Goal: Task Accomplishment & Management: Complete application form

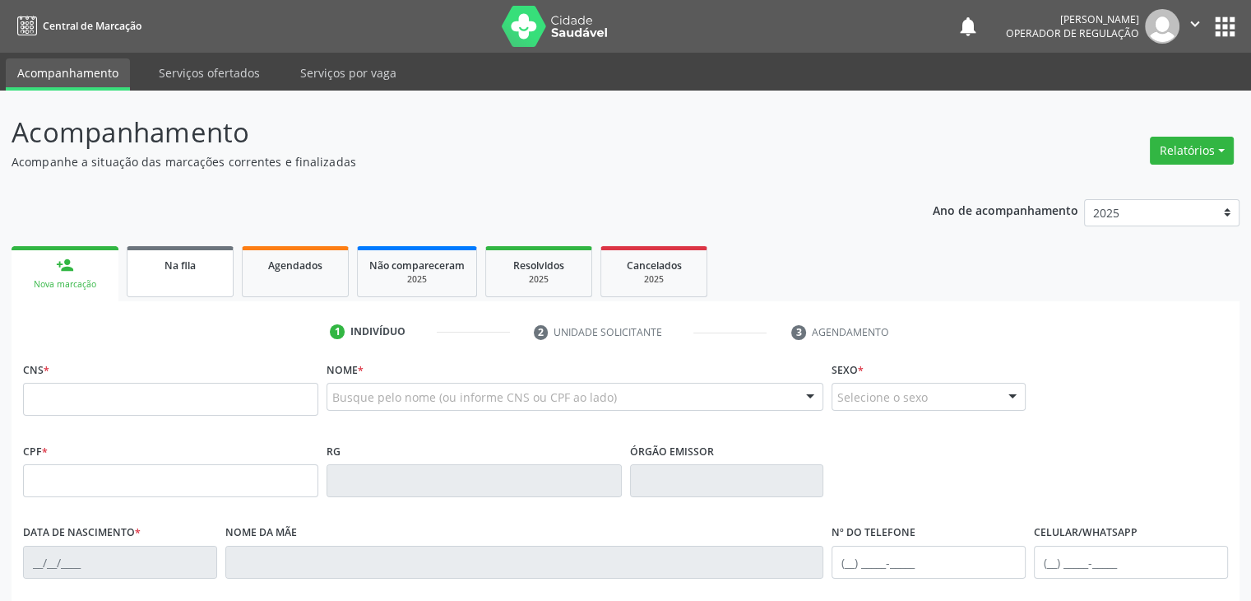
click at [197, 257] on div "Na fila" at bounding box center [180, 264] width 82 height 17
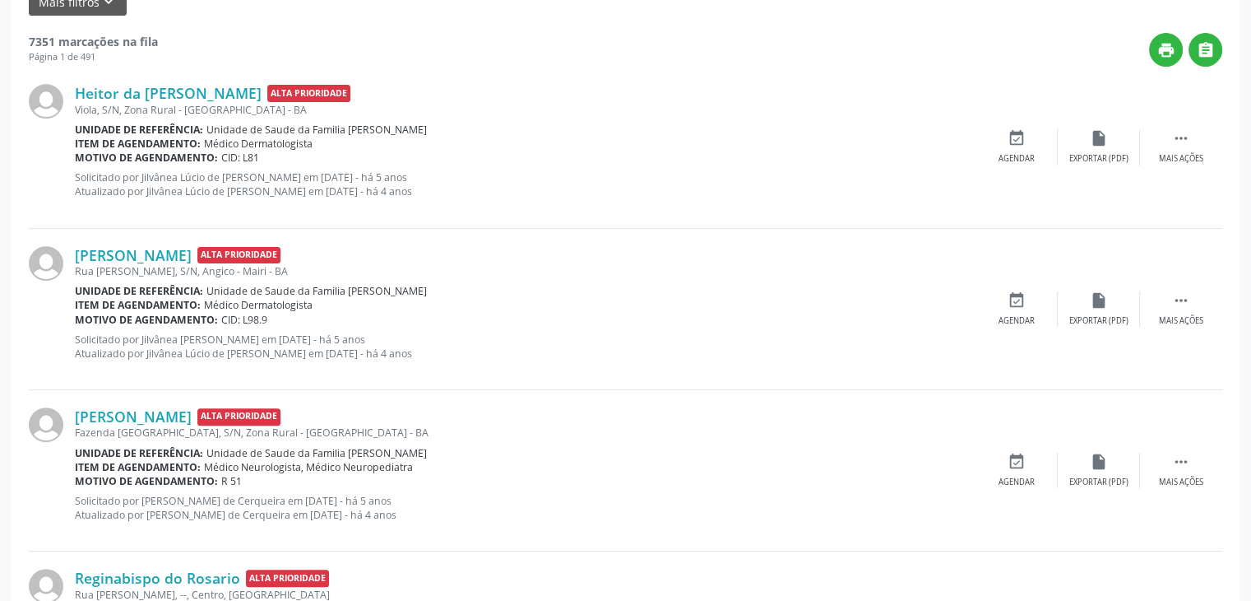
scroll to position [82, 0]
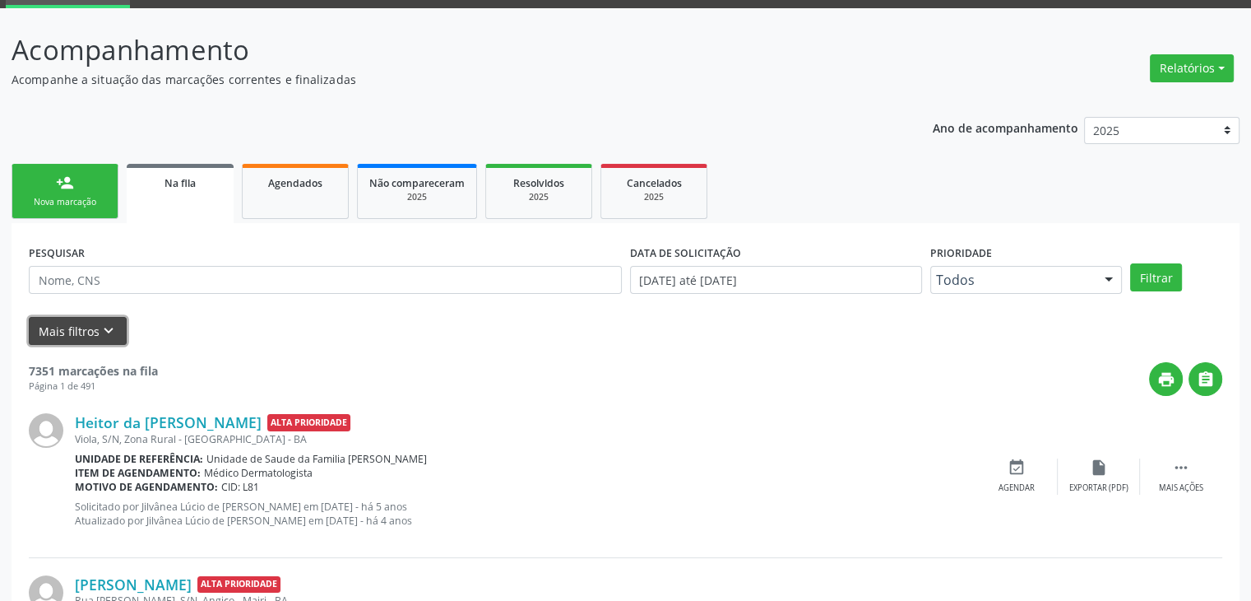
click at [87, 336] on button "Mais filtros keyboard_arrow_down" at bounding box center [78, 331] width 98 height 29
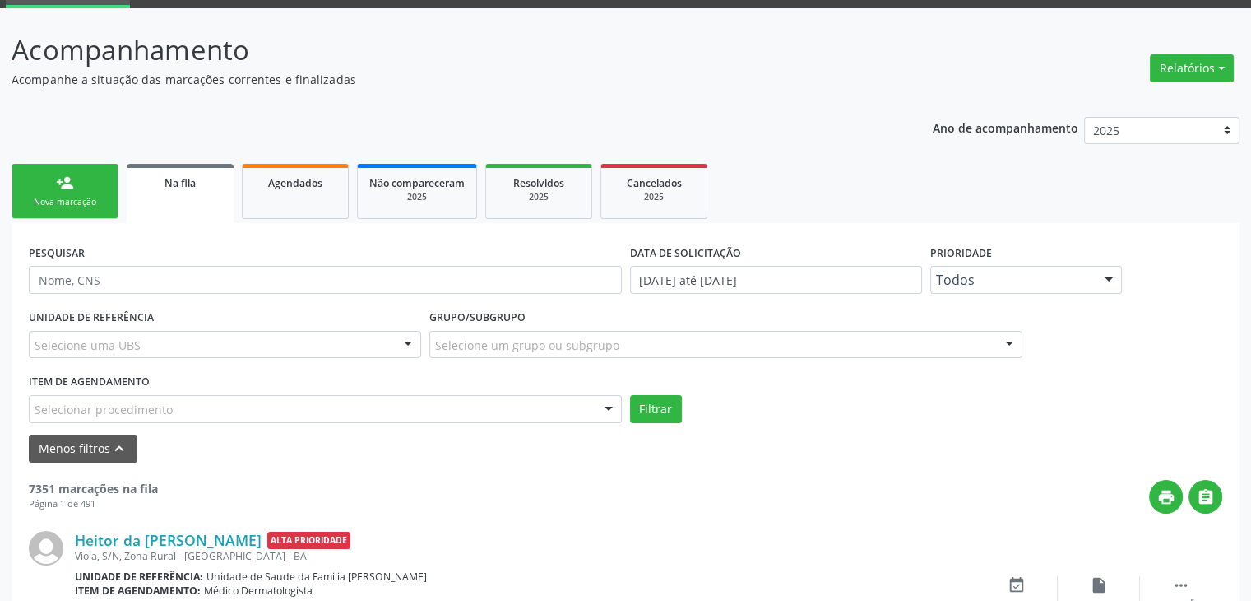
click at [188, 343] on div "Selecione uma UBS" at bounding box center [225, 345] width 392 height 28
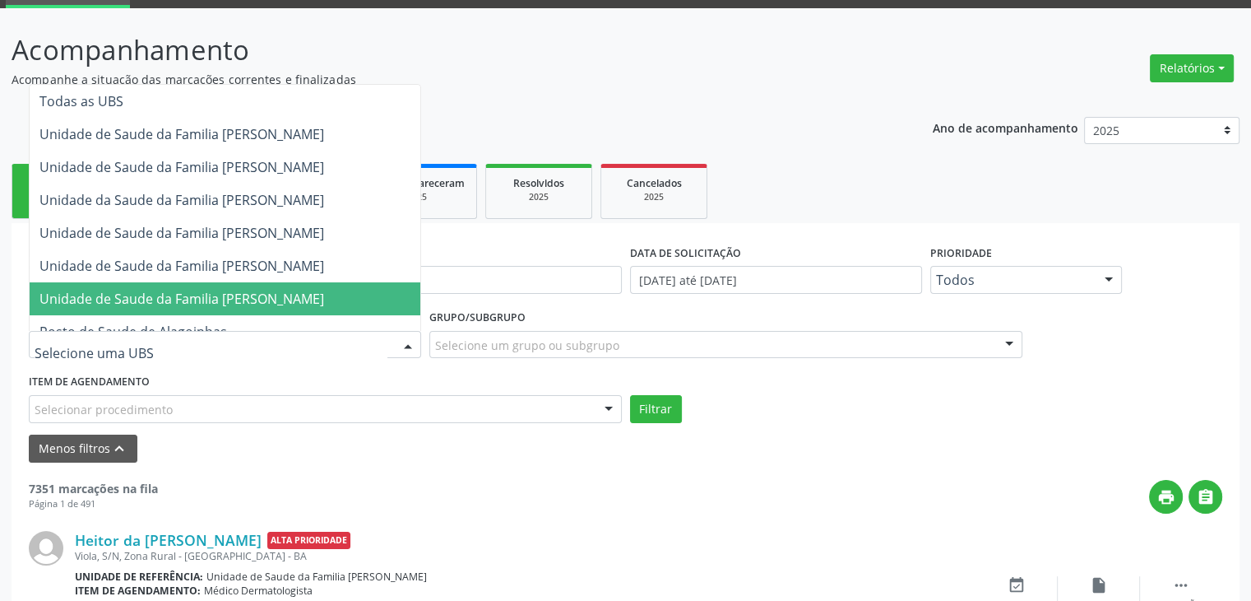
click at [359, 285] on span "Unidade de Saude da Familia [PERSON_NAME]" at bounding box center [225, 298] width 391 height 33
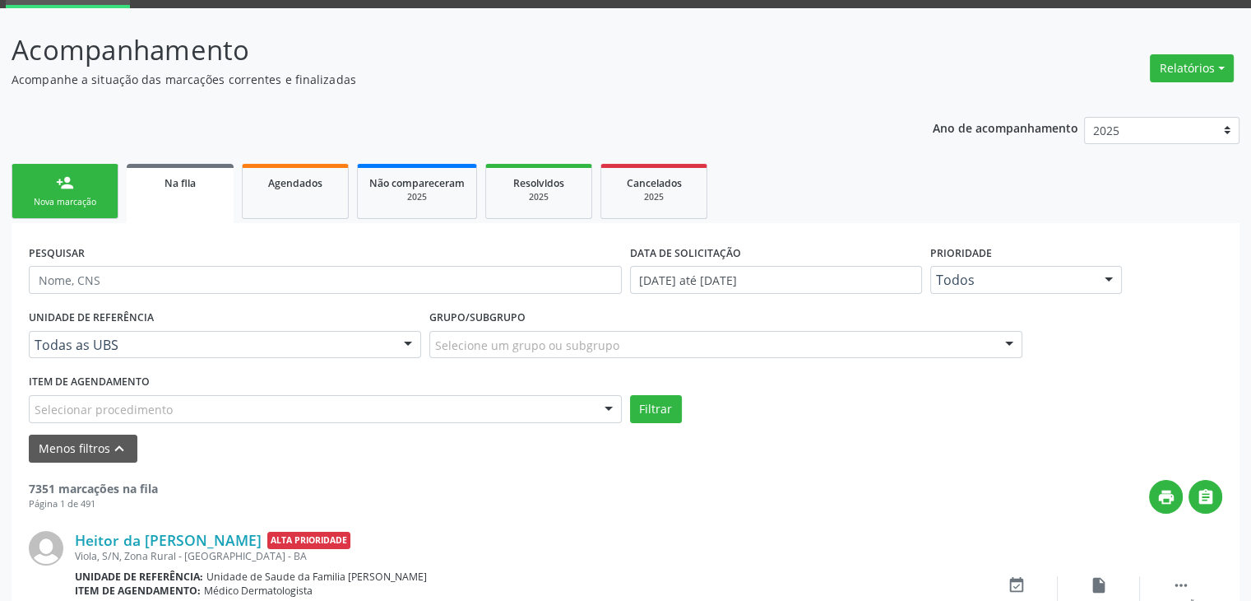
click at [579, 318] on div "Grupo/Subgrupo Selecione um grupo ou subgrupo Todos os grupos e subgrupos 01 - …" at bounding box center [725, 331] width 593 height 53
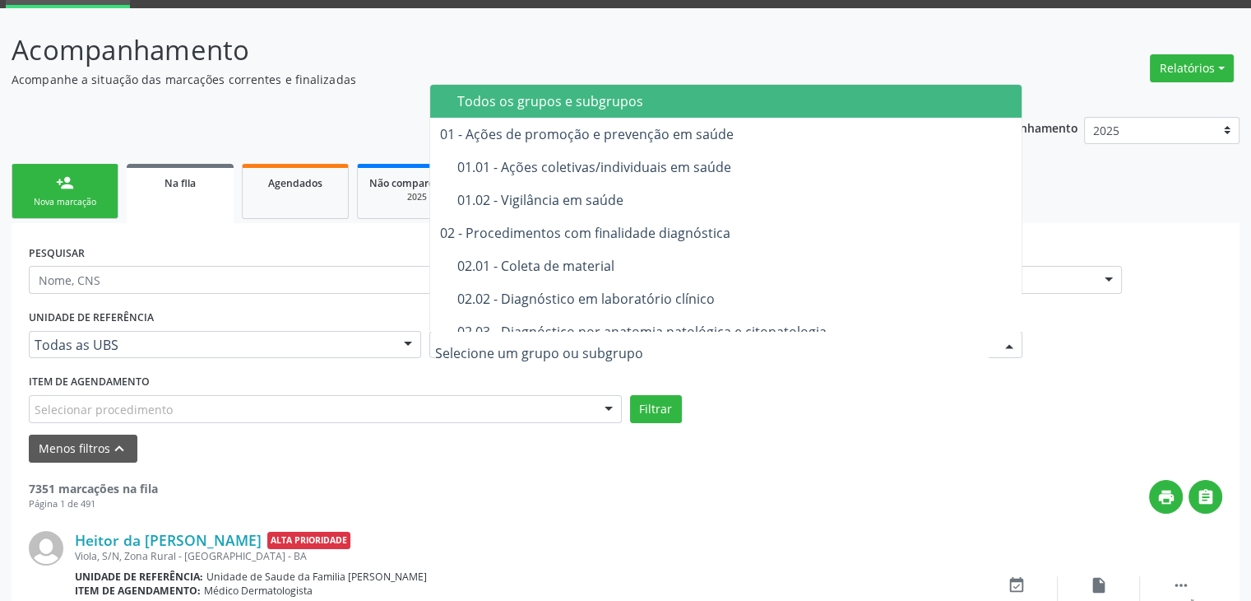
click at [579, 332] on div at bounding box center [725, 345] width 593 height 28
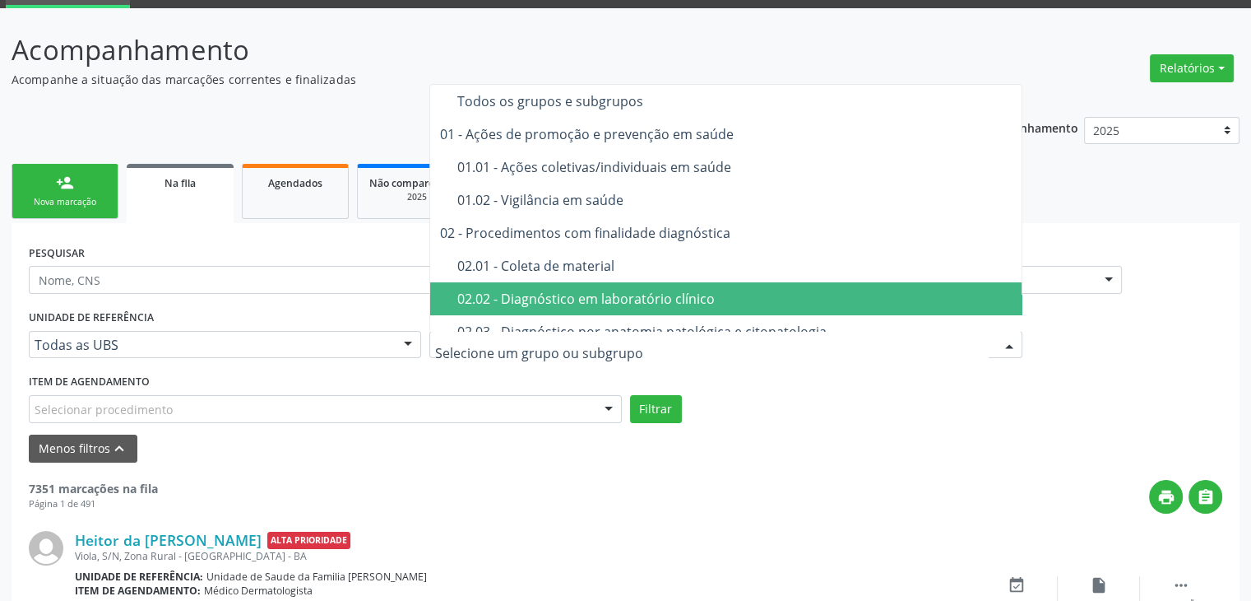
click at [622, 298] on div "02.02 - Diagnóstico em laboratório clínico" at bounding box center [735, 298] width 556 height 13
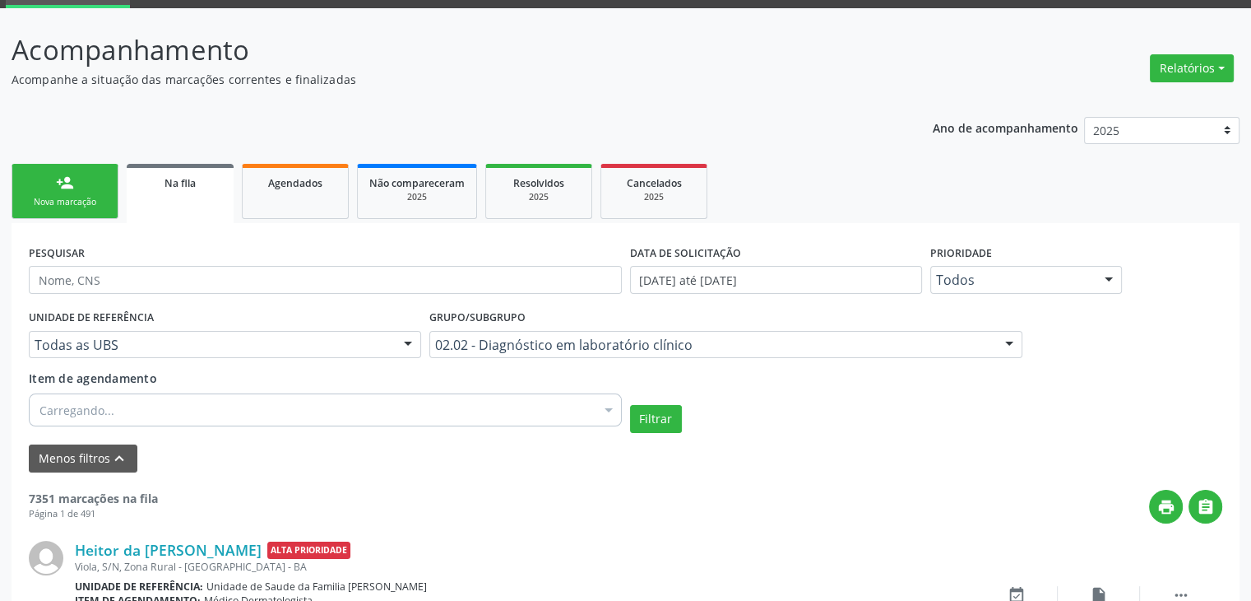
click at [294, 420] on div "Carregando..." at bounding box center [325, 409] width 593 height 33
click at [159, 420] on div "Selecionar procedimentos" at bounding box center [325, 409] width 593 height 33
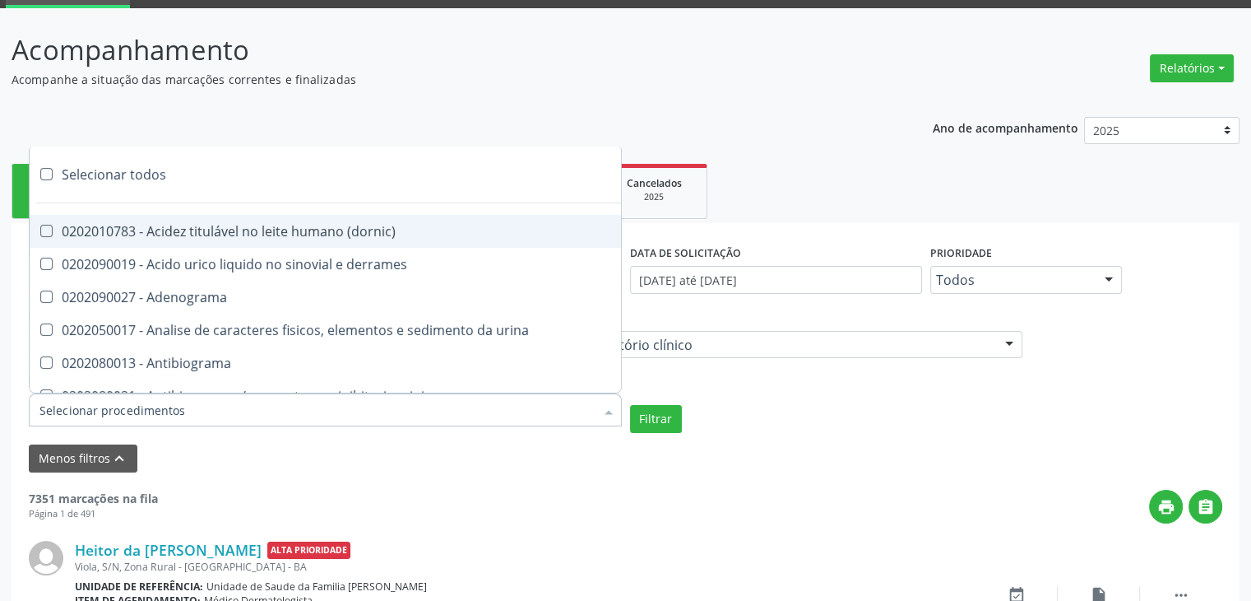
click at [128, 158] on div "Selecionar todos" at bounding box center [478, 174] width 896 height 33
checkbox input "true"
checkbox \(dornic\) "true"
checkbox derrames "true"
checkbox Adenograma "true"
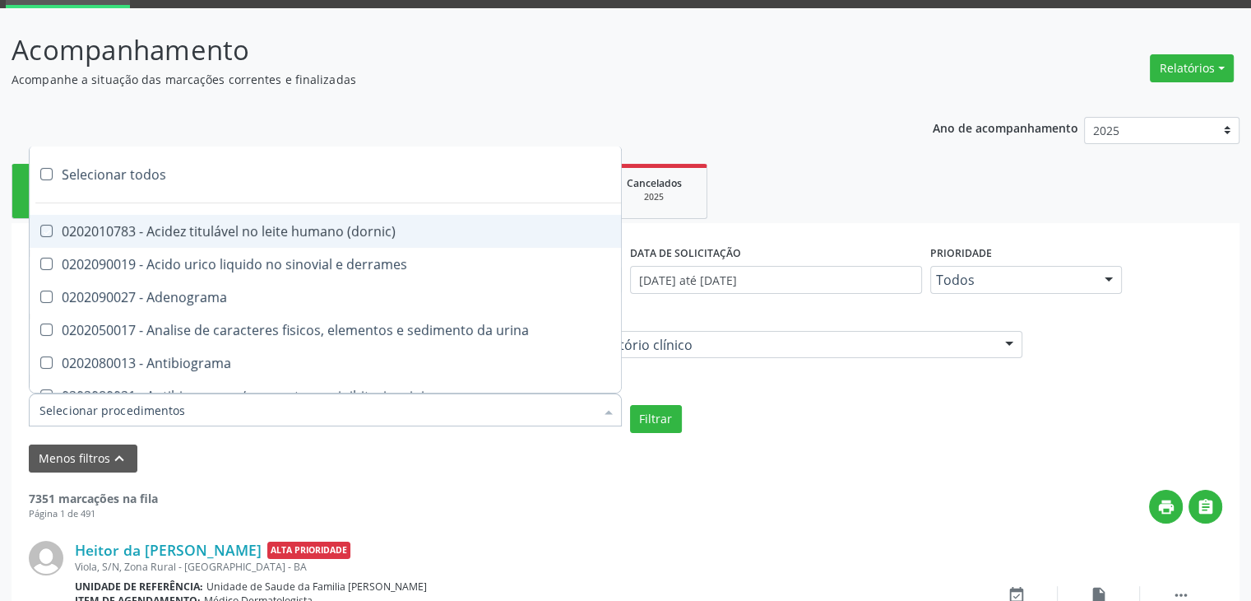
checkbox urina "true"
checkbox Antibiograma "true"
checkbox minima "true"
checkbox micobacterias "true"
checkbox blot "true"
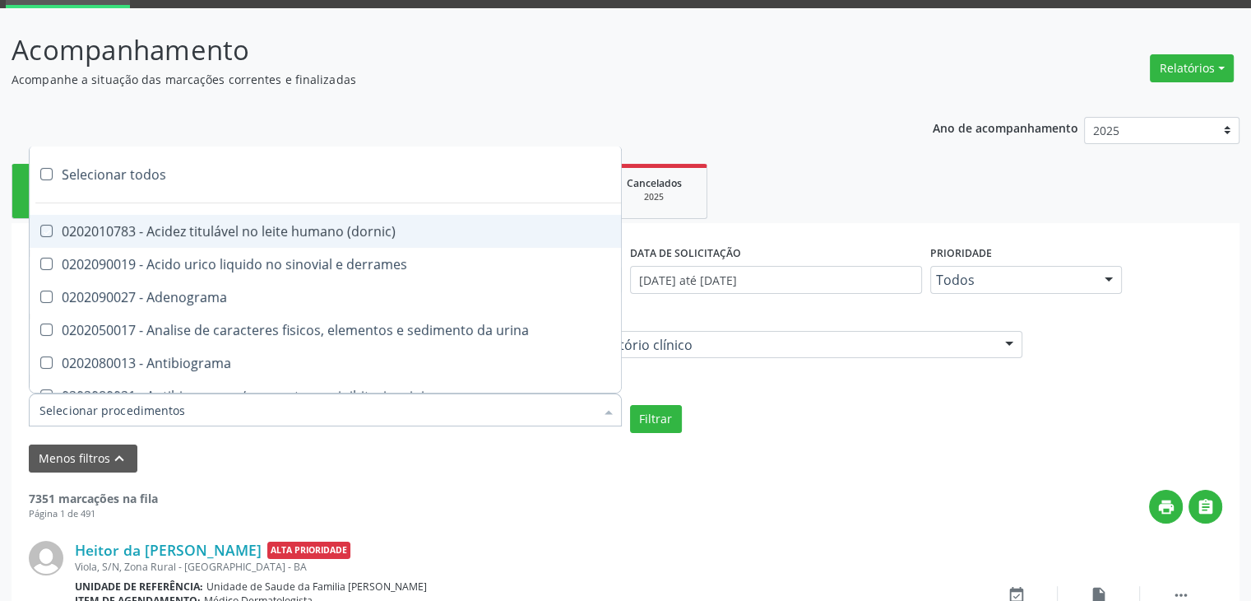
checkbox mlpa "true"
checkbox \(hanseniase\) "true"
checkbox \(controle\) "true"
checkbox \(diagnóstica\) "true"
checkbox \(gram\) "true"
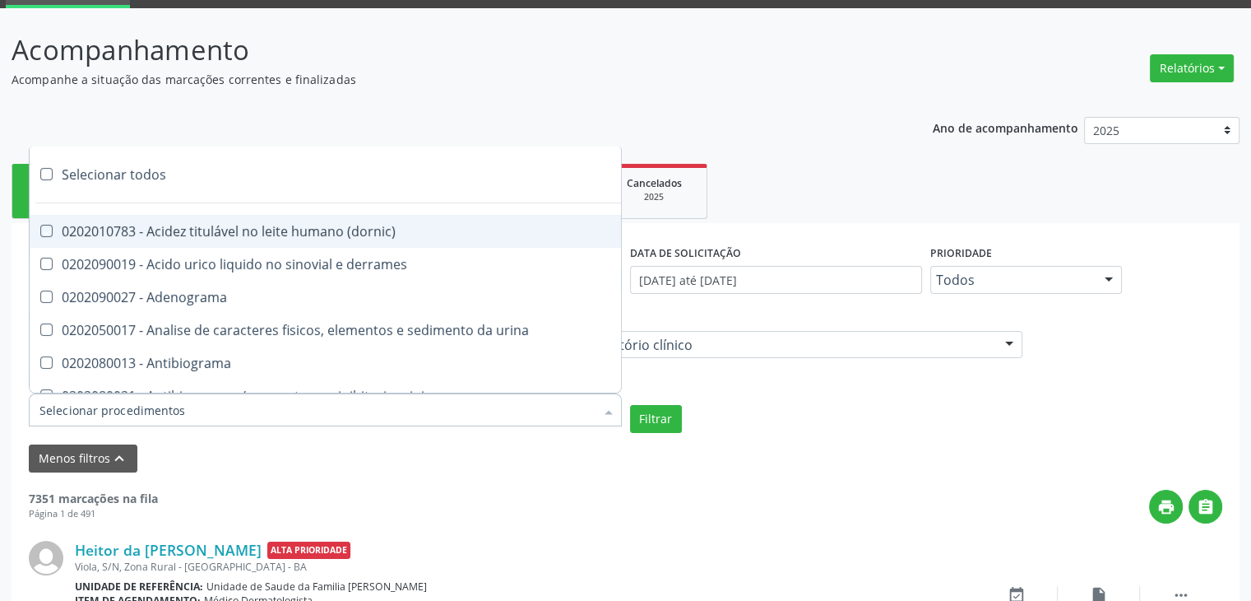
checkbox clamidia "true"
checkbox herpesvirus "true"
checkbox hematologica "true"
checkbox creatinina "true"
checkbox fosfato "true"
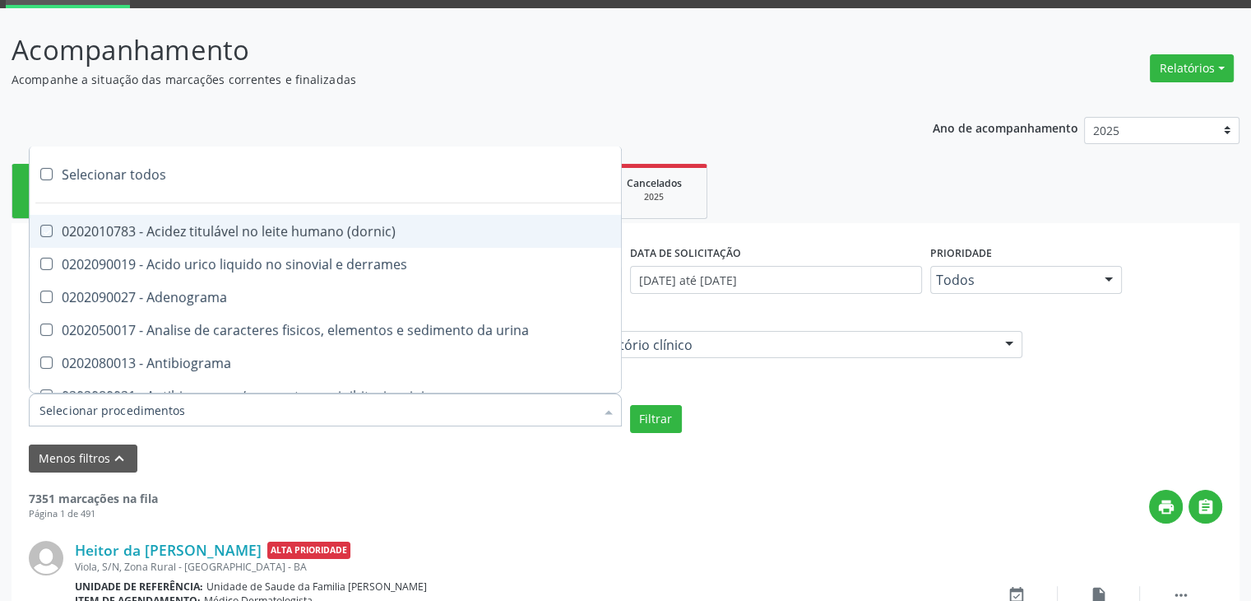
checkbox ureia "true"
checkbox osmolar "true"
checkbox addis "true"
checkbox b "true"
checkbox cd4\/cd8 "true"
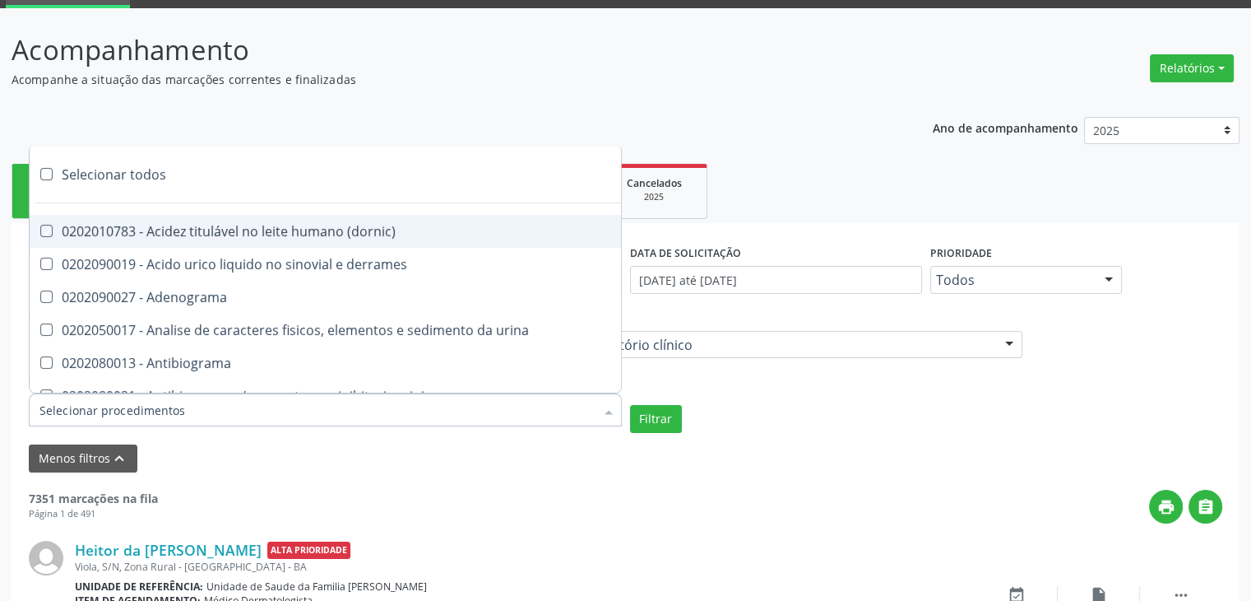
checkbox totais "true"
checkbox plaquetas "true"
checkbox reticulocitos "true"
checkbox liquor "true"
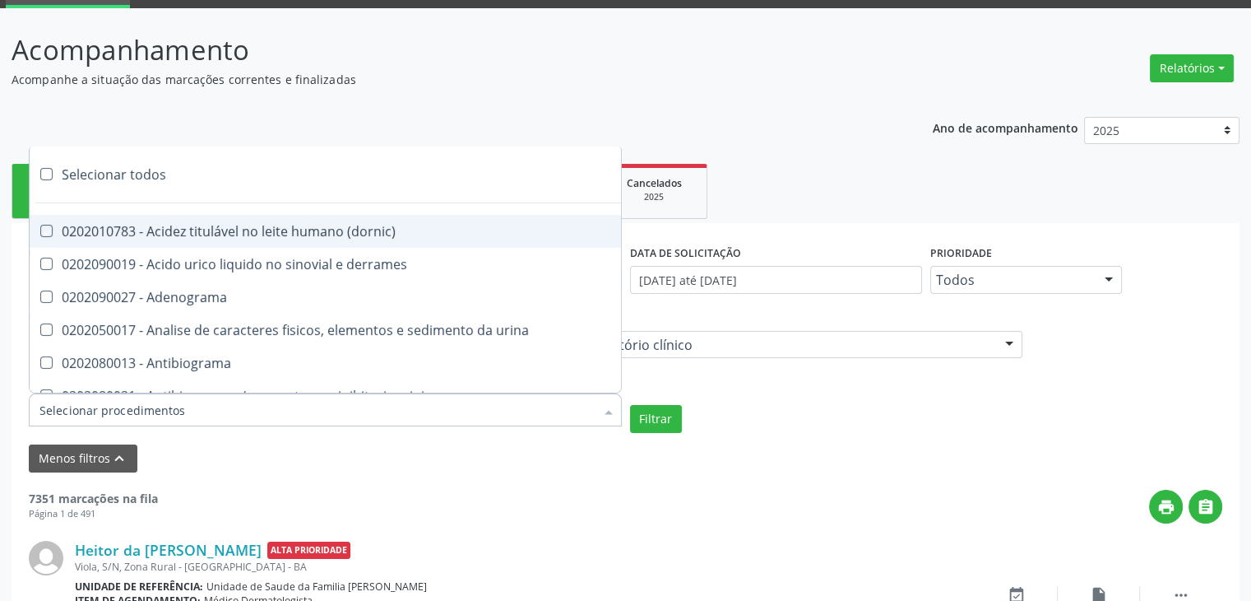
checkbox identificacao "true"
checkbox \(pos-pasteurização\) "true"
checkbox herpesvirus "true"
checkbox baar "true"
checkbox anaerobicas "true"
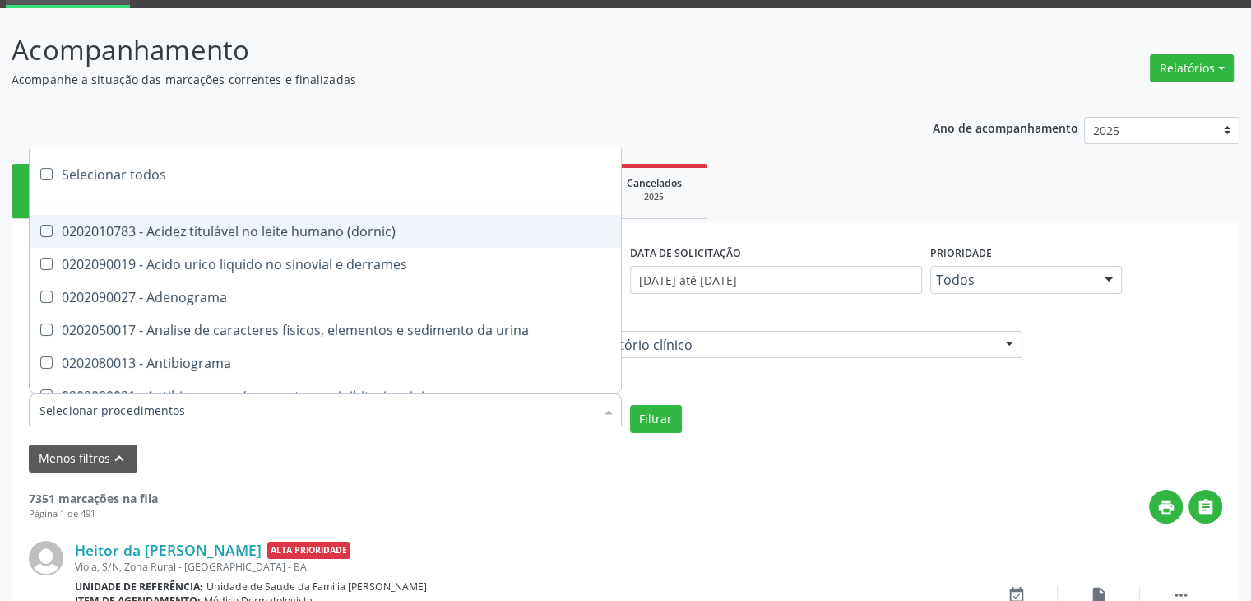
checkbox fungos "true"
checkbox \(qualitativo\) "true"
checkbox tardio\) "true"
checkbox \(qualitativo\) "true"
checkbox \(confirmatorio\) "true"
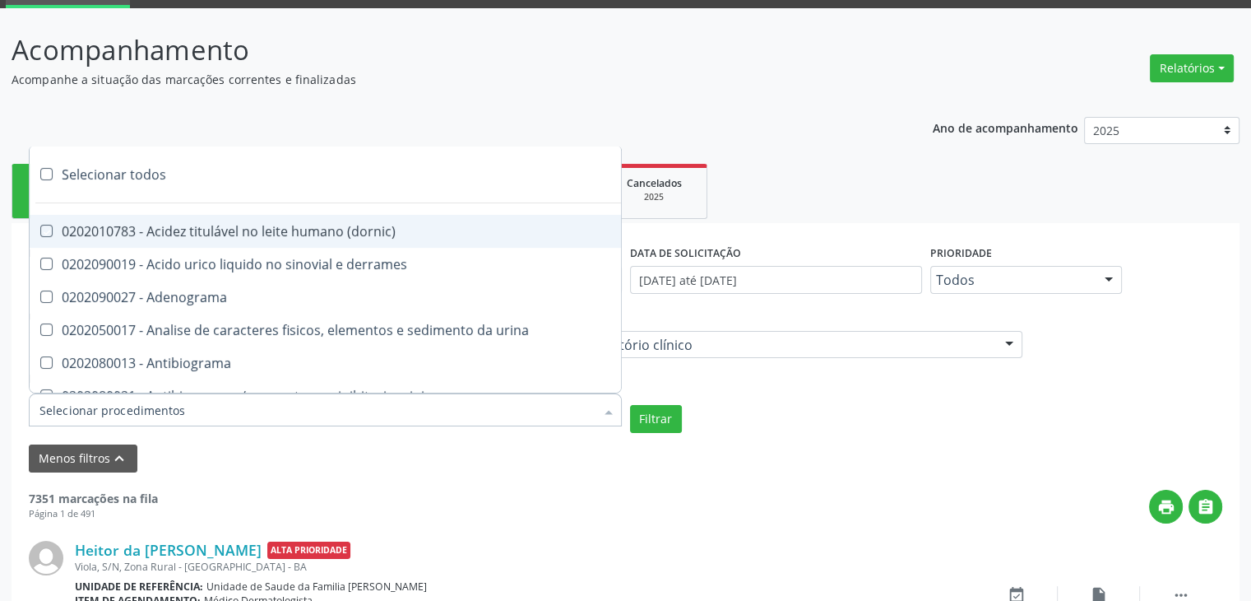
checkbox \(confirmatorio\) "true"
checkbox molecular "true"
checkbox htlv-1 "true"
checkbox biotinidase "true"
checkbox congênita "true"
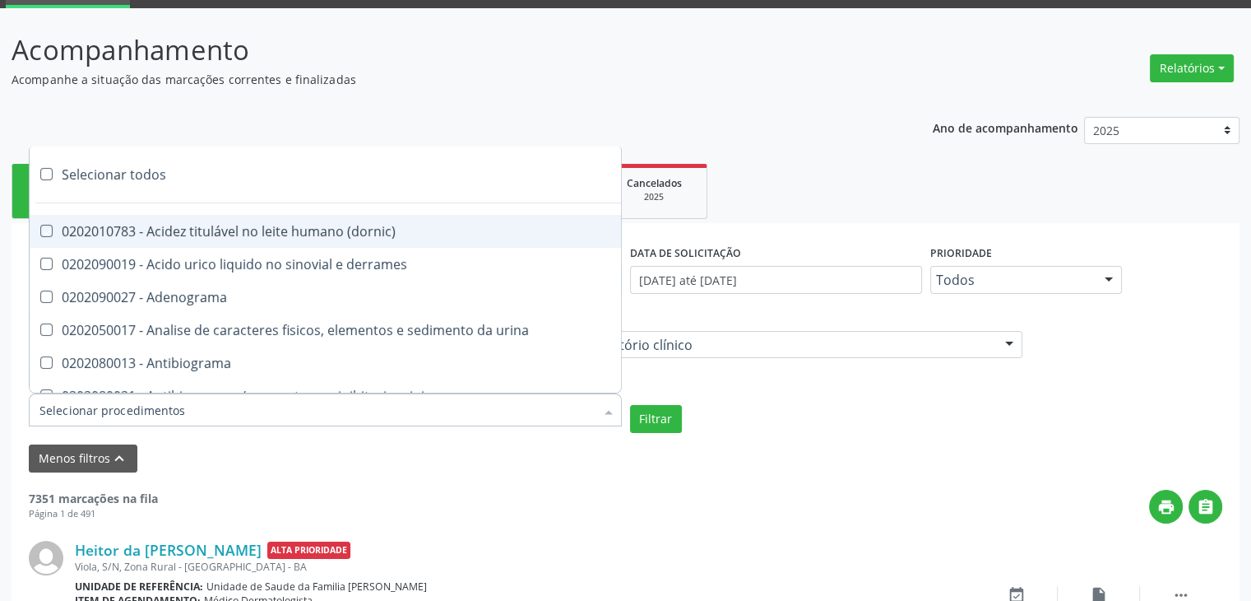
checkbox antiplaquetarios "true"
checkbox ferro "true"
checkbox bandas\) "true"
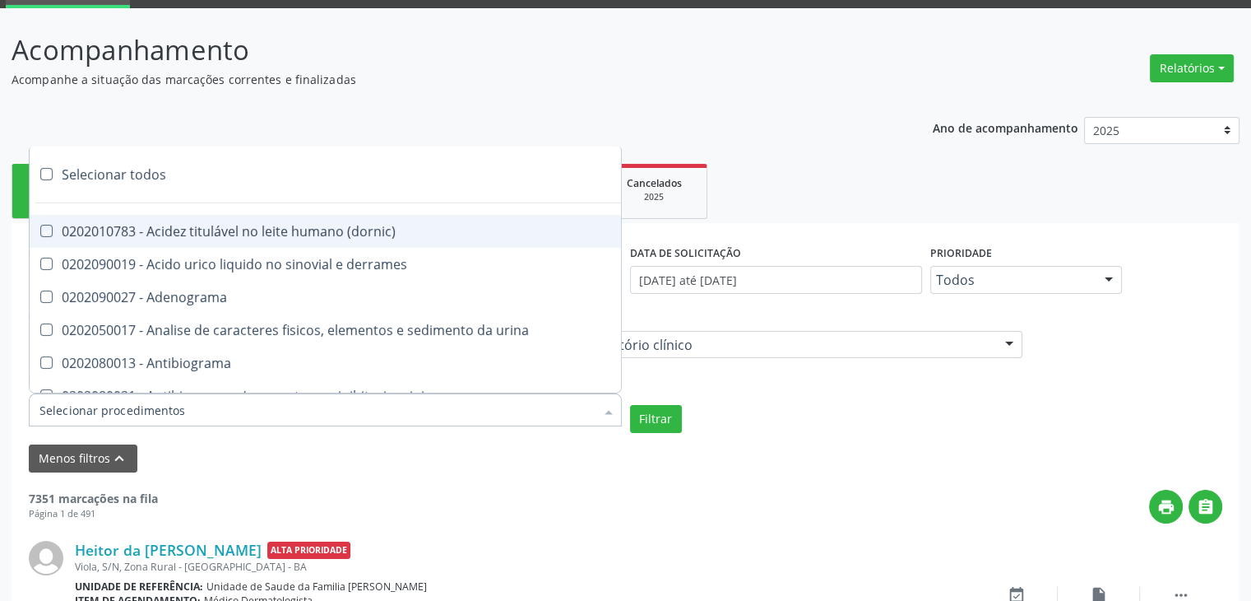
checkbox \(ch50\) "true"
checkbox aminoacidos "true"
checkbox globular "true"
checkbox dosagens\) "true"
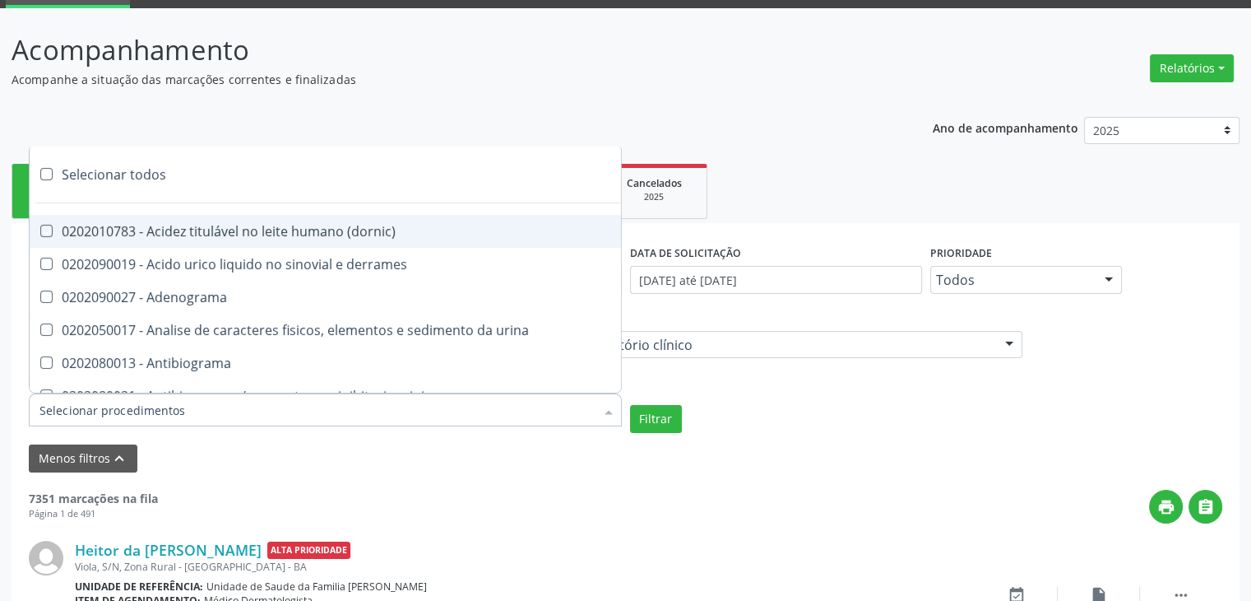
checkbox dosagens\) "true"
checkbox \(cada\) "true"
checkbox reumatoide "true"
checkbox amniotico "true"
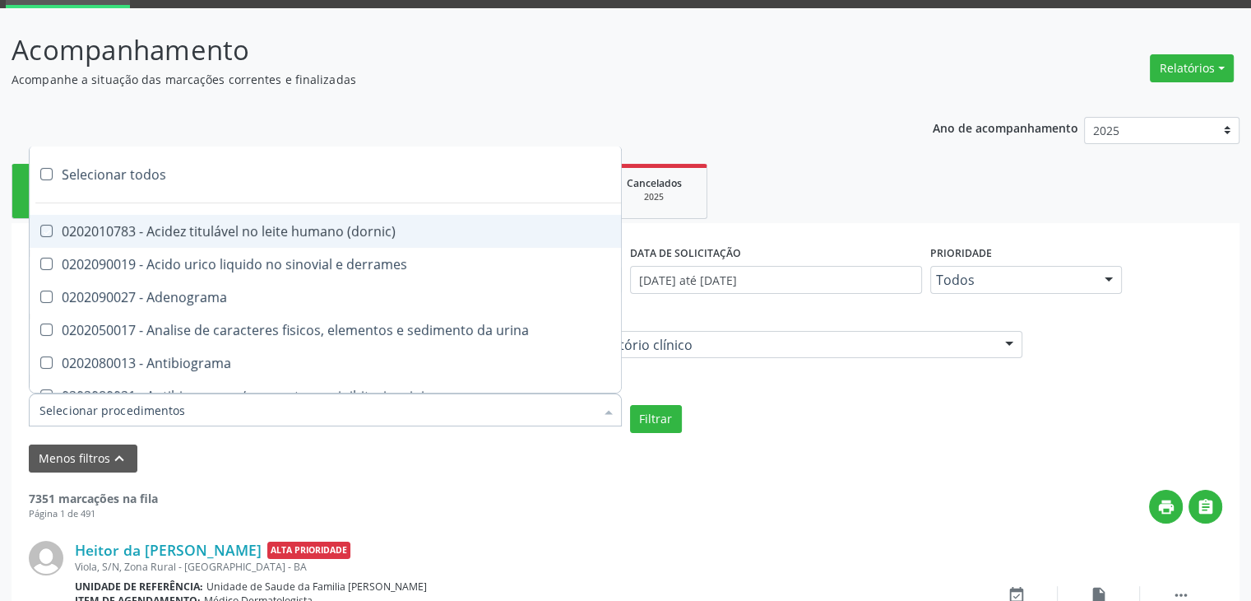
checkbox livre "true"
checkbox osmolalidade "true"
checkbox osmolaridade "true"
checkbox t3 "true"
checkbox sulfo-hemoglobina "true"
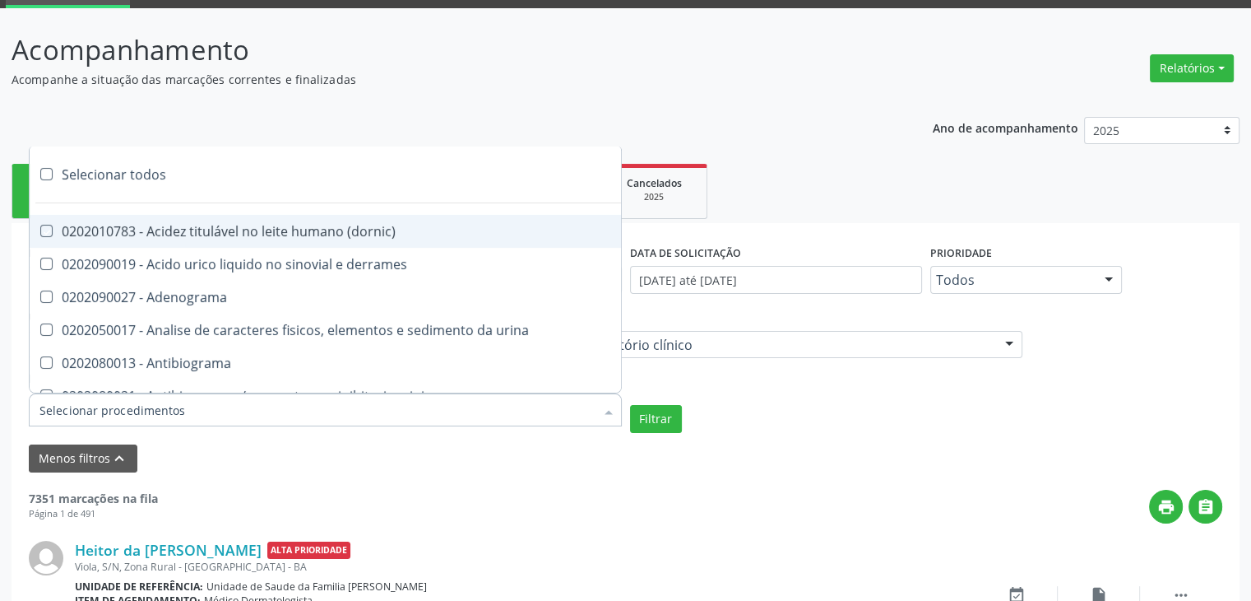
checkbox reverso "true"
checkbox coagulacao "true"
checkbox euglobulina "true"
checkbox -duke "true"
checkbox ivy "true"
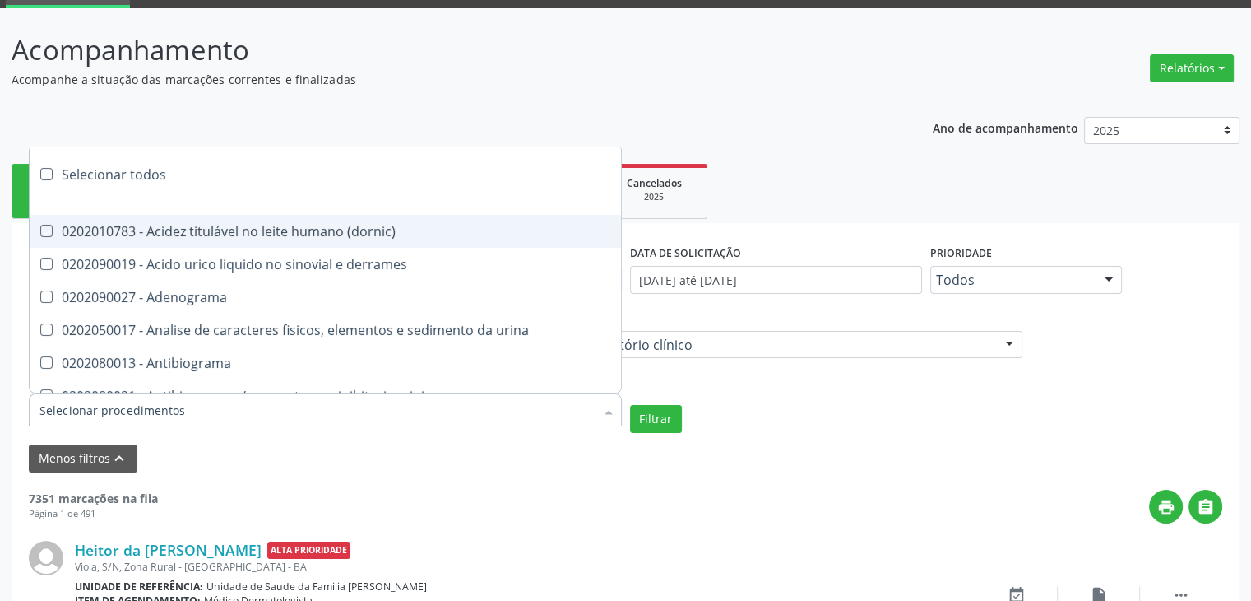
checkbox hemacias "true"
checkbox trombina "true"
checkbox ativada\) "true"
checkbox \(tap\) "true"
checkbox \(vhs\) "true"
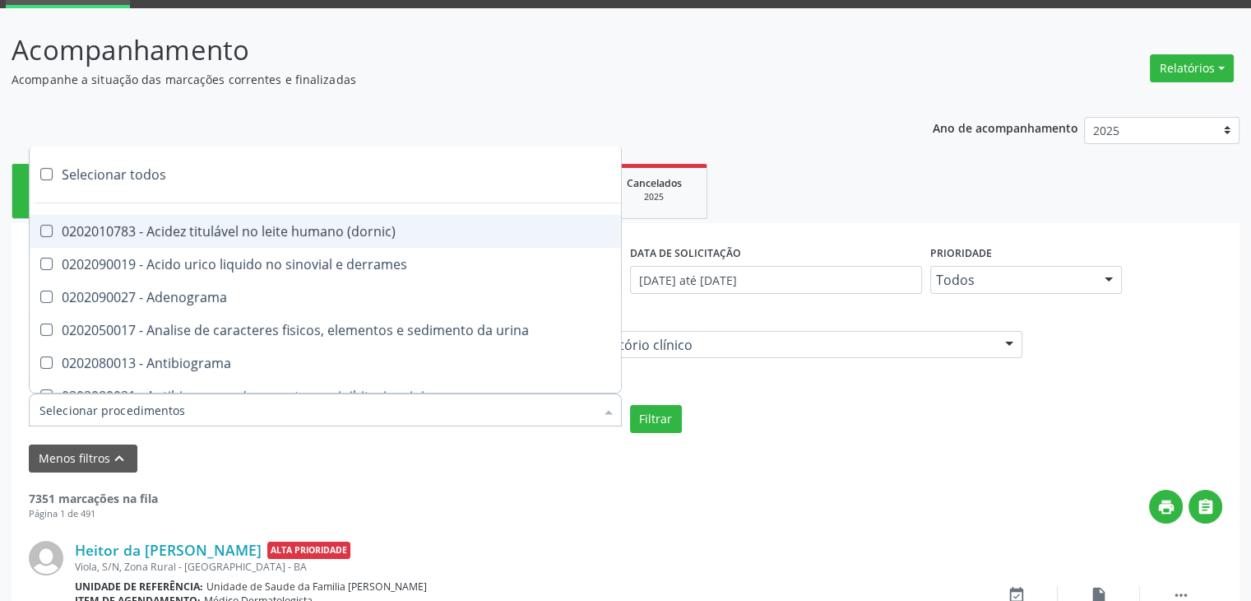
checkbox abo "true"
checkbox reativa "true"
checkbox ordenhado "true"
checkbox pezinho\) "true"
checkbox complemento "true"
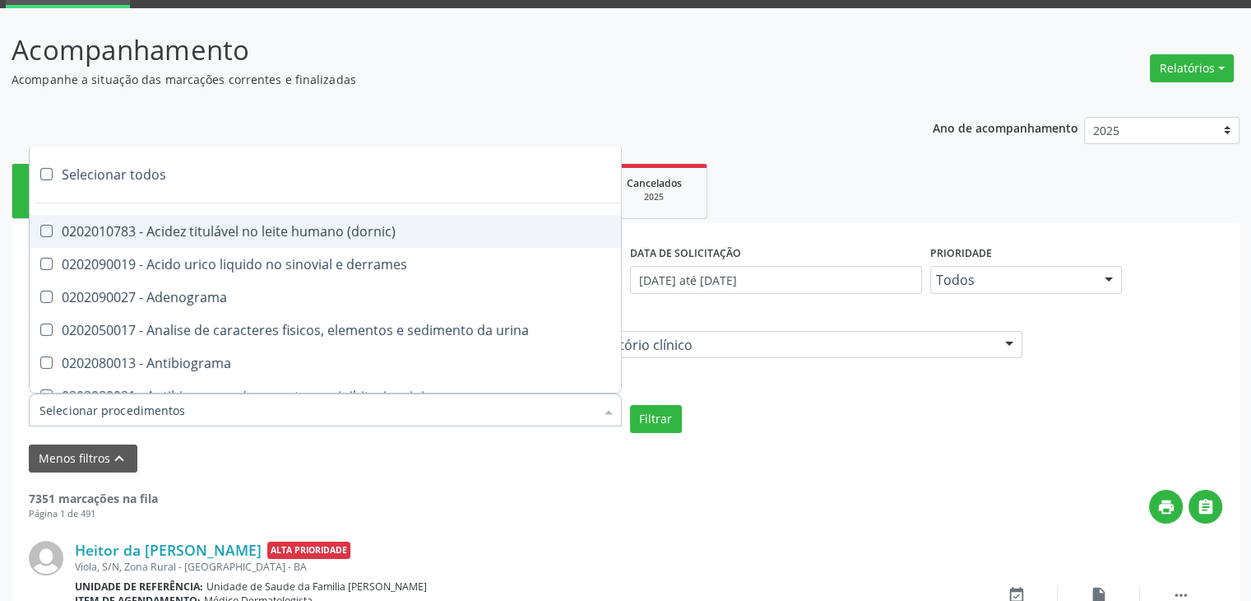
checkbox pezinho\) "true"
checkbox 17-alfa-hidroxiprogesterona "true"
checkbox totais "true"
checkbox 17-hidroxicorticosteroides "true"
checkbox d "true"
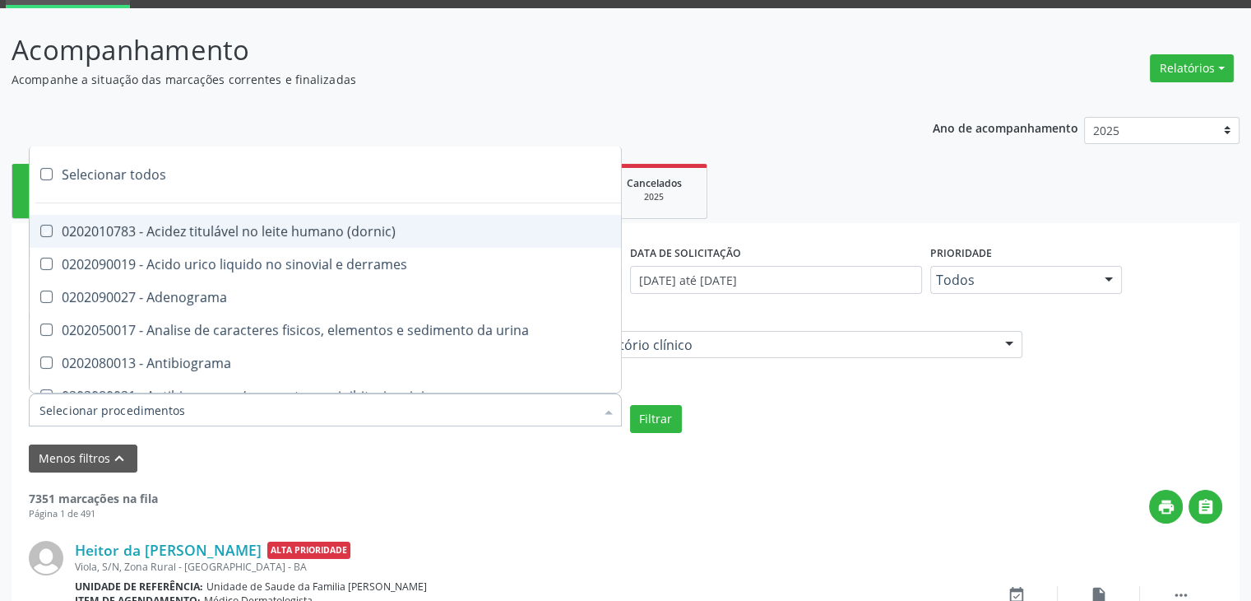
checkbox 5-nucleotidase "true"
checkbox acetona "true"
checkbox \(serotonina\) "true"
checkbox ascorbico "true"
checkbox delta-aminolevulinico "true"
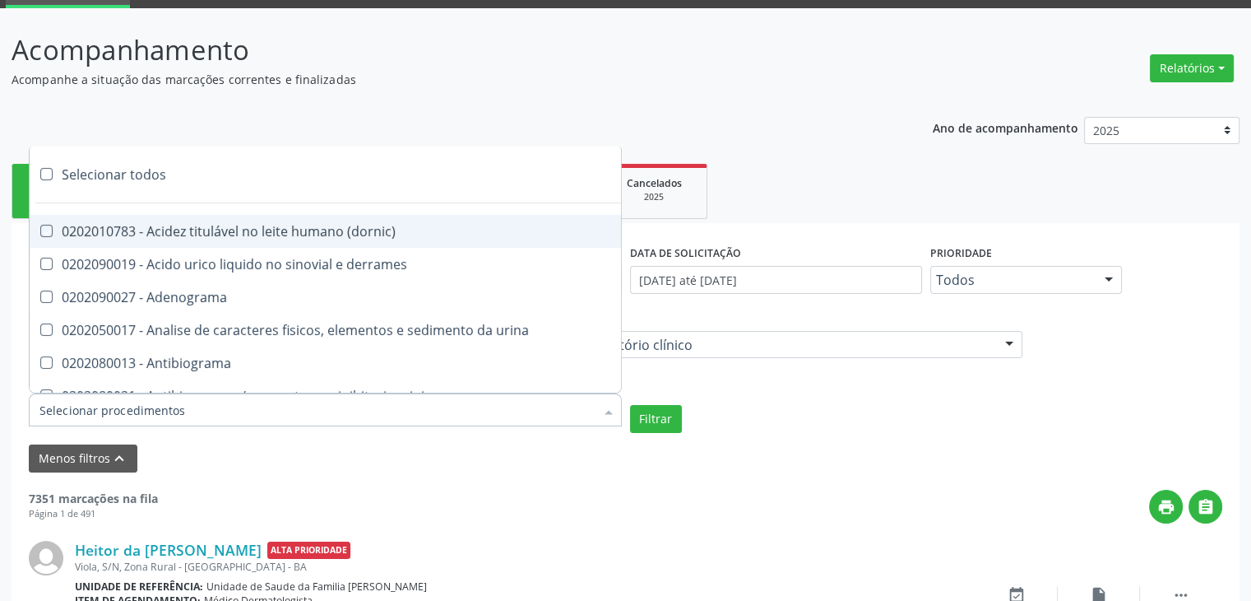
checkbox hipurico "true"
checkbox mandelico "true"
checkbox metil-hipurico "true"
checkbox urico "true"
checkbox valproico "true"
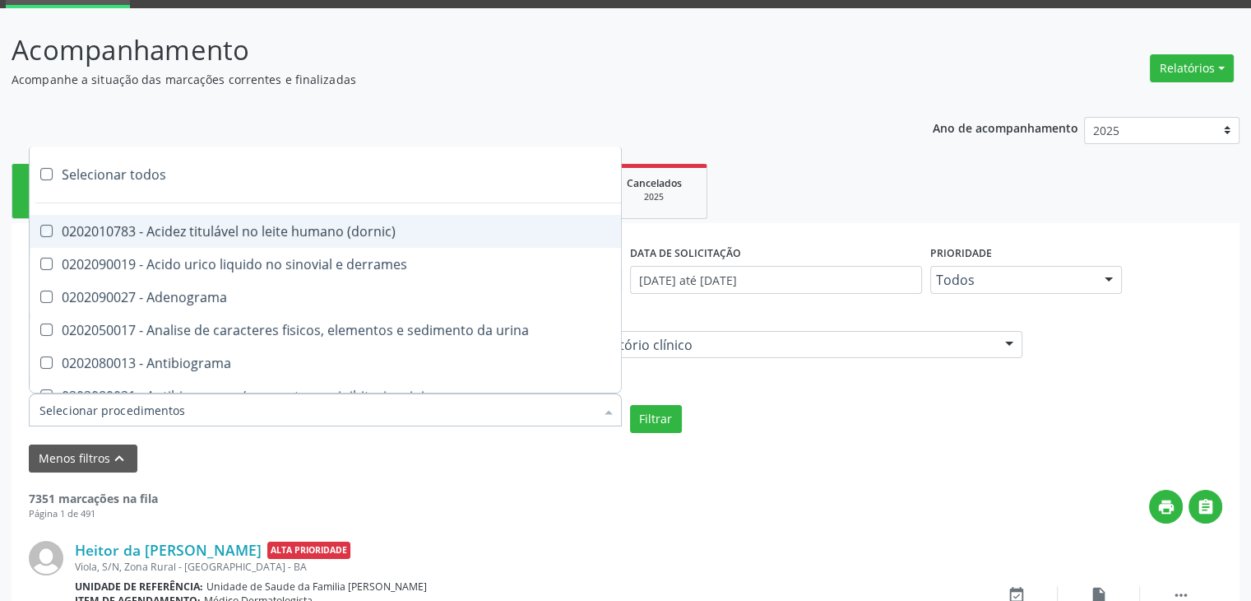
checkbox vanilmandelico "true"
checkbox \(acth\) "true"
checkbox ala-desidratase "true"
checkbox etilico "true"
checkbox aldolase "true"
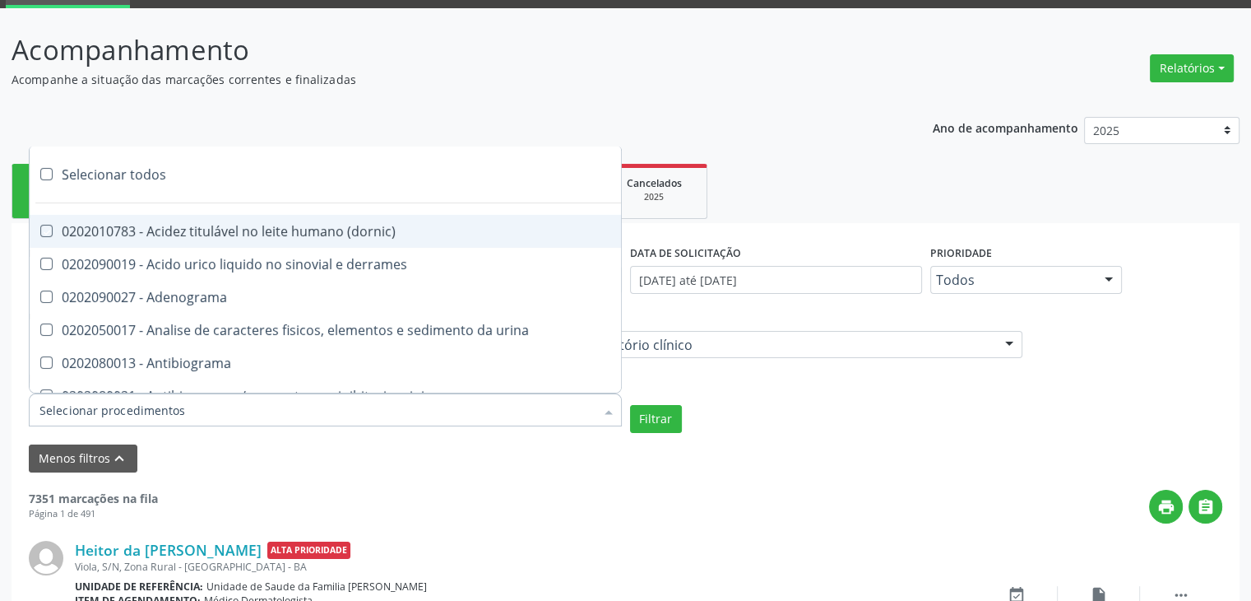
checkbox aldosterona "true"
checkbox alfa-1-antitripsina "true"
checkbox acida "true"
checkbox alfa-2-macroglobulina "true"
checkbox alfa-fetoproteina "true"
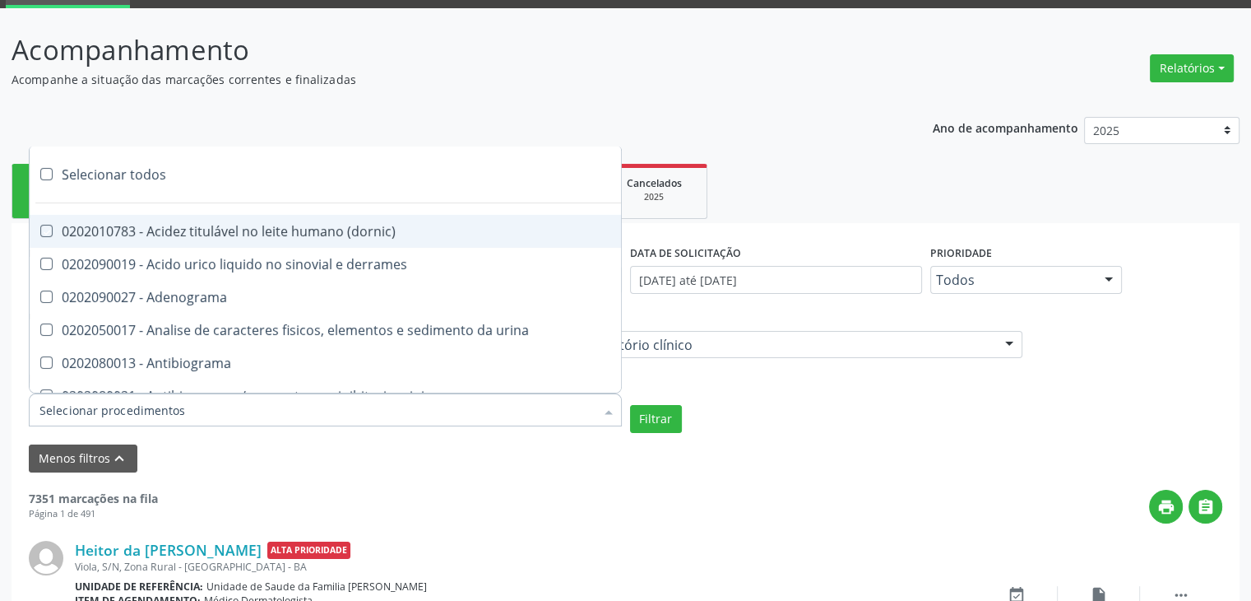
checkbox aluminio "true"
checkbox amilase "true"
checkbox aminoglicosideos "true"
checkbox amonia "true"
checkbox ciclico "true"
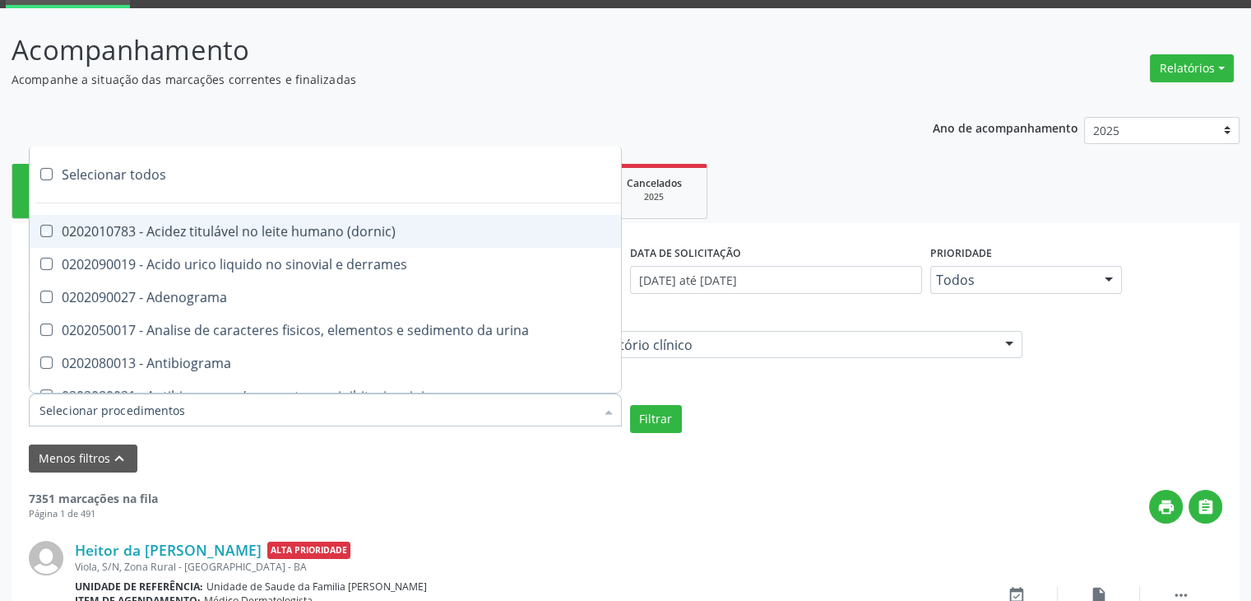
checkbox androstenediona "true"
checkbox anfetaminas "true"
checkbox circulante "true"
checkbox iga "true"
checkbox triciclicos "true"
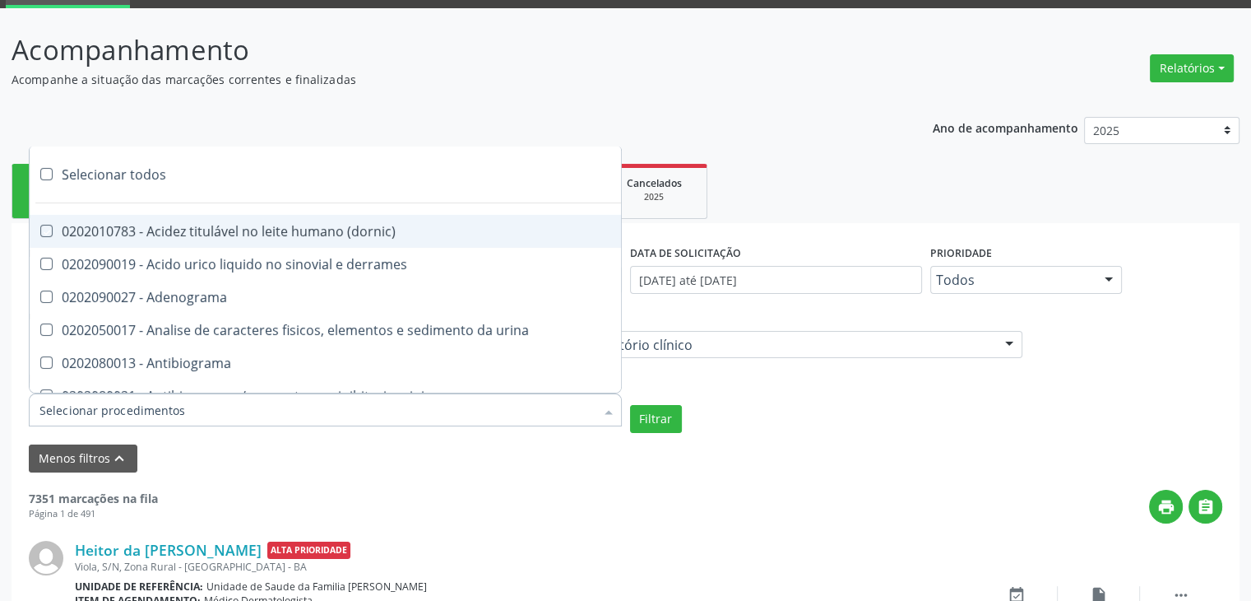
checkbox \(psa\) "true"
checkbox iii "true"
checkbox barbituratos "true"
checkbox benzodiazepinicos "true"
checkbox beta-2-microglobulina "true"
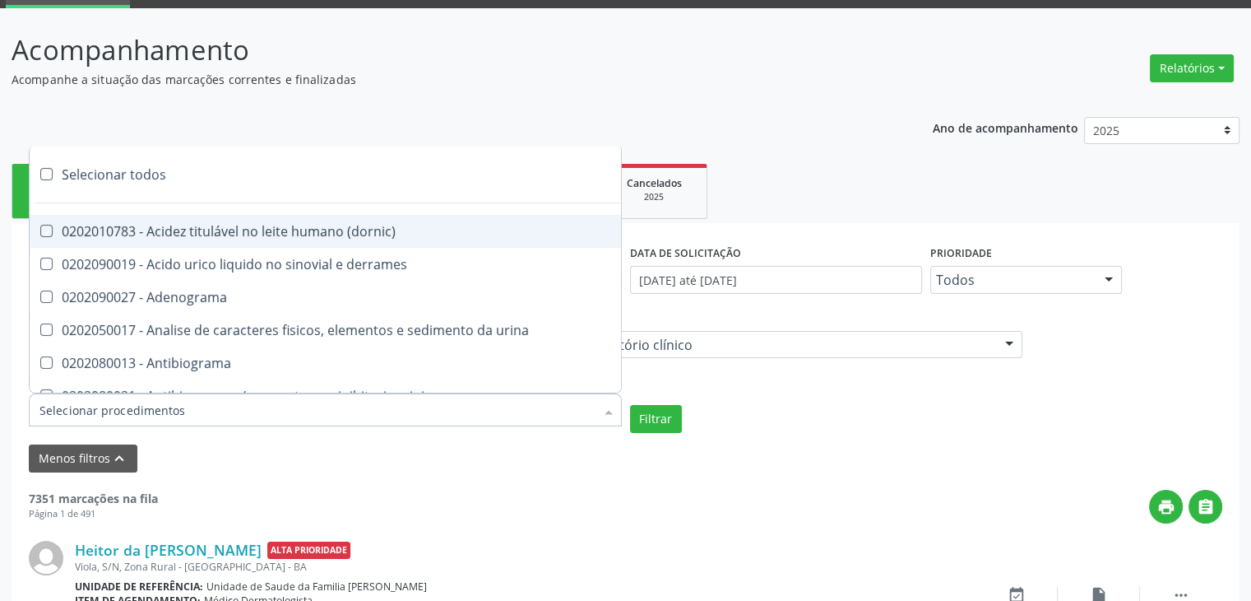
checkbox fracoes "true"
checkbox cadmio "true"
checkbox calcio "true"
checkbox ionizavel "true"
checkbox calcitonina "true"
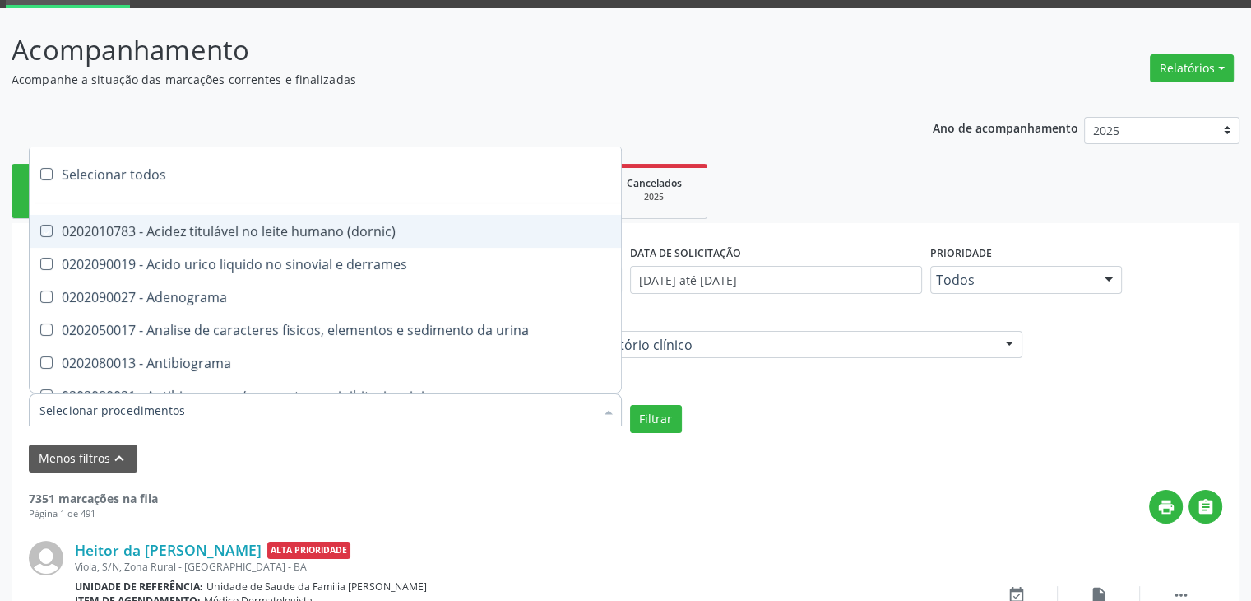
checkbox carbamazepina "true"
checkbox carboxi-hemoglobina "true"
checkbox caroteno "true"
checkbox catecolaminas "true"
checkbox chumbo "true"
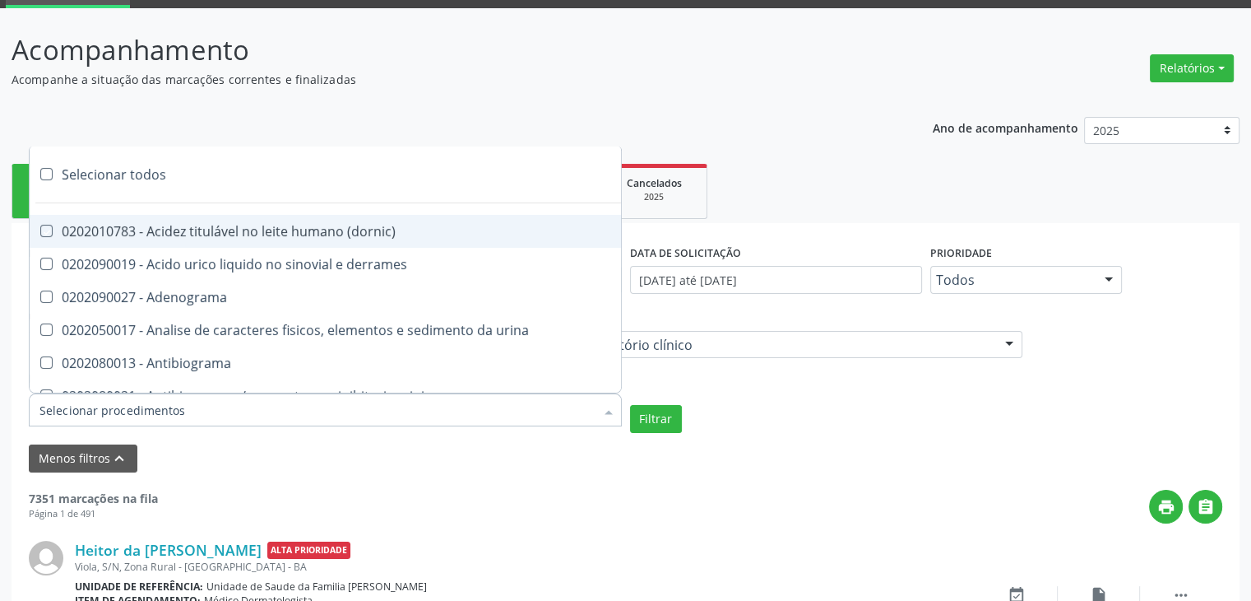
checkbox ciclosporina "true"
checkbox citrato "true"
checkbox cloreto "true"
checkbox suor "true"
checkbox cobre "true"
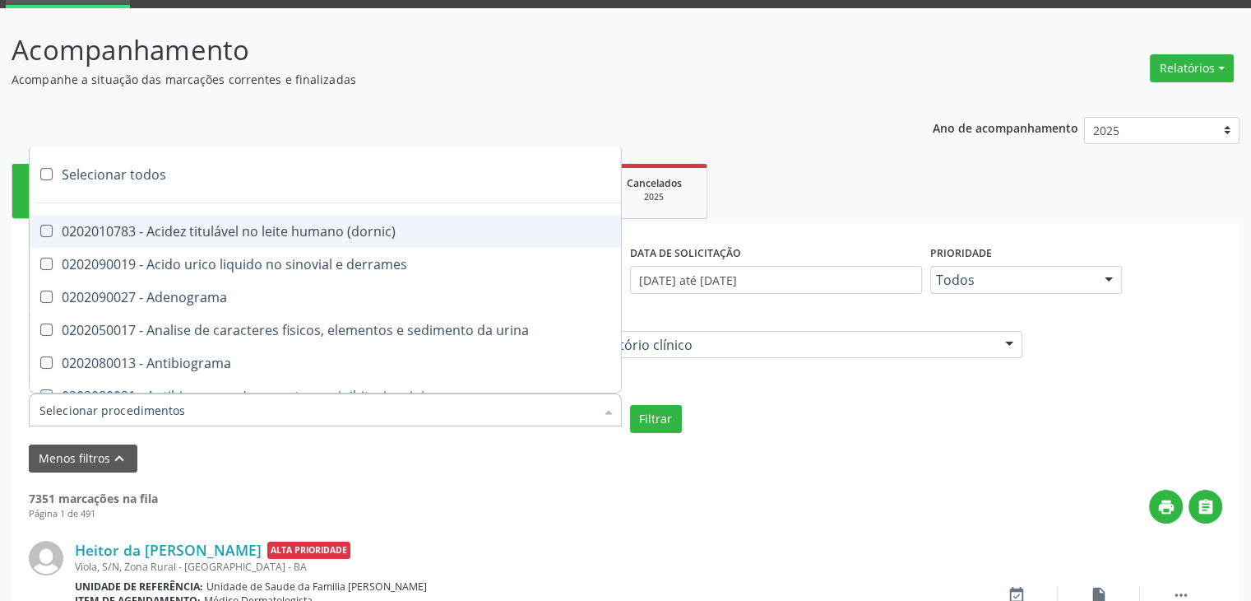
checkbox hdl "true"
checkbox ldl "true"
checkbox colinesterase "true"
checkbox c3 "true"
checkbox c4 "true"
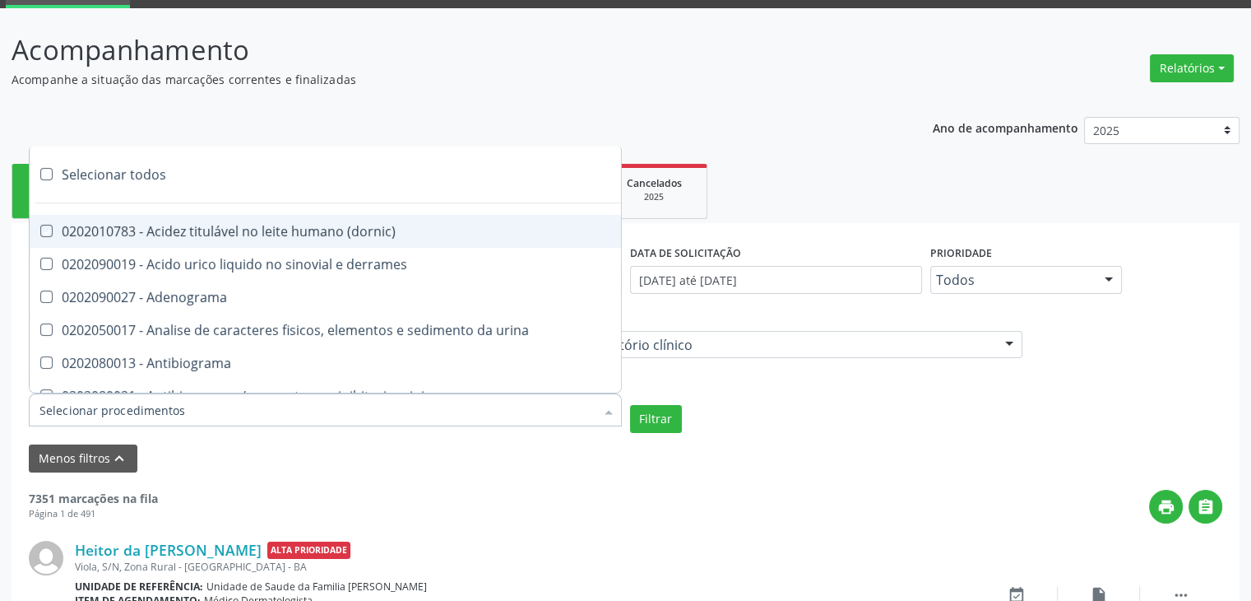
checkbox cortisol "true"
checkbox creatinina "true"
checkbox amniotico "true"
checkbox \(cpk\) "true"
checkbox crioaglutinina "true"
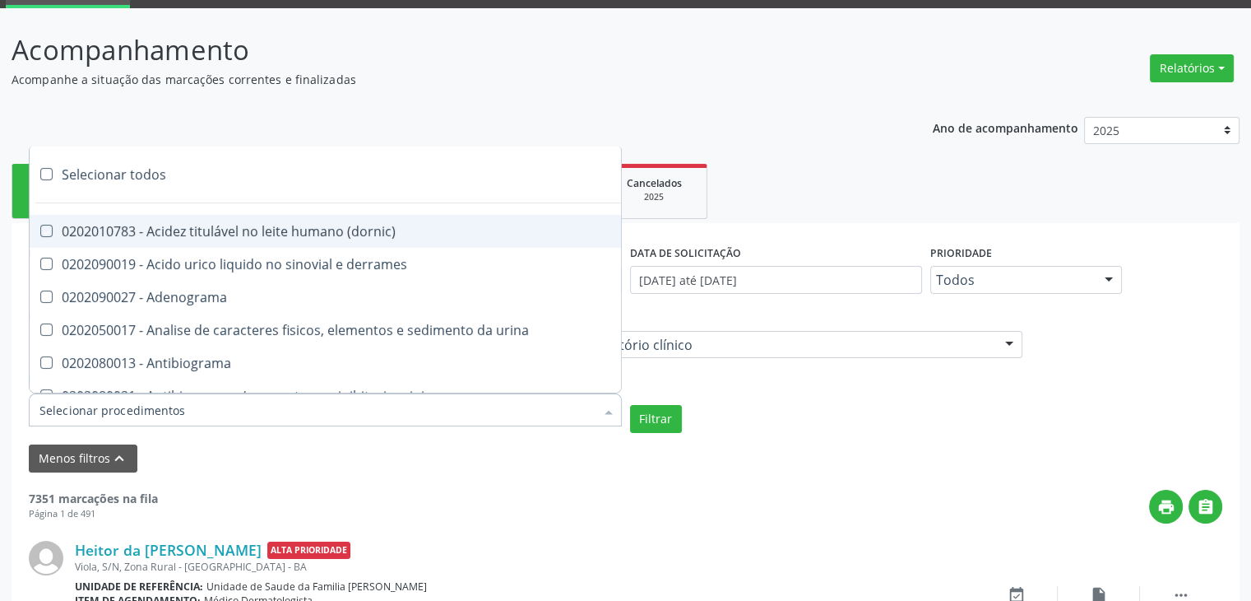
checkbox \(dhea\) "true"
checkbox alfa-hidroxibutirica "true"
checkbox glutamica "true"
checkbox latica "true"
checkbox fracionadas\) "true"
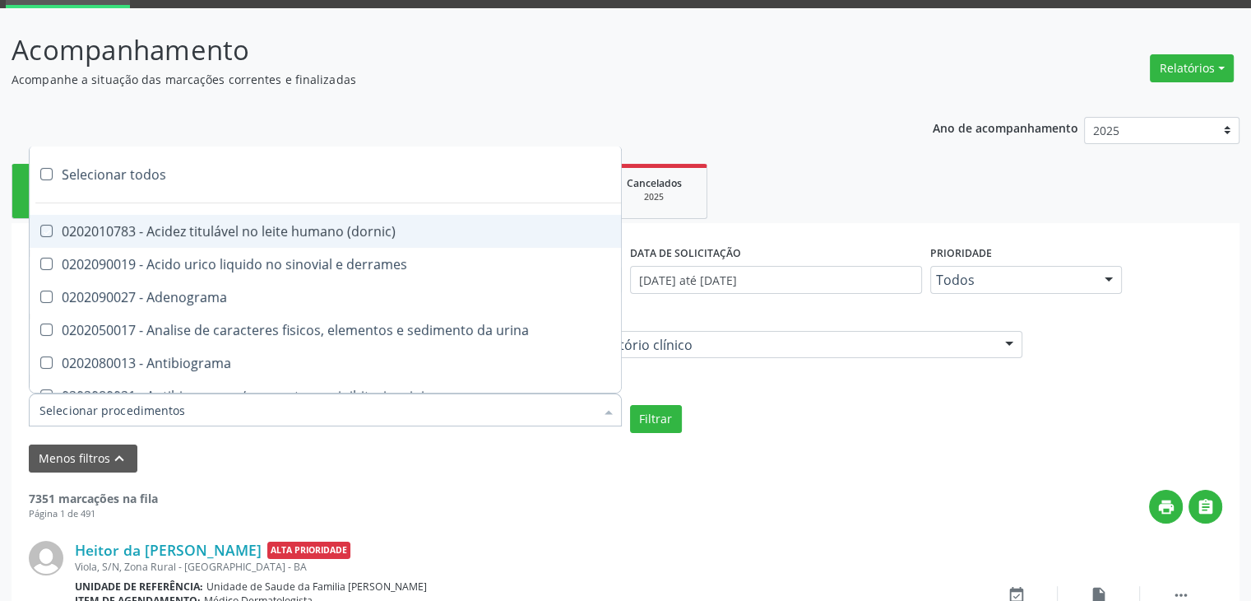
checkbox digitoxina\) "true"
checkbox \(dht\) "true"
checkbox fecal "true"
checkbox estradiol "true"
checkbox estriol "true"
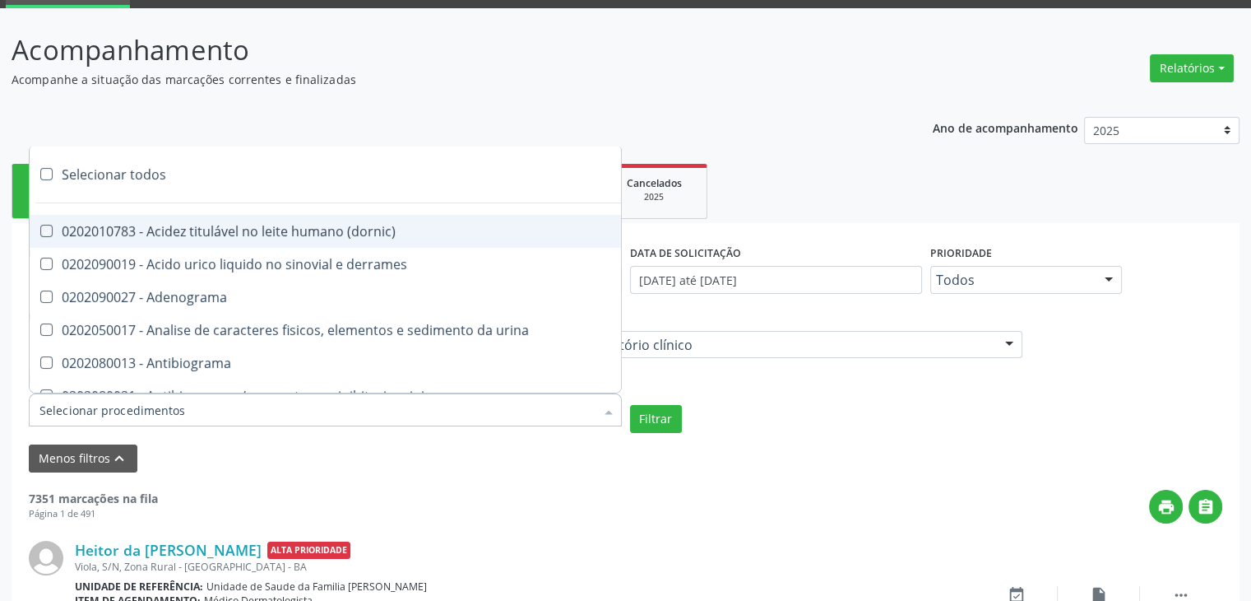
checkbox estrona "true"
checkbox etossuximida "true"
checkbox ii "true"
checkbox ix "true"
checkbox v "true"
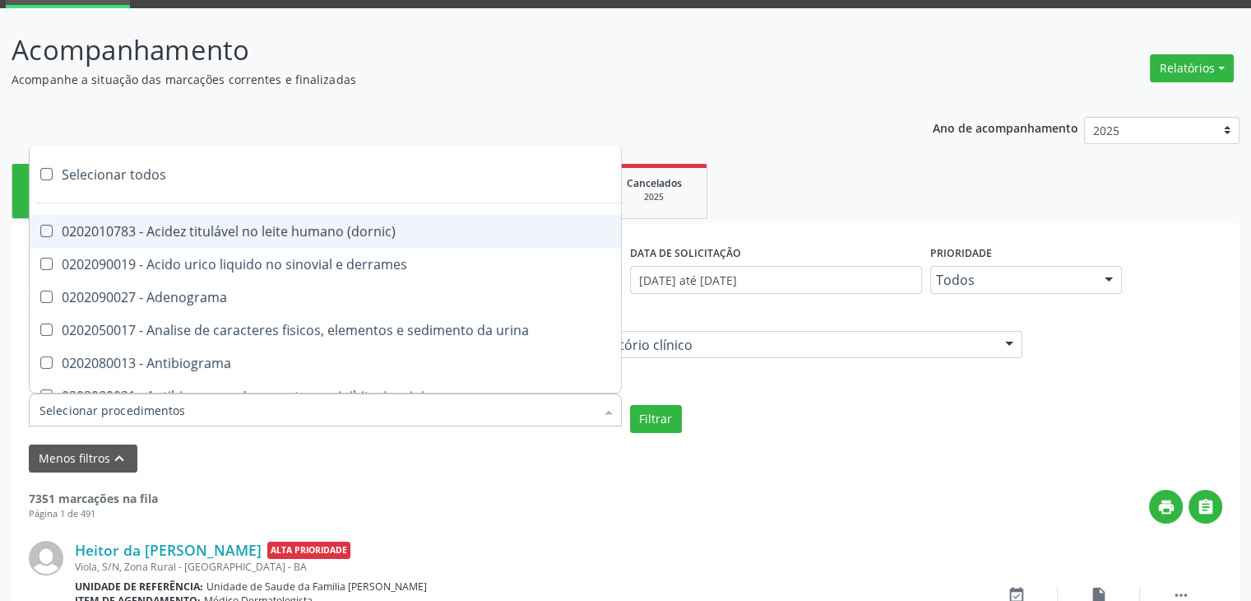
checkbox vii "true"
checkbox viii "true"
checkbox \(inibidor\) "true"
checkbox \(antigeno\) "true"
checkbox x "true"
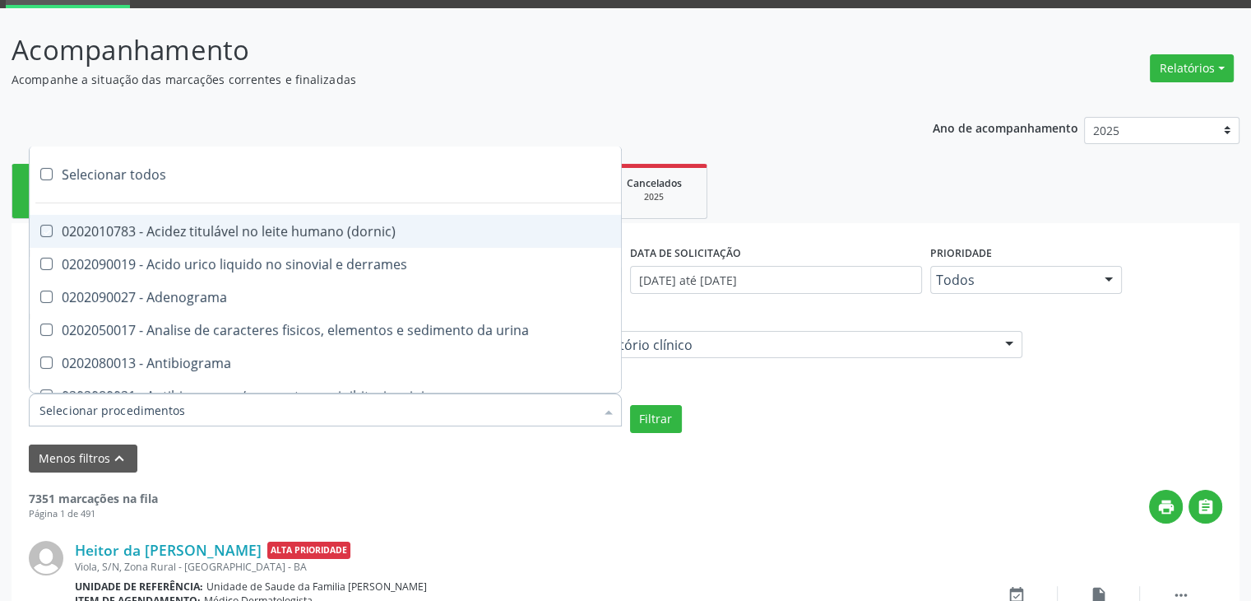
checkbox xi "true"
checkbox xii "true"
checkbox xiii "true"
checkbox tardio\) "true"
checkbox t4 "true"
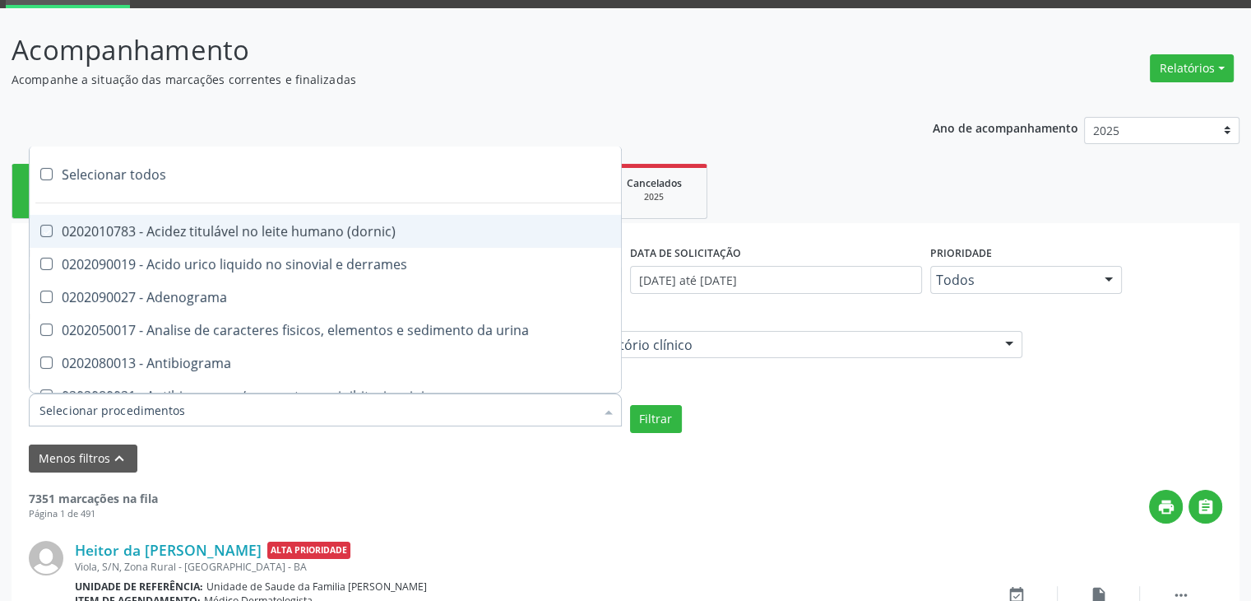
checkbox pezinho\) "true"
checkbox fenitoina "true"
checkbox fenol "true"
checkbox ferritina "true"
checkbox serico "true"
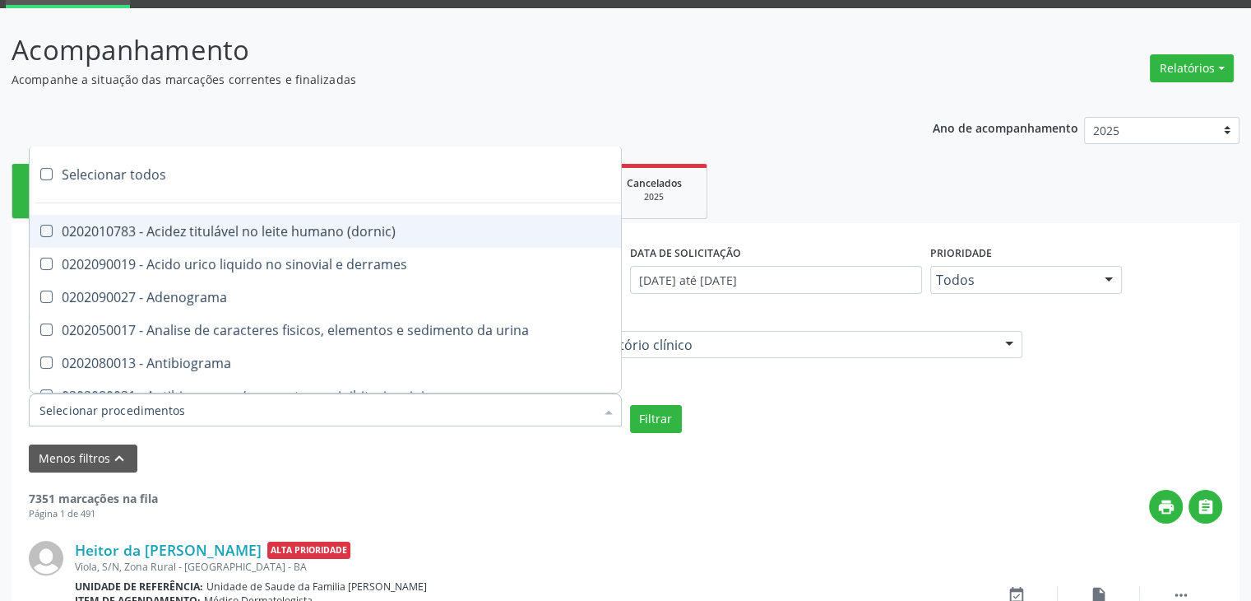
checkbox fibrinogenio "true"
checkbox folato "true"
checkbox formaldeido "true"
checkbox total "true"
checkbox alcalina "true"
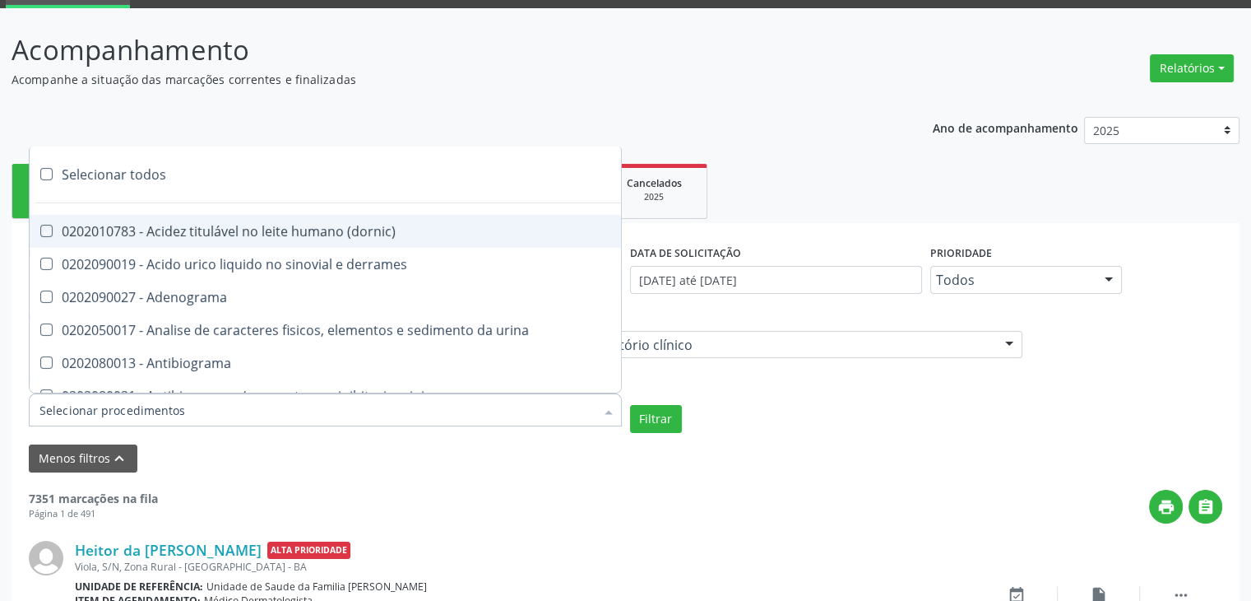
checkbox esperma "true"
checkbox fosforo "true"
checkbox acida "true"
checkbox frutose "true"
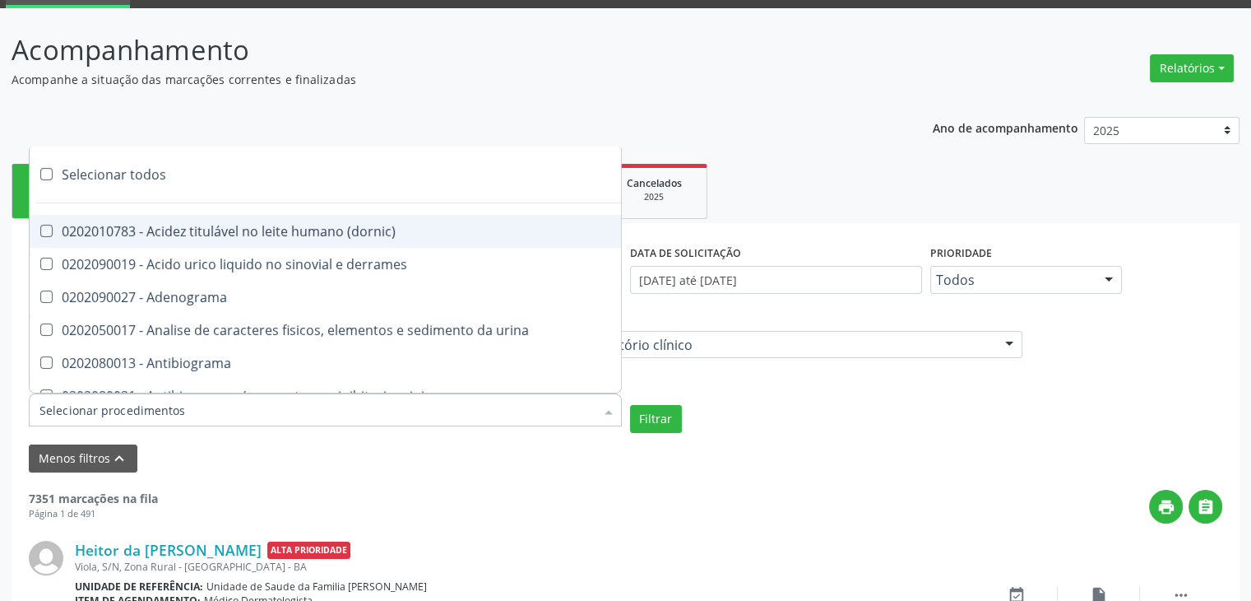
checkbox esperma "true"
checkbox galactose "true"
checkbox gt\) "true"
checkbox gastrina "true"
checkbox glicose "true"
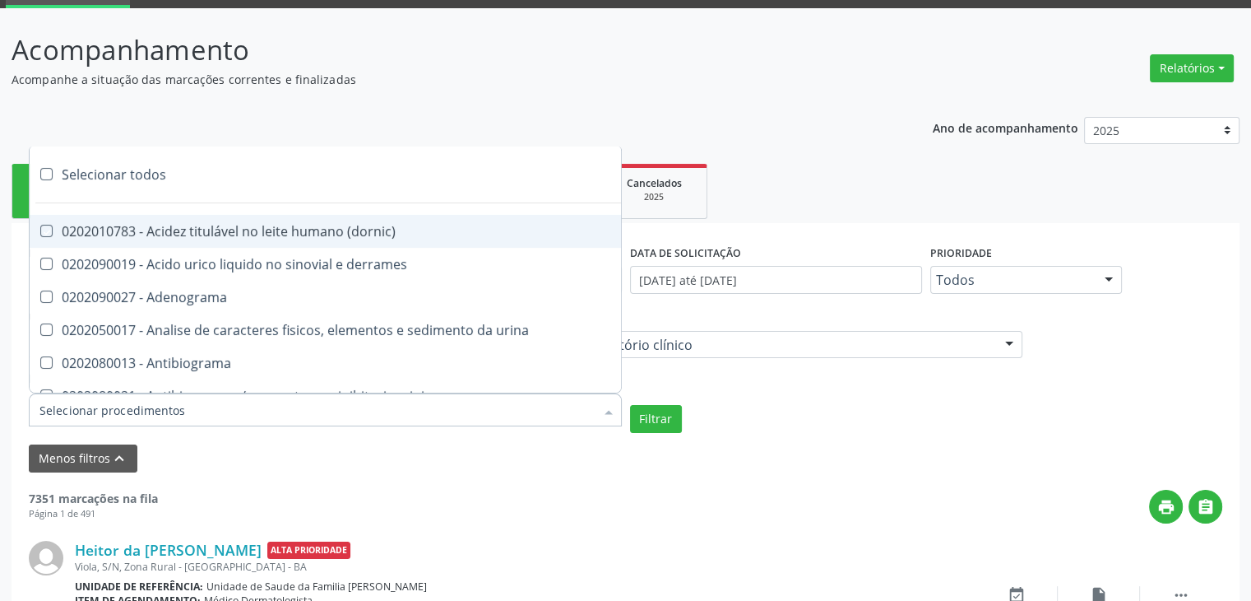
checkbox derrames "true"
checkbox desidrogenase "true"
checkbox tiroxina "true"
checkbox hcg\) "true"
checkbox fecal "true"
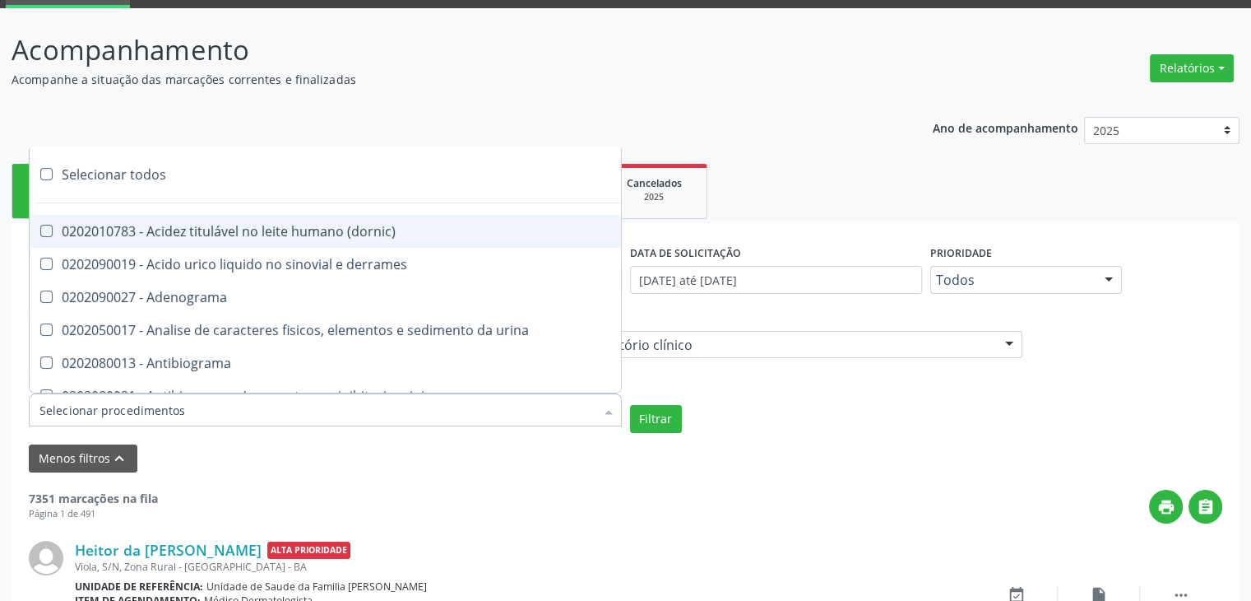
checkbox haptoglobina "true"
checkbox hemoglobina "true"
checkbox 37oc "true"
checkbox fetal "true"
checkbox glicosilada "true"
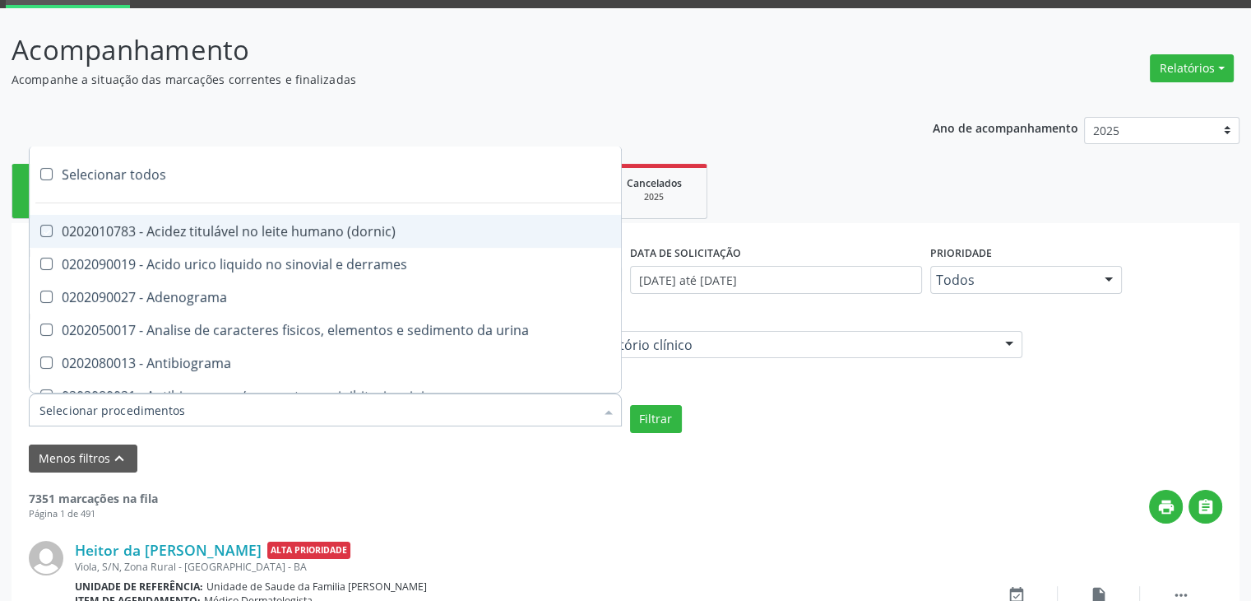
checkbox hemossiderina "true"
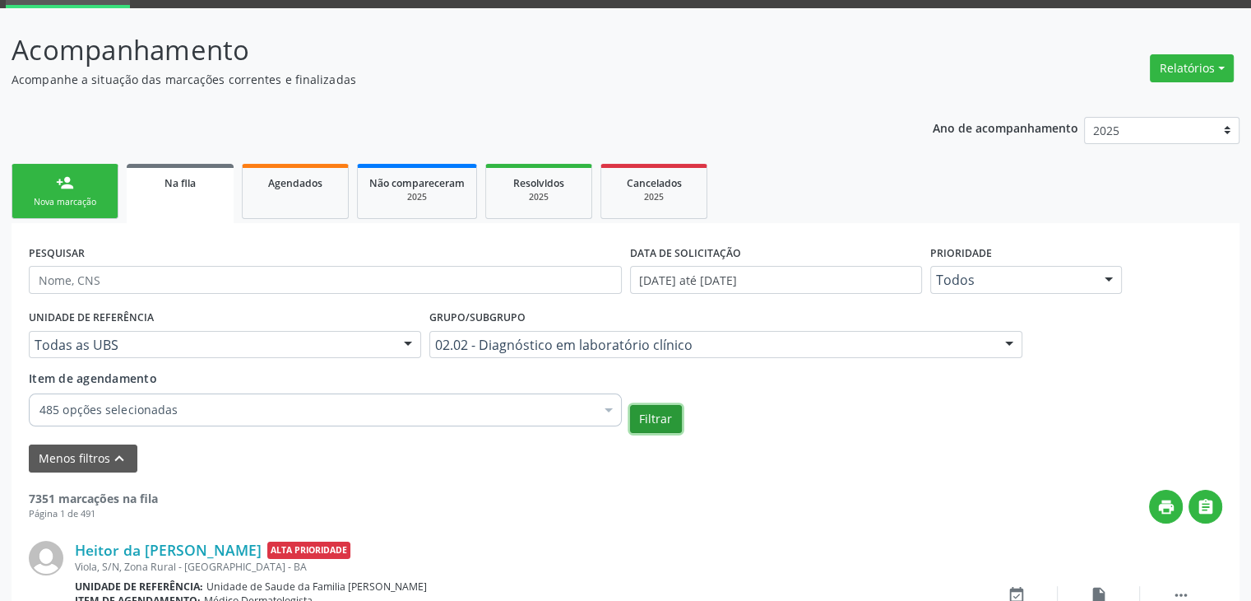
click at [665, 415] on button "Filtrar" at bounding box center [656, 419] width 52 height 28
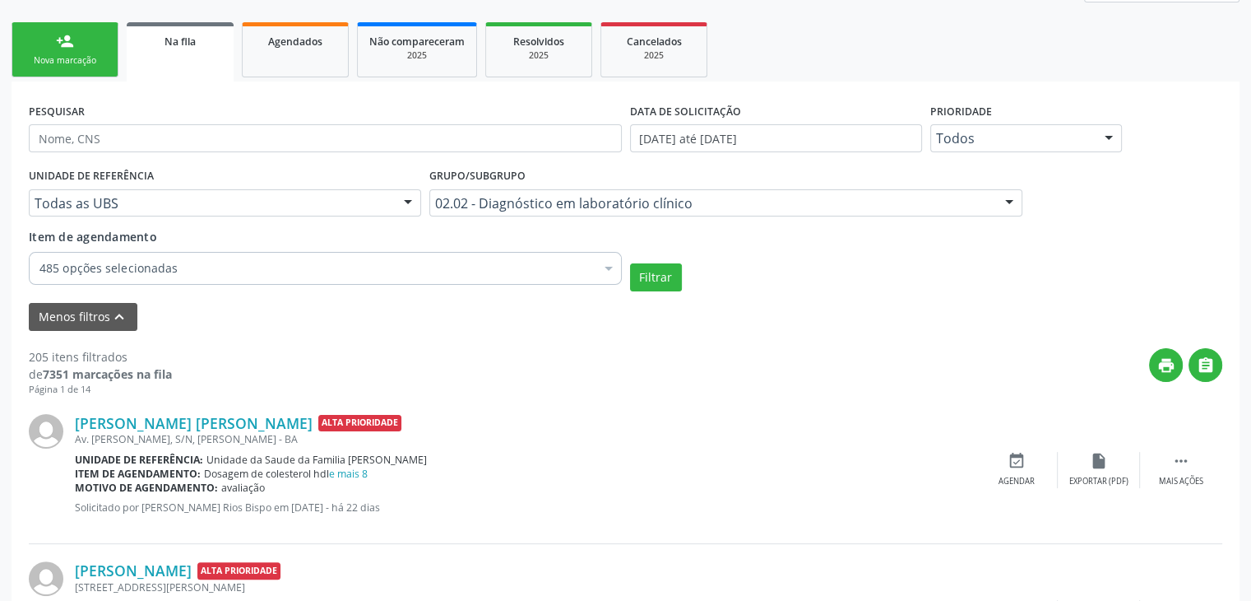
scroll to position [411, 0]
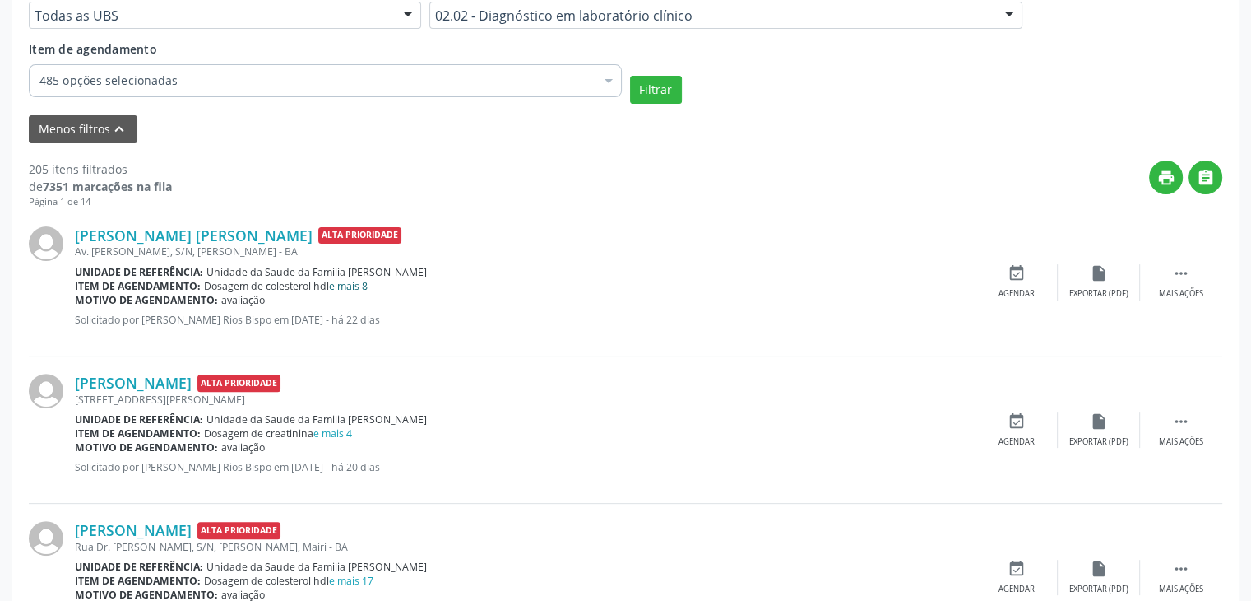
click at [343, 281] on link "e mais 8" at bounding box center [348, 286] width 39 height 14
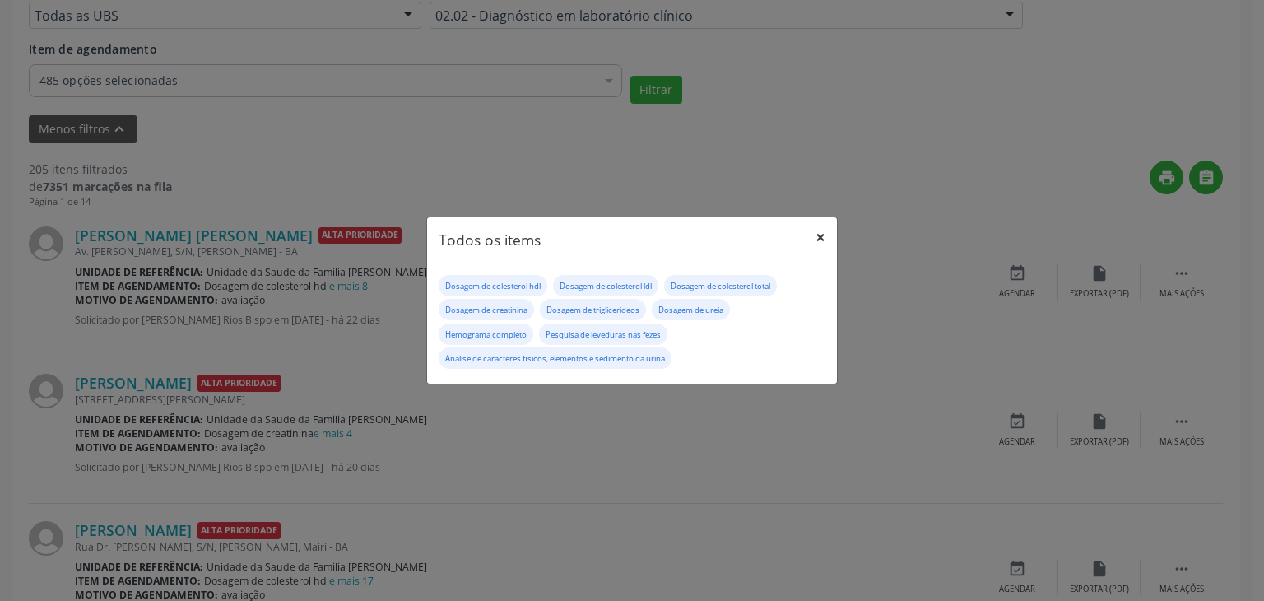
click at [825, 234] on button "×" at bounding box center [820, 237] width 33 height 40
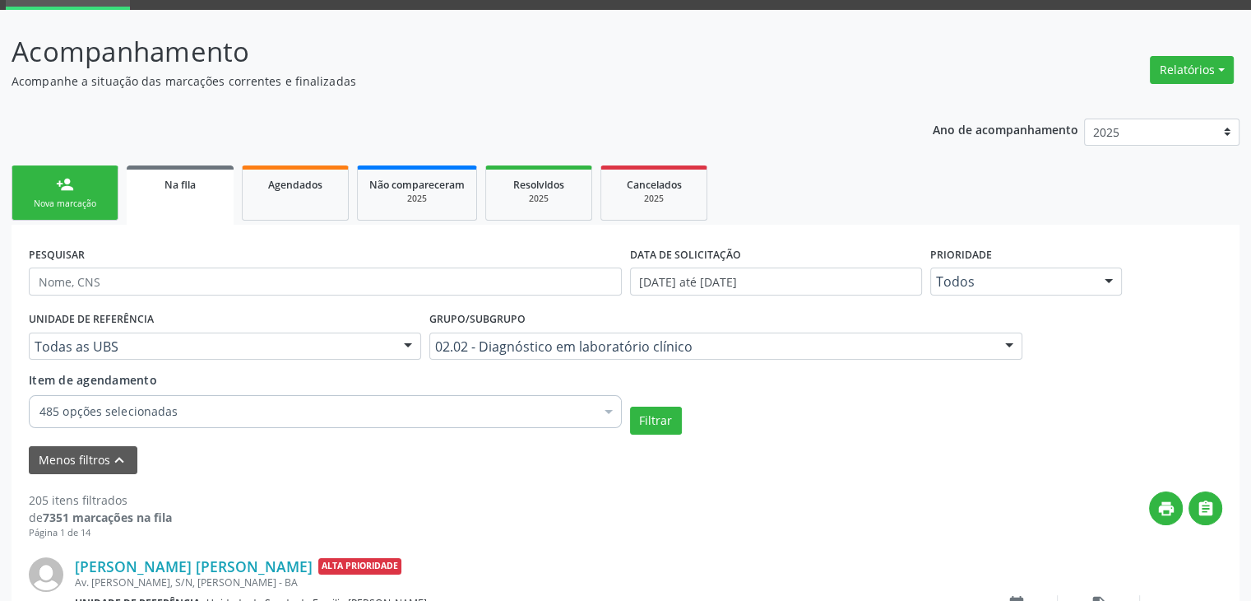
scroll to position [327, 0]
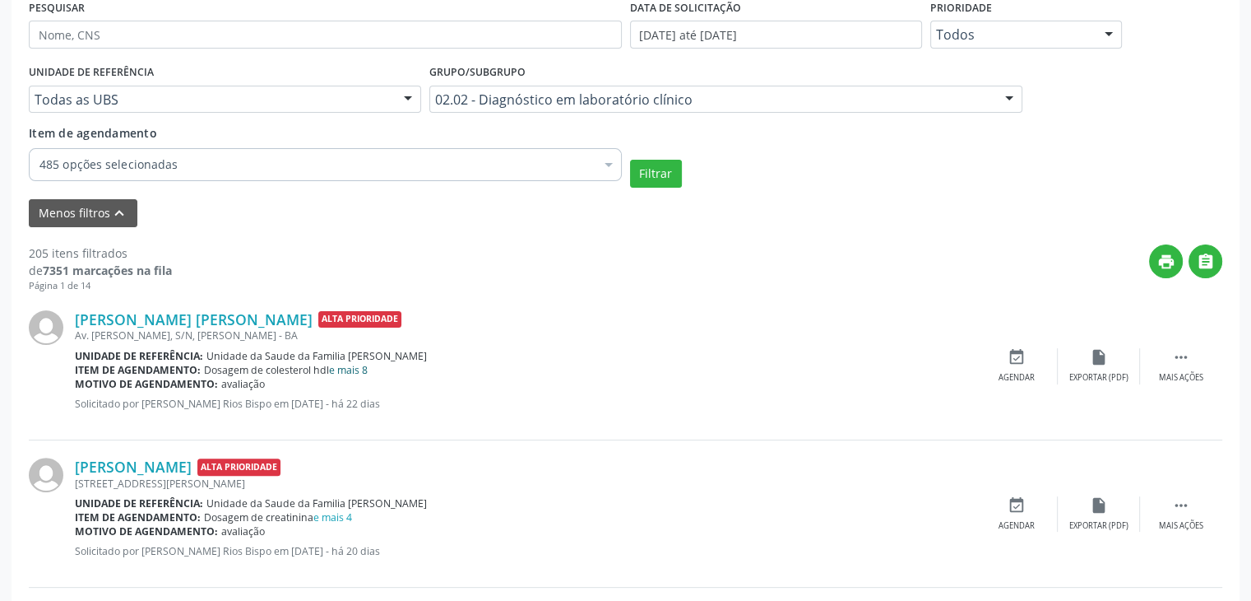
click at [362, 366] on link "e mais 8" at bounding box center [348, 370] width 39 height 14
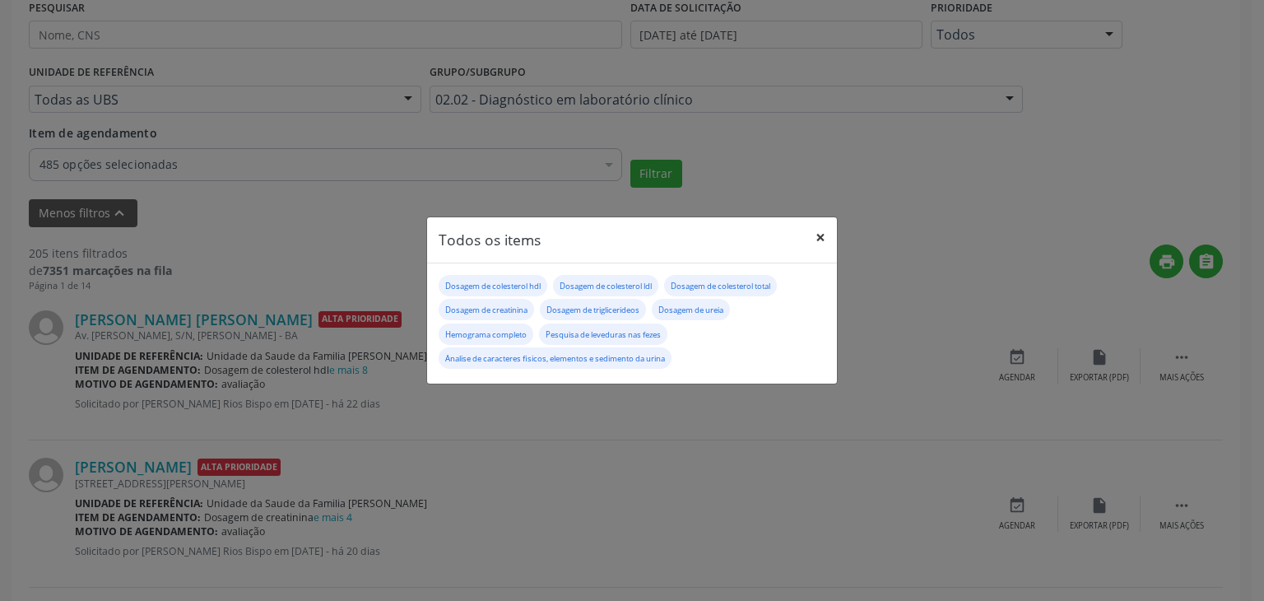
click at [819, 236] on button "×" at bounding box center [820, 237] width 33 height 40
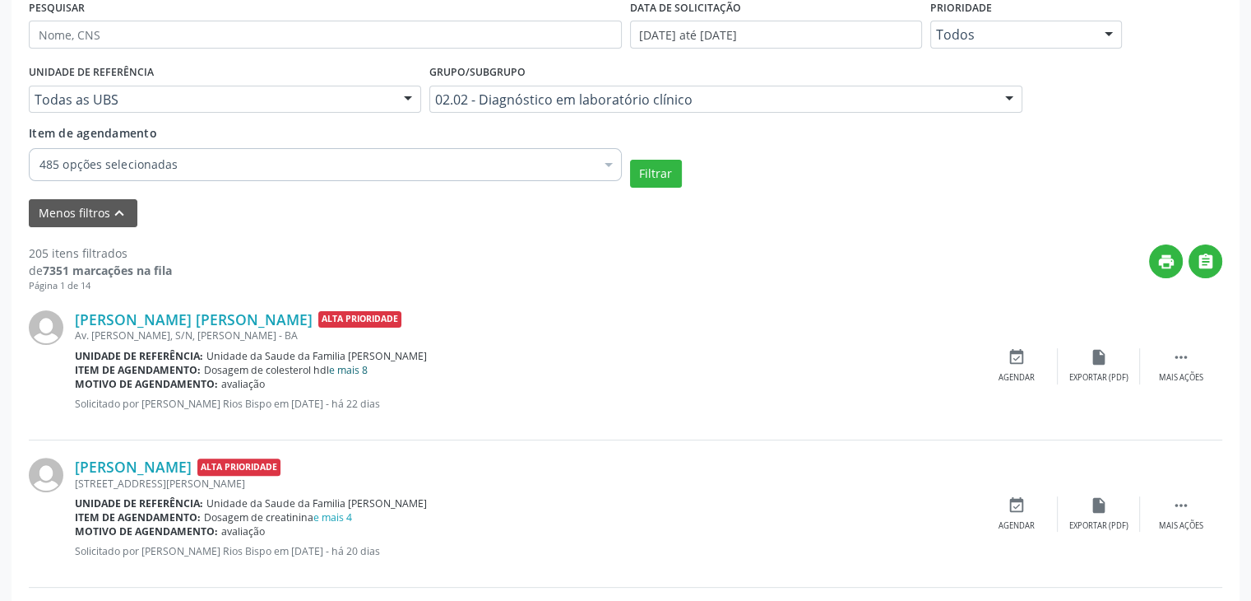
click at [362, 369] on link "e mais 8" at bounding box center [348, 370] width 39 height 14
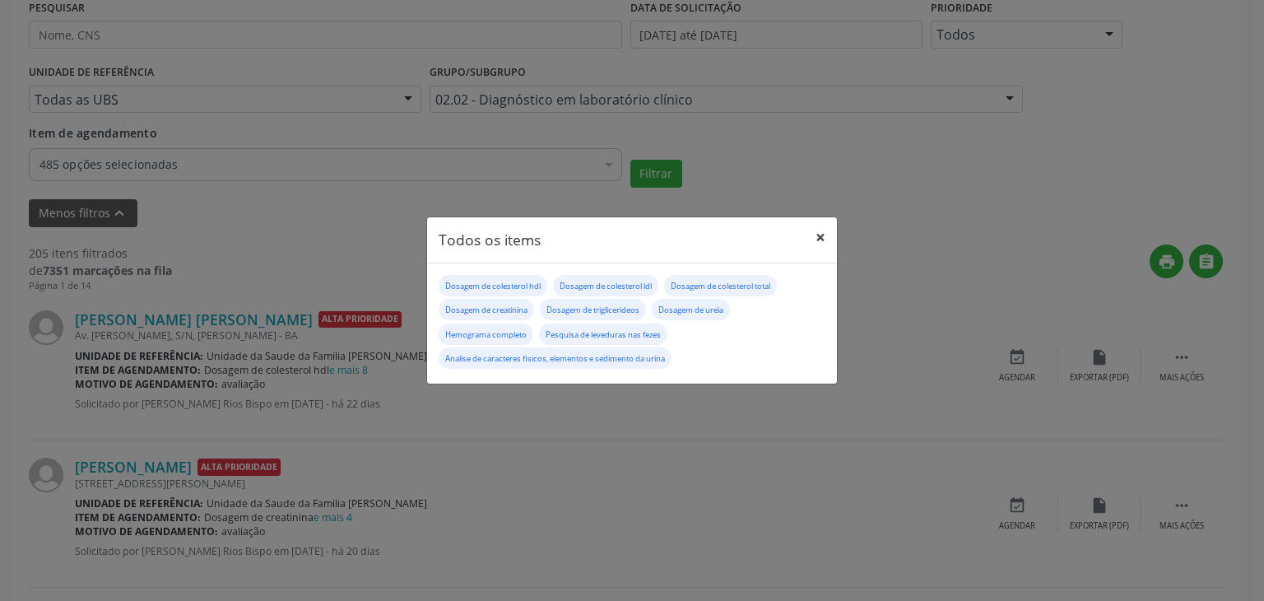
click at [826, 241] on button "×" at bounding box center [820, 237] width 33 height 40
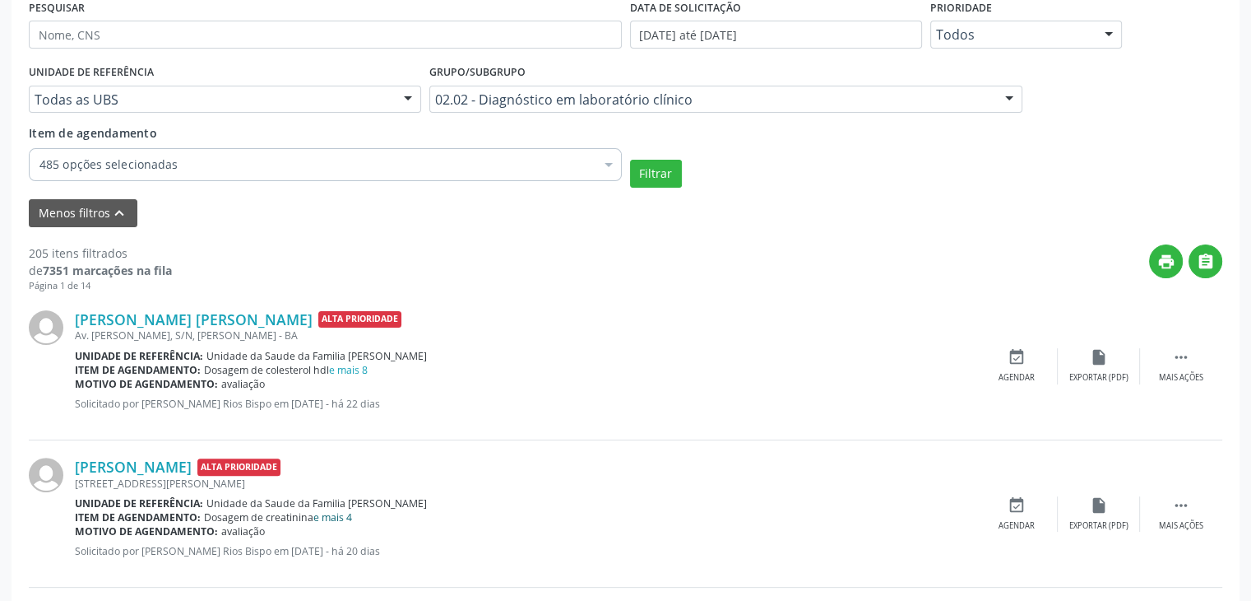
click at [332, 514] on link "e mais 4" at bounding box center [332, 517] width 39 height 14
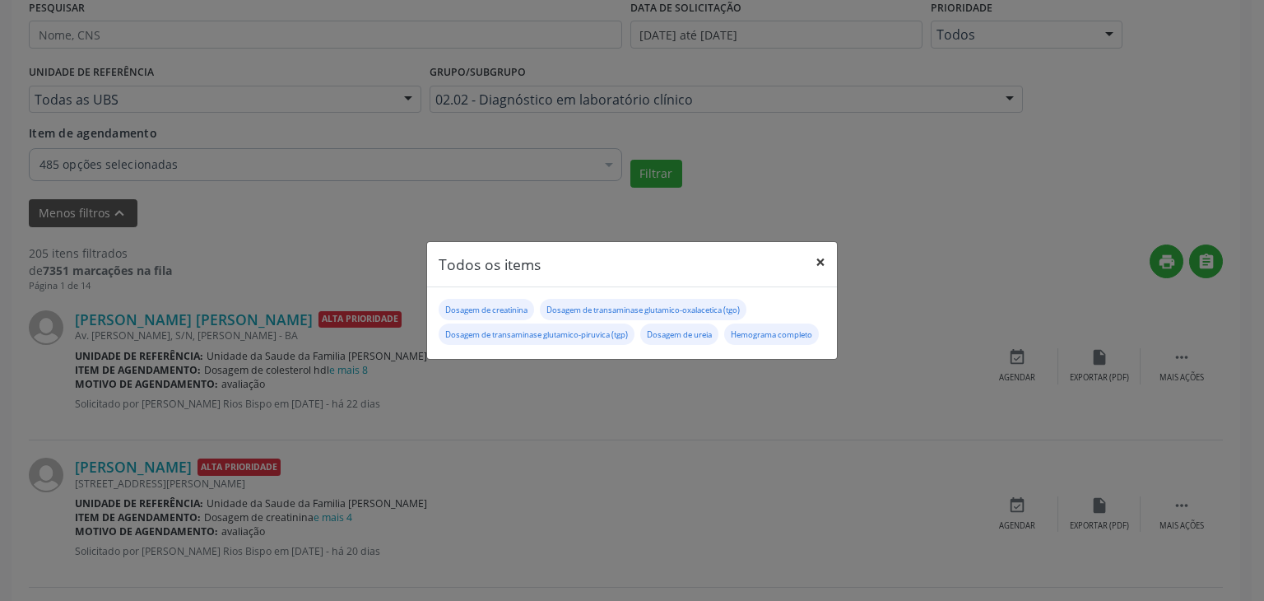
click at [823, 242] on button "×" at bounding box center [820, 262] width 33 height 40
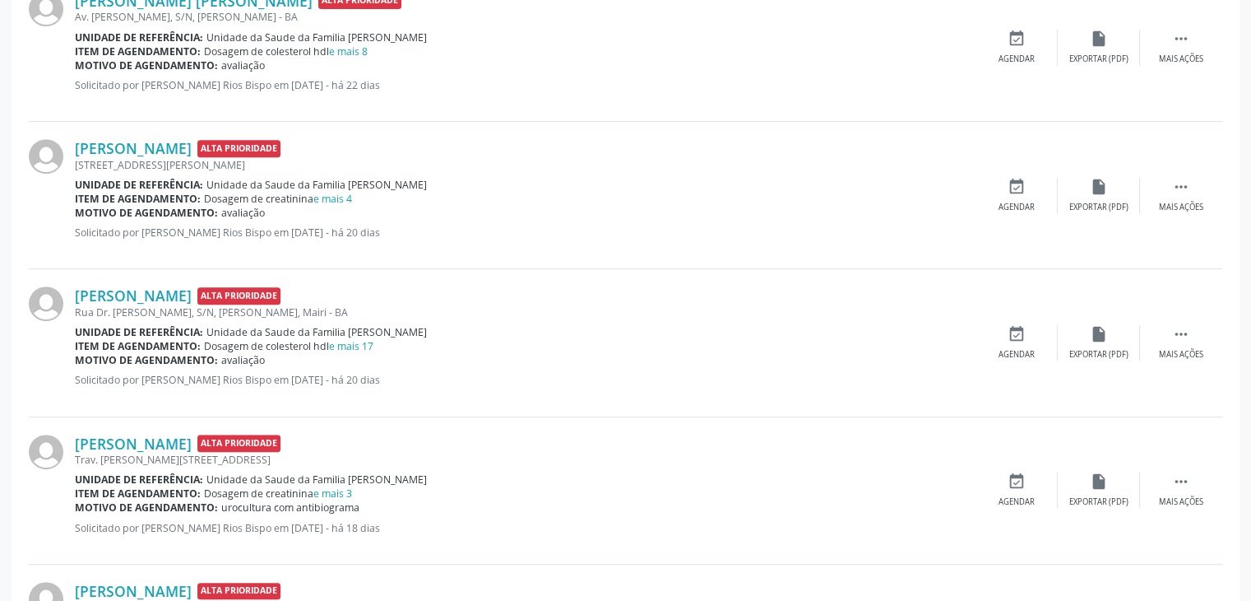
scroll to position [656, 0]
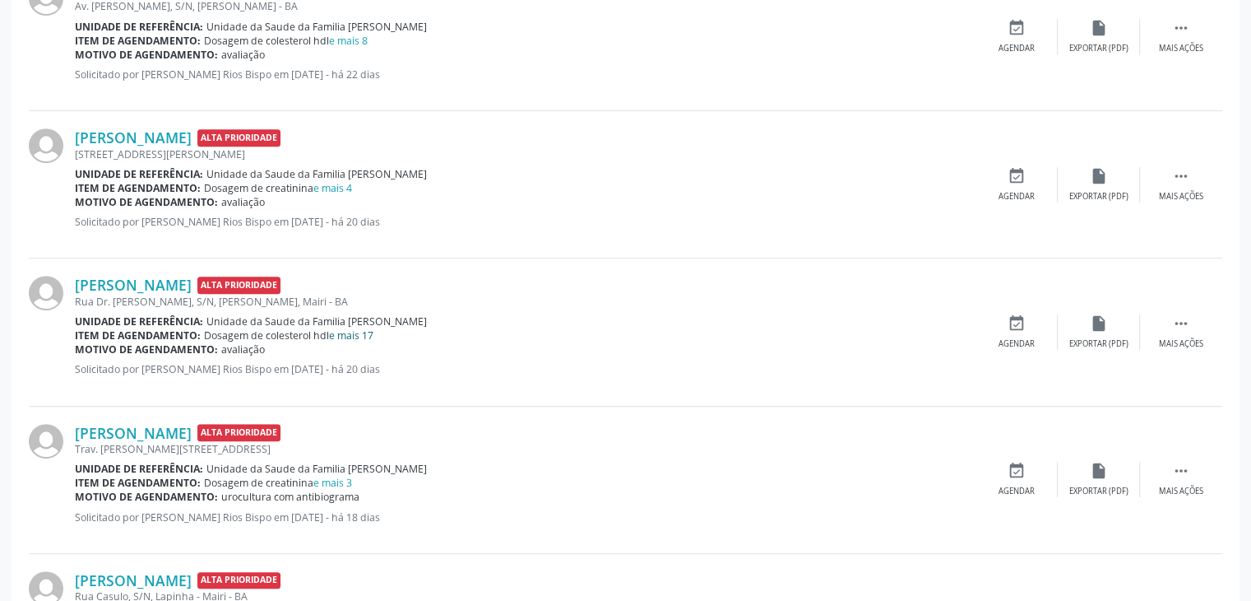
click at [352, 334] on link "e mais 17" at bounding box center [351, 335] width 44 height 14
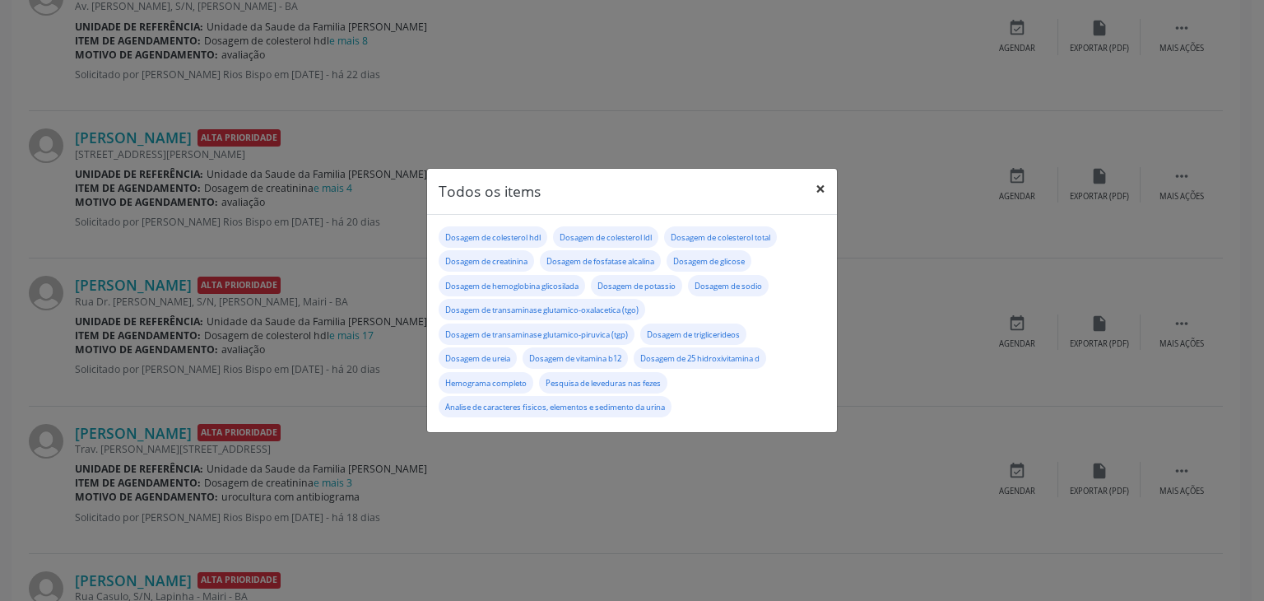
click at [813, 196] on button "×" at bounding box center [820, 189] width 33 height 40
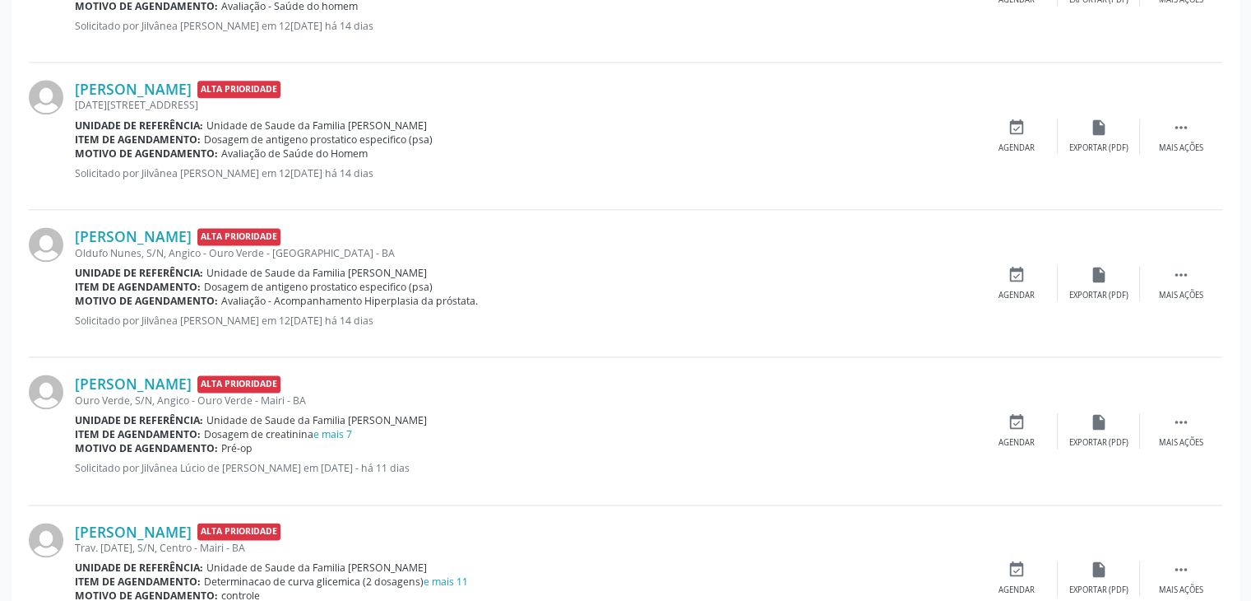
scroll to position [2302, 0]
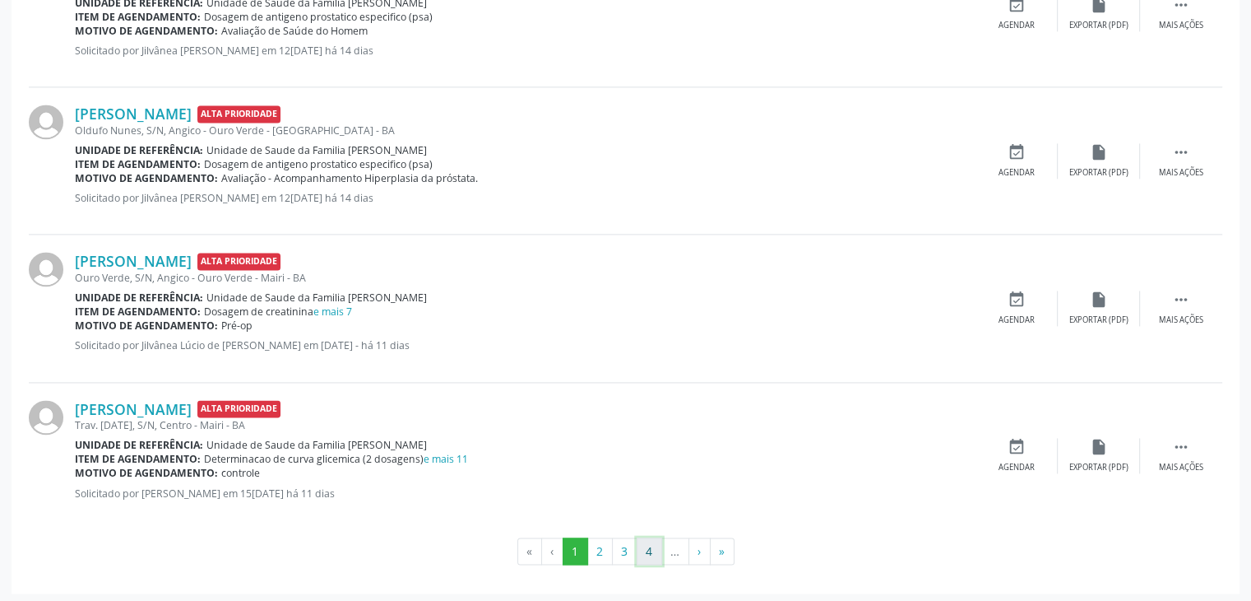
click at [654, 545] on button "4" at bounding box center [650, 551] width 26 height 28
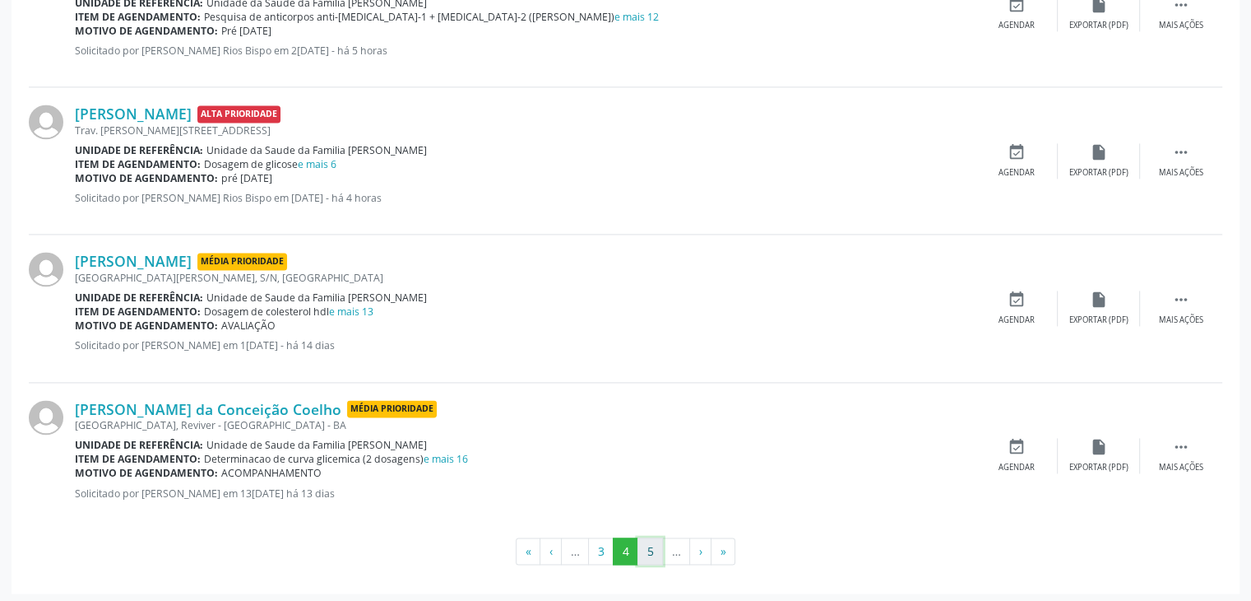
click at [654, 551] on button "5" at bounding box center [651, 551] width 26 height 28
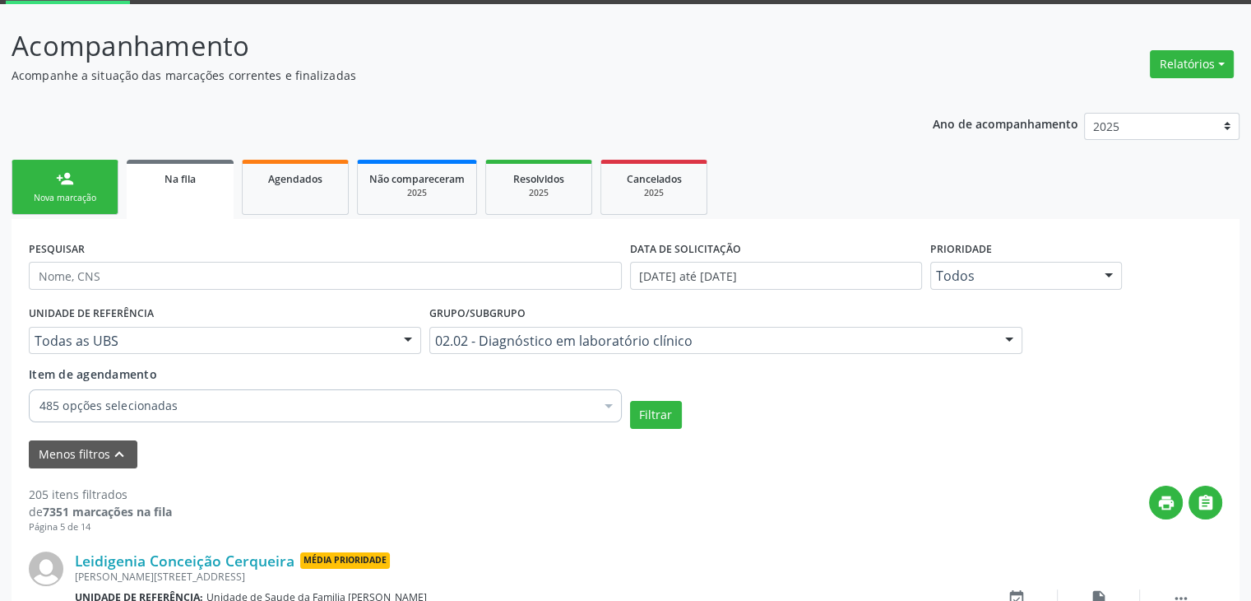
scroll to position [2317, 0]
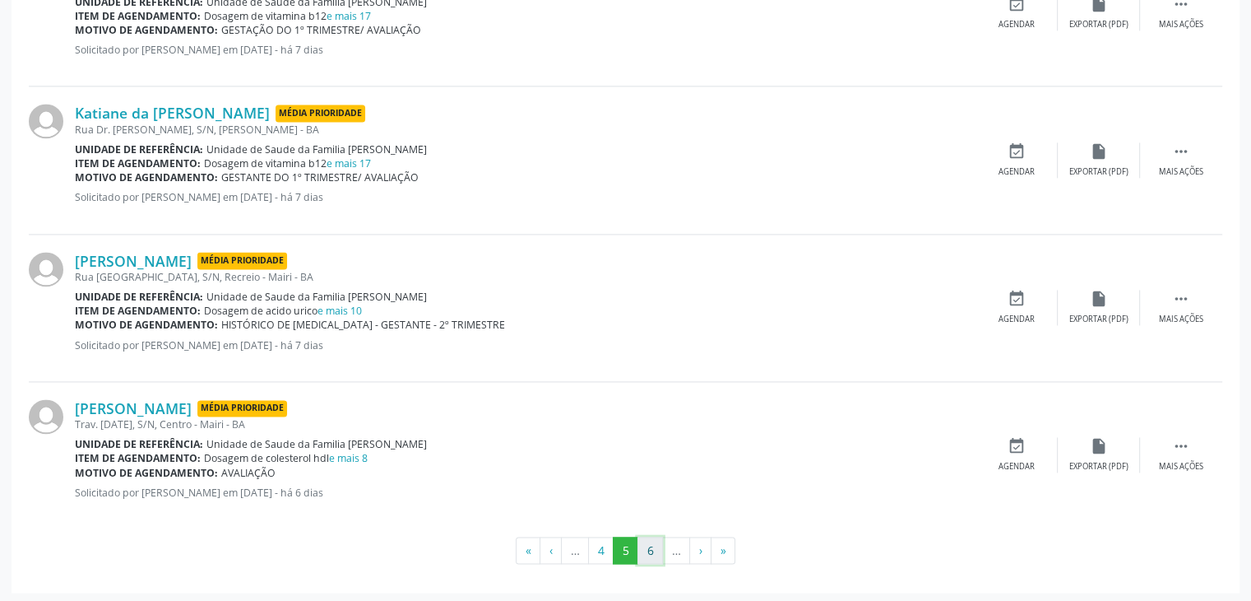
click at [661, 543] on button "6" at bounding box center [651, 550] width 26 height 28
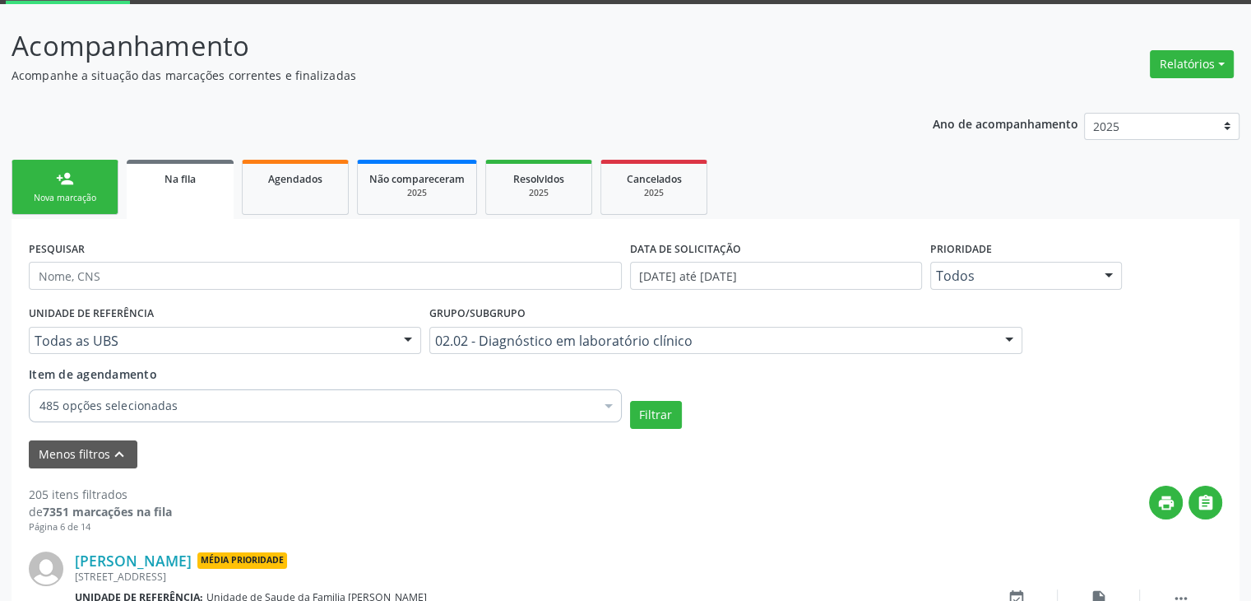
scroll to position [2302, 0]
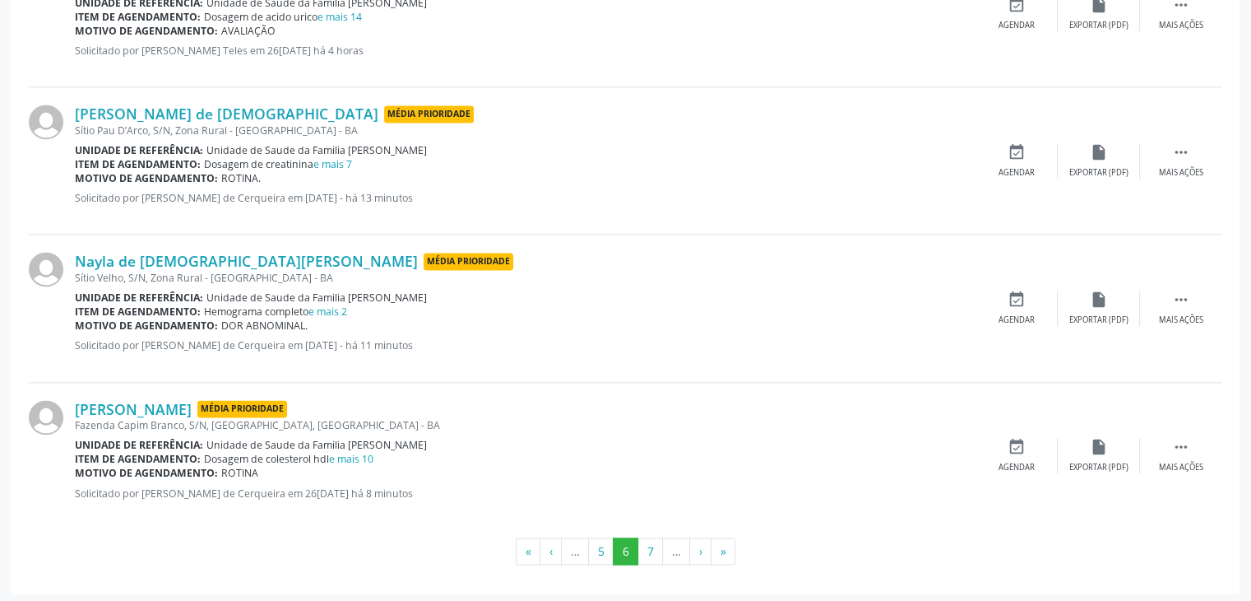
click at [652, 547] on button "7" at bounding box center [651, 551] width 26 height 28
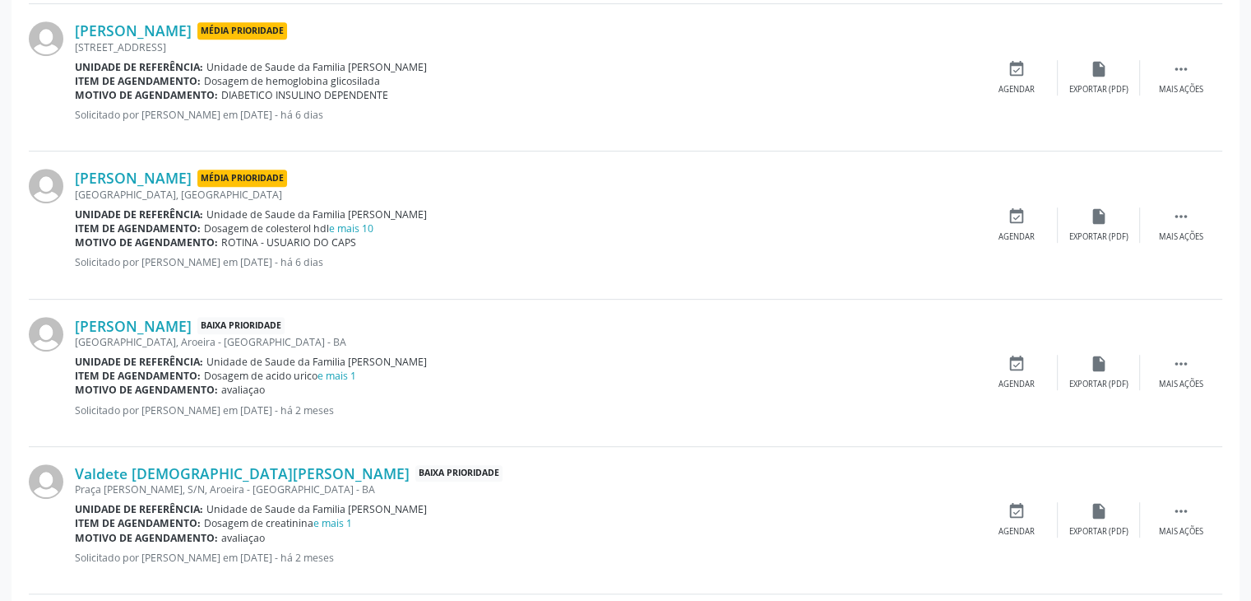
scroll to position [903, 0]
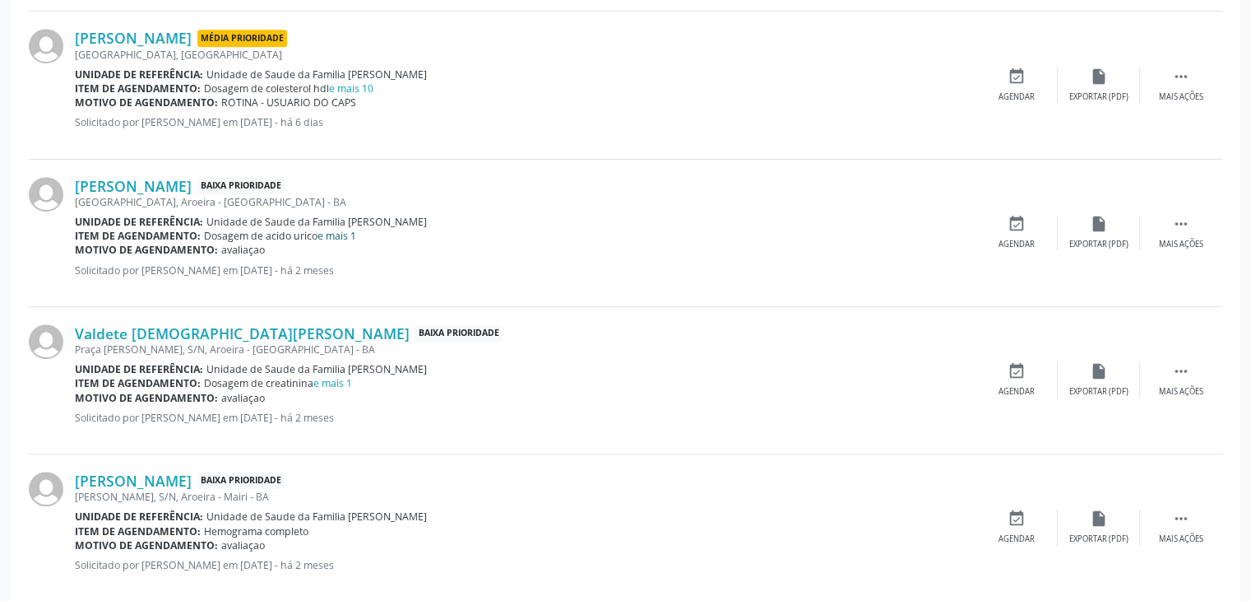
click at [348, 234] on link "e mais 1" at bounding box center [337, 236] width 39 height 14
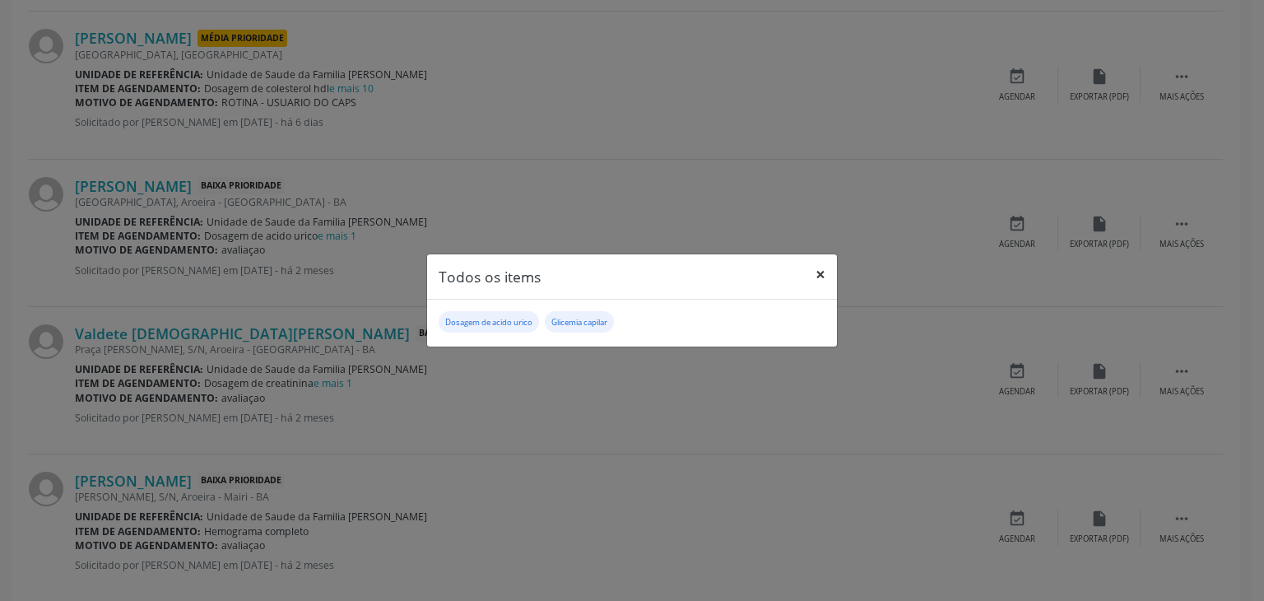
click at [820, 274] on button "×" at bounding box center [820, 274] width 33 height 40
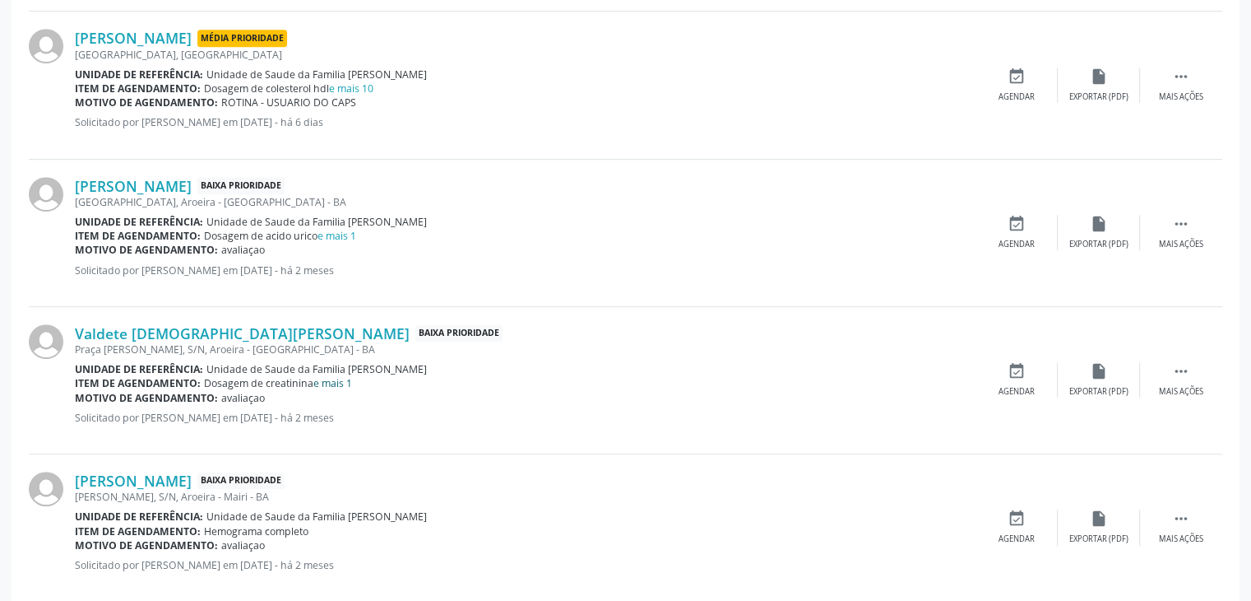
click at [336, 385] on link "e mais 1" at bounding box center [332, 383] width 39 height 14
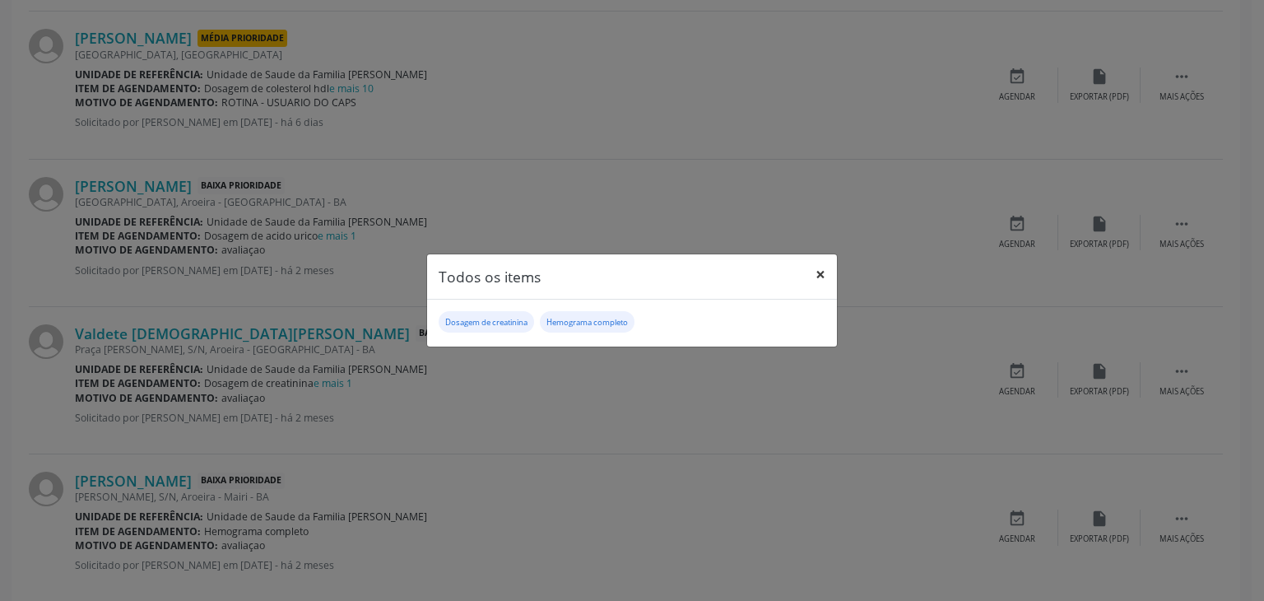
click at [816, 274] on button "×" at bounding box center [820, 274] width 33 height 40
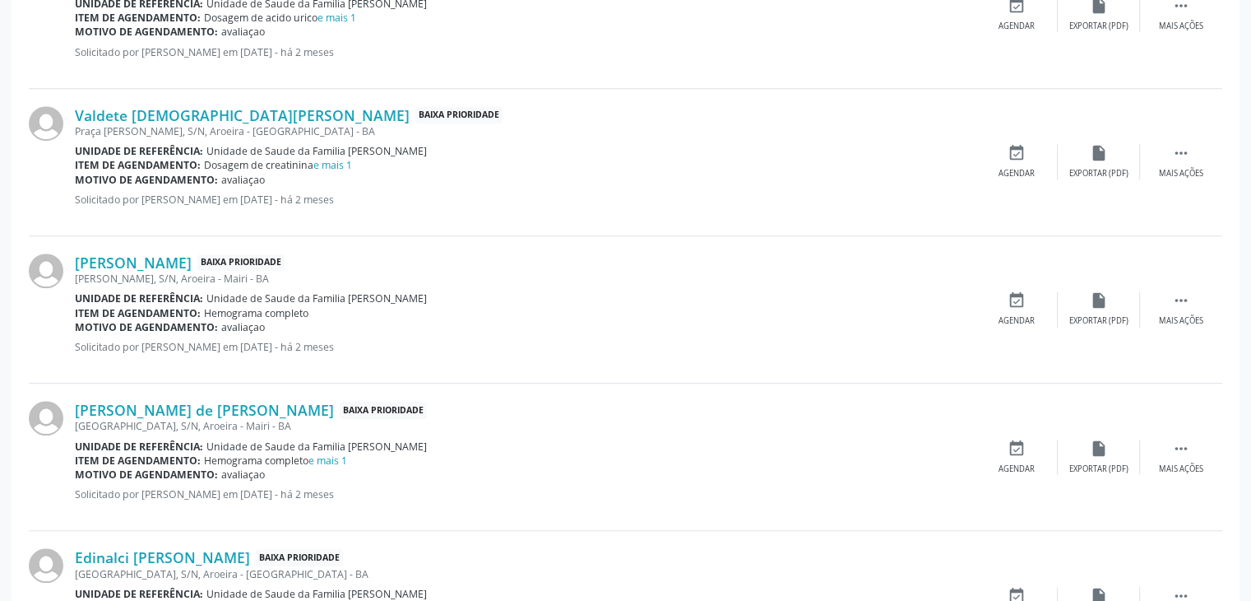
scroll to position [1150, 0]
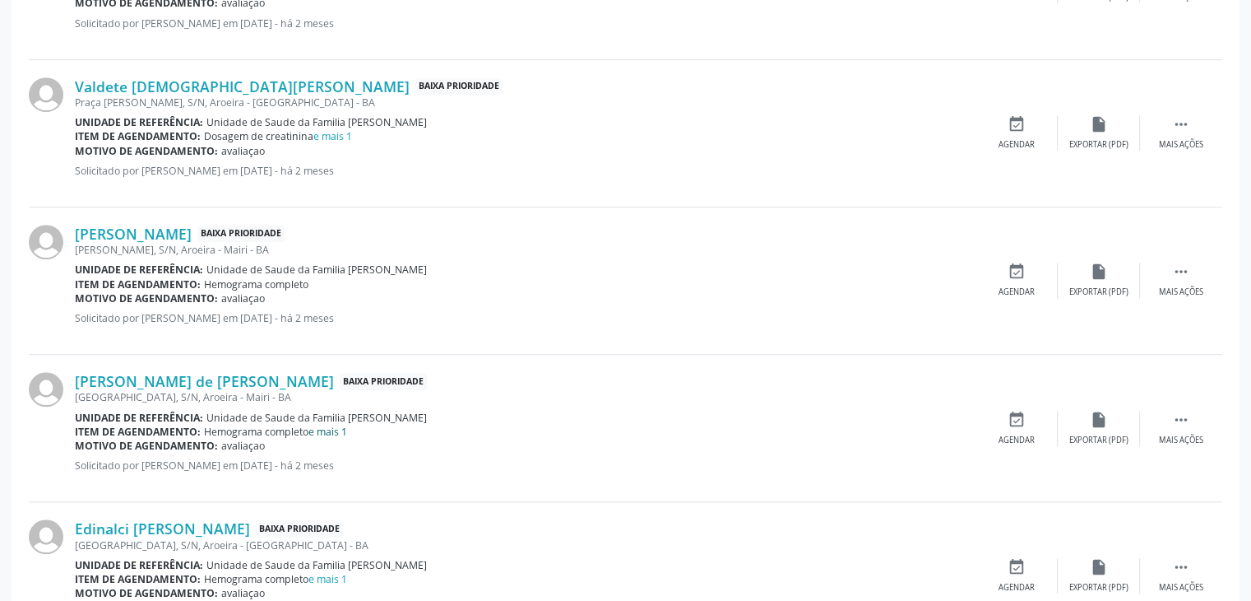
click at [332, 429] on link "e mais 1" at bounding box center [327, 431] width 39 height 14
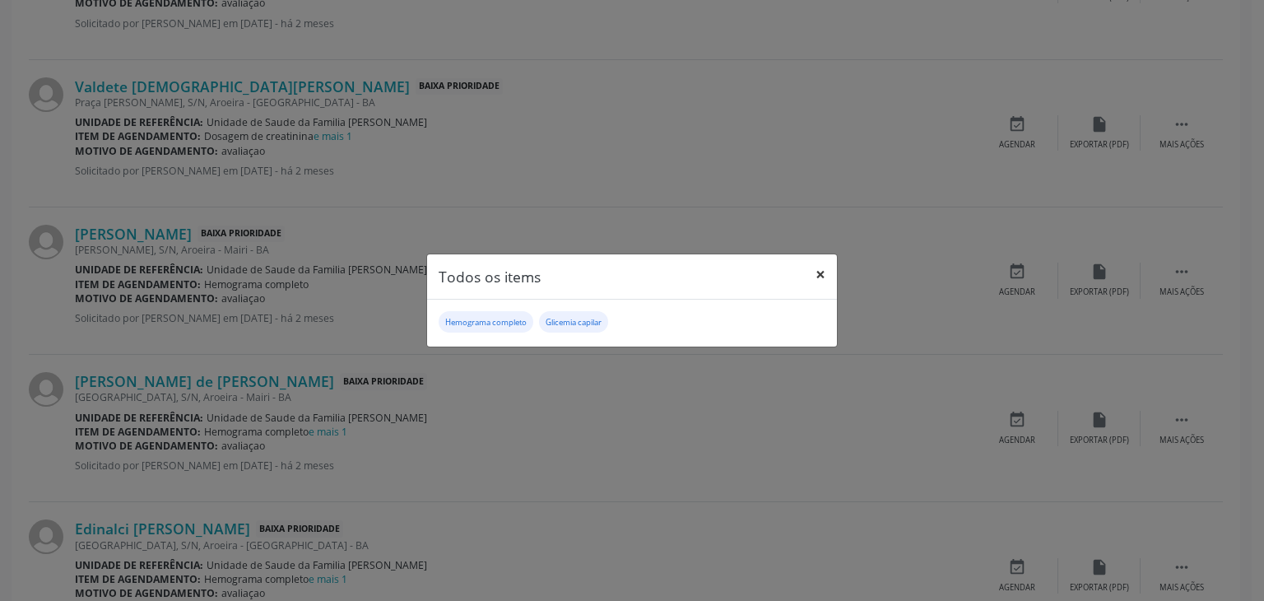
click at [809, 268] on button "×" at bounding box center [820, 274] width 33 height 40
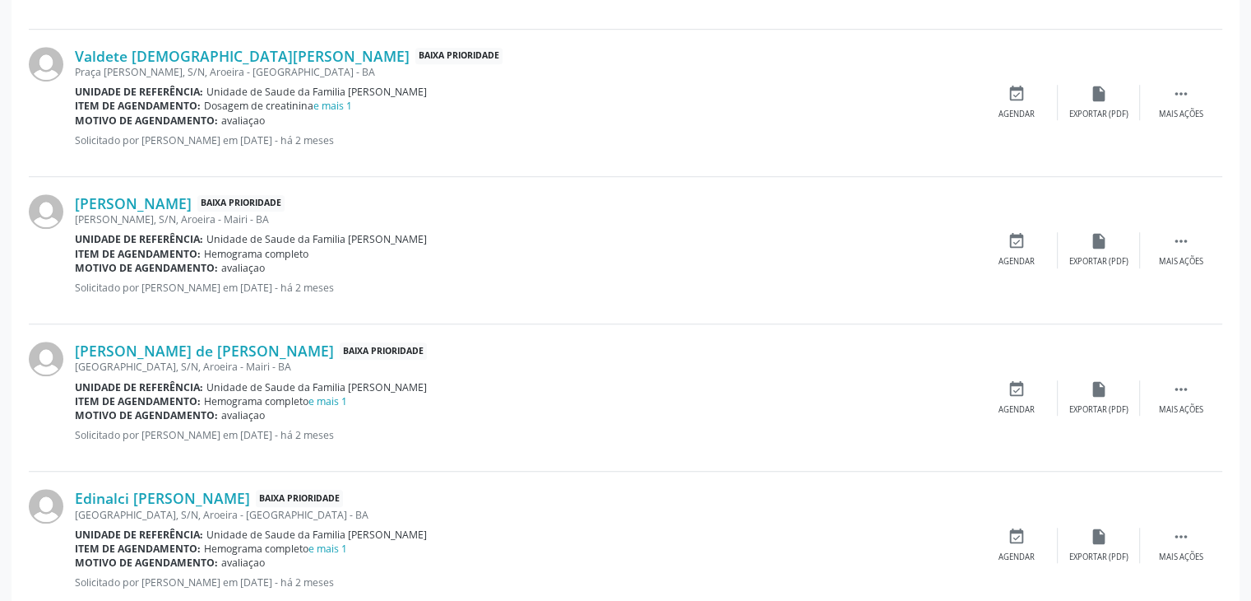
scroll to position [1232, 0]
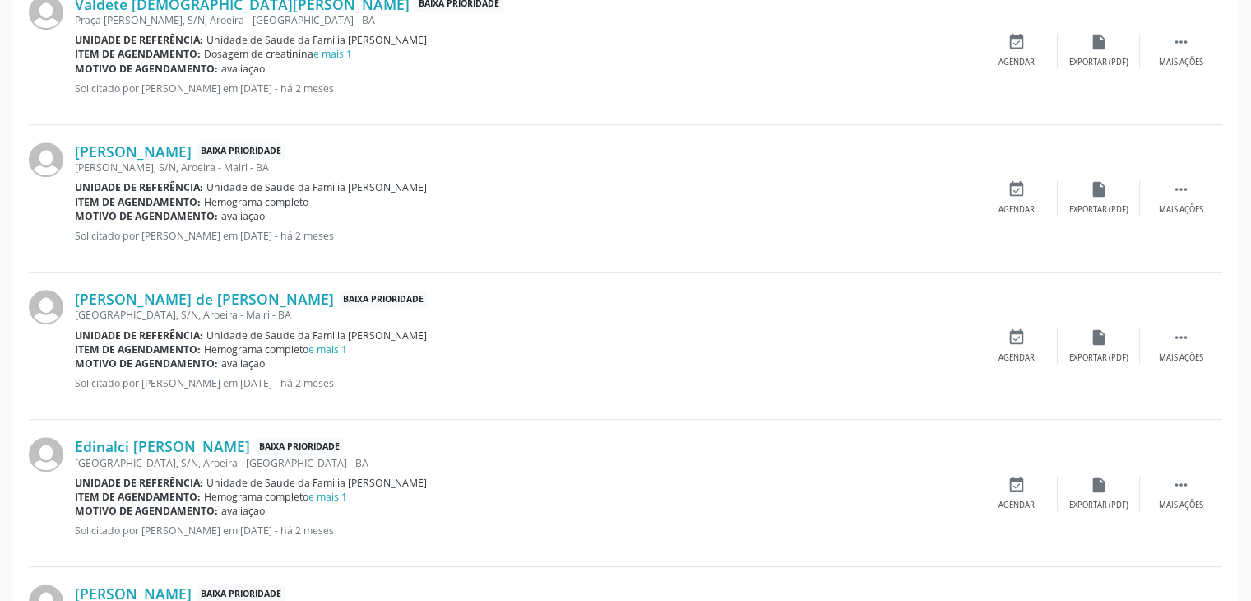
click at [328, 500] on div "Hemograma completo e mais 1" at bounding box center [275, 496] width 143 height 14
click at [329, 489] on link "e mais 1" at bounding box center [327, 496] width 39 height 14
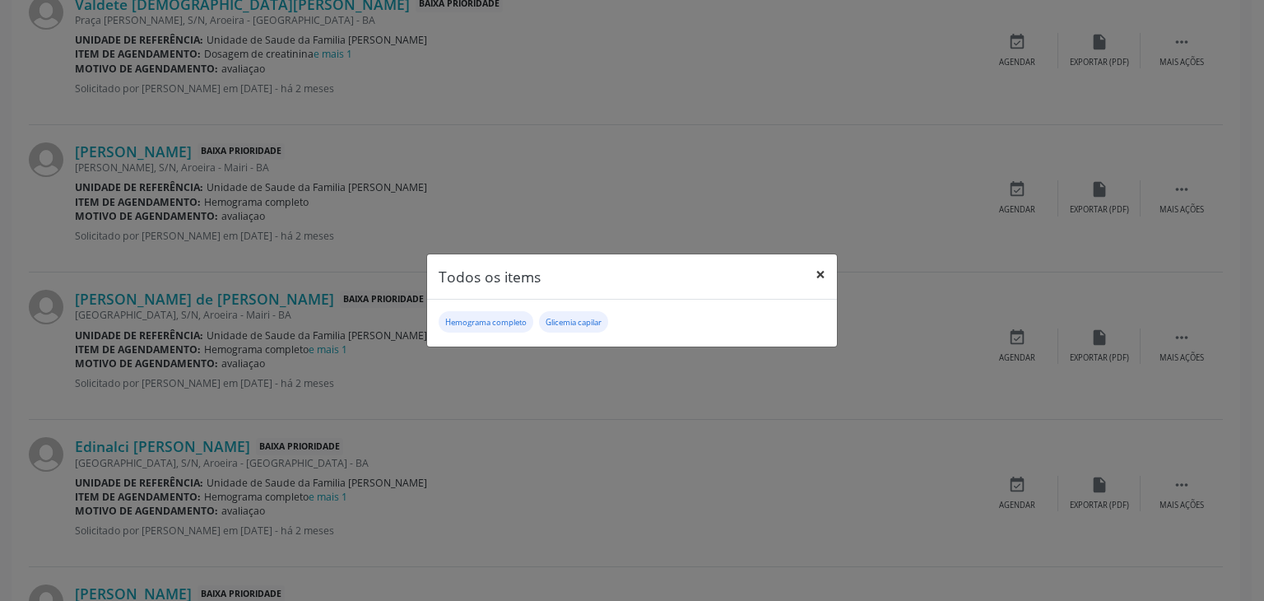
click at [814, 271] on button "×" at bounding box center [820, 274] width 33 height 40
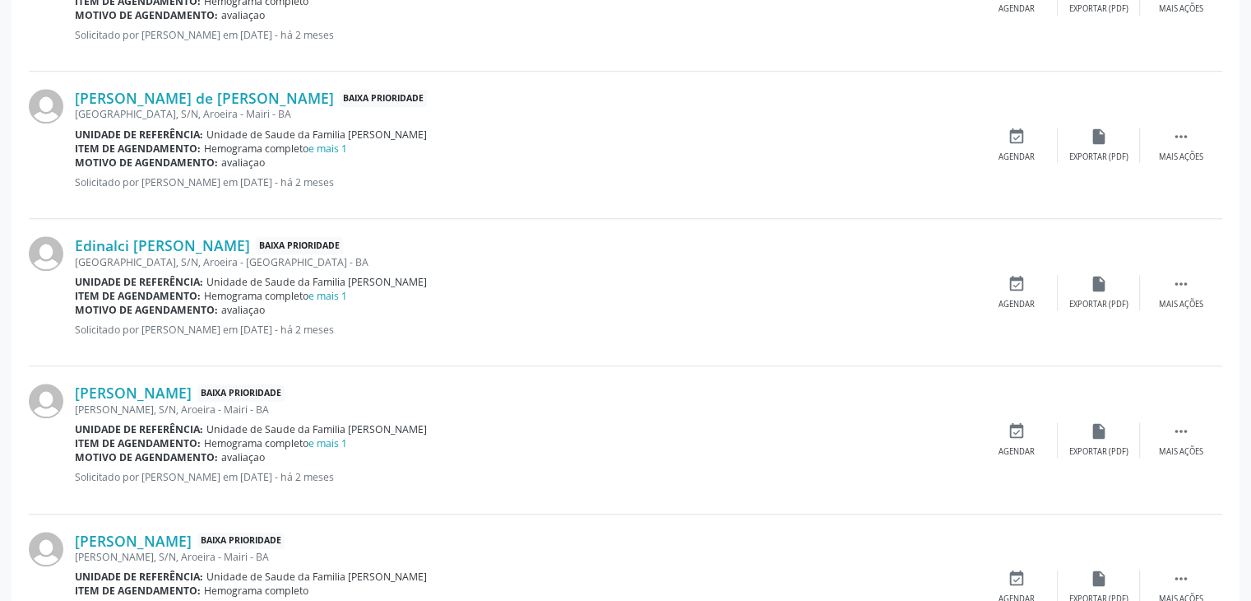
scroll to position [1479, 0]
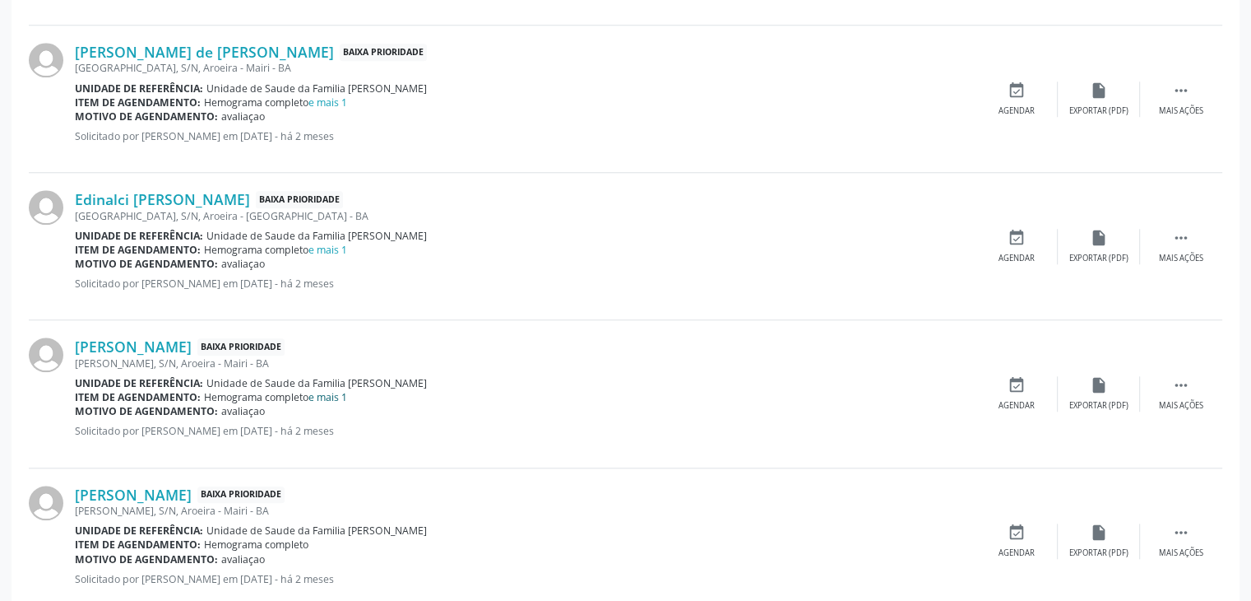
click at [334, 393] on link "e mais 1" at bounding box center [327, 397] width 39 height 14
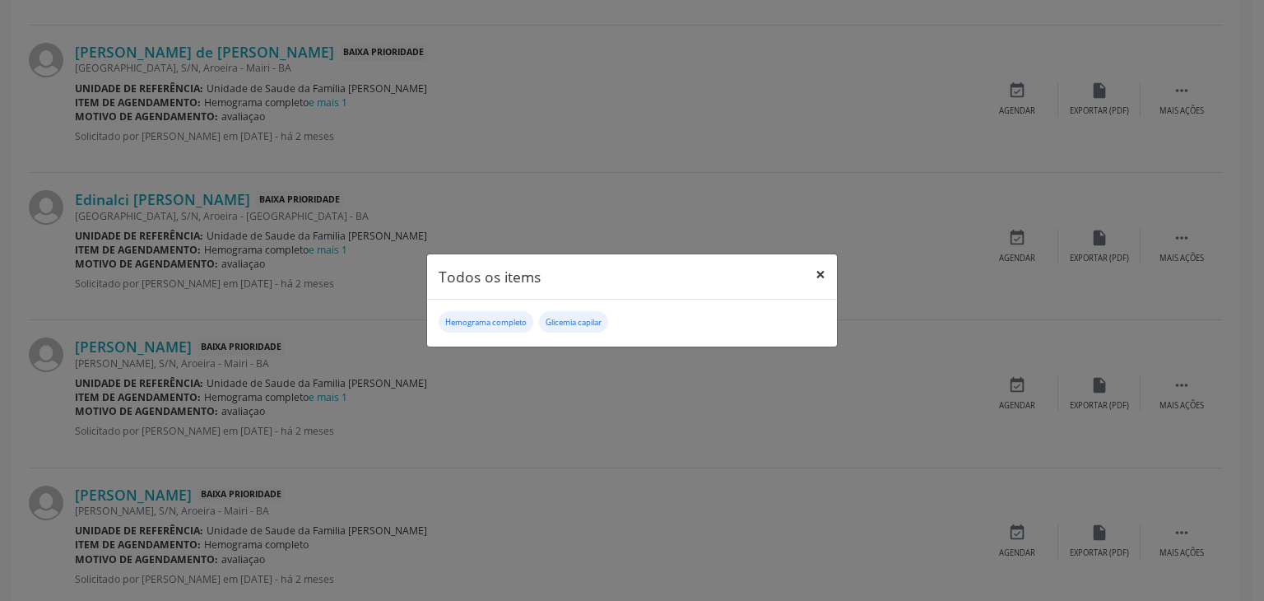
click at [823, 271] on button "×" at bounding box center [820, 274] width 33 height 40
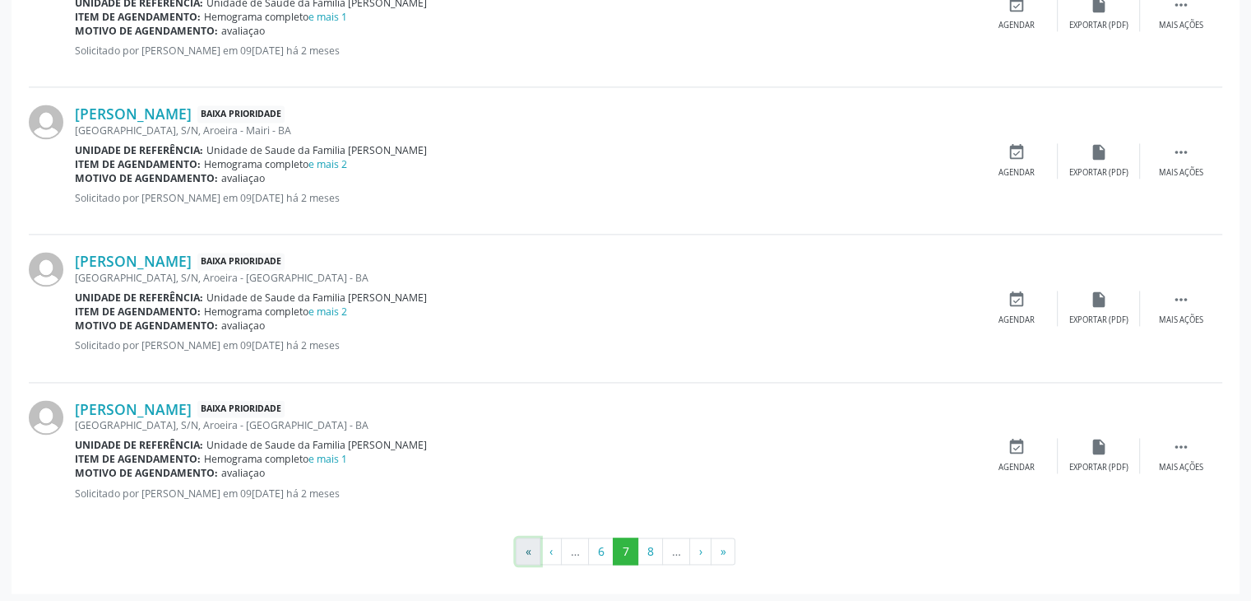
click at [531, 537] on button "«" at bounding box center [528, 551] width 25 height 28
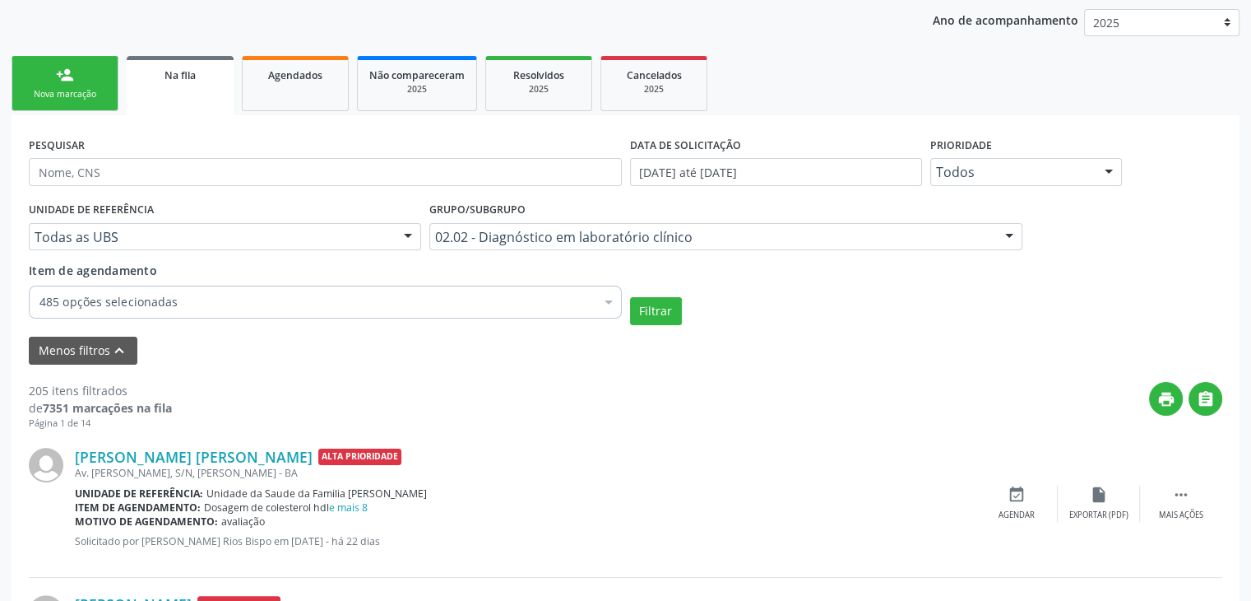
scroll to position [329, 0]
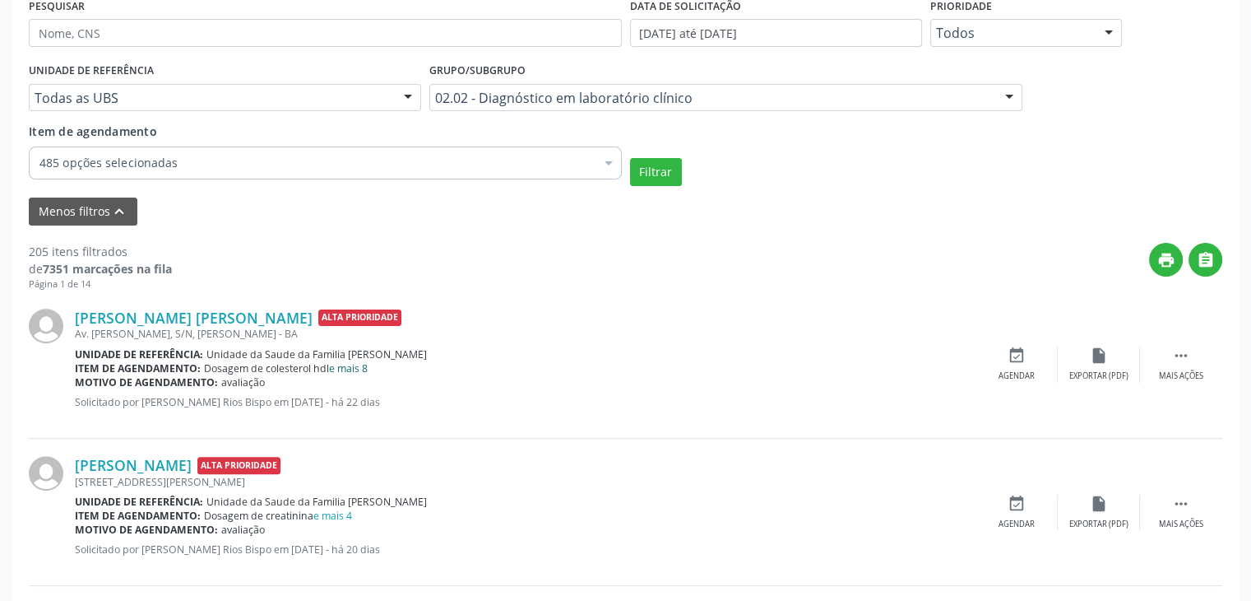
click at [344, 364] on link "e mais 8" at bounding box center [348, 368] width 39 height 14
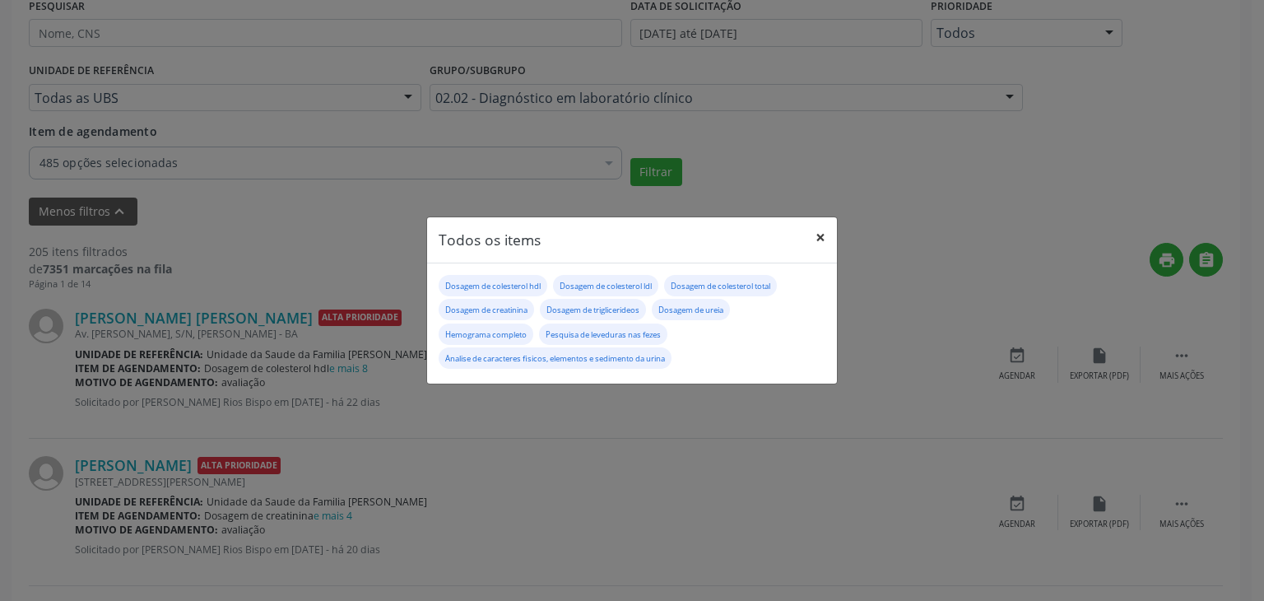
click at [821, 241] on button "×" at bounding box center [820, 237] width 33 height 40
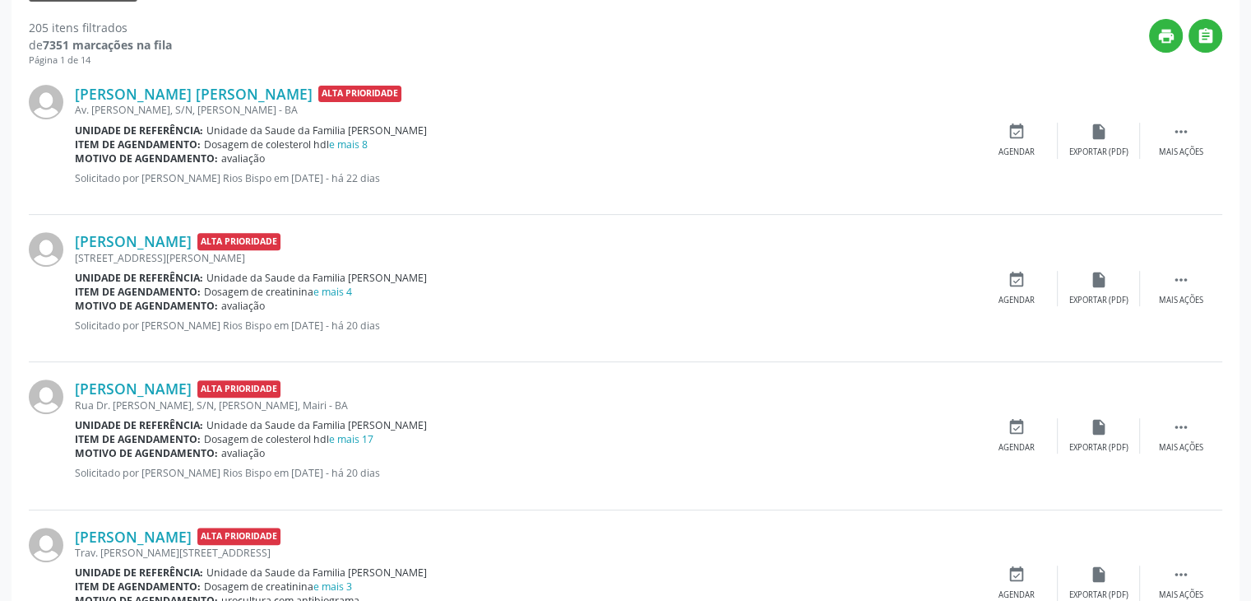
scroll to position [576, 0]
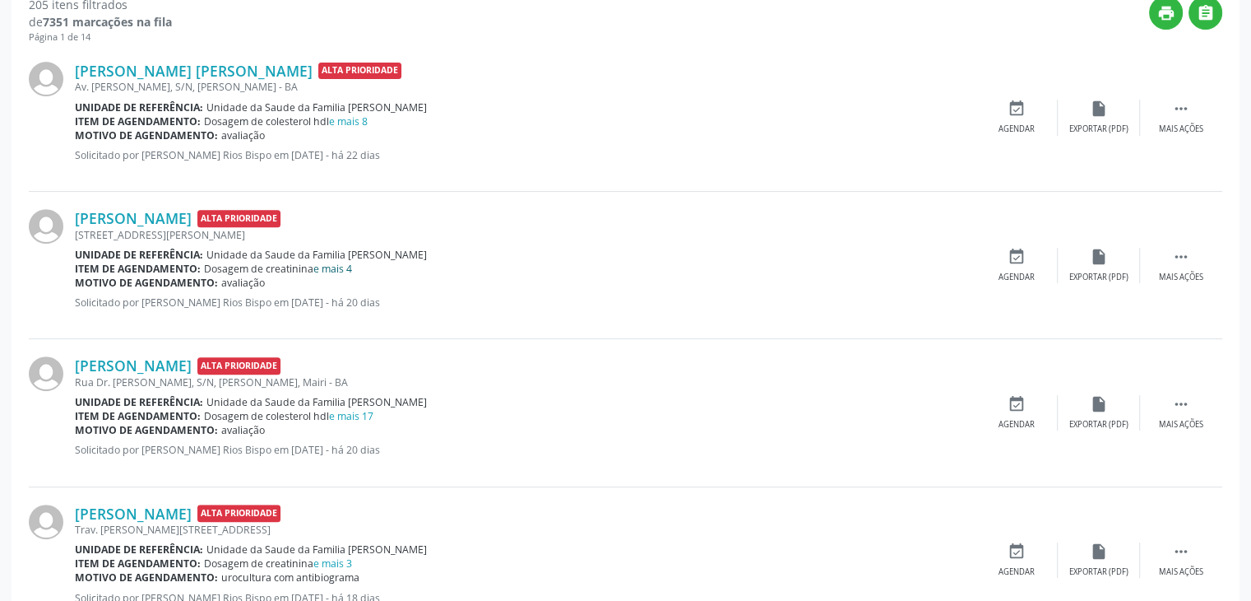
click at [344, 270] on link "e mais 4" at bounding box center [332, 269] width 39 height 14
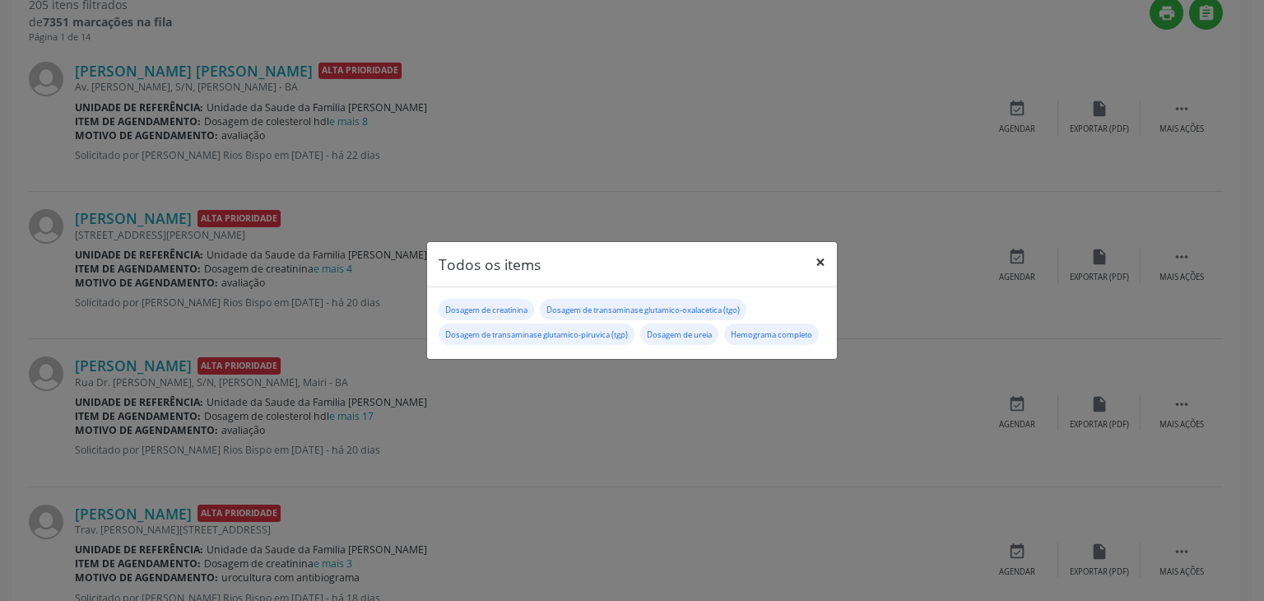
click at [831, 253] on button "×" at bounding box center [820, 262] width 33 height 40
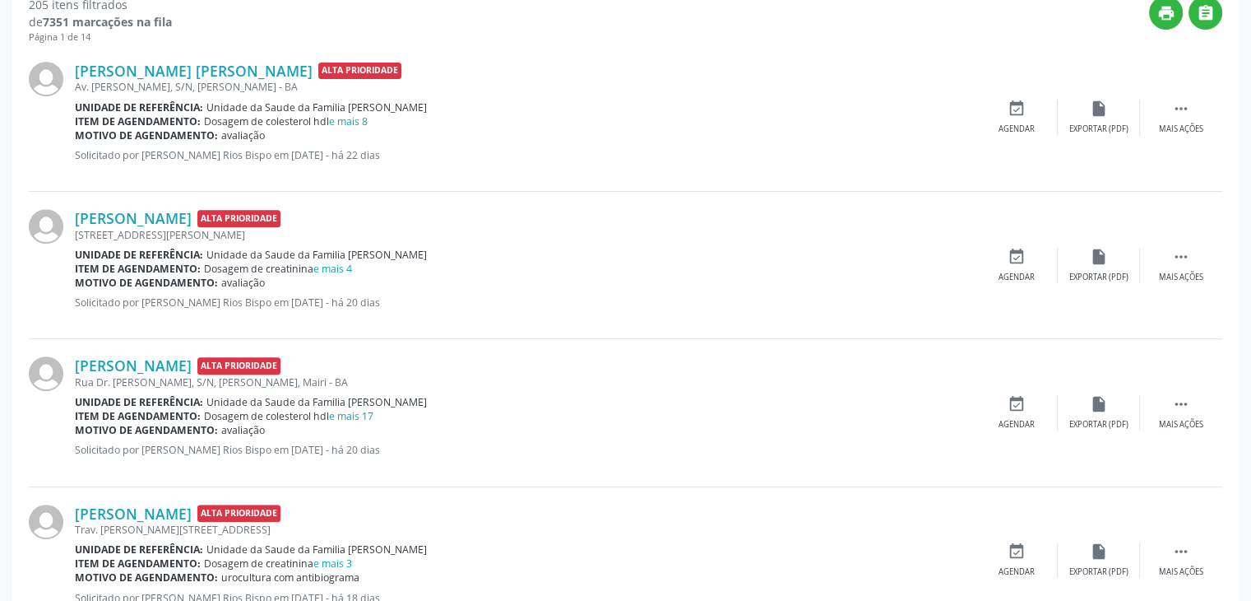
click at [356, 402] on span "Unidade da Saude da Familia [PERSON_NAME]" at bounding box center [316, 402] width 220 height 14
click at [356, 405] on span "Unidade da Saude da Familia [PERSON_NAME]" at bounding box center [316, 402] width 220 height 14
click at [356, 409] on link "e mais 17" at bounding box center [351, 416] width 44 height 14
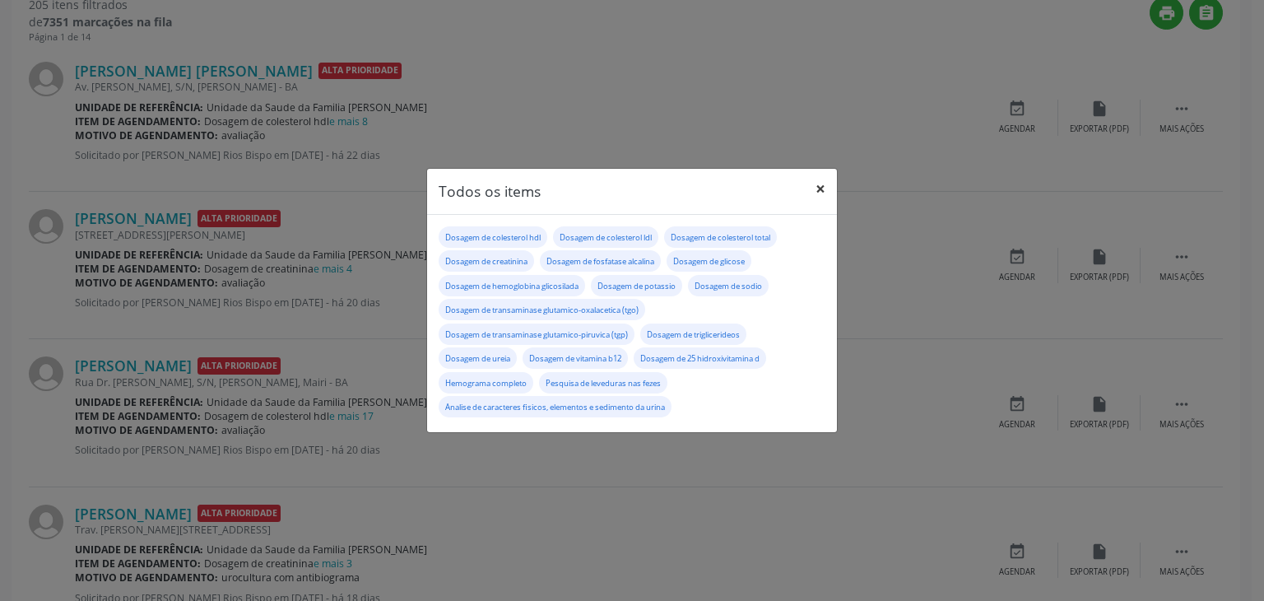
click at [815, 187] on button "×" at bounding box center [820, 189] width 33 height 40
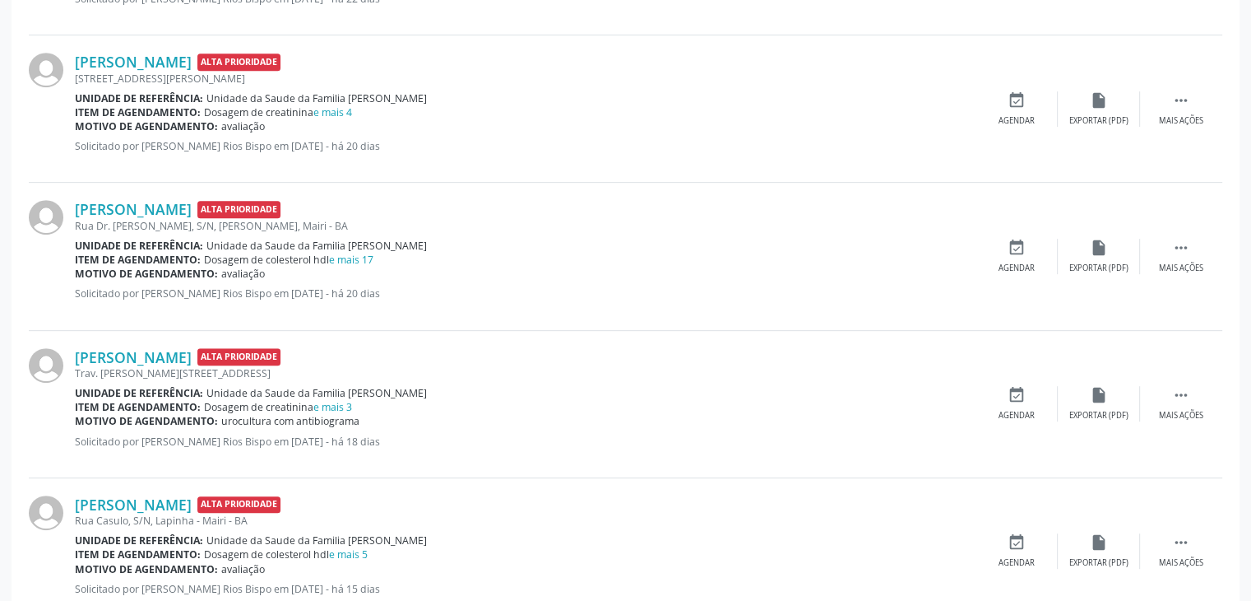
scroll to position [740, 0]
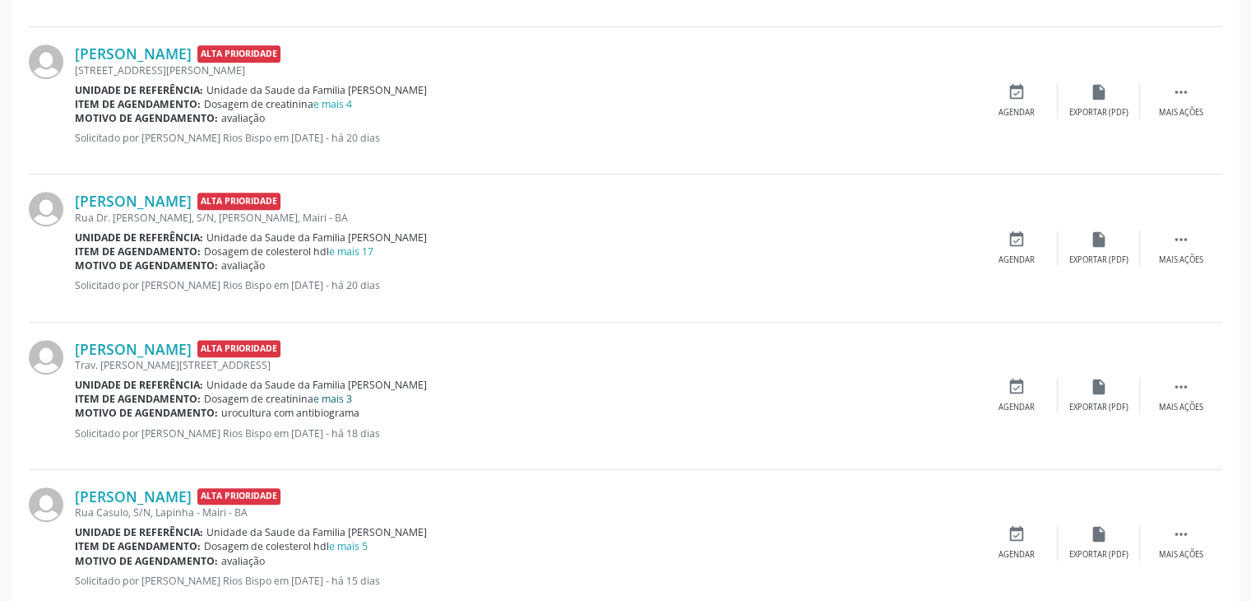
click at [341, 397] on link "e mais 3" at bounding box center [332, 399] width 39 height 14
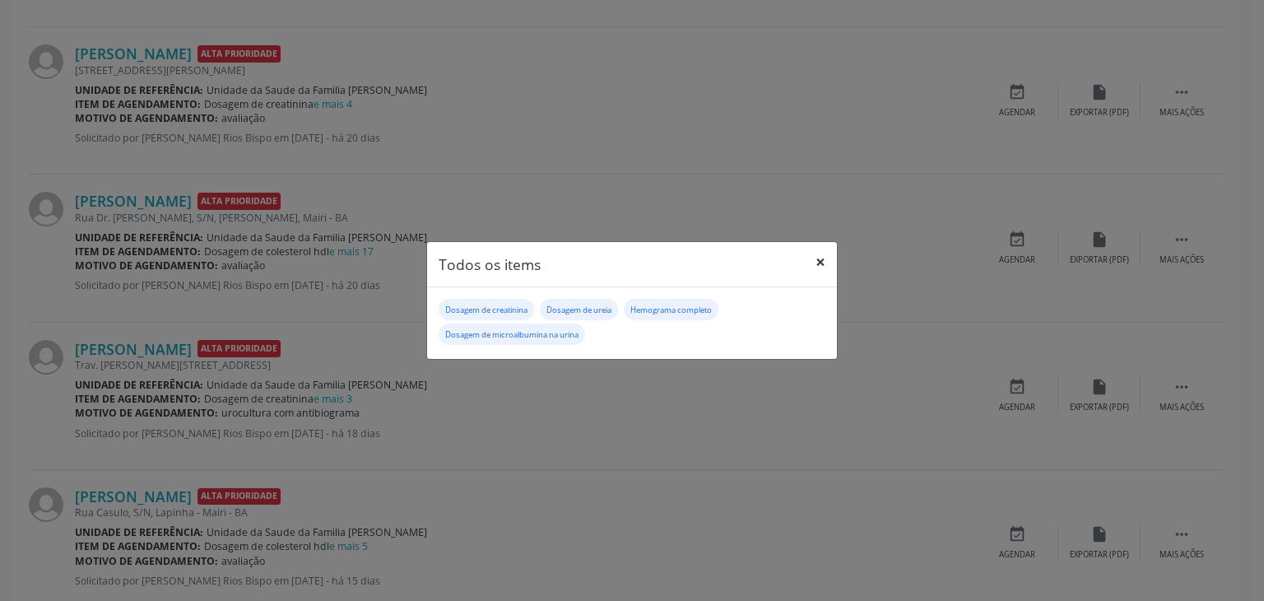
click at [825, 259] on button "×" at bounding box center [820, 262] width 33 height 40
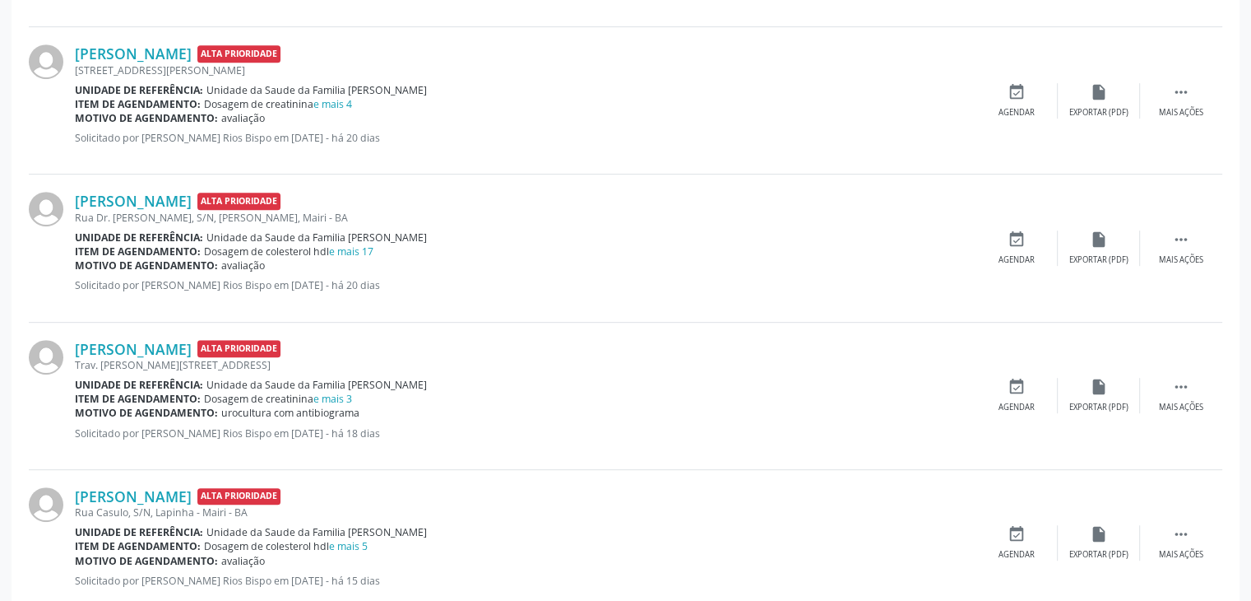
scroll to position [823, 0]
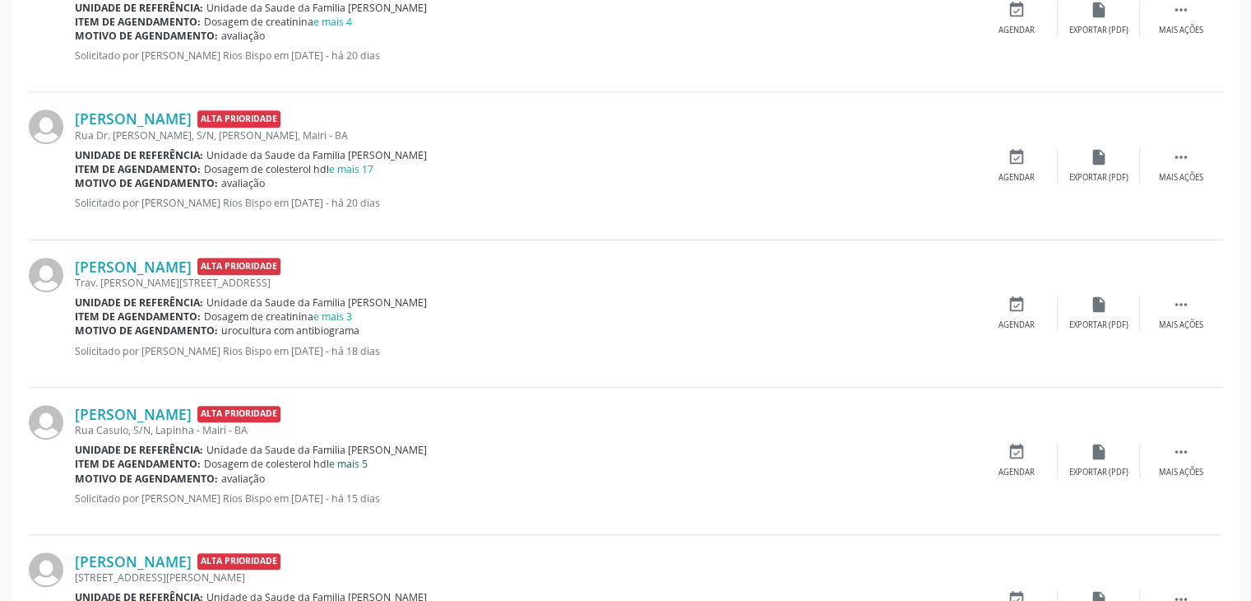
click at [342, 458] on link "e mais 5" at bounding box center [348, 464] width 39 height 14
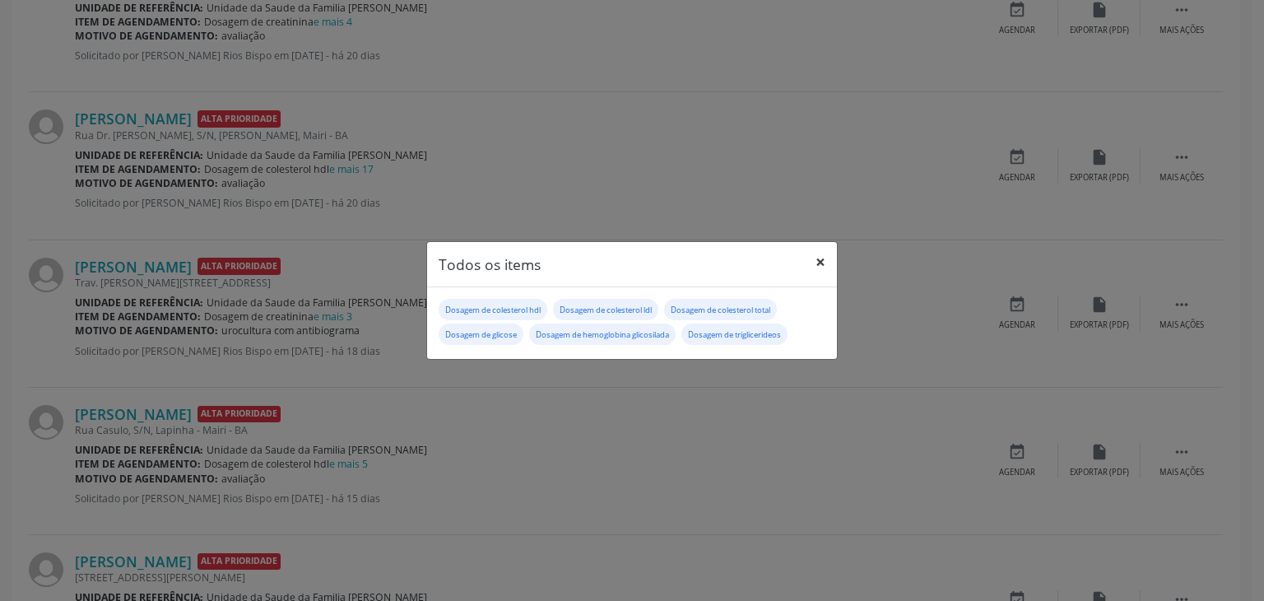
click at [815, 255] on button "×" at bounding box center [820, 262] width 33 height 40
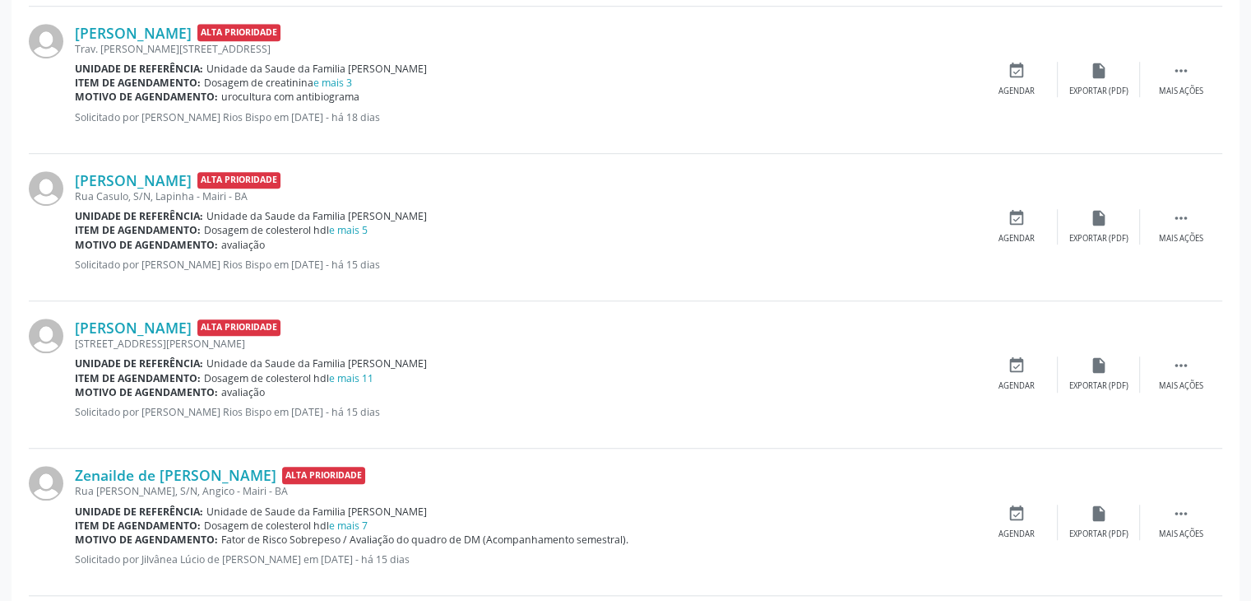
scroll to position [1069, 0]
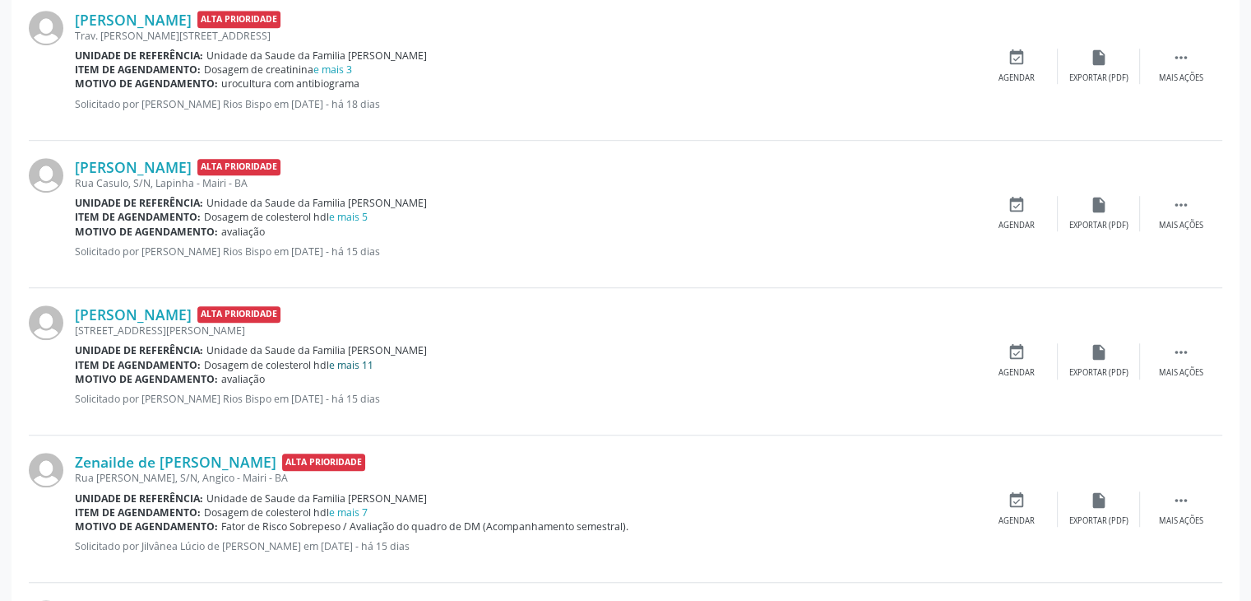
click at [342, 364] on link "e mais 11" at bounding box center [351, 365] width 44 height 14
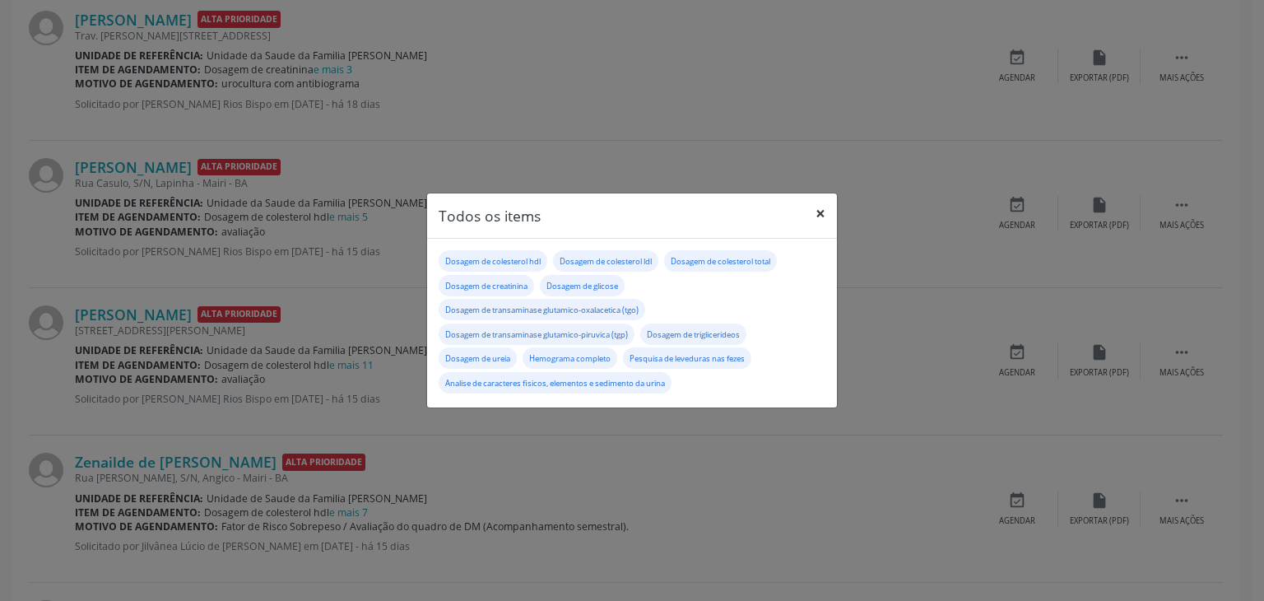
click at [826, 209] on button "×" at bounding box center [820, 213] width 33 height 40
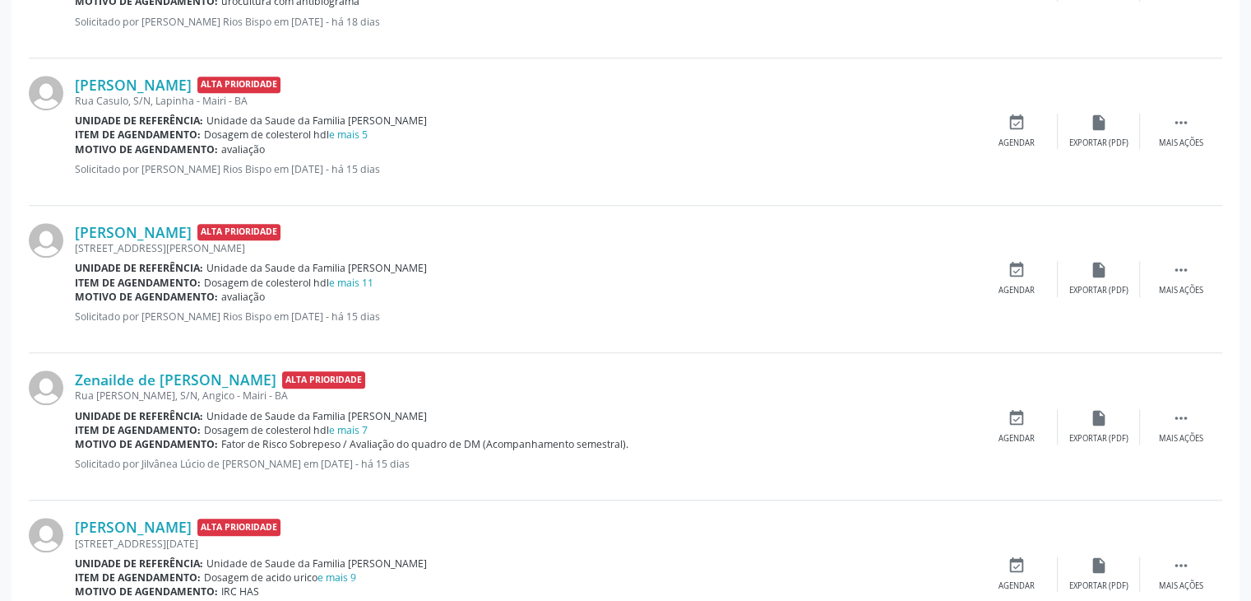
scroll to position [1234, 0]
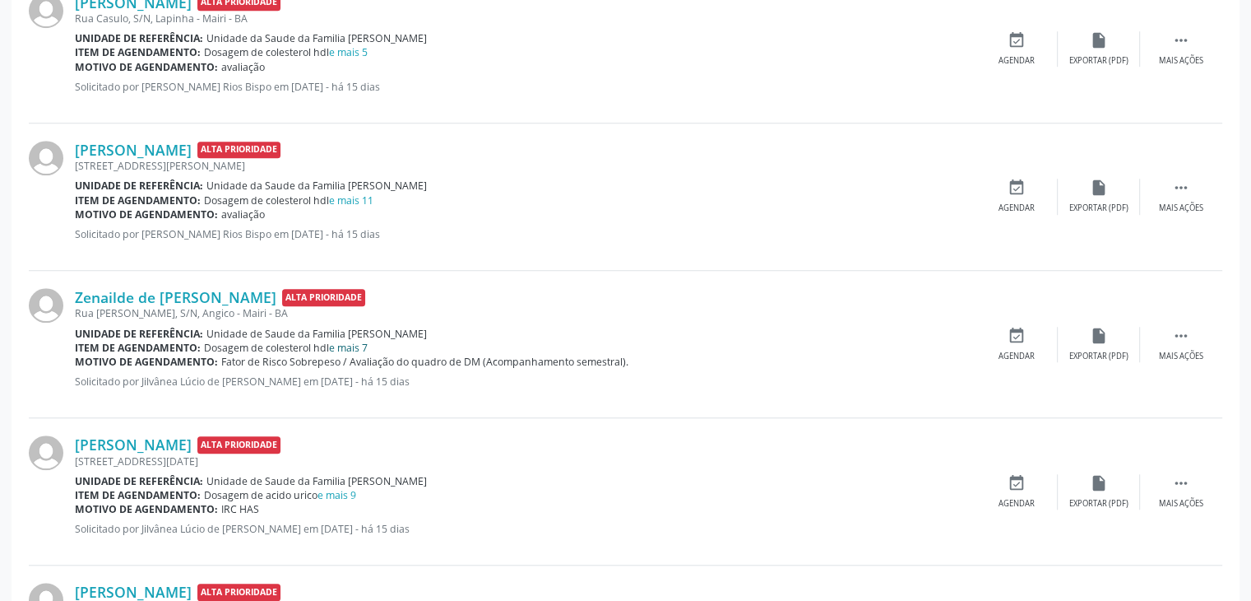
click at [356, 341] on link "e mais 7" at bounding box center [348, 348] width 39 height 14
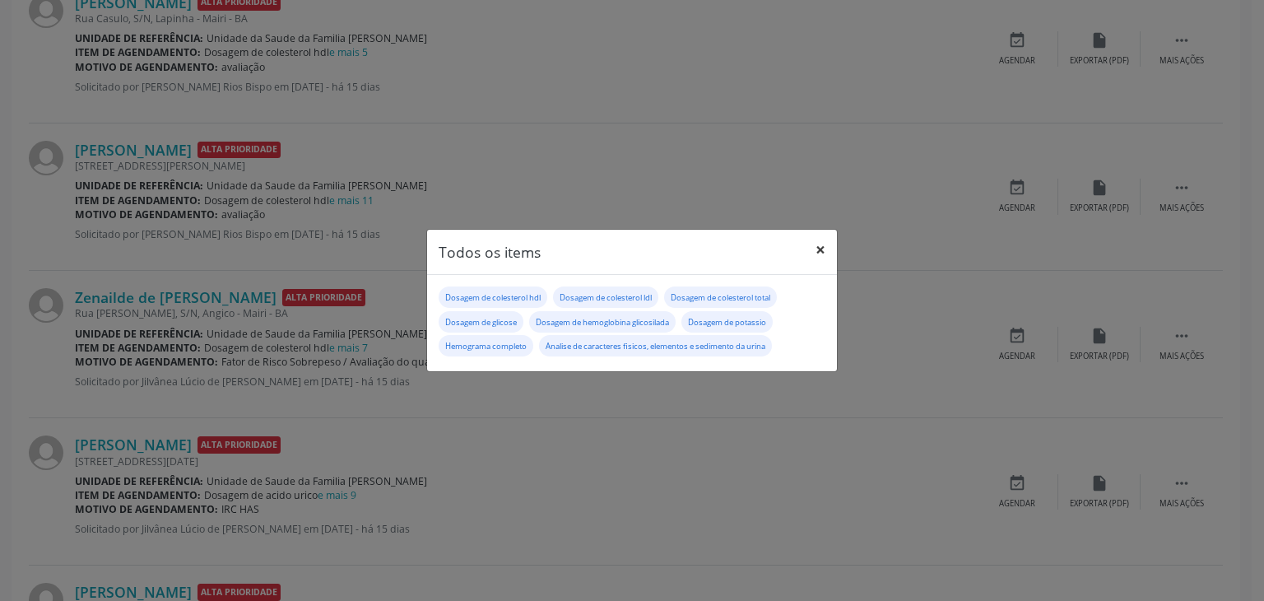
click at [819, 247] on button "×" at bounding box center [820, 250] width 33 height 40
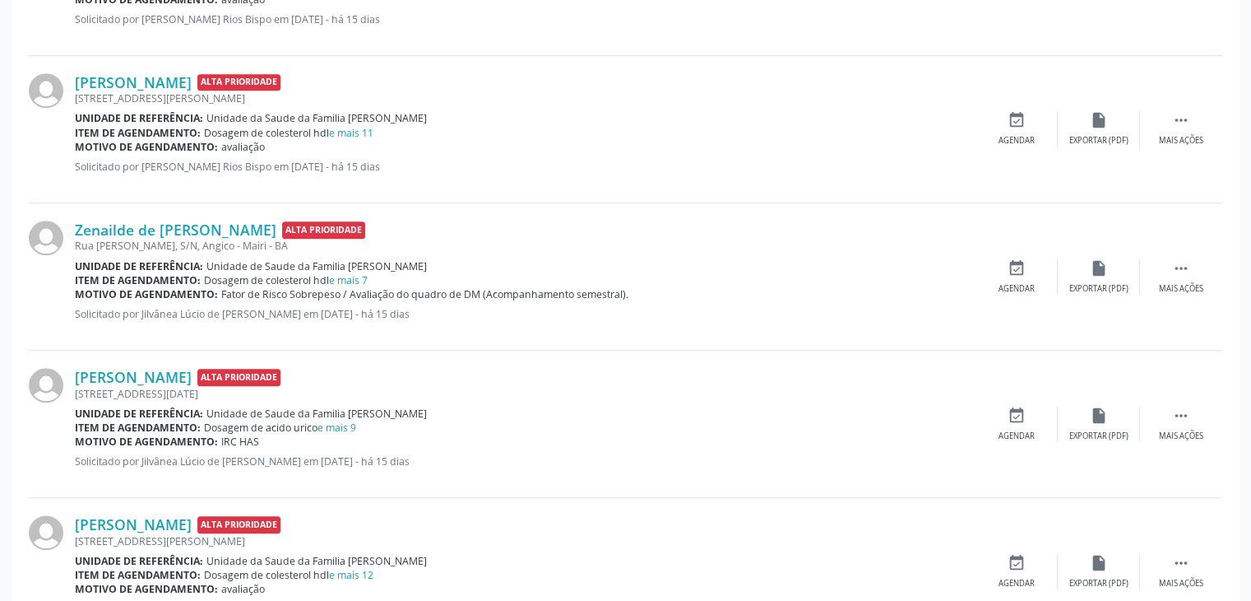
scroll to position [1399, 0]
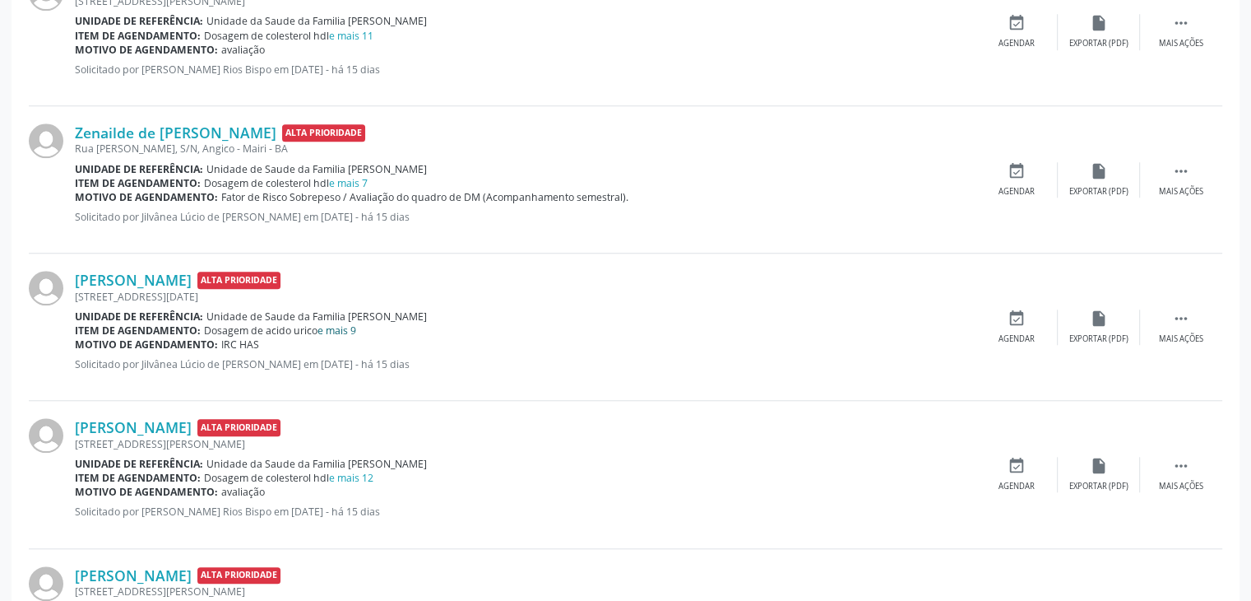
click at [336, 329] on link "e mais 9" at bounding box center [337, 330] width 39 height 14
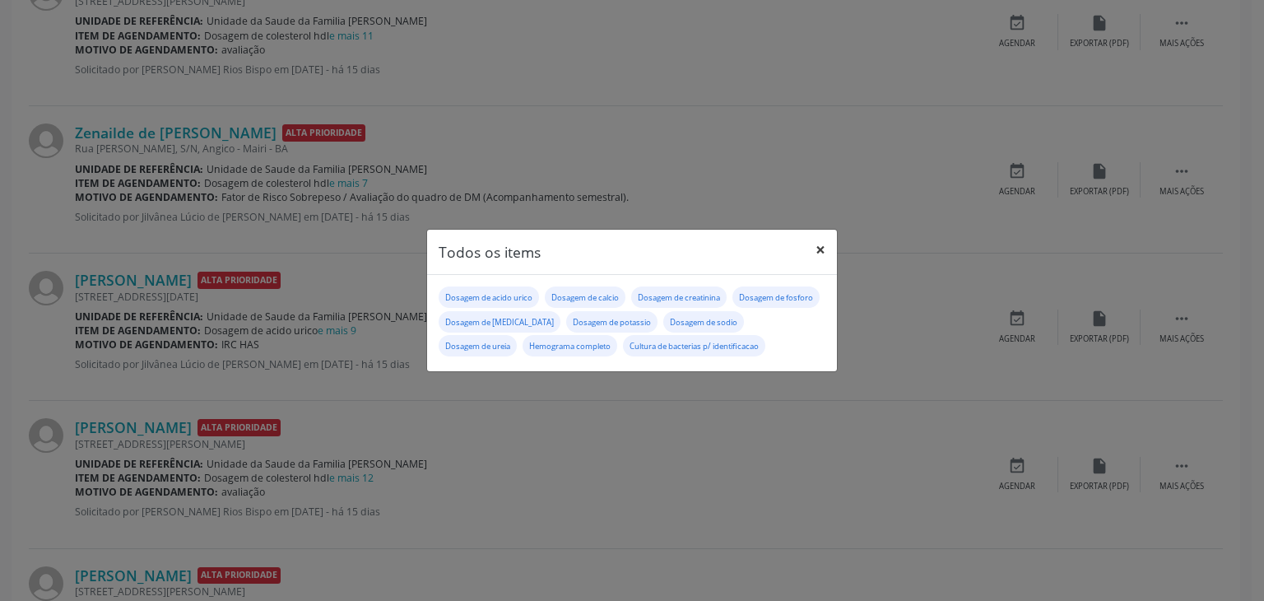
click at [817, 253] on button "×" at bounding box center [820, 250] width 33 height 40
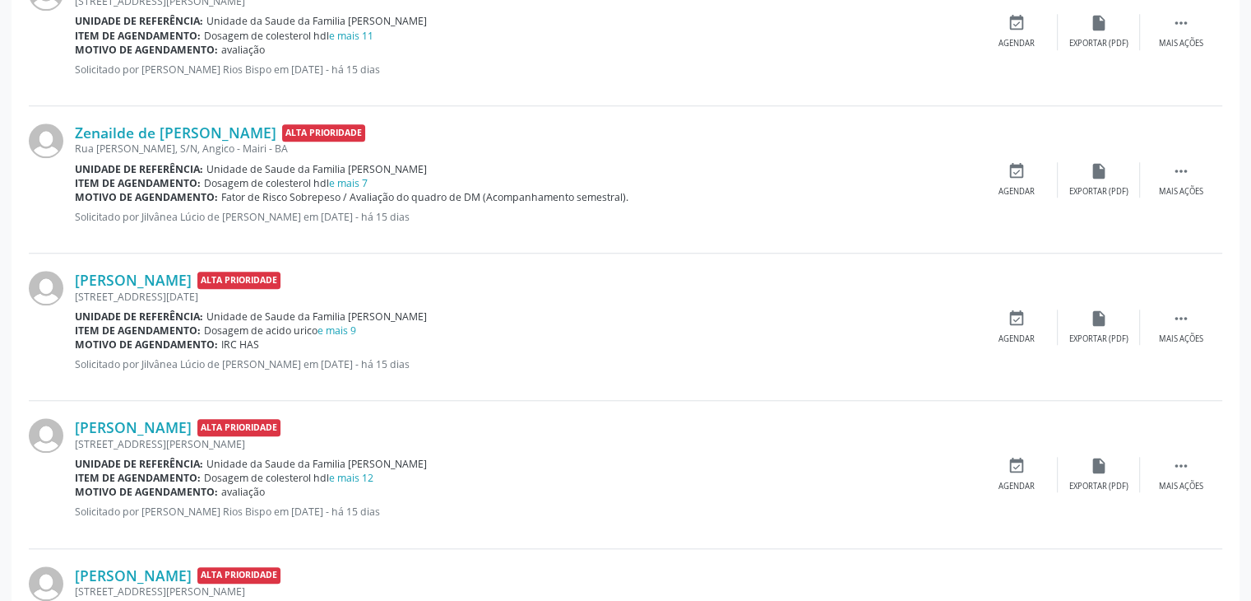
scroll to position [1481, 0]
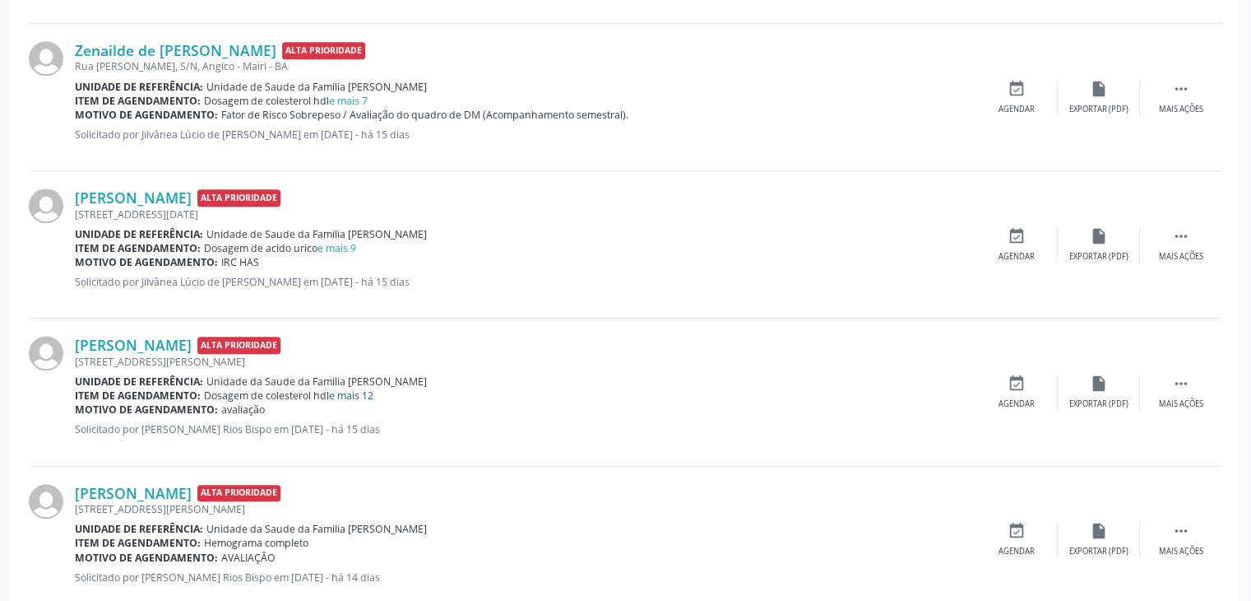
click at [358, 391] on link "e mais 12" at bounding box center [351, 395] width 44 height 14
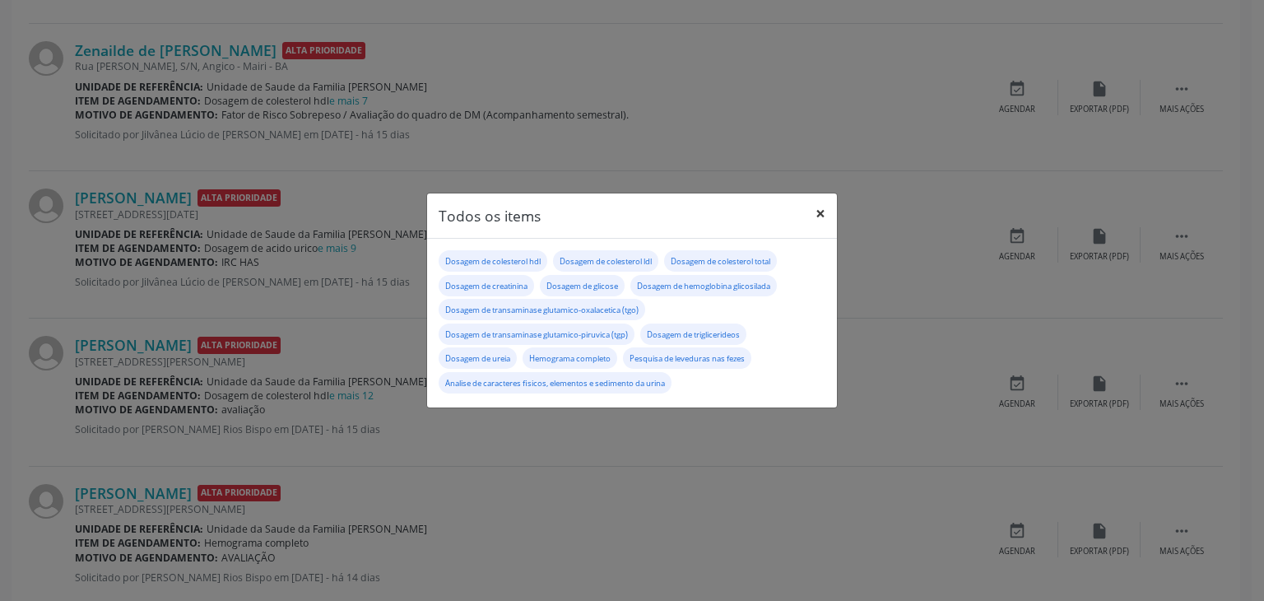
click at [818, 212] on button "×" at bounding box center [820, 213] width 33 height 40
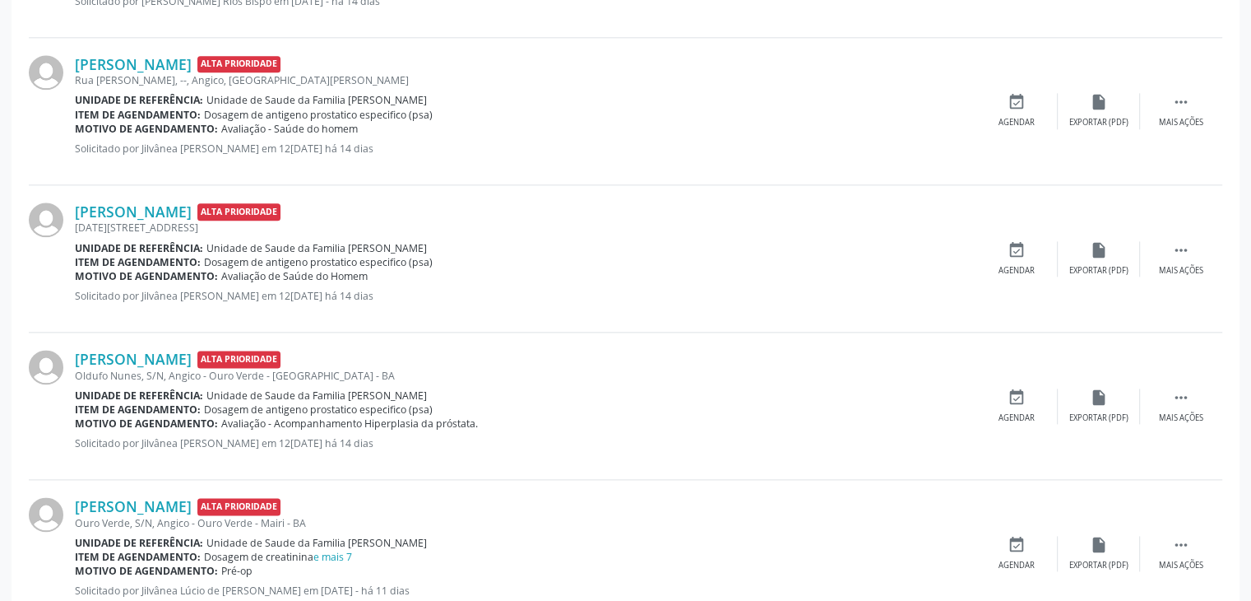
scroll to position [2221, 0]
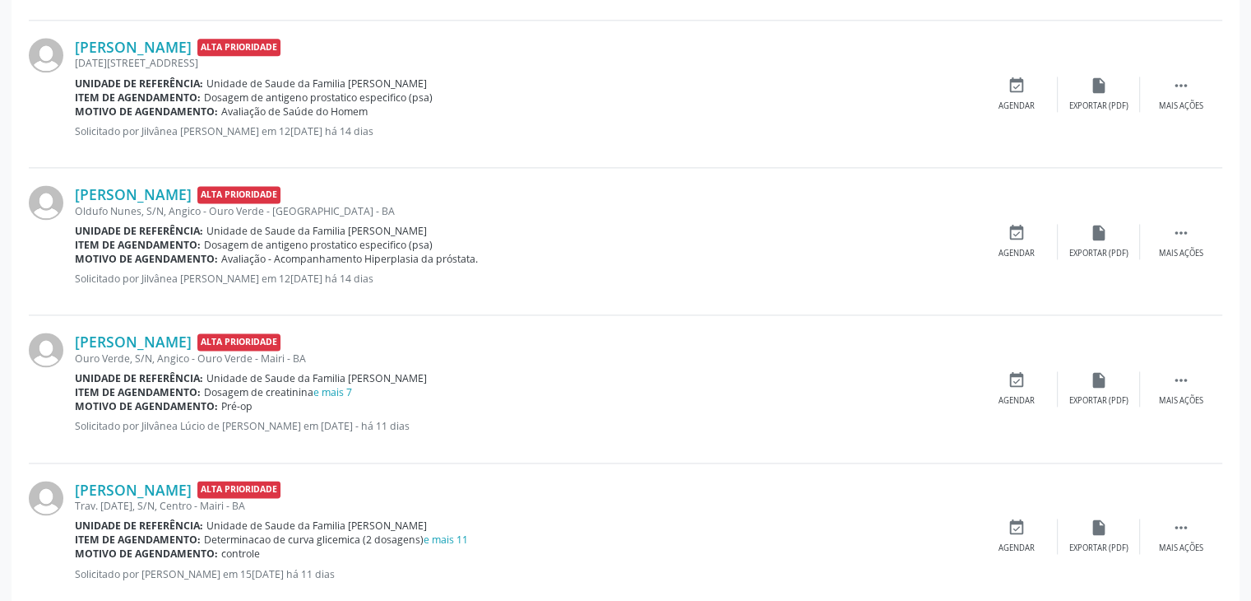
click at [340, 380] on span "Unidade de Saude da Familia [PERSON_NAME]" at bounding box center [316, 378] width 220 height 14
click at [339, 385] on link "e mais 7" at bounding box center [332, 392] width 39 height 14
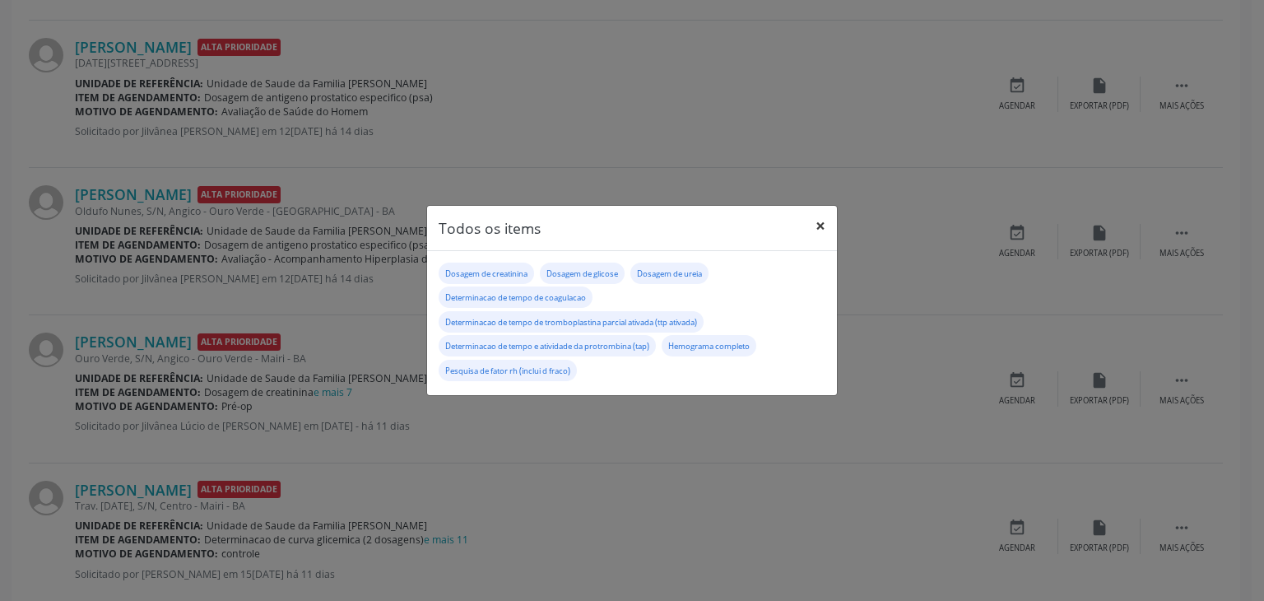
click at [816, 217] on button "×" at bounding box center [820, 226] width 33 height 40
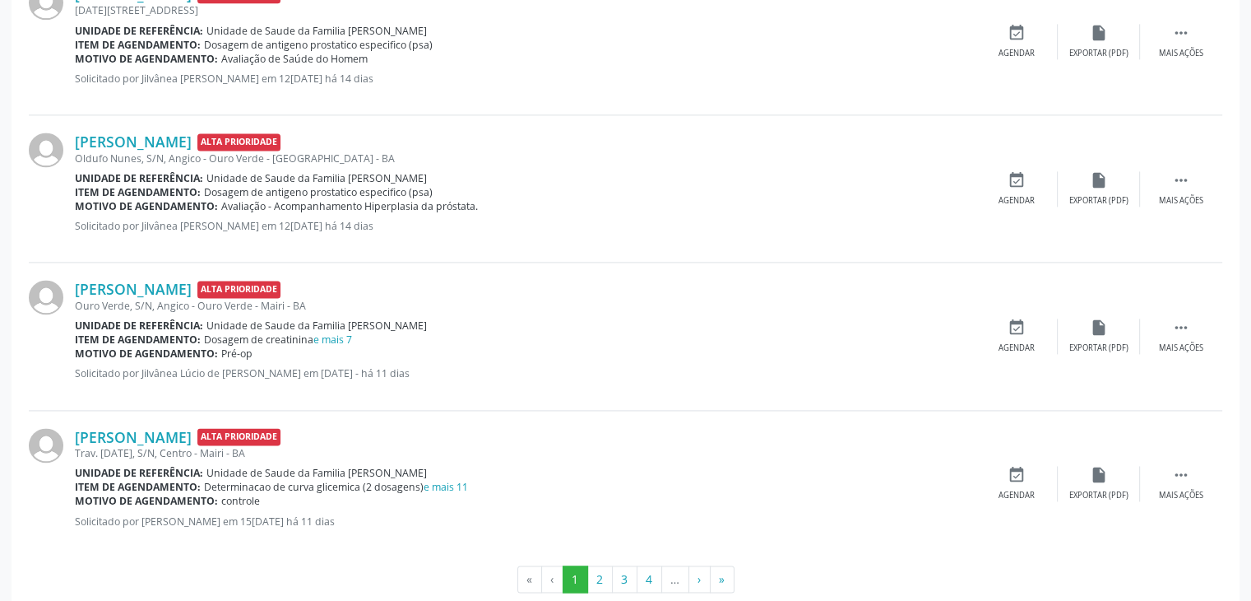
scroll to position [2302, 0]
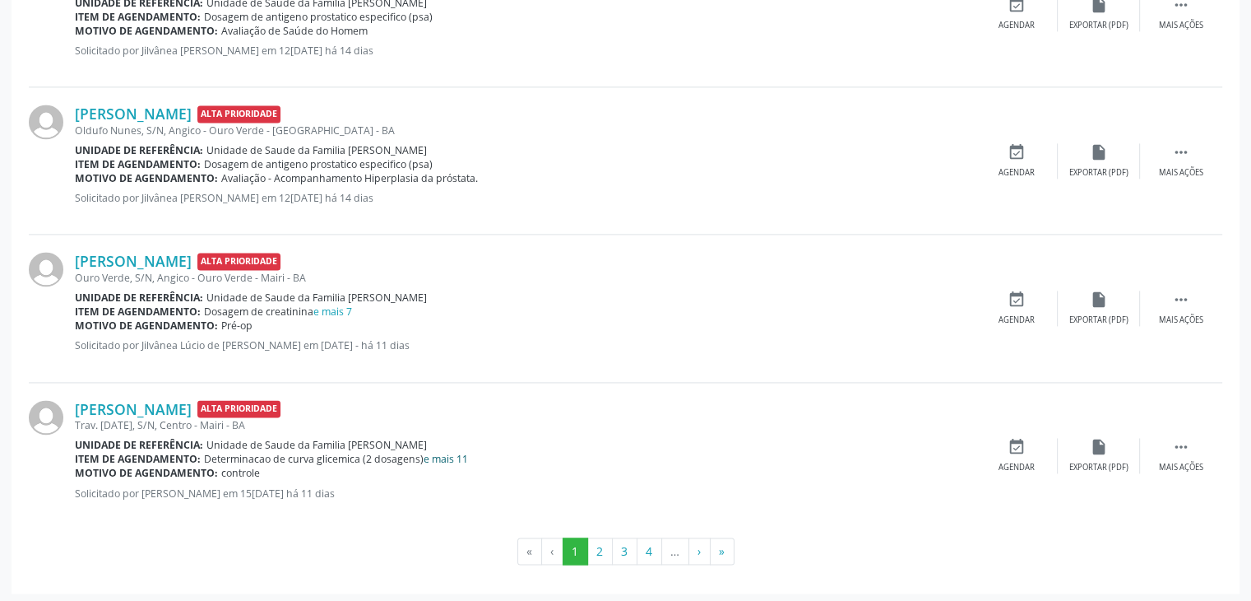
click at [458, 452] on link "e mais 11" at bounding box center [446, 459] width 44 height 14
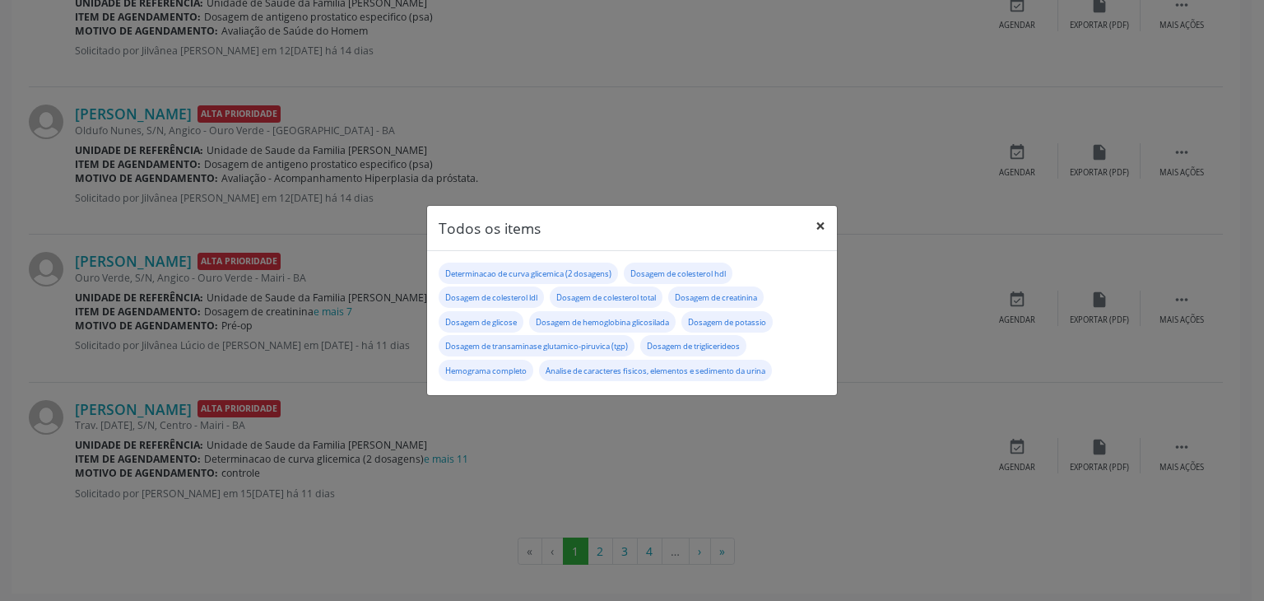
click at [814, 216] on button "×" at bounding box center [820, 226] width 33 height 40
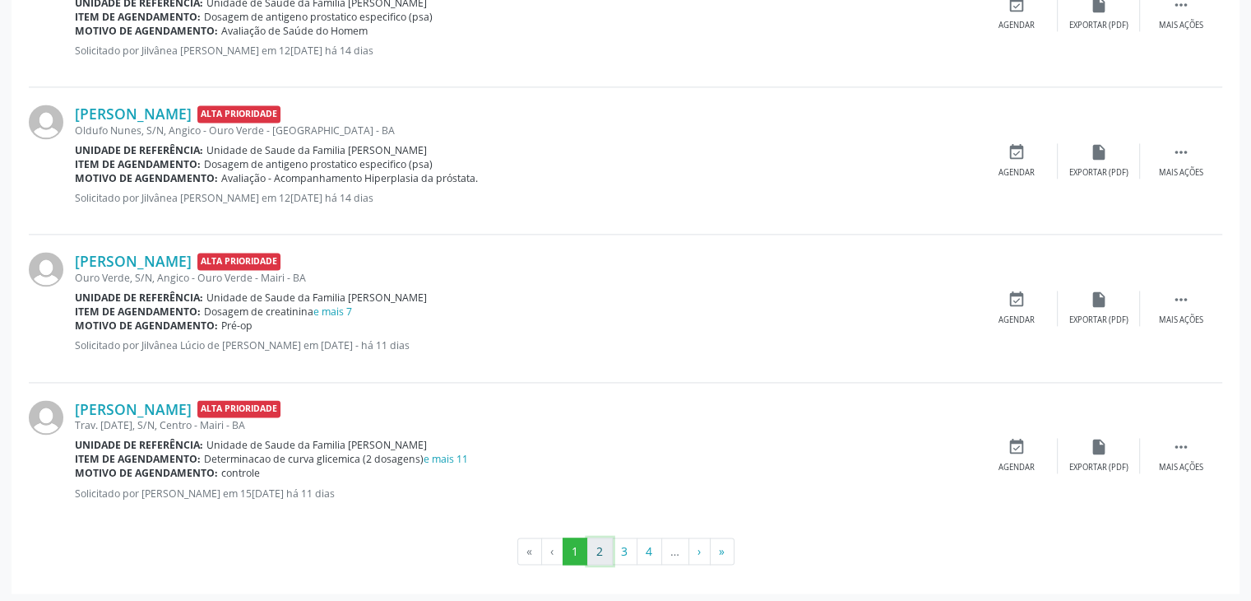
click at [599, 552] on button "2" at bounding box center [600, 551] width 26 height 28
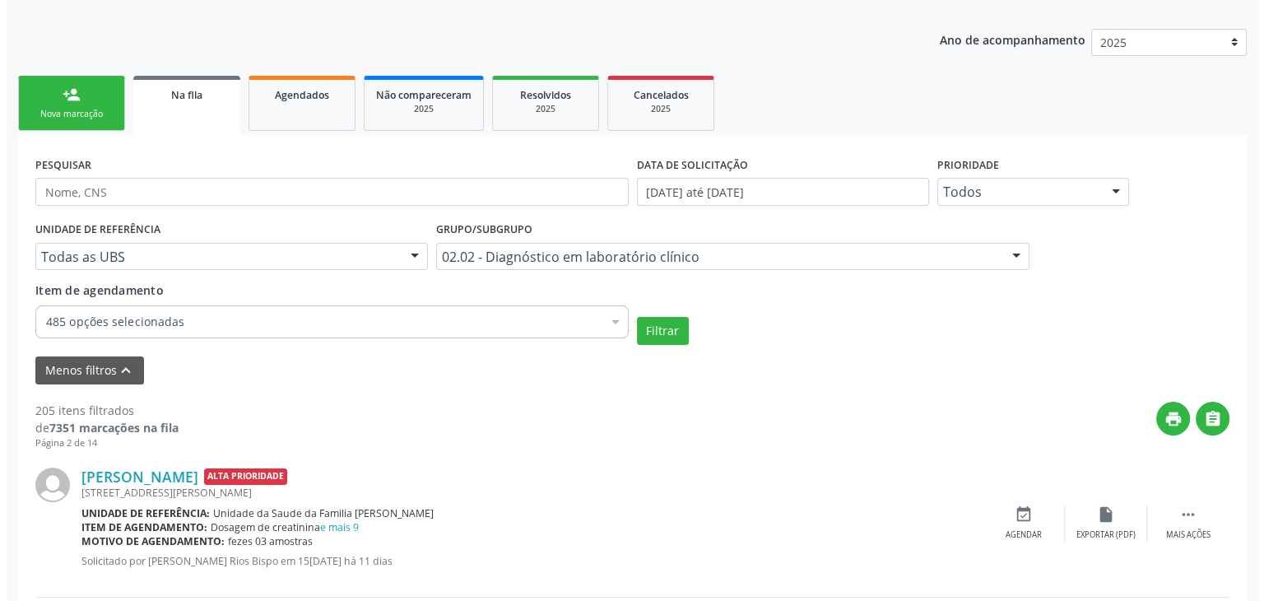
scroll to position [273, 0]
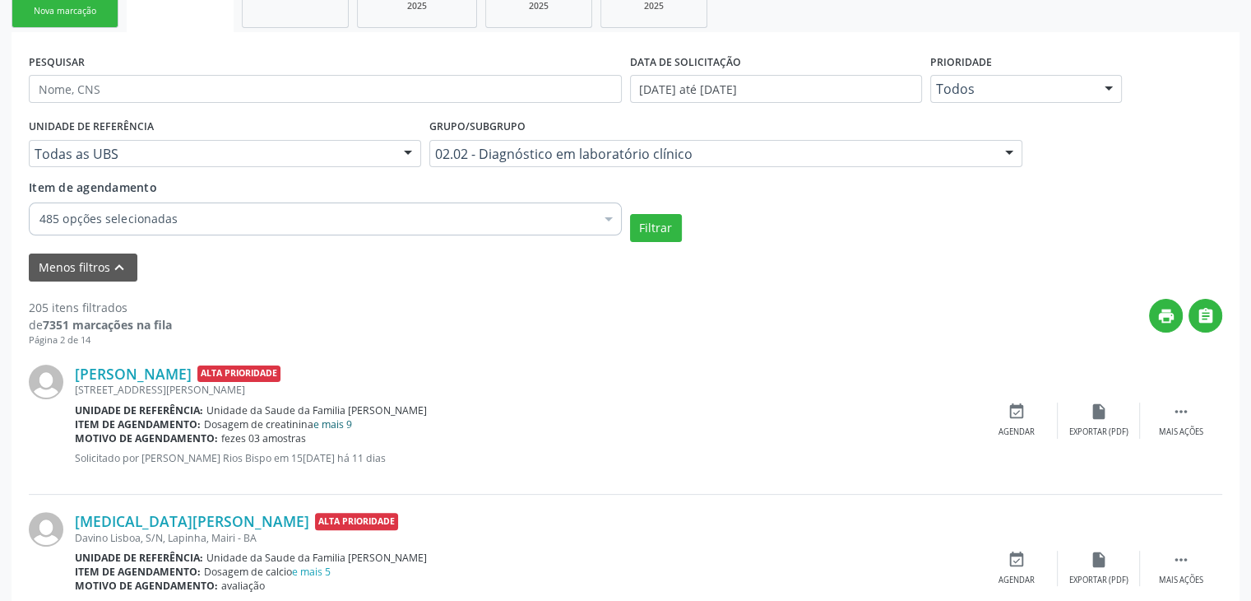
click at [347, 419] on link "e mais 9" at bounding box center [332, 424] width 39 height 14
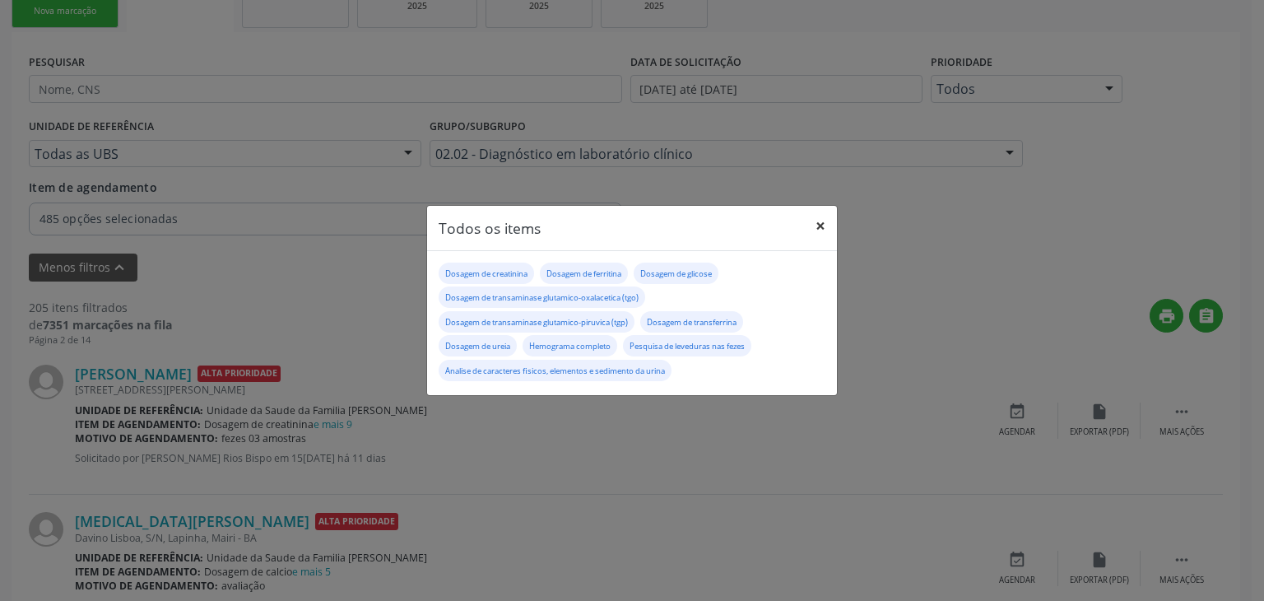
click at [824, 221] on button "×" at bounding box center [820, 226] width 33 height 40
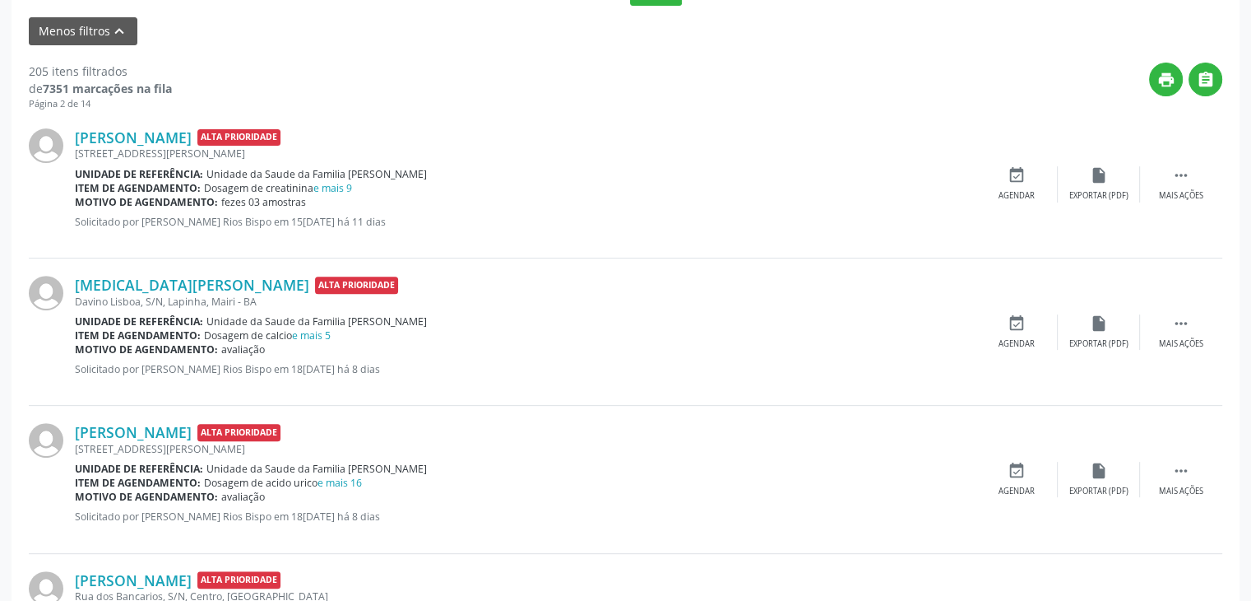
scroll to position [520, 0]
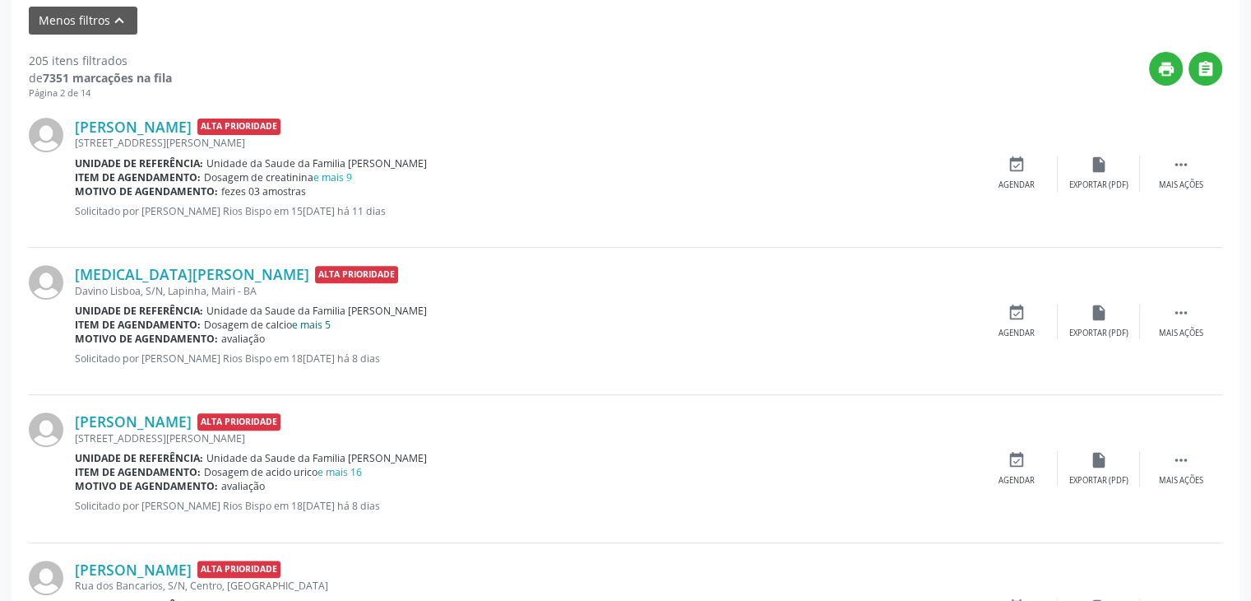
click at [302, 324] on link "e mais 5" at bounding box center [311, 325] width 39 height 14
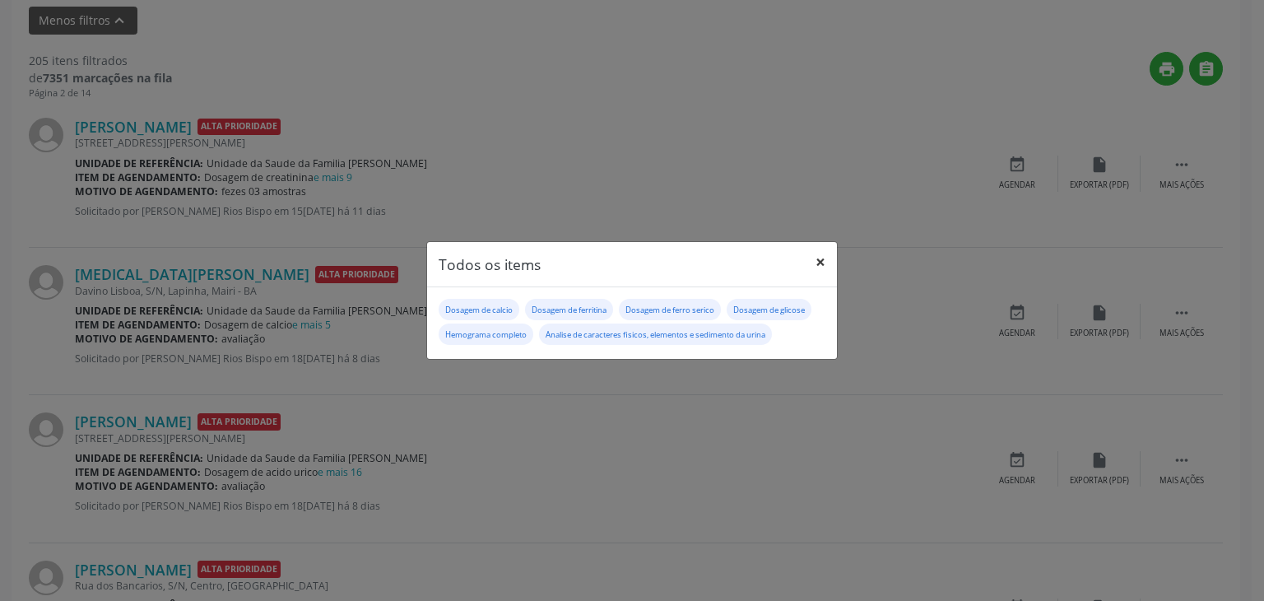
click at [813, 261] on button "×" at bounding box center [820, 262] width 33 height 40
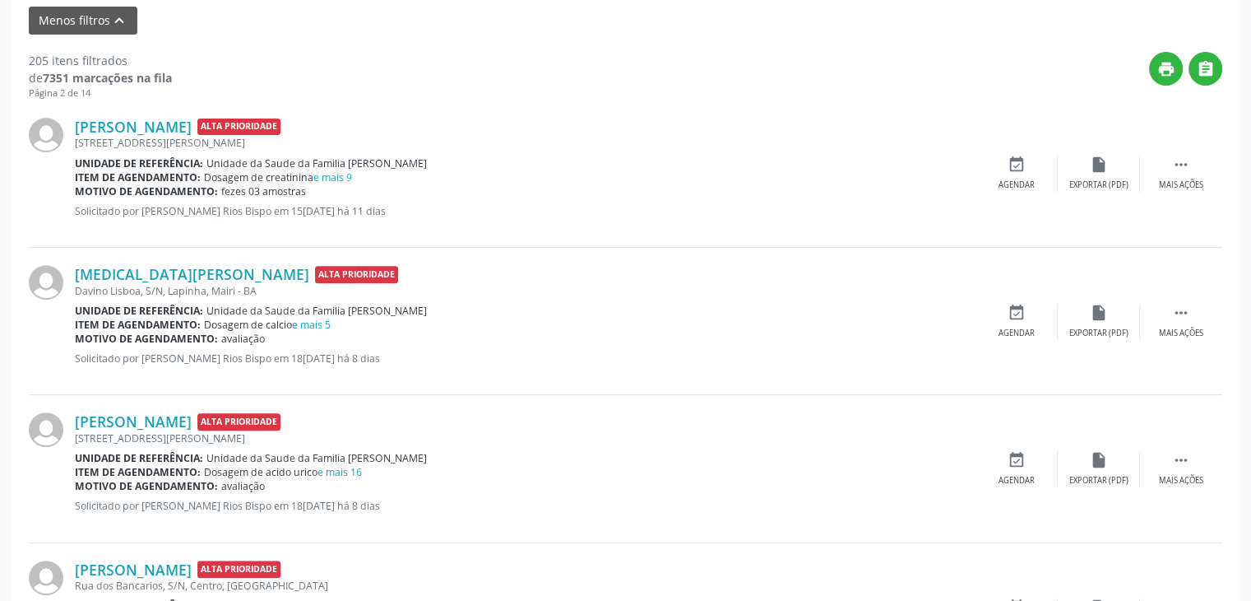
click at [363, 459] on span "Unidade da Saude da Familia [PERSON_NAME]" at bounding box center [316, 458] width 220 height 14
click at [350, 475] on link "e mais 16" at bounding box center [340, 472] width 44 height 14
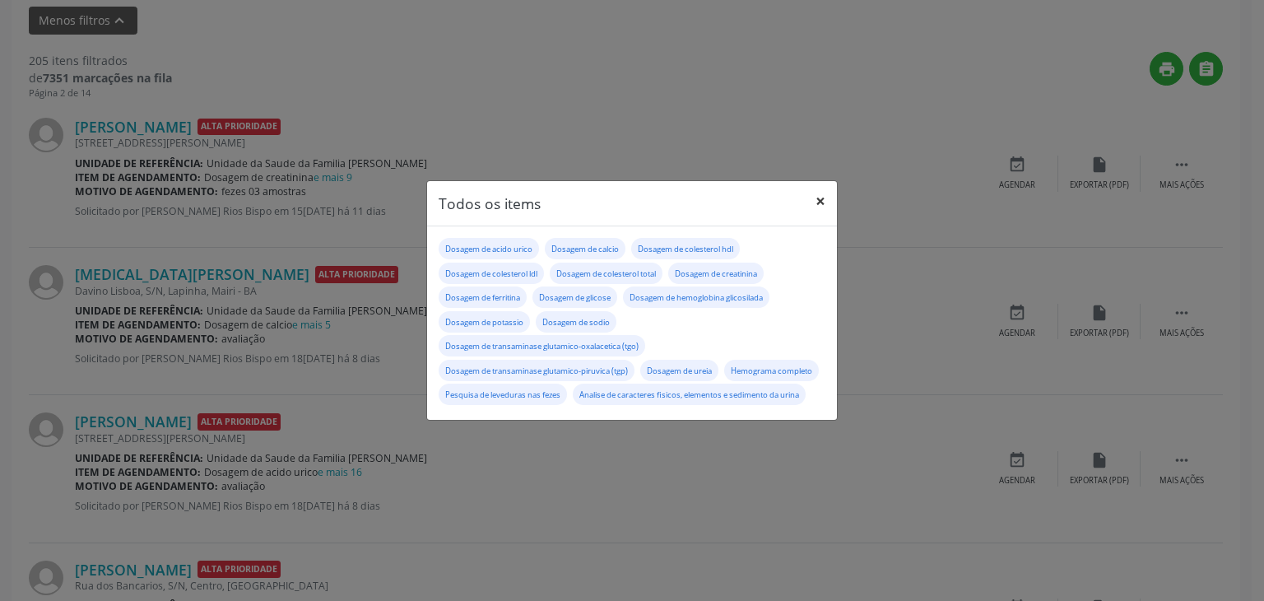
click at [816, 191] on button "×" at bounding box center [820, 201] width 33 height 40
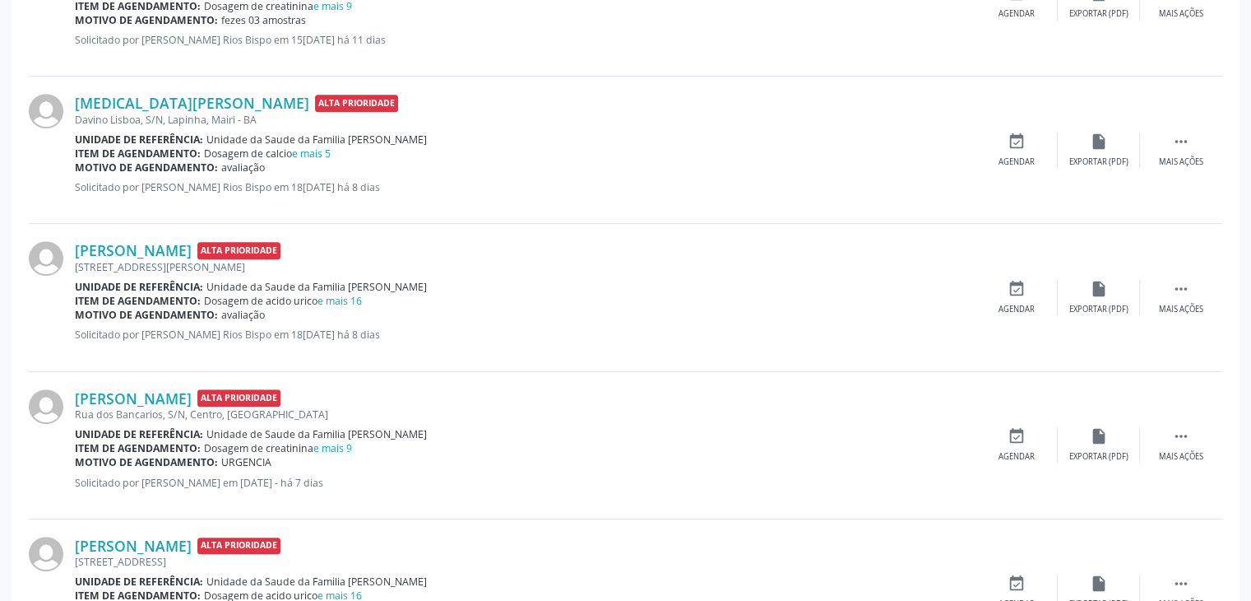
scroll to position [767, 0]
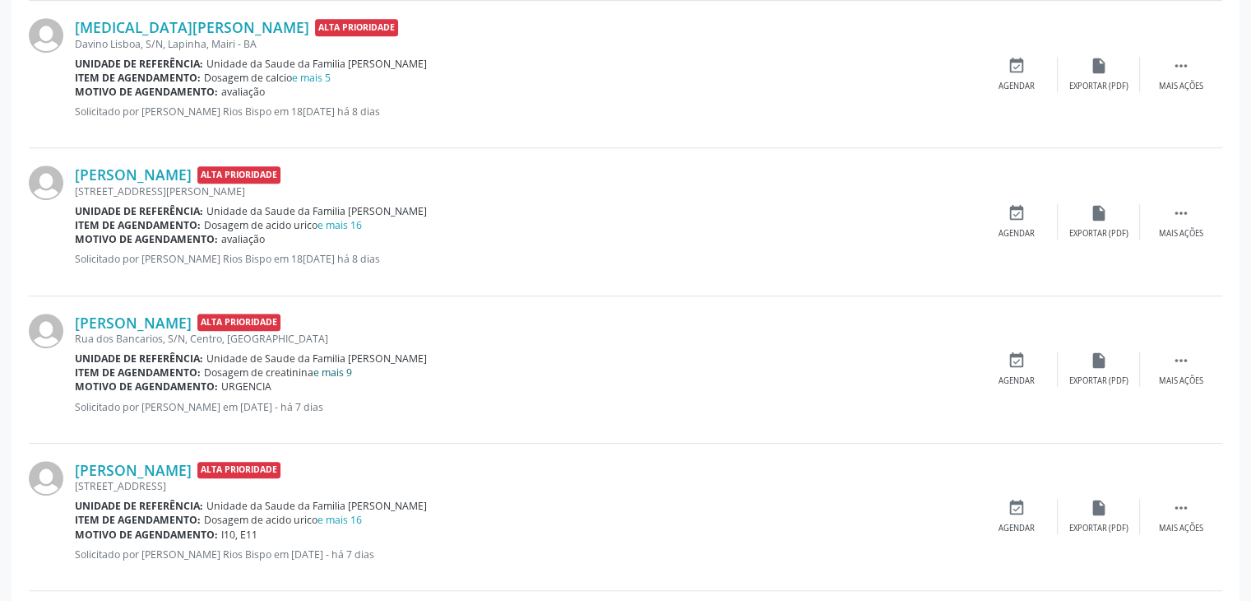
click at [330, 366] on link "e mais 9" at bounding box center [332, 372] width 39 height 14
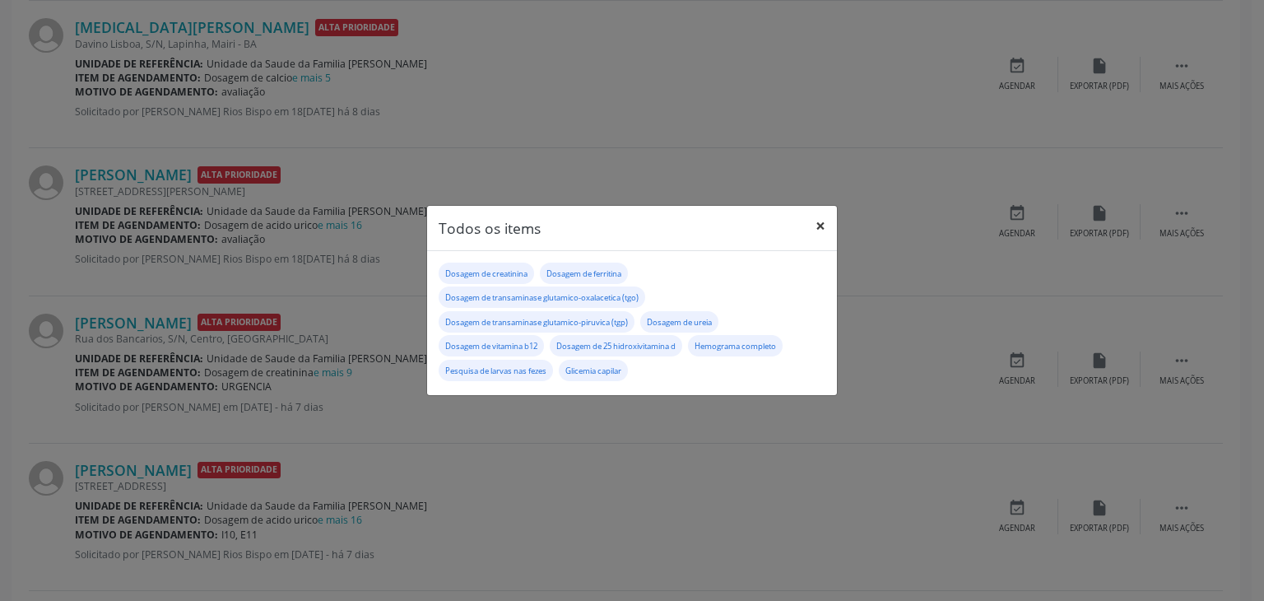
click at [823, 220] on button "×" at bounding box center [820, 226] width 33 height 40
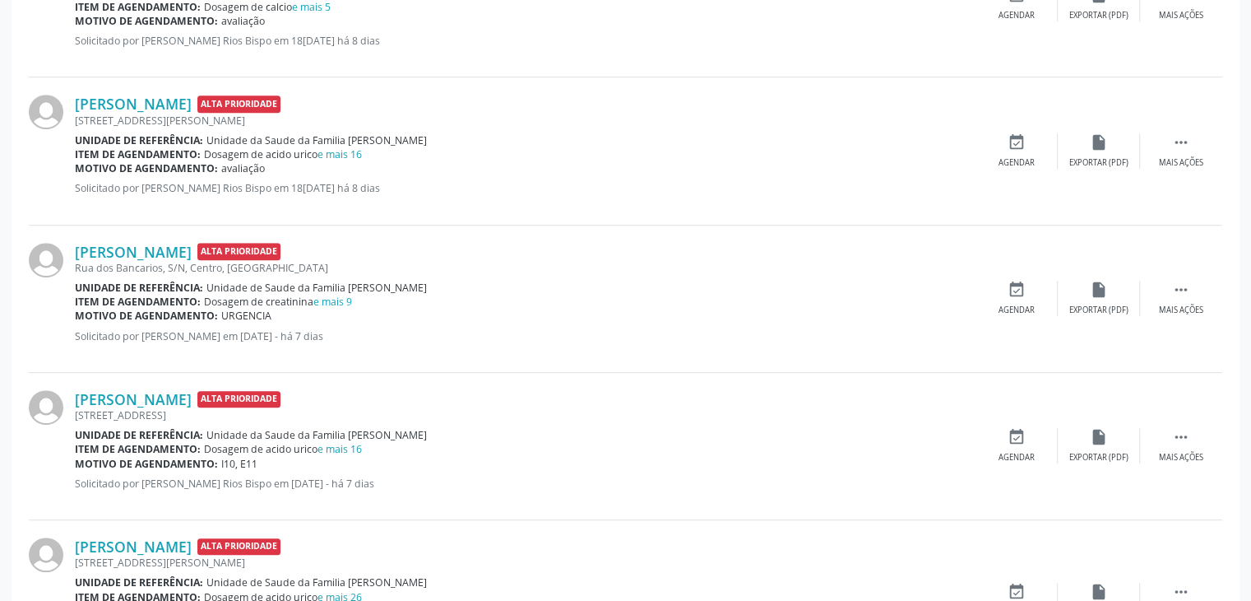
scroll to position [931, 0]
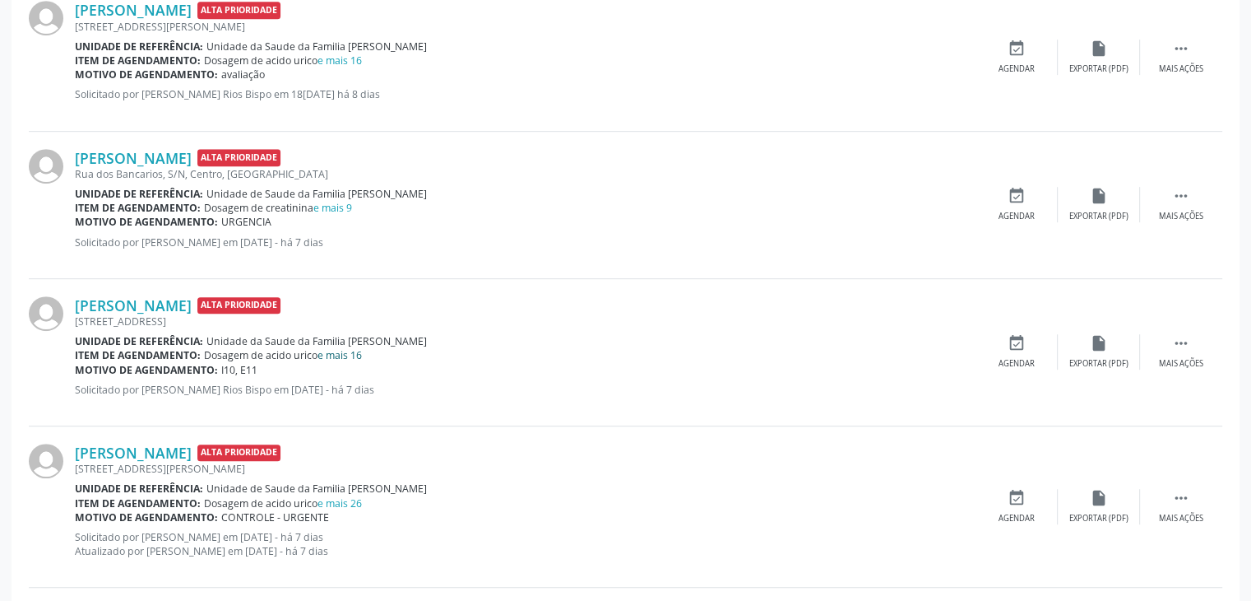
click at [340, 351] on link "e mais 16" at bounding box center [340, 355] width 44 height 14
click at [350, 350] on link "e mais 16" at bounding box center [340, 355] width 44 height 14
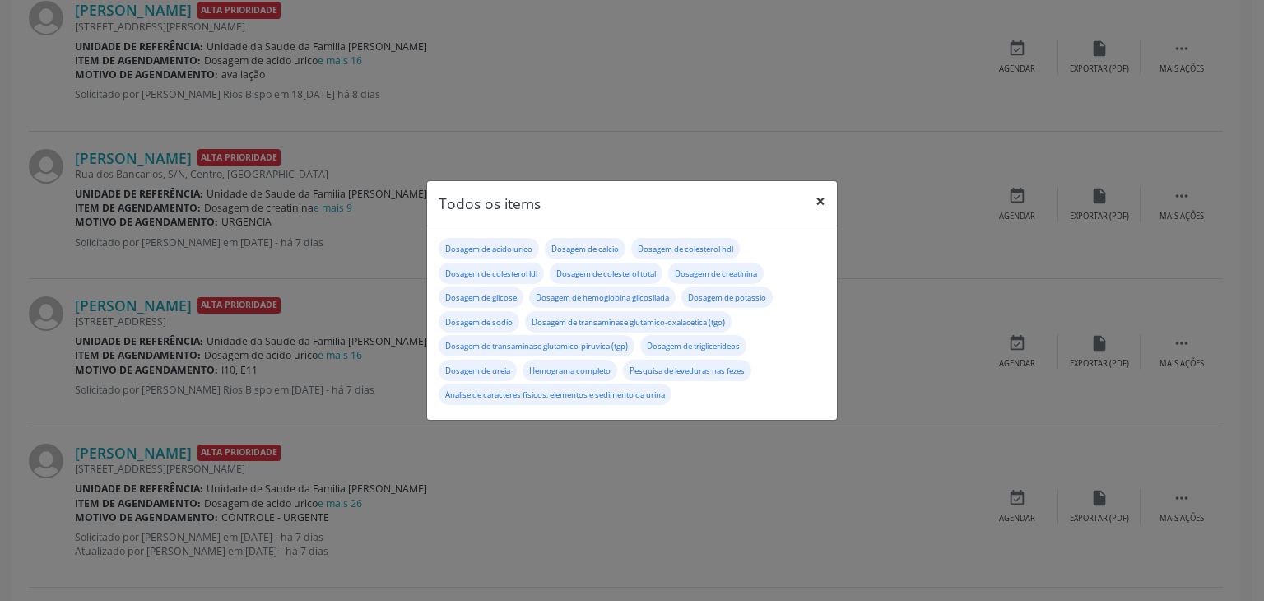
click at [829, 191] on button "×" at bounding box center [820, 201] width 33 height 40
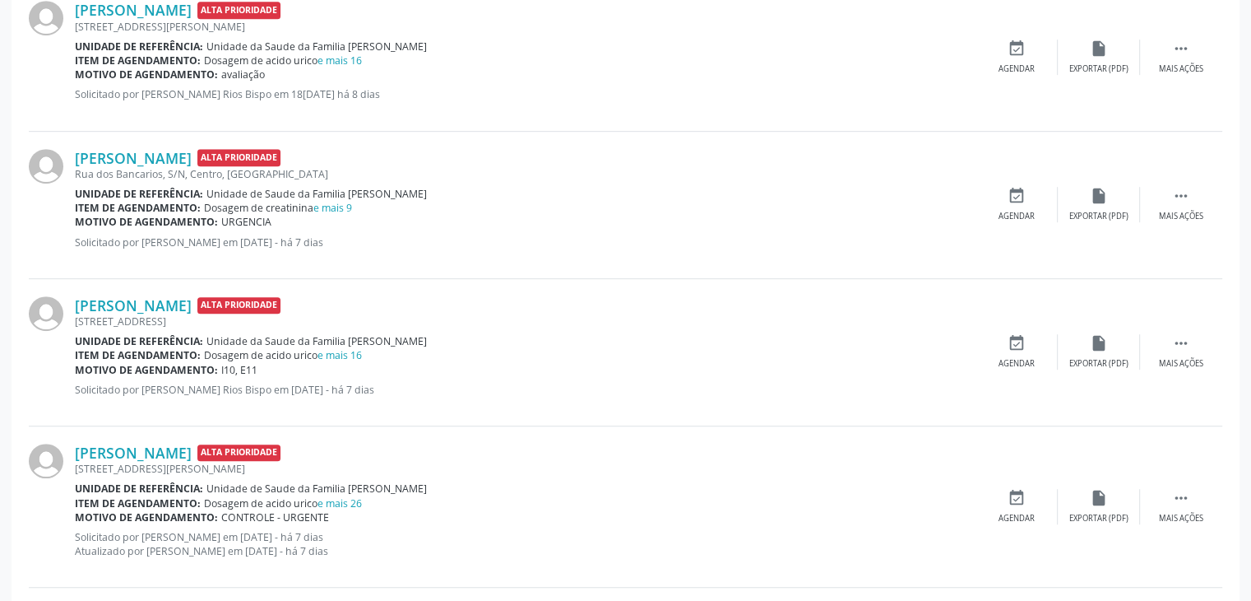
scroll to position [1096, 0]
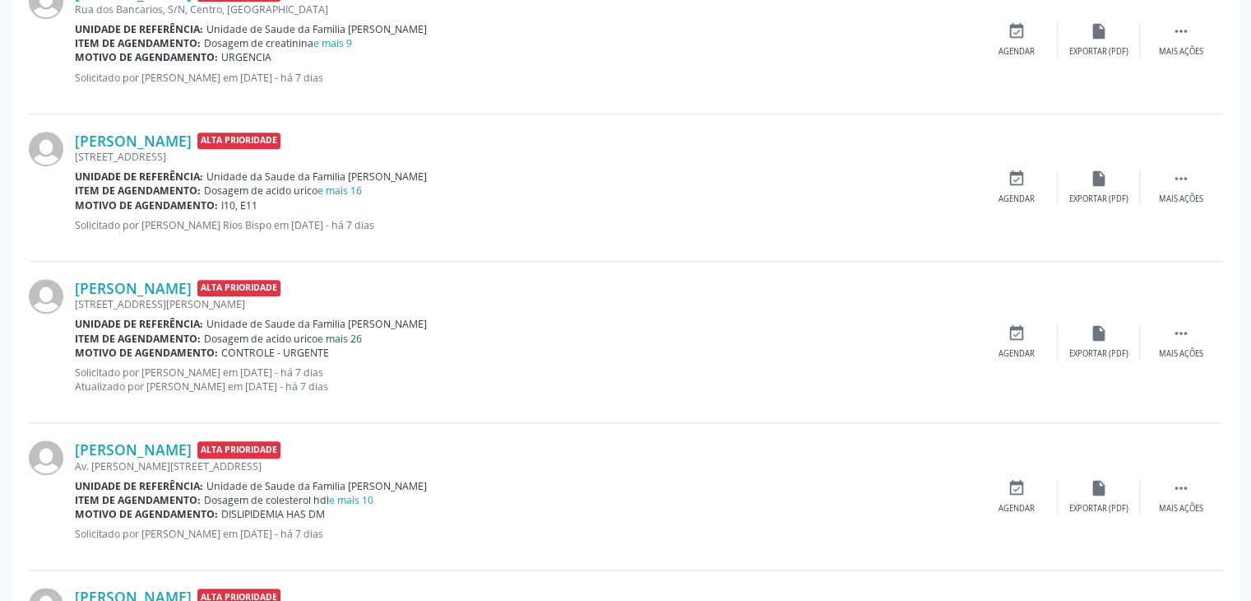
click at [353, 336] on link "e mais 26" at bounding box center [340, 339] width 44 height 14
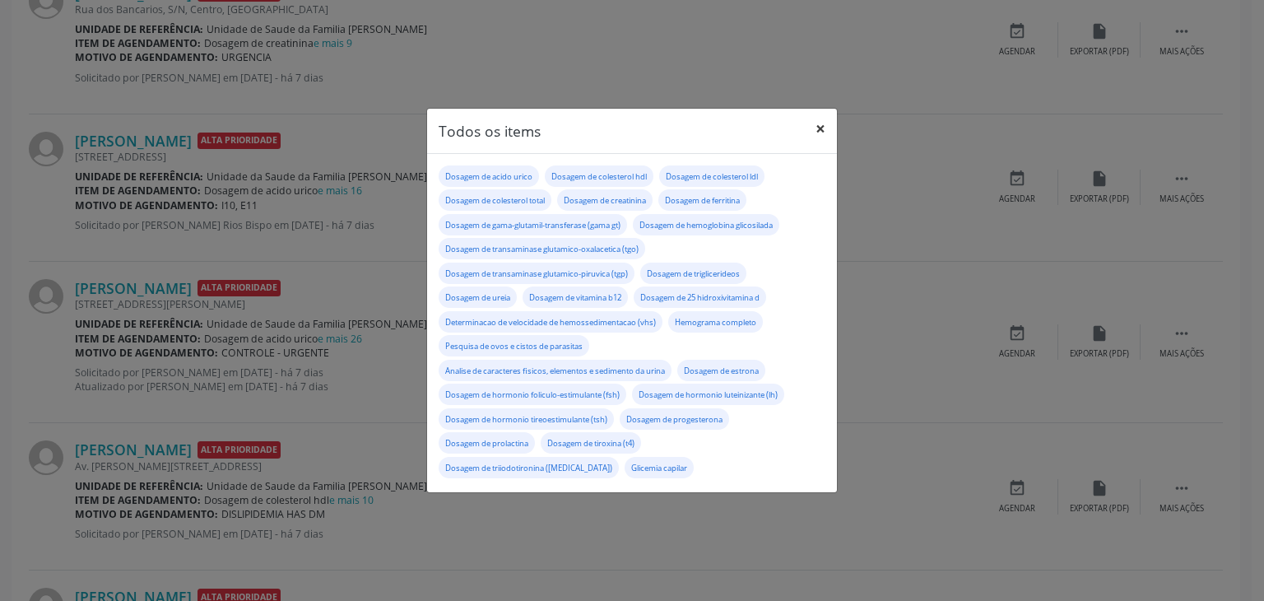
click at [819, 129] on button "×" at bounding box center [820, 129] width 33 height 40
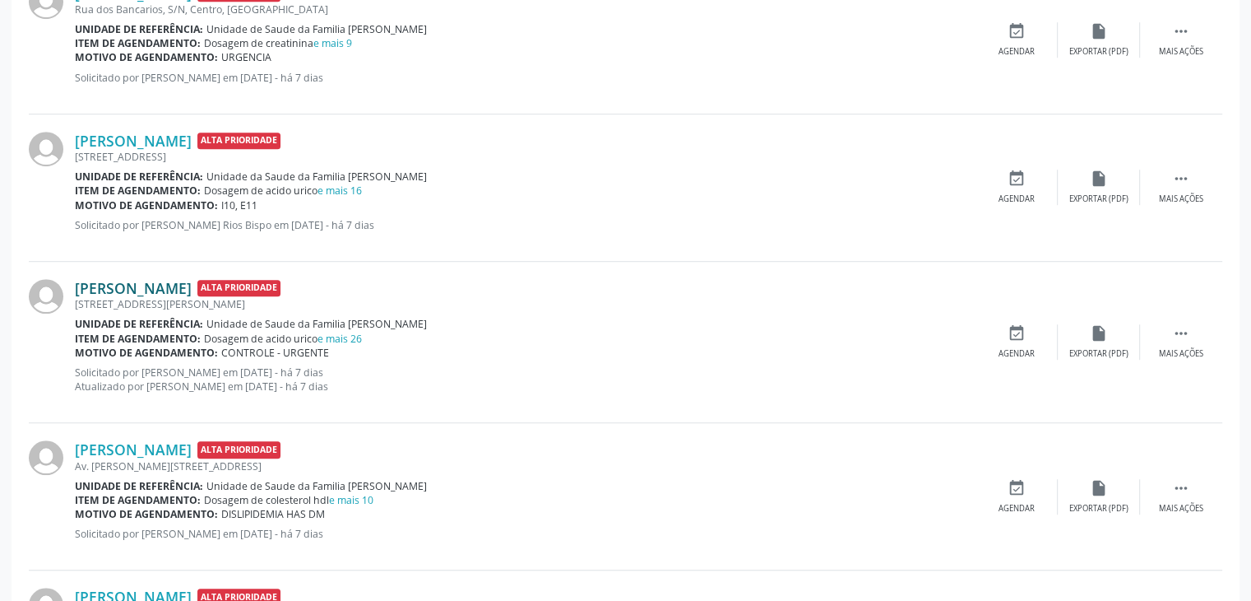
click at [192, 283] on link "Rosana Mendes Borges Santos" at bounding box center [133, 288] width 117 height 18
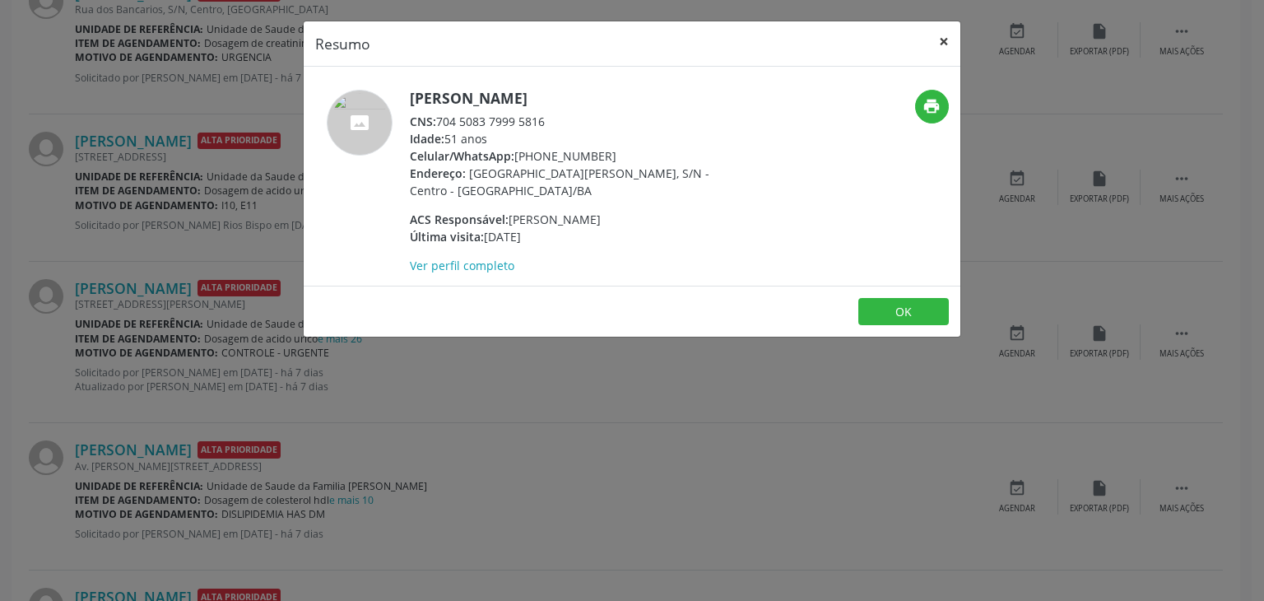
click at [941, 32] on button "×" at bounding box center [943, 41] width 33 height 40
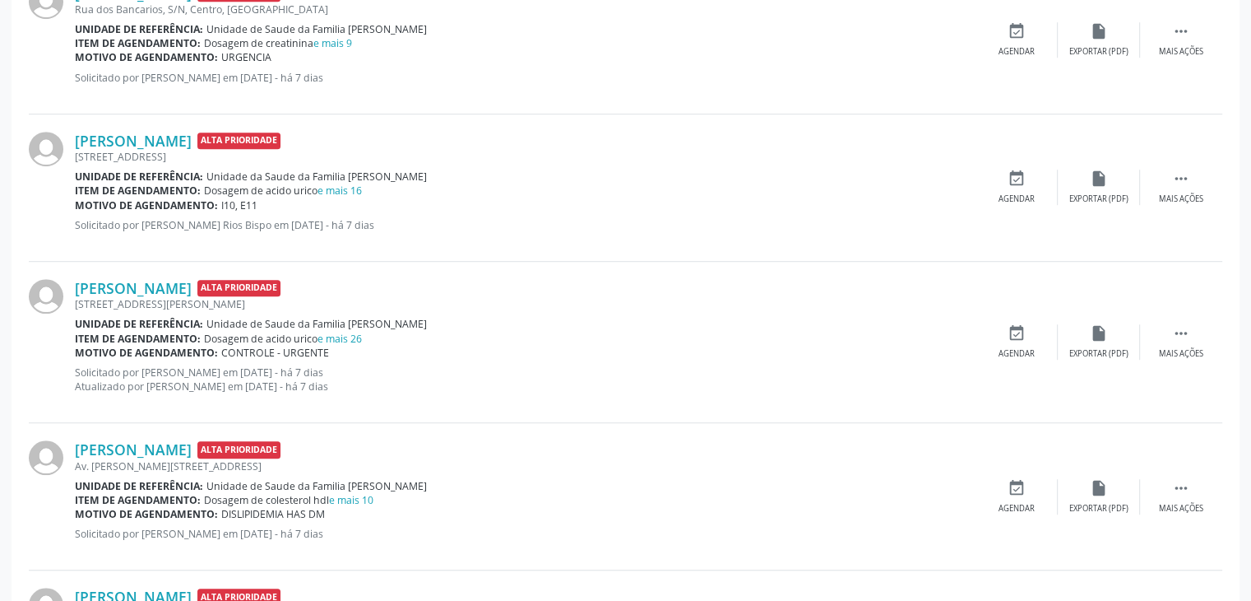
click at [350, 341] on div "Dosagem de acido urico e mais 26" at bounding box center [283, 339] width 158 height 14
click at [355, 333] on link "e mais 26" at bounding box center [340, 339] width 44 height 14
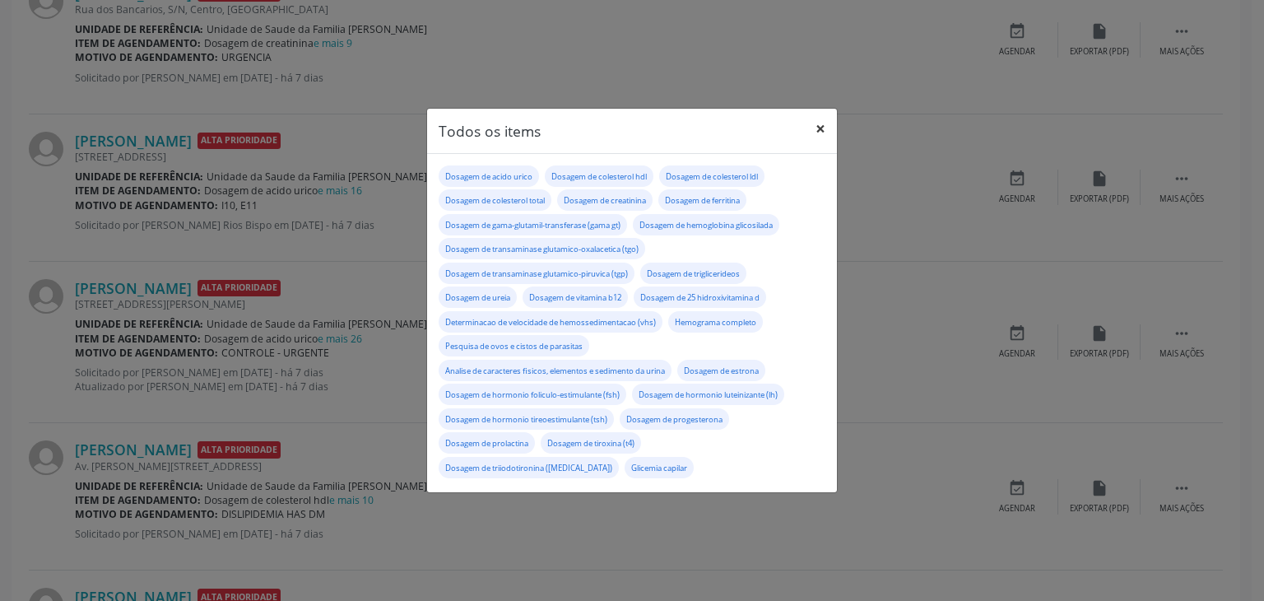
click at [823, 123] on button "×" at bounding box center [820, 129] width 33 height 40
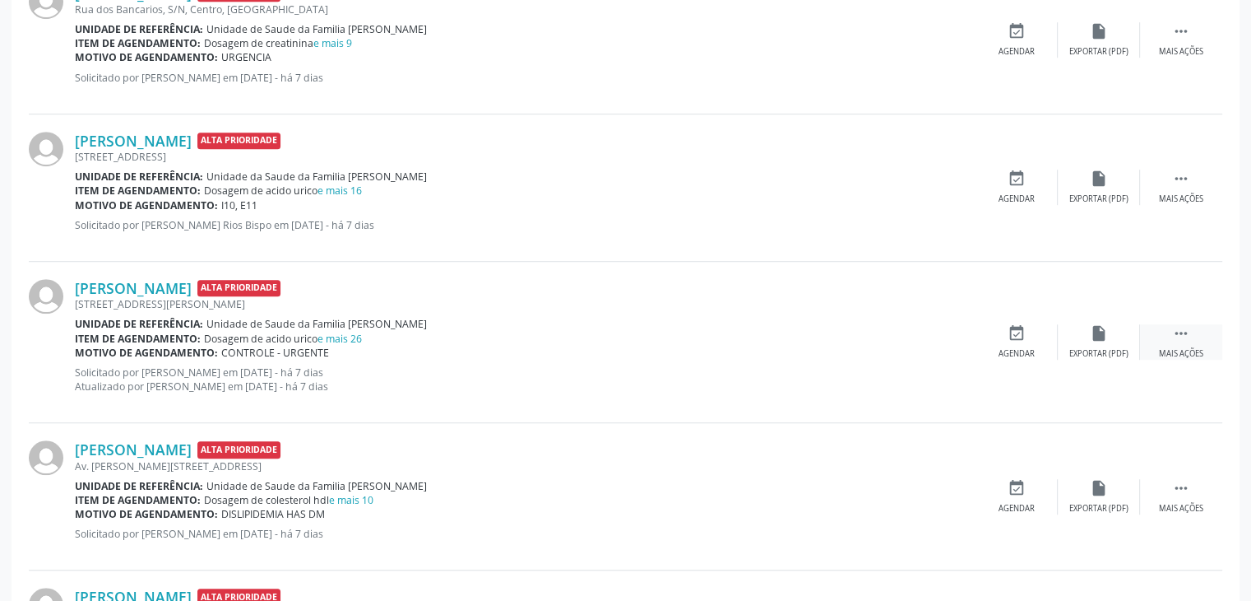
click at [1209, 350] on div " Mais ações" at bounding box center [1181, 341] width 82 height 35
click at [1099, 344] on div "edit Editar" at bounding box center [1099, 341] width 82 height 35
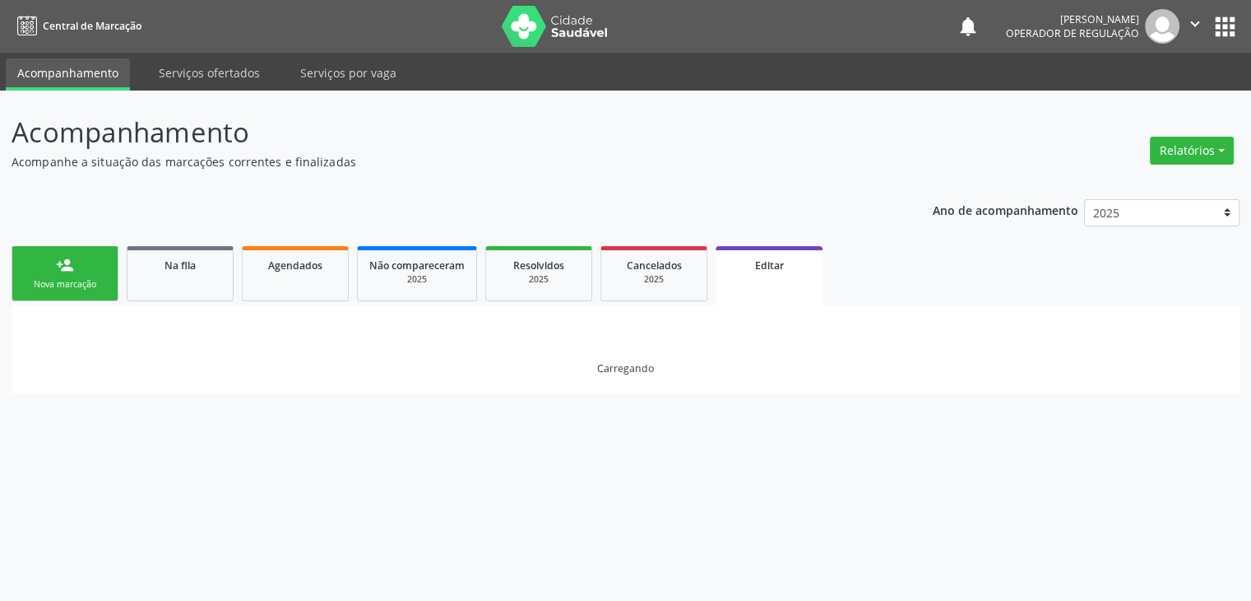
scroll to position [0, 0]
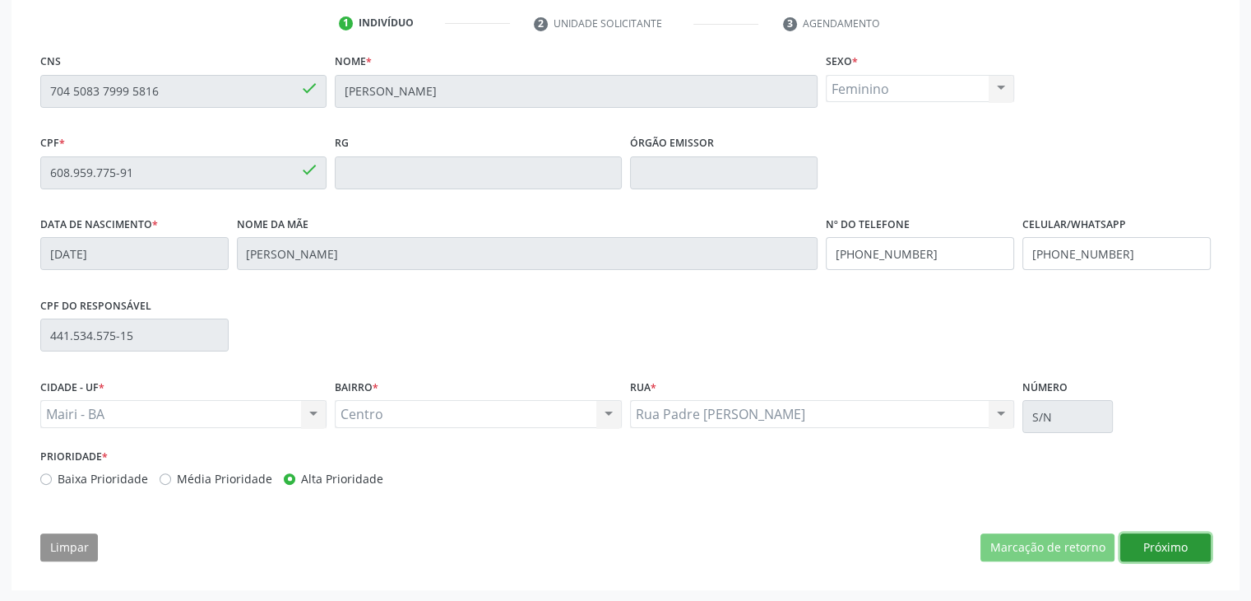
click at [1144, 540] on button "Próximo" at bounding box center [1165, 547] width 90 height 28
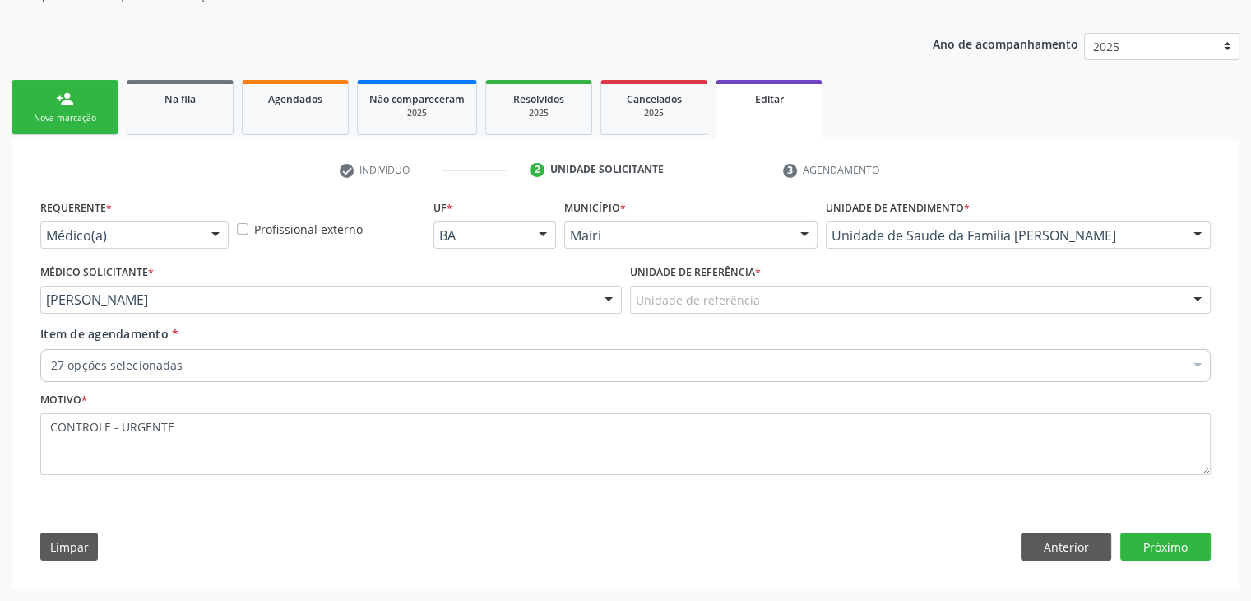
scroll to position [165, 0]
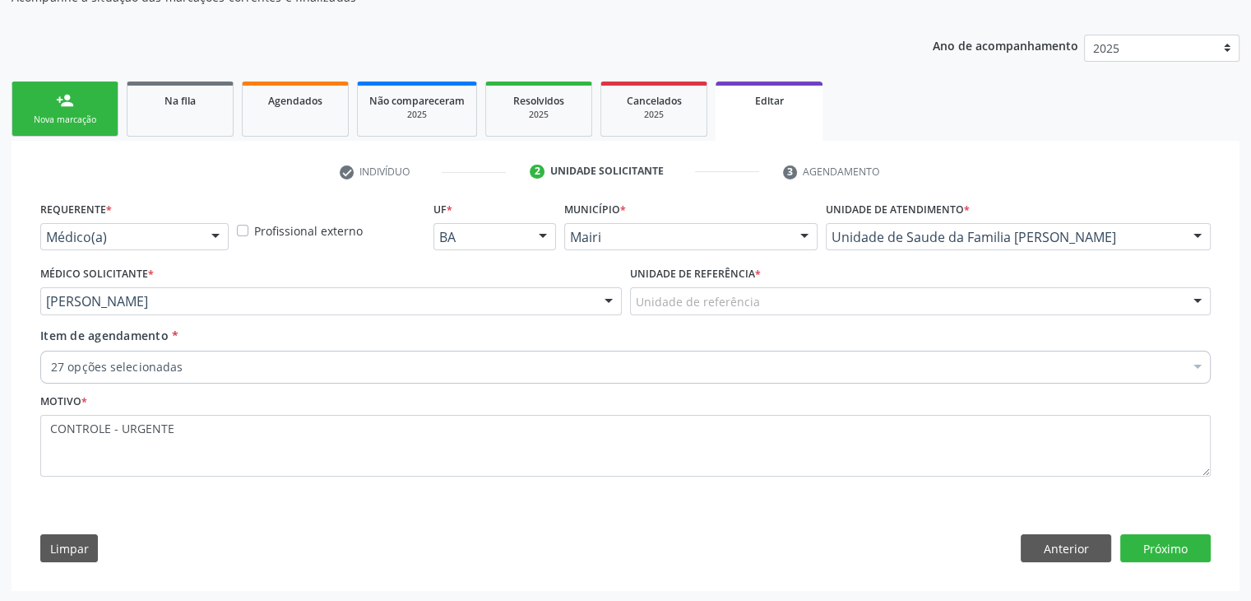
click at [685, 308] on div "Unidade de referência" at bounding box center [921, 301] width 582 height 28
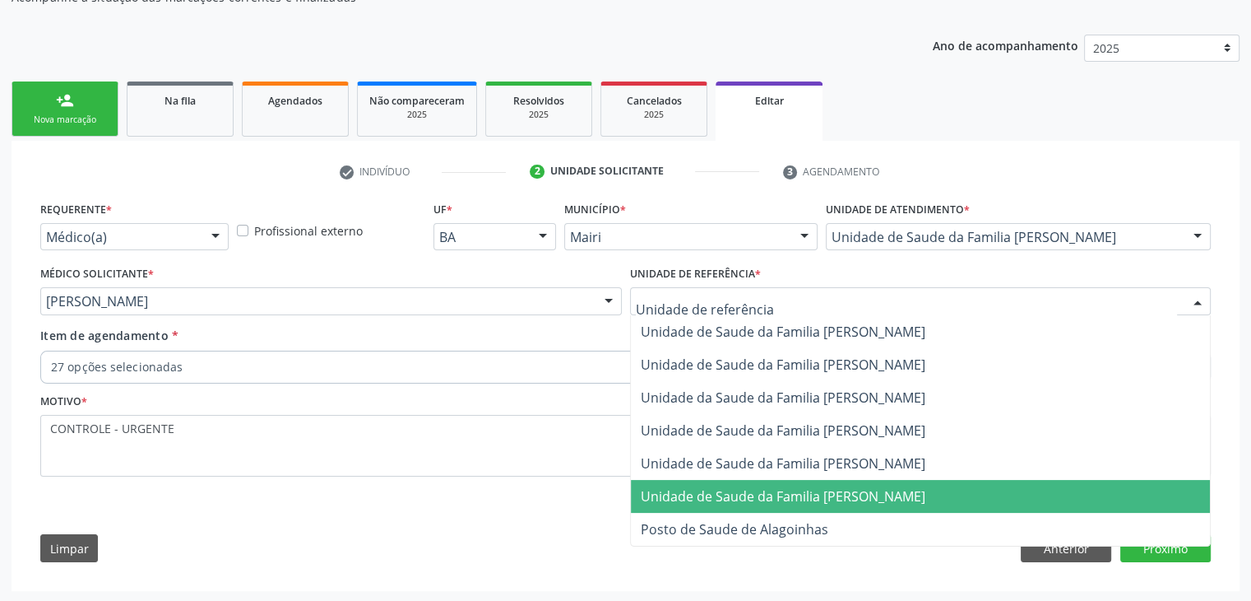
click at [772, 492] on span "Unidade de Saude da Familia [PERSON_NAME]" at bounding box center [783, 496] width 285 height 18
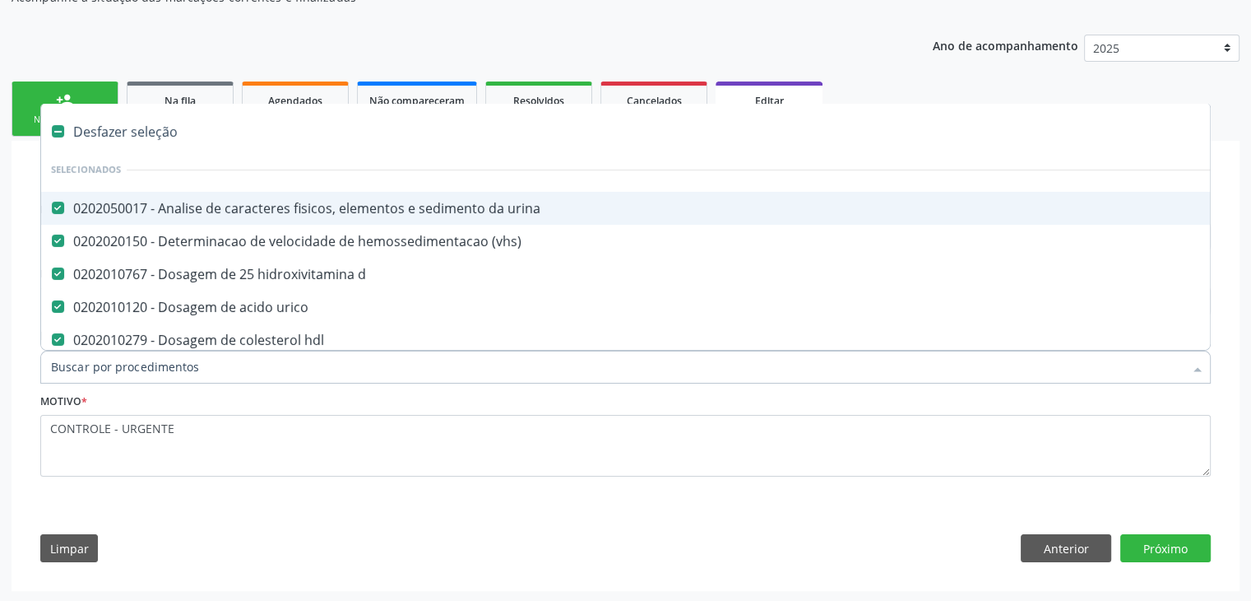
click at [141, 139] on div "Desfazer seleção" at bounding box center [684, 131] width 1286 height 33
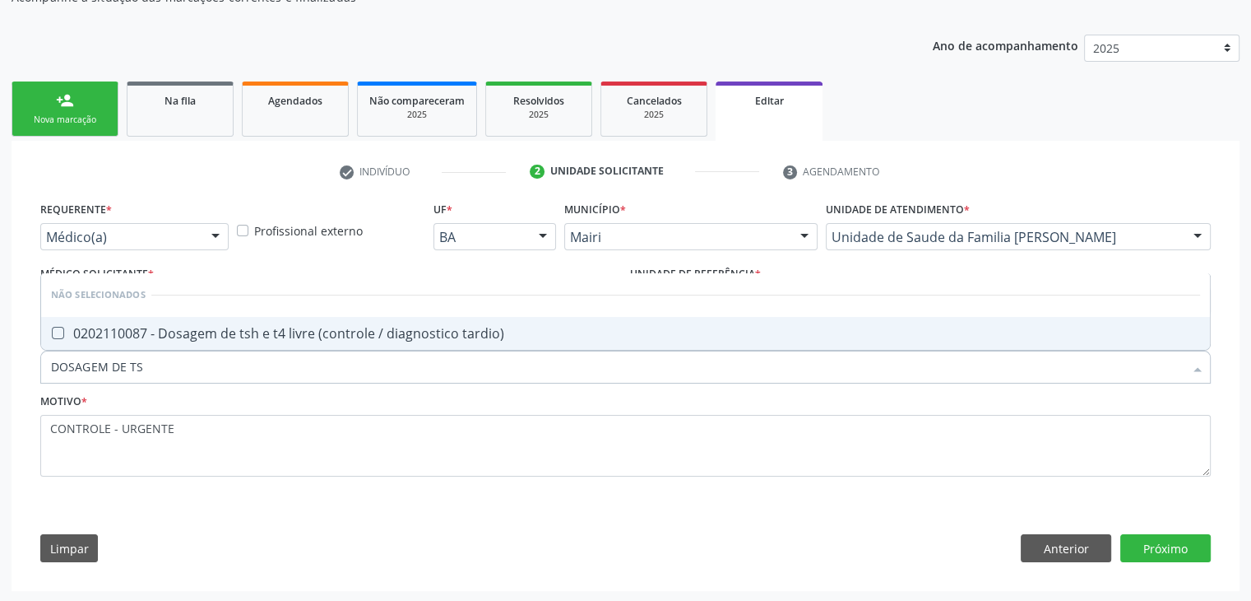
click at [183, 327] on div "0202110087 - Dosagem de tsh e t4 livre (controle / diagnostico tardio)" at bounding box center [625, 333] width 1149 height 13
click at [1175, 546] on button "Próximo" at bounding box center [1165, 548] width 90 height 28
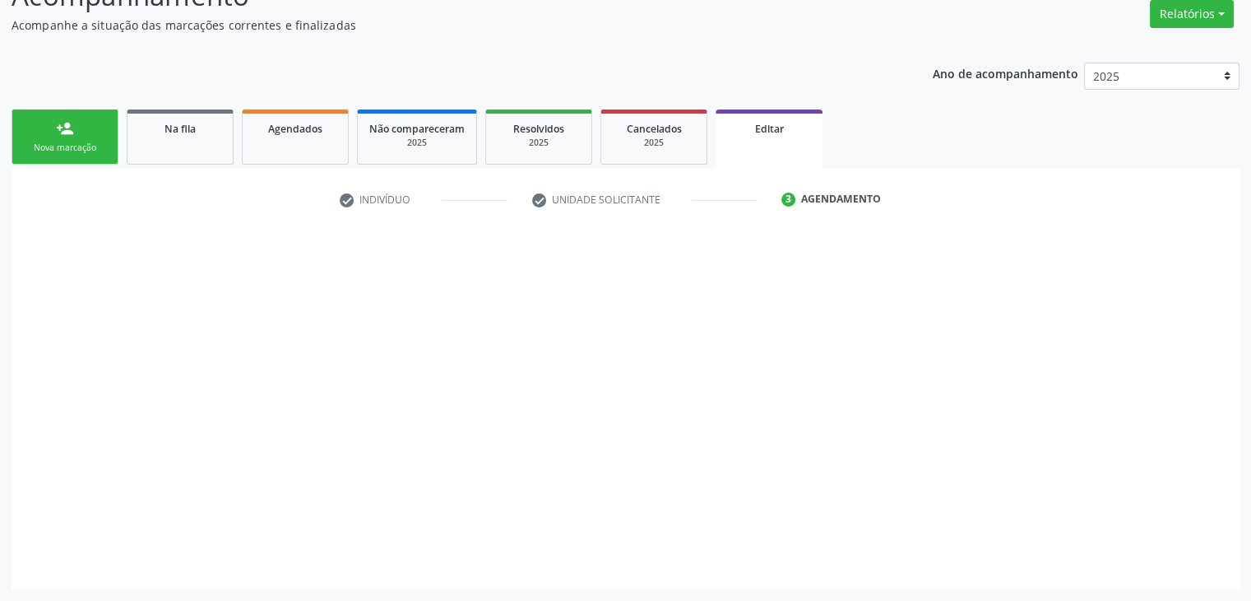
scroll to position [136, 0]
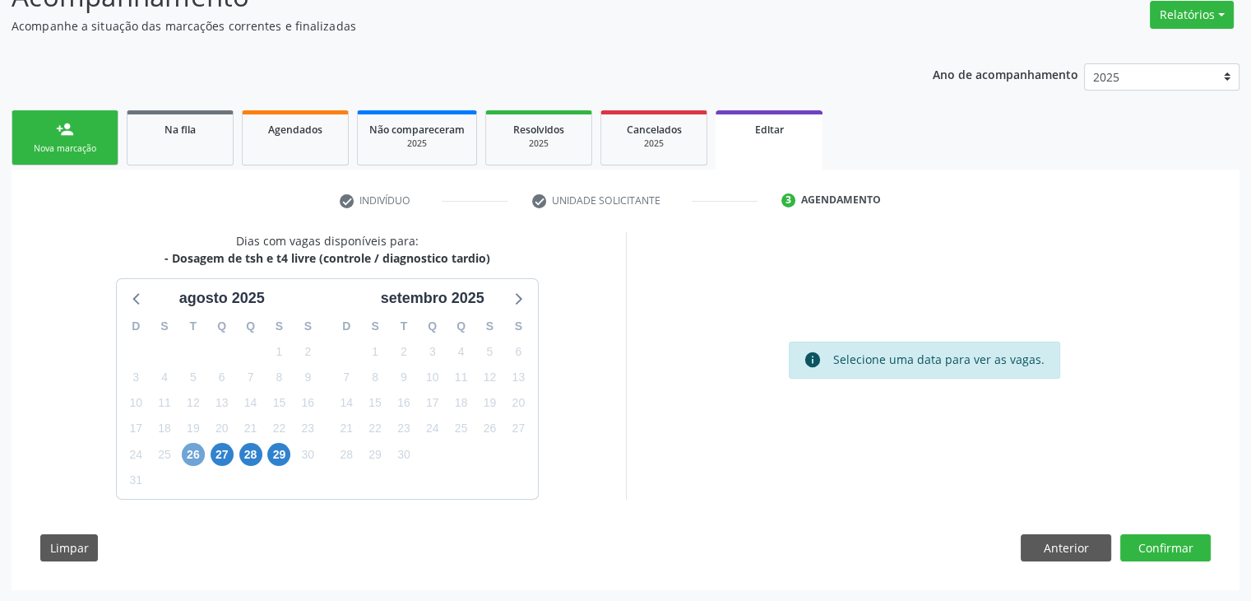
click at [198, 450] on span "26" at bounding box center [193, 454] width 23 height 23
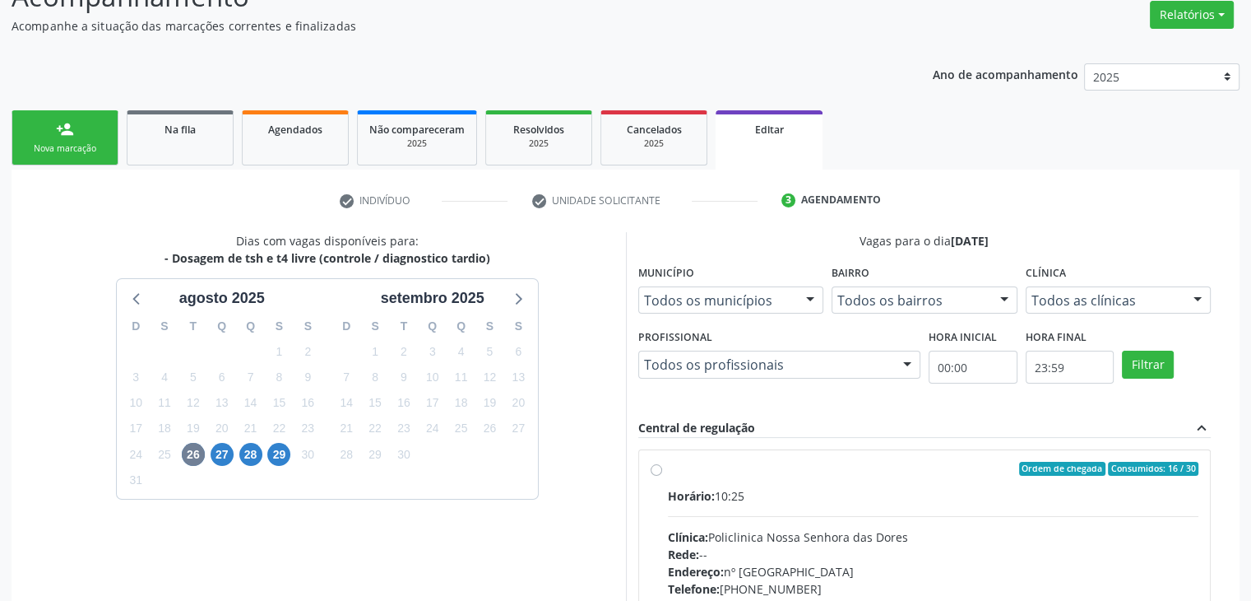
click at [833, 506] on div "Horário: 10:25 Clínica: Policlinica Nossa Senhora das Dores Rede: -- Endereço: …" at bounding box center [933, 600] width 531 height 226
click at [662, 476] on input "Ordem de chegada Consumidos: 16 / 30 Horário: 10:25 Clínica: Policlinica Nossa …" at bounding box center [657, 469] width 12 height 15
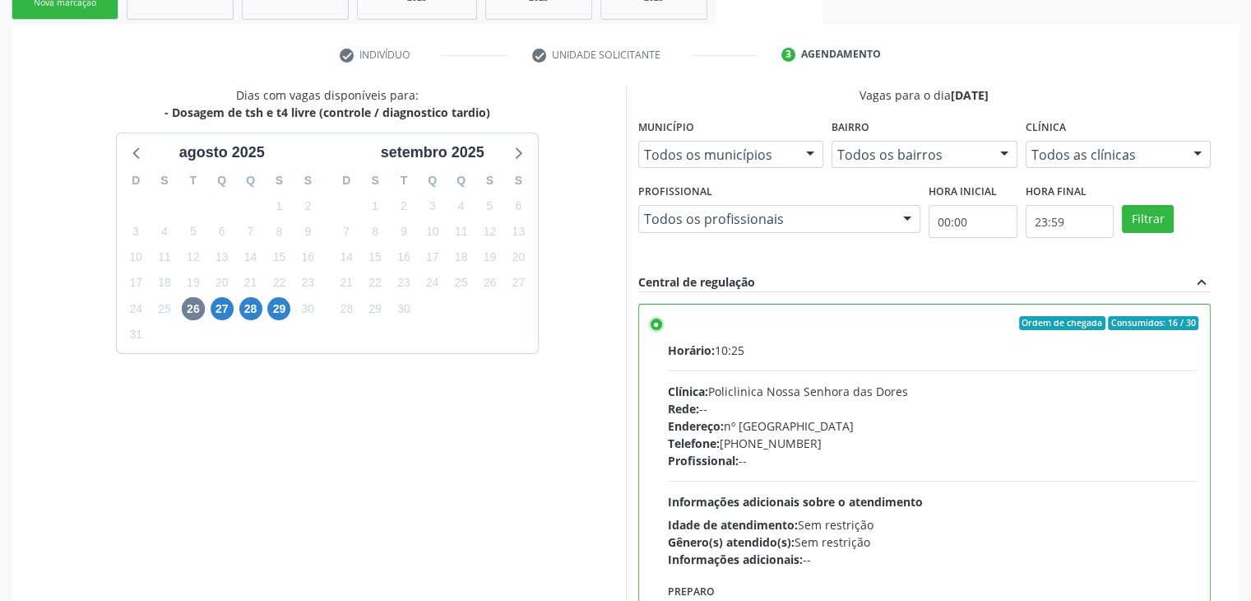
scroll to position [403, 0]
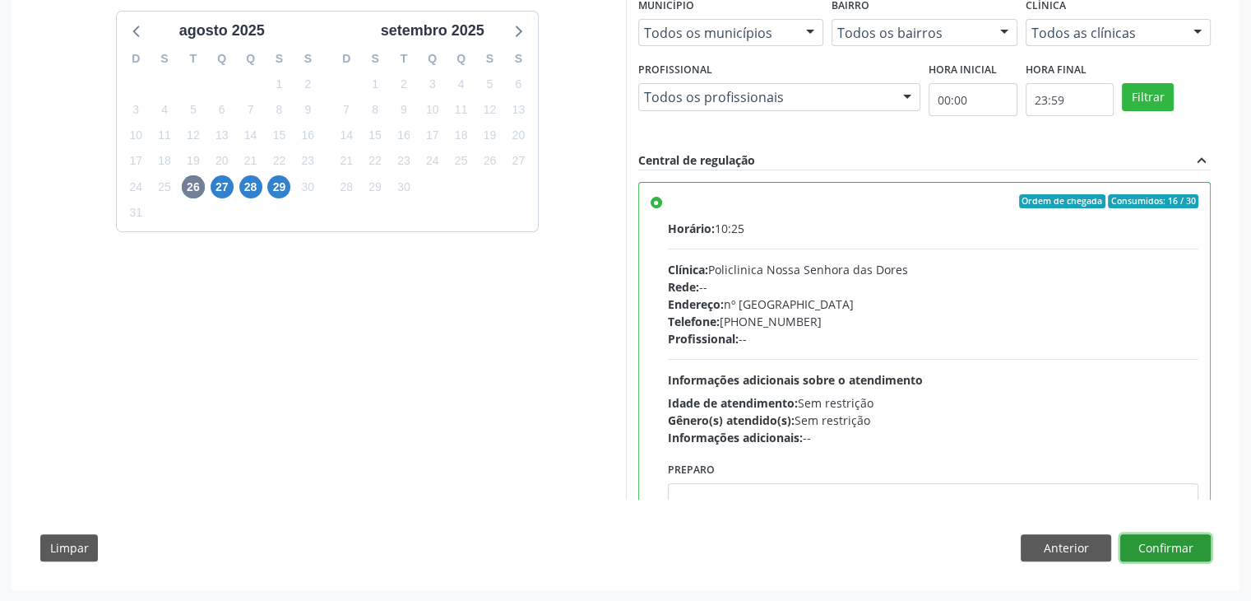
click at [1169, 535] on button "Confirmar" at bounding box center [1165, 548] width 90 height 28
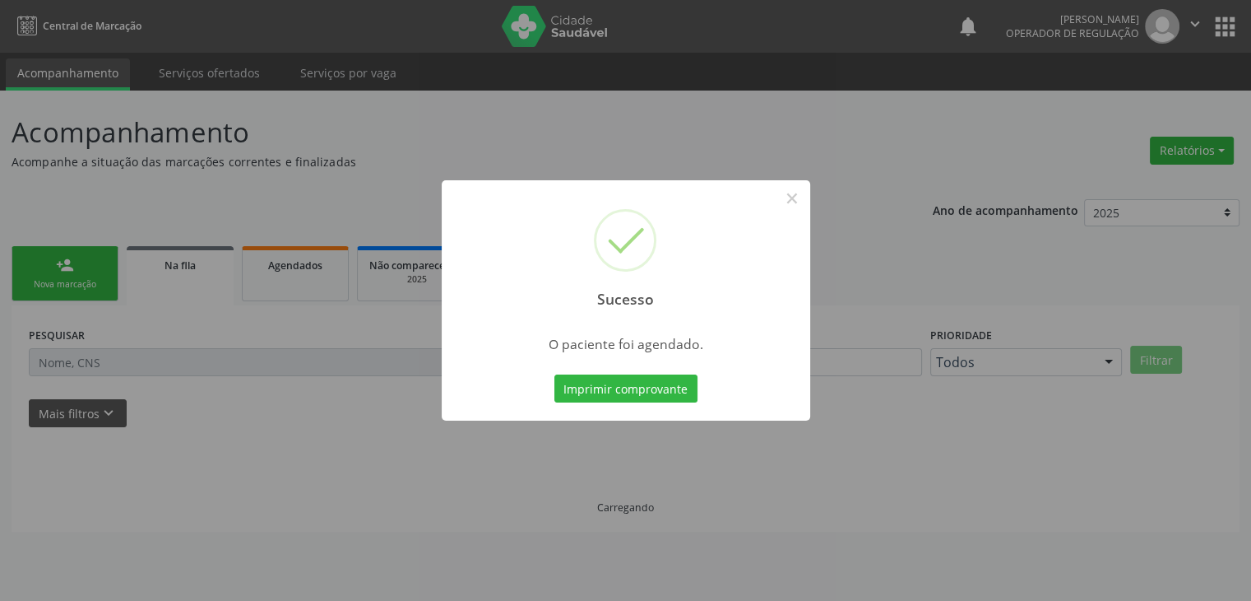
scroll to position [0, 0]
click at [791, 205] on button "×" at bounding box center [798, 198] width 28 height 28
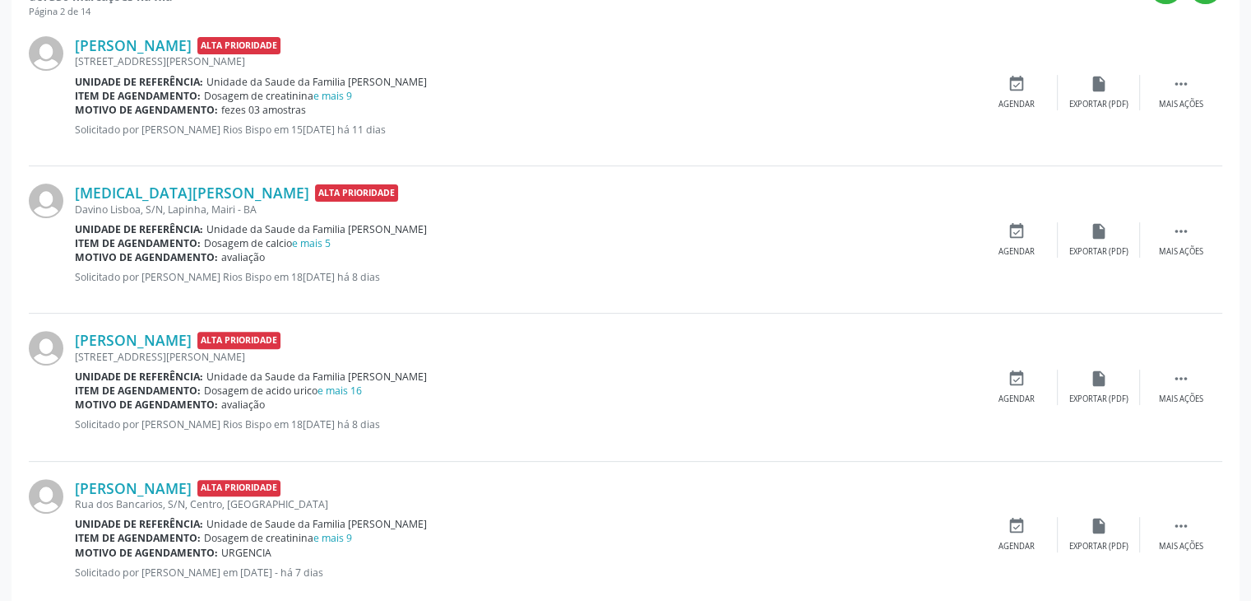
scroll to position [658, 0]
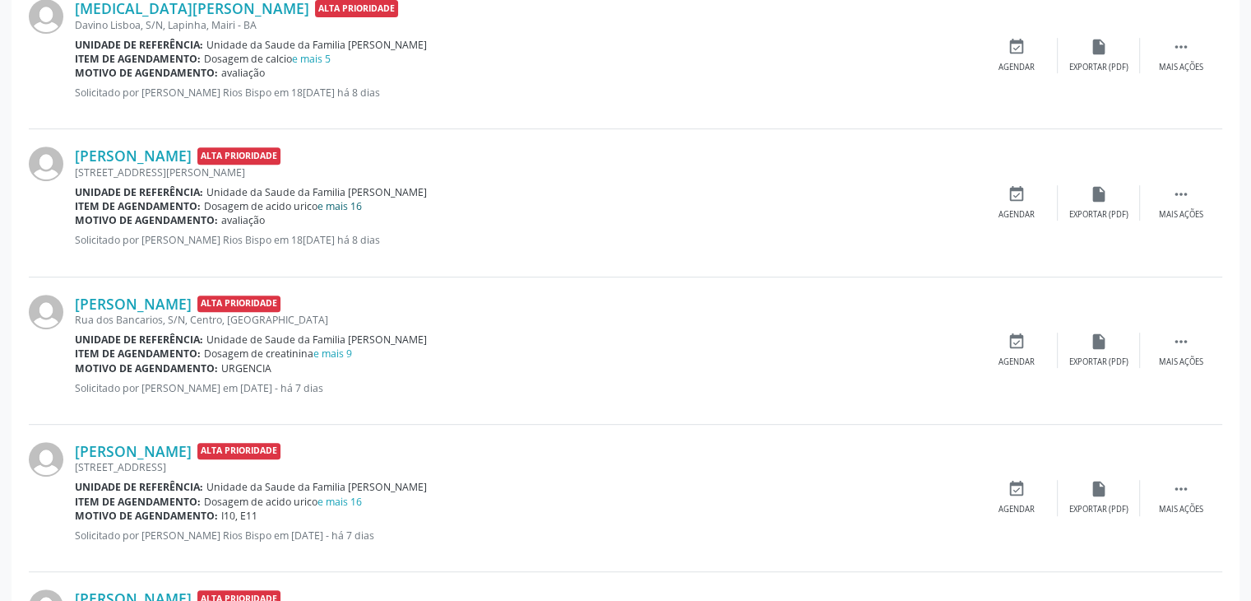
click at [331, 205] on link "e mais 16" at bounding box center [340, 206] width 44 height 14
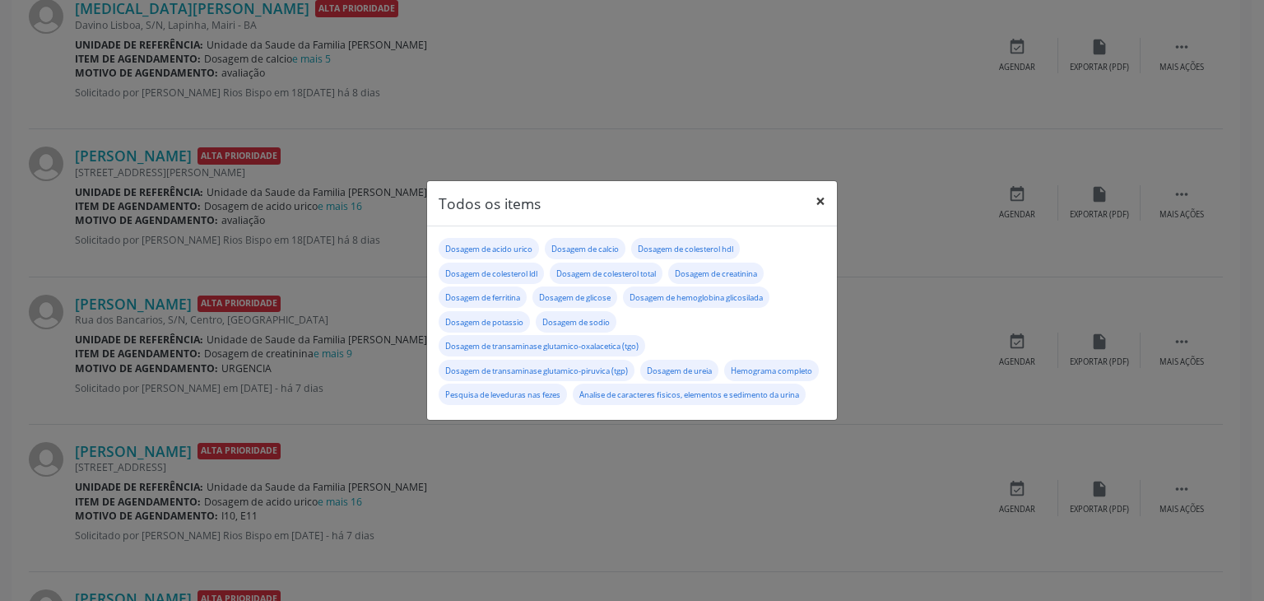
click at [816, 184] on button "×" at bounding box center [820, 201] width 33 height 40
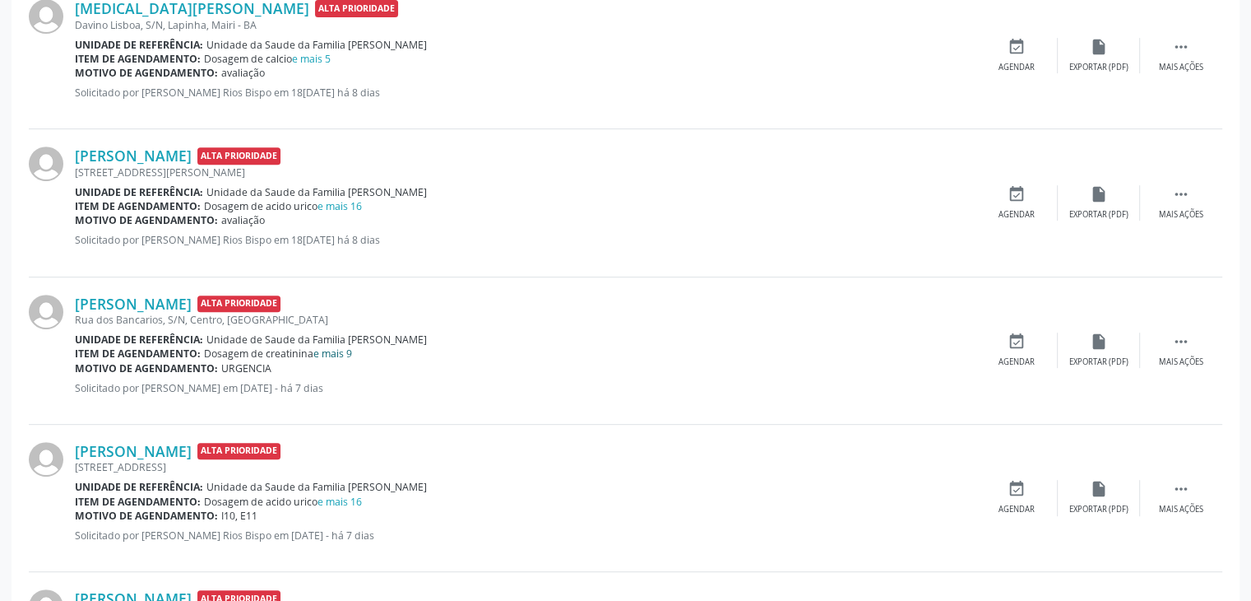
click at [341, 355] on link "e mais 9" at bounding box center [332, 353] width 39 height 14
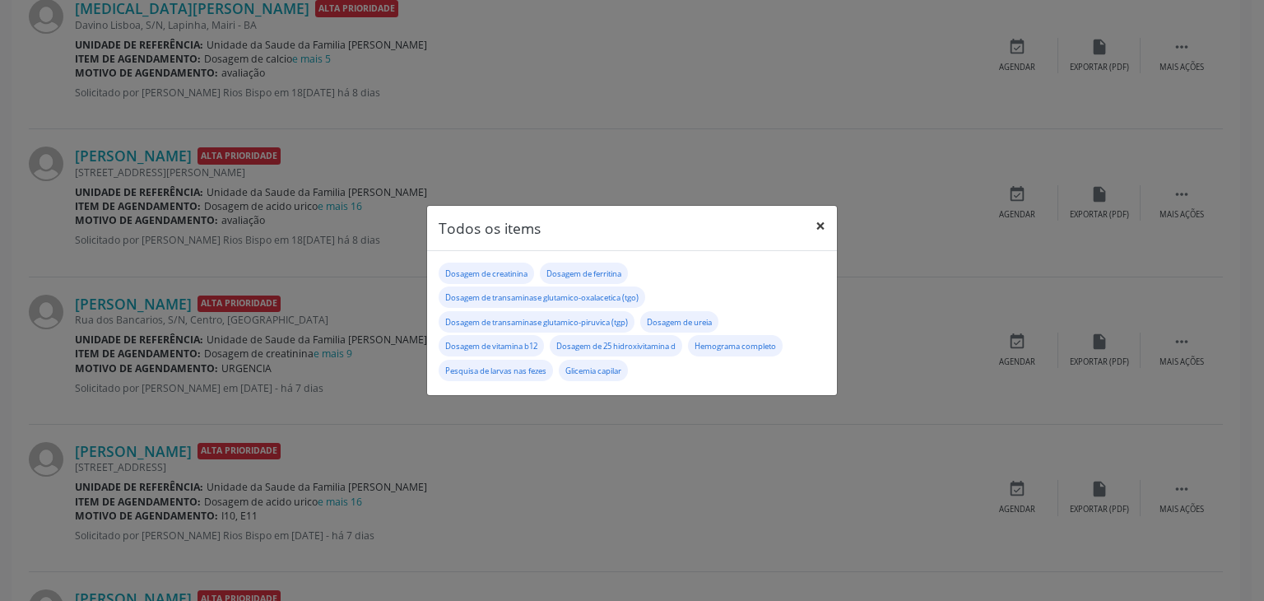
click at [811, 223] on button "×" at bounding box center [820, 226] width 33 height 40
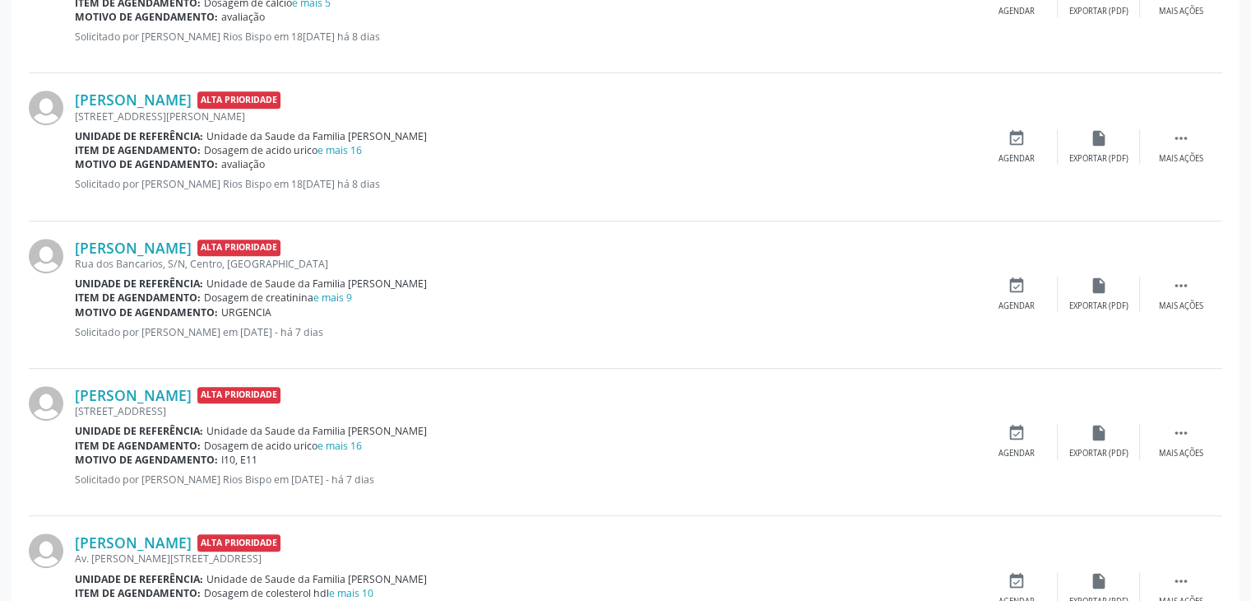
scroll to position [823, 0]
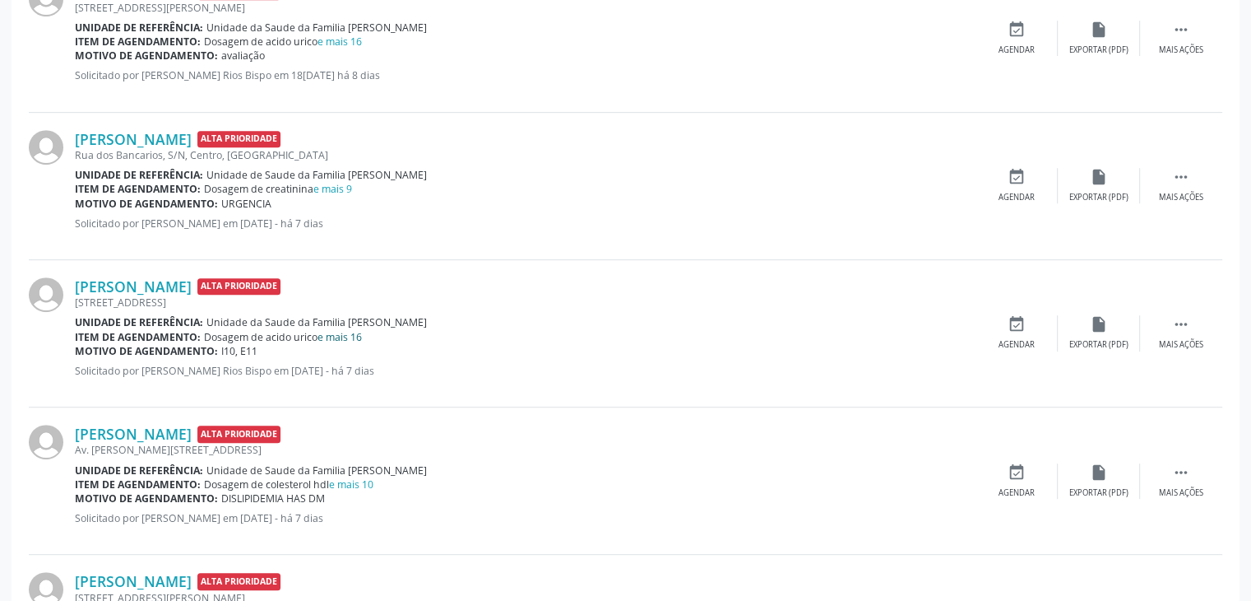
click at [336, 333] on link "e mais 16" at bounding box center [340, 337] width 44 height 14
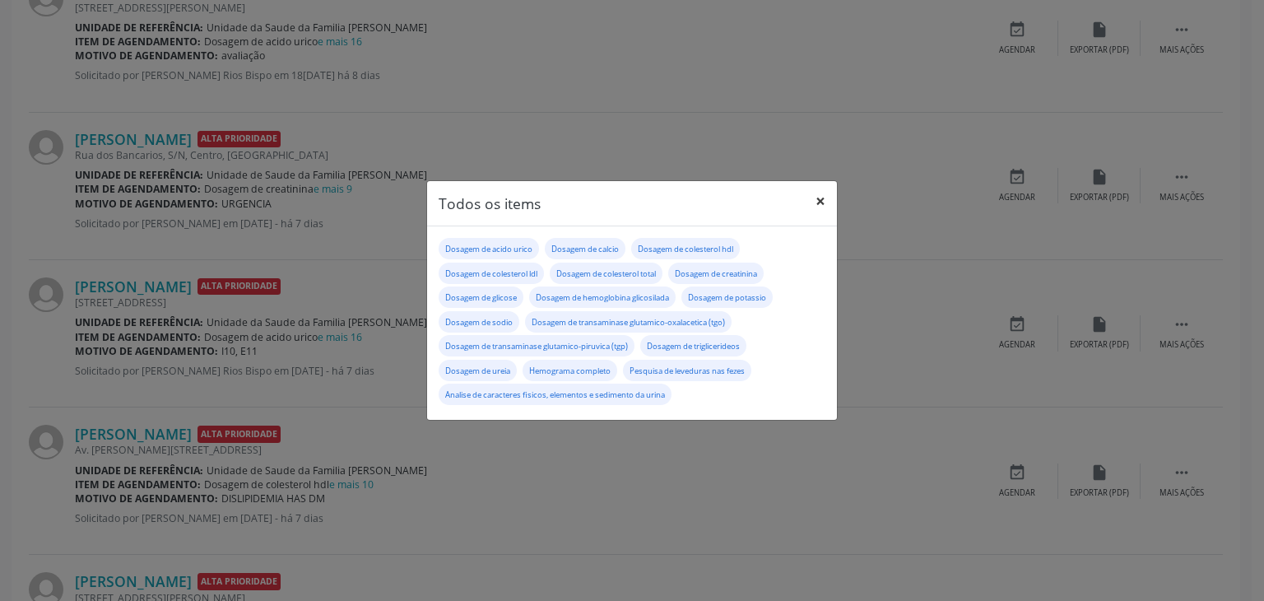
click at [835, 198] on button "×" at bounding box center [820, 201] width 33 height 40
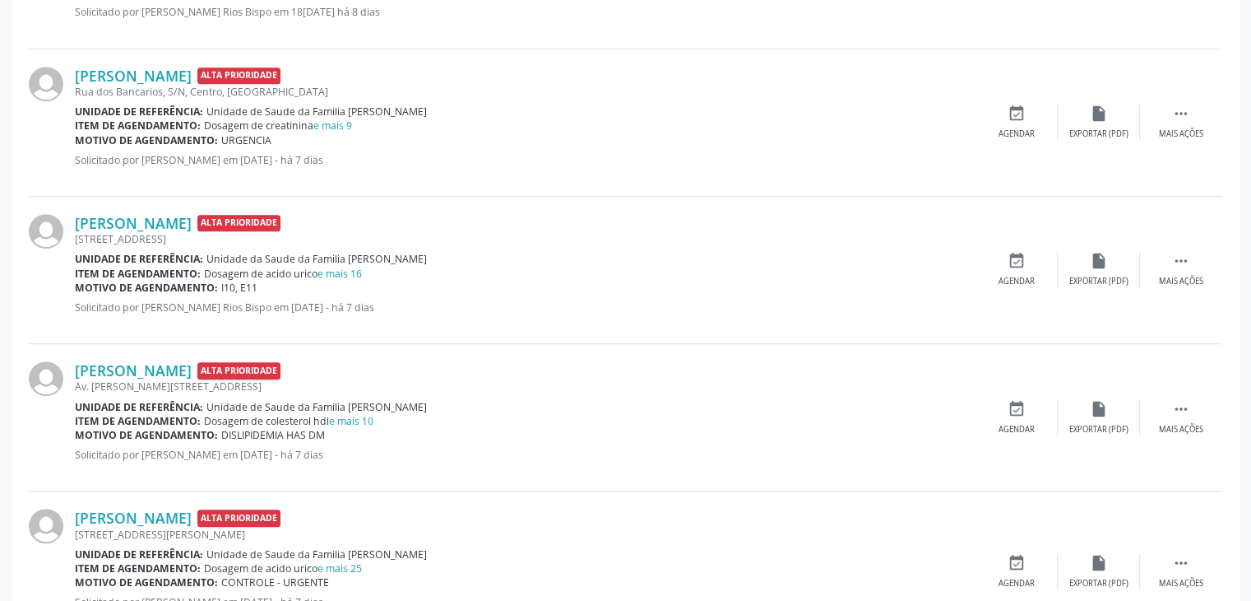
scroll to position [987, 0]
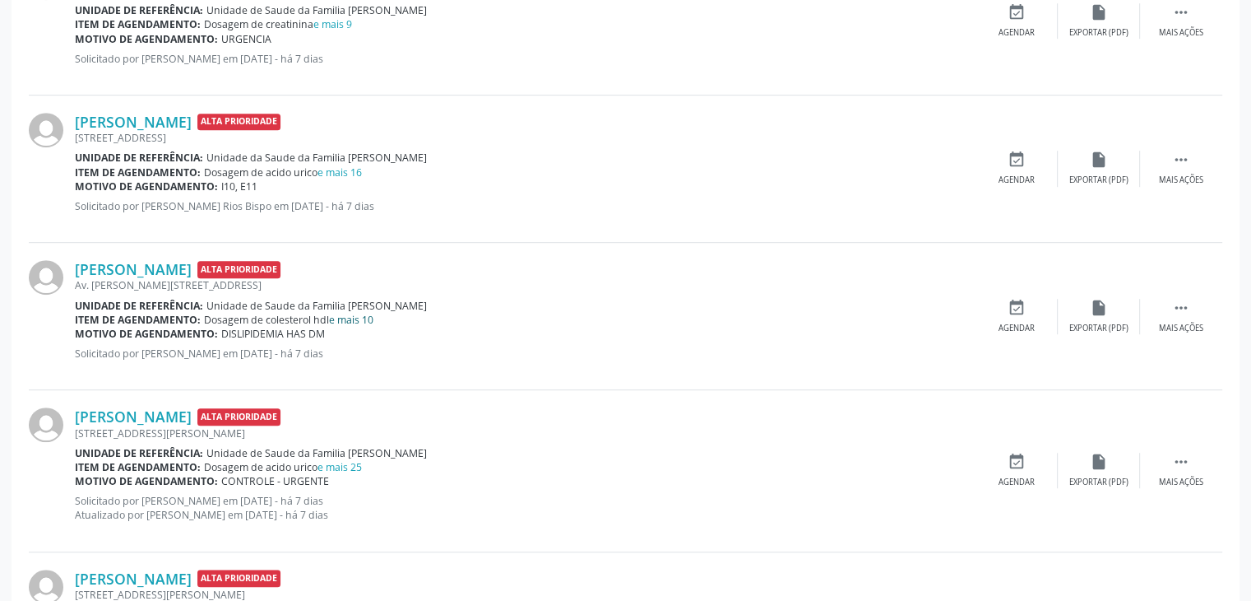
click at [353, 313] on link "e mais 10" at bounding box center [351, 320] width 44 height 14
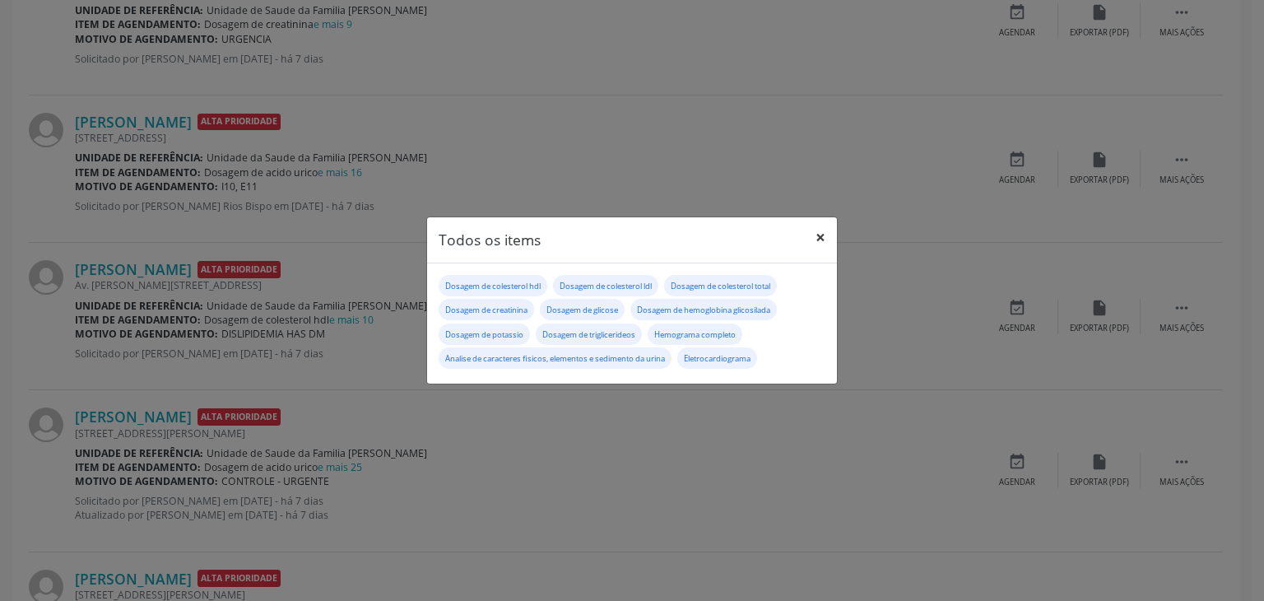
click at [828, 234] on button "×" at bounding box center [820, 237] width 33 height 40
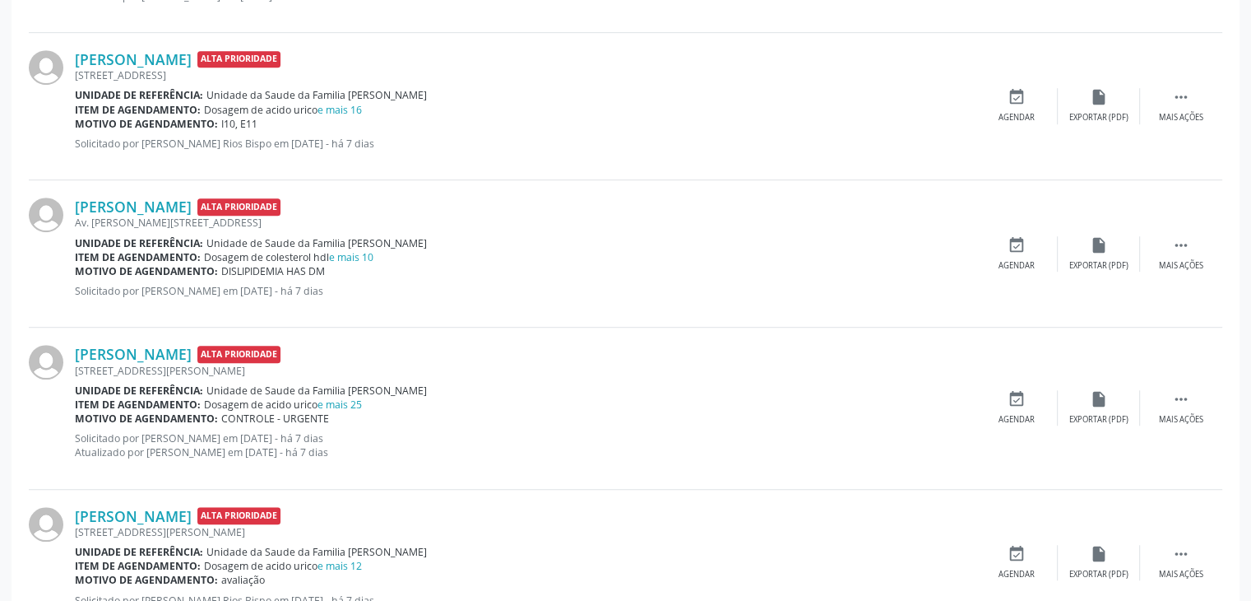
scroll to position [1152, 0]
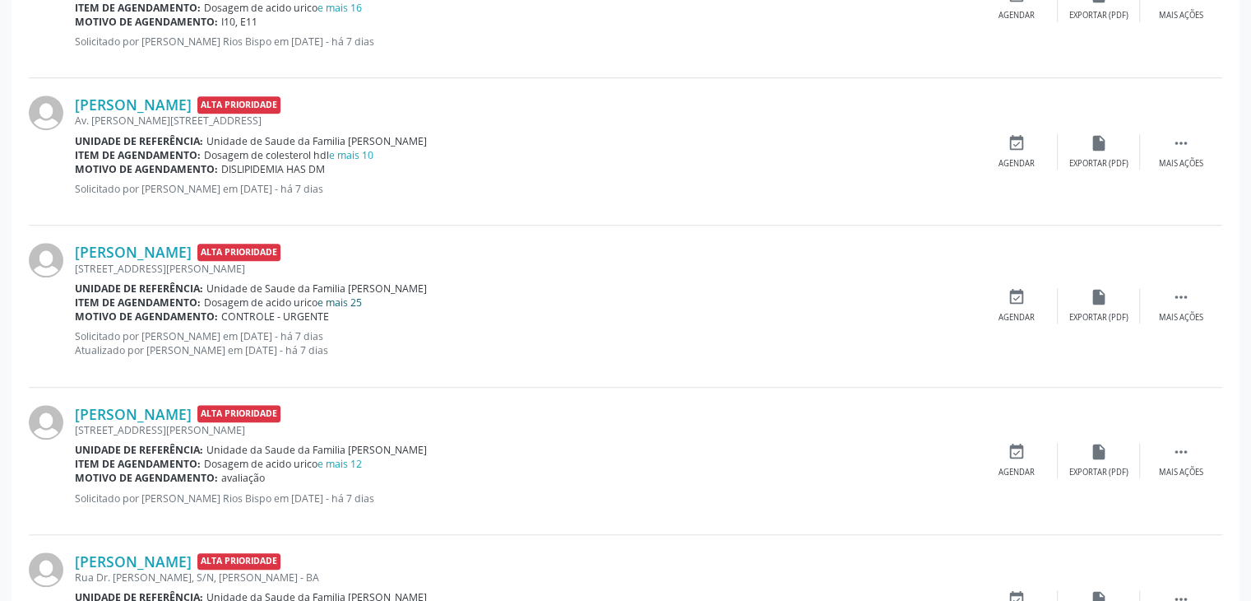
click at [354, 295] on link "e mais 25" at bounding box center [340, 302] width 44 height 14
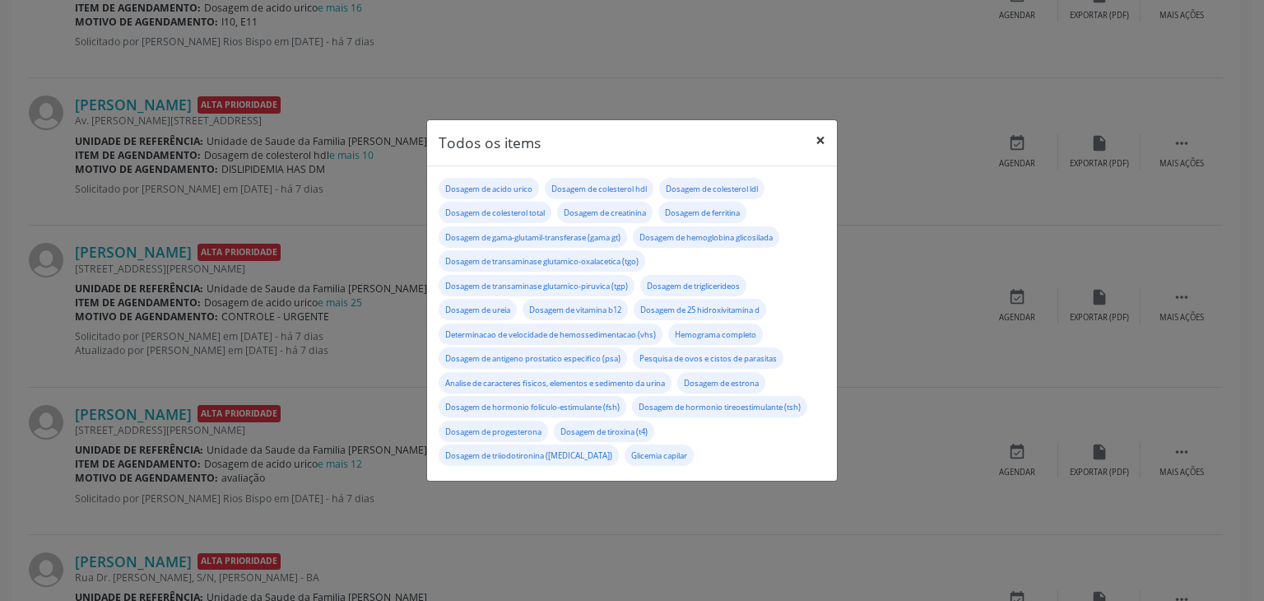
click at [816, 129] on button "×" at bounding box center [820, 140] width 33 height 40
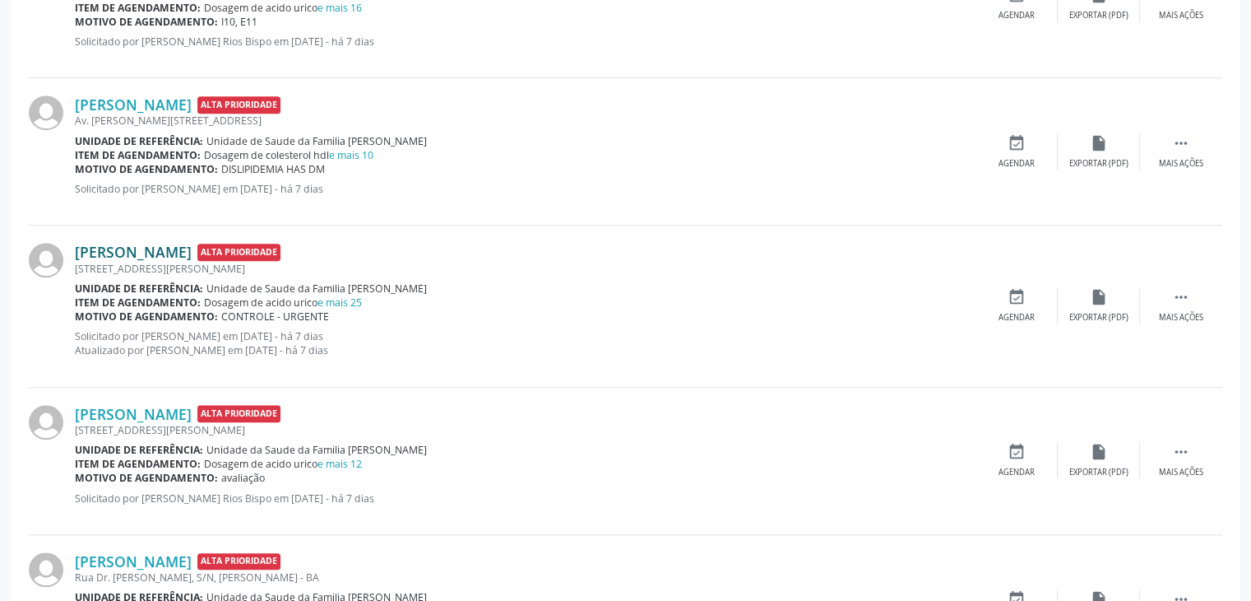
click at [183, 252] on link "Valdomiro Cruz Santos Filho" at bounding box center [133, 252] width 117 height 18
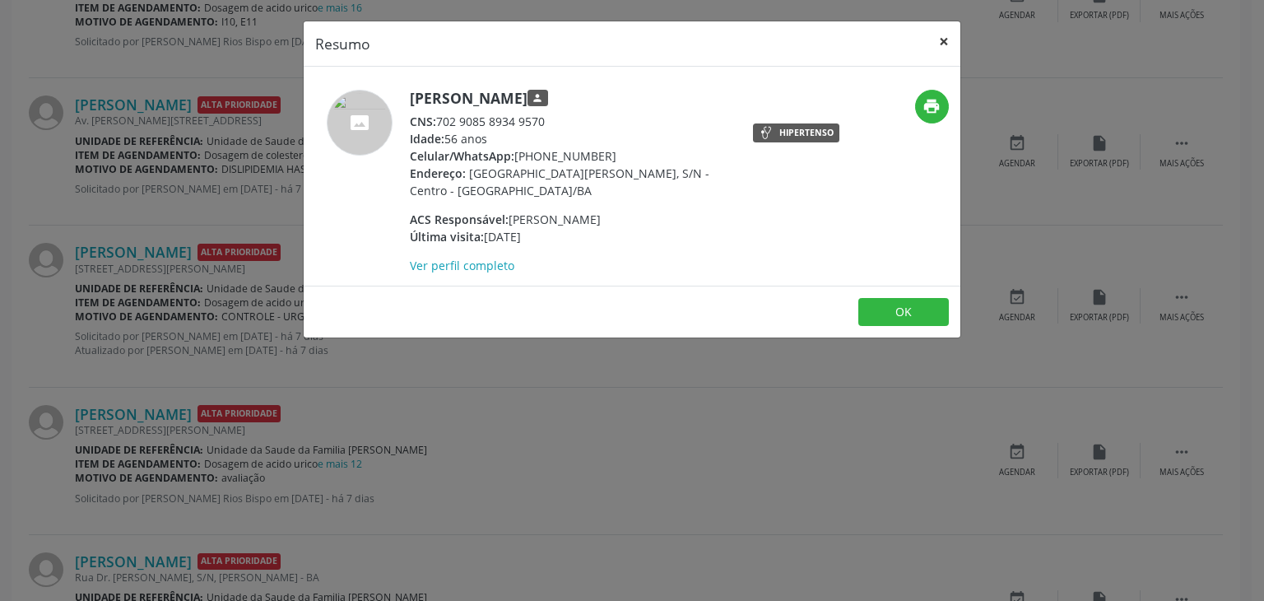
click at [954, 42] on button "×" at bounding box center [943, 41] width 33 height 40
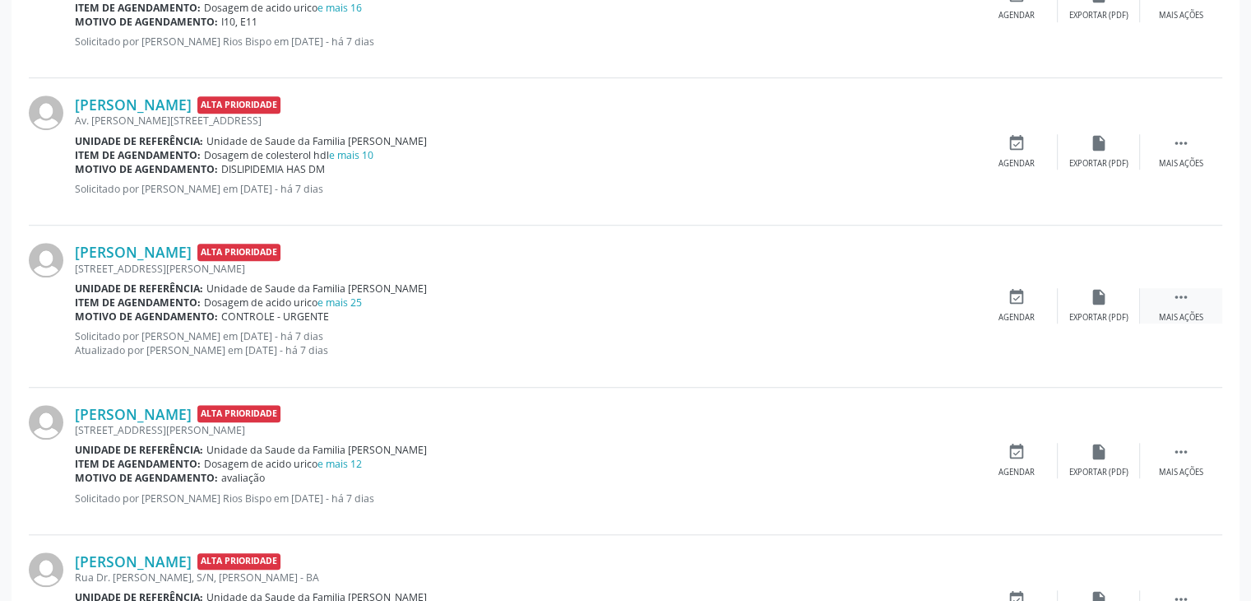
click at [1168, 297] on div " Mais ações" at bounding box center [1181, 305] width 82 height 35
click at [1064, 307] on div "edit Editar" at bounding box center [1099, 305] width 82 height 35
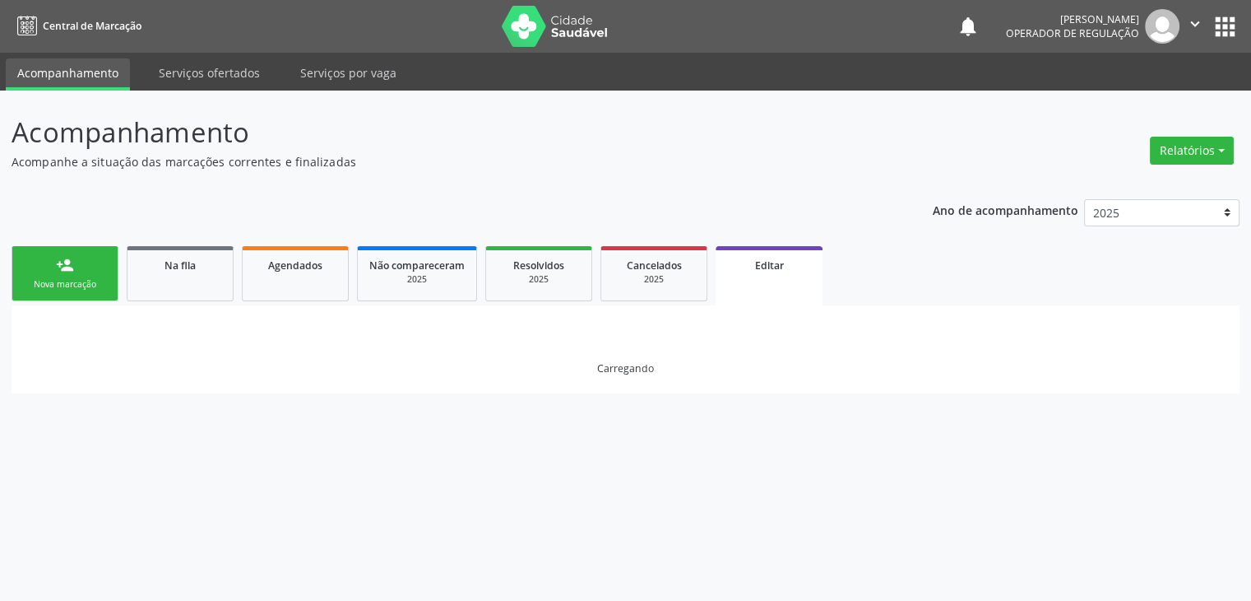
scroll to position [0, 0]
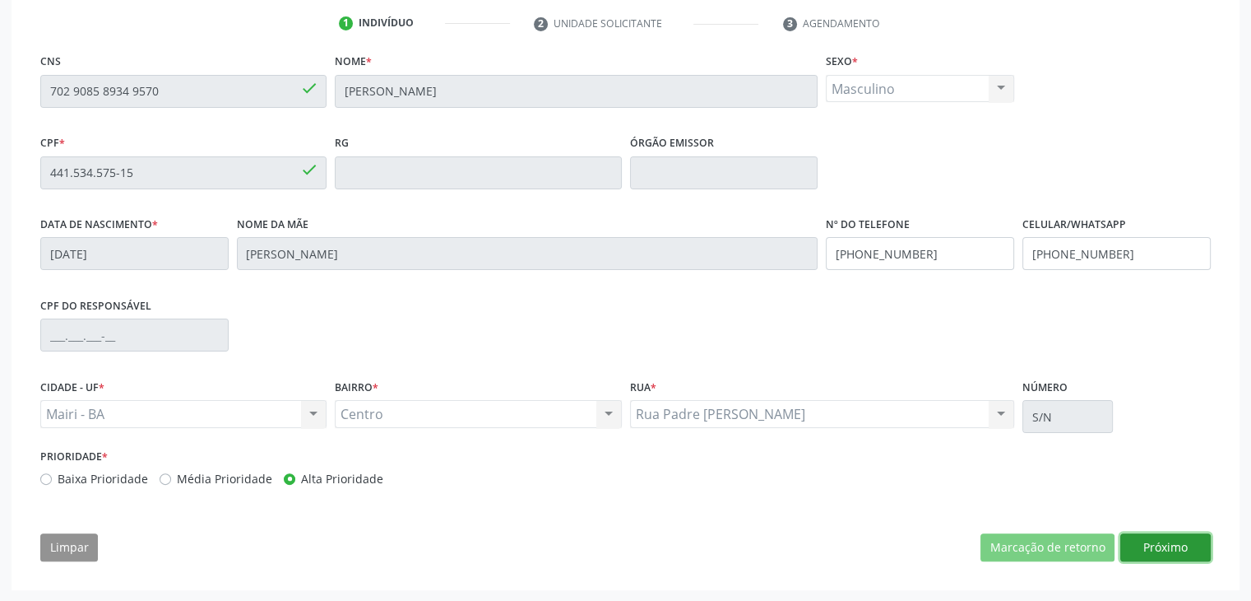
click at [1149, 544] on button "Próximo" at bounding box center [1165, 547] width 90 height 28
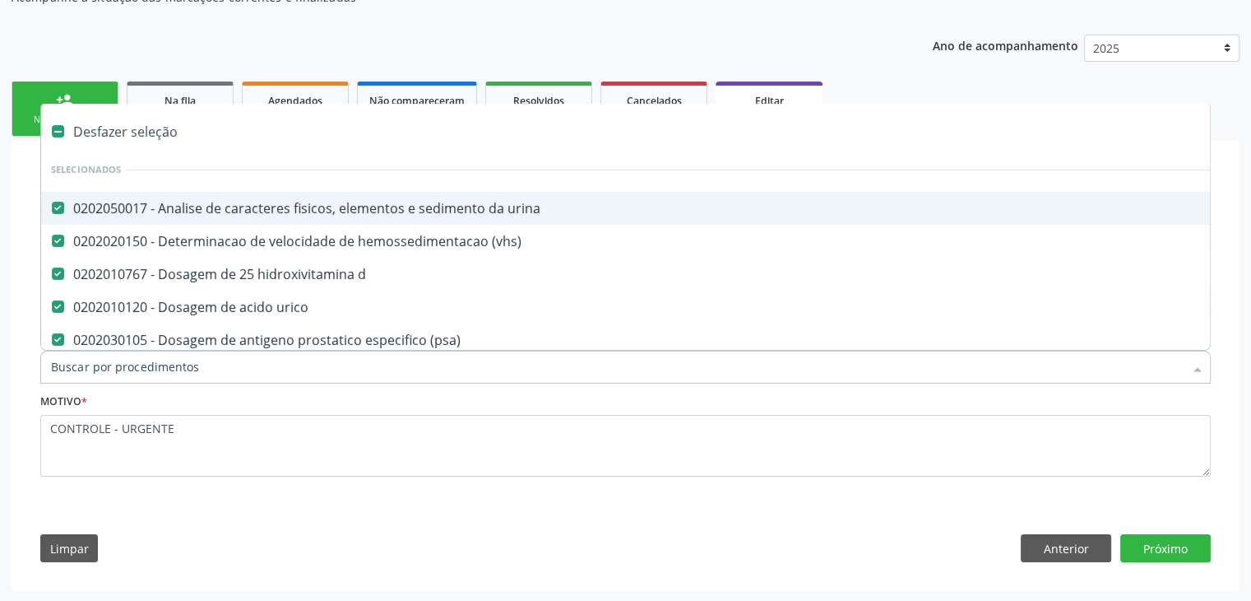
click at [141, 141] on div "Desfazer seleção" at bounding box center [684, 131] width 1286 height 33
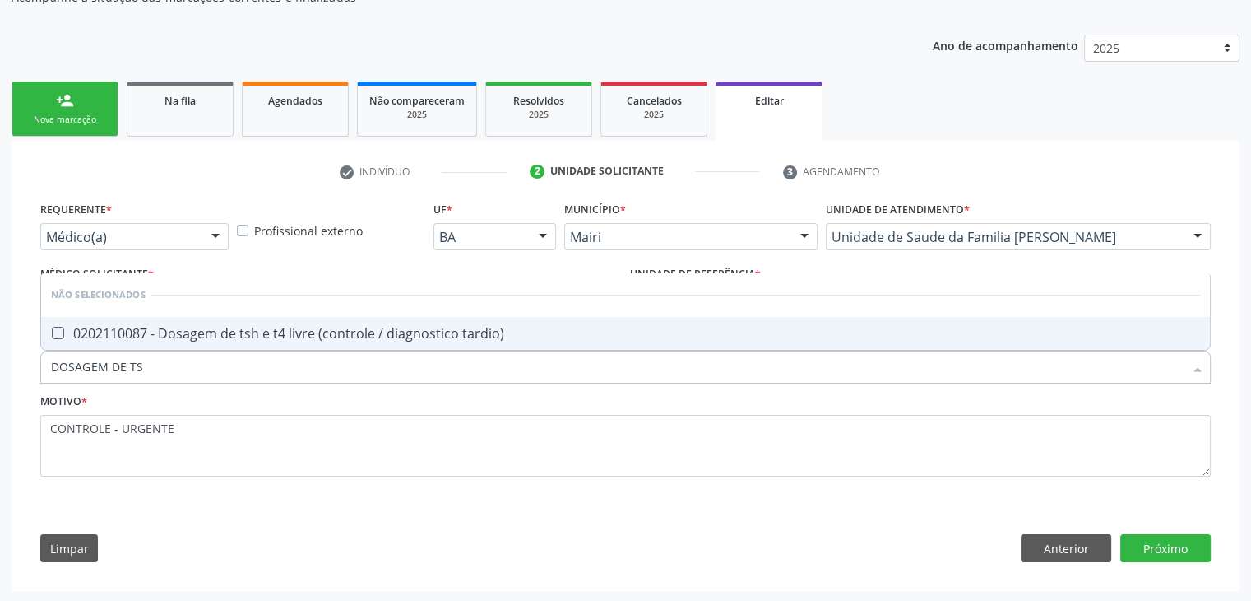
click at [237, 341] on span "0202110087 - Dosagem de tsh e t4 livre (controle / diagnostico tardio)" at bounding box center [625, 333] width 1169 height 33
click at [1166, 544] on button "Próximo" at bounding box center [1165, 548] width 90 height 28
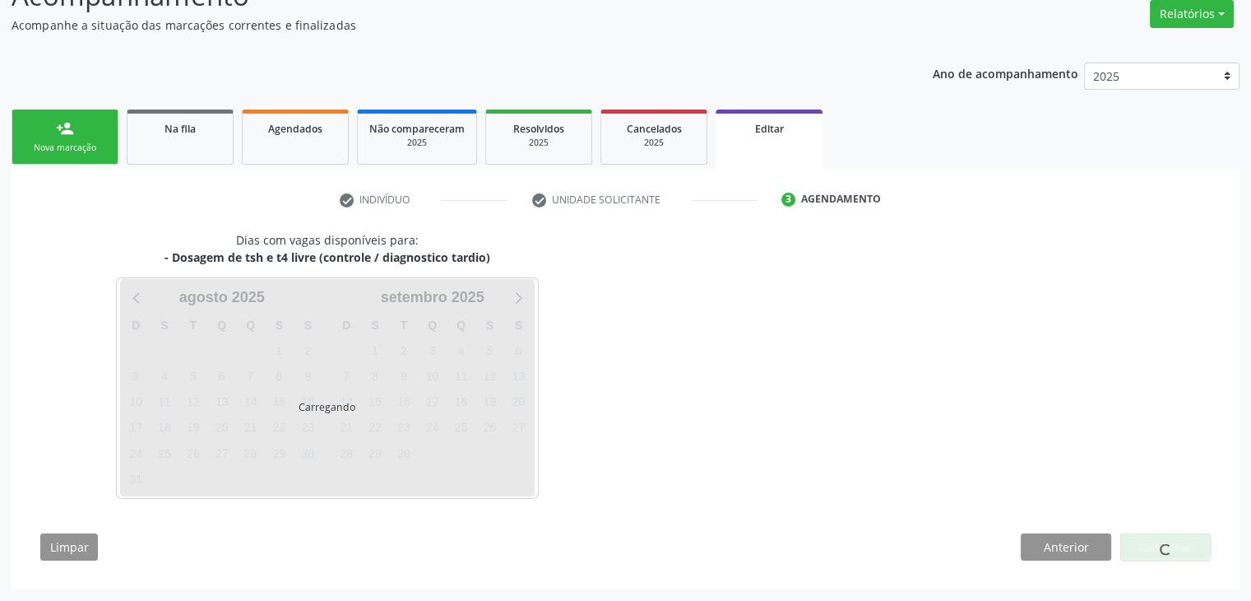
scroll to position [136, 0]
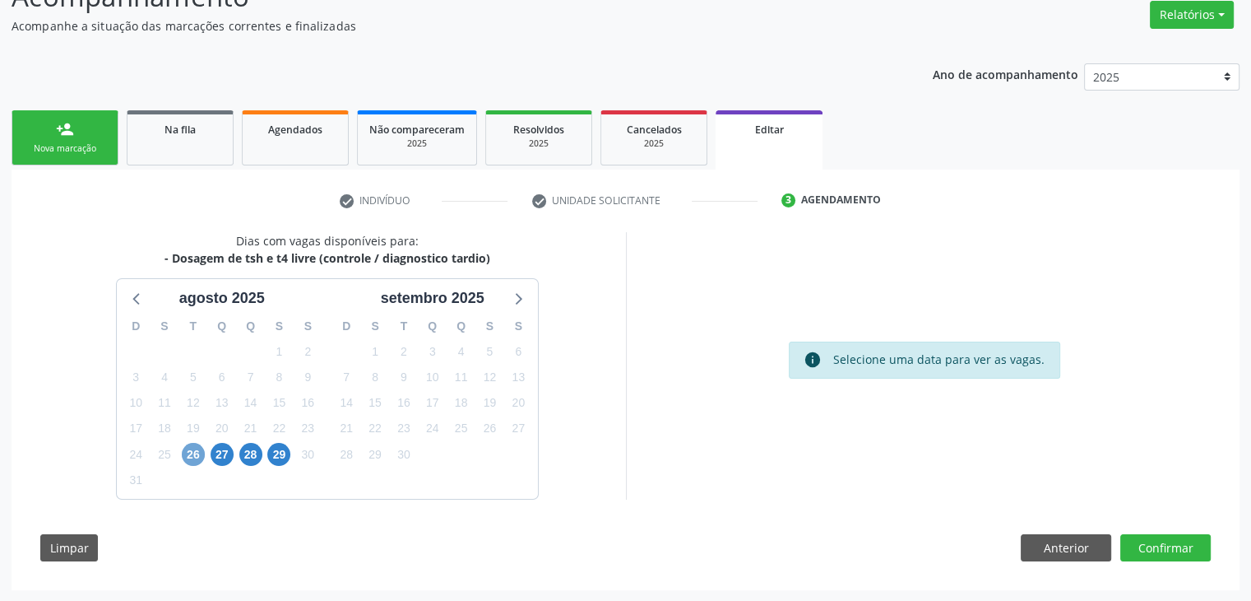
click at [201, 458] on span "26" at bounding box center [193, 454] width 23 height 23
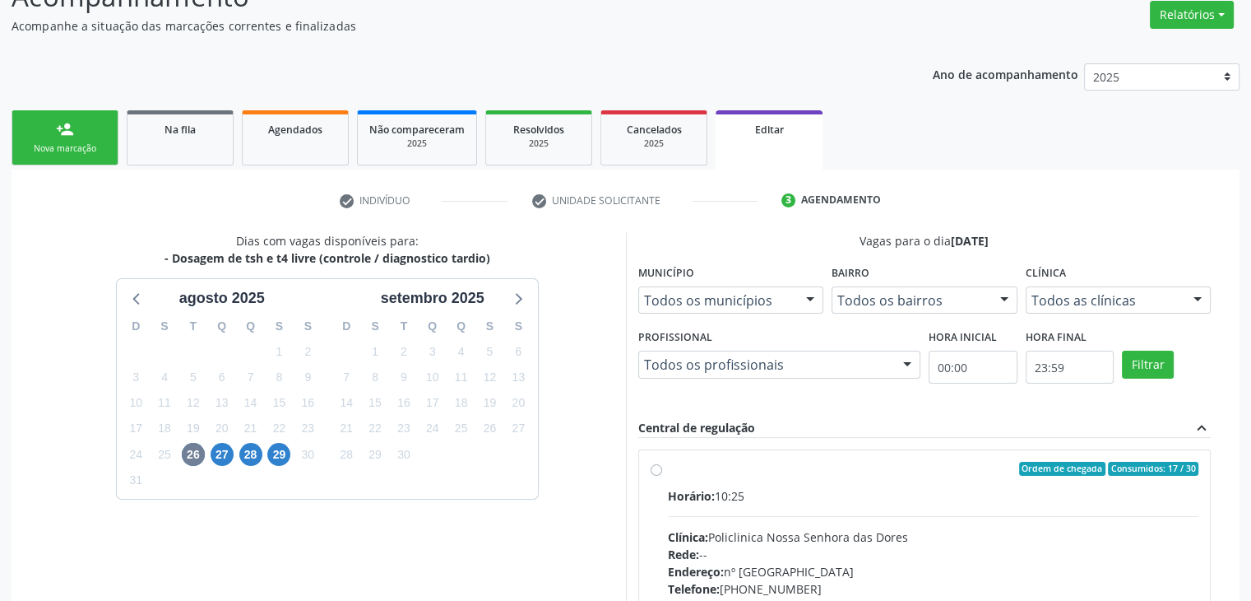
click at [826, 508] on div "Horário: 10:25 Clínica: Policlinica Nossa Senhora das Dores Rede: -- Endereço: …" at bounding box center [933, 600] width 531 height 226
click at [662, 476] on input "Ordem de chegada Consumidos: 17 / 30 Horário: 10:25 Clínica: Policlinica Nossa …" at bounding box center [657, 469] width 12 height 15
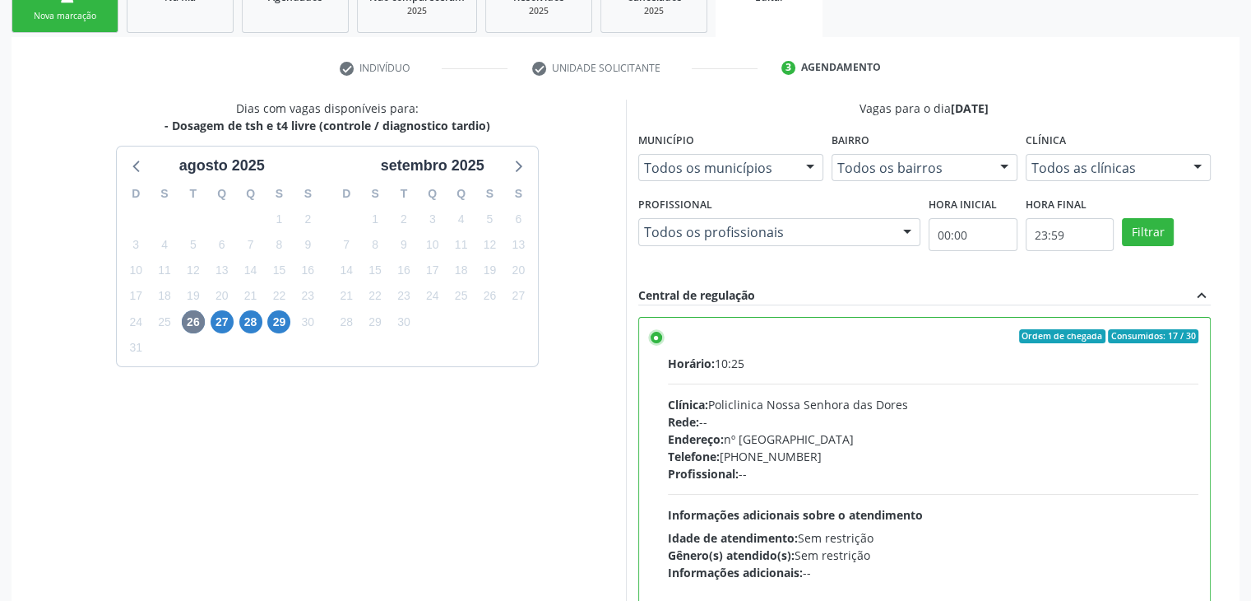
scroll to position [403, 0]
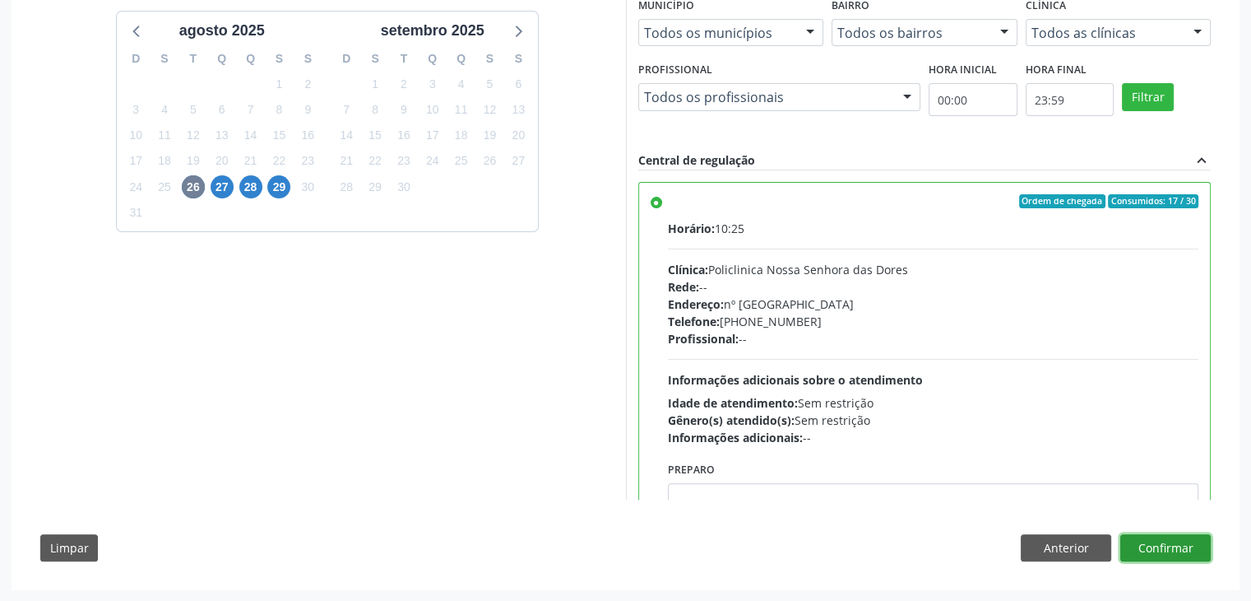
click at [1171, 551] on button "Confirmar" at bounding box center [1165, 548] width 90 height 28
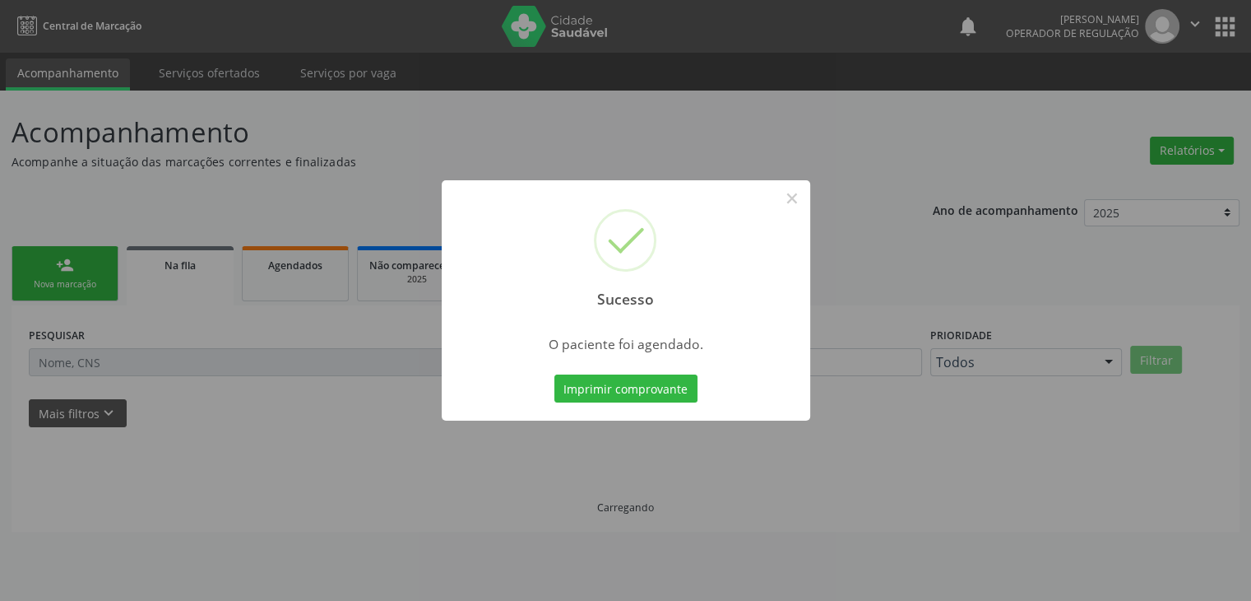
scroll to position [0, 0]
click at [793, 200] on button "×" at bounding box center [798, 198] width 28 height 28
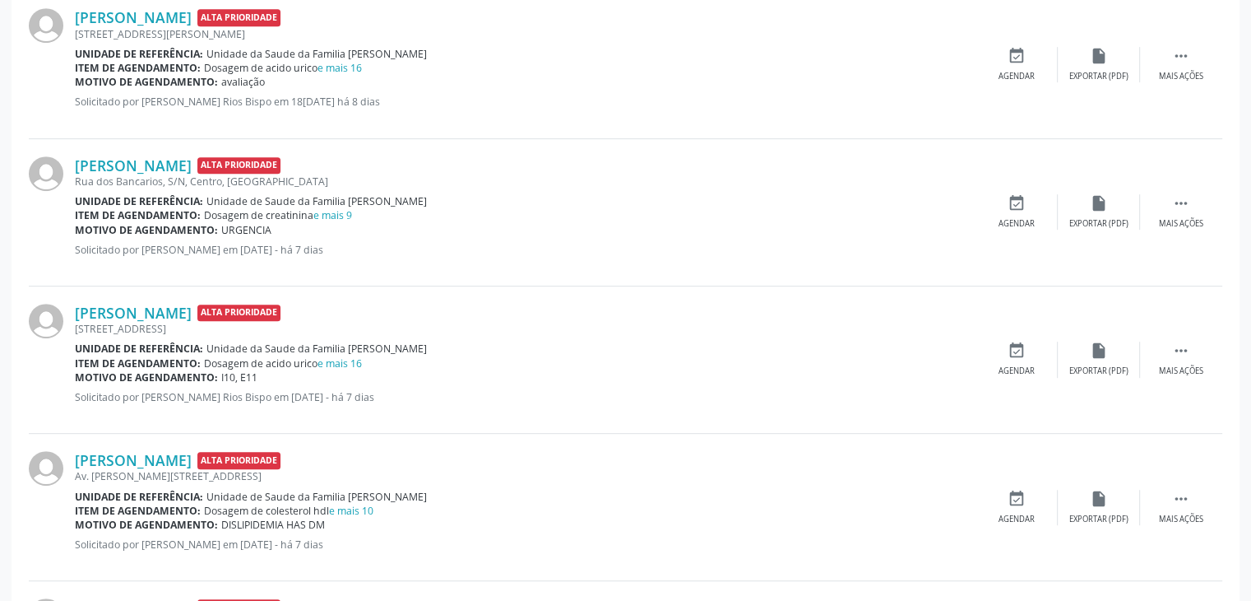
scroll to position [823, 0]
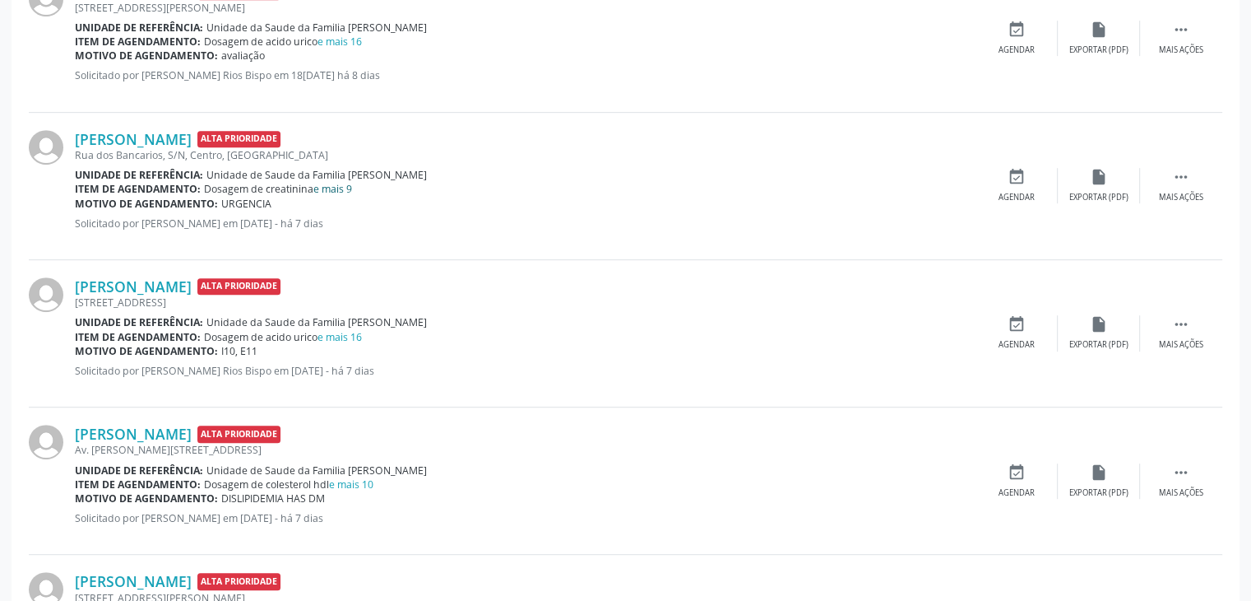
click at [340, 184] on link "e mais 9" at bounding box center [332, 189] width 39 height 14
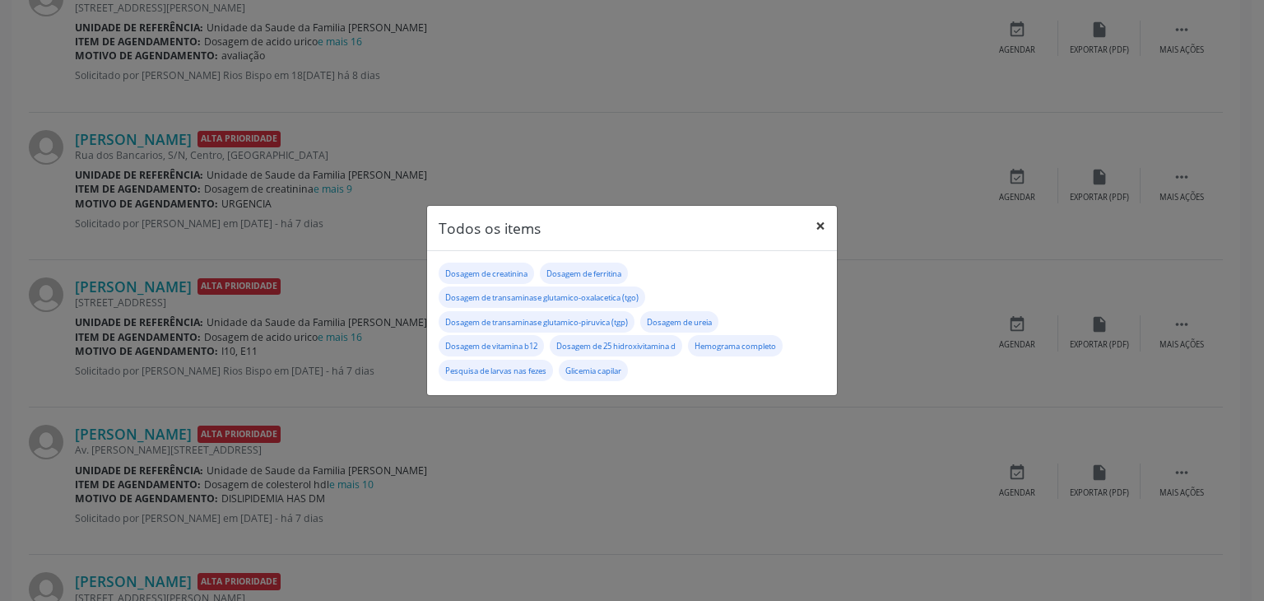
click at [828, 218] on button "×" at bounding box center [820, 226] width 33 height 40
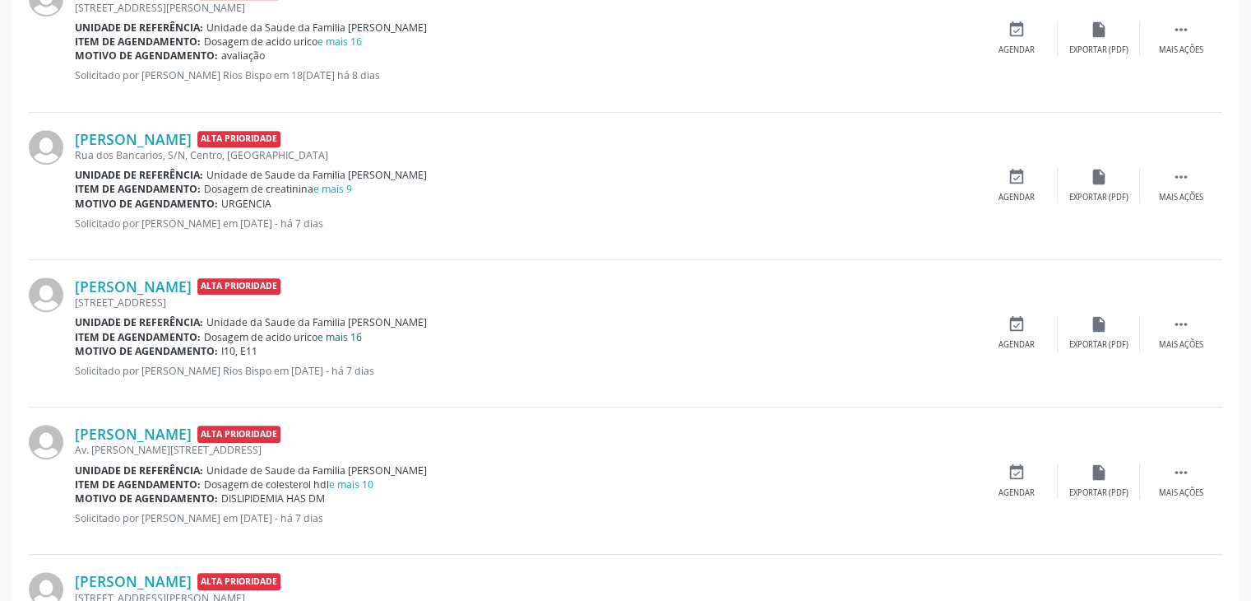
click at [339, 335] on link "e mais 16" at bounding box center [340, 337] width 44 height 14
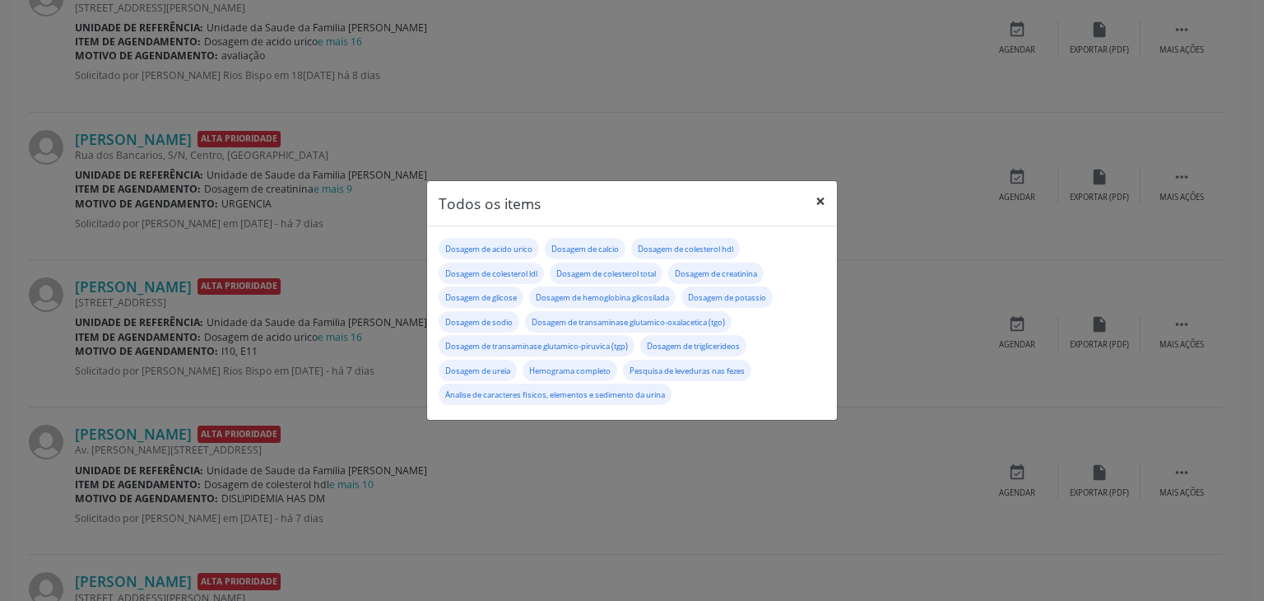
click at [823, 185] on button "×" at bounding box center [820, 201] width 33 height 40
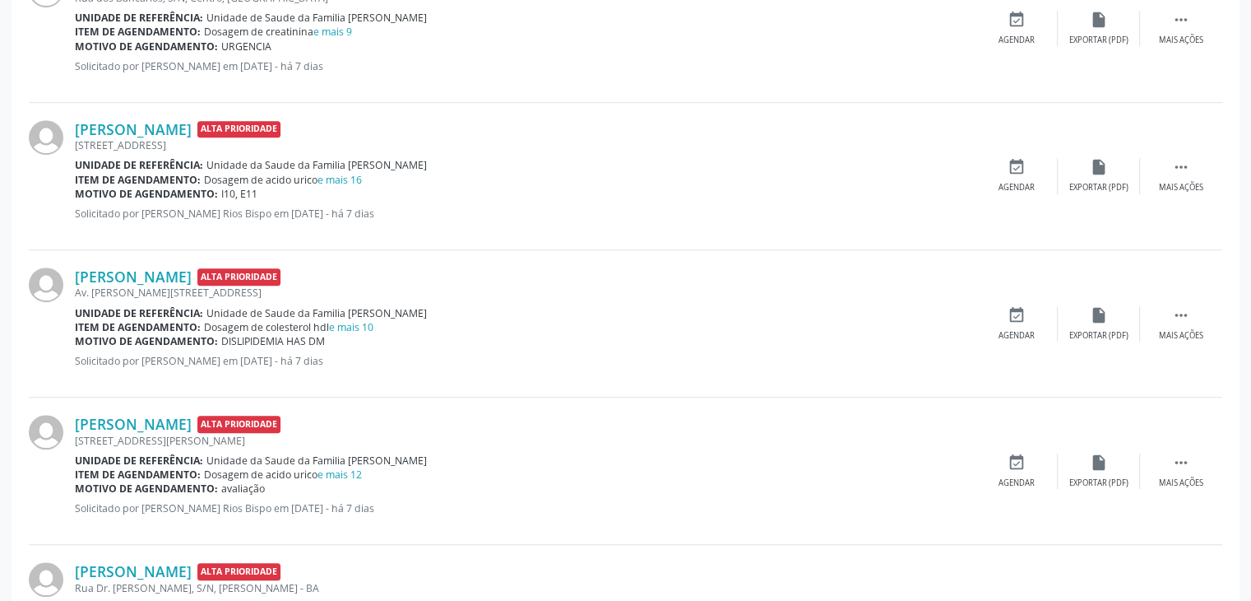
scroll to position [1069, 0]
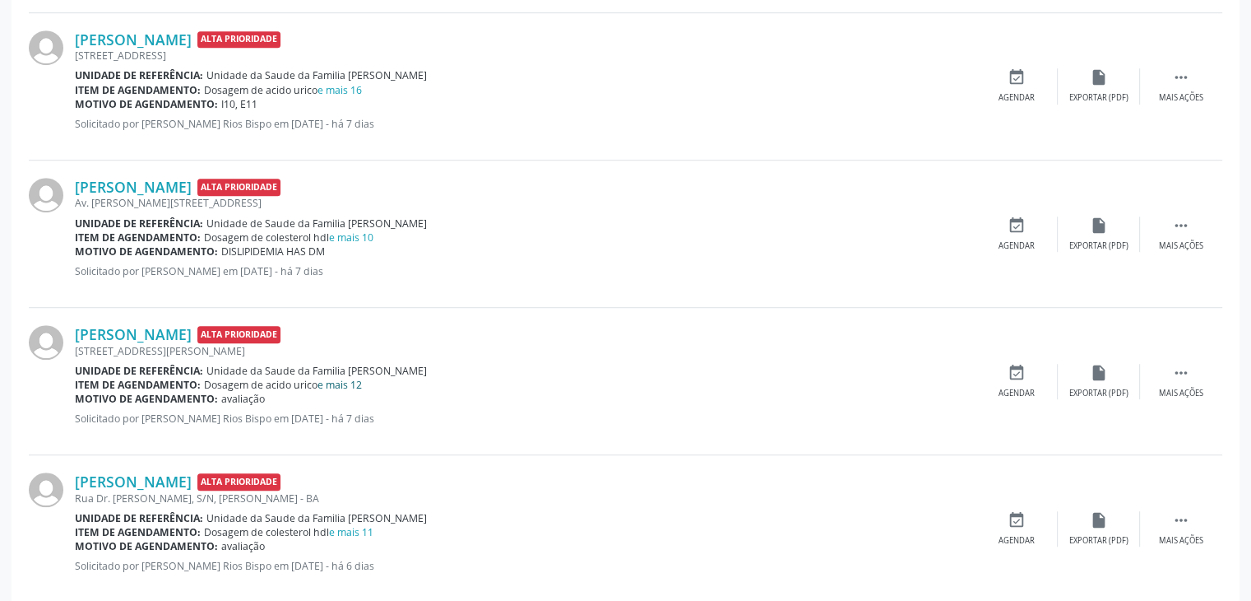
click at [332, 383] on link "e mais 12" at bounding box center [340, 385] width 44 height 14
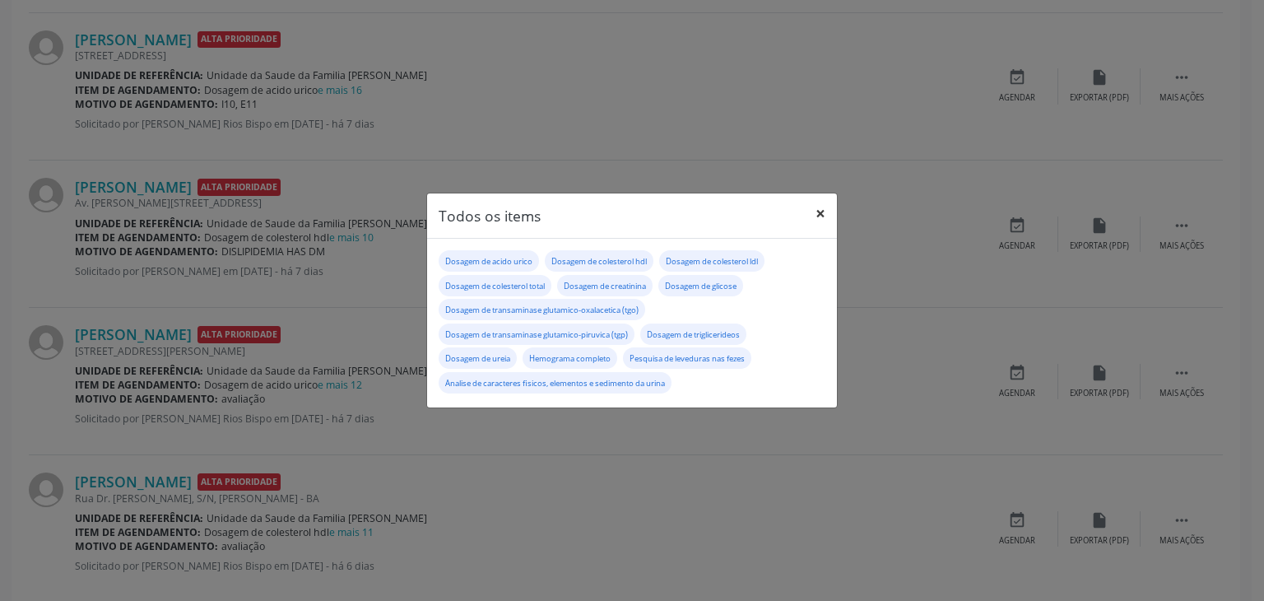
click at [824, 218] on button "×" at bounding box center [820, 213] width 33 height 40
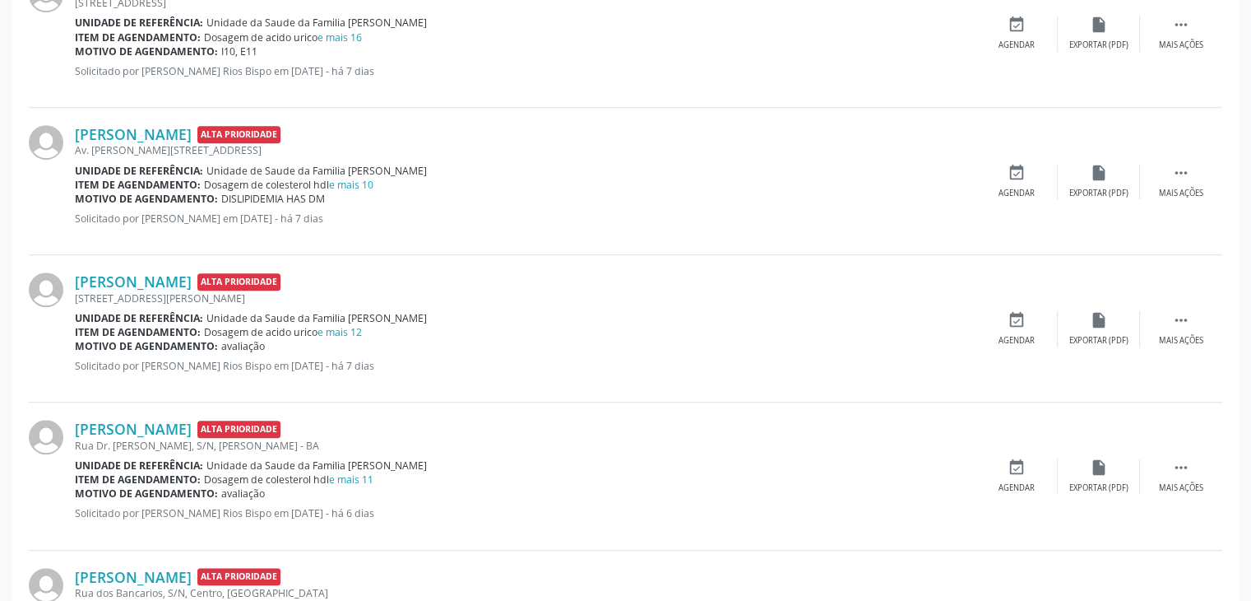
scroll to position [1234, 0]
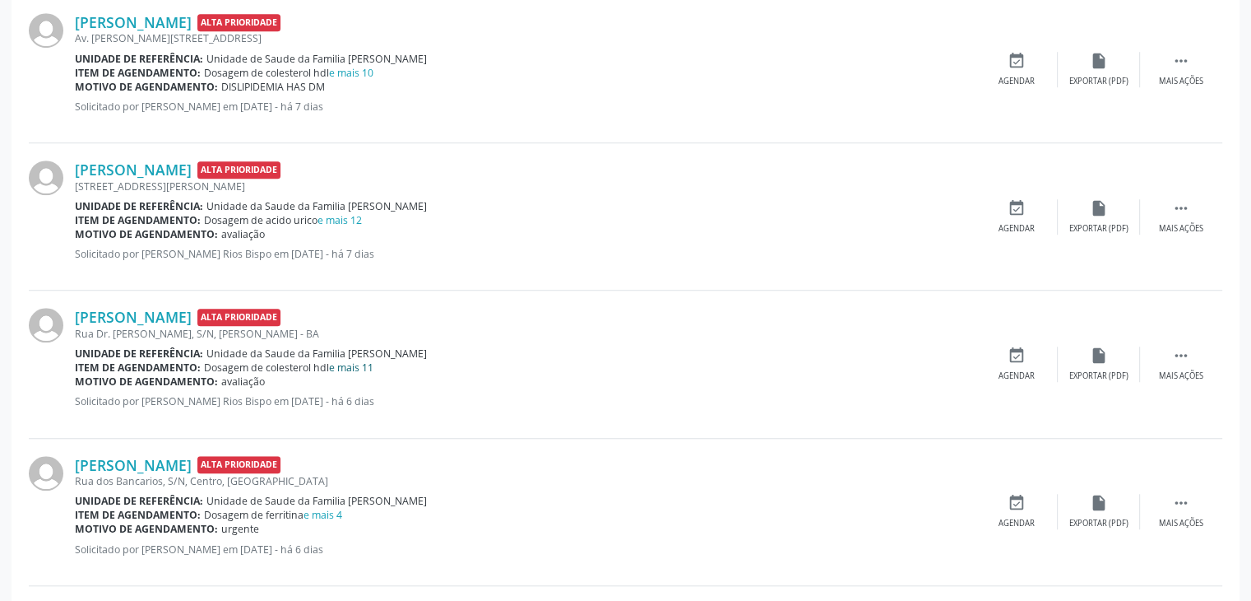
click at [340, 368] on link "e mais 11" at bounding box center [351, 367] width 44 height 14
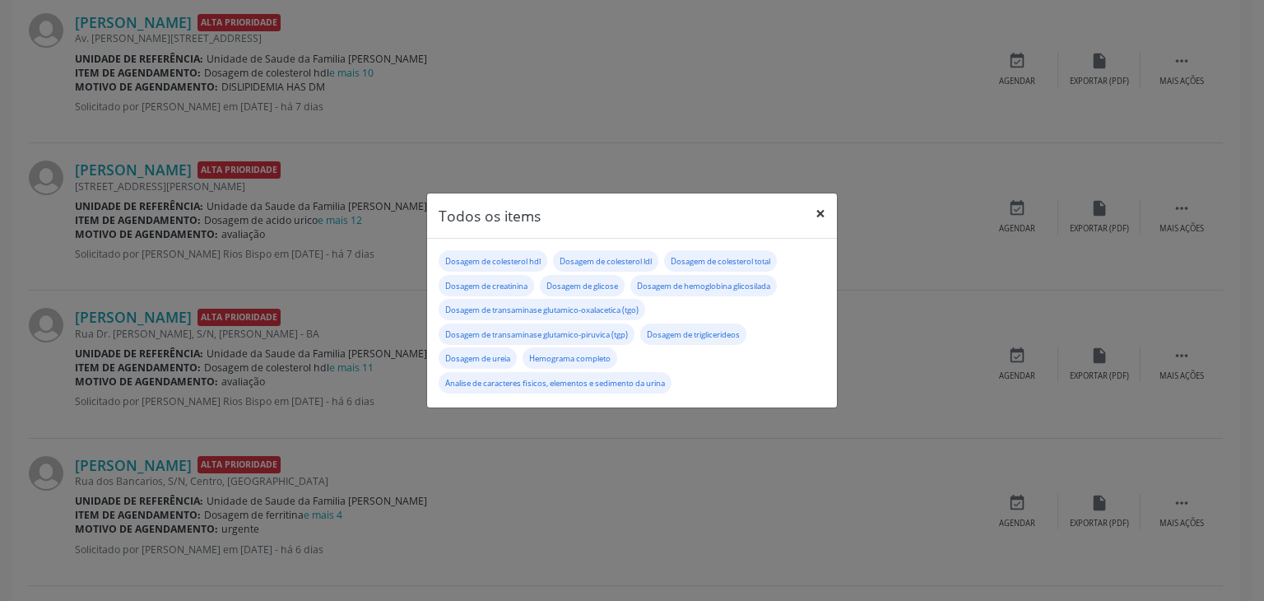
click at [815, 211] on button "×" at bounding box center [820, 213] width 33 height 40
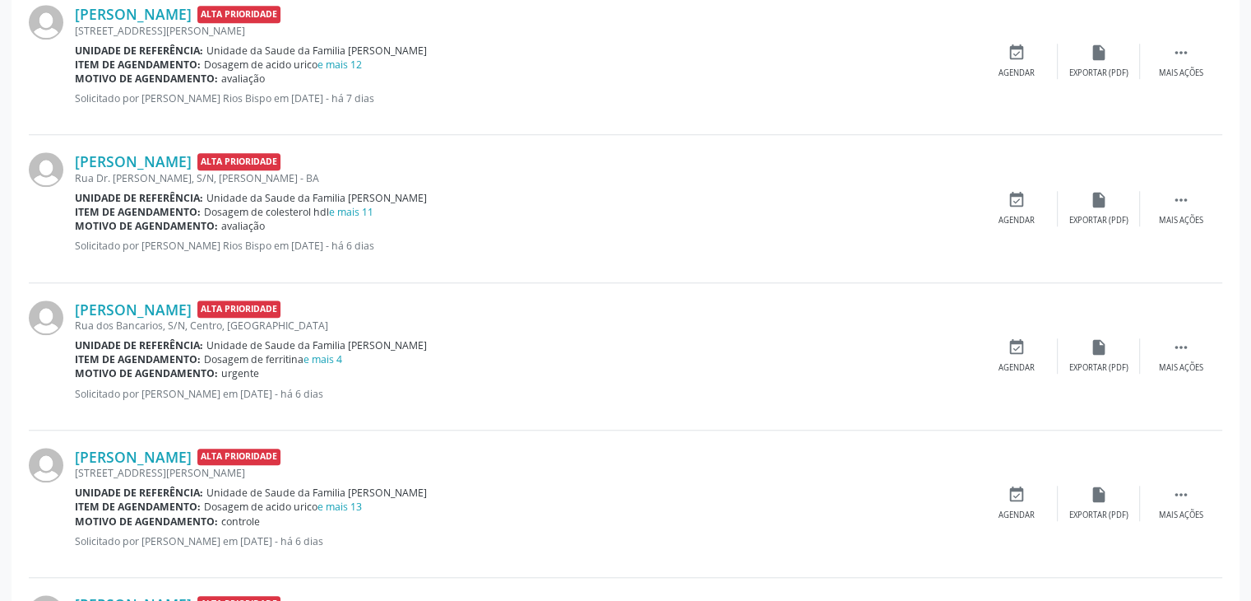
scroll to position [1399, 0]
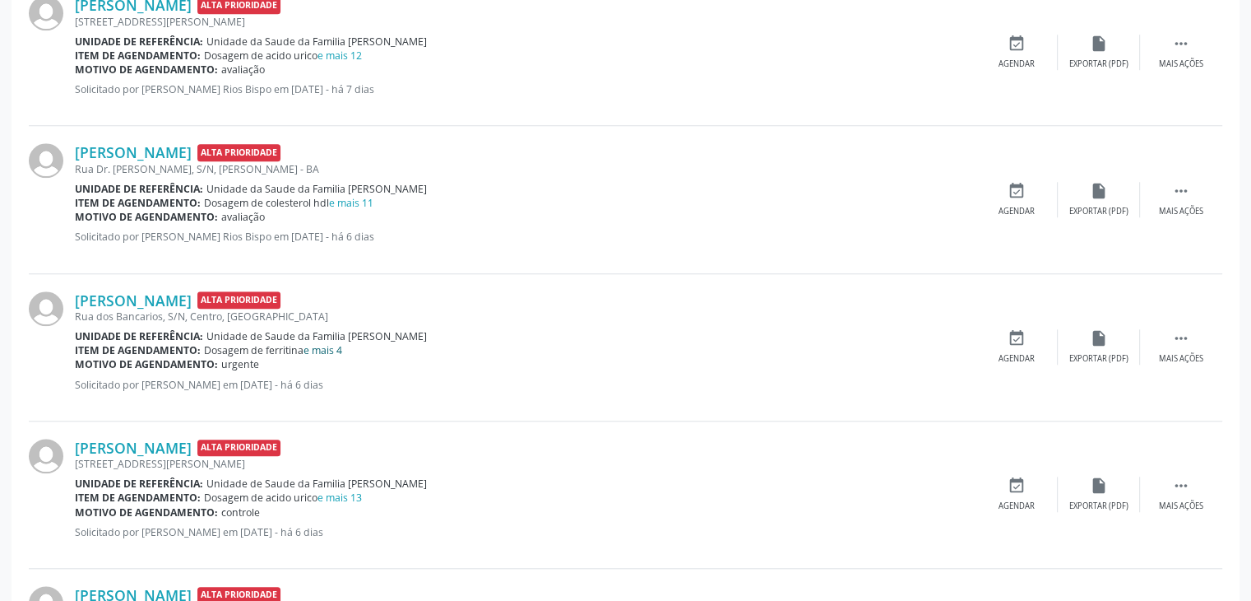
click at [321, 346] on link "e mais 4" at bounding box center [323, 350] width 39 height 14
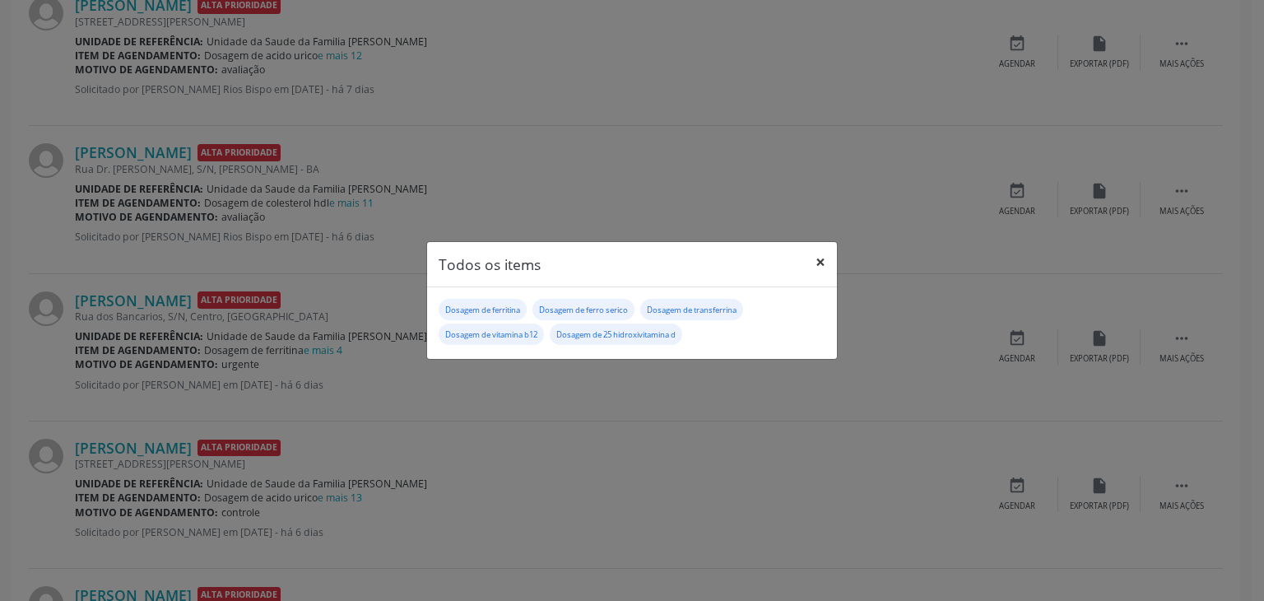
click at [821, 271] on button "×" at bounding box center [820, 262] width 33 height 40
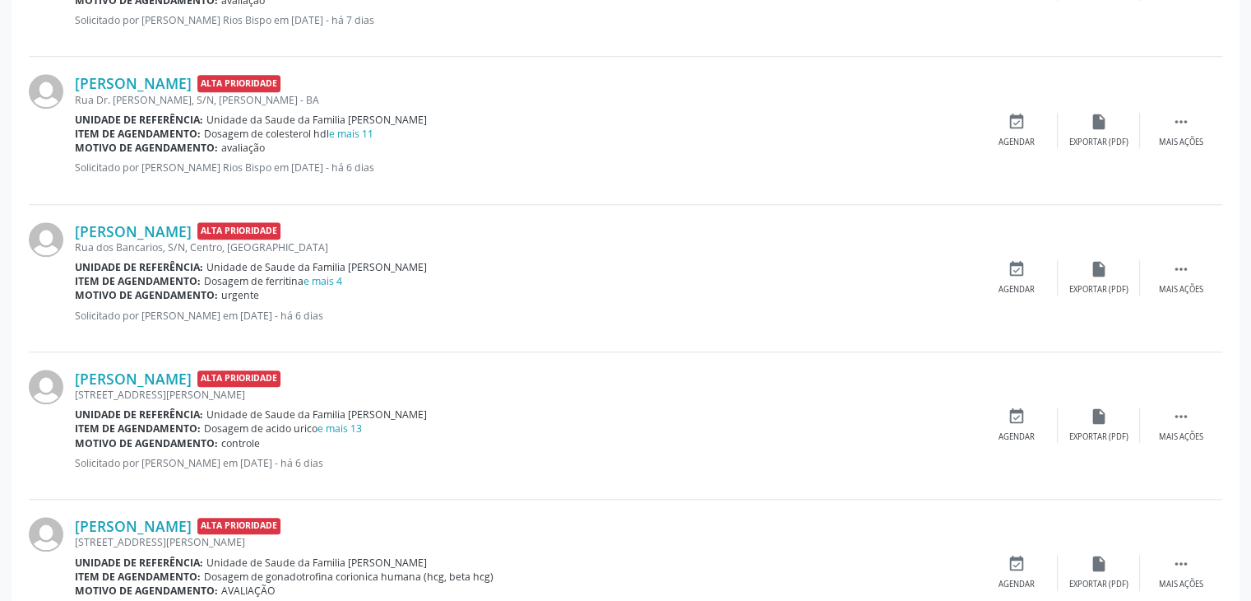
scroll to position [1563, 0]
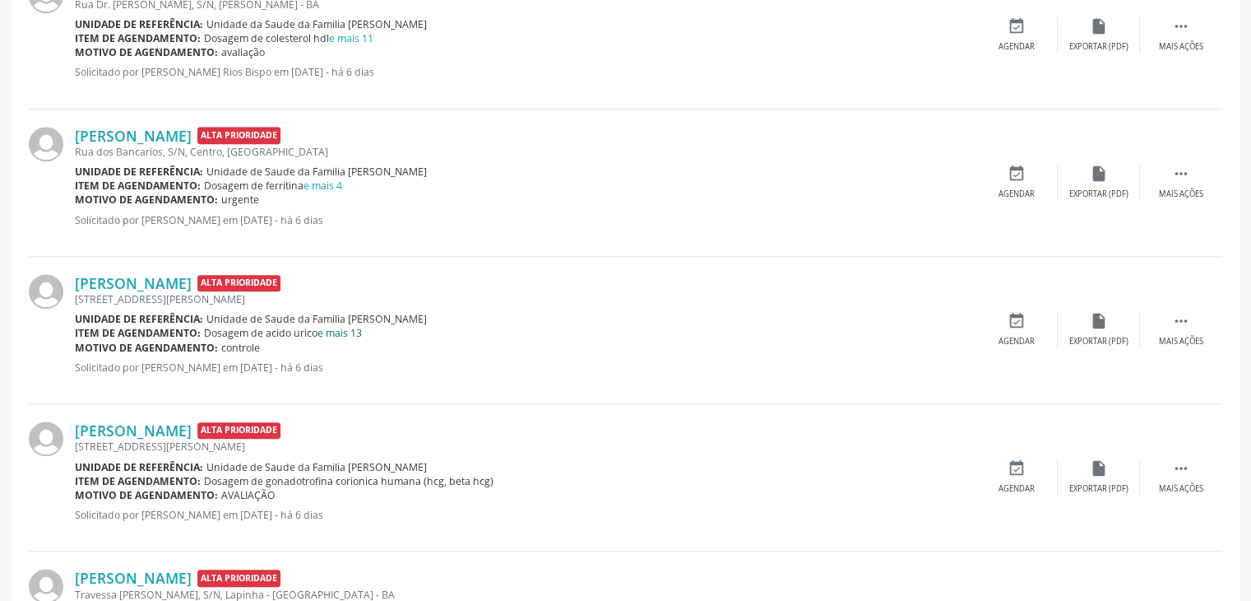
click at [346, 330] on link "e mais 13" at bounding box center [340, 333] width 44 height 14
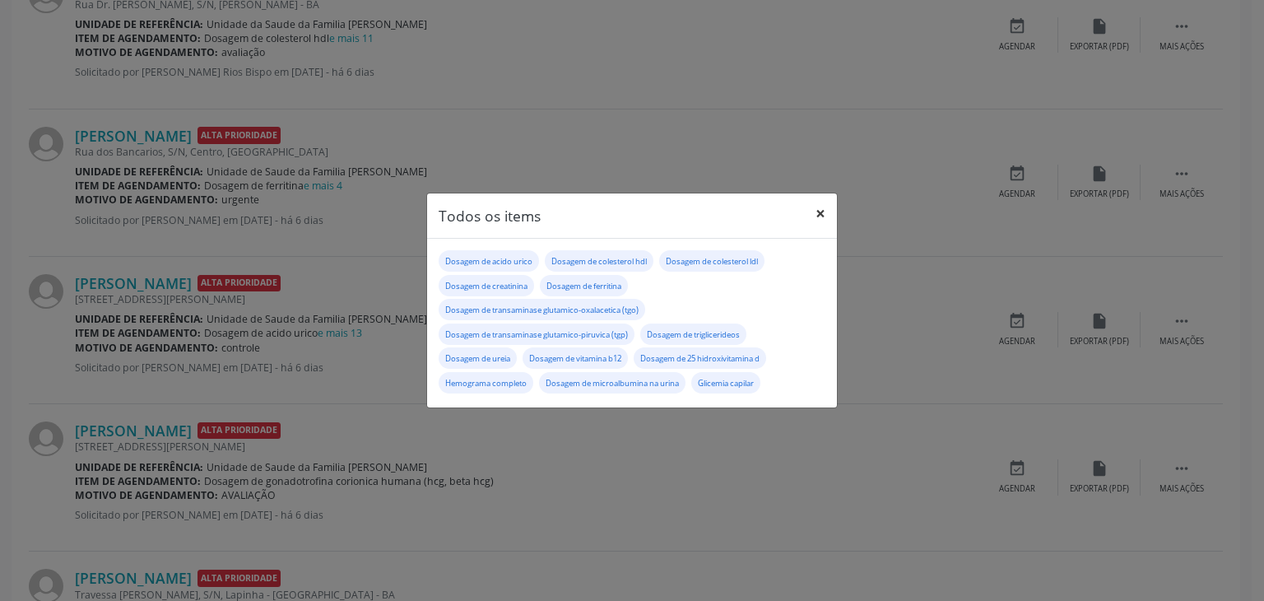
click at [810, 210] on button "×" at bounding box center [820, 213] width 33 height 40
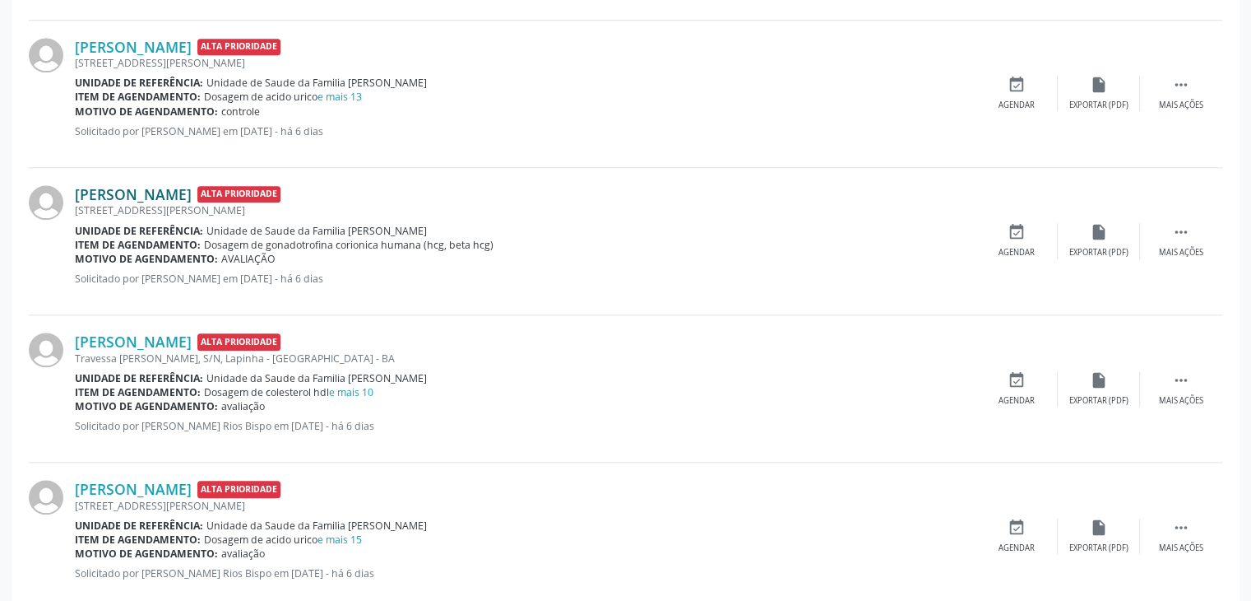
scroll to position [1810, 0]
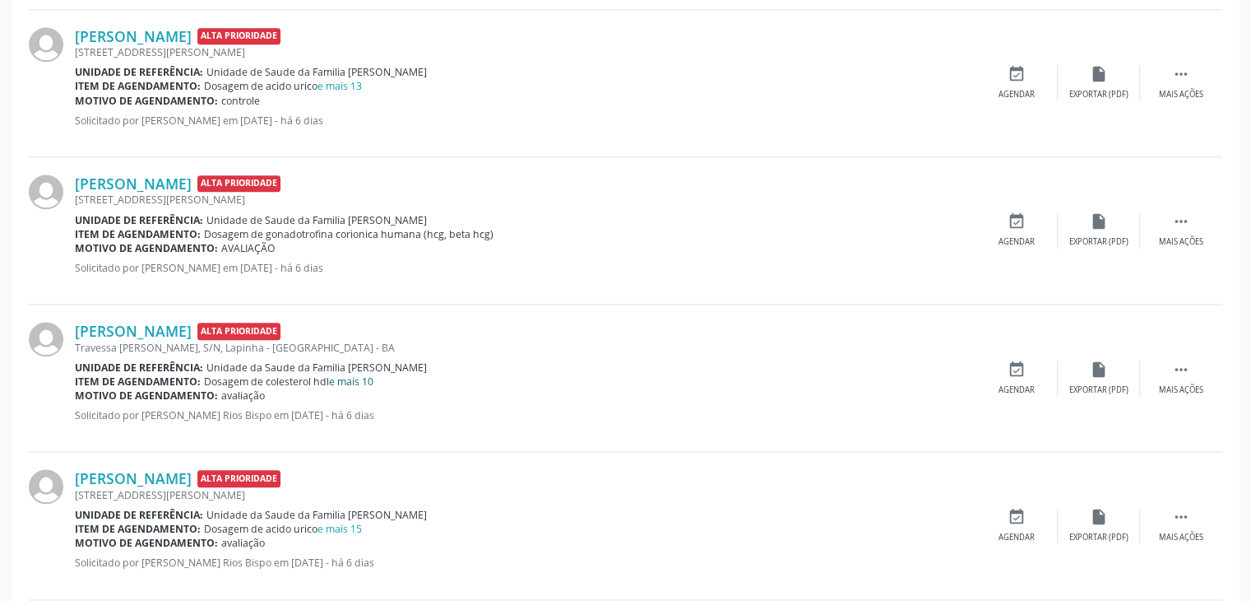
click at [355, 379] on link "e mais 10" at bounding box center [351, 381] width 44 height 14
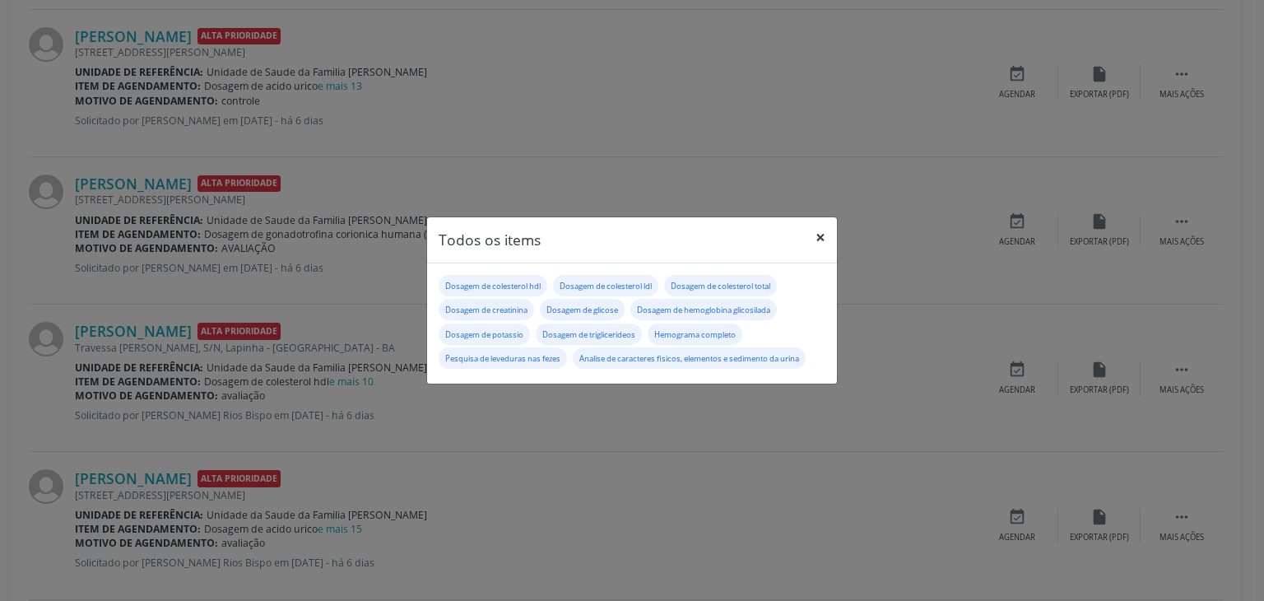
click at [820, 228] on button "×" at bounding box center [820, 237] width 33 height 40
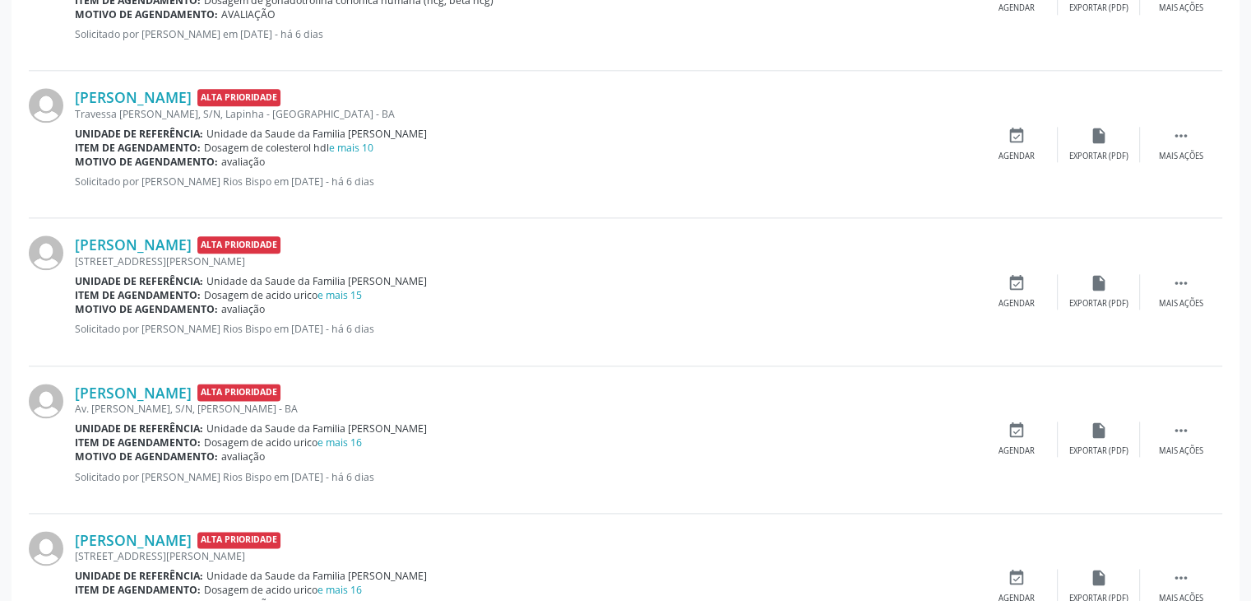
scroll to position [2057, 0]
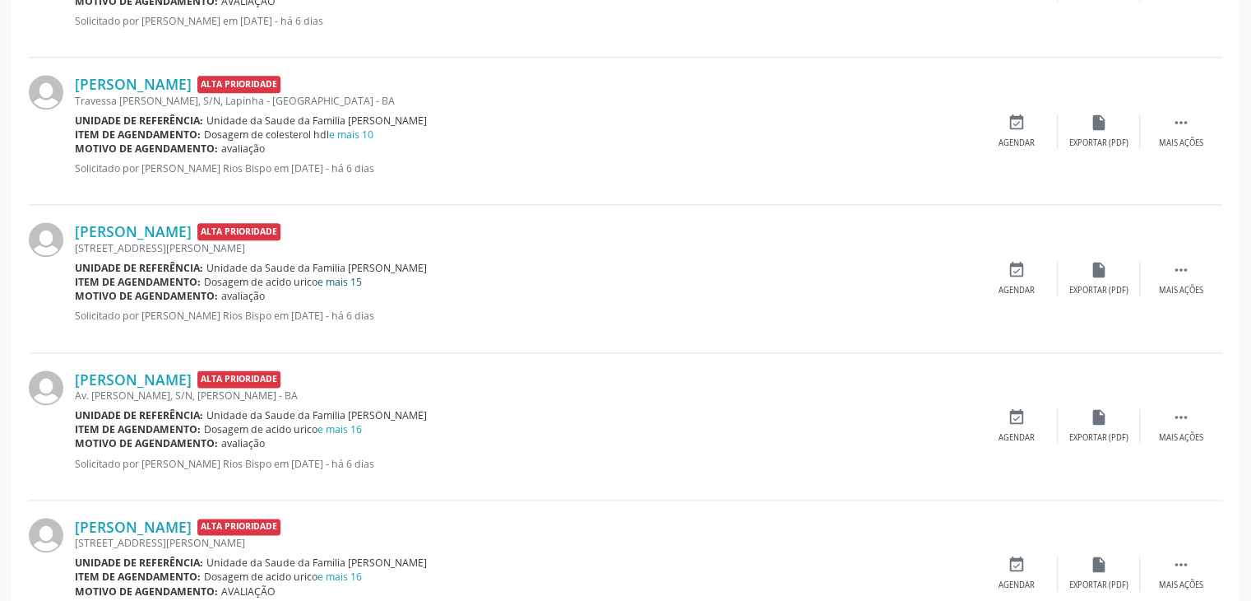
click at [355, 275] on link "e mais 15" at bounding box center [340, 282] width 44 height 14
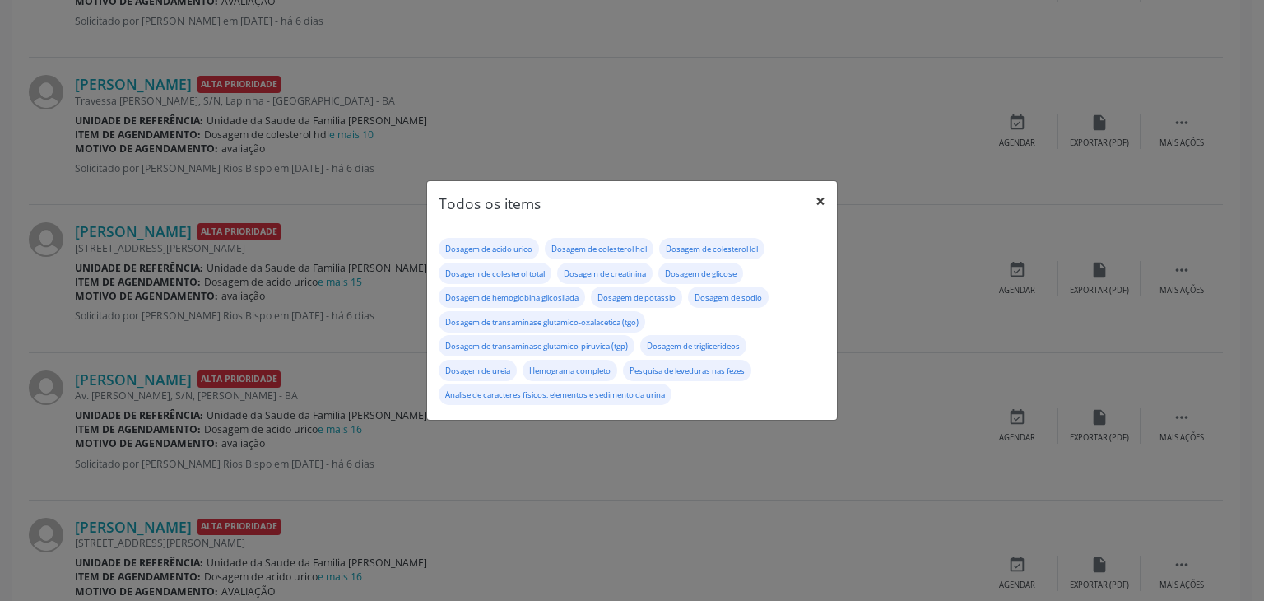
click at [813, 206] on button "×" at bounding box center [820, 201] width 33 height 40
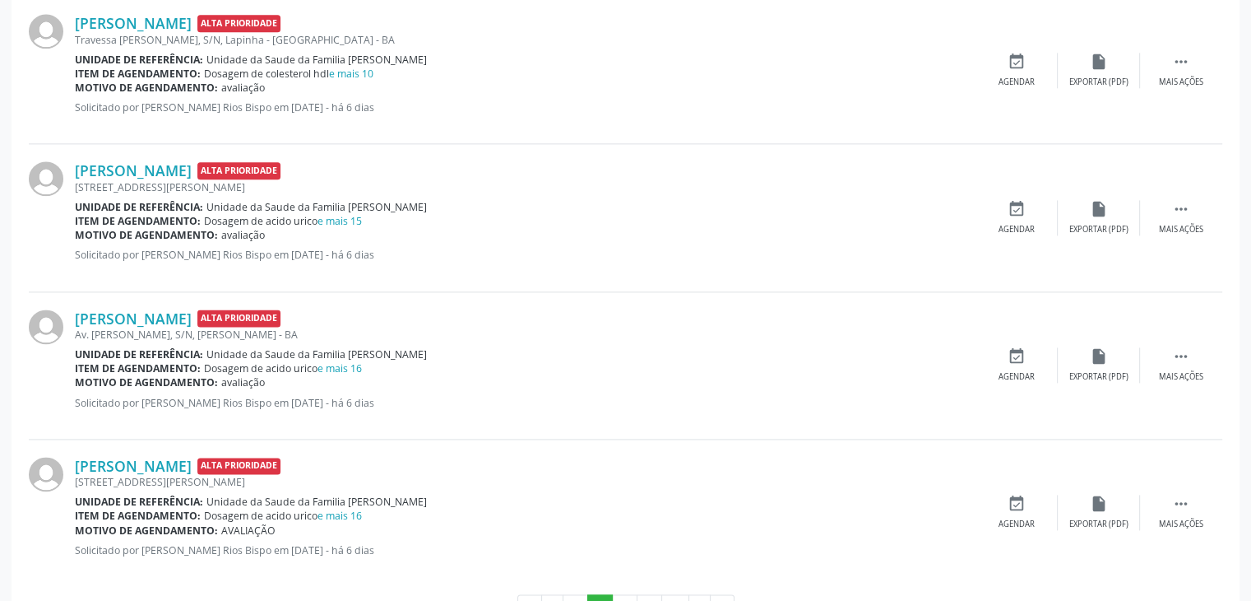
scroll to position [2175, 0]
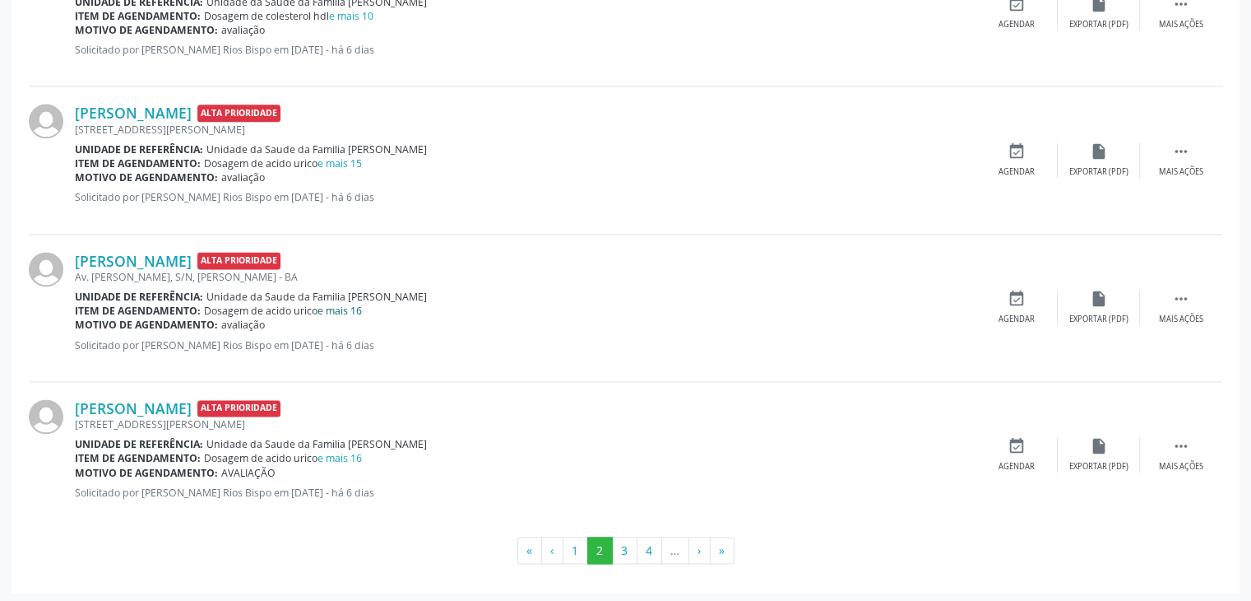
click at [338, 308] on link "e mais 16" at bounding box center [340, 311] width 44 height 14
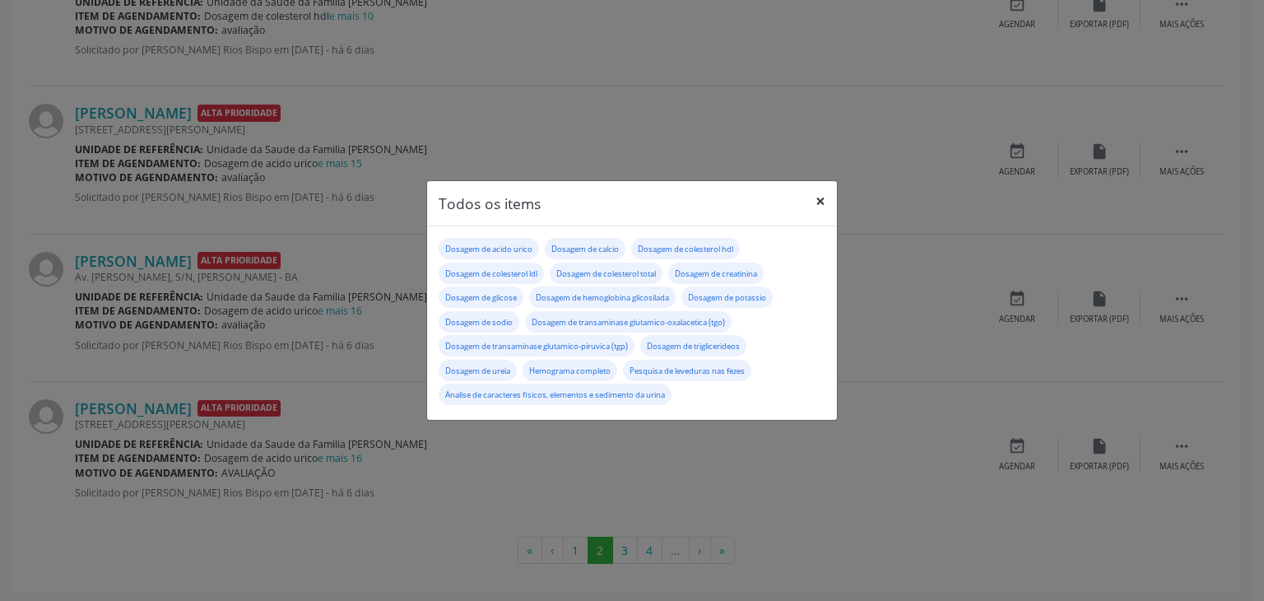
click at [822, 194] on button "×" at bounding box center [820, 201] width 33 height 40
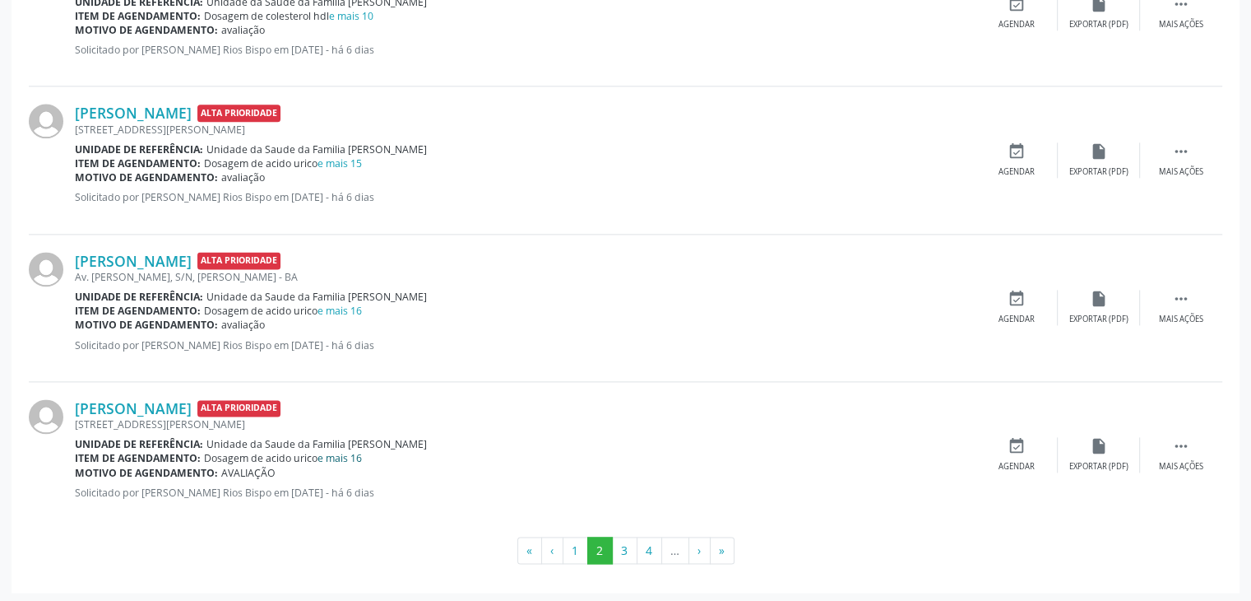
click at [341, 456] on link "e mais 16" at bounding box center [340, 458] width 44 height 14
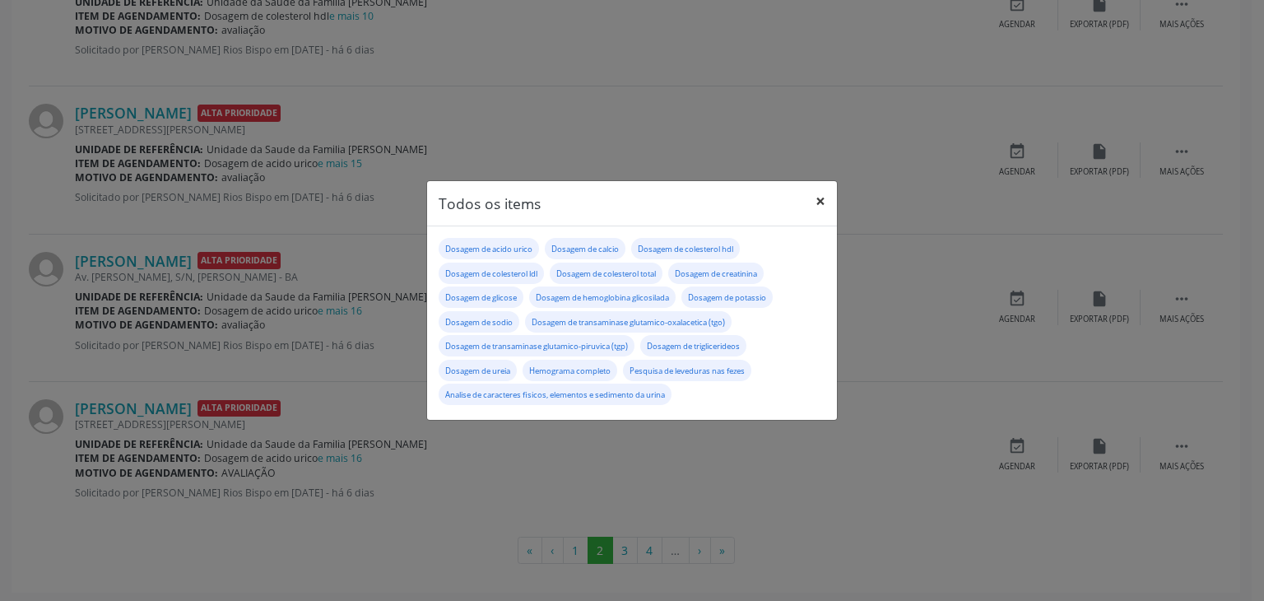
click at [826, 210] on button "×" at bounding box center [820, 201] width 33 height 40
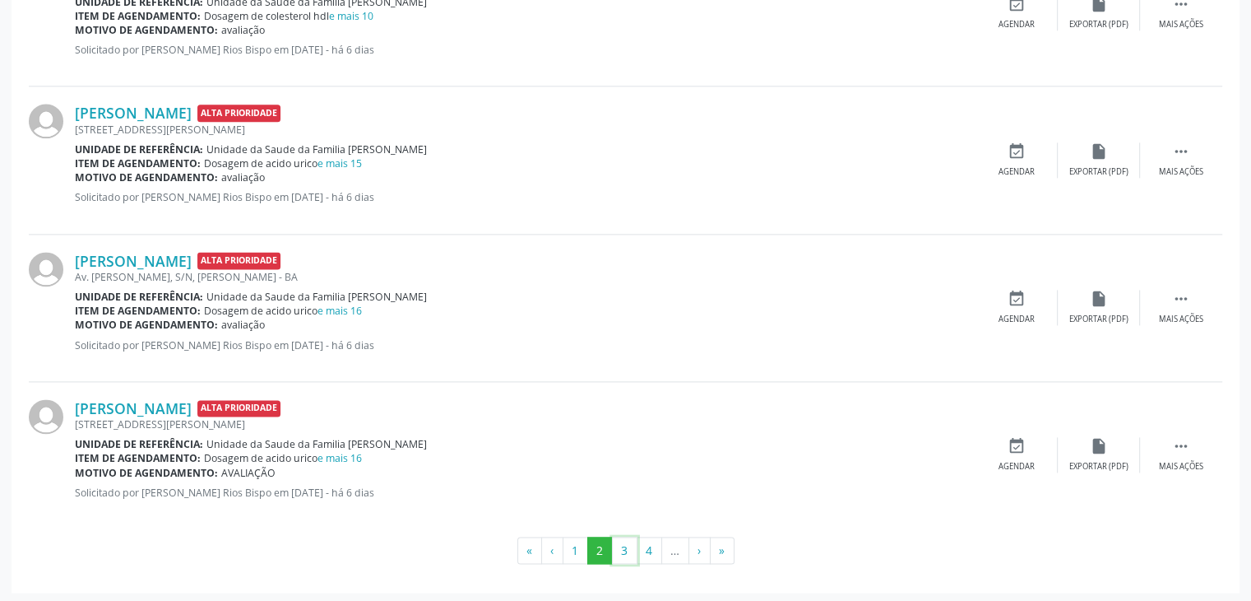
click at [613, 537] on button "3" at bounding box center [625, 550] width 26 height 28
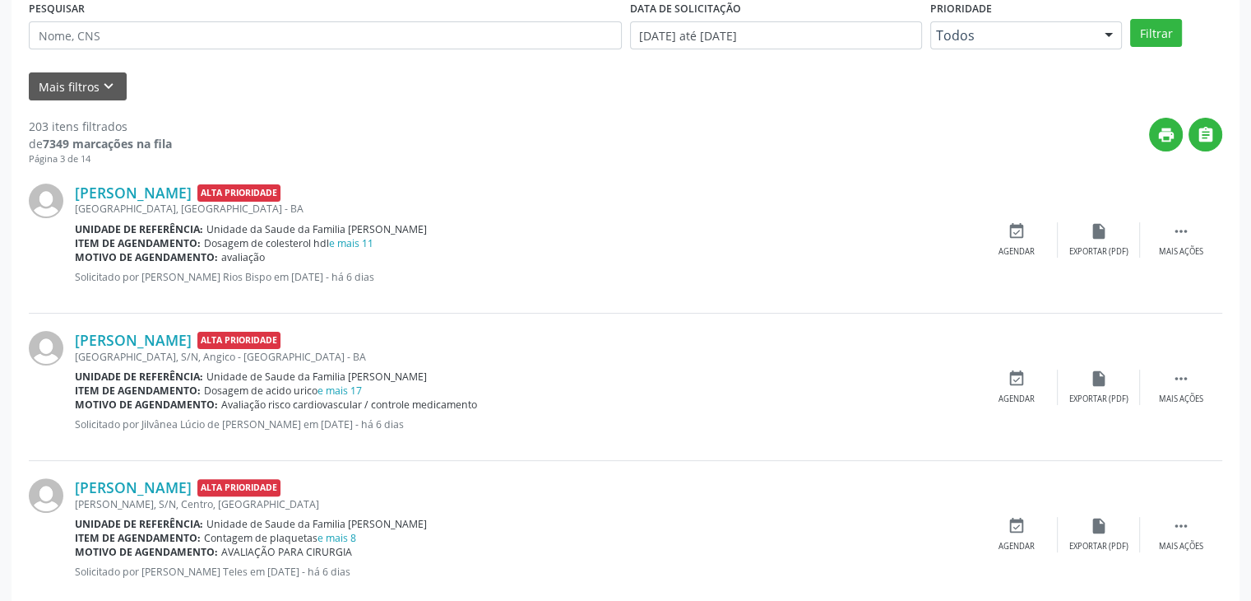
scroll to position [329, 0]
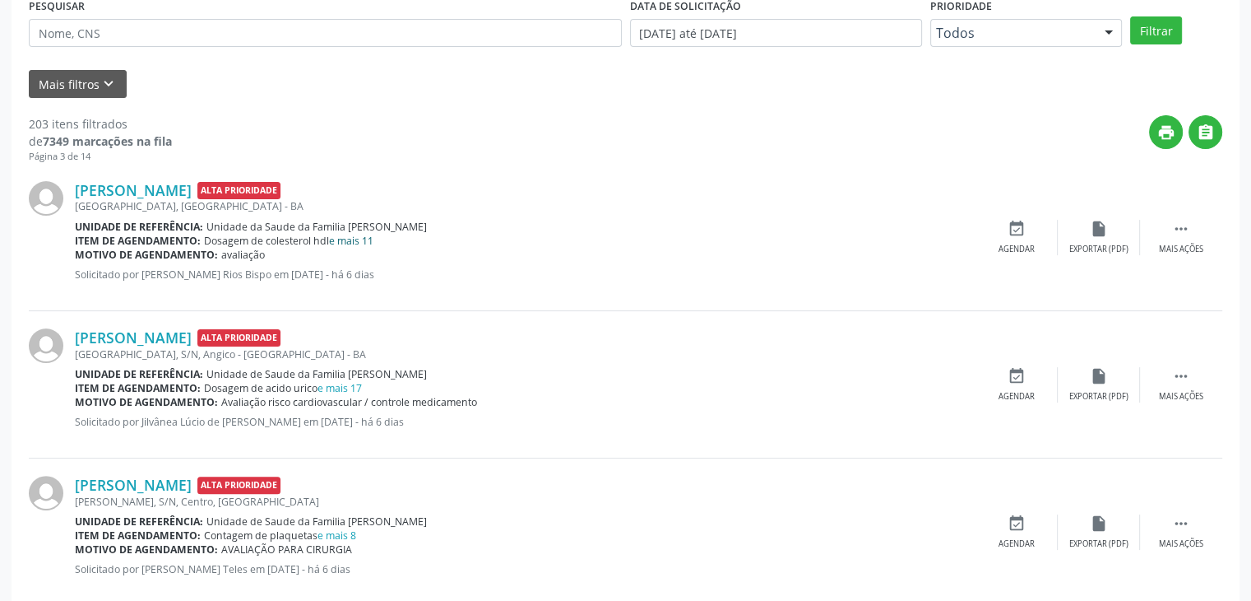
click at [362, 236] on link "e mais 11" at bounding box center [351, 241] width 44 height 14
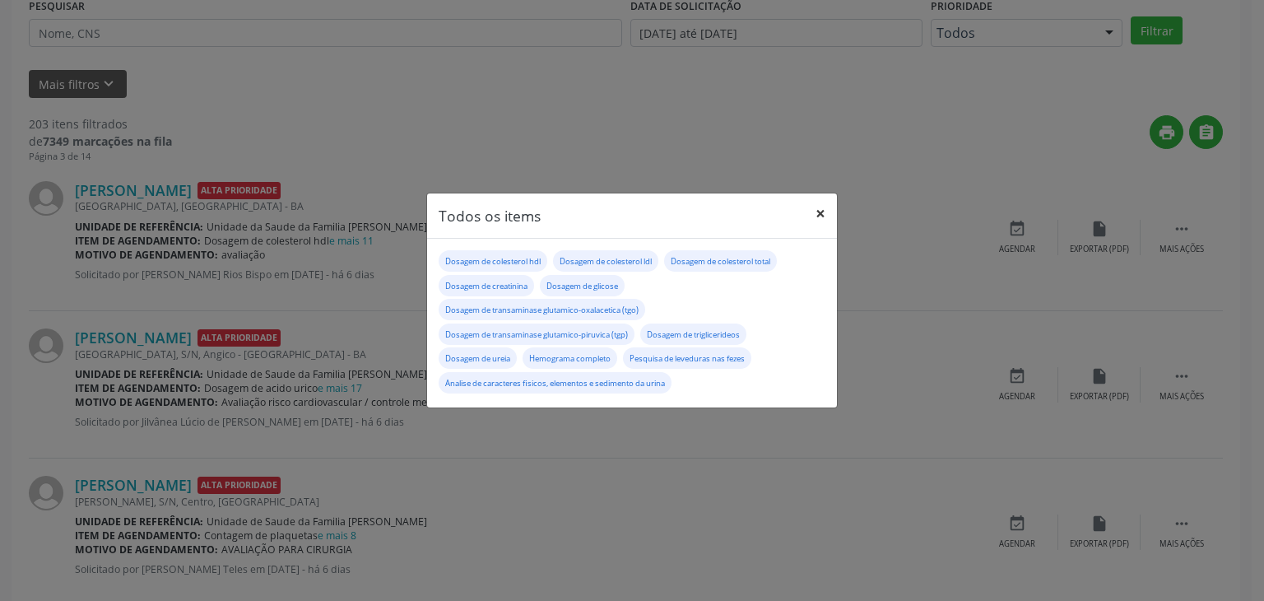
click at [820, 212] on button "×" at bounding box center [820, 213] width 33 height 40
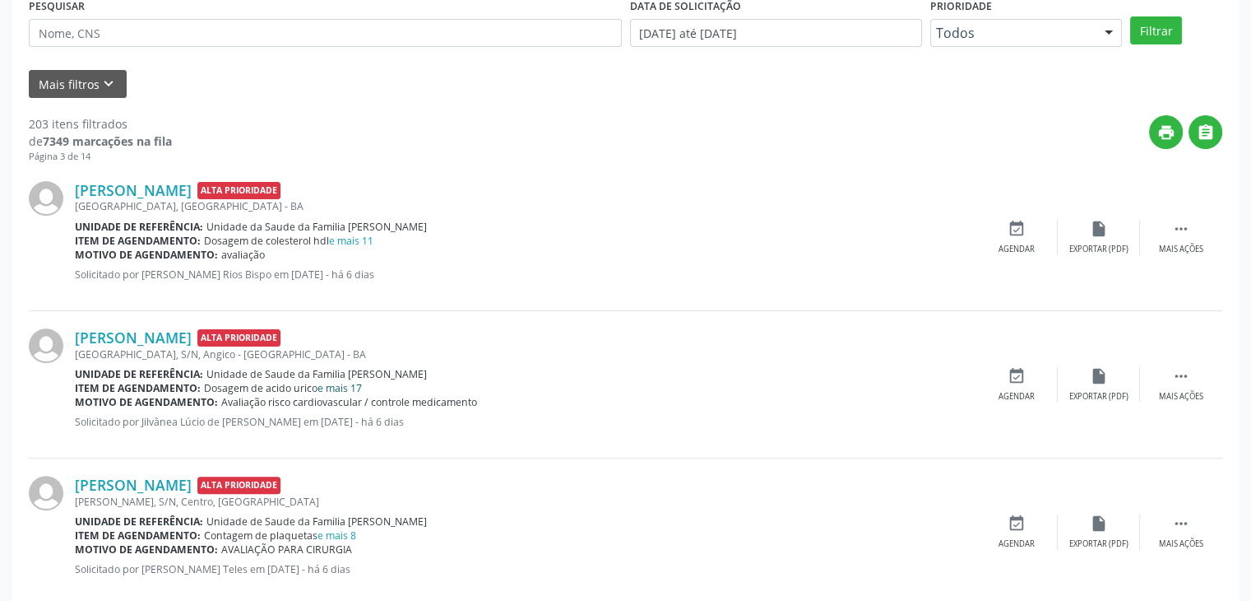
click at [346, 387] on link "e mais 17" at bounding box center [340, 388] width 44 height 14
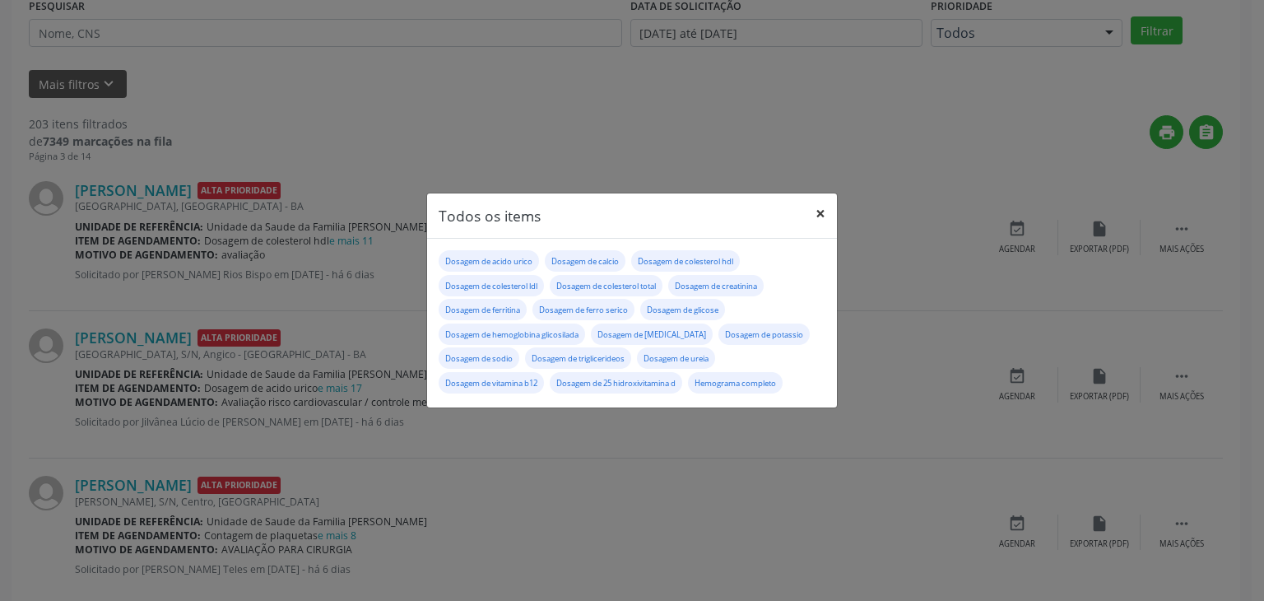
click at [826, 210] on button "×" at bounding box center [820, 213] width 33 height 40
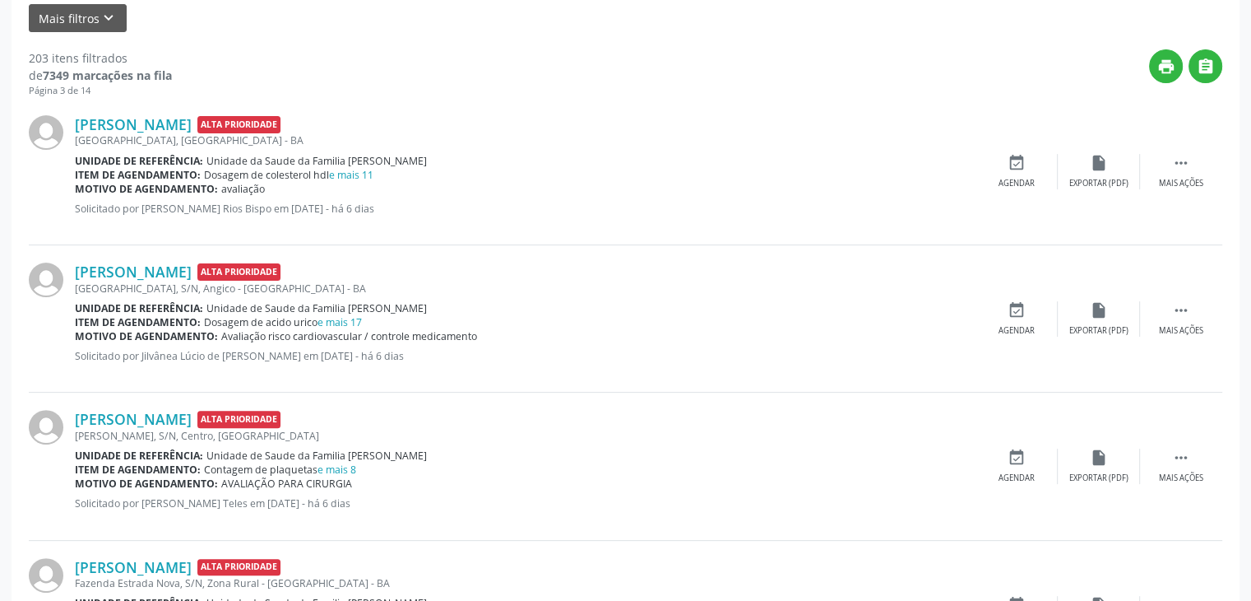
scroll to position [494, 0]
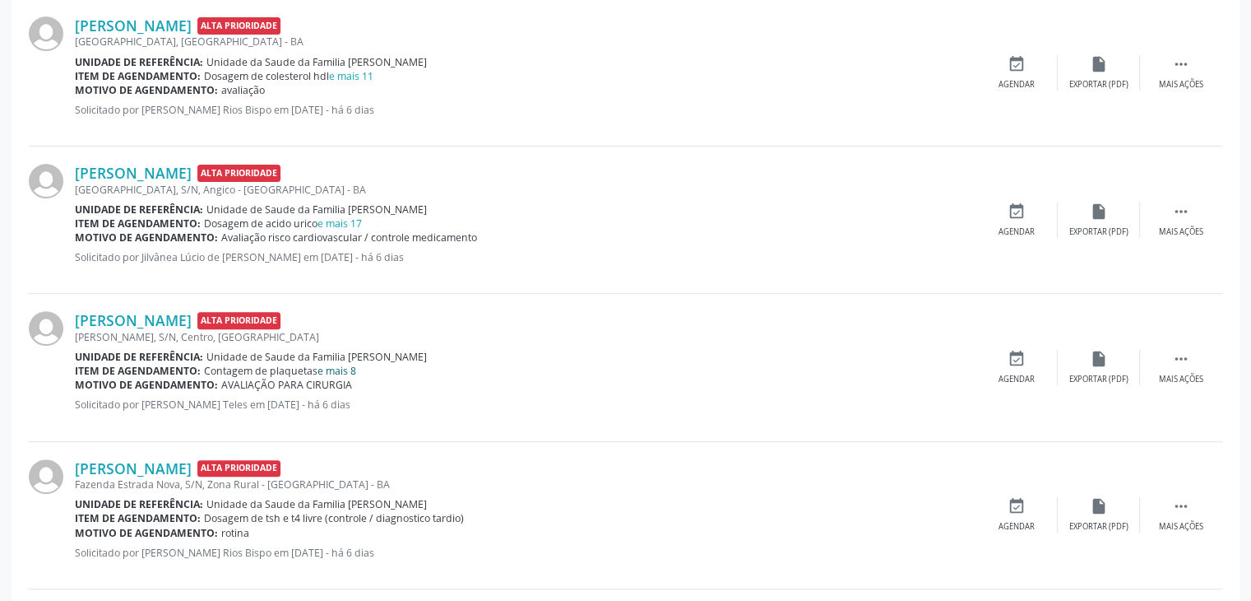
click at [338, 369] on link "e mais 8" at bounding box center [337, 371] width 39 height 14
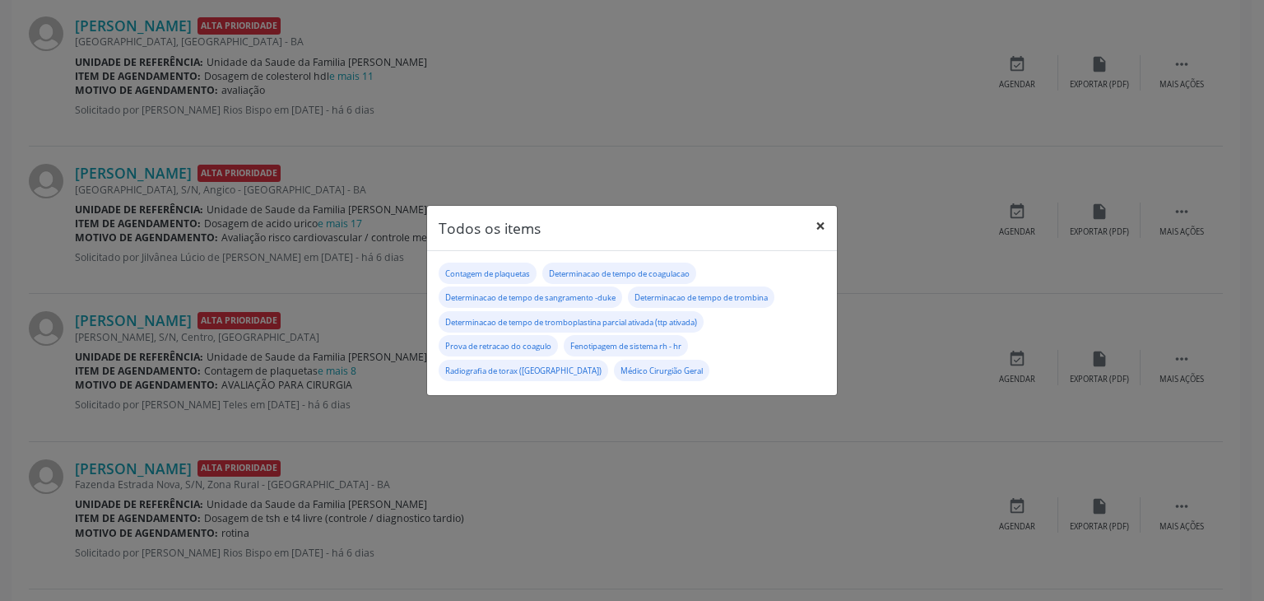
click at [824, 225] on button "×" at bounding box center [820, 226] width 33 height 40
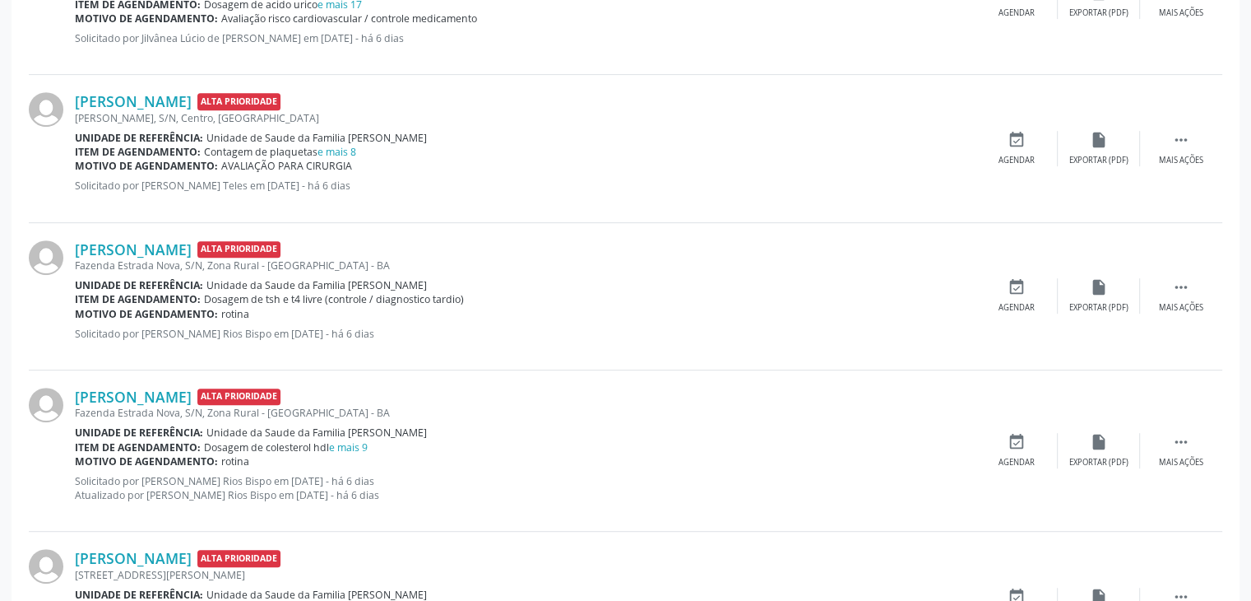
scroll to position [740, 0]
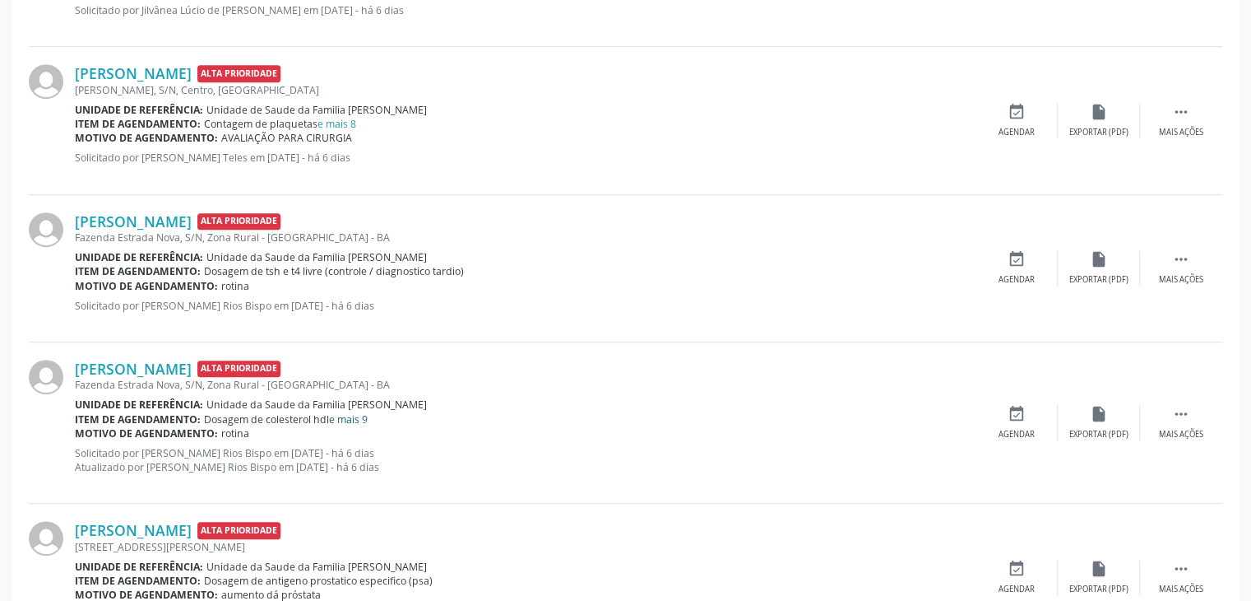
click at [340, 412] on link "e mais 9" at bounding box center [348, 419] width 39 height 14
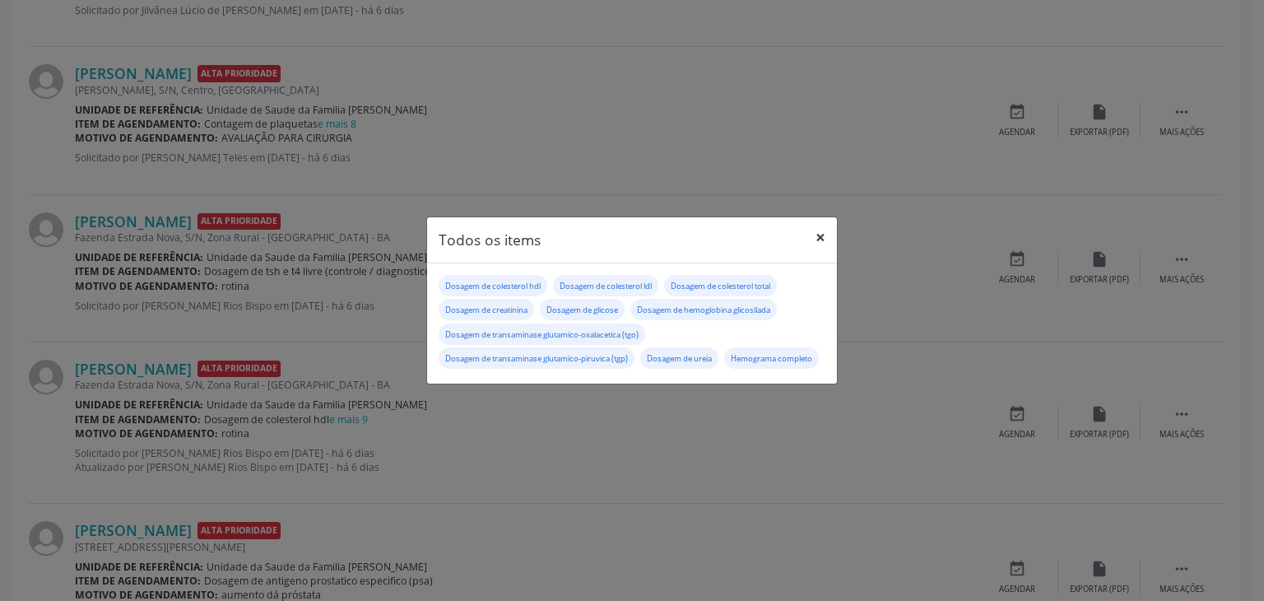
click at [814, 225] on button "×" at bounding box center [820, 237] width 33 height 40
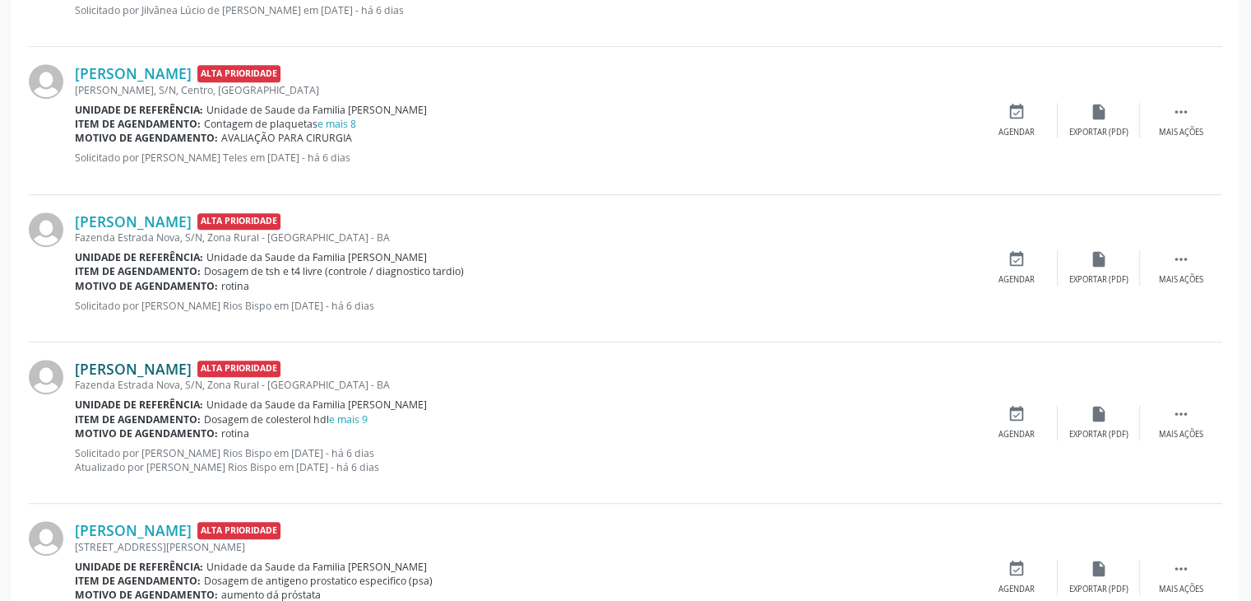
click at [192, 359] on link "Geovane Oliveira da Silva" at bounding box center [133, 368] width 117 height 18
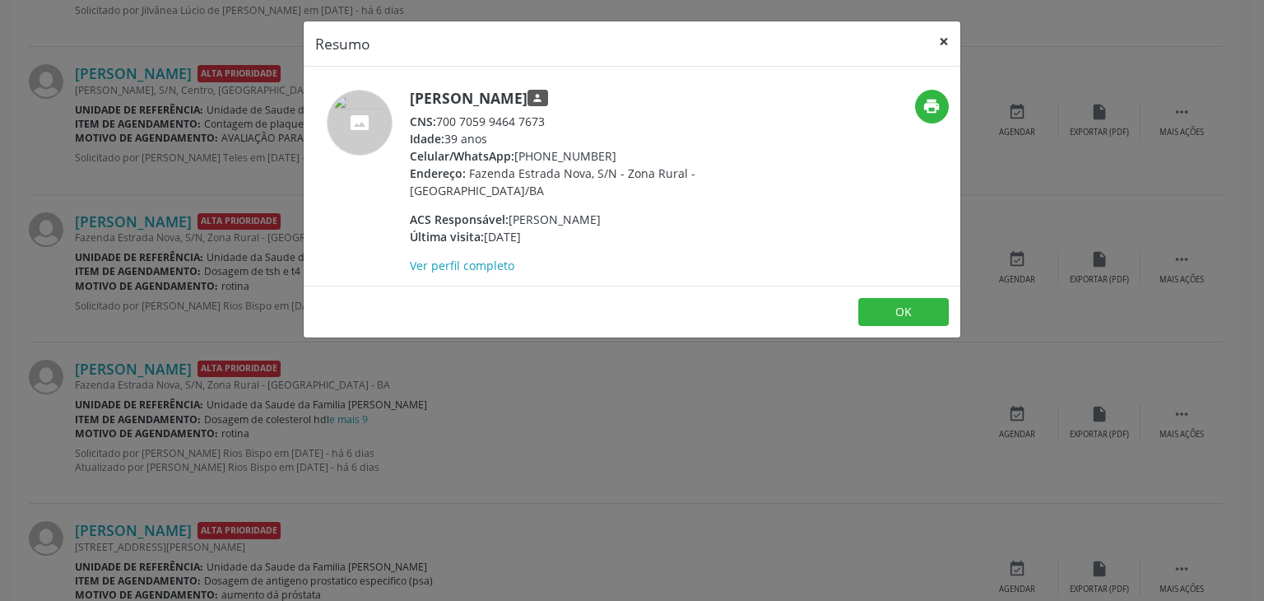
click at [939, 40] on button "×" at bounding box center [943, 41] width 33 height 40
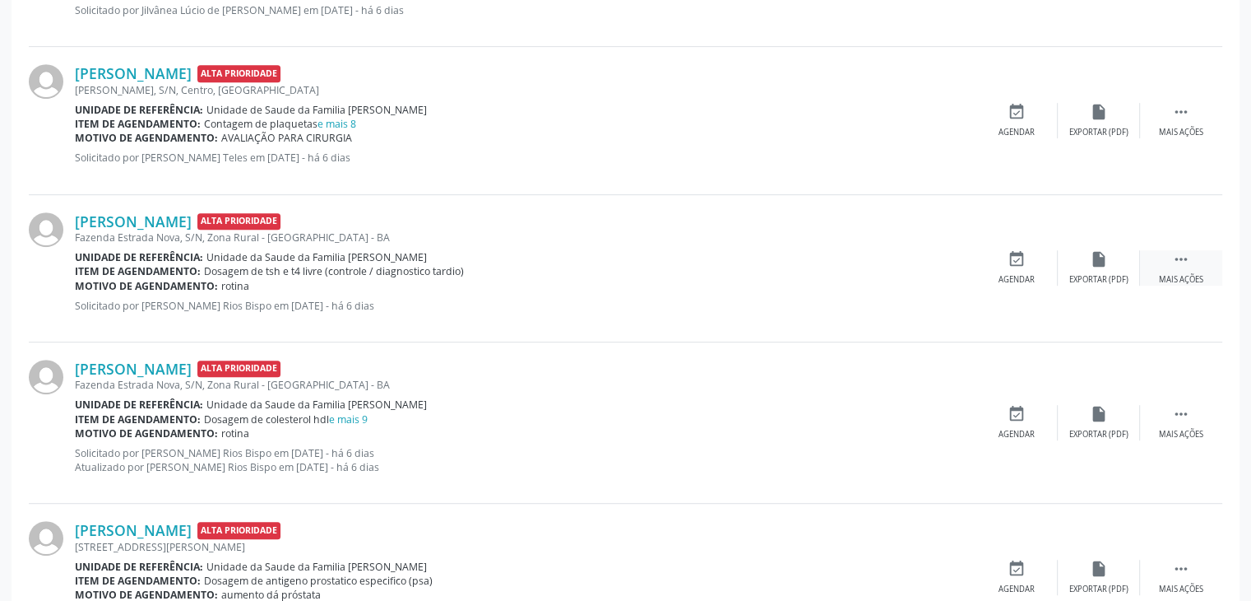
click at [1188, 271] on div " Mais ações" at bounding box center [1181, 267] width 82 height 35
click at [1105, 276] on div "Editar" at bounding box center [1099, 280] width 26 height 12
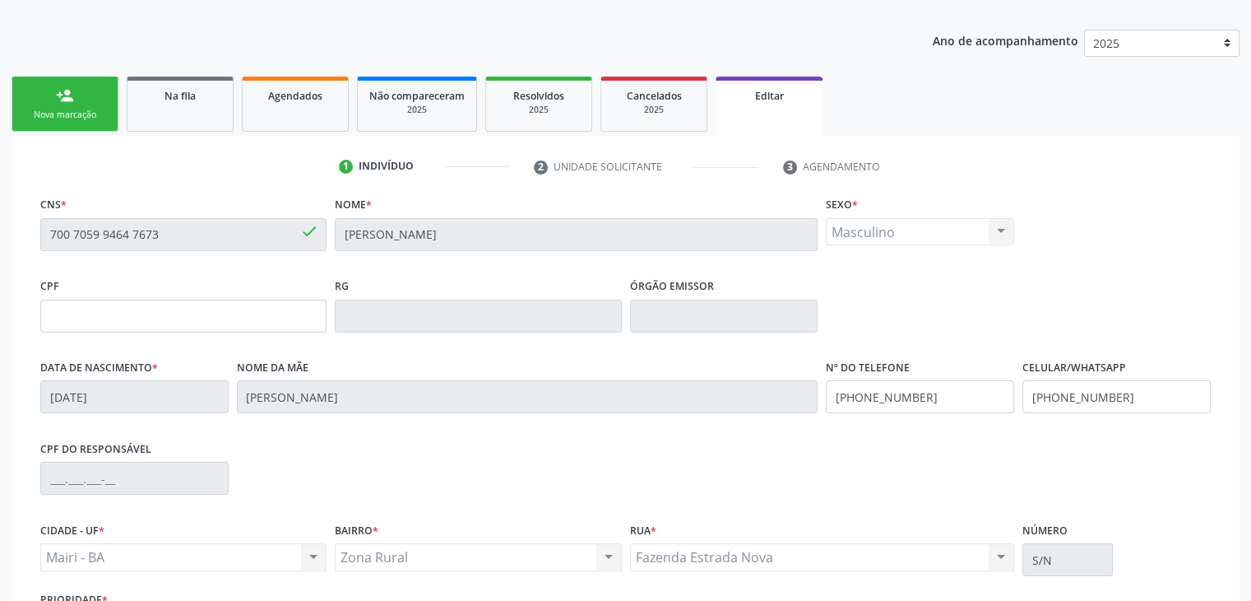
scroll to position [313, 0]
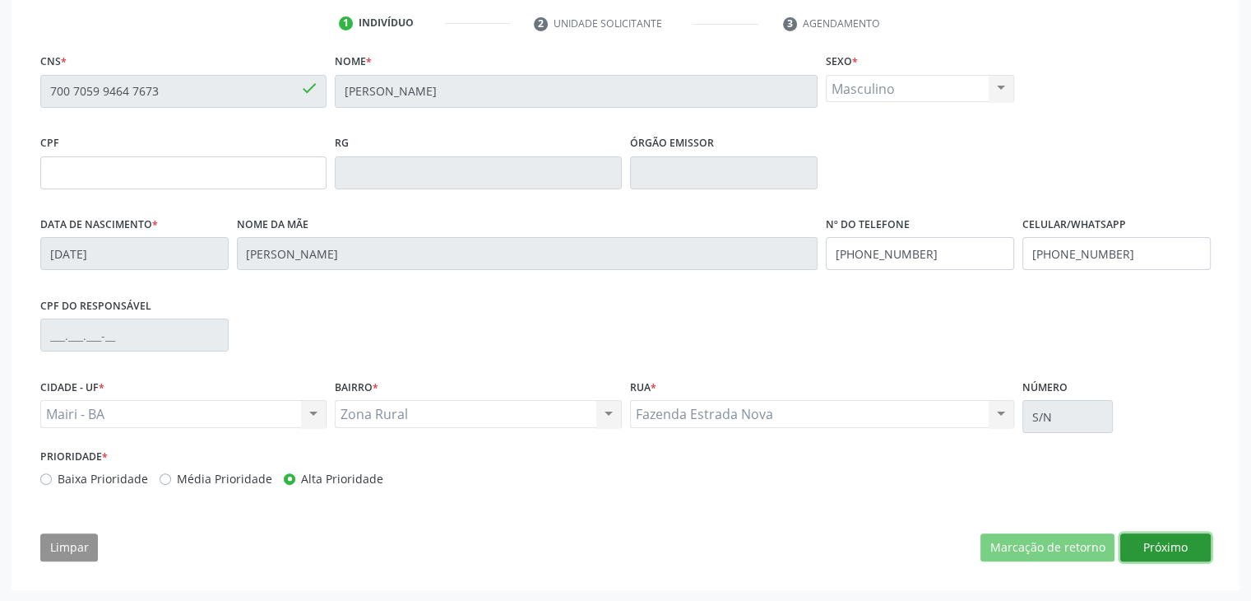
click at [1150, 548] on button "Próximo" at bounding box center [1165, 547] width 90 height 28
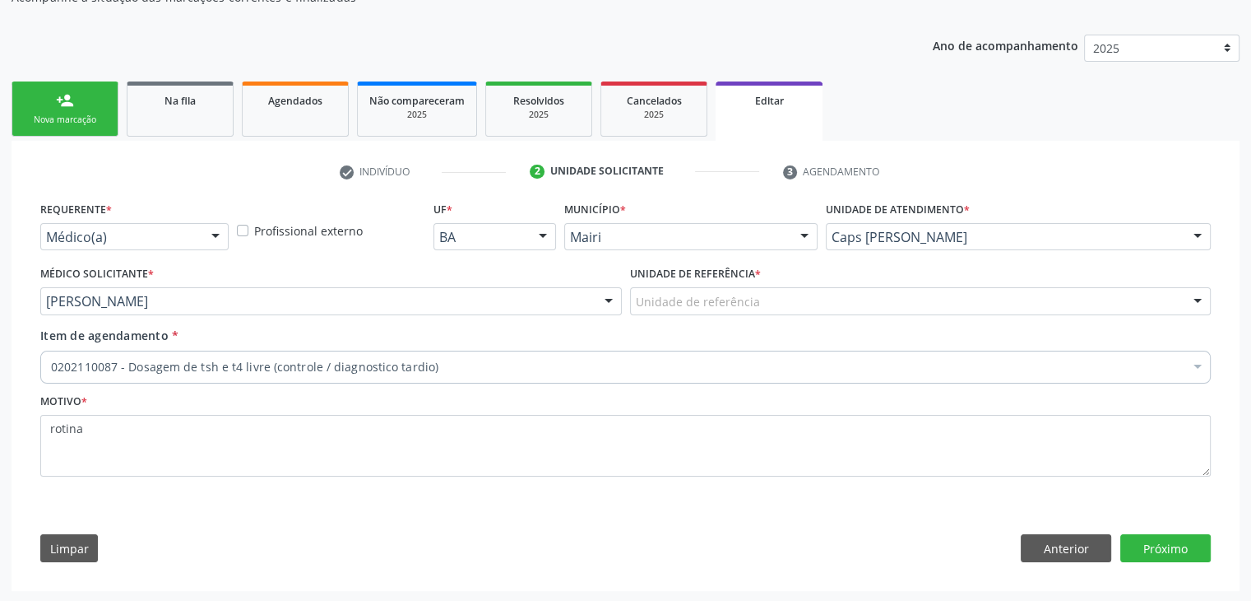
click at [772, 304] on div "Unidade de referência" at bounding box center [921, 301] width 582 height 28
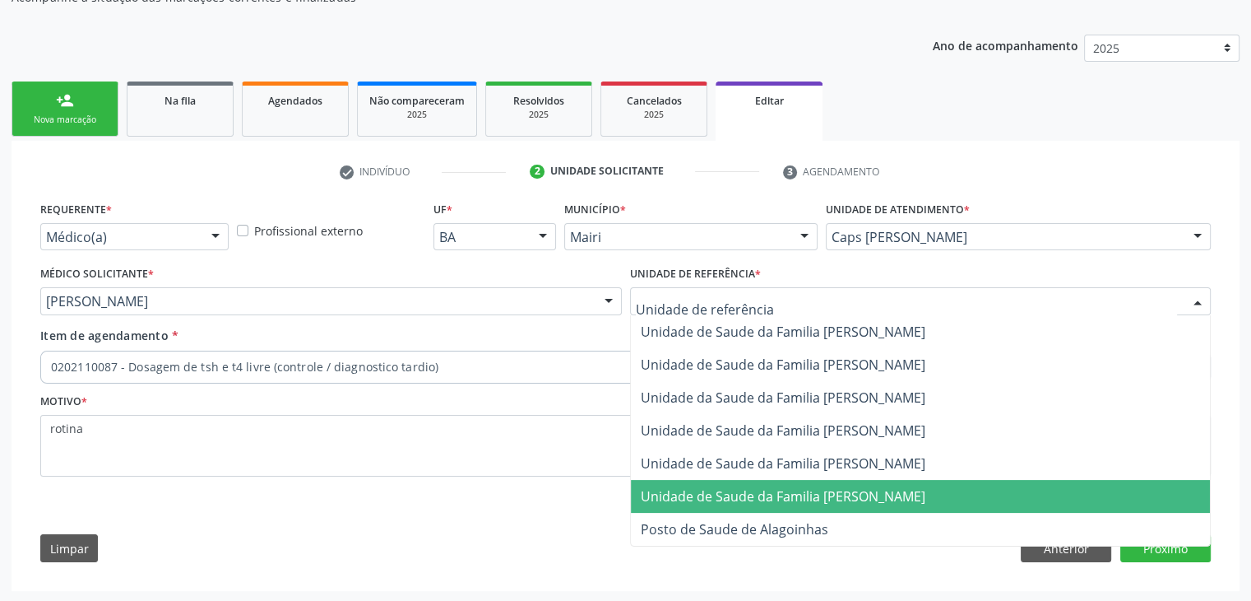
click at [809, 489] on span "Unidade de Saude da Familia [PERSON_NAME]" at bounding box center [783, 496] width 285 height 18
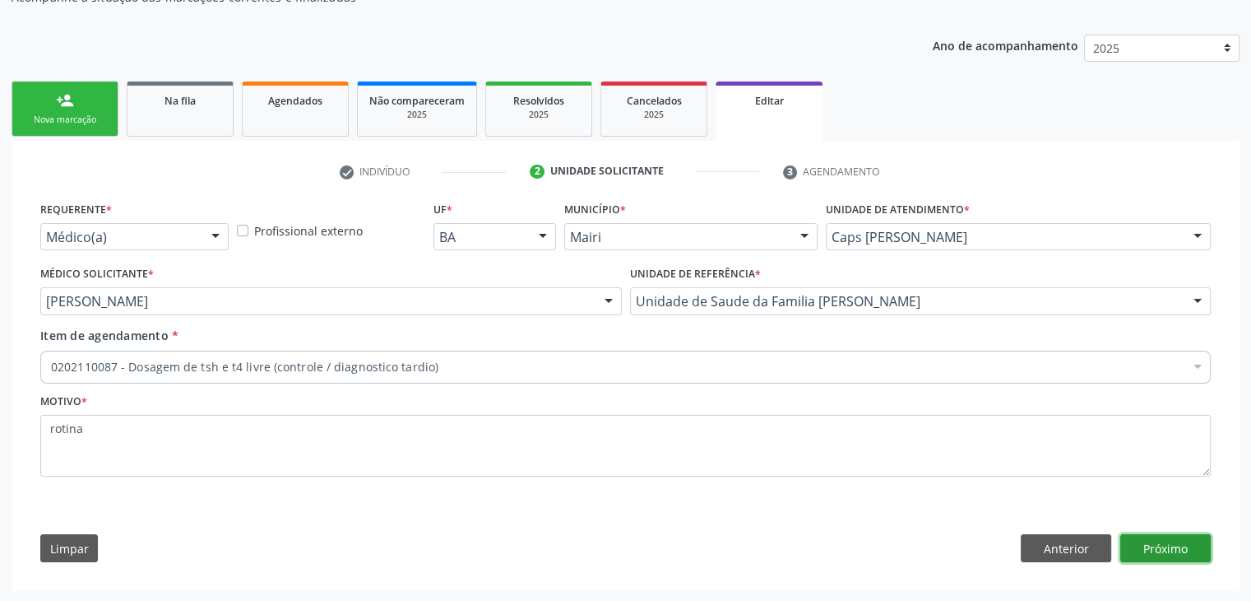
click at [1139, 543] on button "Próximo" at bounding box center [1165, 548] width 90 height 28
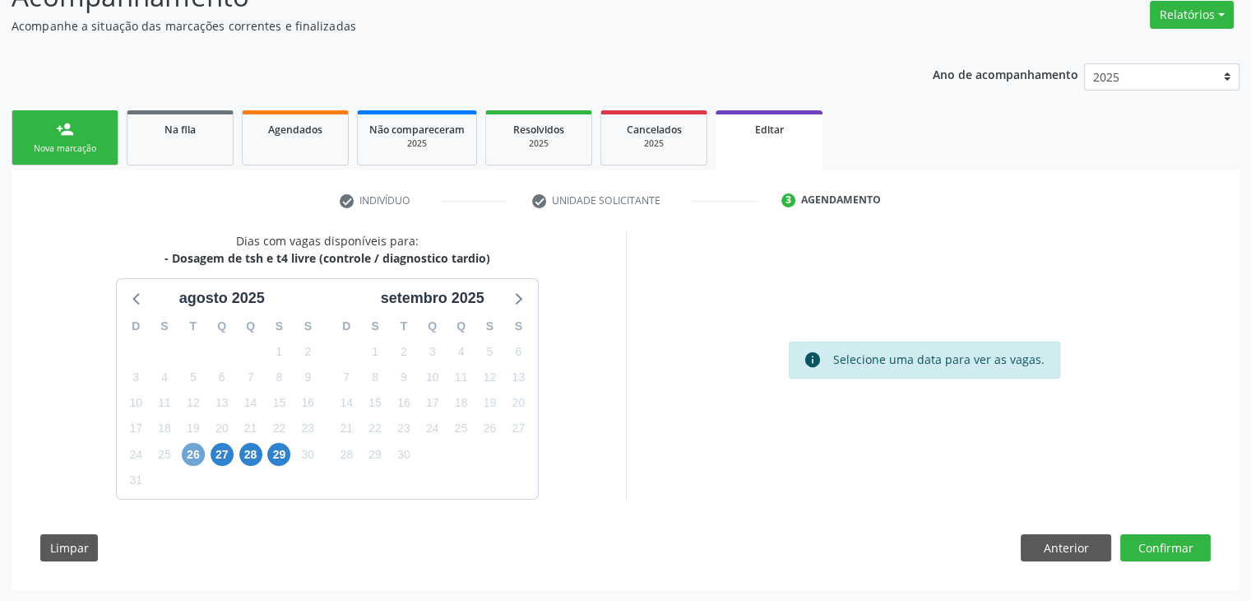
click at [197, 458] on span "26" at bounding box center [193, 454] width 23 height 23
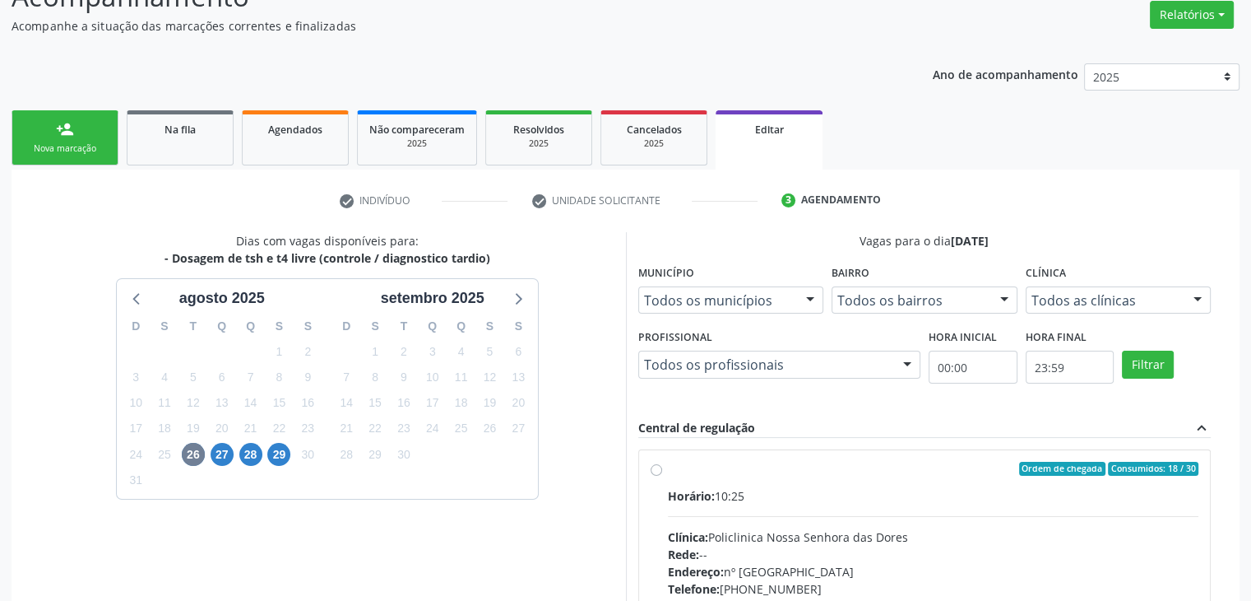
click at [782, 489] on div "Horário: 10:25" at bounding box center [933, 495] width 531 height 17
click at [662, 476] on input "Ordem de chegada Consumidos: 18 / 30 Horário: 10:25 Clínica: Policlinica Nossa …" at bounding box center [657, 469] width 12 height 15
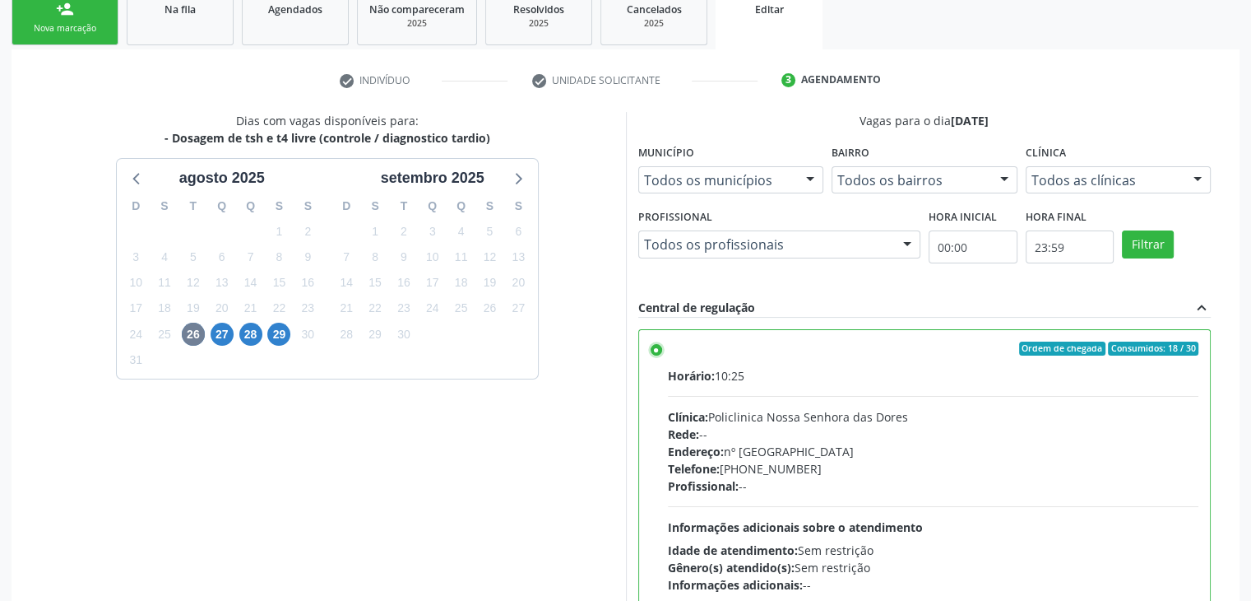
scroll to position [403, 0]
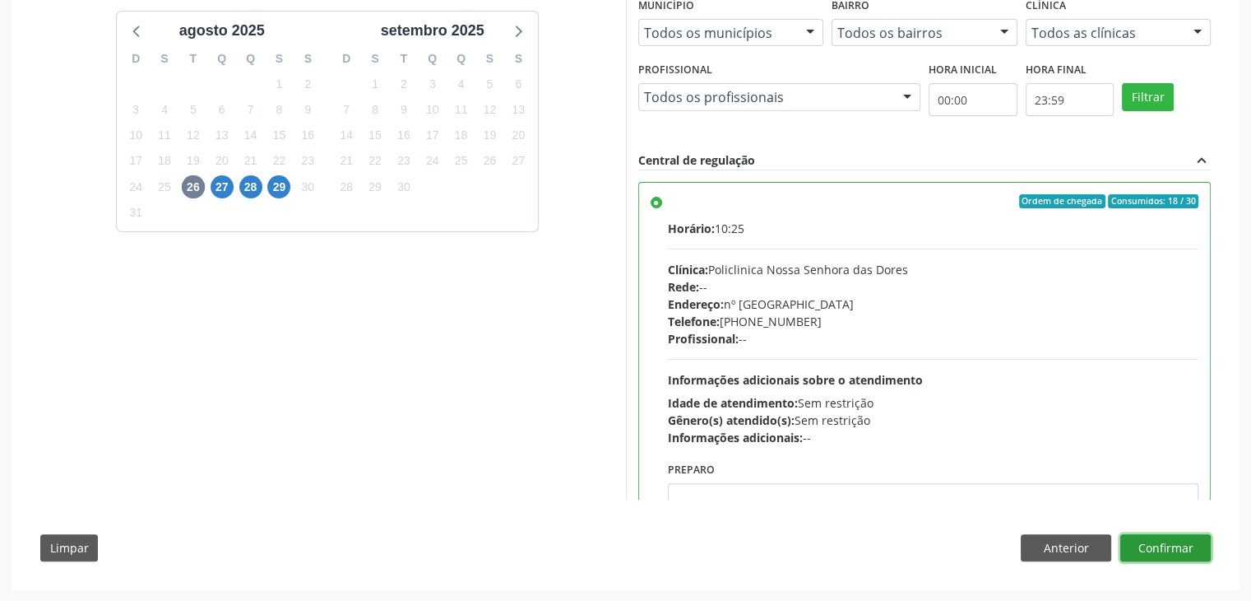
click at [1158, 544] on button "Confirmar" at bounding box center [1165, 548] width 90 height 28
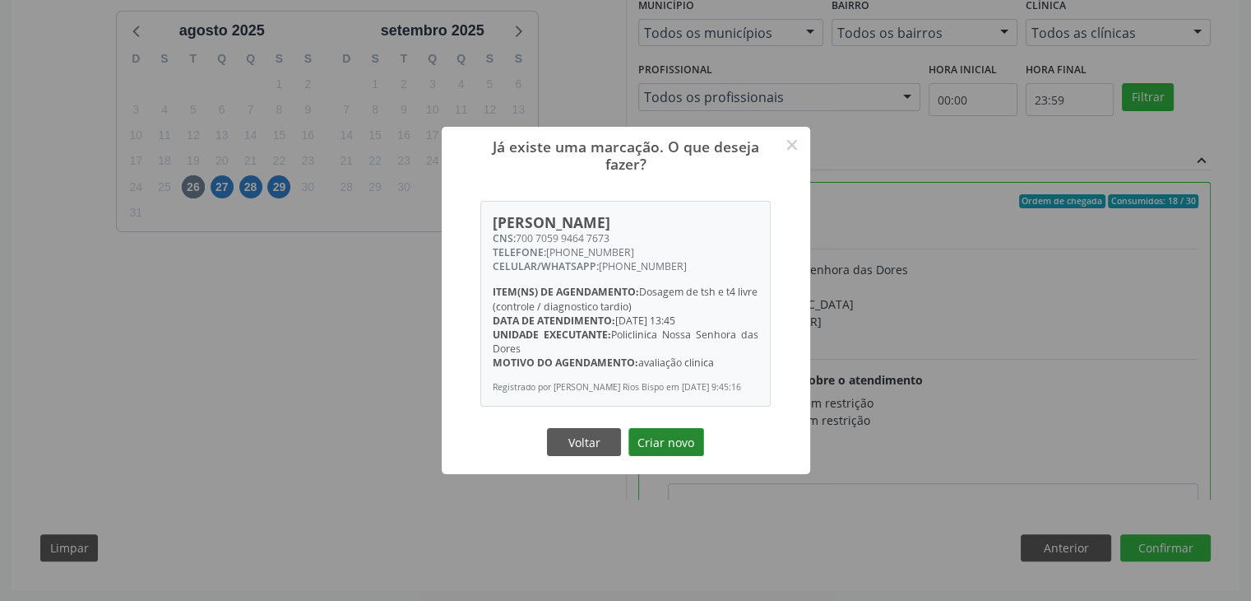
click at [698, 441] on button "Criar novo" at bounding box center [667, 442] width 76 height 28
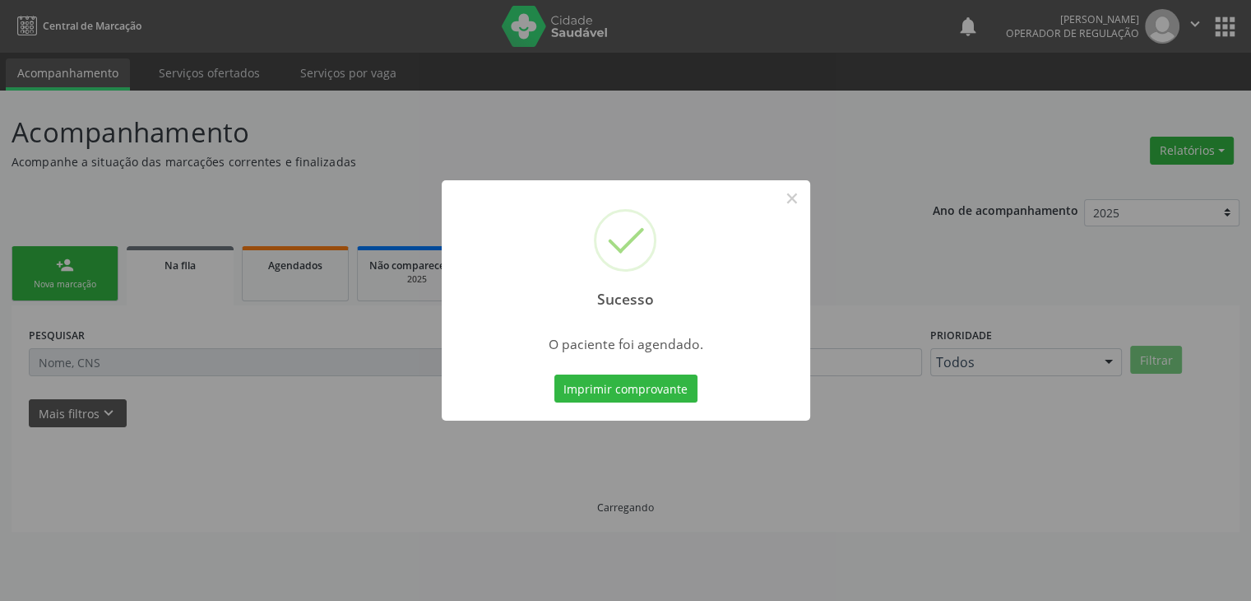
scroll to position [0, 0]
click at [805, 206] on button "×" at bounding box center [798, 198] width 28 height 28
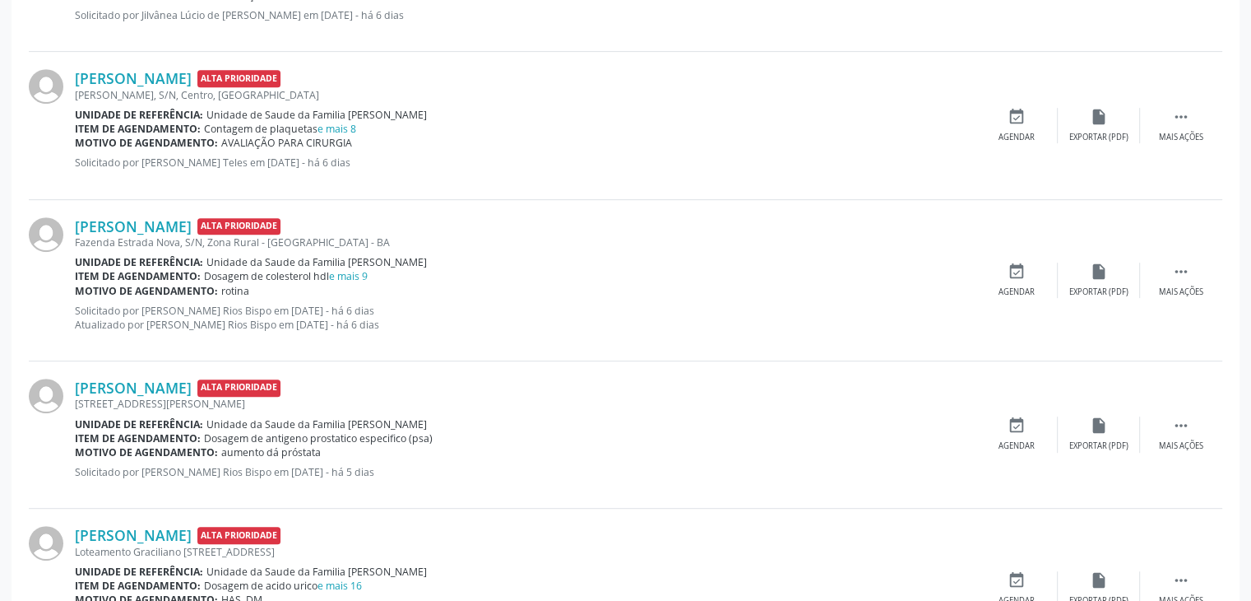
scroll to position [740, 0]
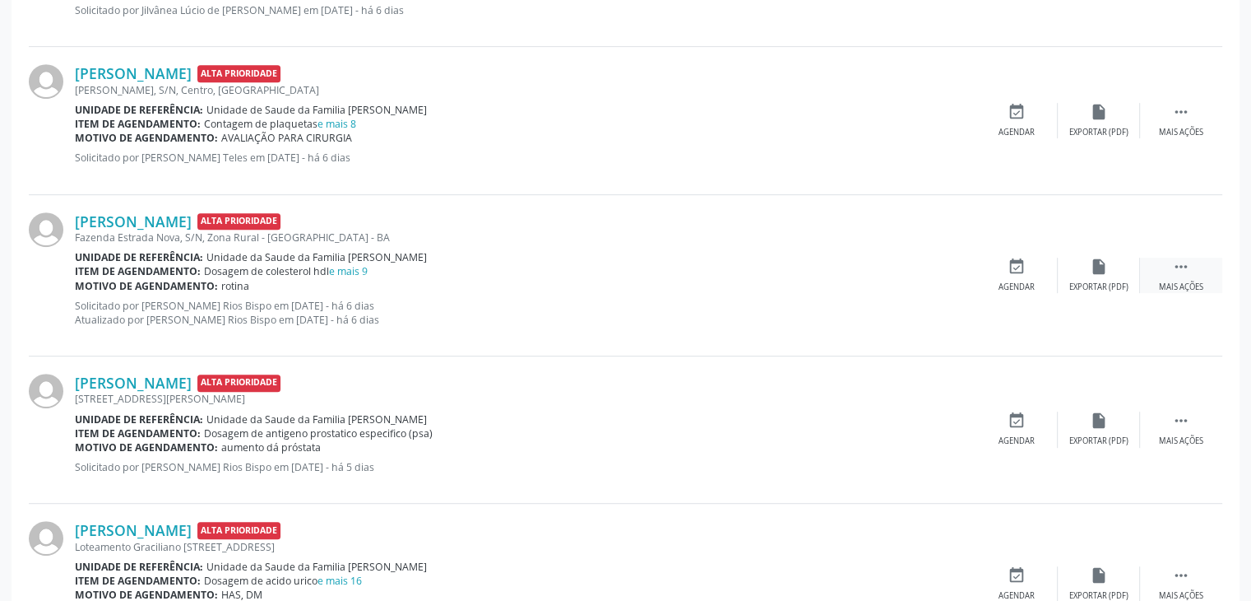
click at [1185, 271] on icon "" at bounding box center [1181, 266] width 18 height 18
click at [1112, 278] on div "edit Editar" at bounding box center [1099, 274] width 82 height 35
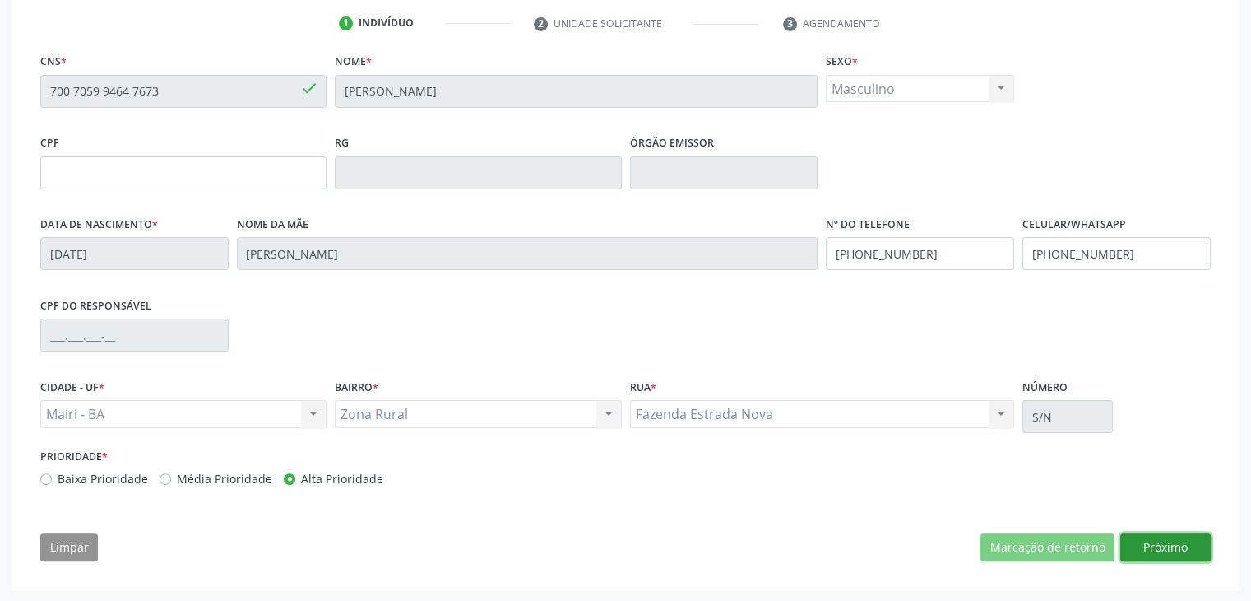
click at [1171, 541] on button "Próximo" at bounding box center [1165, 547] width 90 height 28
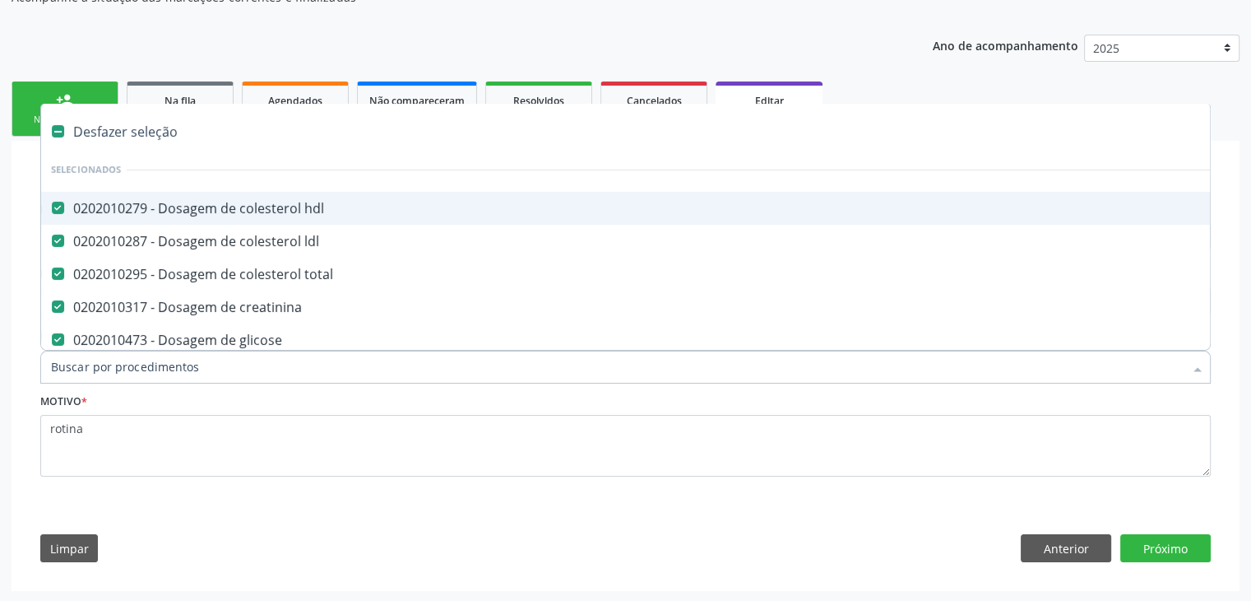
click at [118, 126] on div "Desfazer seleção" at bounding box center [684, 131] width 1286 height 33
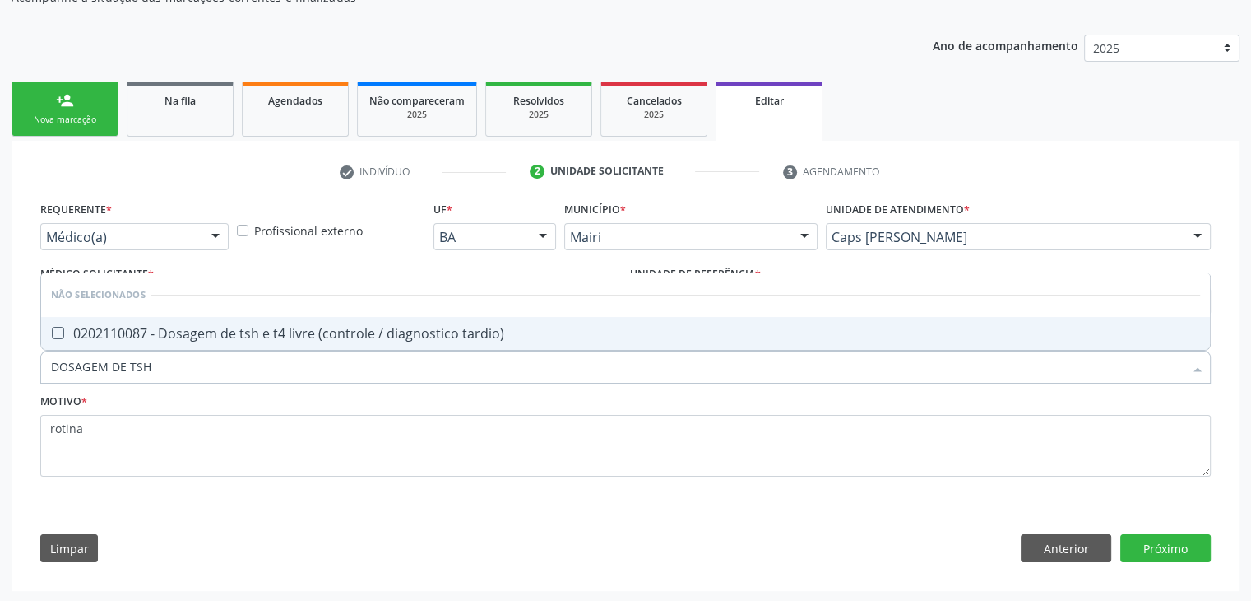
click at [277, 327] on div "0202110087 - Dosagem de tsh e t4 livre (controle / diagnostico tardio)" at bounding box center [625, 333] width 1149 height 13
click at [1152, 550] on button "Próximo" at bounding box center [1165, 548] width 90 height 28
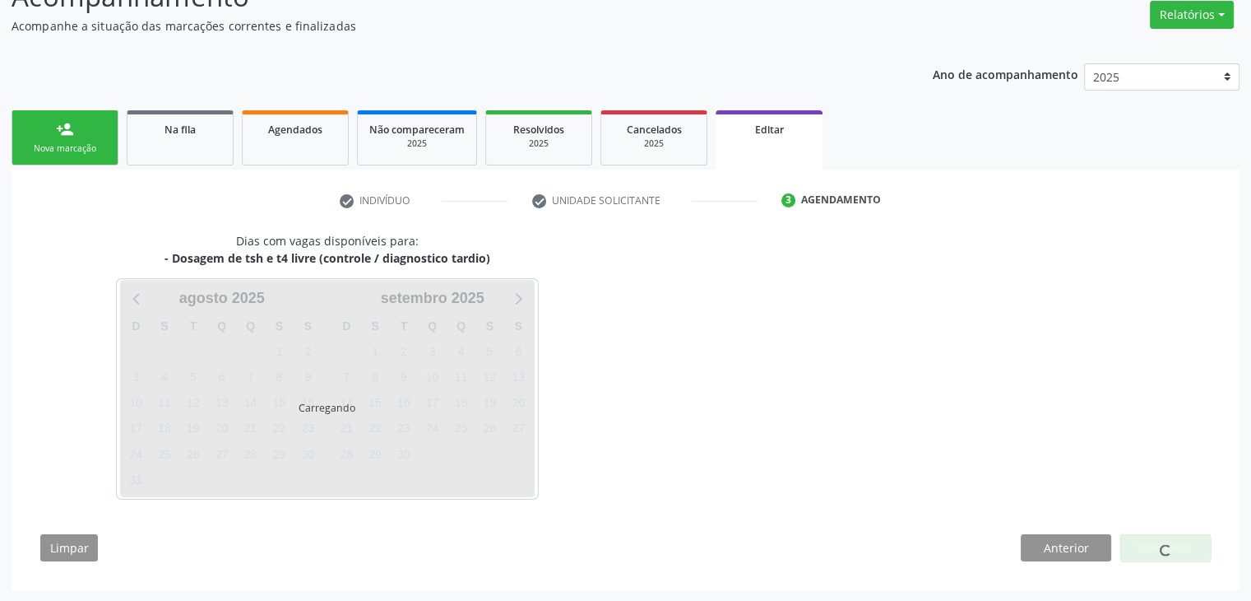
scroll to position [136, 0]
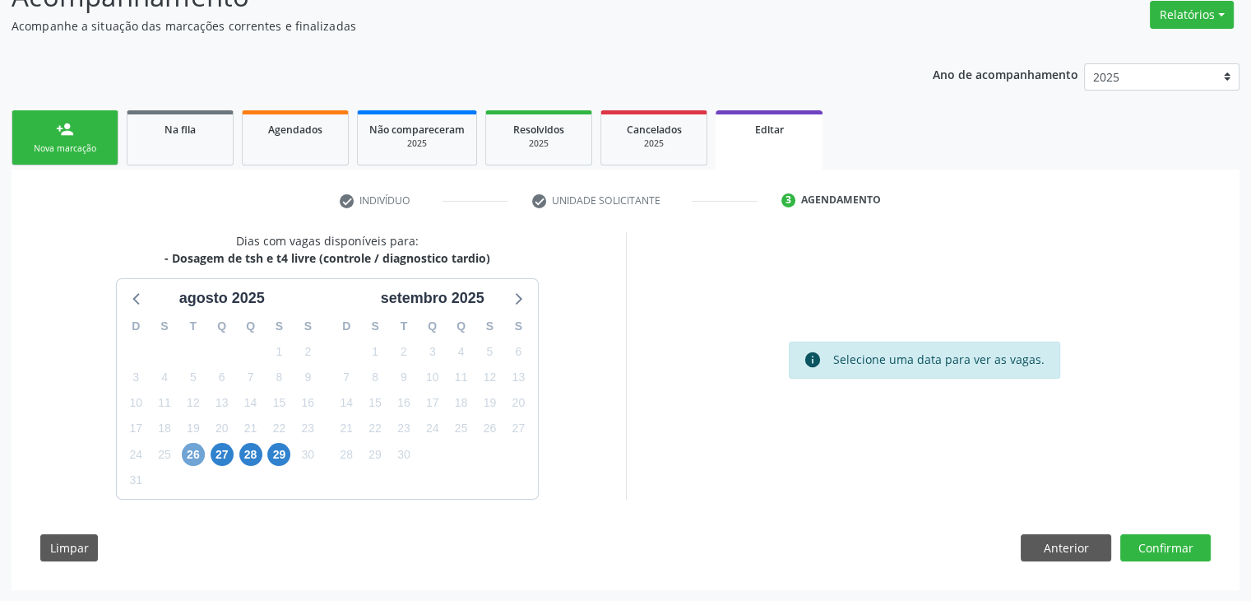
click at [193, 456] on span "26" at bounding box center [193, 454] width 23 height 23
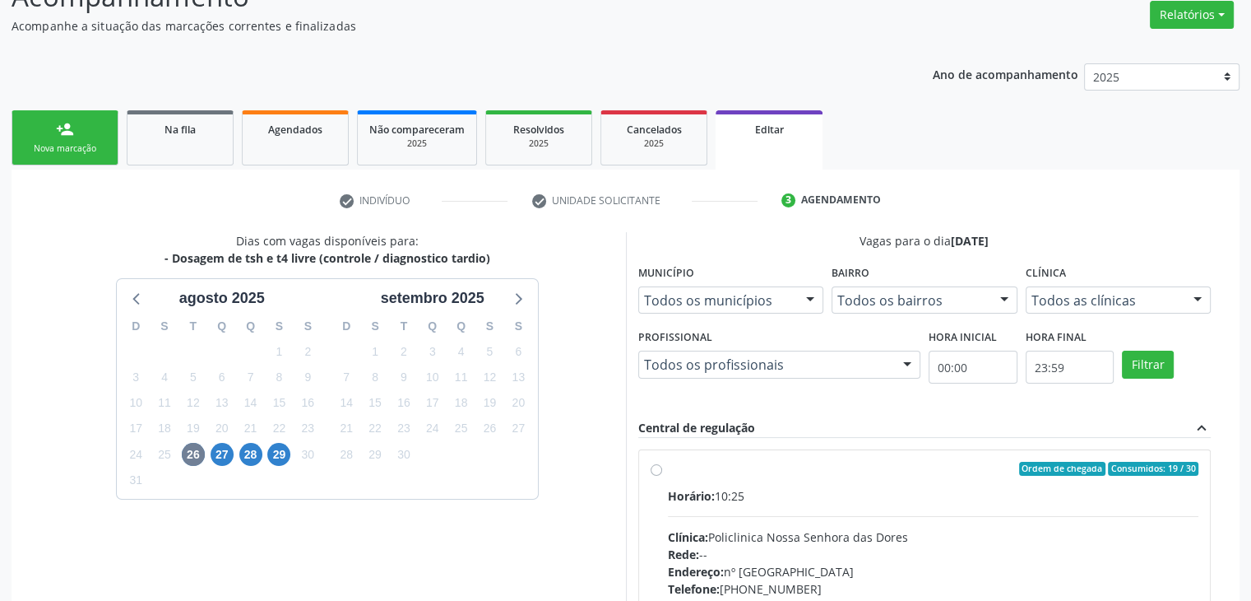
click at [882, 495] on div "Horário: 10:25" at bounding box center [933, 495] width 531 height 17
click at [662, 476] on input "Ordem de chegada Consumidos: 19 / 30 Horário: 10:25 Clínica: Policlinica Nossa …" at bounding box center [657, 469] width 12 height 15
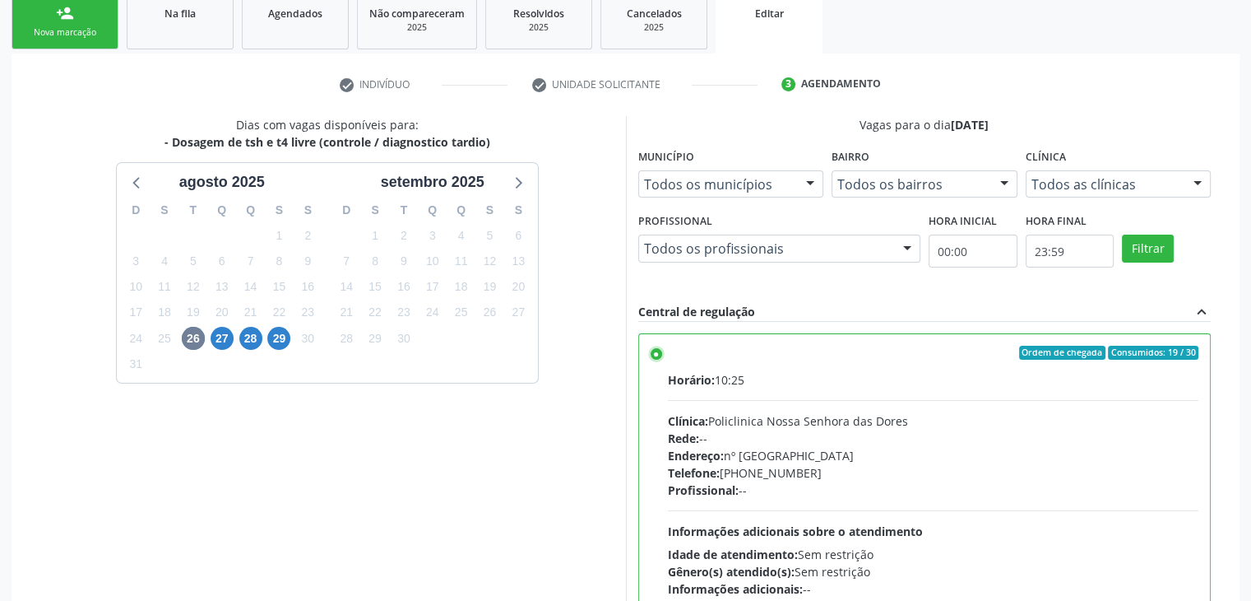
scroll to position [403, 0]
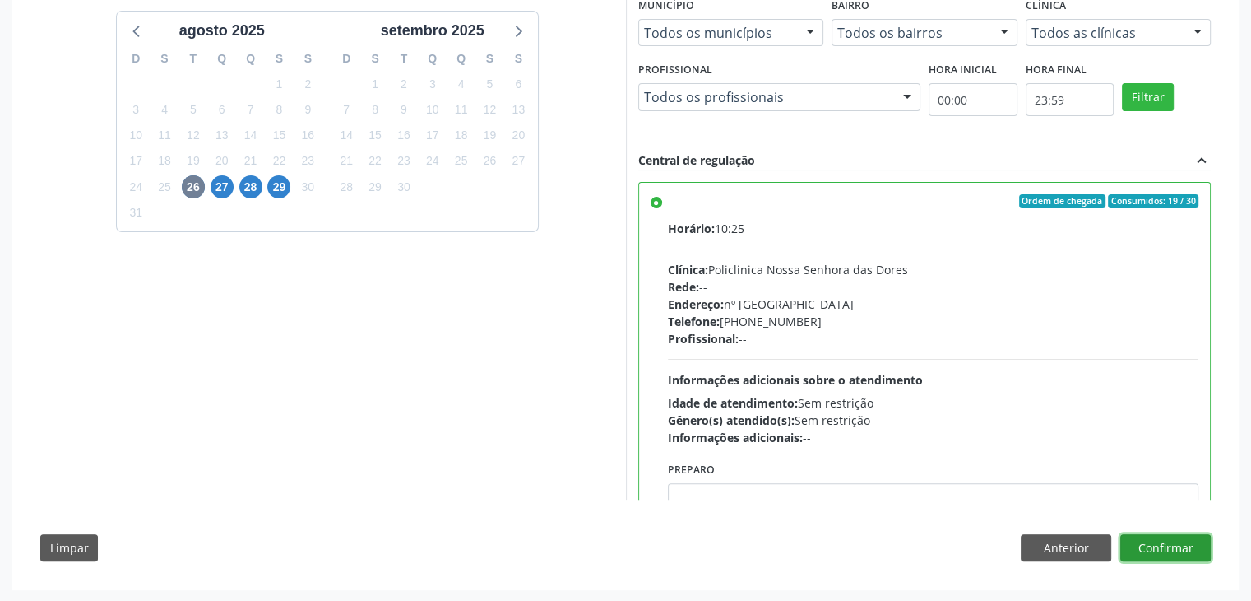
click at [1180, 537] on button "Confirmar" at bounding box center [1165, 548] width 90 height 28
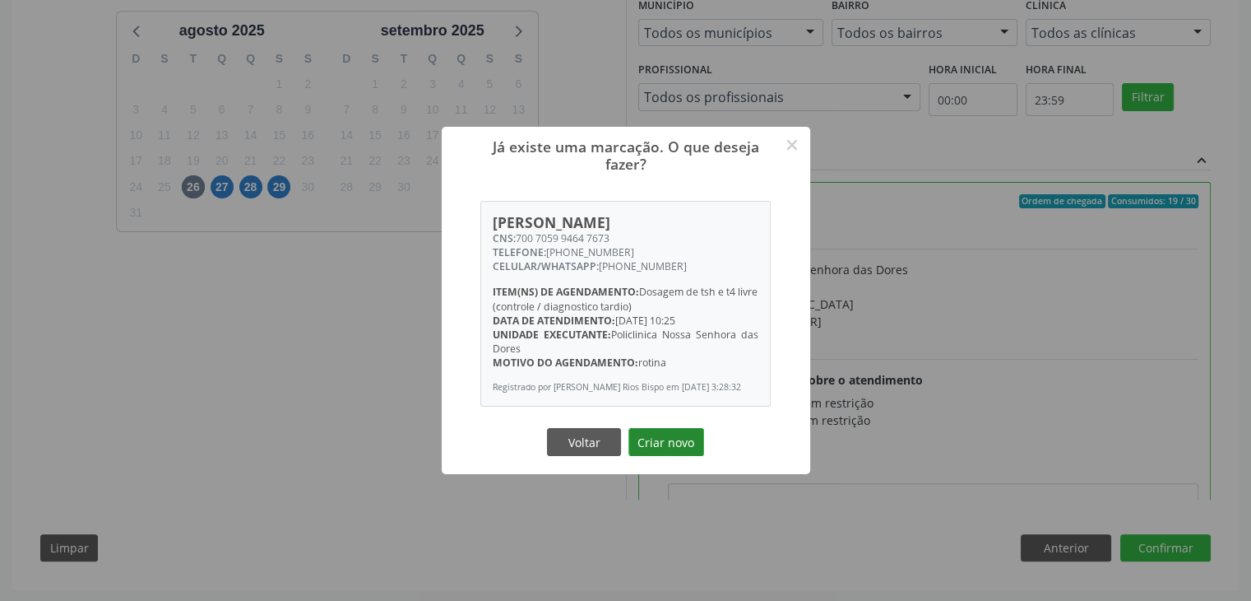
click at [659, 441] on button "Criar novo" at bounding box center [667, 442] width 76 height 28
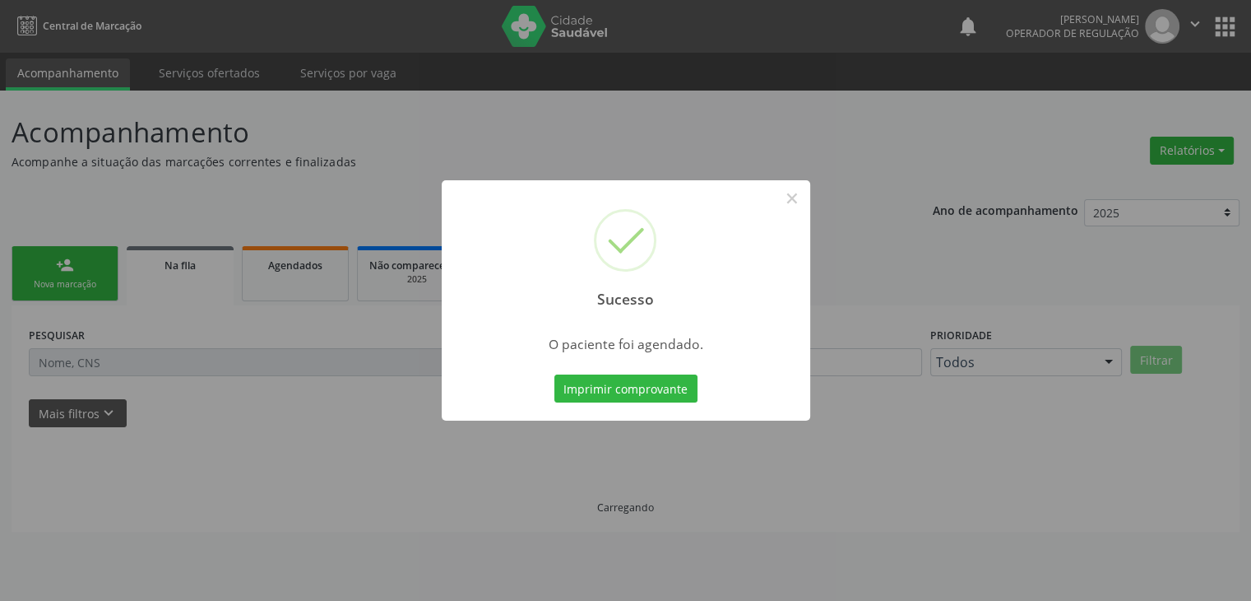
scroll to position [0, 0]
click at [805, 207] on button "×" at bounding box center [798, 198] width 28 height 28
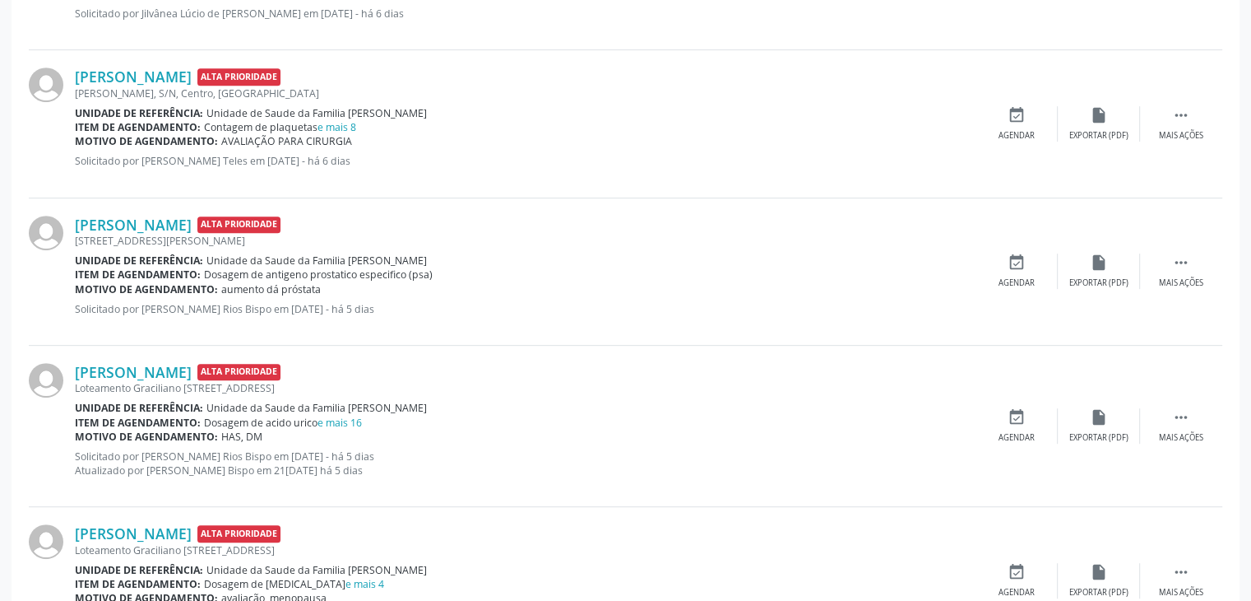
scroll to position [740, 0]
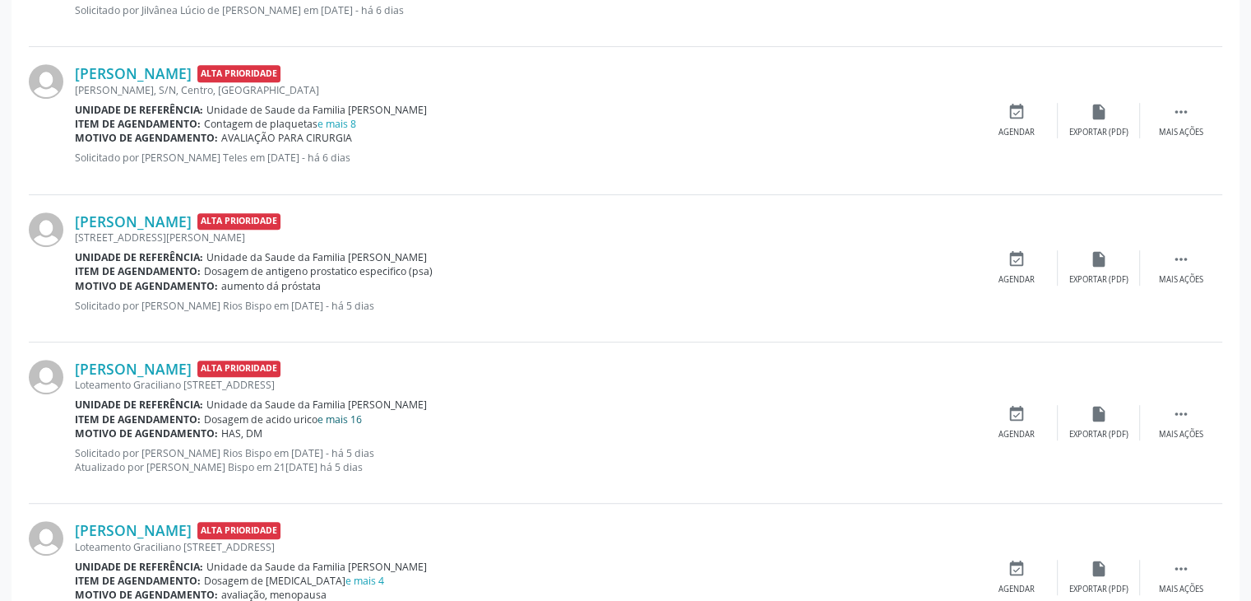
click at [350, 420] on link "e mais 16" at bounding box center [340, 419] width 44 height 14
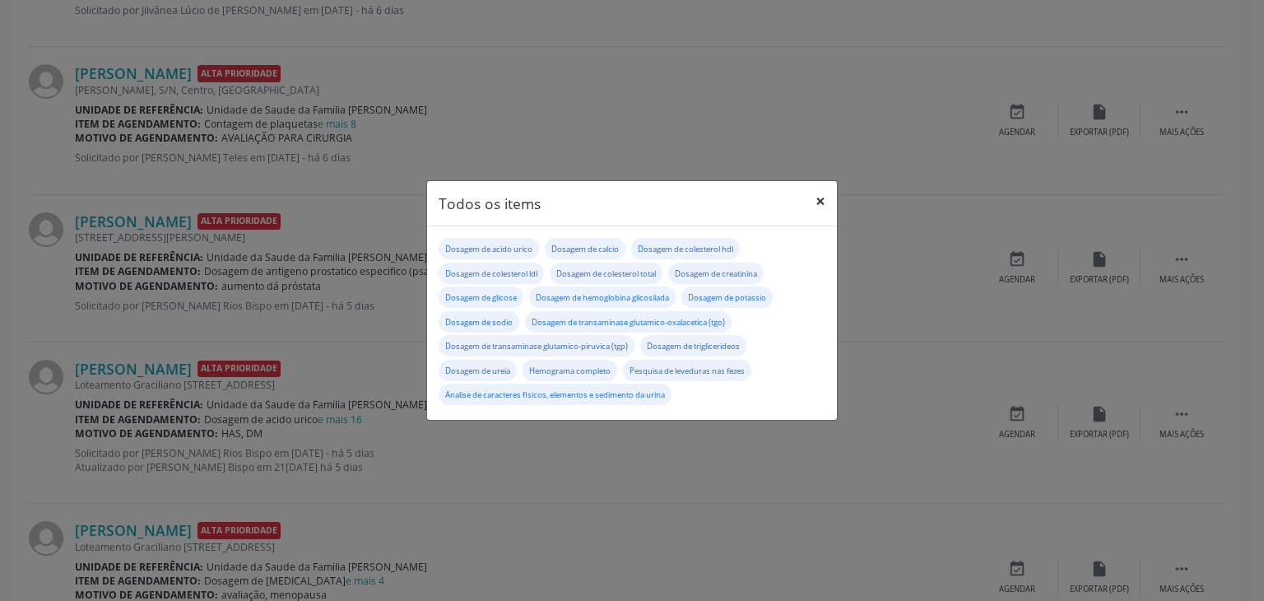
click at [814, 195] on button "×" at bounding box center [820, 201] width 33 height 40
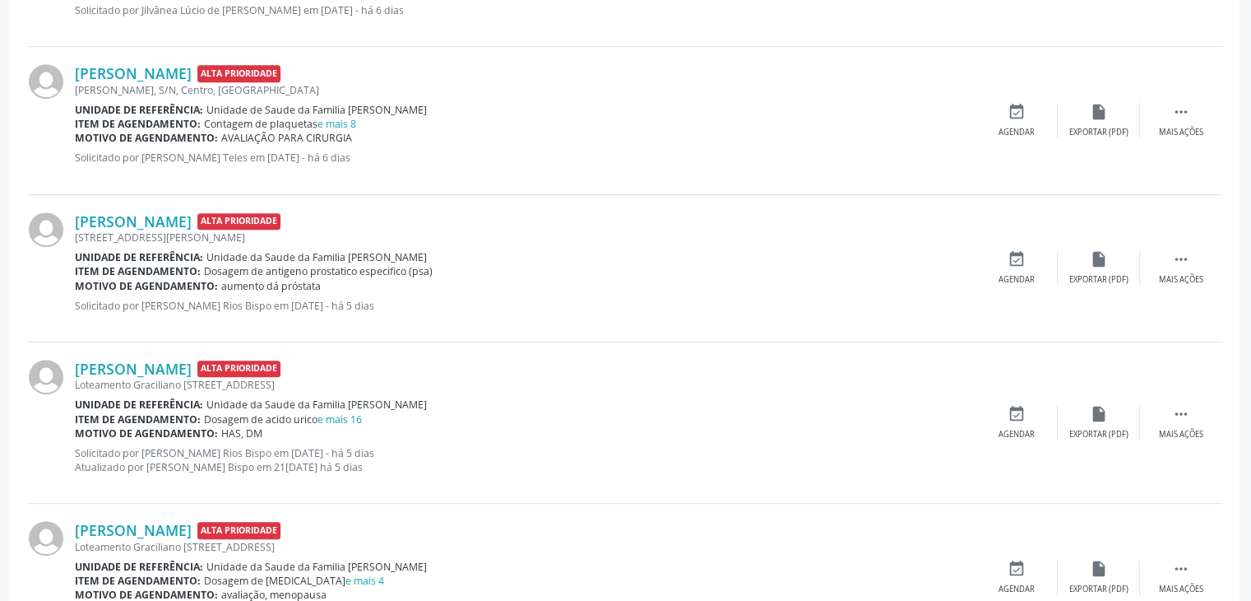
scroll to position [905, 0]
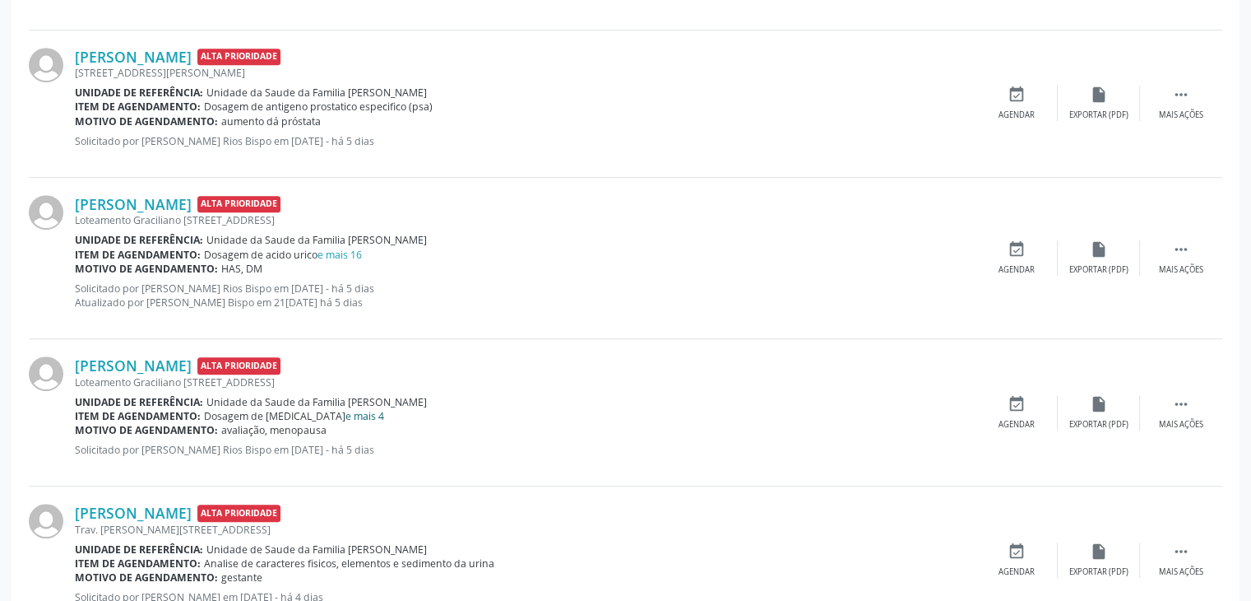
click at [346, 409] on link "e mais 4" at bounding box center [365, 416] width 39 height 14
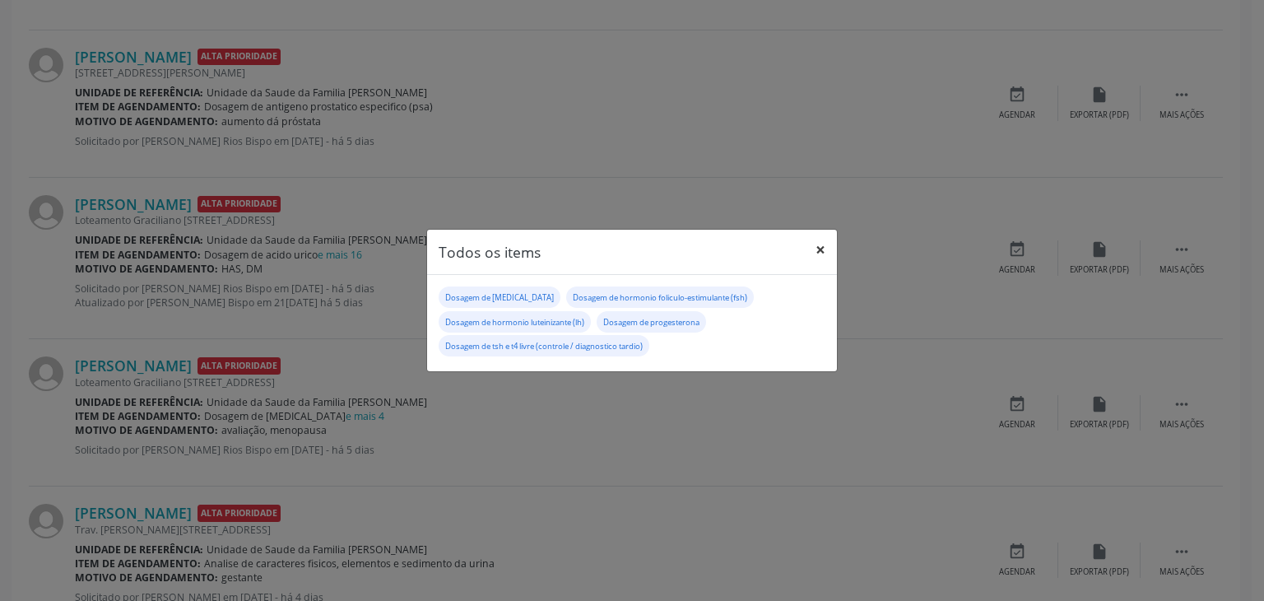
click at [819, 253] on button "×" at bounding box center [820, 250] width 33 height 40
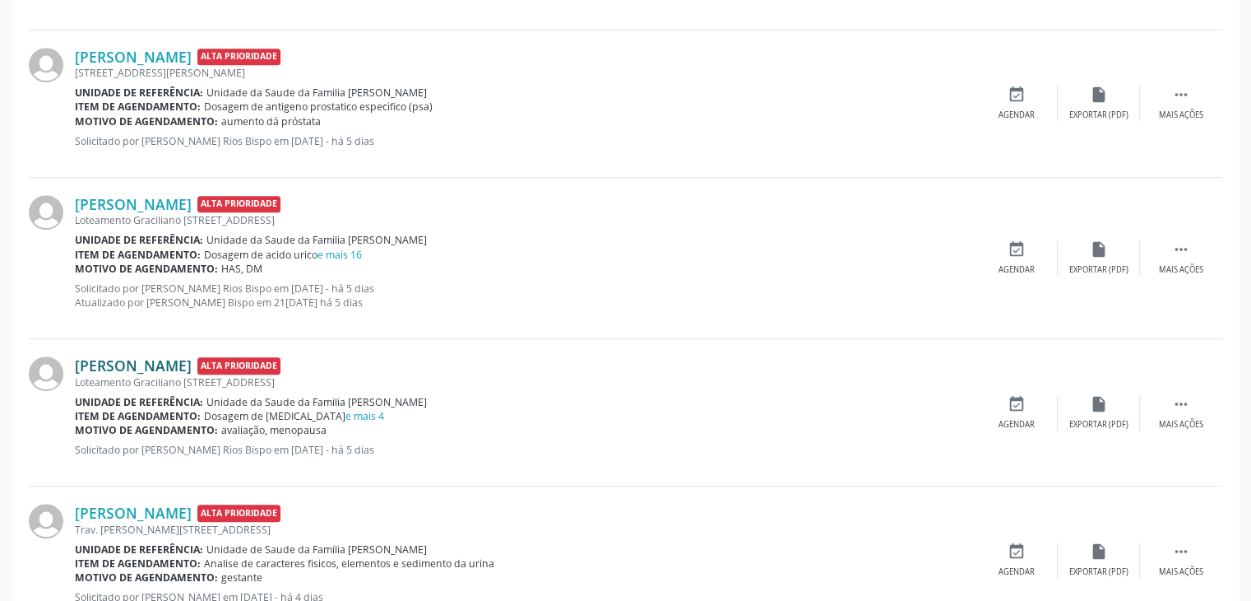
click at [154, 363] on link "Raimunda da Cruz Bispo" at bounding box center [133, 365] width 117 height 18
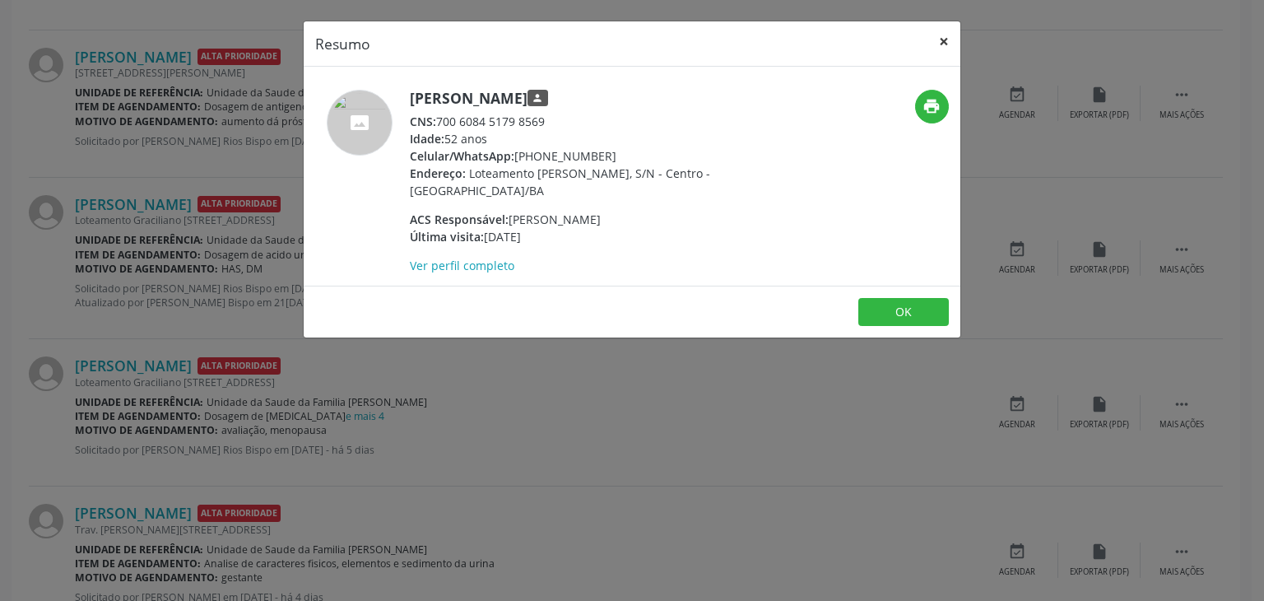
click at [939, 34] on button "×" at bounding box center [943, 41] width 33 height 40
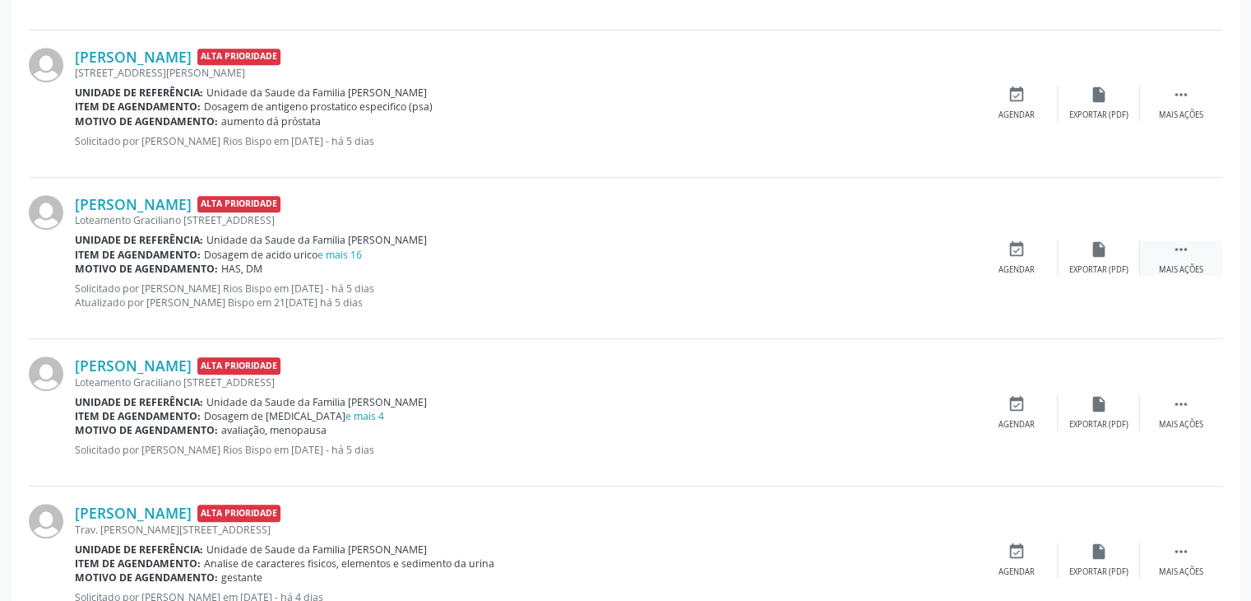
click at [1186, 256] on icon "" at bounding box center [1181, 249] width 18 height 18
click at [1090, 248] on icon "edit" at bounding box center [1099, 249] width 18 height 18
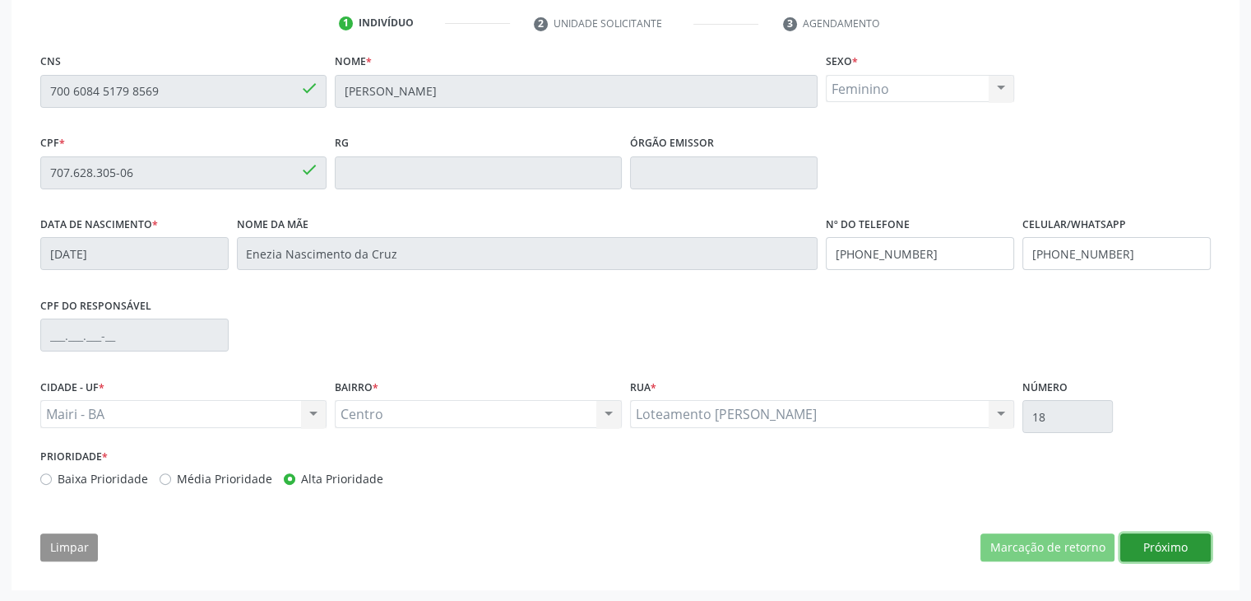
click at [1159, 545] on button "Próximo" at bounding box center [1165, 547] width 90 height 28
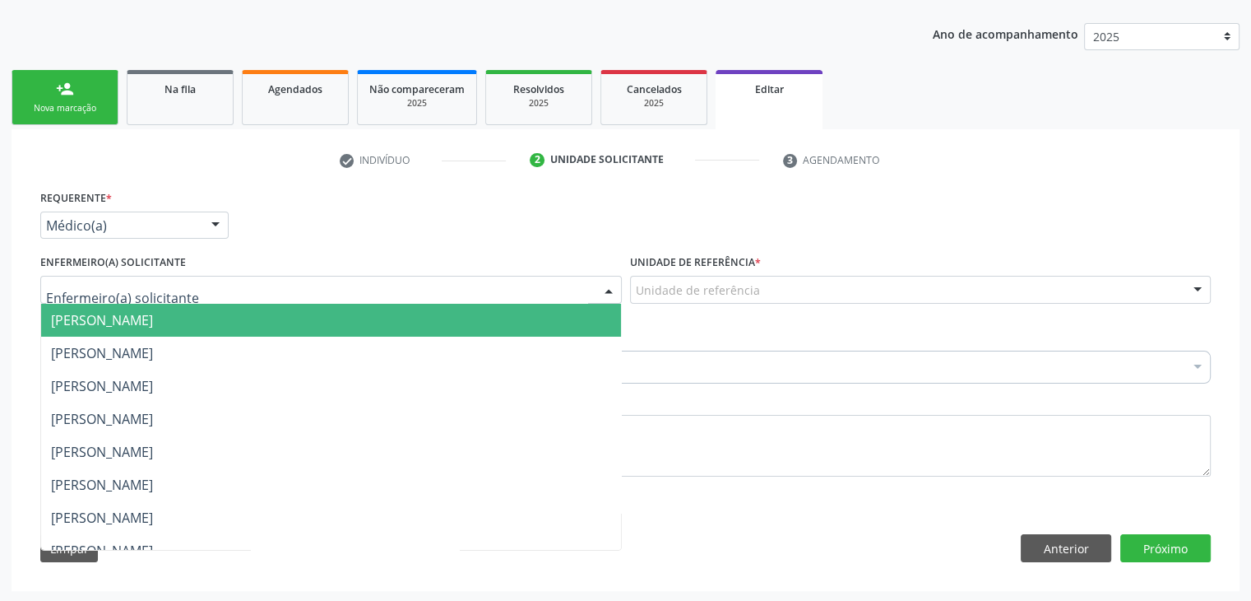
click at [359, 295] on div at bounding box center [331, 290] width 582 height 28
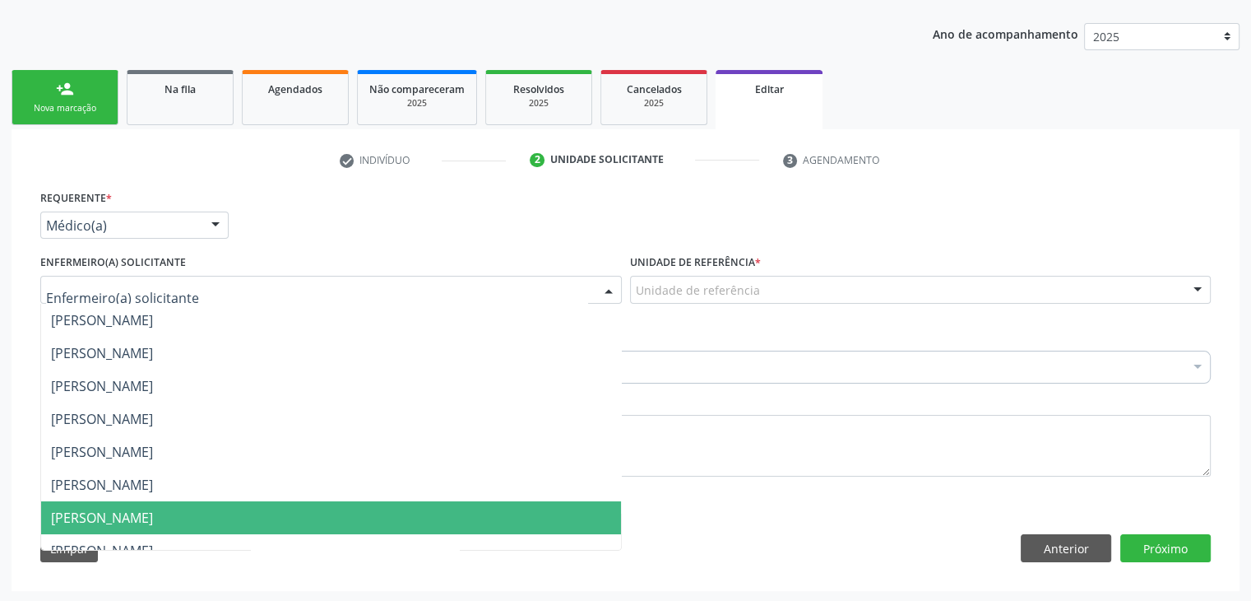
click at [153, 508] on span "[PERSON_NAME]" at bounding box center [102, 517] width 102 height 18
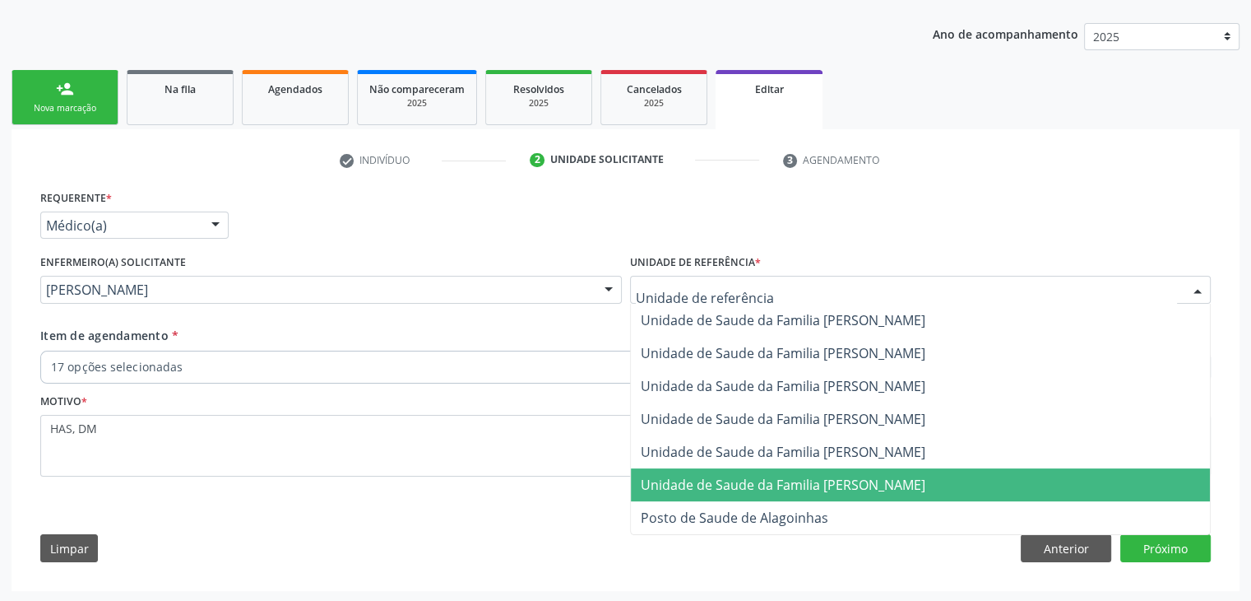
click at [726, 482] on span "Unidade de Saude da Familia [PERSON_NAME]" at bounding box center [783, 484] width 285 height 18
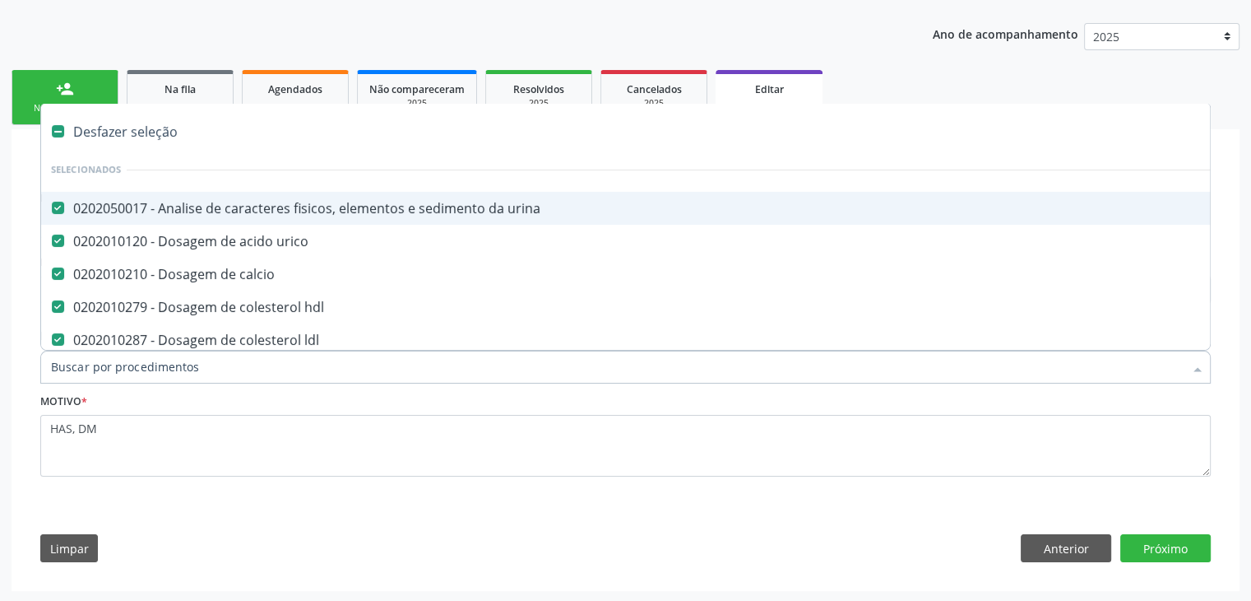
click at [131, 123] on div "Desfazer seleção" at bounding box center [684, 131] width 1286 height 33
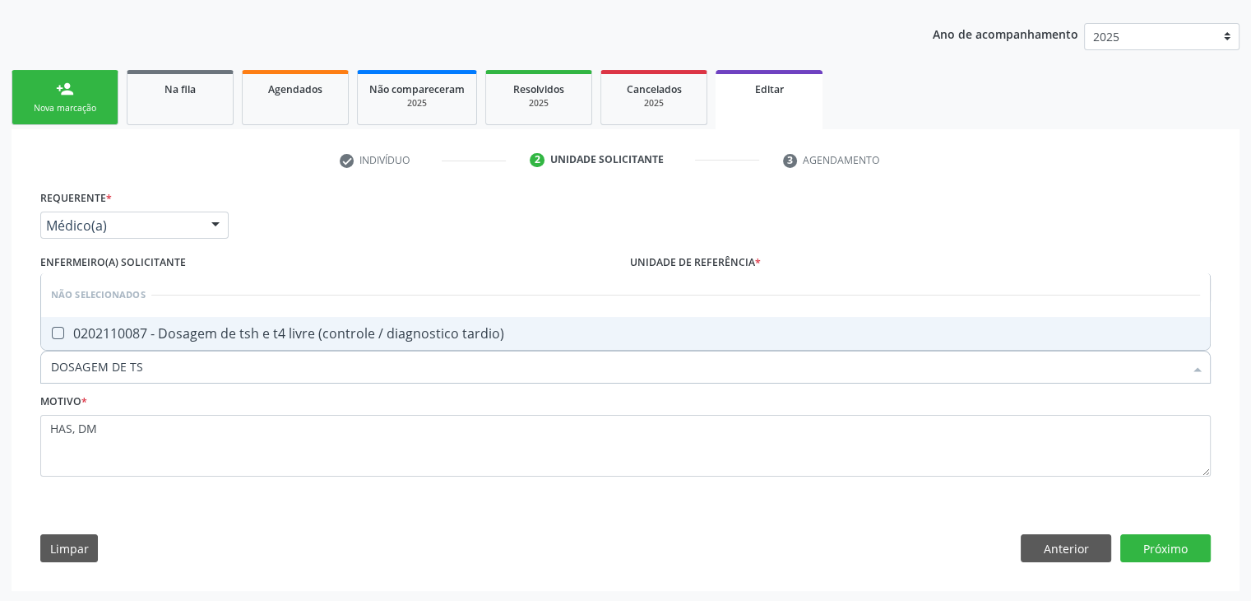
click at [642, 243] on div "person_add Nova marcação Na fila Agendados Não compareceram 2025 Resolvidos 202…" at bounding box center [626, 328] width 1228 height 525
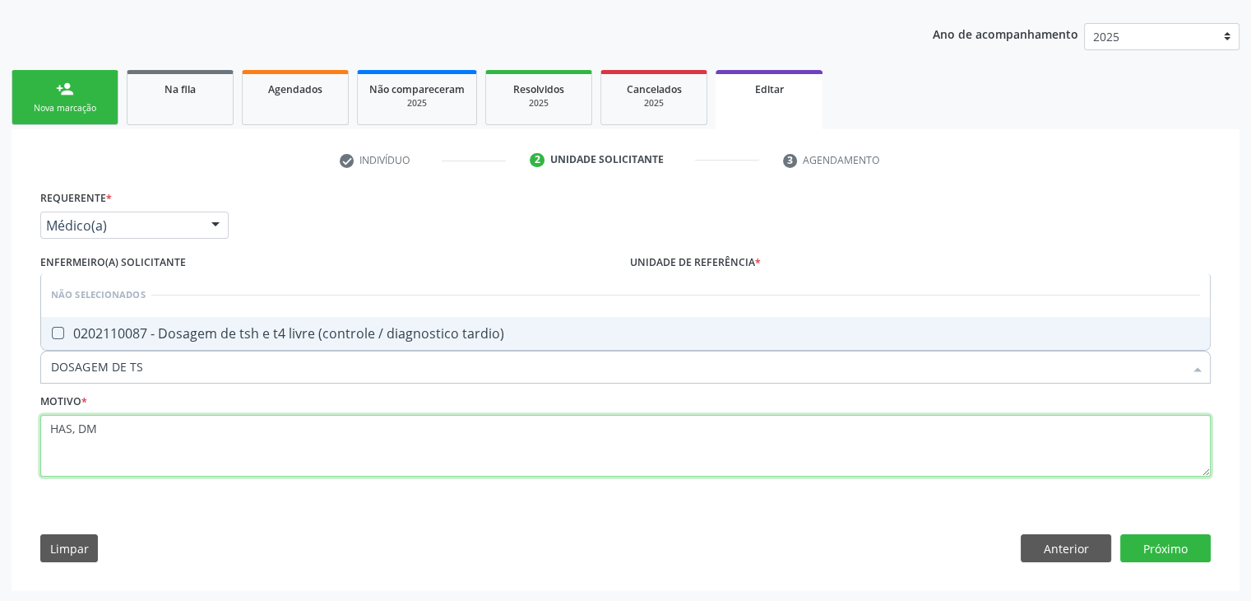
click at [1218, 587] on div "check Indivíduo 2 Unidade solicitante 3 Agendamento CNS 700 6084 5179 8569 done…" at bounding box center [626, 360] width 1228 height 462
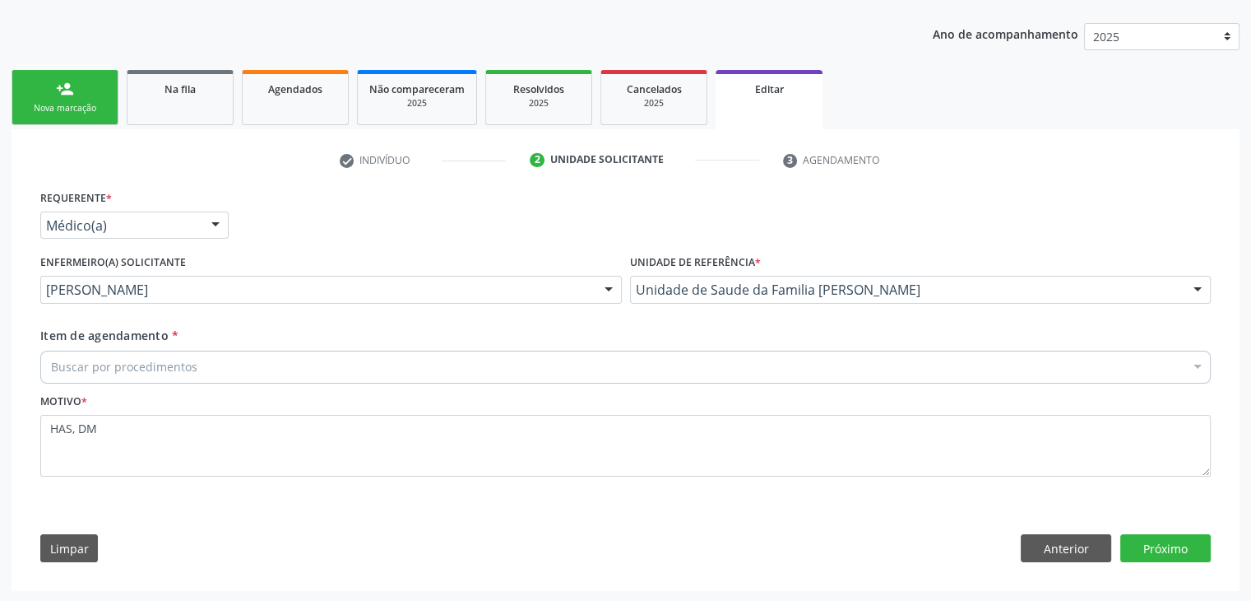
click at [464, 373] on div "Buscar por procedimentos" at bounding box center [625, 366] width 1171 height 33
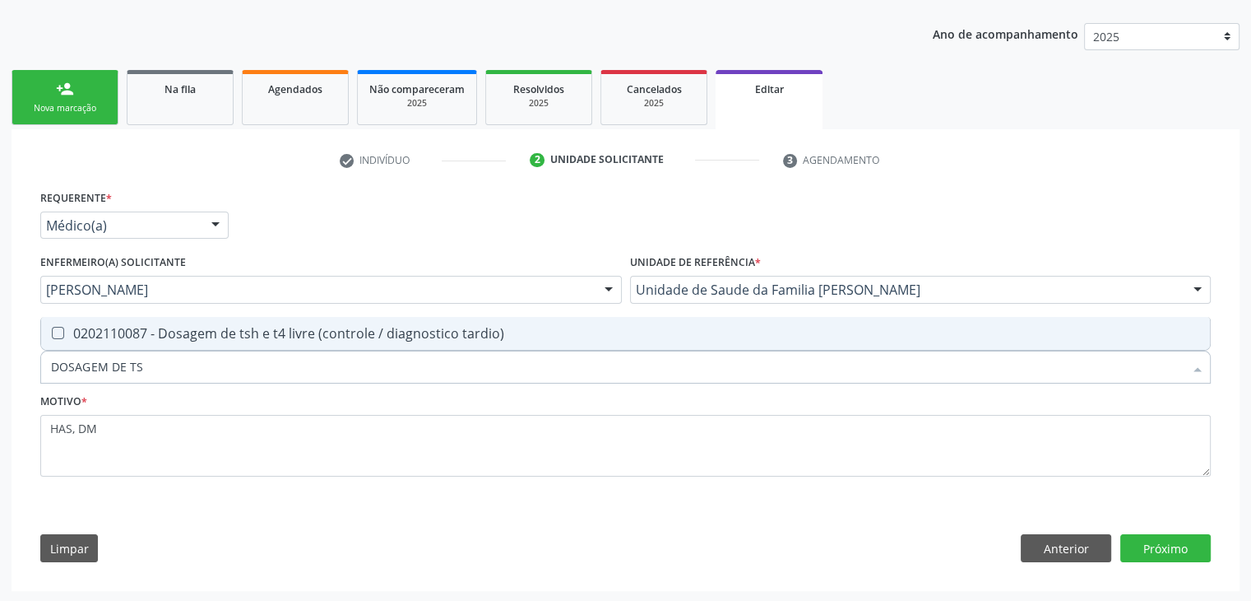
click at [364, 331] on div "0202110087 - Dosagem de tsh e t4 livre (controle / diagnostico tardio)" at bounding box center [625, 333] width 1149 height 13
click at [1162, 555] on button "Próximo" at bounding box center [1165, 548] width 90 height 28
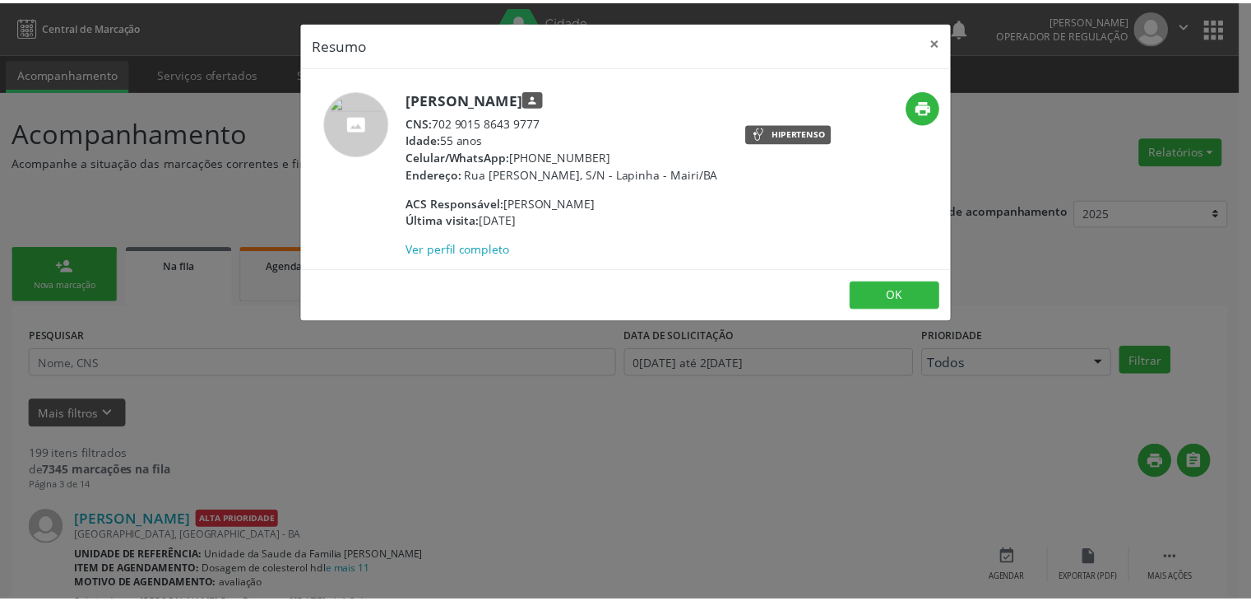
scroll to position [987, 0]
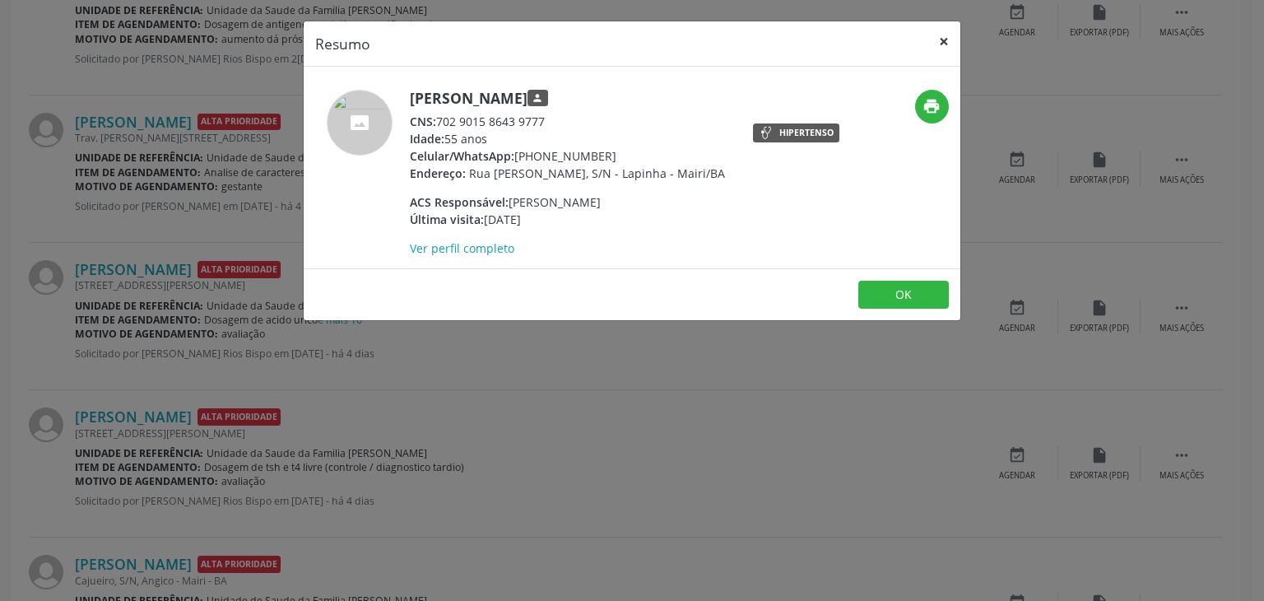
click at [937, 50] on button "×" at bounding box center [943, 41] width 33 height 40
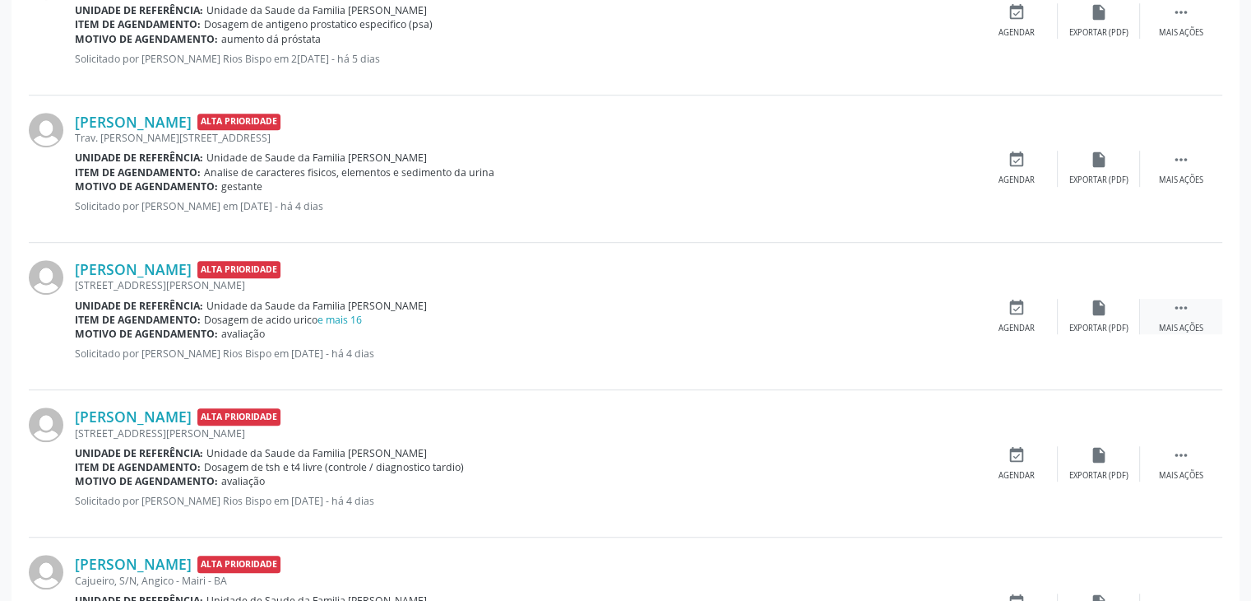
click at [1150, 304] on div " Mais ações" at bounding box center [1181, 316] width 82 height 35
click at [1106, 322] on div "Editar" at bounding box center [1099, 328] width 26 height 12
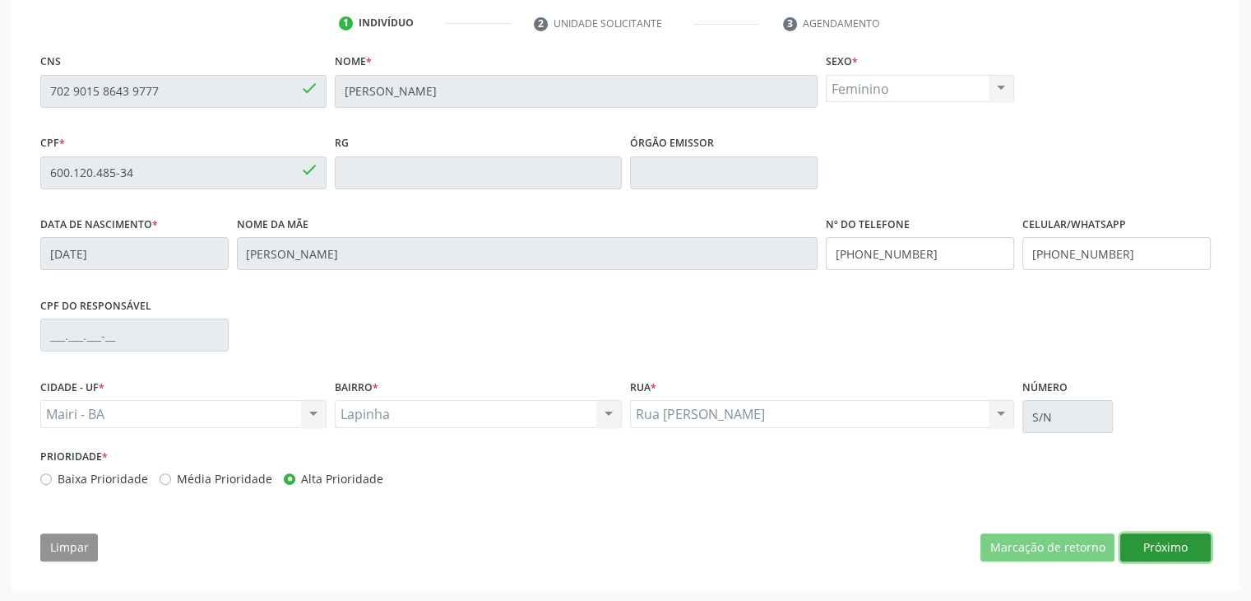
click at [1152, 555] on button "Próximo" at bounding box center [1165, 547] width 90 height 28
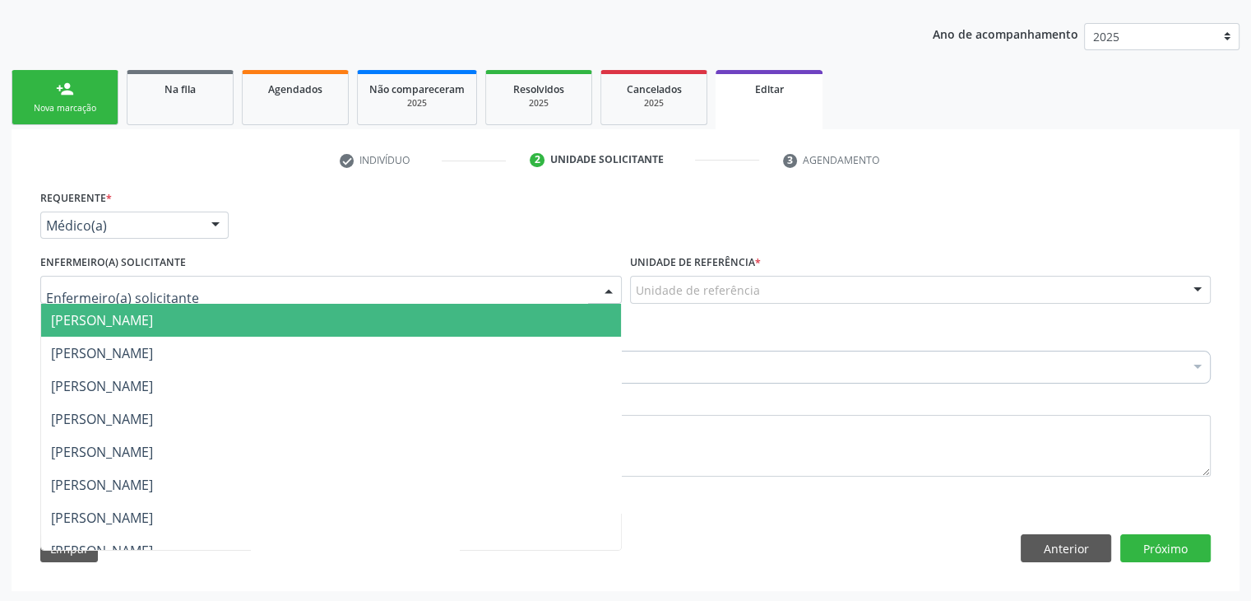
click at [341, 281] on div at bounding box center [331, 290] width 582 height 28
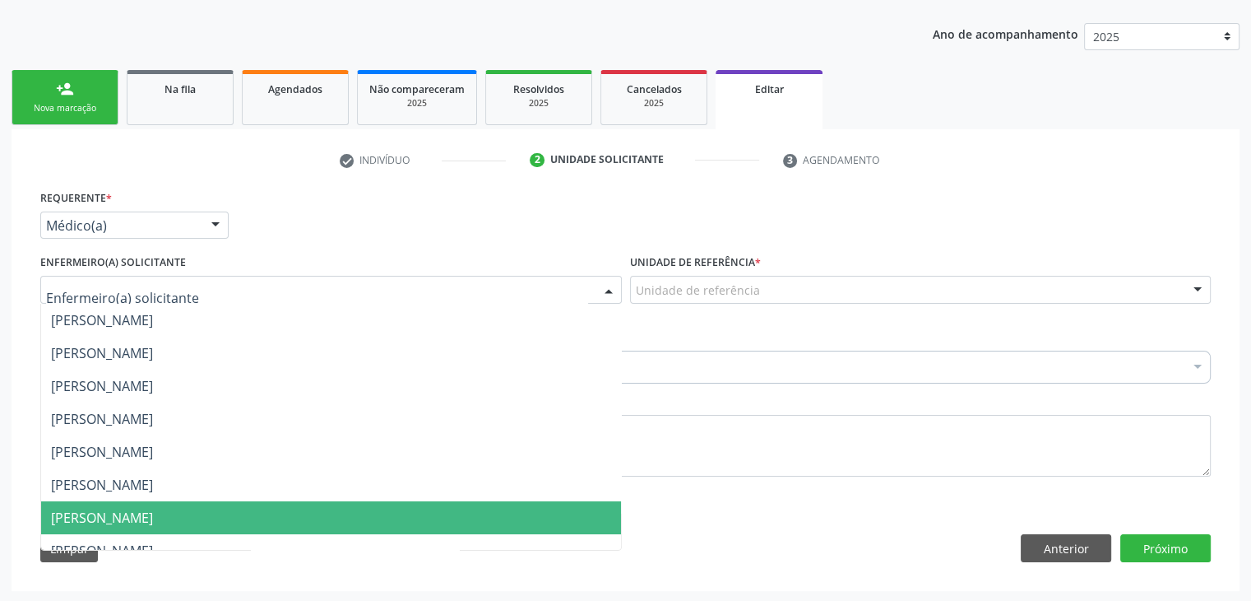
click at [143, 524] on span "[PERSON_NAME]" at bounding box center [331, 517] width 580 height 33
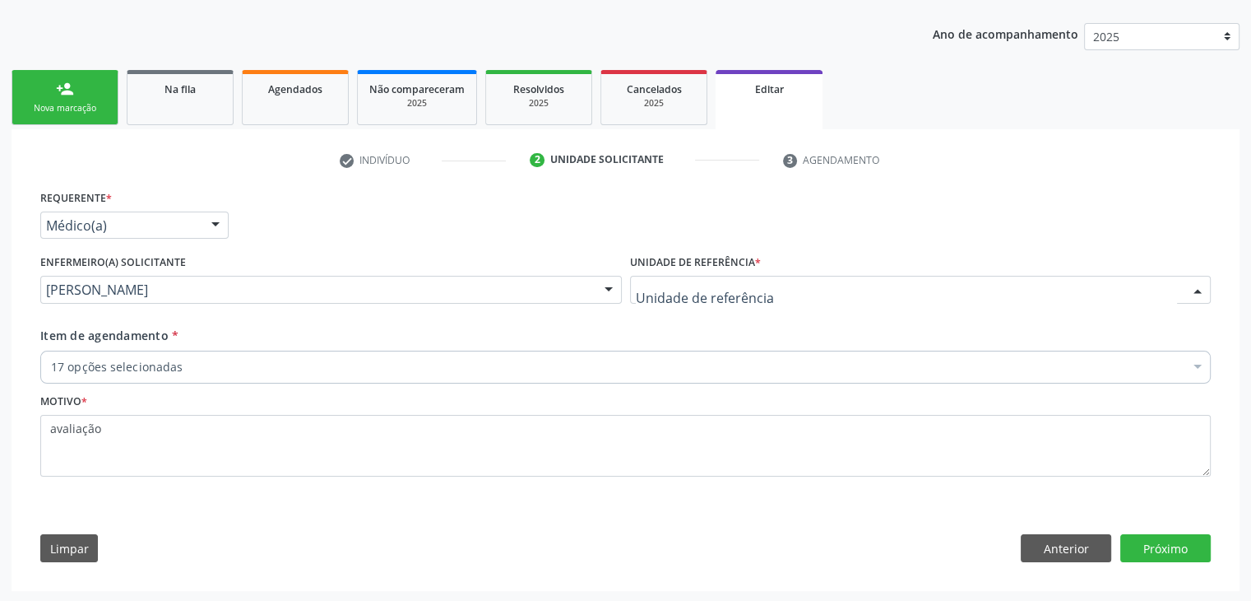
click at [765, 294] on div at bounding box center [921, 290] width 582 height 28
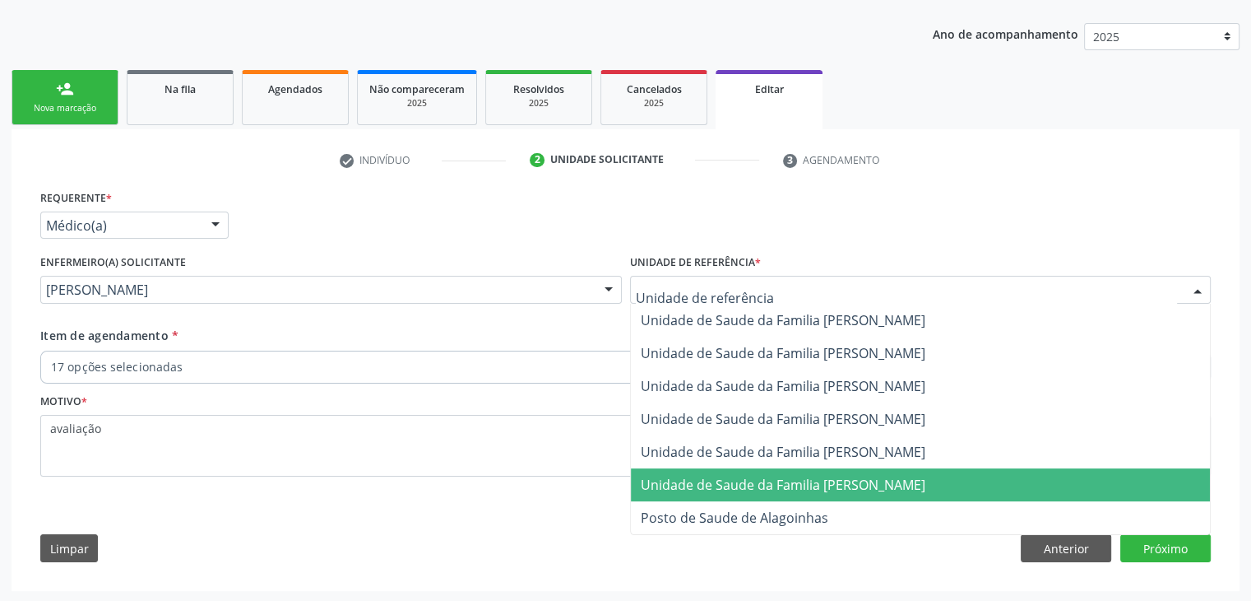
click at [777, 480] on span "Unidade de Saude da Familia [PERSON_NAME]" at bounding box center [783, 484] width 285 height 18
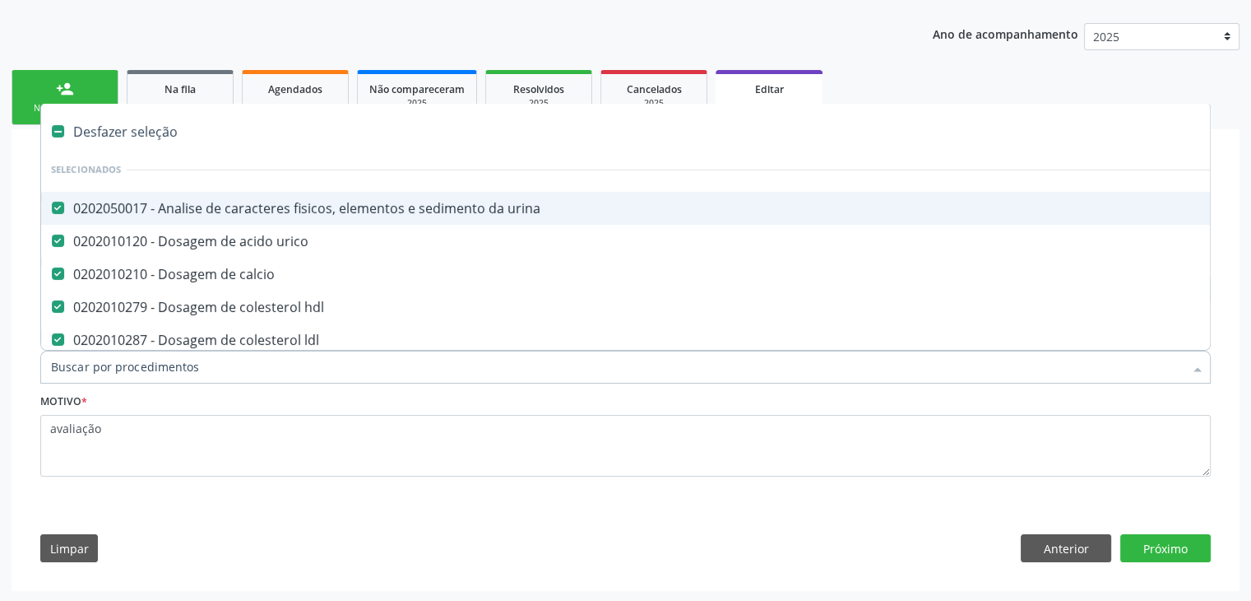
click at [149, 117] on div "Desfazer seleção" at bounding box center [684, 131] width 1286 height 33
checkbox urina "false"
checkbox urico "false"
checkbox calcio "false"
checkbox hdl "false"
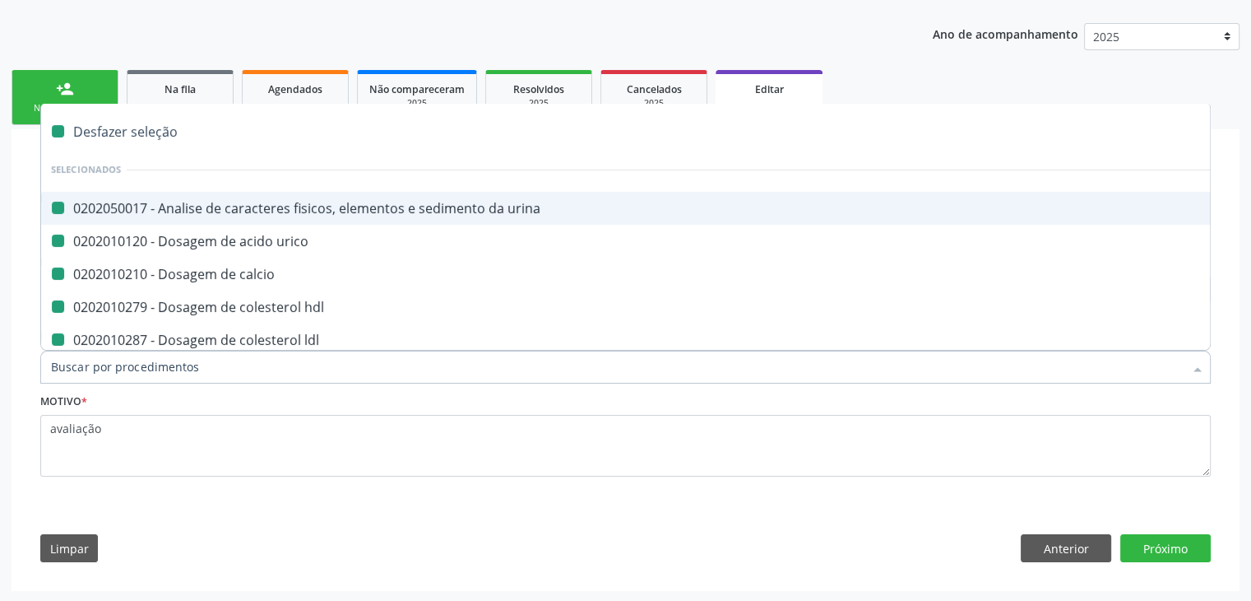
checkbox ldl "false"
checkbox total "false"
checkbox creatinina "false"
checkbox \(cpk\) "false"
checkbox glicose "false"
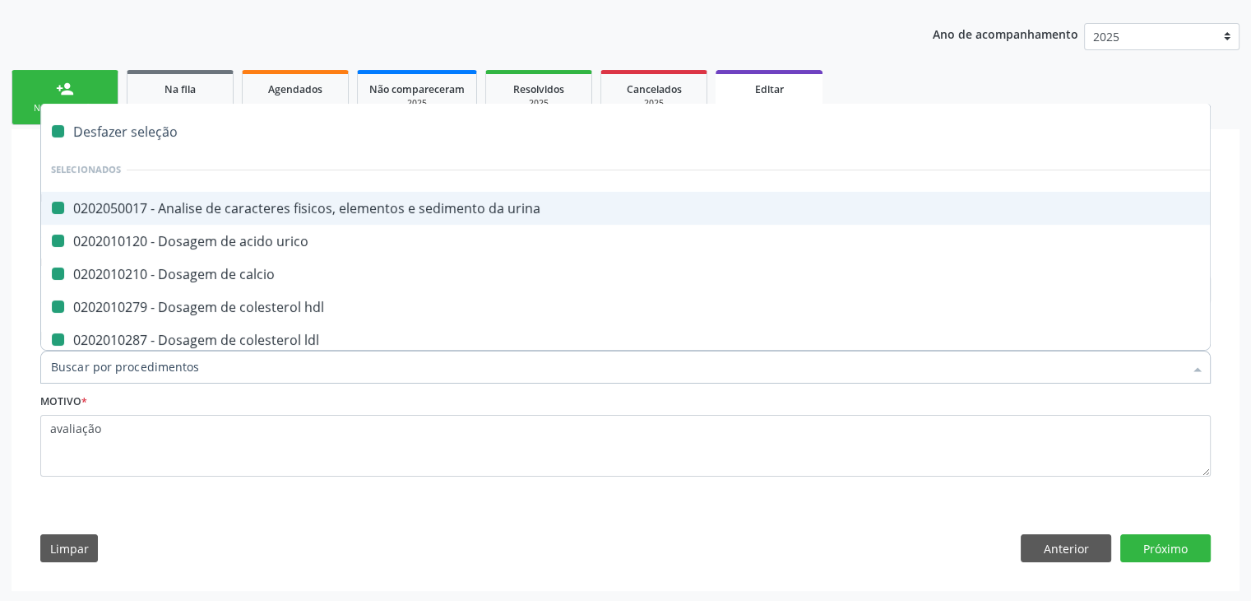
checkbox glicosilada "false"
checkbox potassio "false"
checkbox \(tgo\) "false"
checkbox \(tgp\) "false"
checkbox triglicerideos "false"
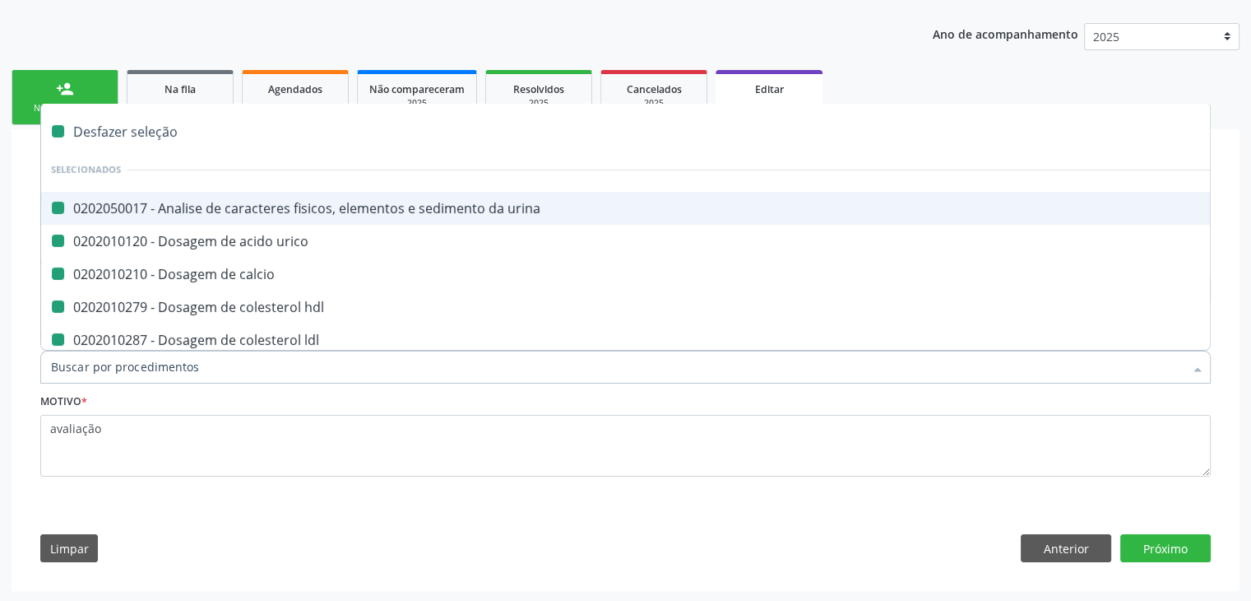
checkbox ureia "false"
checkbox completo "false"
checkbox fezes "false"
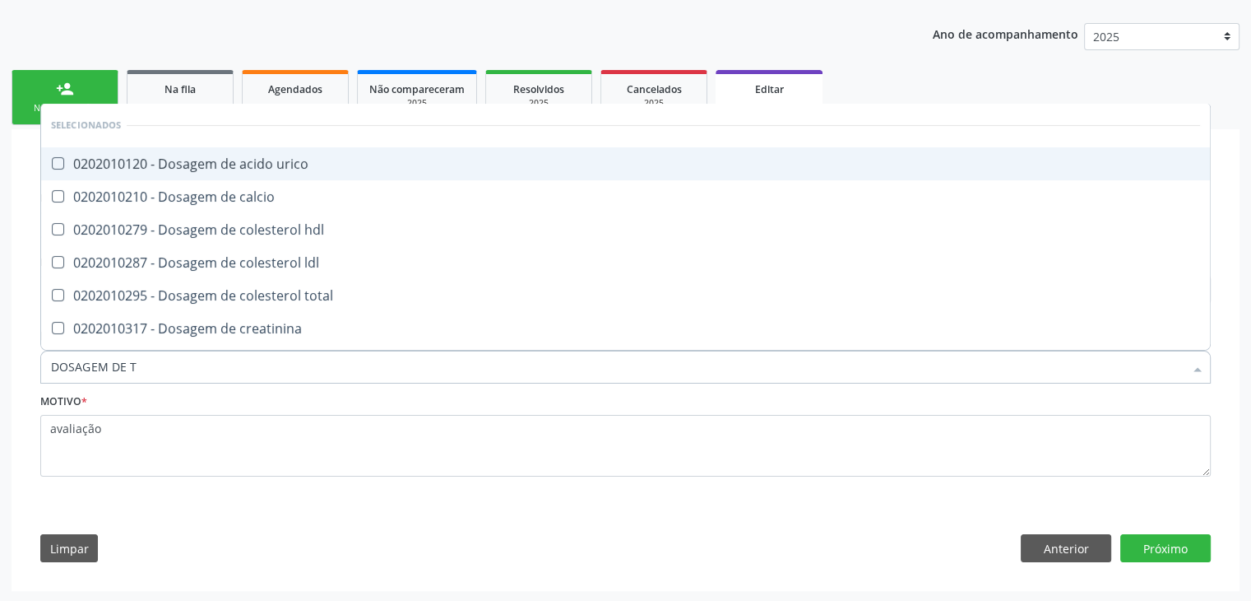
type input "DOSAGEM DE TS"
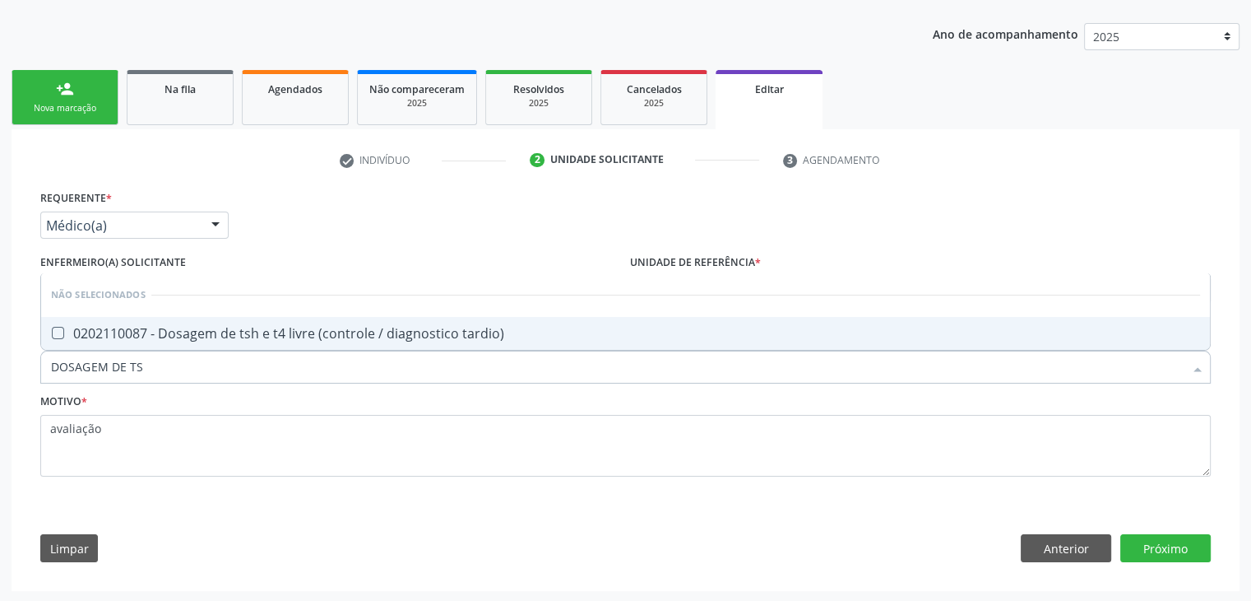
click at [313, 329] on div "0202110087 - Dosagem de tsh e t4 livre (controle / diagnostico tardio)" at bounding box center [625, 333] width 1149 height 13
checkbox tardio\) "true"
click at [1152, 543] on button "Próximo" at bounding box center [1165, 548] width 90 height 28
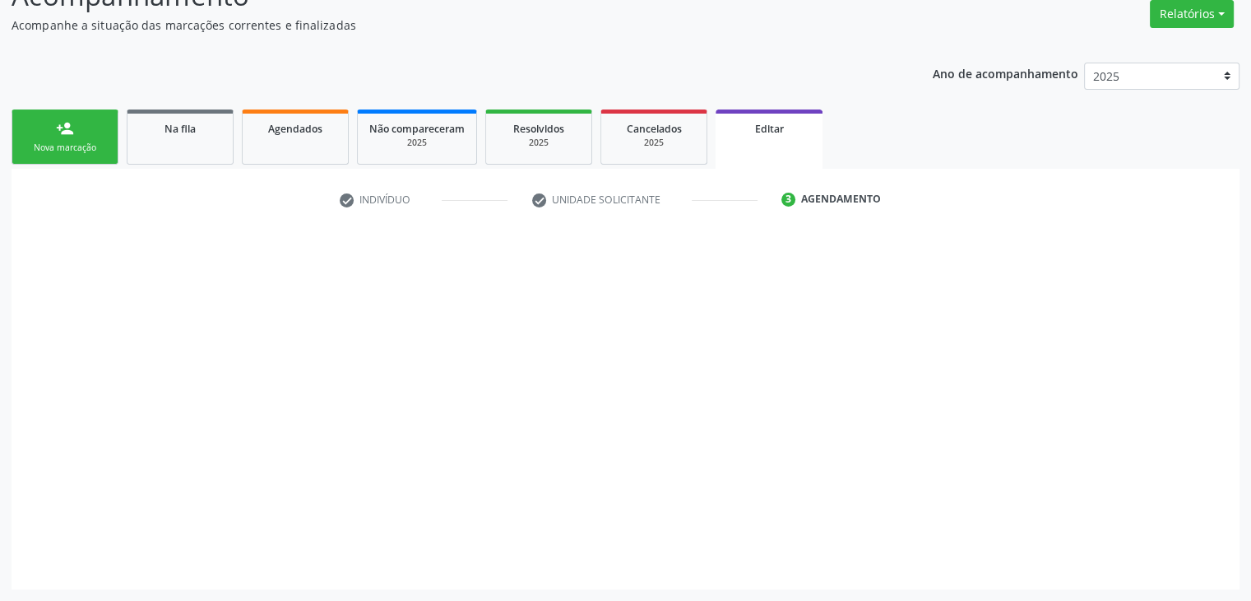
scroll to position [136, 0]
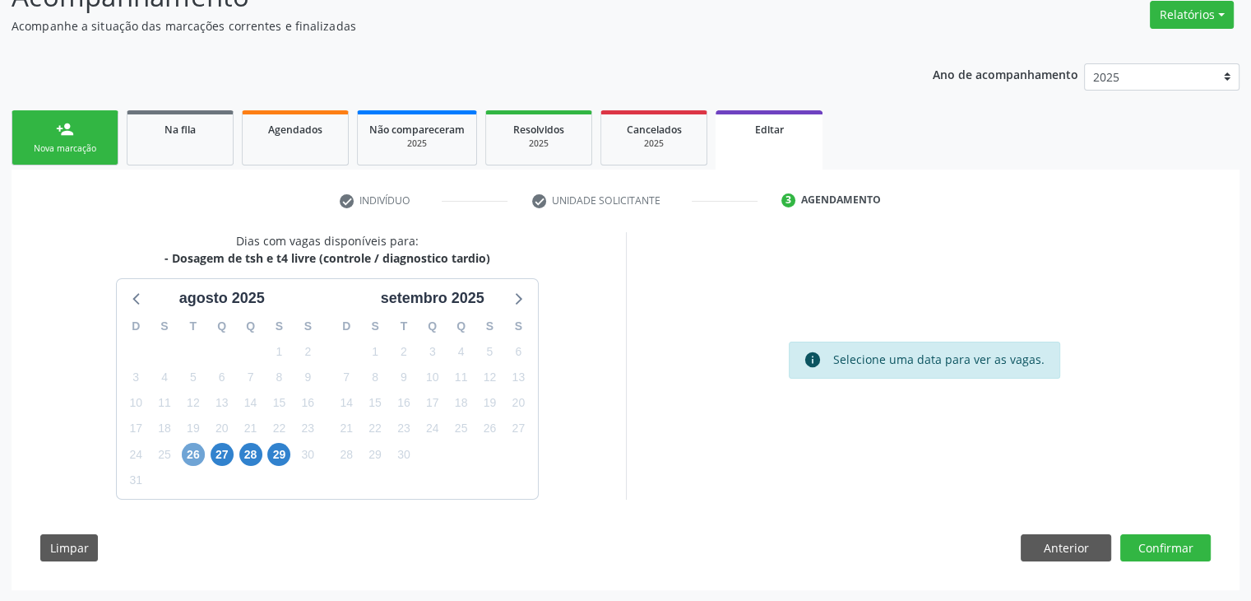
click at [199, 456] on span "26" at bounding box center [193, 454] width 23 height 23
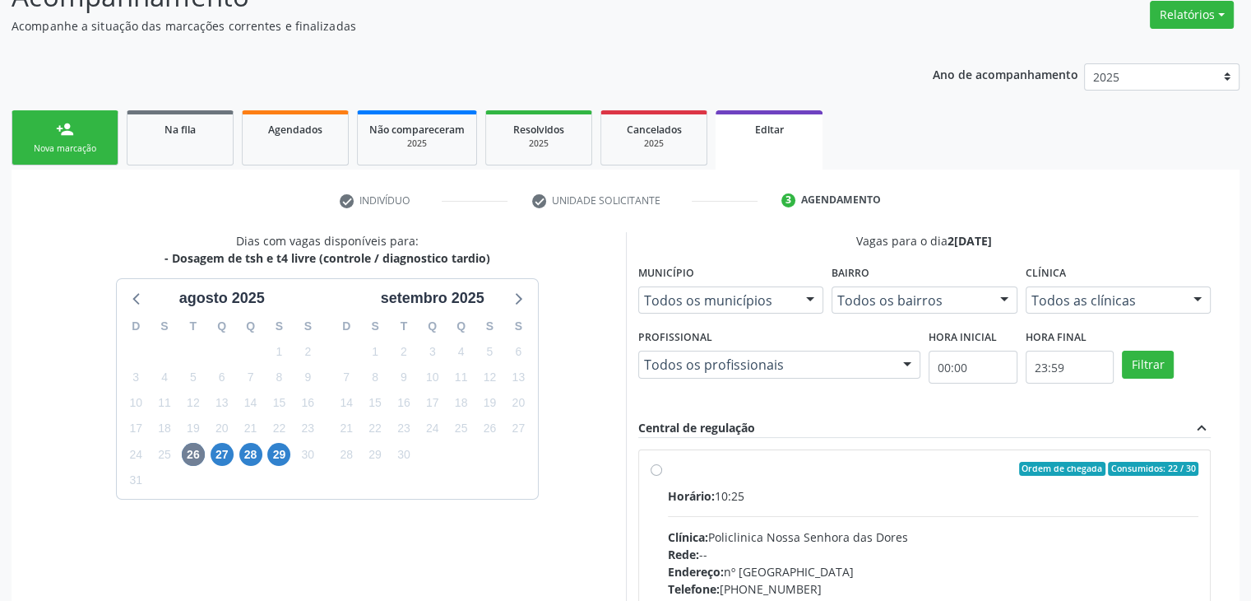
click at [757, 514] on div "Horário: 10:25 Clínica: Policlinica Nossa Senhora das Dores Rede: -- Endereço: …" at bounding box center [933, 600] width 531 height 226
click at [662, 476] on input "Ordem de chegada Consumidos: 22 / 30 Horário: 10:25 Clínica: Policlinica Nossa …" at bounding box center [657, 469] width 12 height 15
radio input "true"
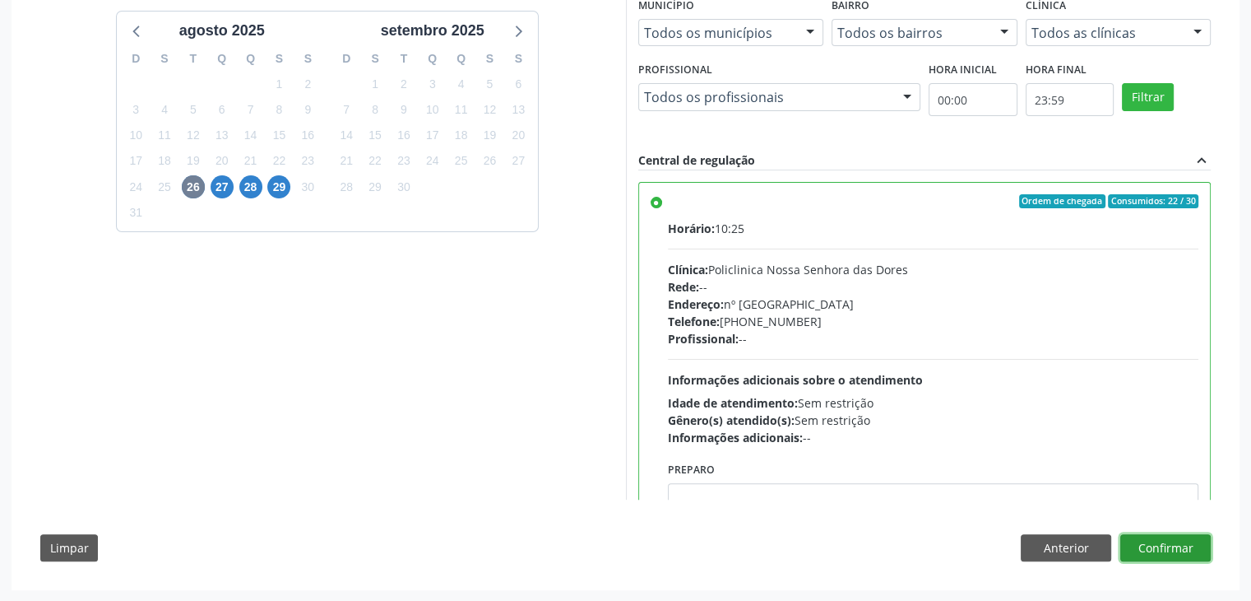
click at [1190, 540] on button "Confirmar" at bounding box center [1165, 548] width 90 height 28
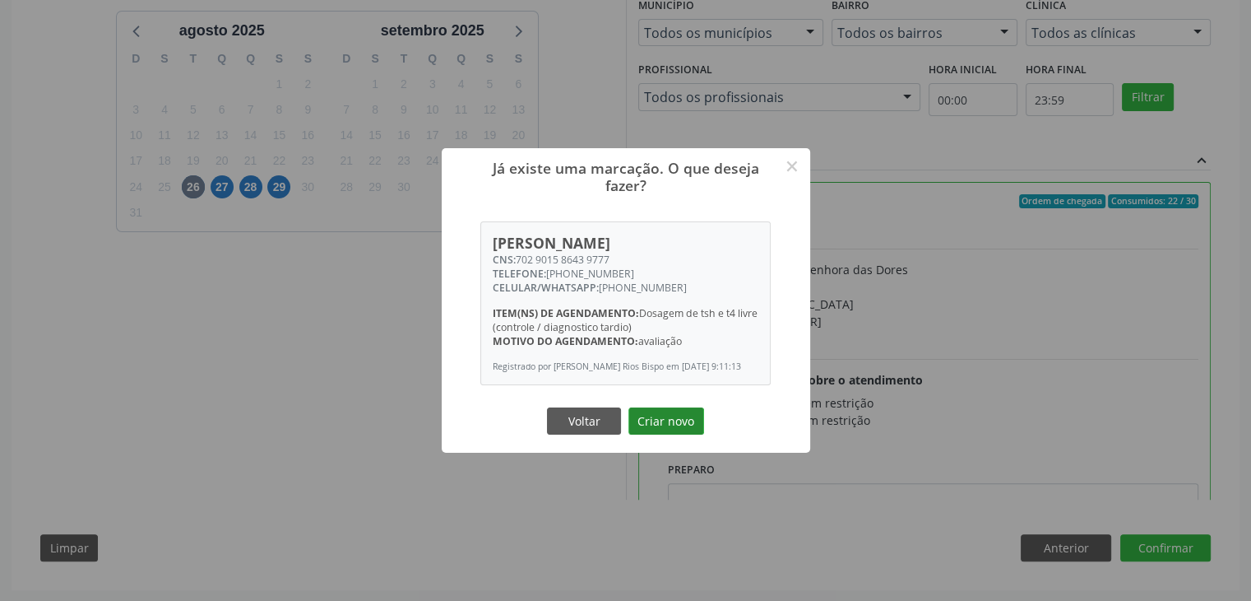
click at [679, 420] on button "Criar novo" at bounding box center [667, 421] width 76 height 28
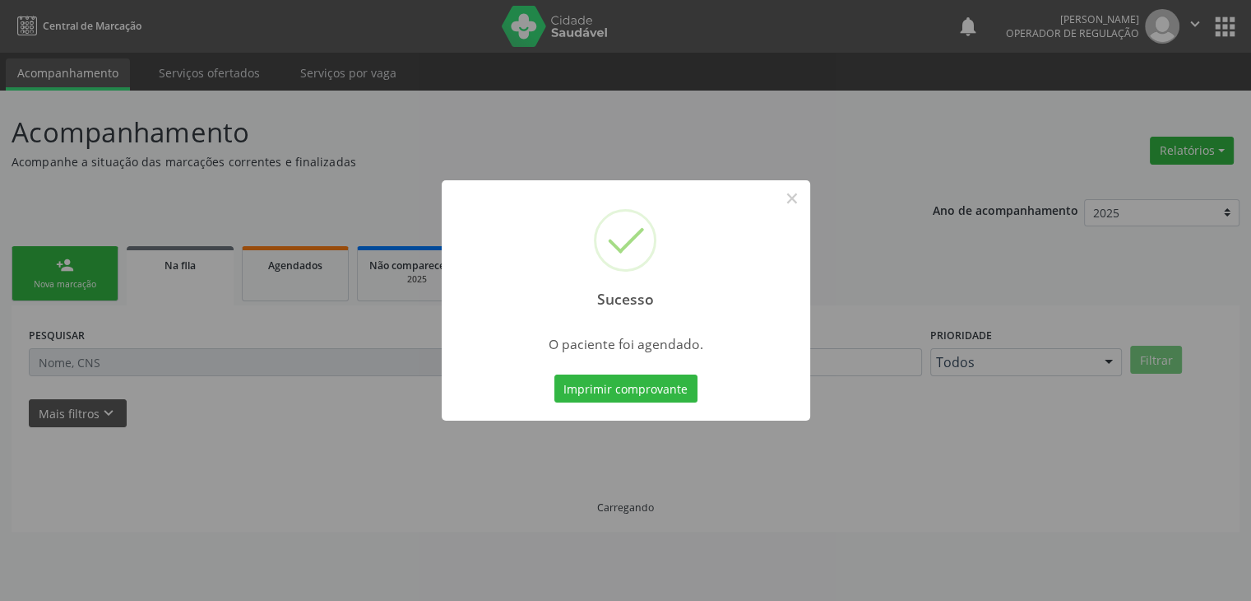
scroll to position [0, 0]
click at [790, 195] on button "×" at bounding box center [798, 198] width 28 height 28
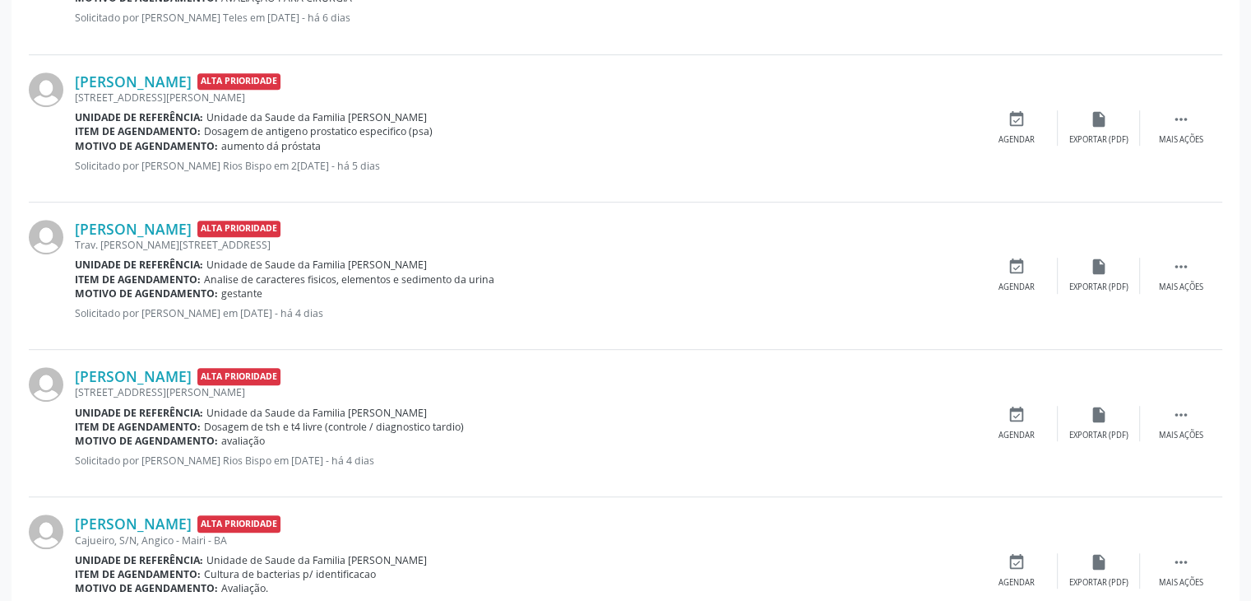
scroll to position [987, 0]
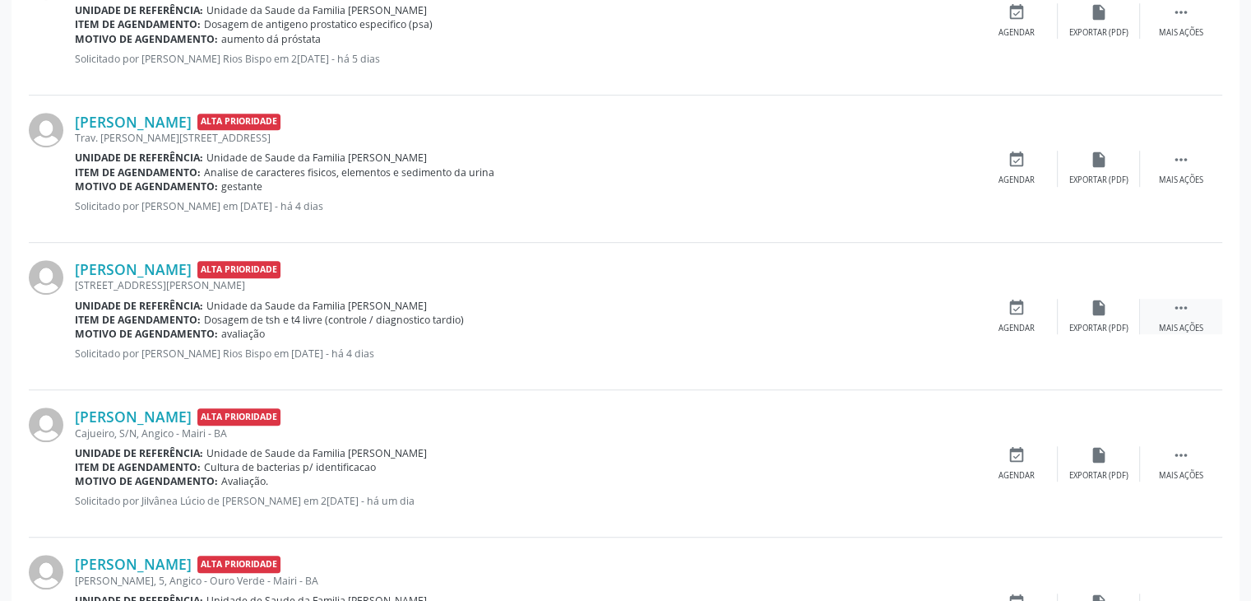
click at [1153, 323] on div " Mais ações" at bounding box center [1181, 316] width 82 height 35
click at [1084, 323] on div "edit Editar" at bounding box center [1099, 316] width 82 height 35
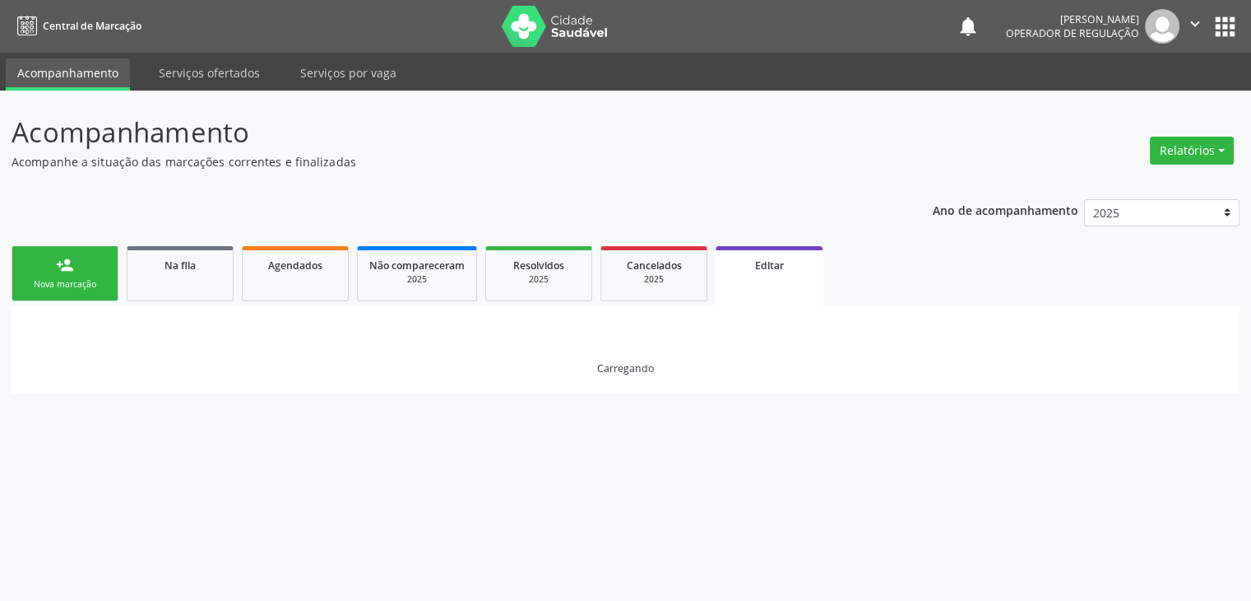
scroll to position [0, 0]
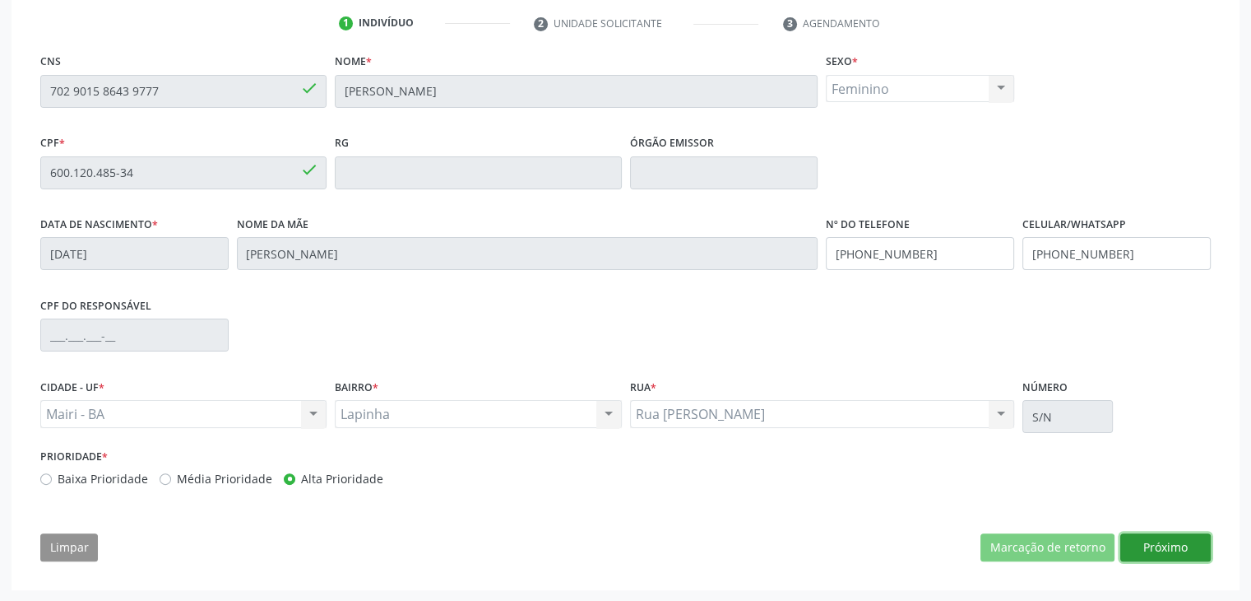
click at [1163, 540] on button "Próximo" at bounding box center [1165, 547] width 90 height 28
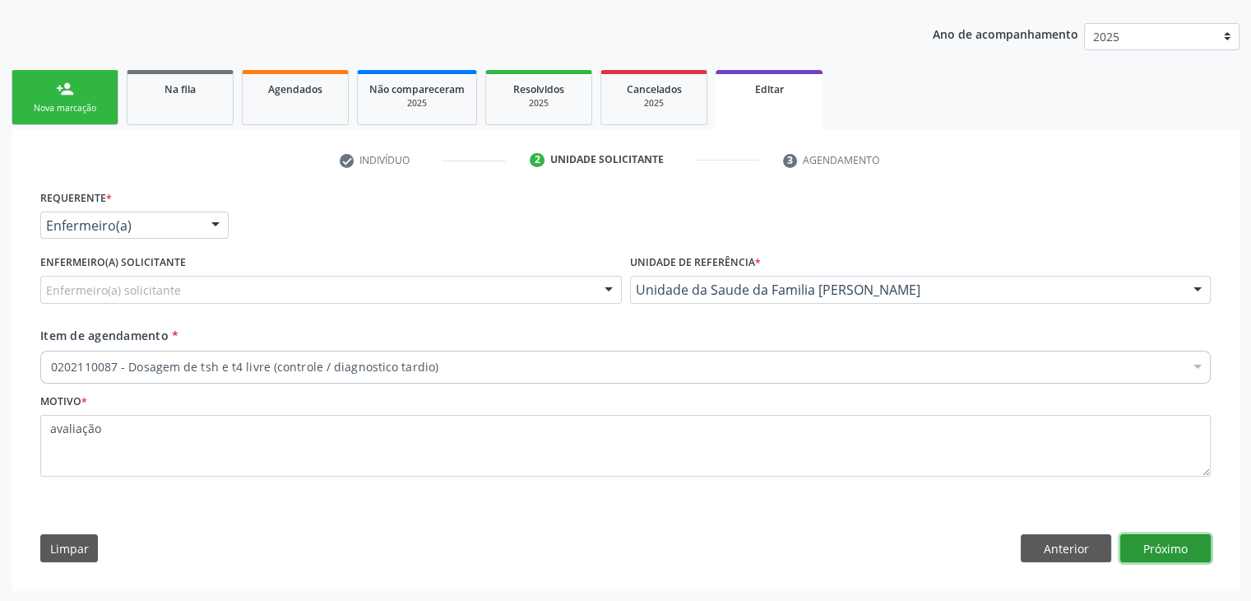
click at [1158, 541] on button "Próximo" at bounding box center [1165, 548] width 90 height 28
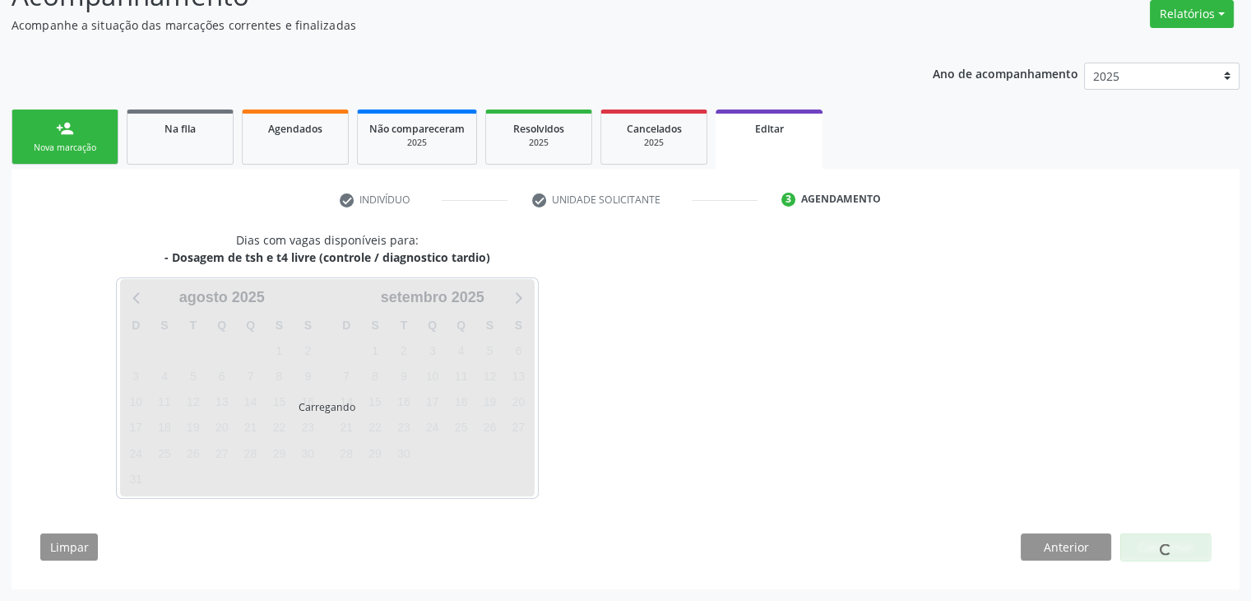
scroll to position [136, 0]
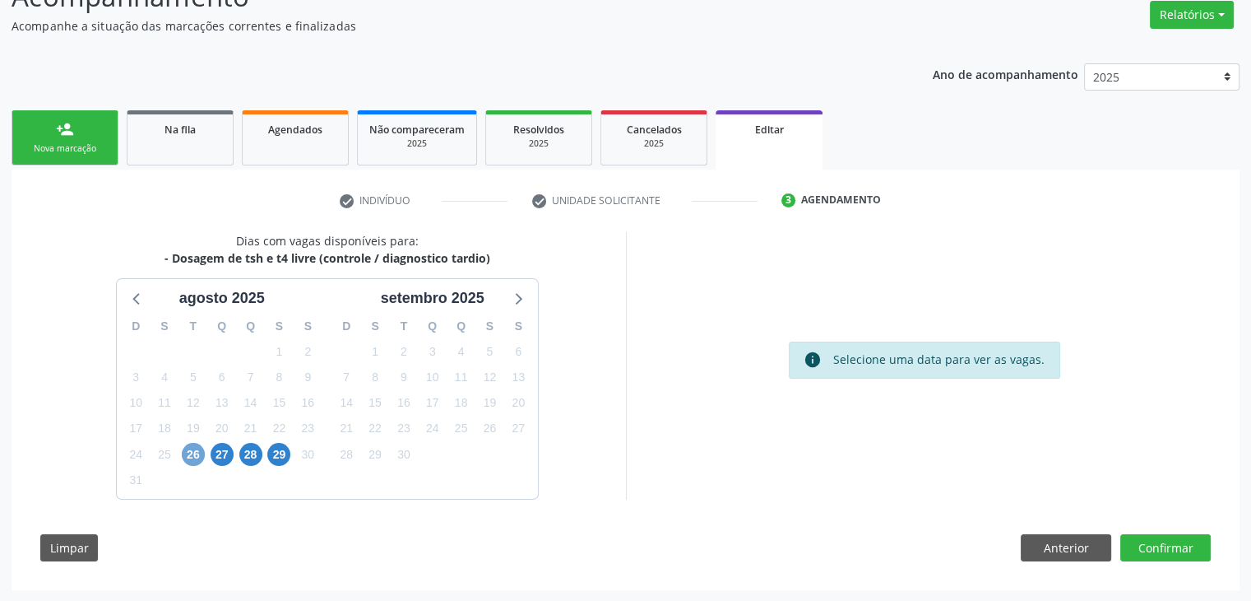
click at [188, 452] on span "26" at bounding box center [193, 454] width 23 height 23
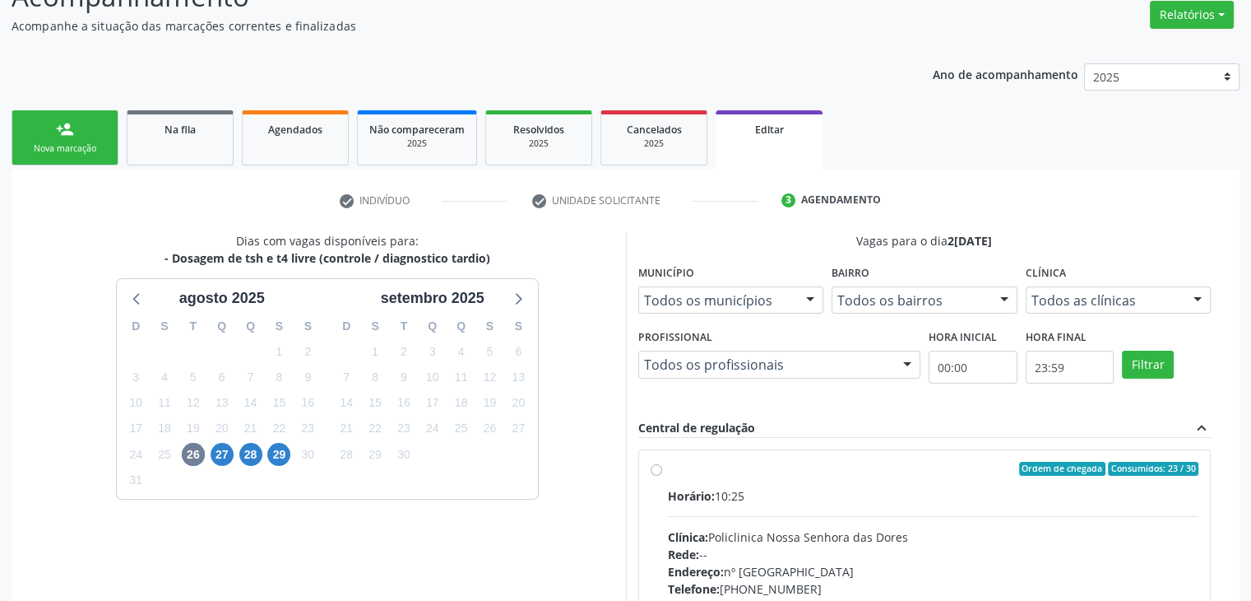
click at [1041, 508] on div "Horário: 10:25 Clínica: Policlinica Nossa Senhora das Dores Rede: -- Endereço: …" at bounding box center [933, 600] width 531 height 226
click at [662, 476] on input "Ordem de chegada Consumidos: 23 / 30 Horário: 10:25 Clínica: Policlinica Nossa …" at bounding box center [657, 469] width 12 height 15
radio input "true"
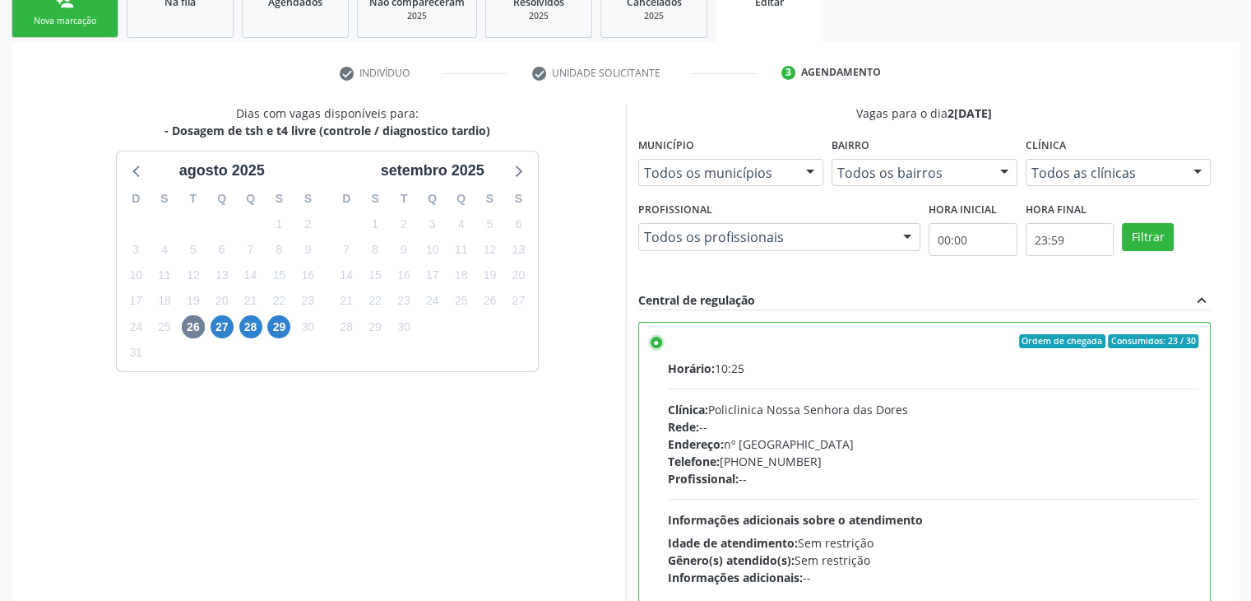
scroll to position [403, 0]
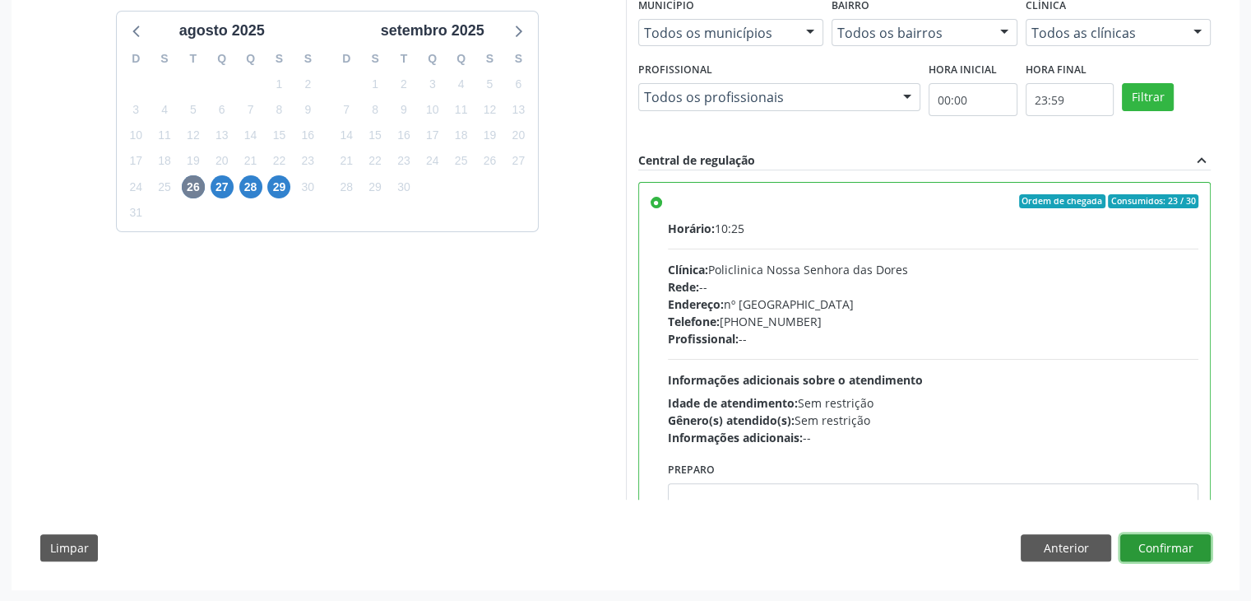
click at [1181, 550] on button "Confirmar" at bounding box center [1165, 548] width 90 height 28
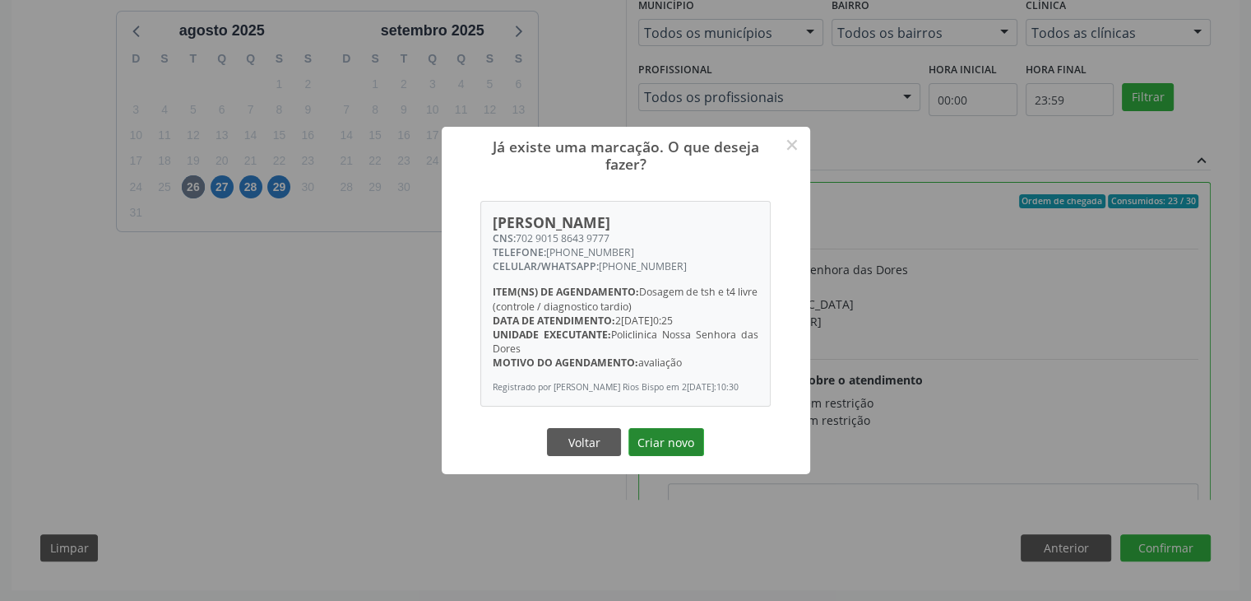
click at [680, 443] on button "Criar novo" at bounding box center [667, 442] width 76 height 28
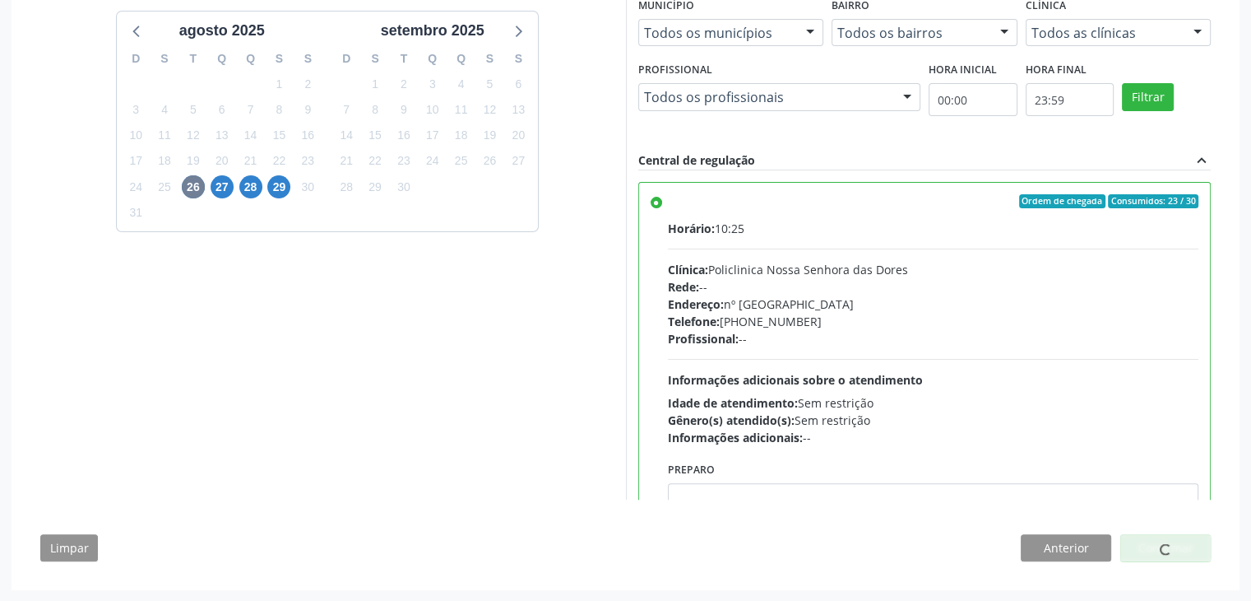
scroll to position [0, 0]
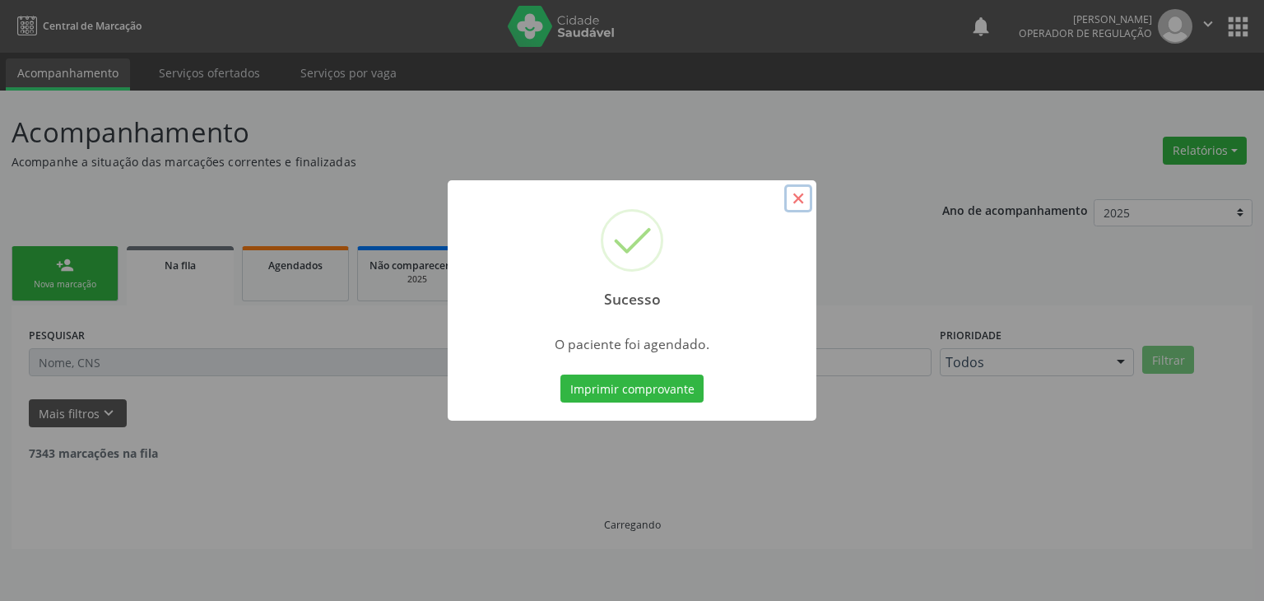
click at [807, 201] on button "×" at bounding box center [798, 198] width 28 height 28
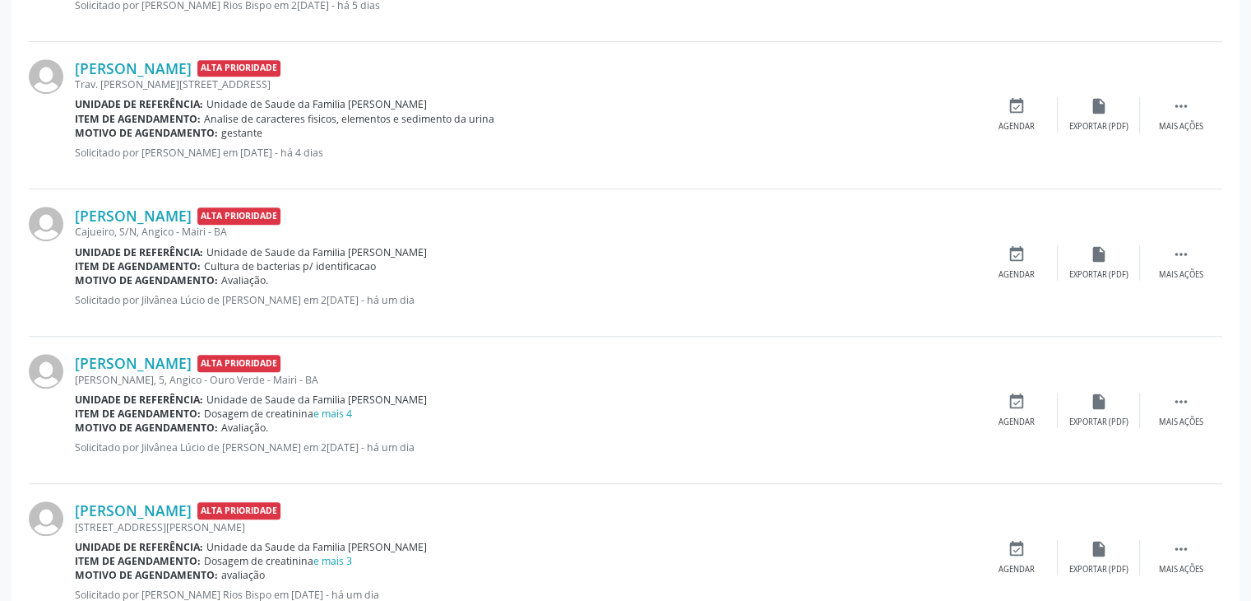
scroll to position [1069, 0]
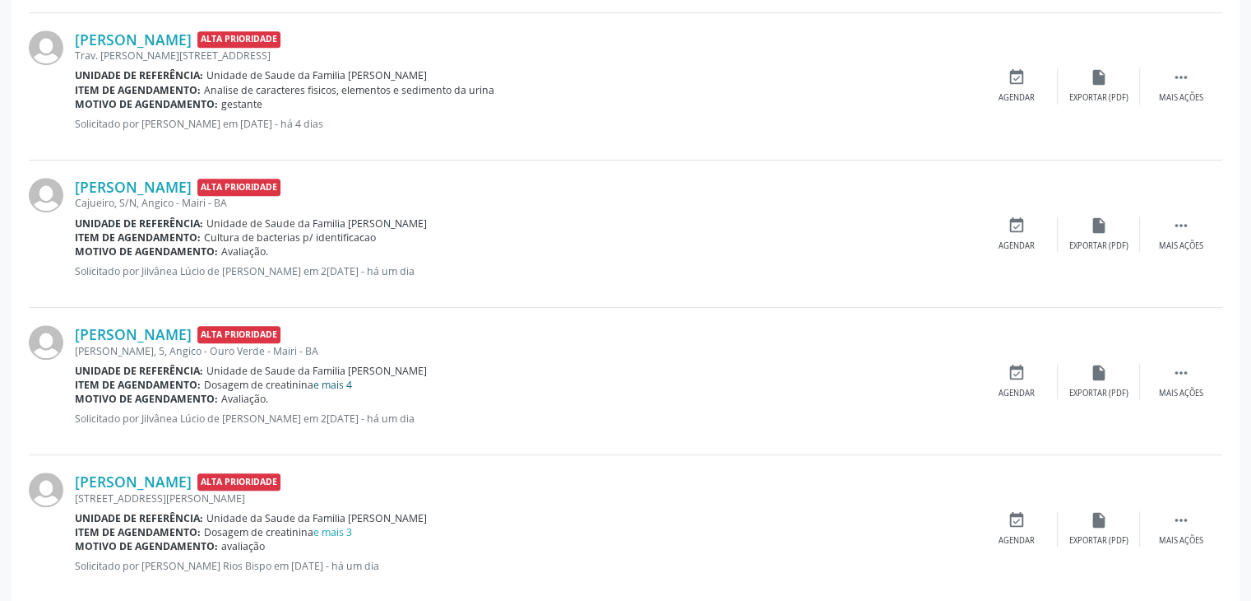
click at [338, 379] on link "e mais 4" at bounding box center [332, 385] width 39 height 14
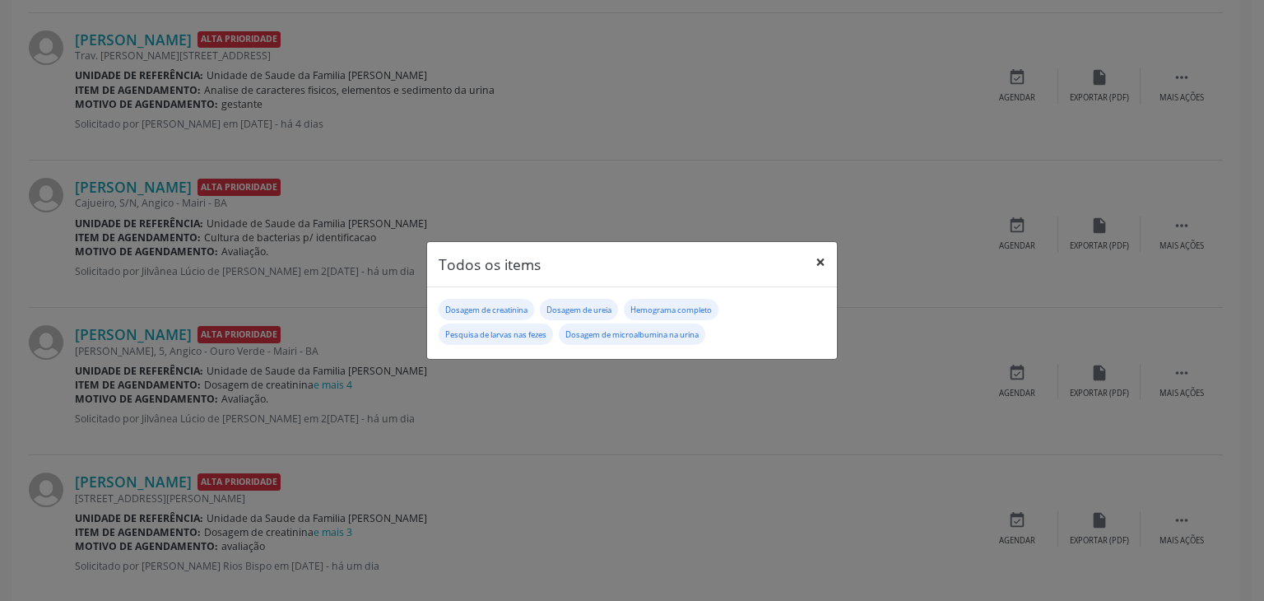
click at [819, 256] on button "×" at bounding box center [820, 262] width 33 height 40
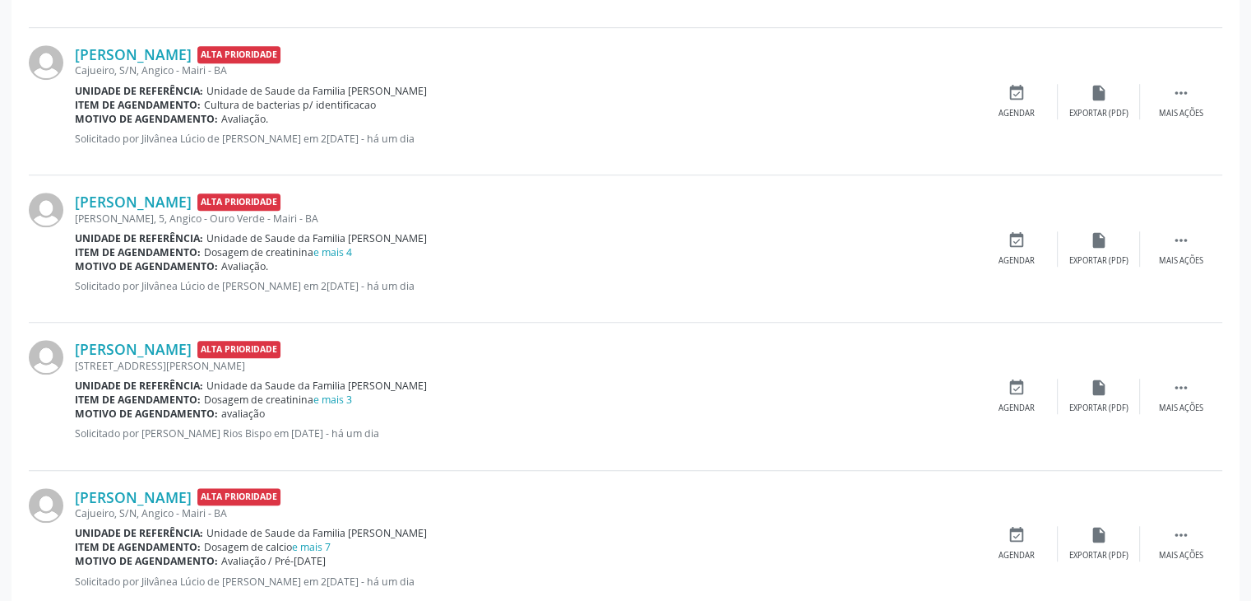
scroll to position [1234, 0]
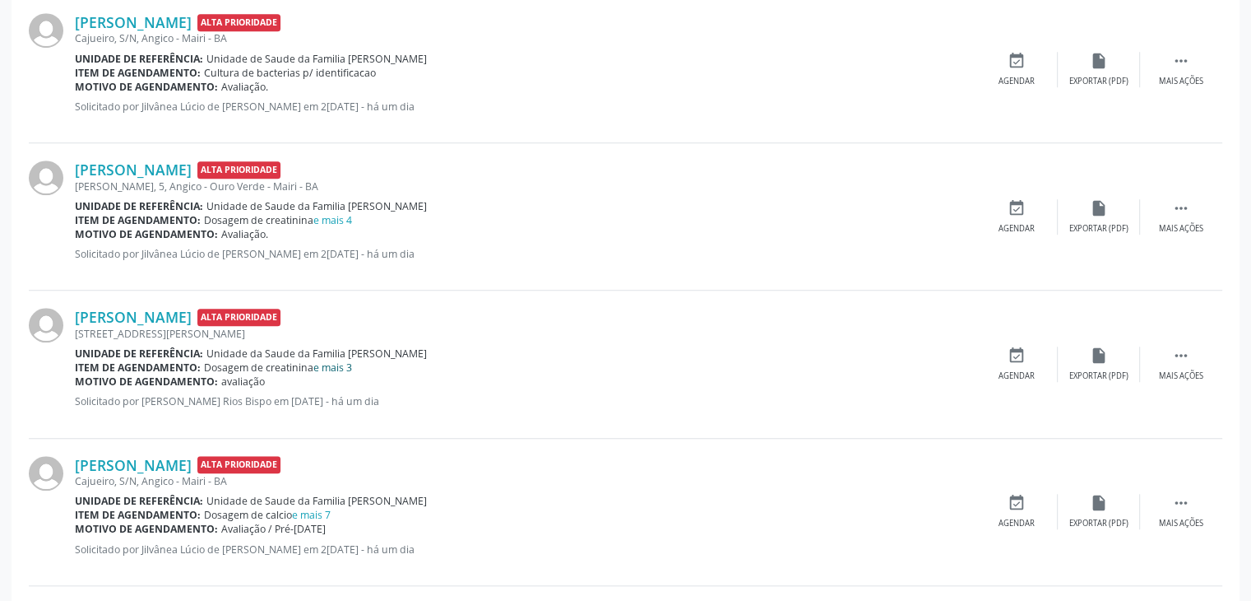
click at [336, 366] on link "e mais 3" at bounding box center [332, 367] width 39 height 14
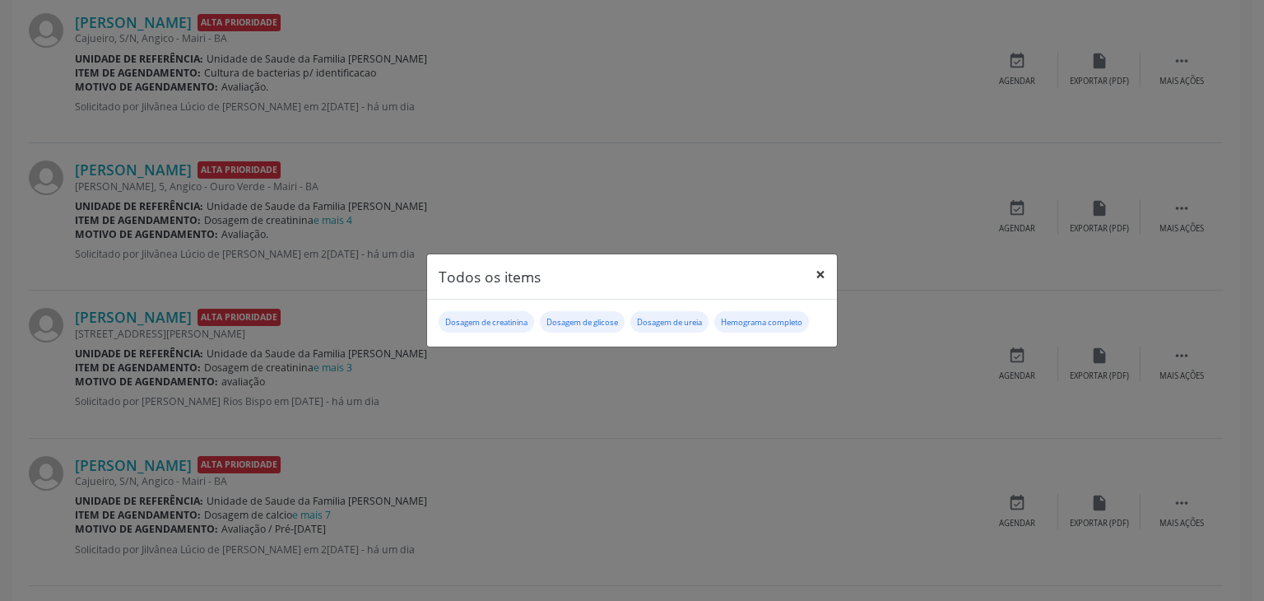
click at [810, 271] on button "×" at bounding box center [820, 274] width 33 height 40
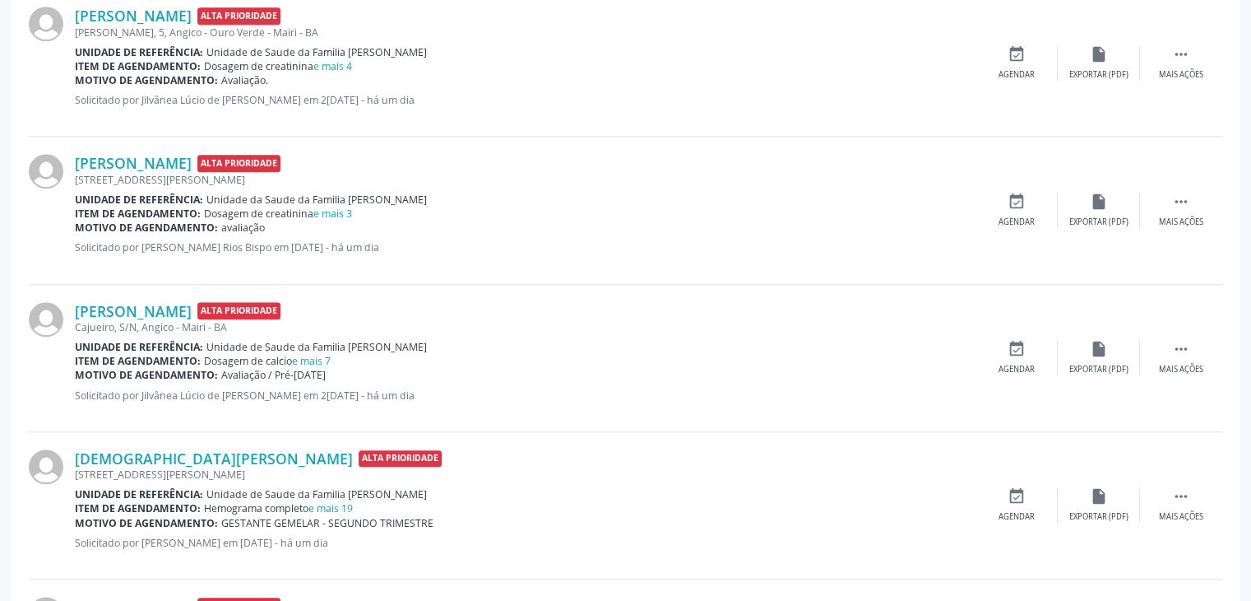
scroll to position [1399, 0]
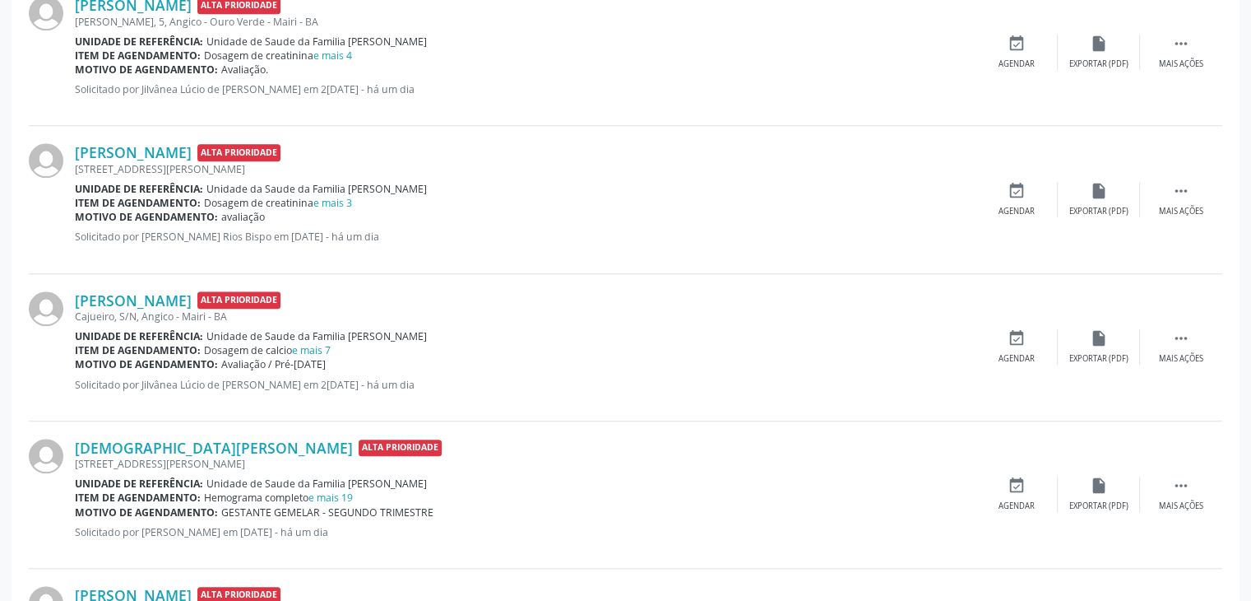
click at [318, 338] on span "Unidade de Saude da Familia [PERSON_NAME]" at bounding box center [316, 336] width 220 height 14
click at [315, 343] on link "e mais 7" at bounding box center [311, 350] width 39 height 14
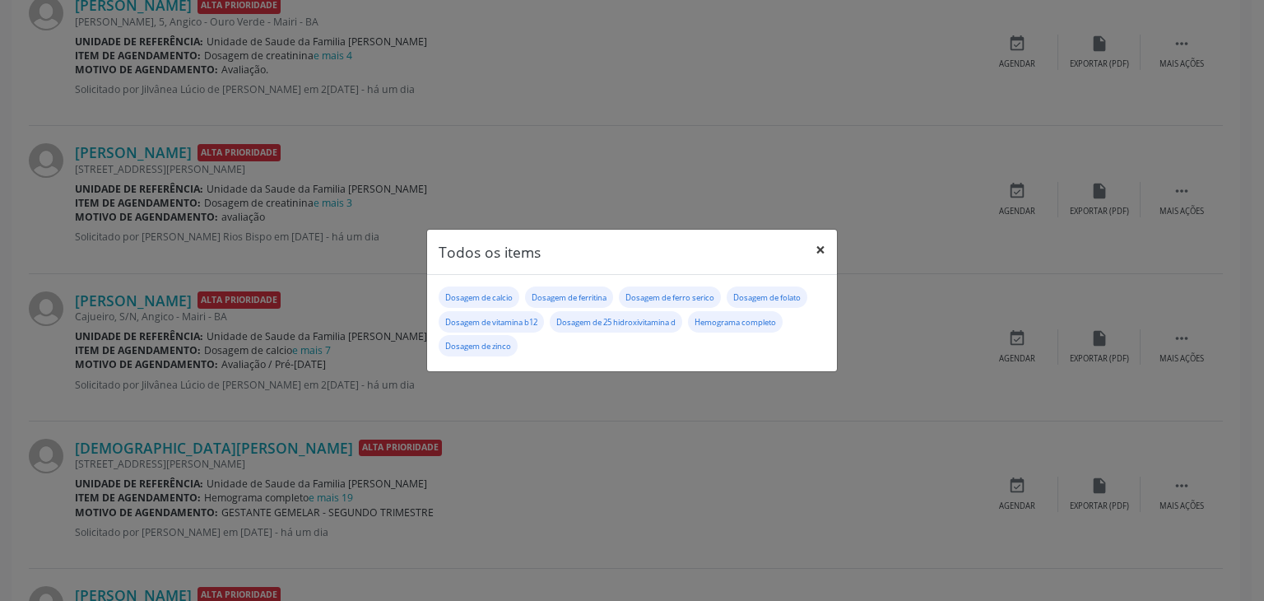
click at [825, 248] on button "×" at bounding box center [820, 250] width 33 height 40
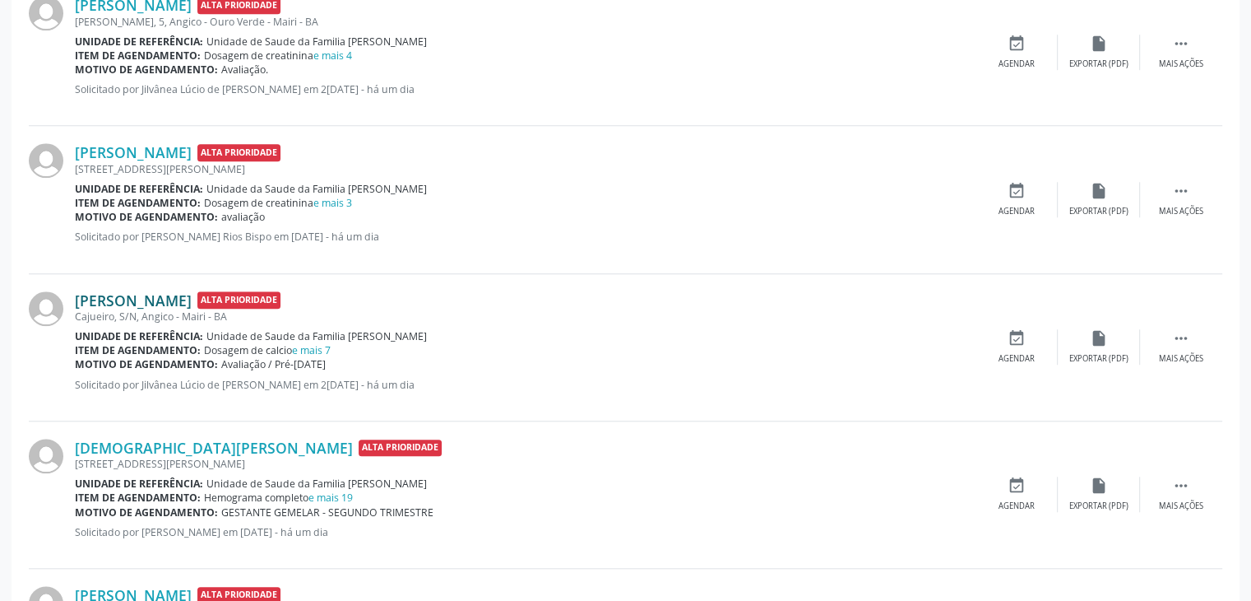
click at [192, 297] on link "[PERSON_NAME]" at bounding box center [133, 300] width 117 height 18
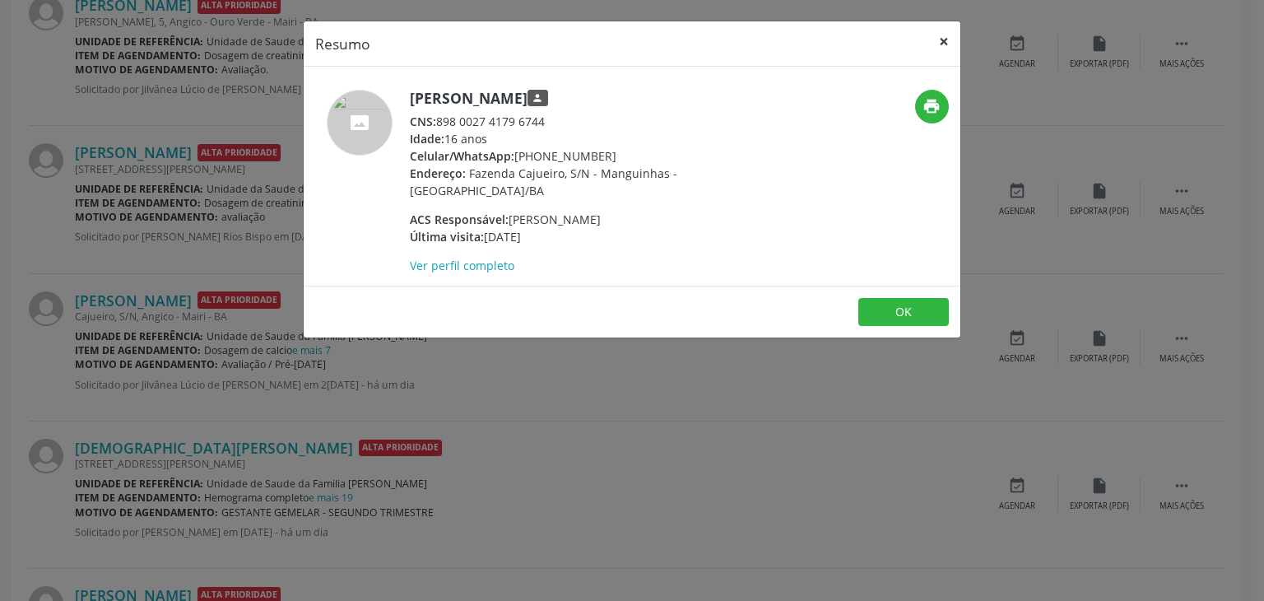
click at [932, 34] on button "×" at bounding box center [943, 41] width 33 height 40
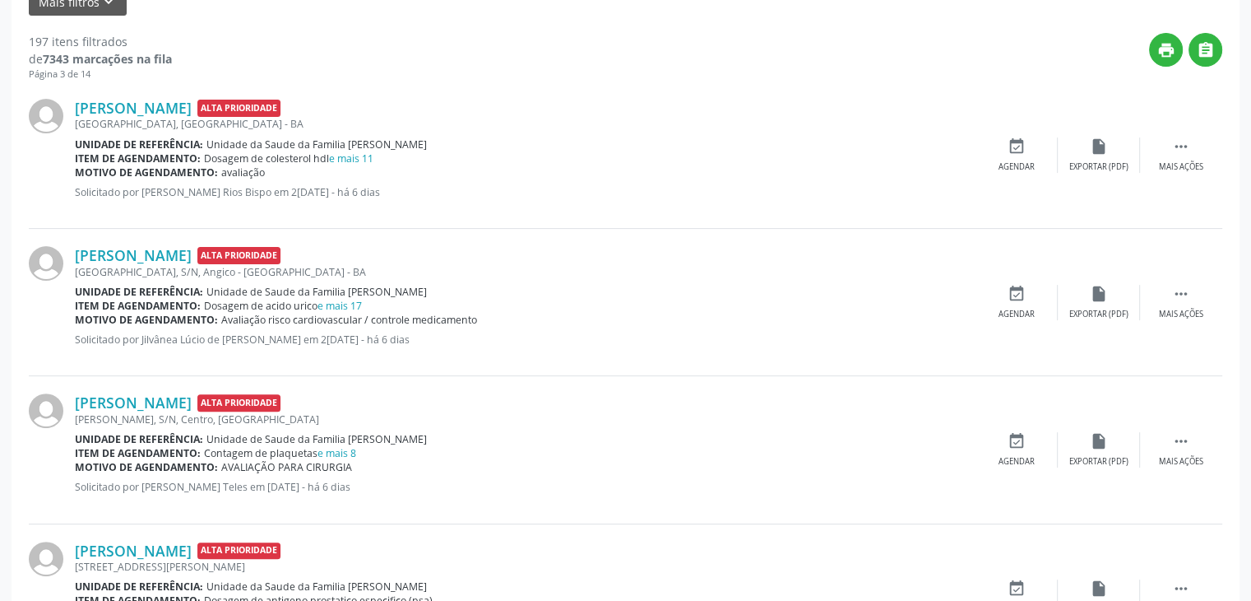
scroll to position [0, 0]
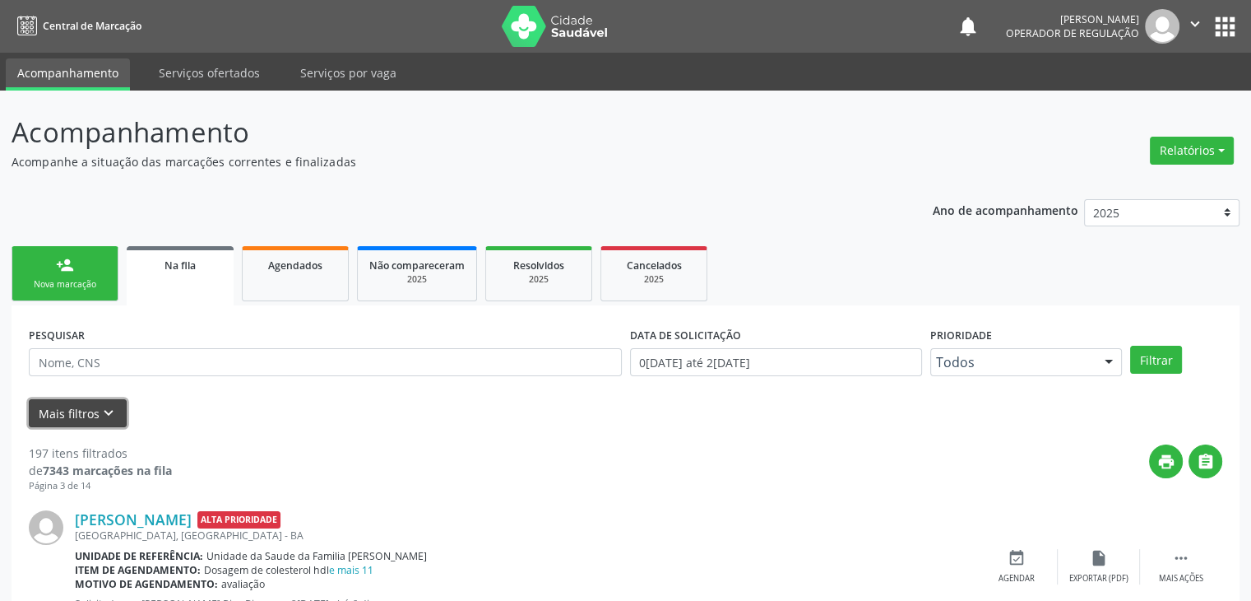
click at [77, 410] on button "Mais filtros keyboard_arrow_down" at bounding box center [78, 413] width 98 height 29
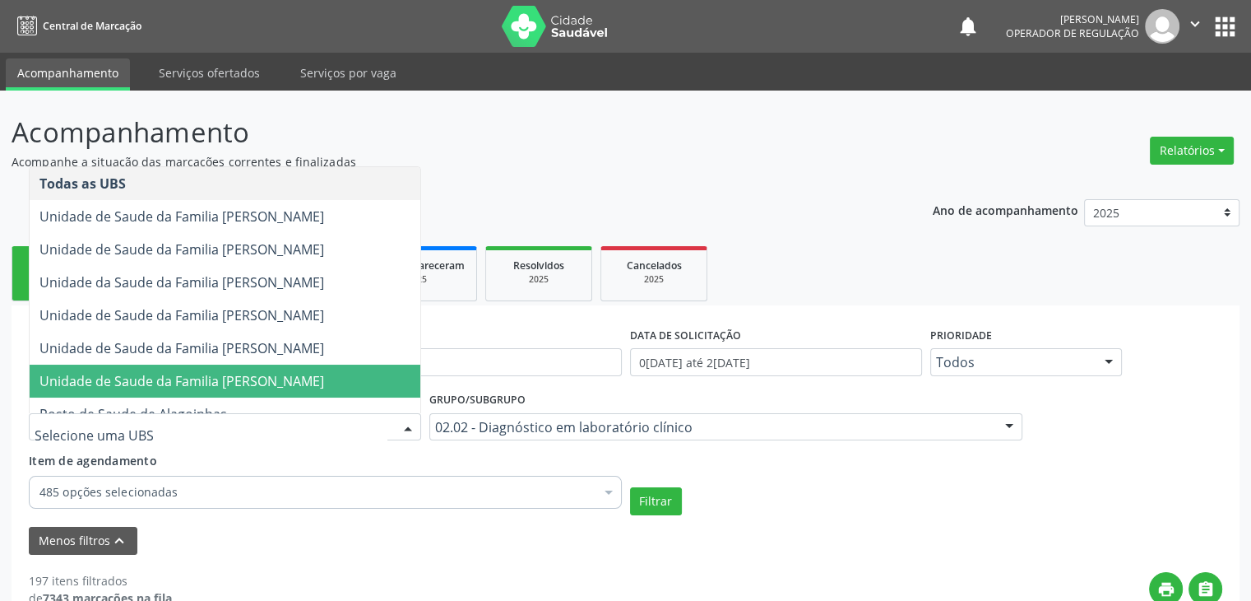
click at [234, 382] on span "Unidade de Saude da Familia [PERSON_NAME]" at bounding box center [181, 381] width 285 height 18
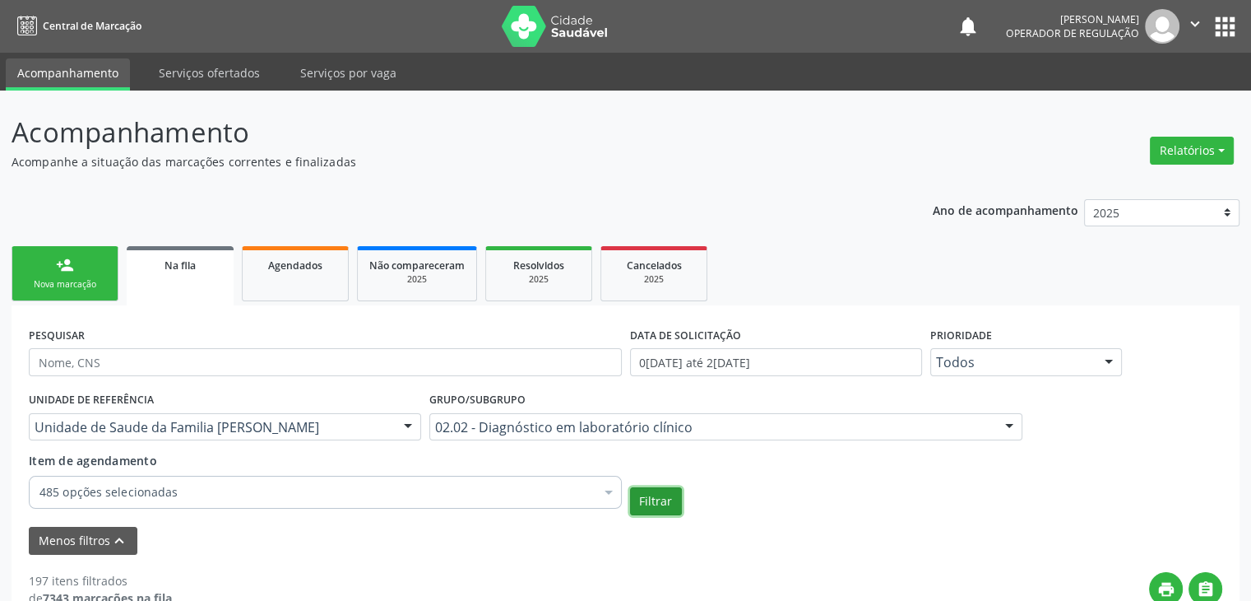
click at [655, 499] on button "Filtrar" at bounding box center [656, 501] width 52 height 28
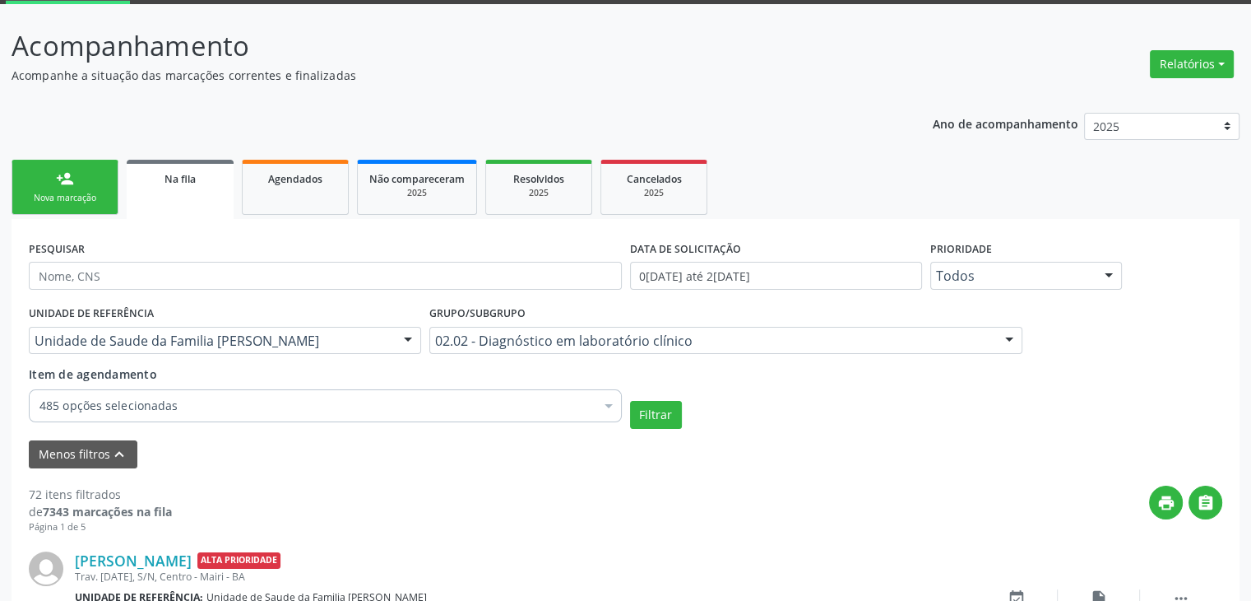
scroll to position [498, 0]
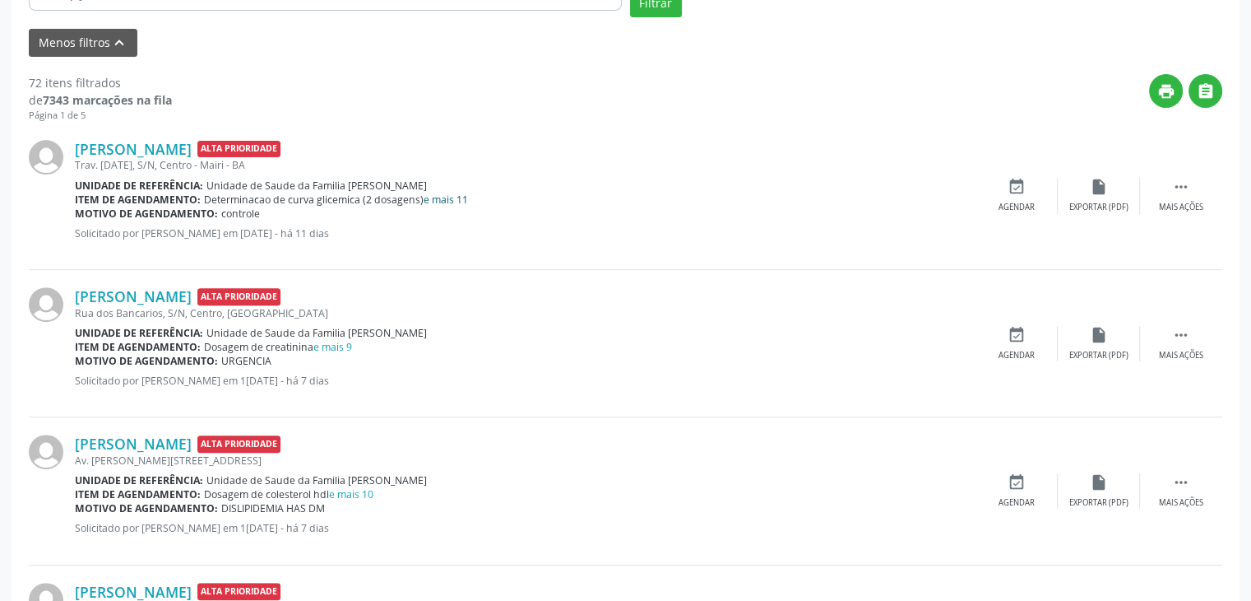
click at [439, 193] on link "e mais 11" at bounding box center [446, 200] width 44 height 14
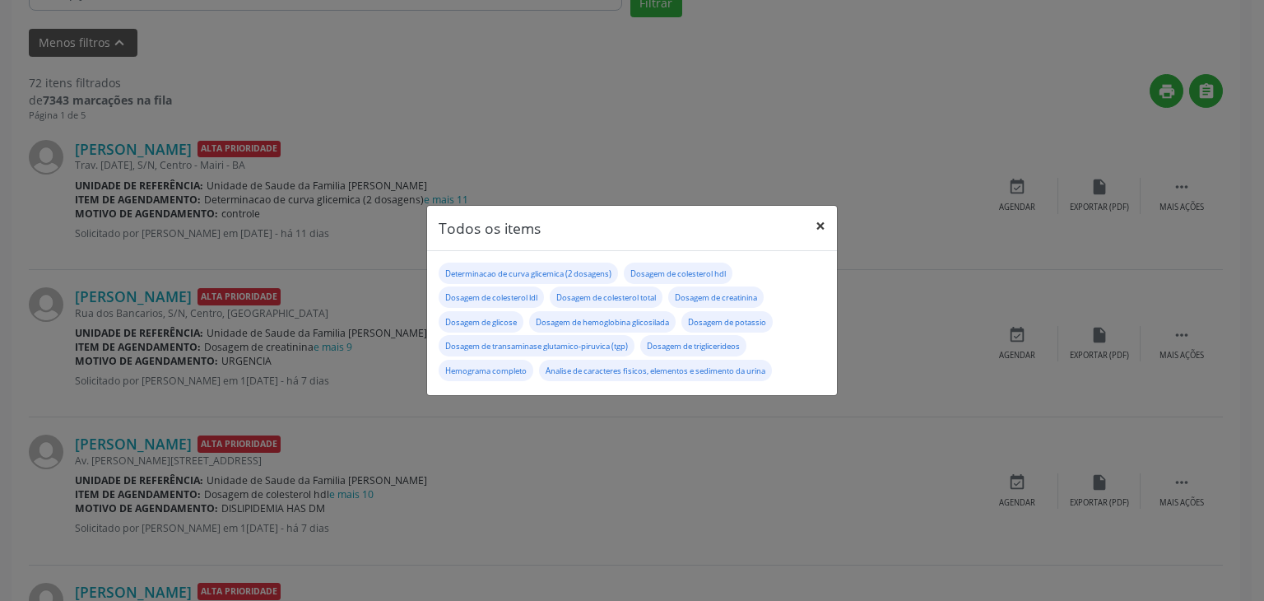
click at [827, 220] on button "×" at bounding box center [820, 226] width 33 height 40
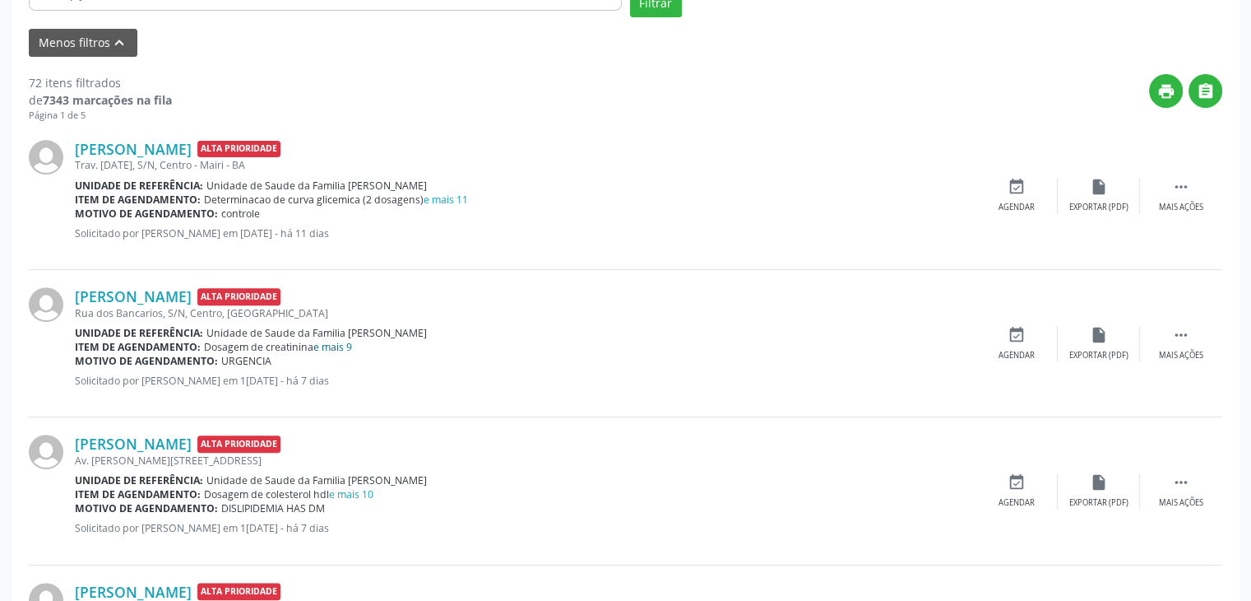
click at [347, 344] on link "e mais 9" at bounding box center [332, 347] width 39 height 14
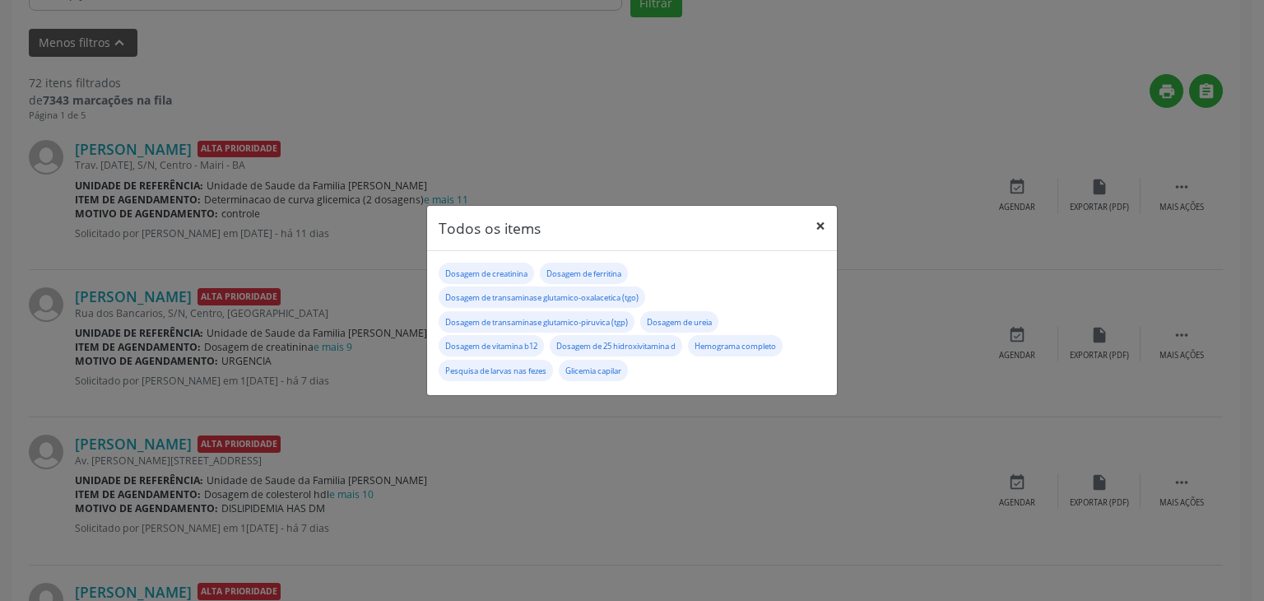
click at [832, 218] on button "×" at bounding box center [820, 226] width 33 height 40
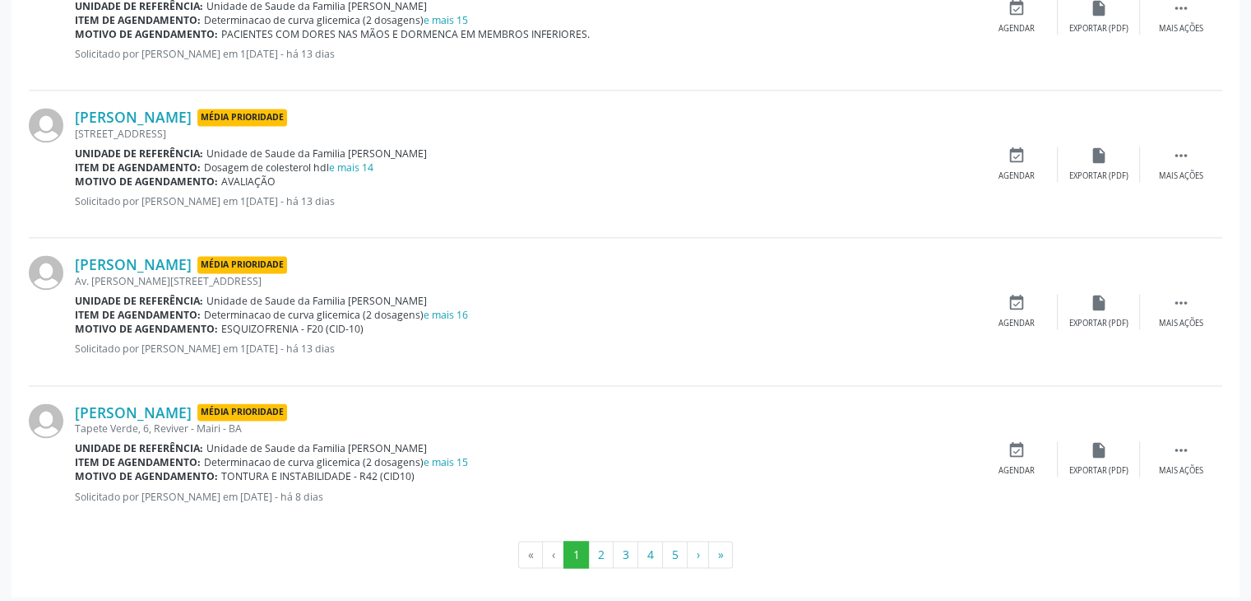
scroll to position [2302, 0]
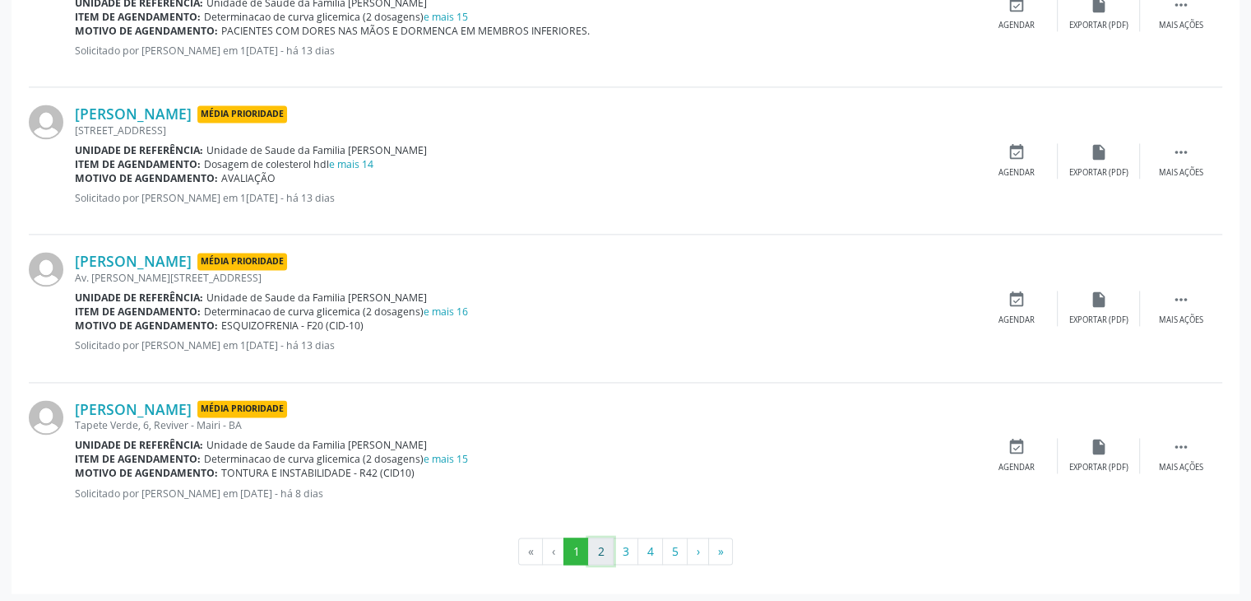
click at [605, 546] on button "2" at bounding box center [601, 551] width 26 height 28
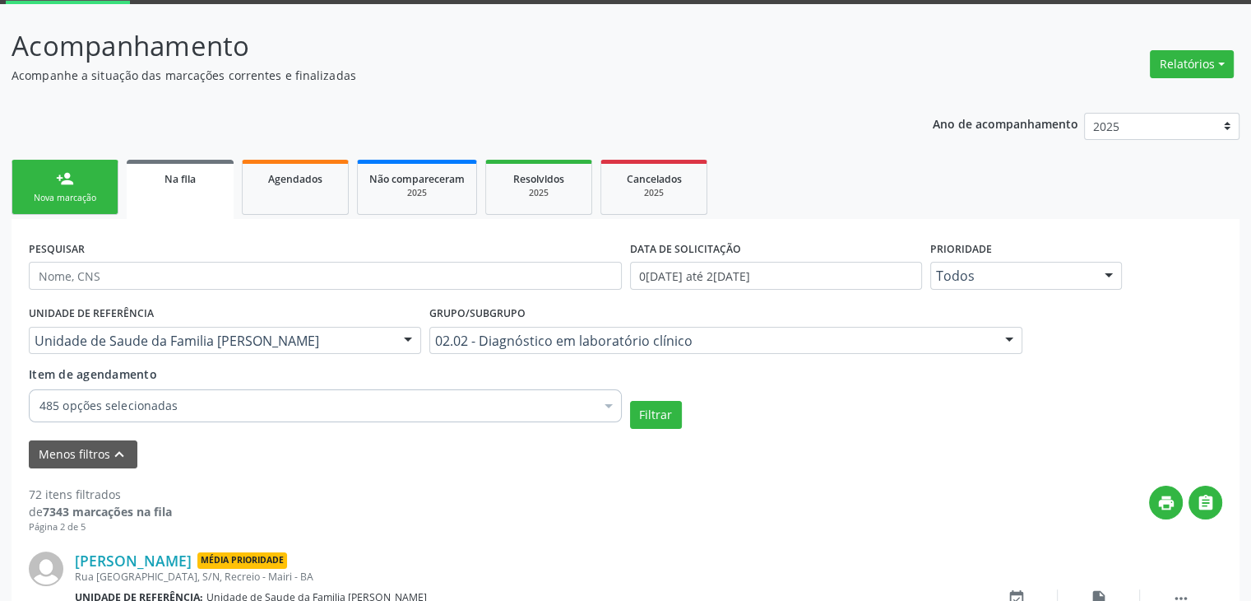
scroll to position [2317, 0]
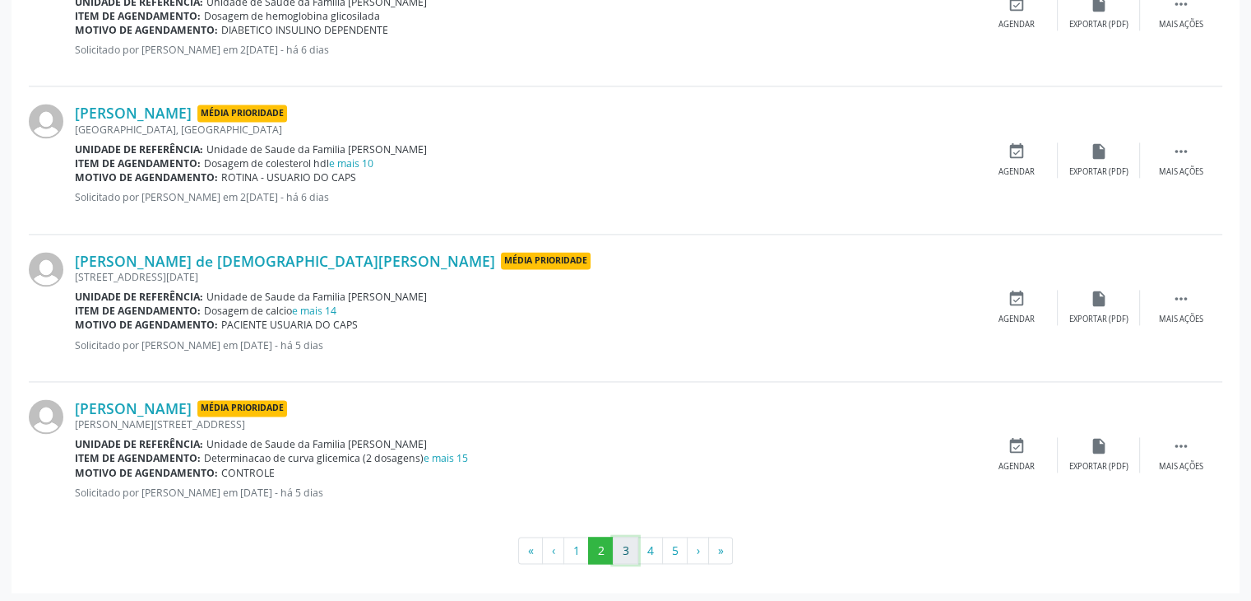
click at [619, 540] on button "3" at bounding box center [626, 550] width 26 height 28
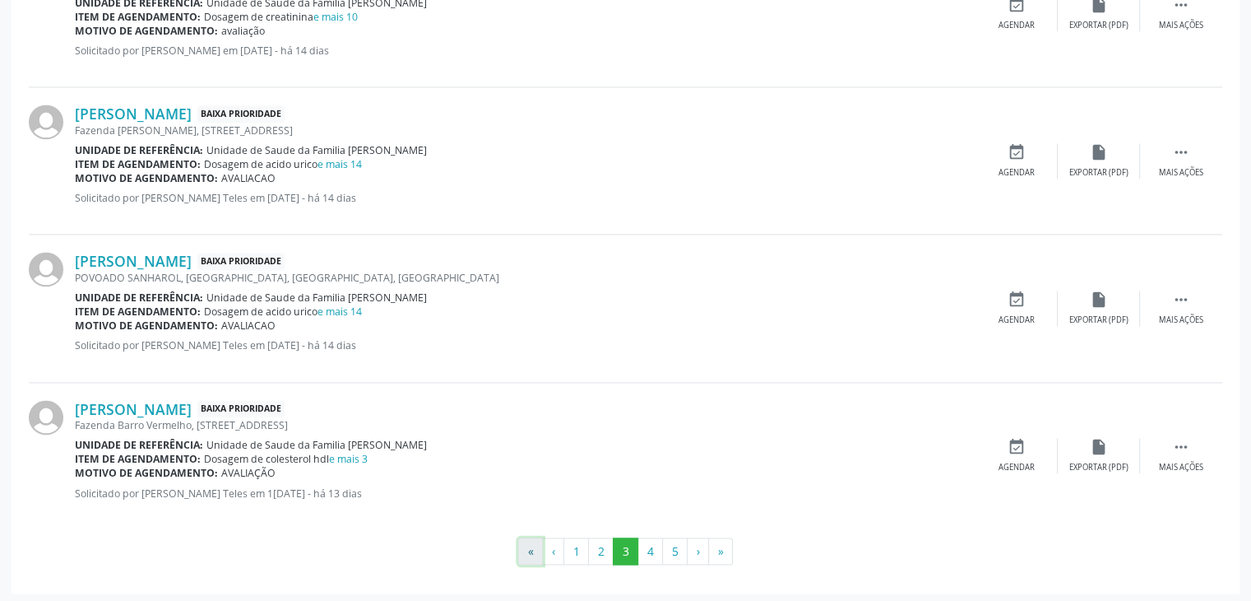
click at [532, 540] on button "«" at bounding box center [530, 551] width 25 height 28
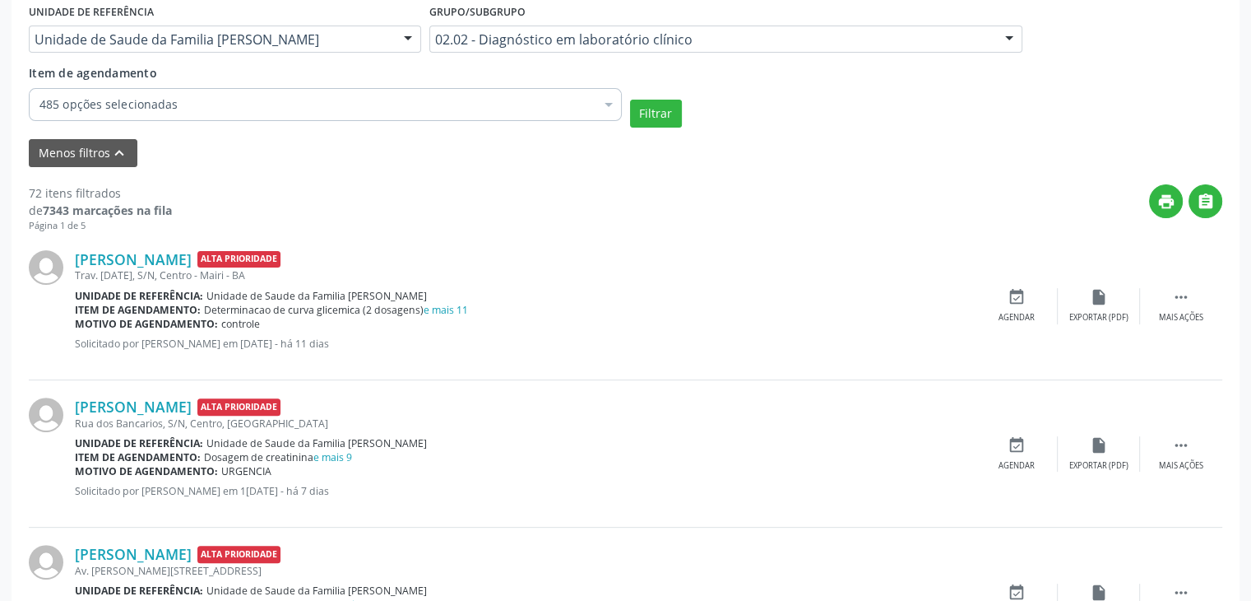
scroll to position [411, 0]
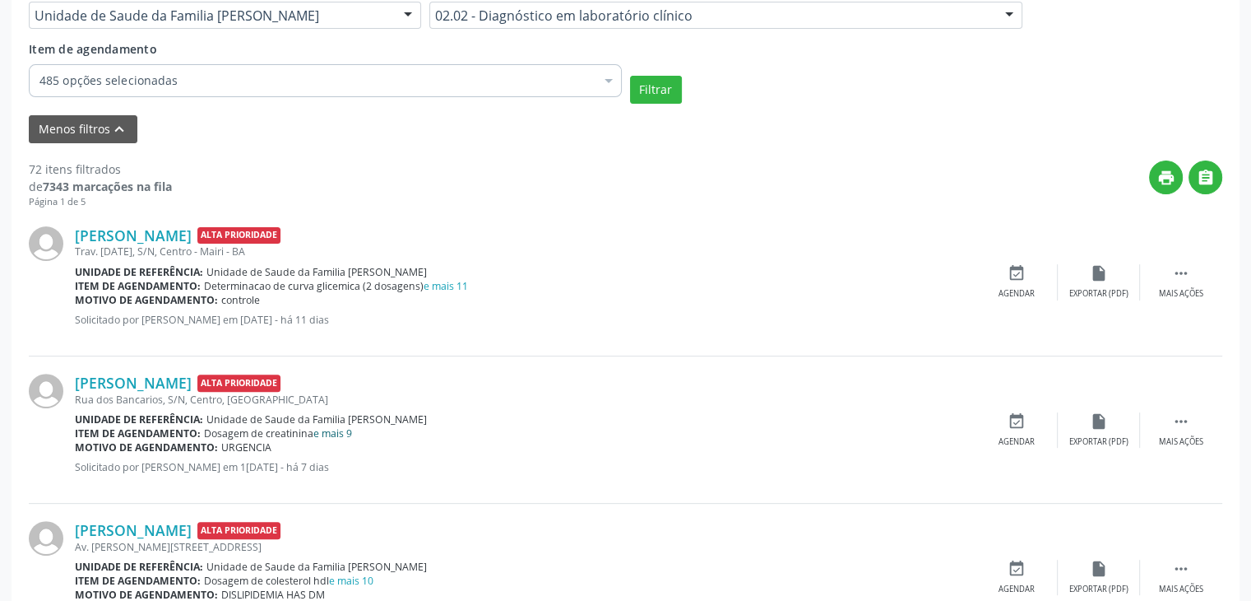
click at [336, 433] on link "e mais 9" at bounding box center [332, 433] width 39 height 14
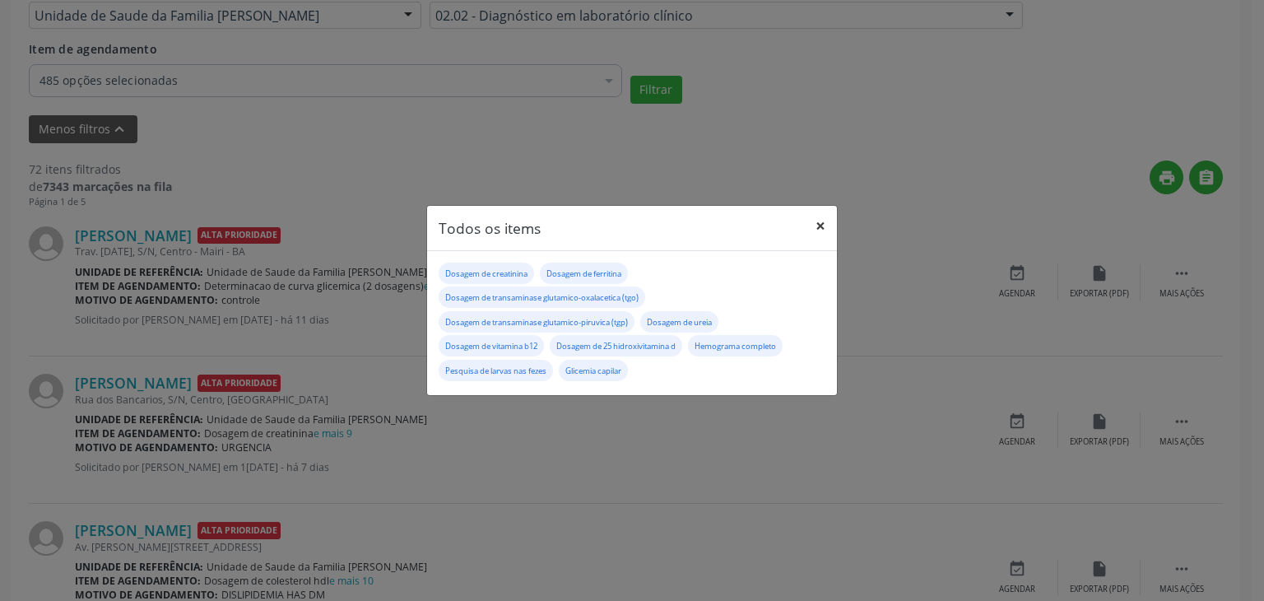
click at [817, 227] on button "×" at bounding box center [820, 226] width 33 height 40
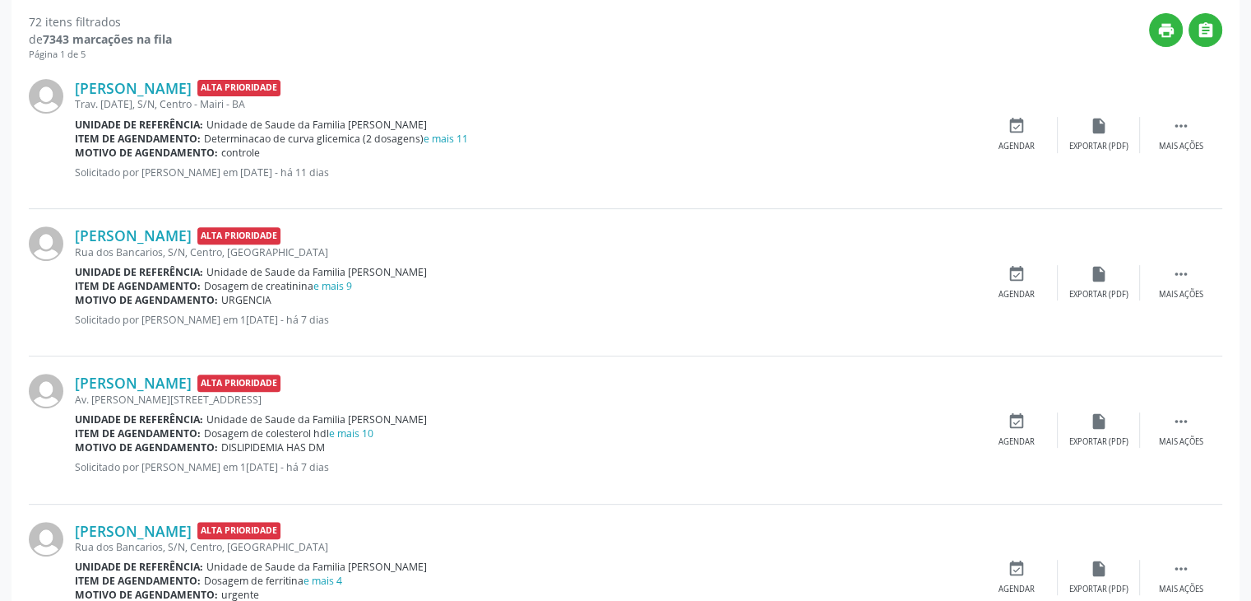
scroll to position [576, 0]
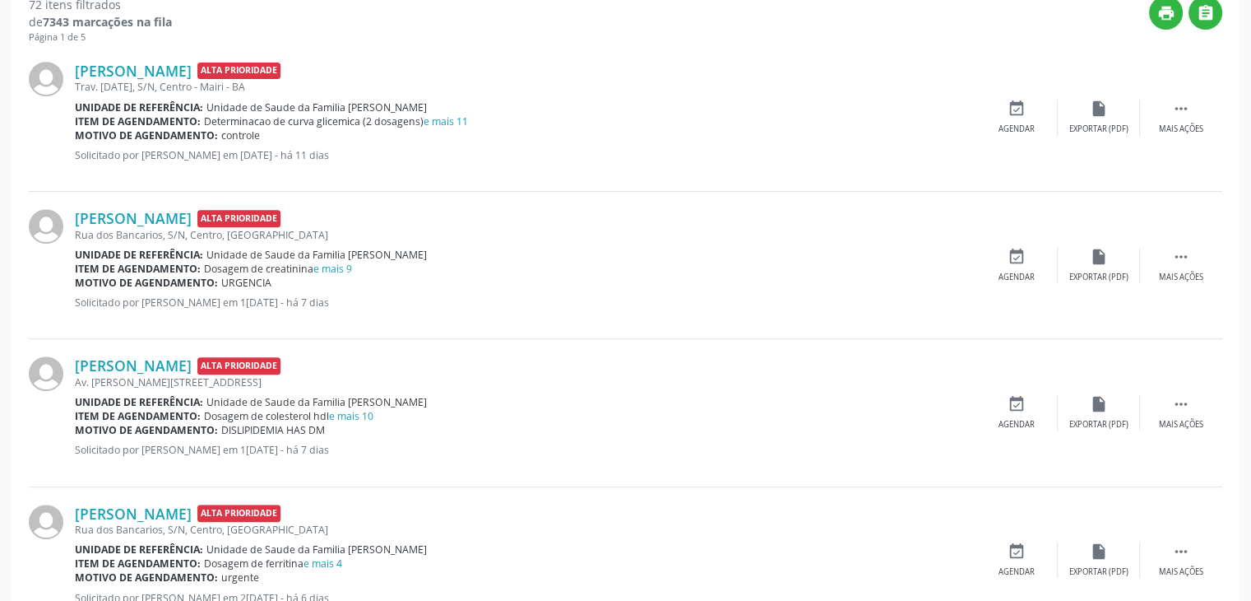
click at [342, 421] on div "Dosagem de colesterol hdl e mais 10" at bounding box center [288, 416] width 169 height 14
click at [346, 418] on link "e mais 10" at bounding box center [351, 416] width 44 height 14
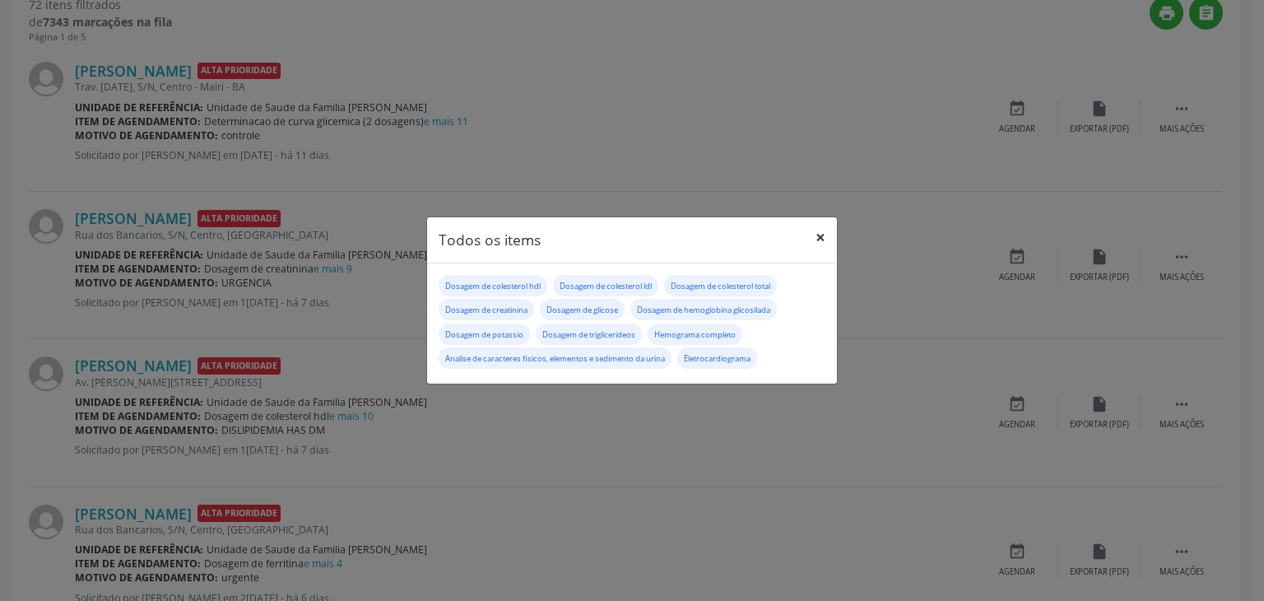
click at [814, 234] on button "×" at bounding box center [820, 237] width 33 height 40
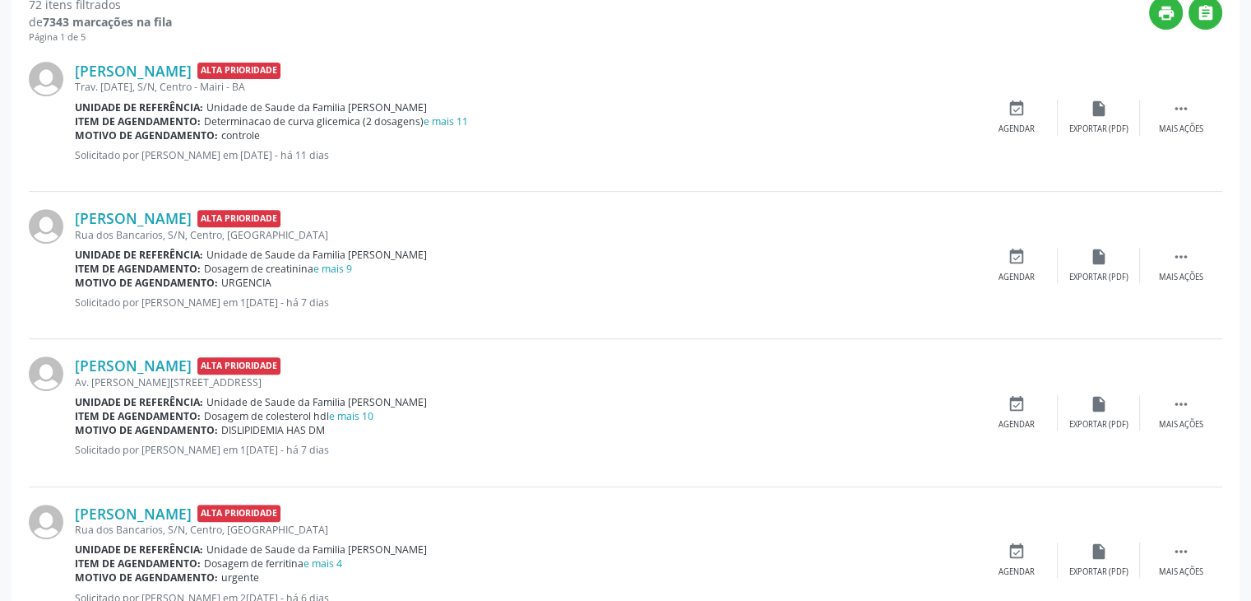
scroll to position [740, 0]
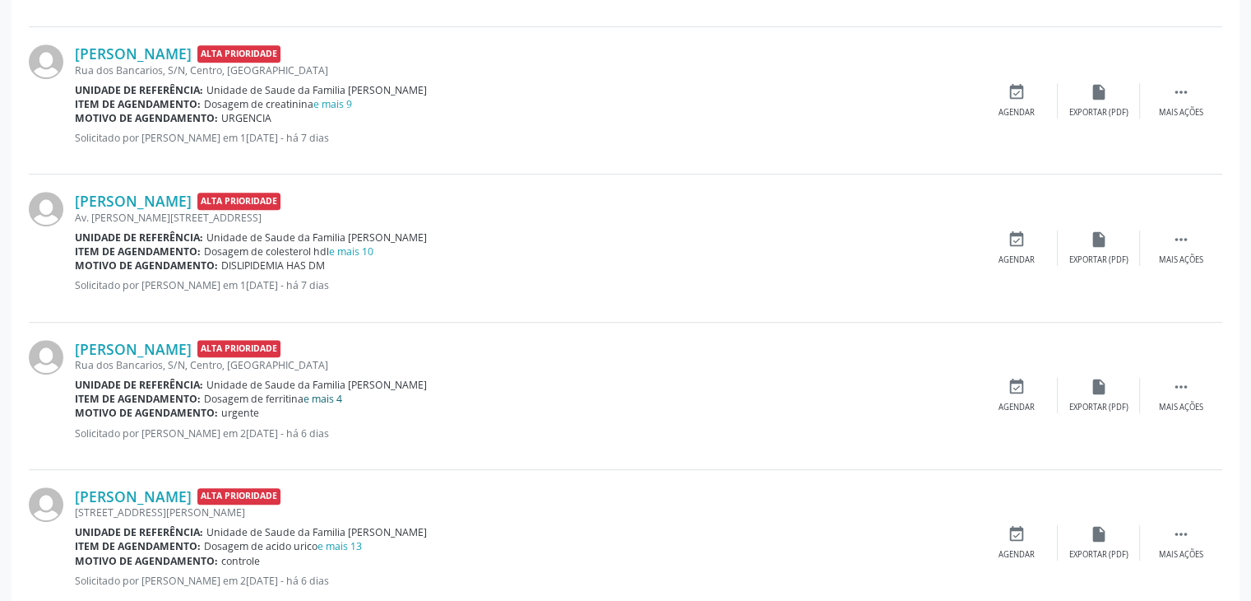
click at [336, 392] on link "e mais 4" at bounding box center [323, 399] width 39 height 14
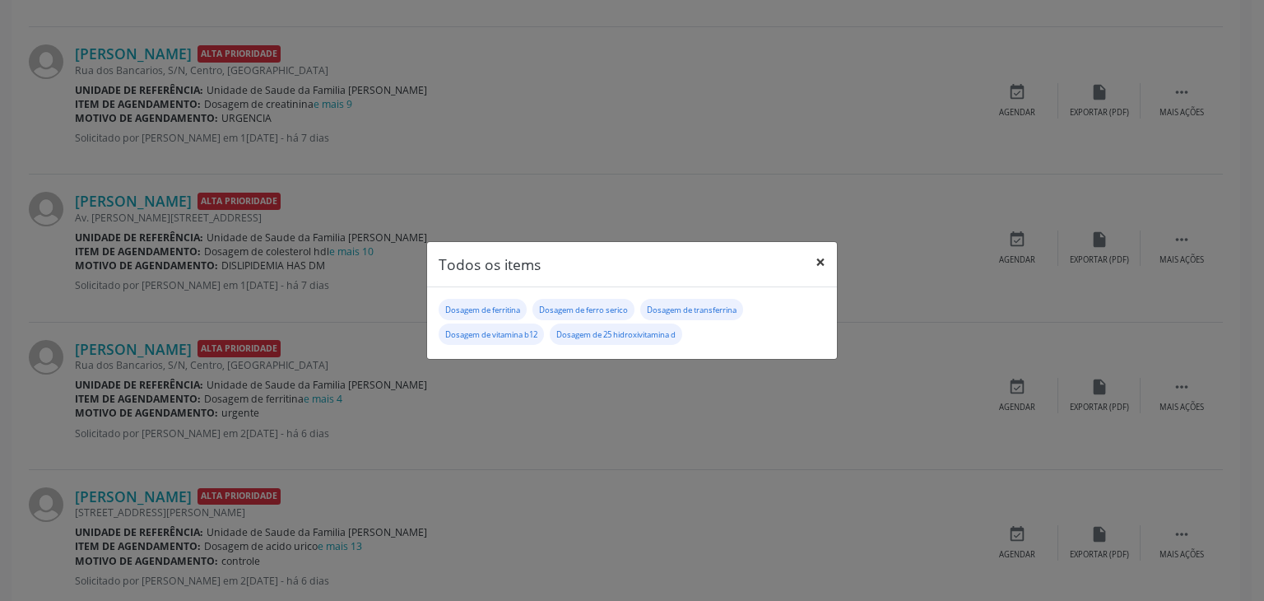
click at [819, 255] on button "×" at bounding box center [820, 262] width 33 height 40
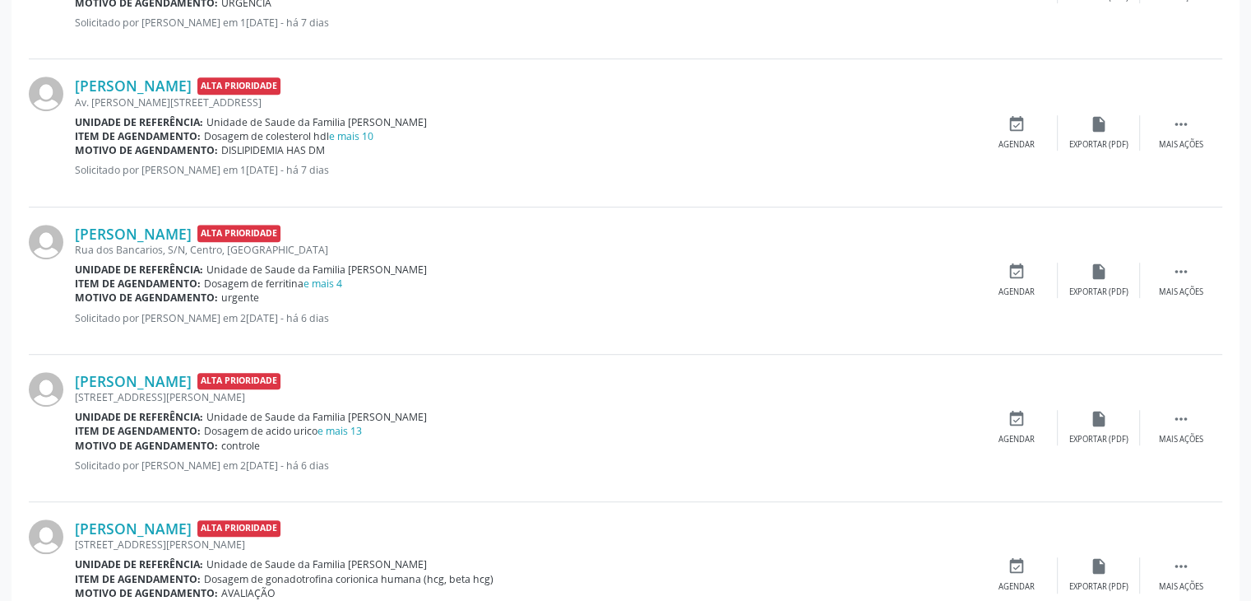
scroll to position [987, 0]
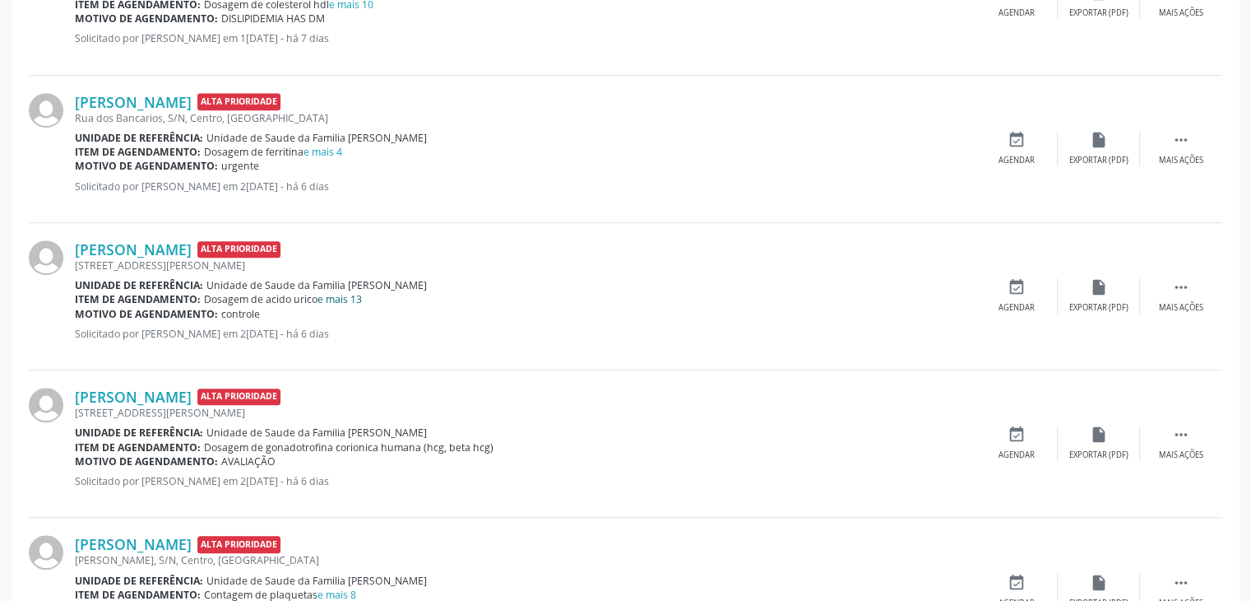
click at [339, 293] on link "e mais 13" at bounding box center [340, 299] width 44 height 14
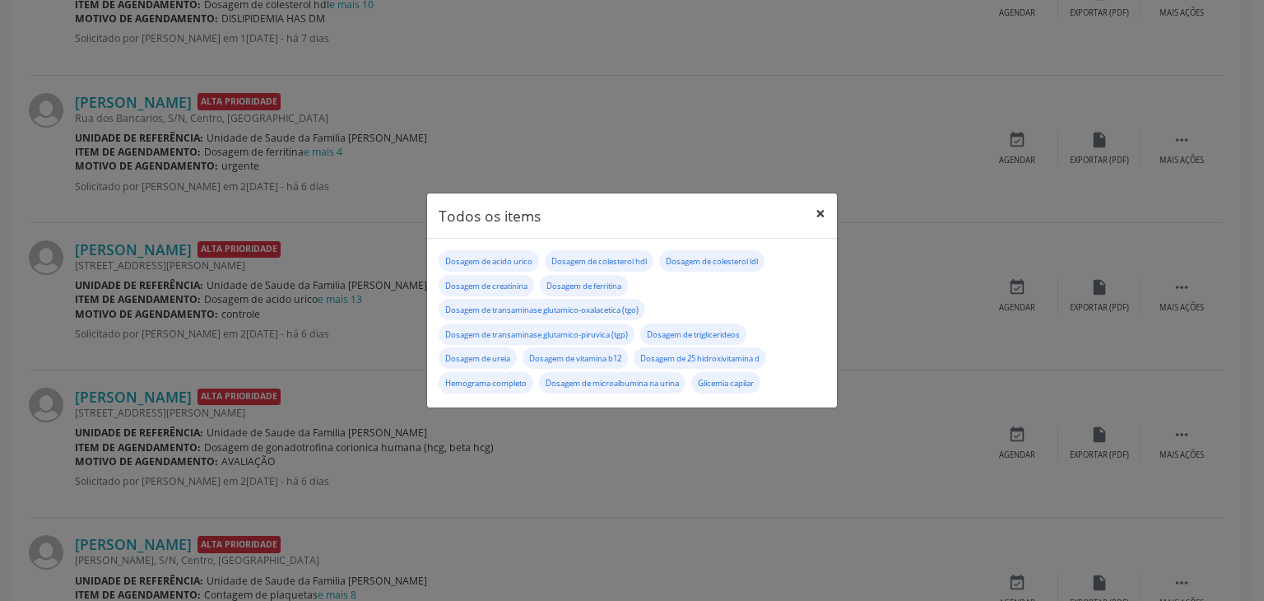
click at [828, 202] on button "×" at bounding box center [820, 213] width 33 height 40
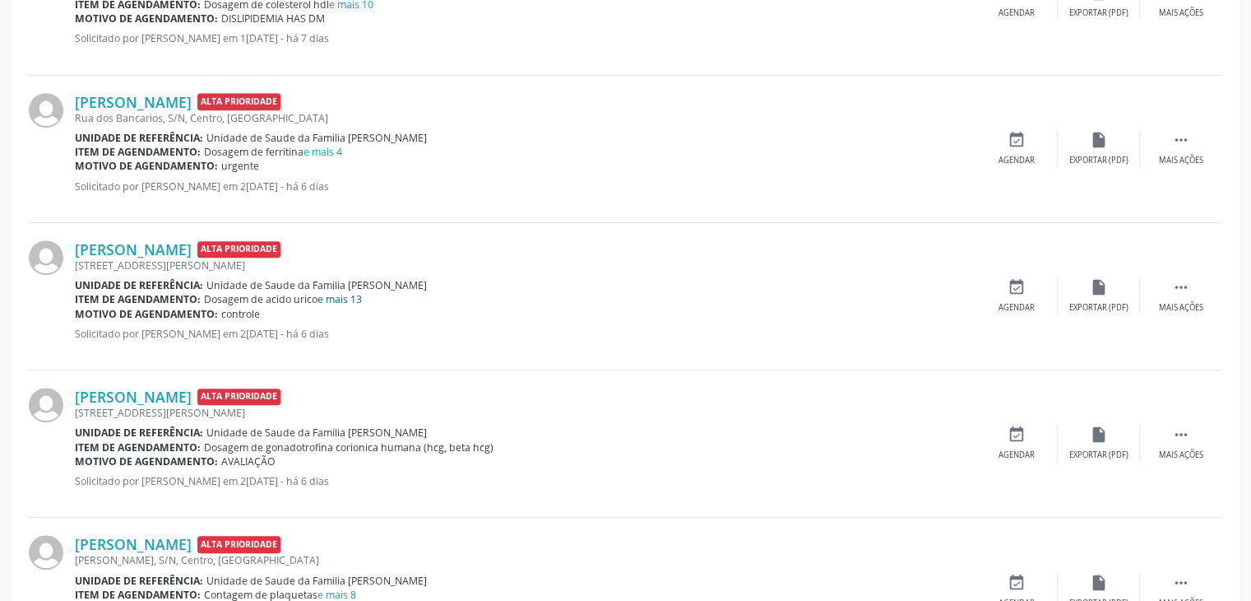
click at [343, 299] on link "e mais 13" at bounding box center [340, 299] width 44 height 14
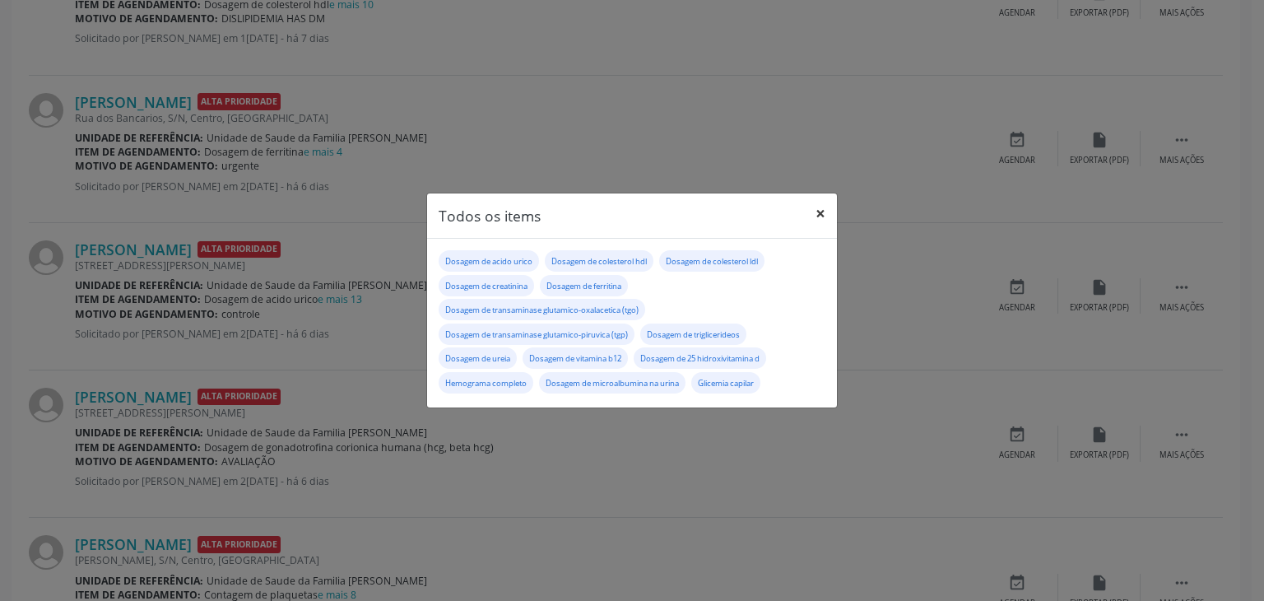
click at [816, 215] on button "×" at bounding box center [820, 213] width 33 height 40
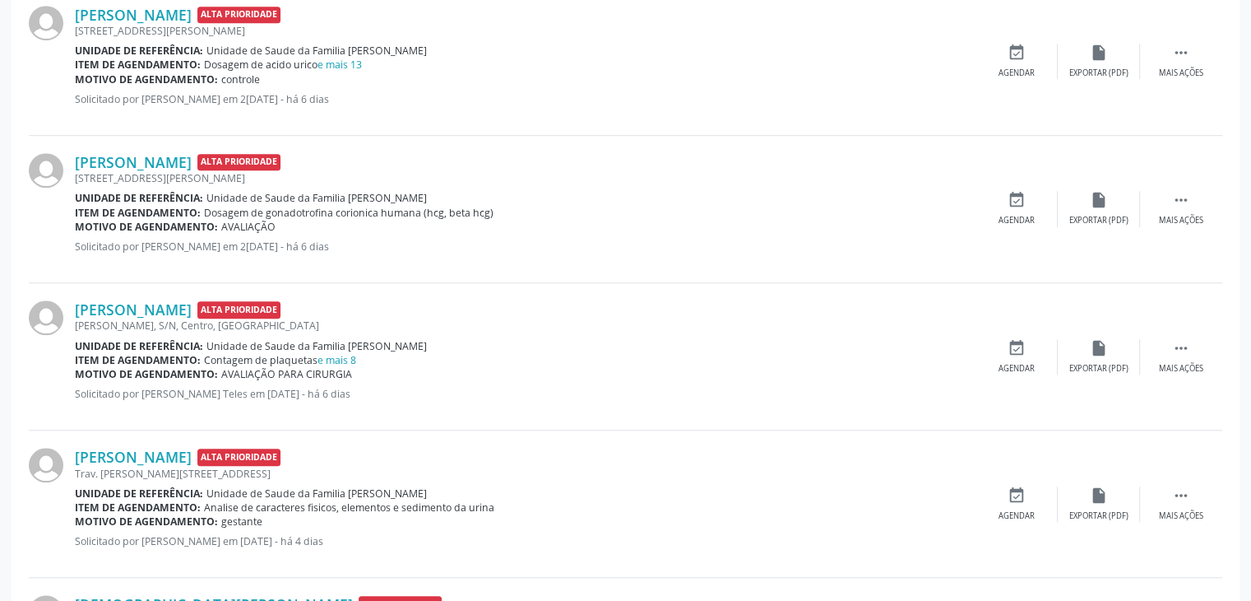
scroll to position [1234, 0]
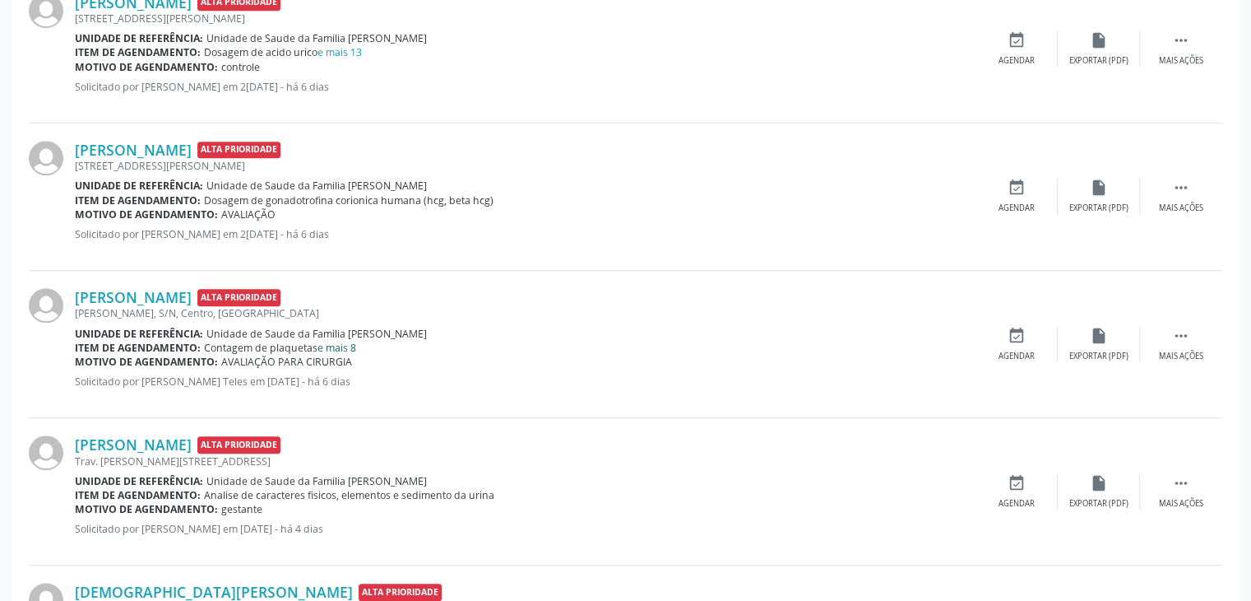
click at [347, 346] on link "e mais 8" at bounding box center [337, 348] width 39 height 14
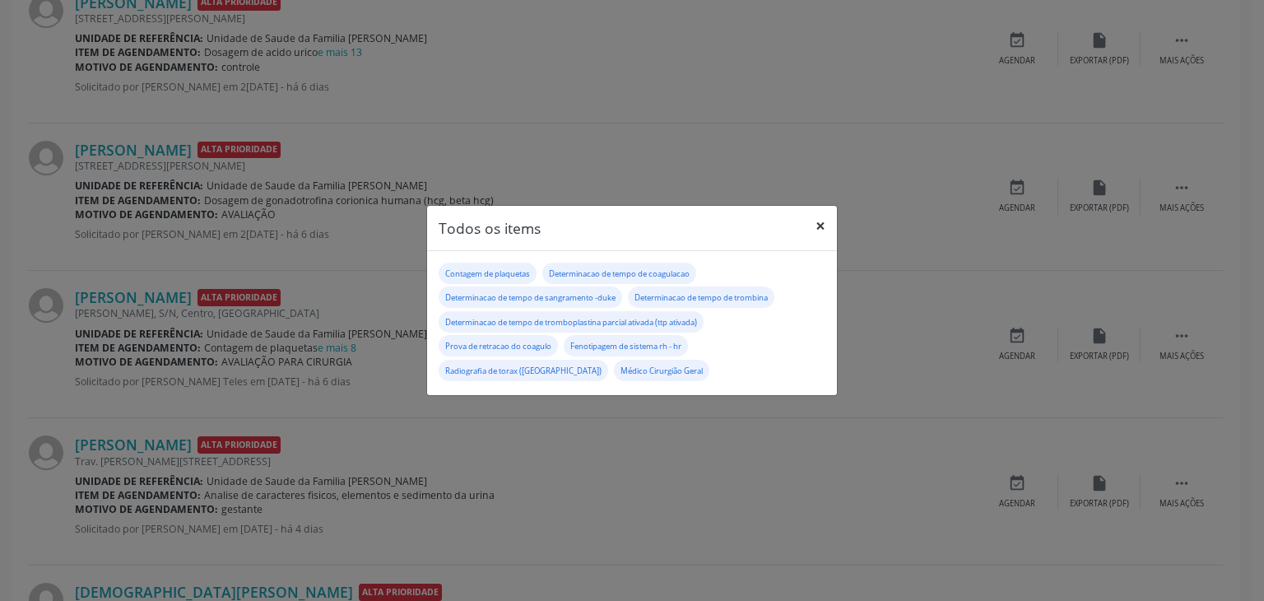
click at [819, 228] on button "×" at bounding box center [820, 226] width 33 height 40
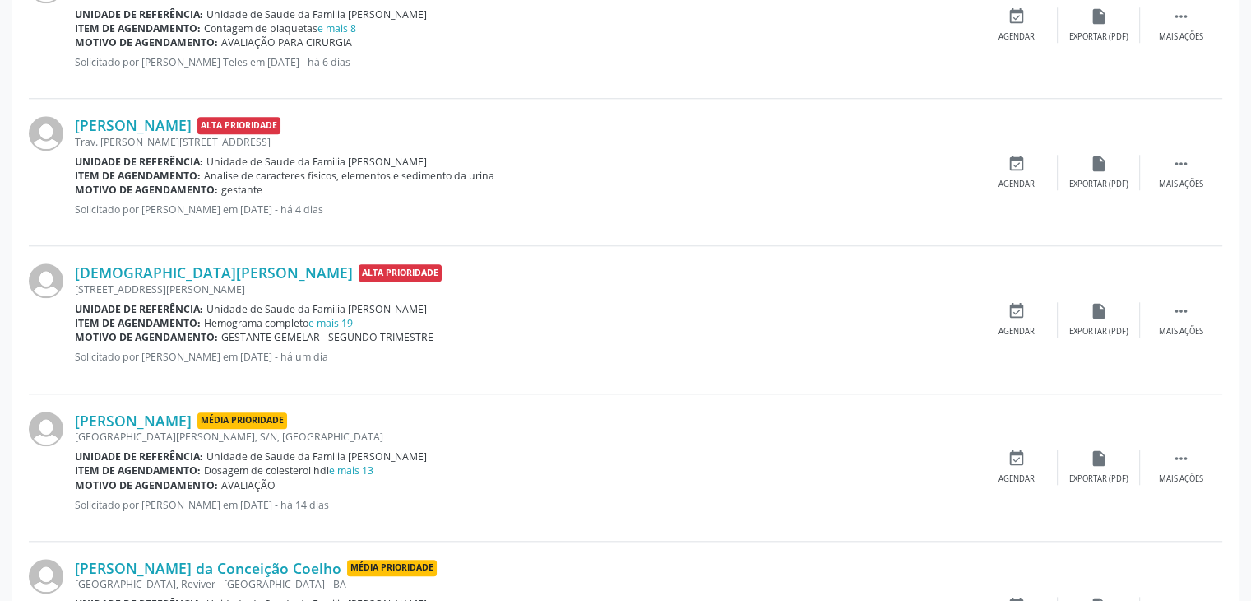
scroll to position [1563, 0]
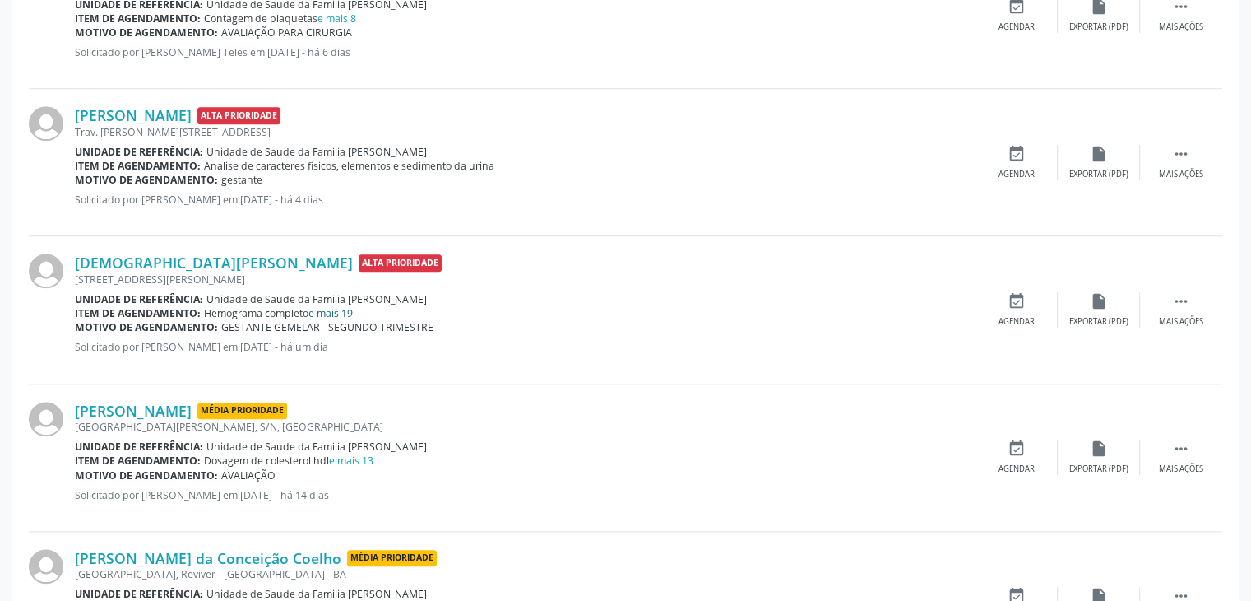
click at [348, 308] on link "e mais 19" at bounding box center [330, 313] width 44 height 14
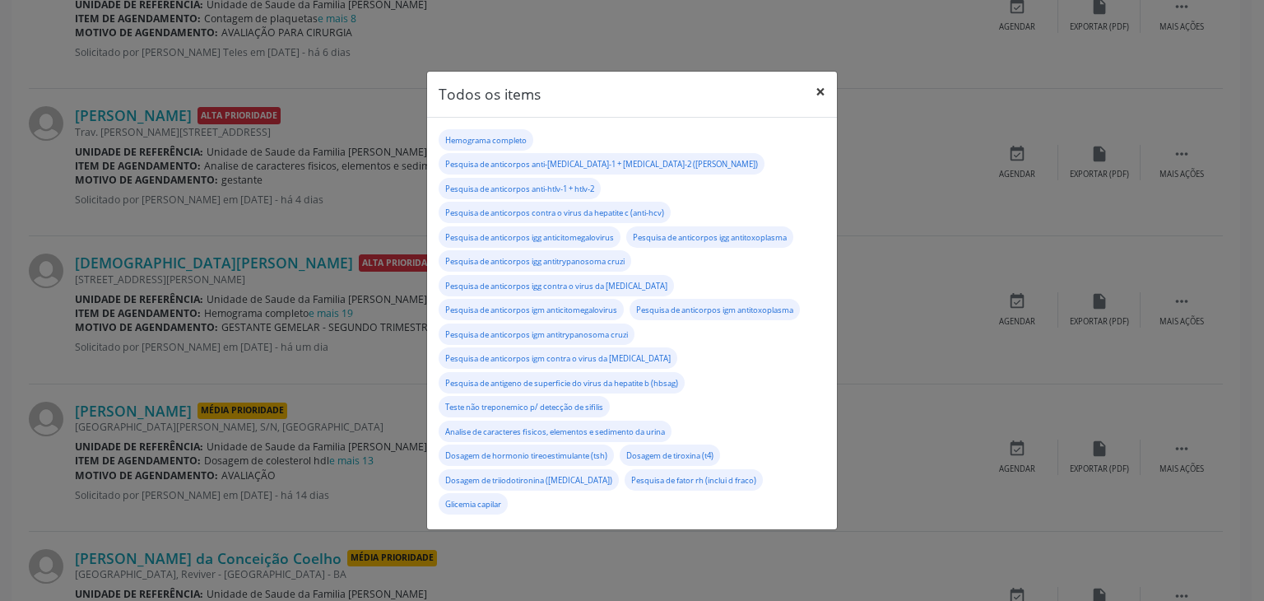
click at [827, 112] on button "×" at bounding box center [820, 92] width 33 height 40
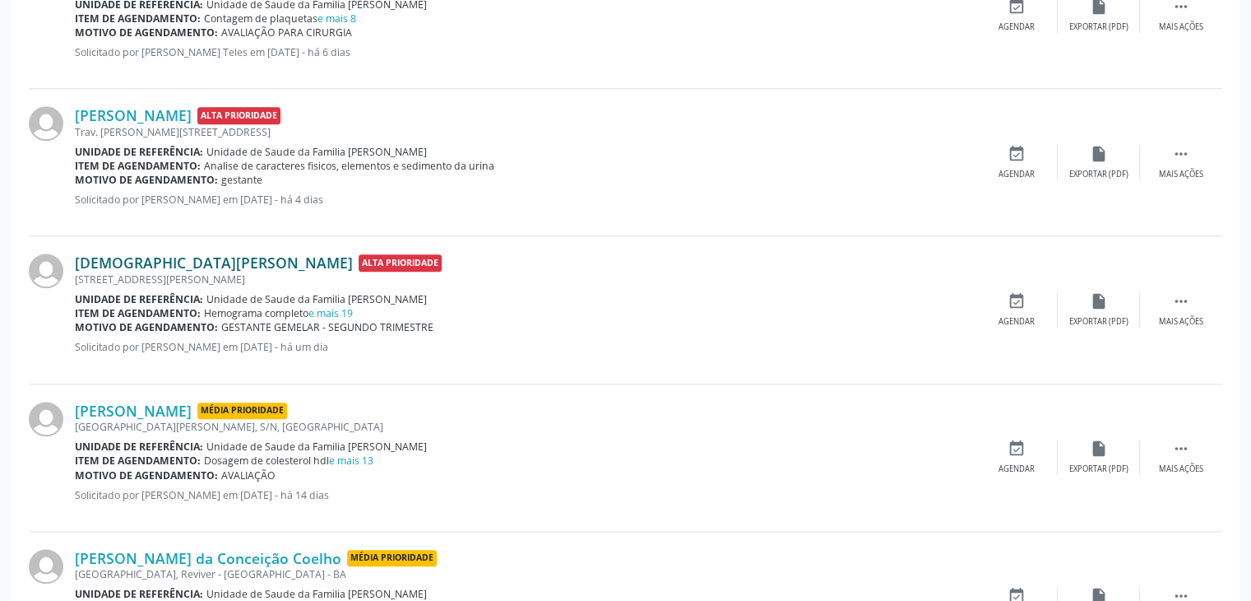
click at [189, 258] on link "[DEMOGRAPHIC_DATA][PERSON_NAME]" at bounding box center [214, 262] width 278 height 18
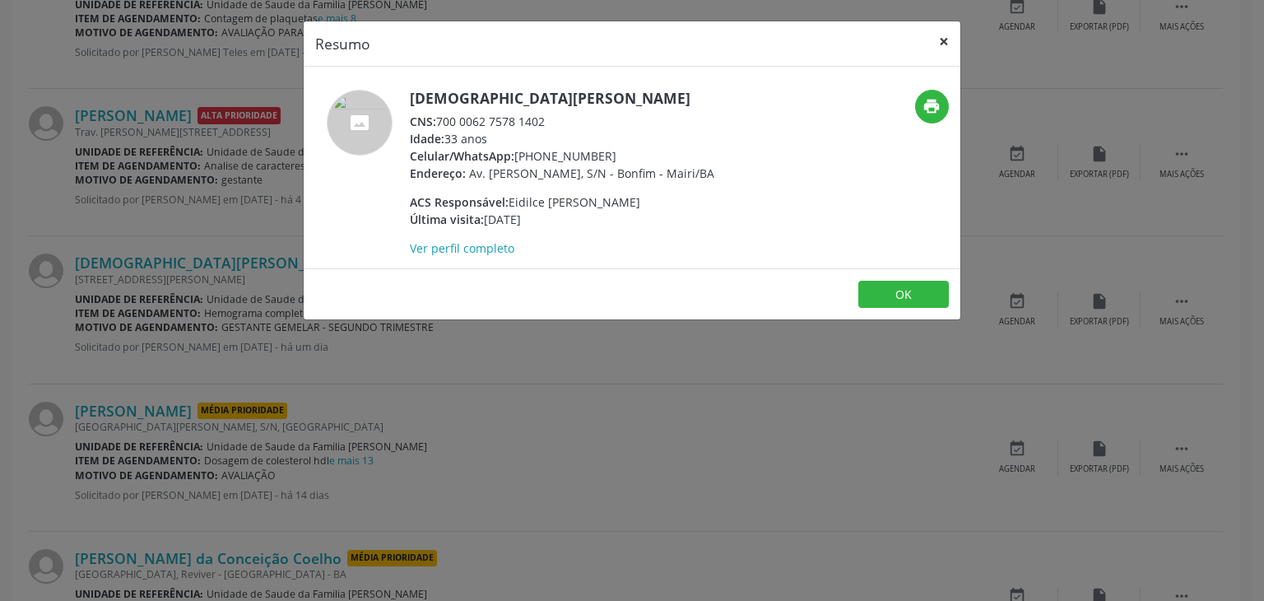
click at [941, 27] on button "×" at bounding box center [943, 41] width 33 height 40
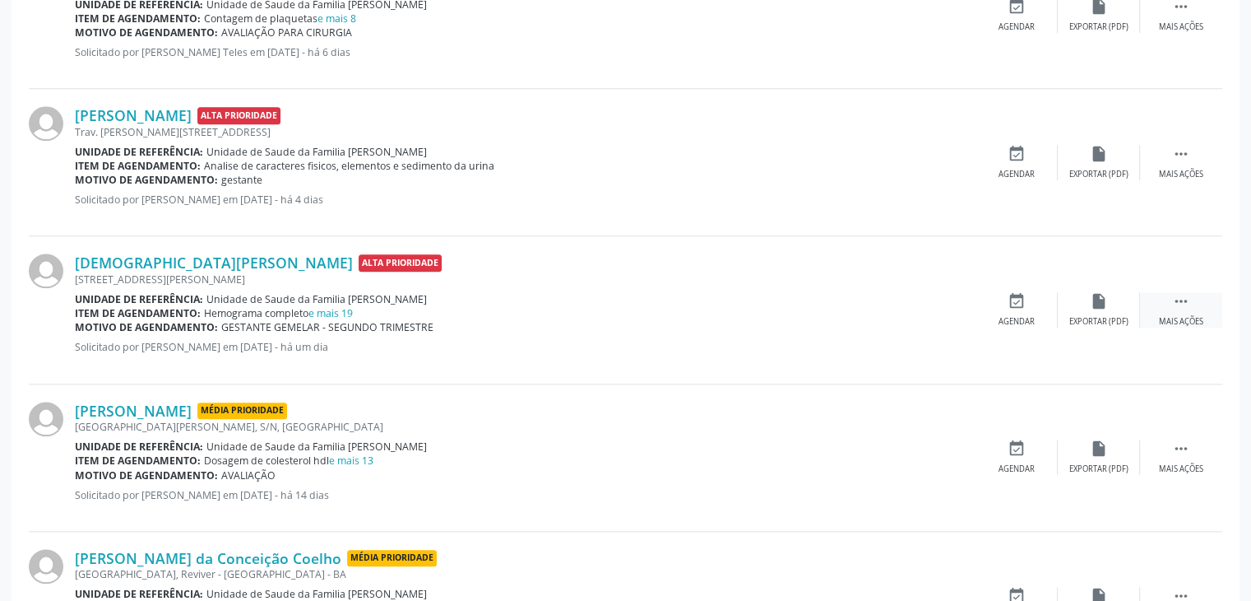
click at [1182, 299] on icon "" at bounding box center [1181, 301] width 18 height 18
click at [1116, 298] on div "edit Editar" at bounding box center [1099, 309] width 82 height 35
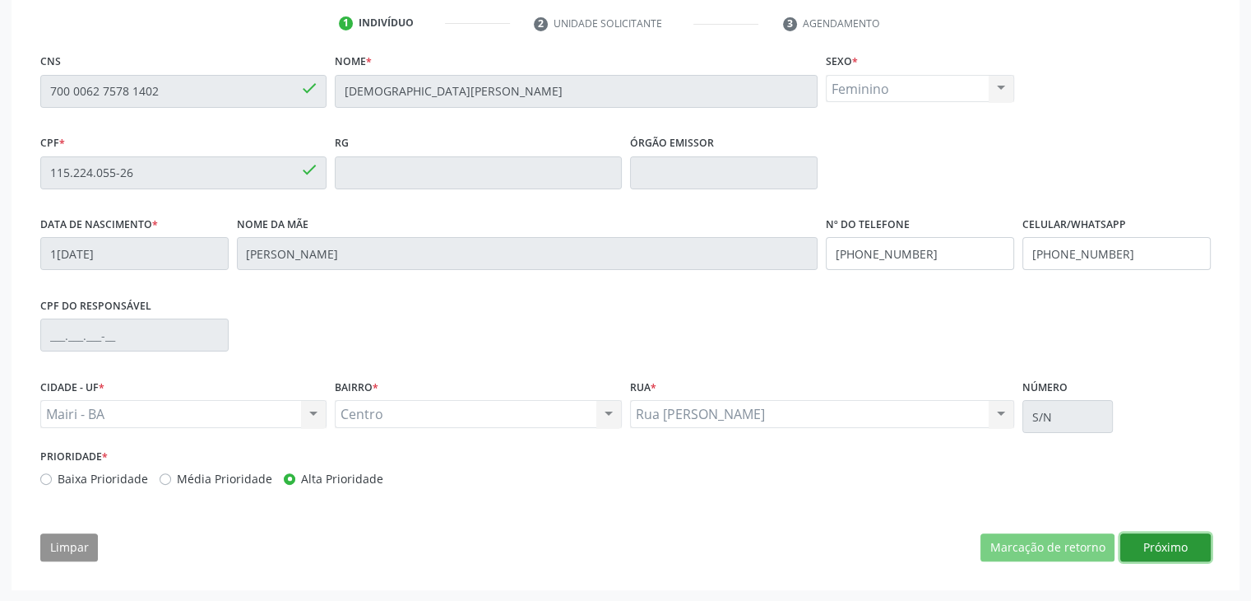
click at [1181, 547] on button "Próximo" at bounding box center [1165, 547] width 90 height 28
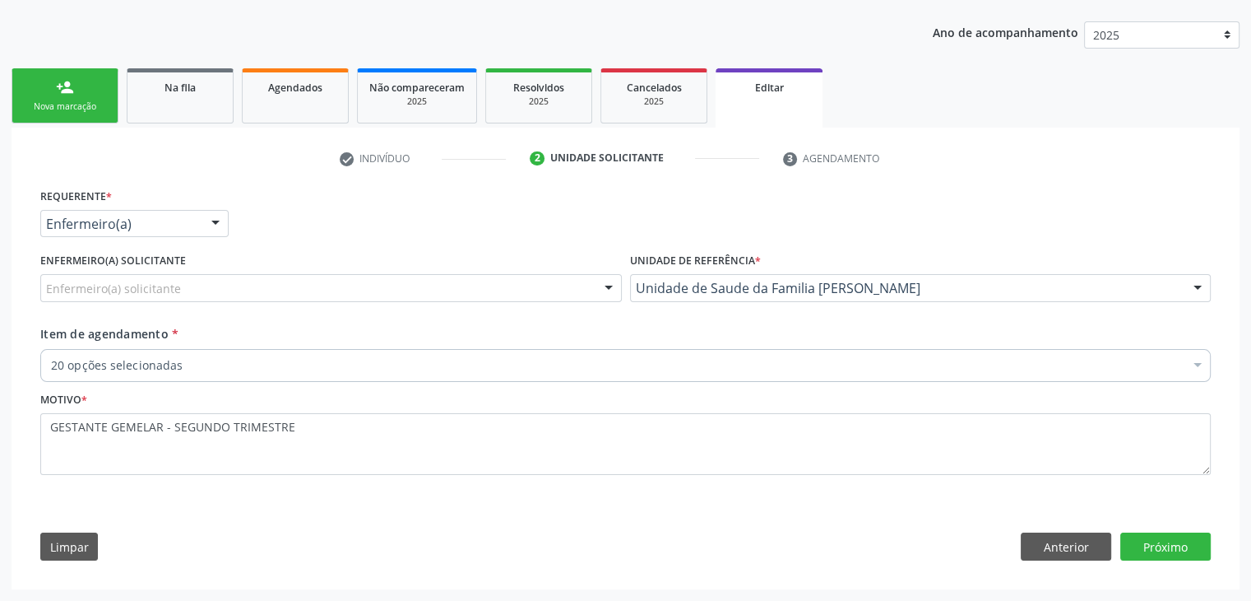
scroll to position [176, 0]
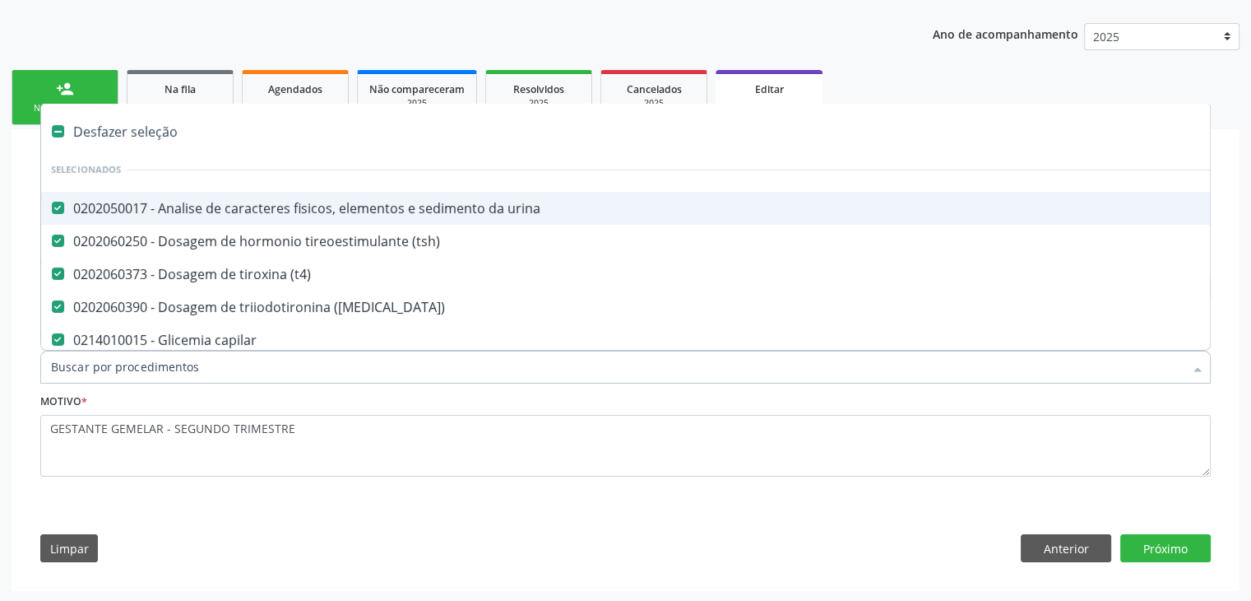
click at [142, 141] on div "Desfazer seleção" at bounding box center [684, 131] width 1286 height 33
checkbox urina "false"
checkbox \(tsh\) "false"
checkbox \(t4\) "false"
checkbox \(t3\) "false"
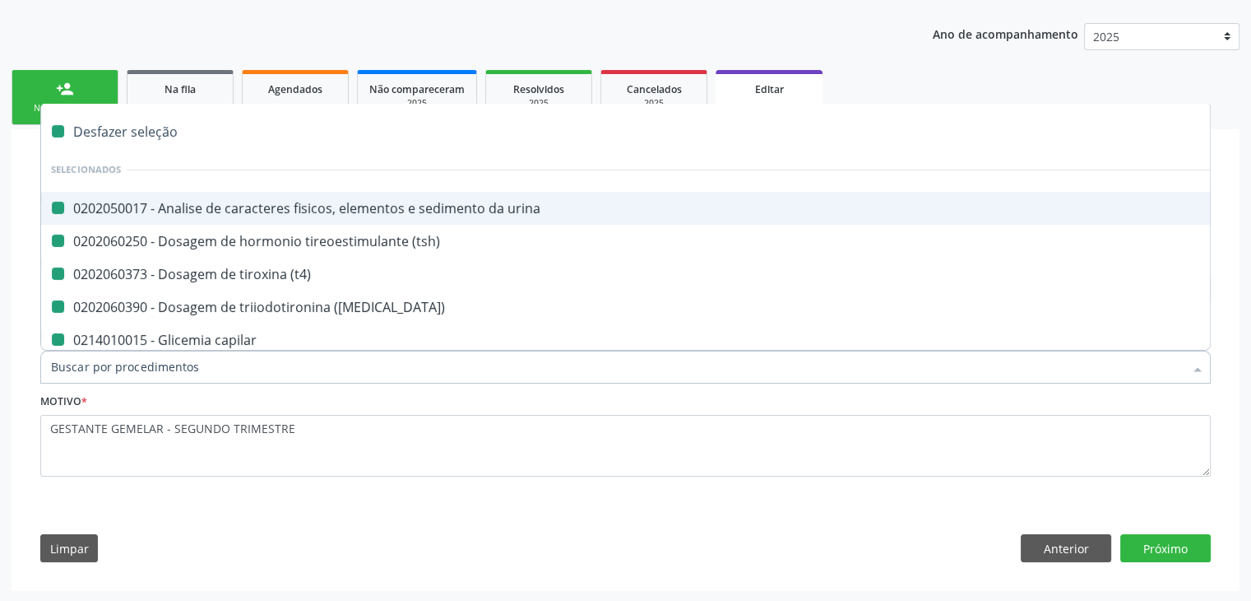
checkbox capilar "false"
checkbox completo "false"
checkbox \(elisa\) "false"
checkbox htlv-2 "false"
checkbox \(anti-hcv\) "false"
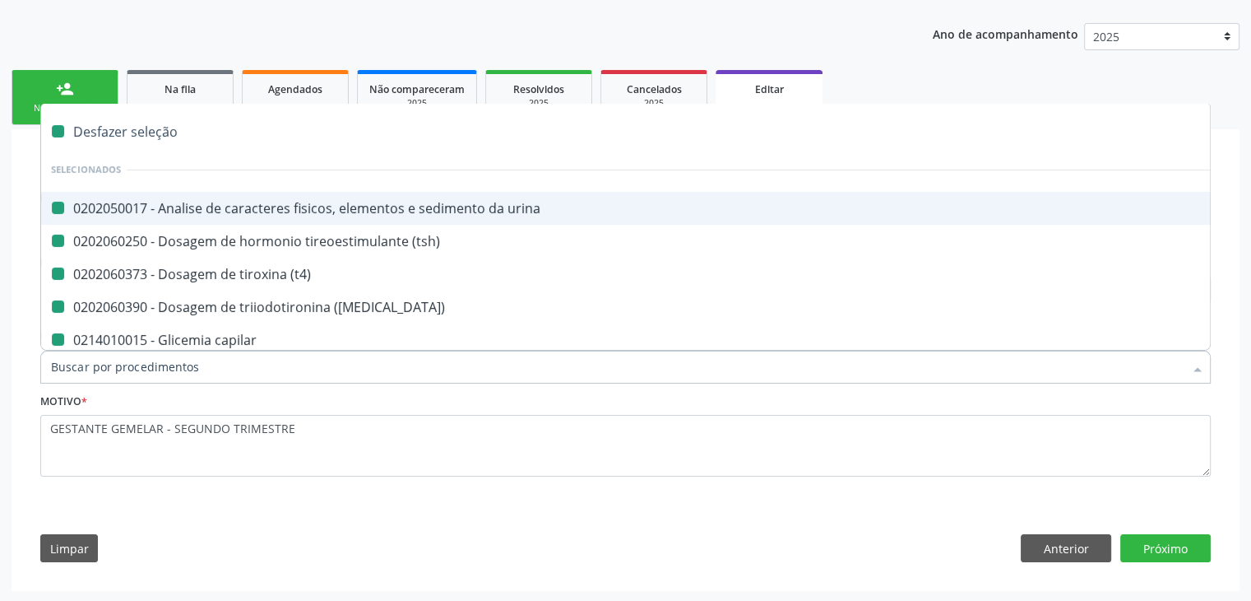
checkbox anticitomegalovirus "false"
checkbox antitoxoplasma "false"
checkbox cruzi "false"
checkbox rubeola "false"
checkbox anticitomegalovirus "false"
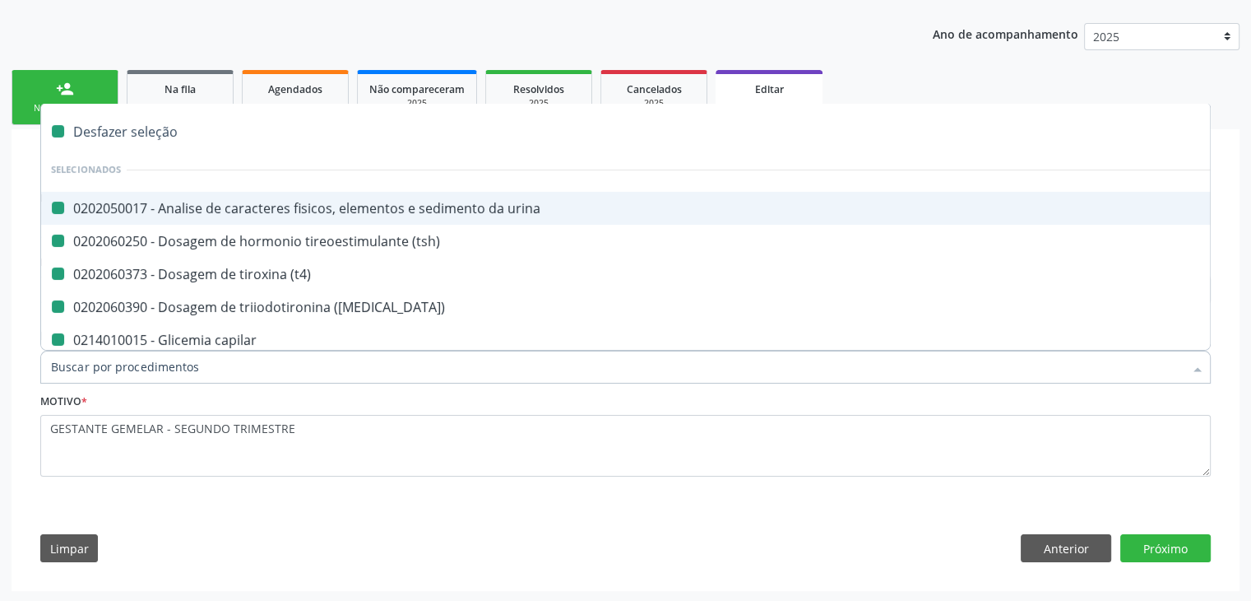
checkbox antitoxoplasma "false"
checkbox cruzi "false"
checkbox rubeola "false"
checkbox \(hbsag\) "false"
checkbox fraco\) "false"
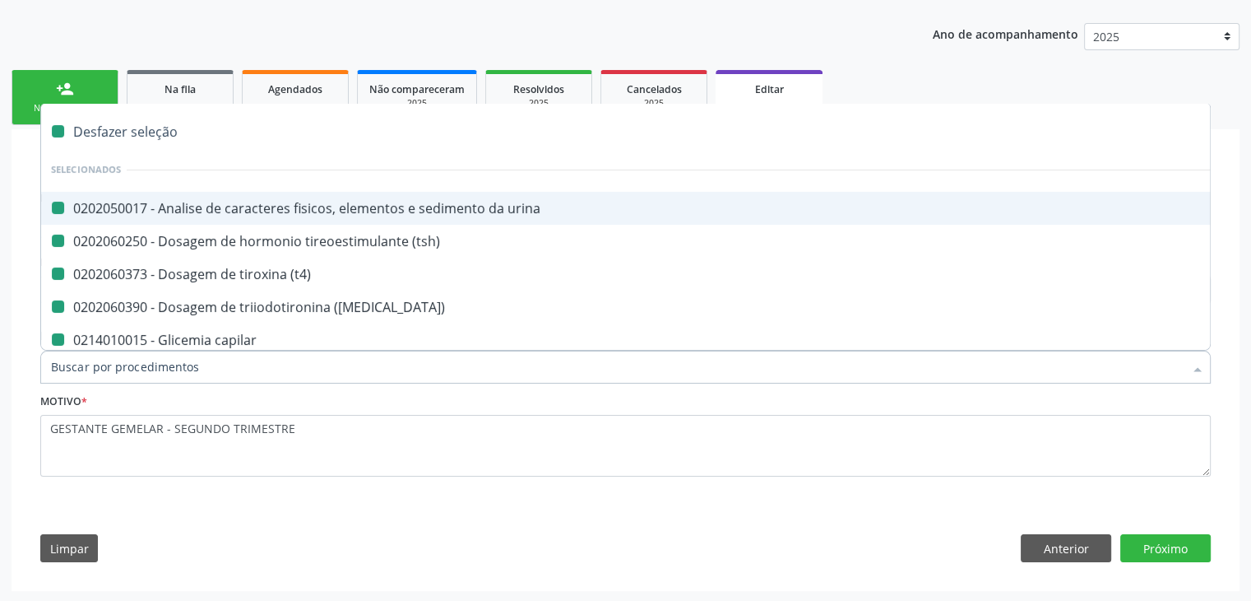
checkbox sifilis "false"
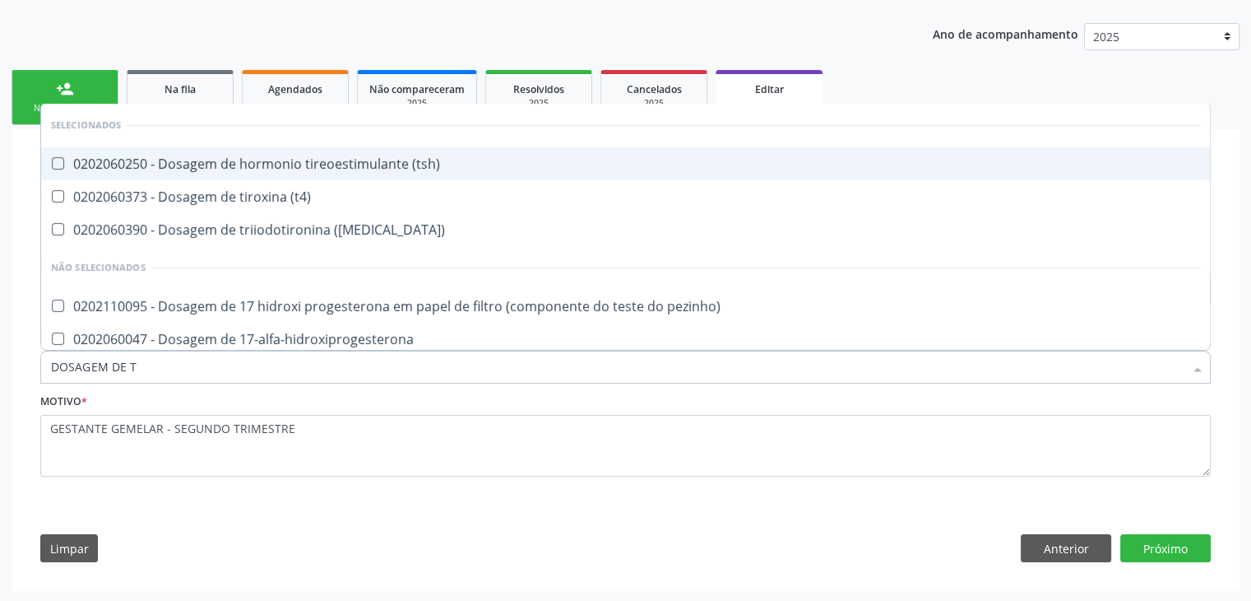
type input "DOSAGEM DE TS"
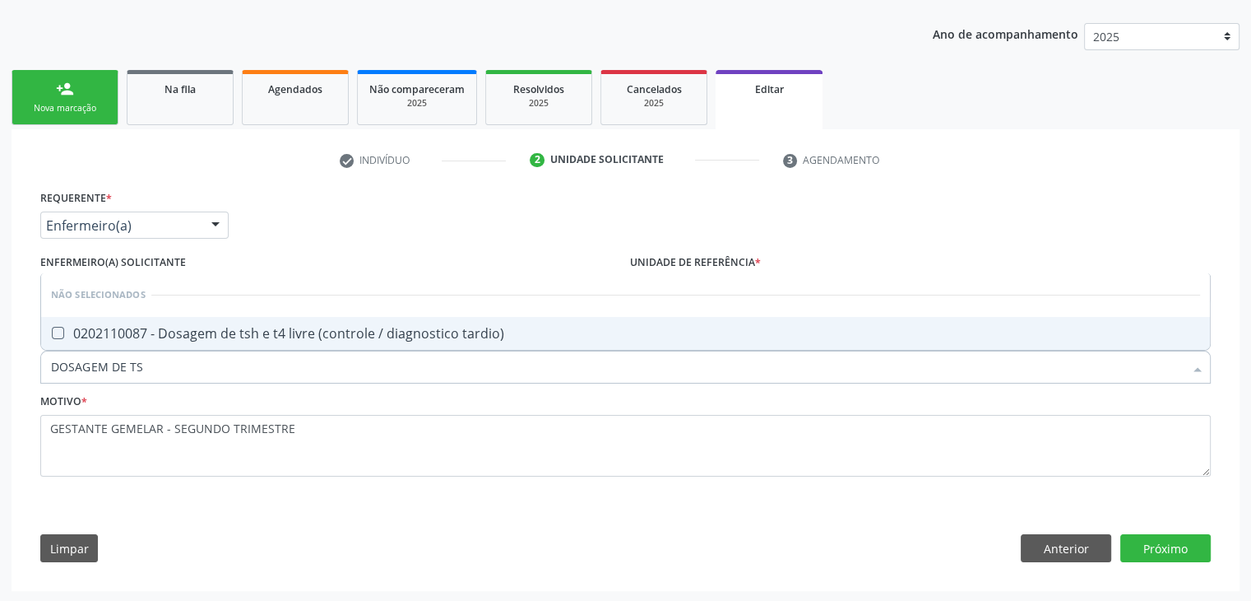
click at [476, 327] on div "0202110087 - Dosagem de tsh e t4 livre (controle / diagnostico tardio)" at bounding box center [625, 333] width 1149 height 13
checkbox tardio\) "true"
click at [1162, 542] on button "Próximo" at bounding box center [1165, 548] width 90 height 28
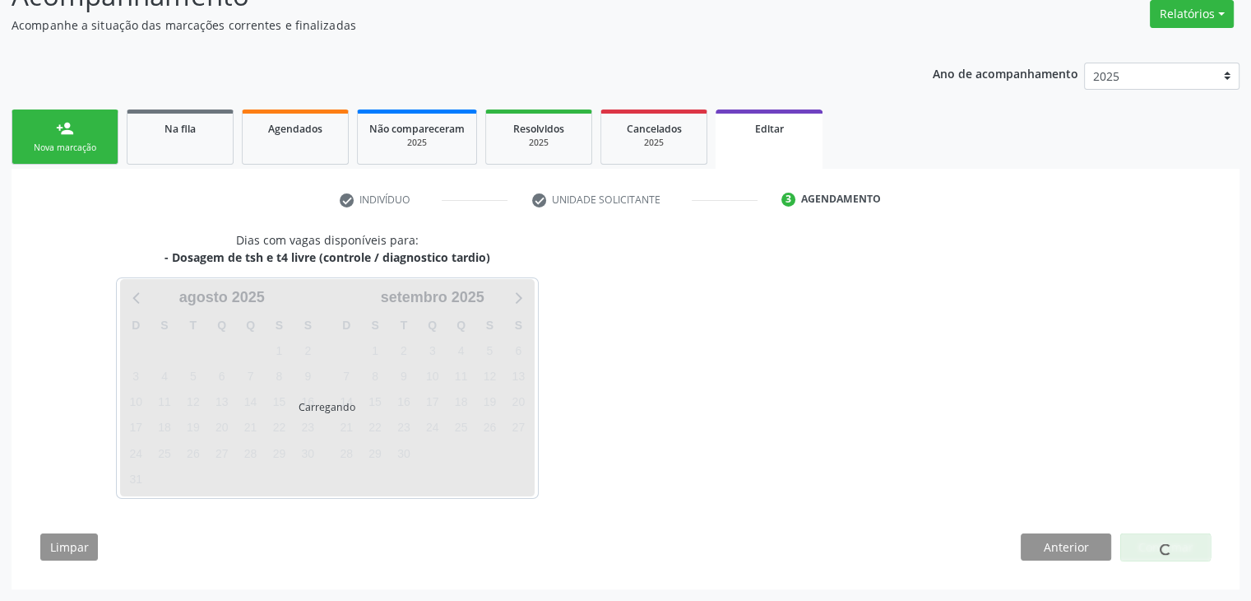
scroll to position [136, 0]
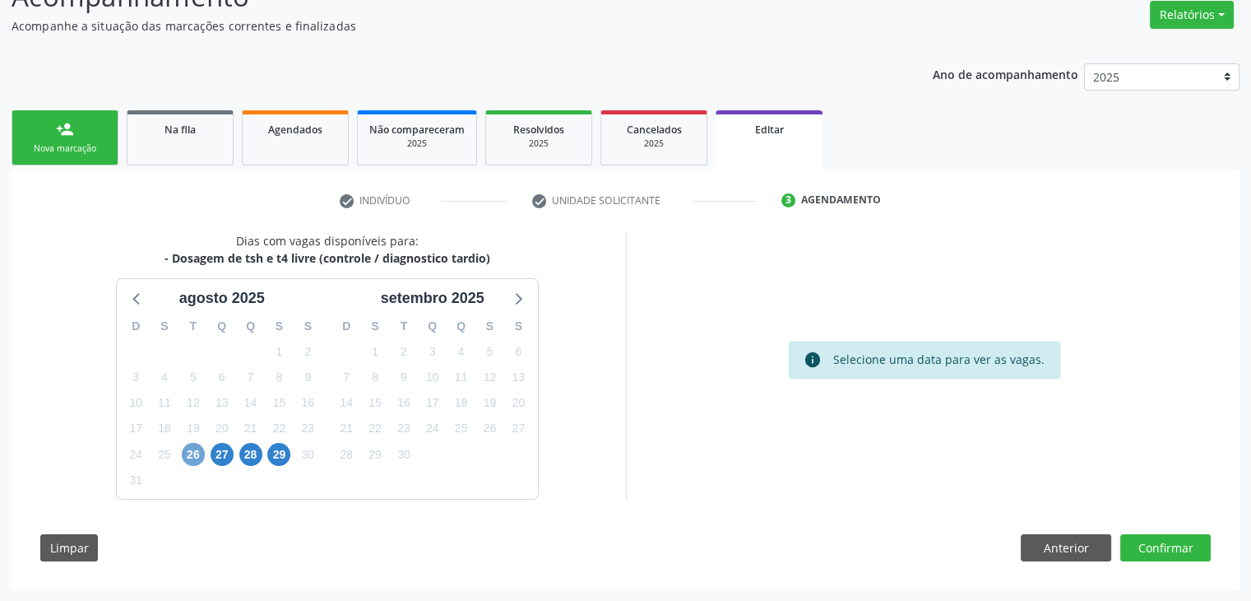
click at [194, 454] on span "26" at bounding box center [193, 454] width 23 height 23
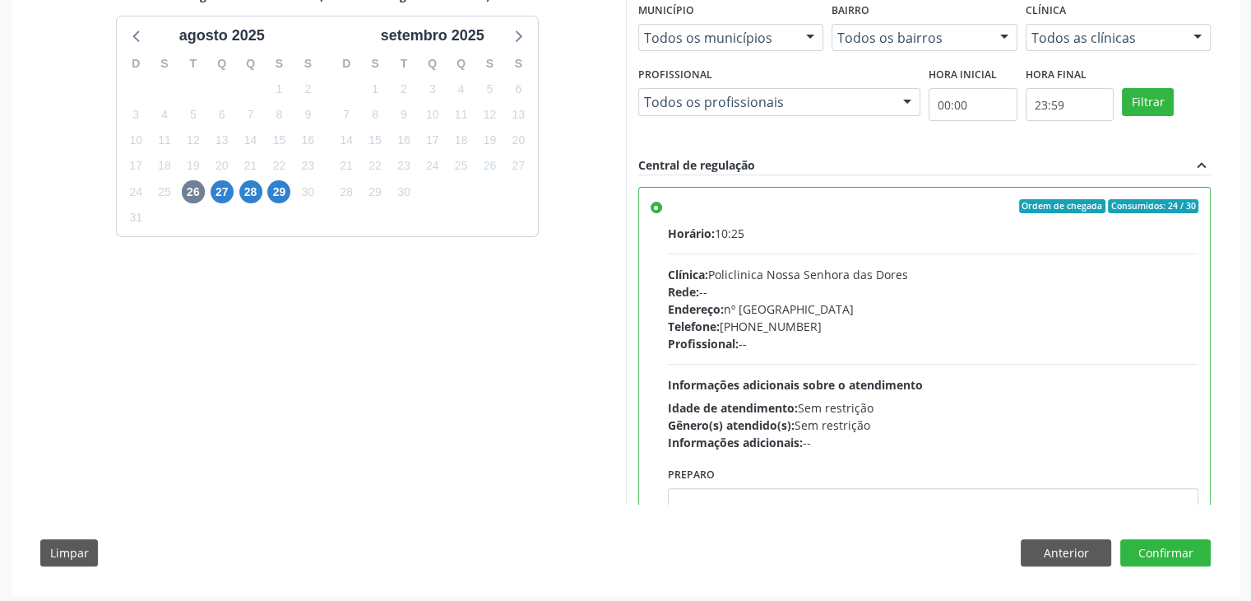
scroll to position [403, 0]
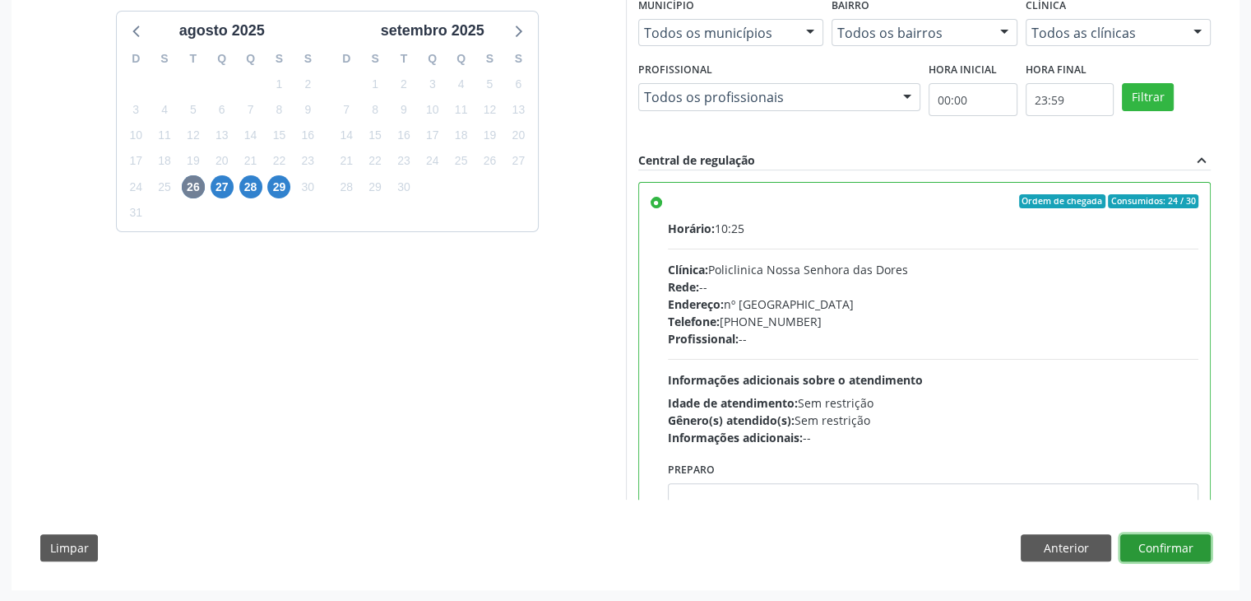
click at [1154, 536] on button "Confirmar" at bounding box center [1165, 548] width 90 height 28
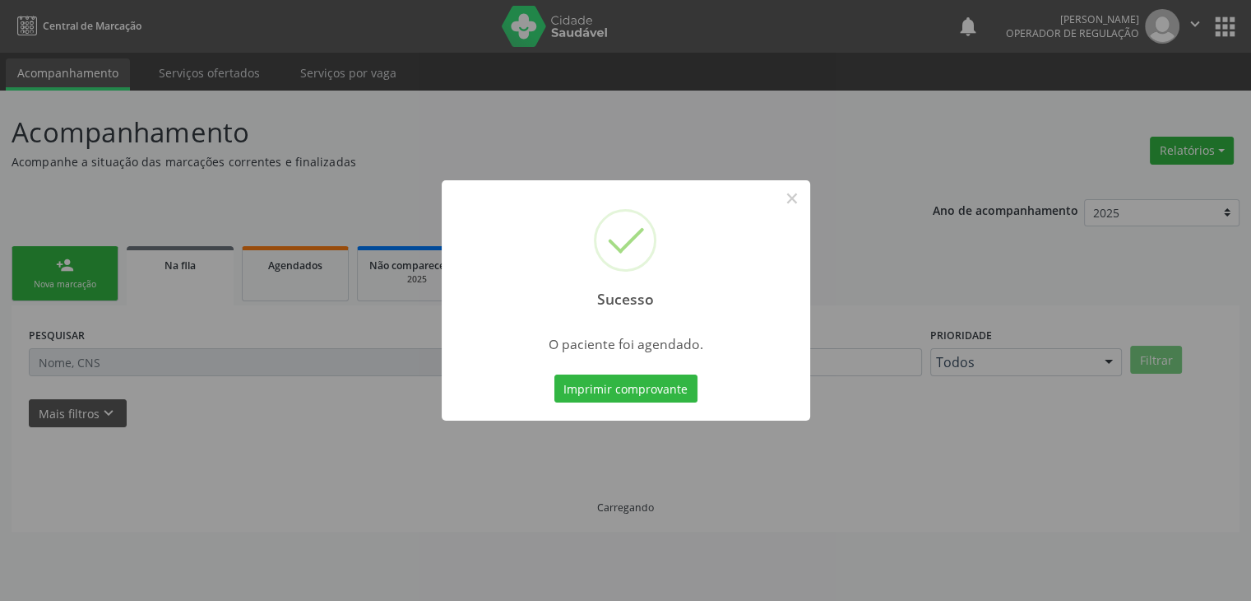
scroll to position [0, 0]
click at [796, 202] on button "×" at bounding box center [798, 198] width 28 height 28
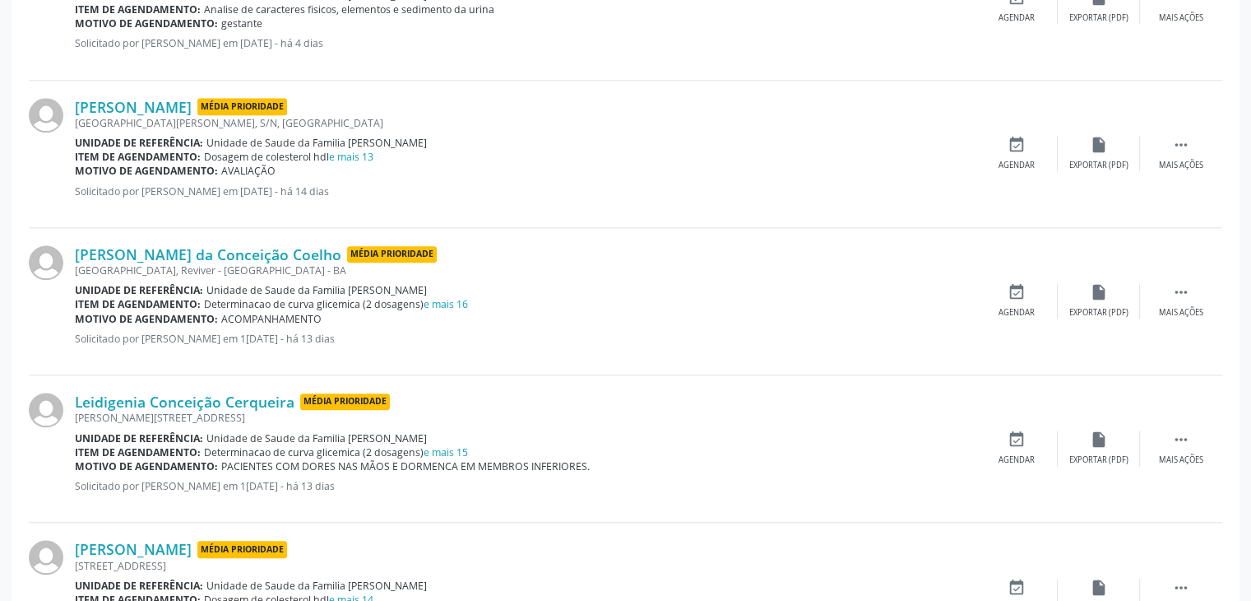
scroll to position [1563, 0]
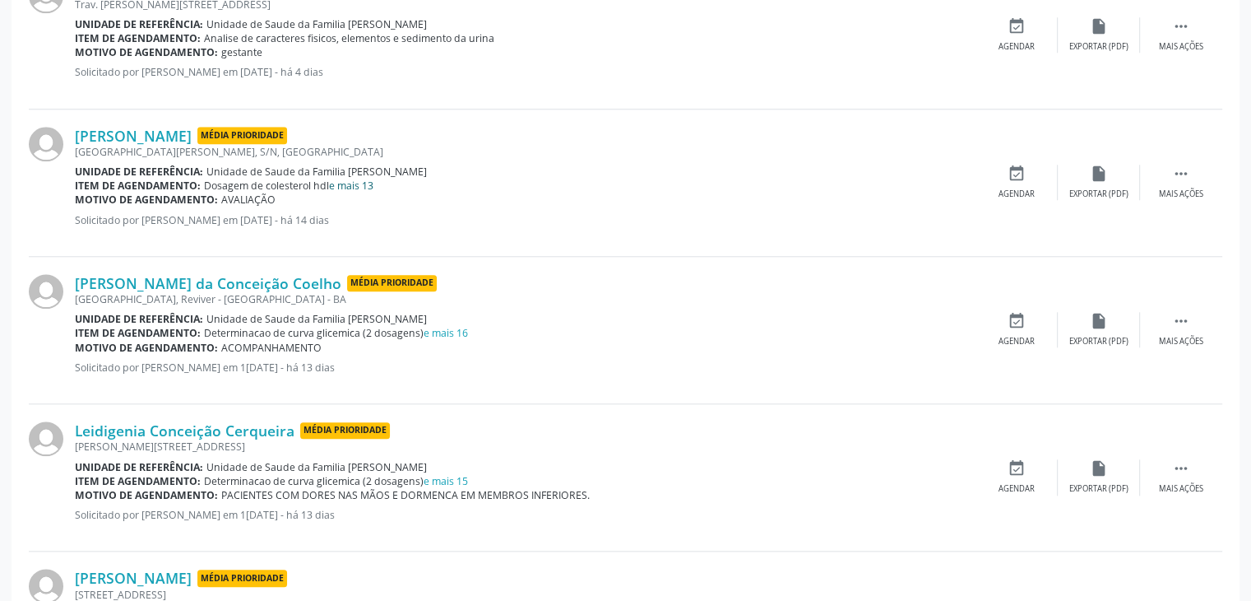
click at [362, 182] on link "e mais 13" at bounding box center [351, 186] width 44 height 14
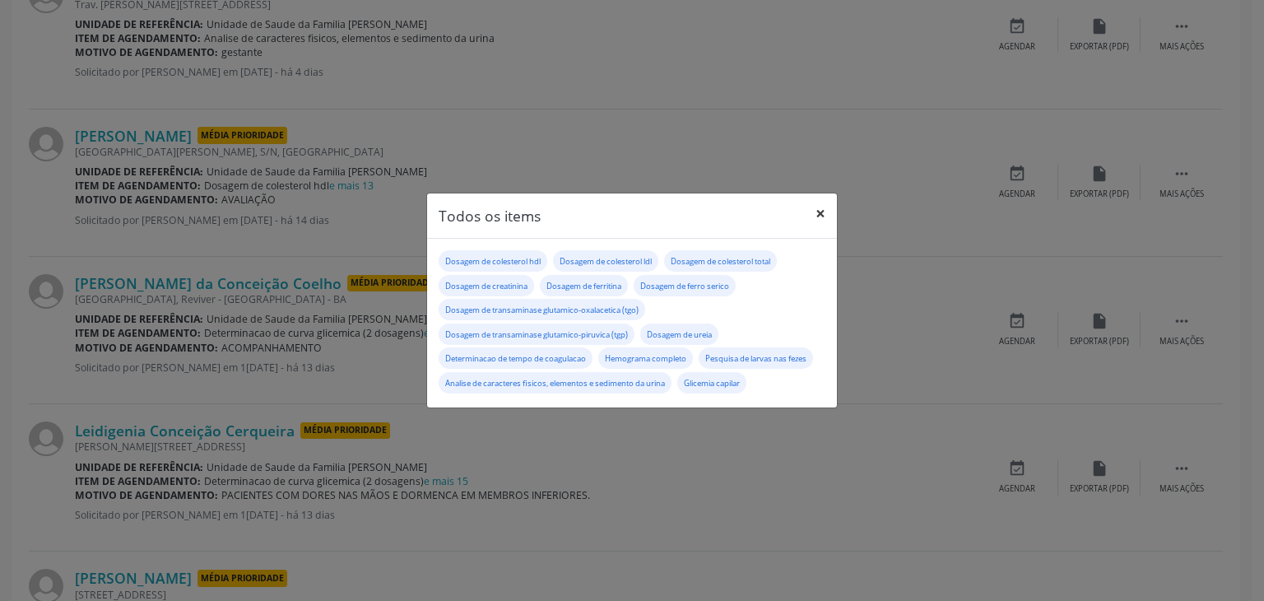
click at [823, 198] on button "×" at bounding box center [820, 213] width 33 height 40
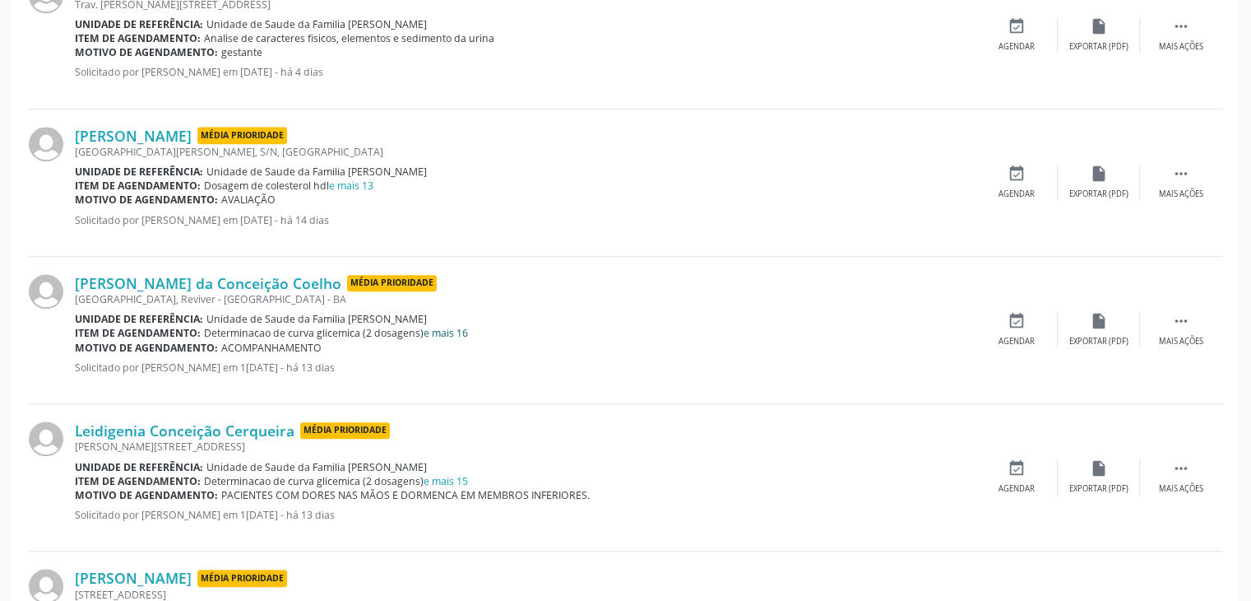
click at [448, 332] on link "e mais 16" at bounding box center [446, 333] width 44 height 14
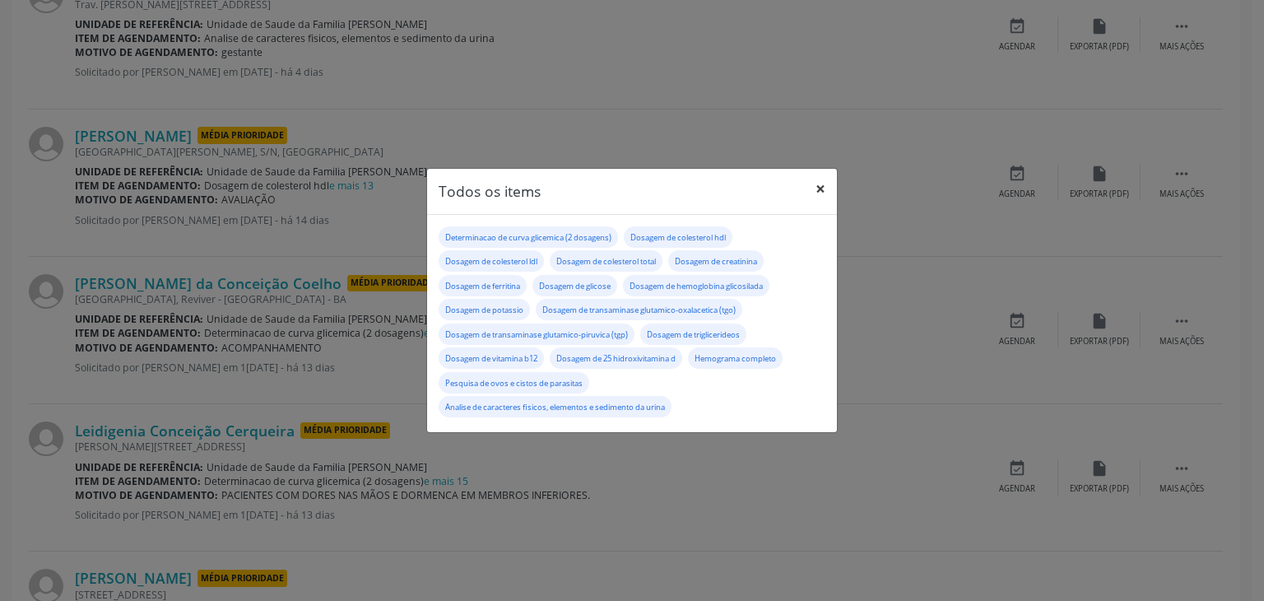
click at [819, 185] on button "×" at bounding box center [820, 189] width 33 height 40
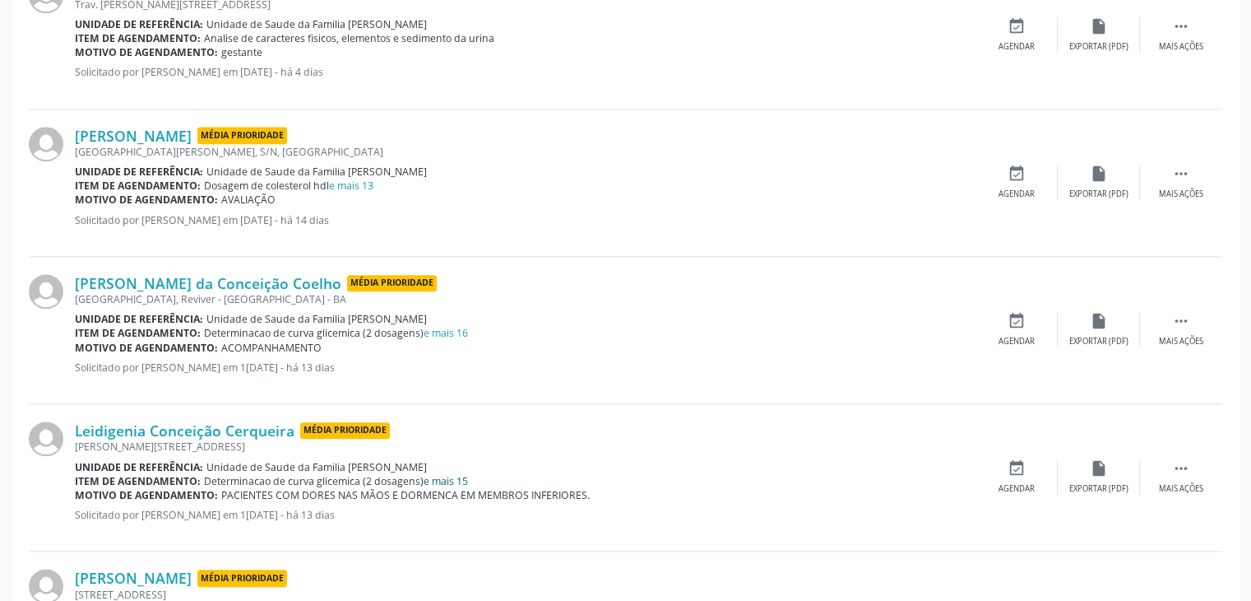
click at [457, 475] on link "e mais 15" at bounding box center [446, 481] width 44 height 14
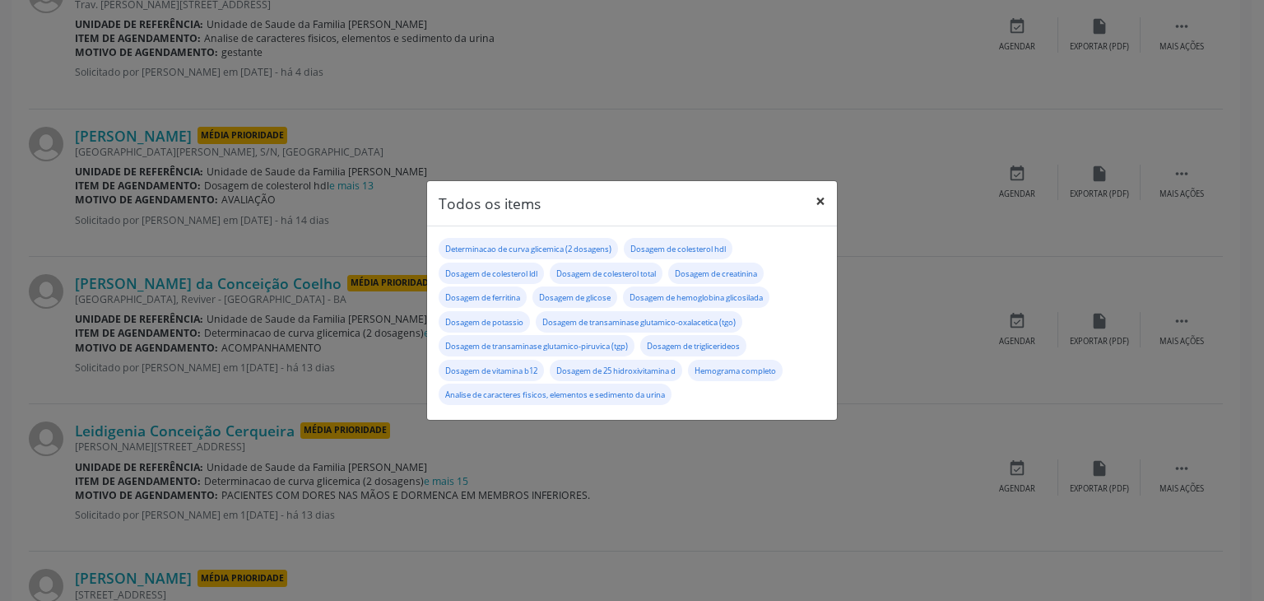
click at [823, 202] on button "×" at bounding box center [820, 201] width 33 height 40
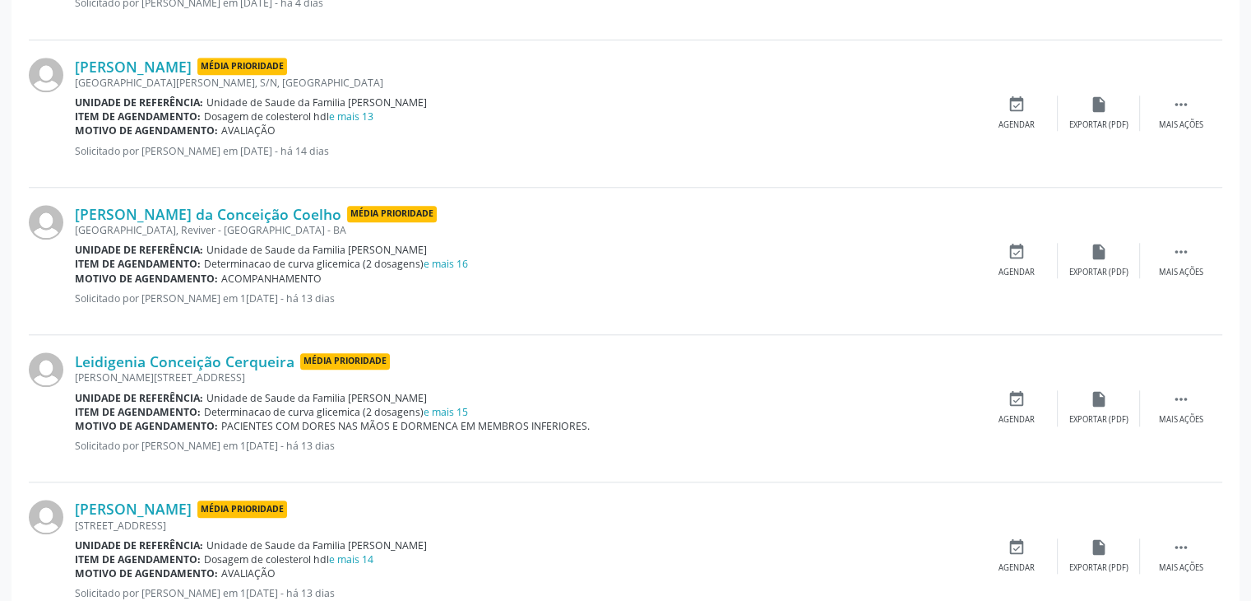
scroll to position [1728, 0]
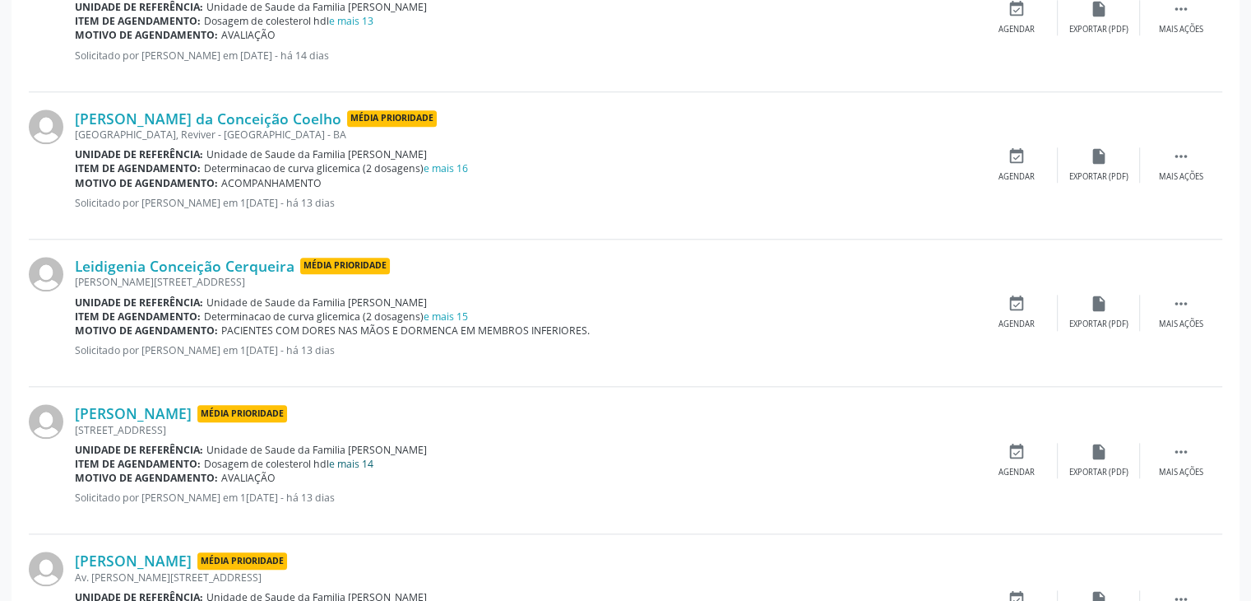
click at [348, 459] on link "e mais 14" at bounding box center [351, 464] width 44 height 14
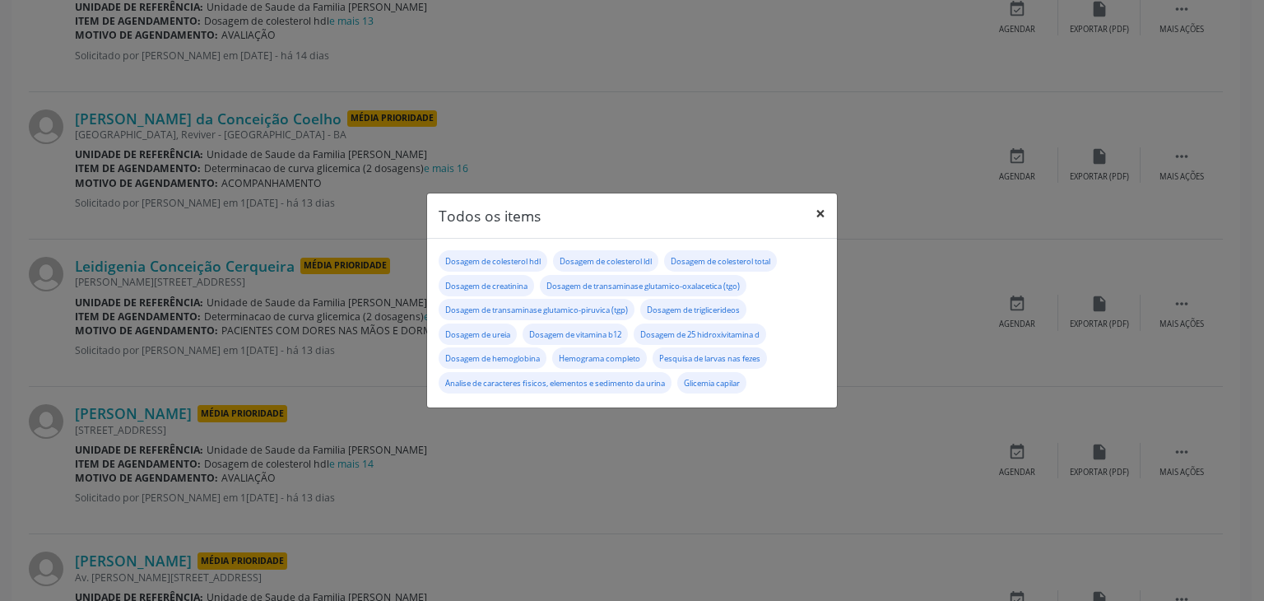
click at [810, 209] on button "×" at bounding box center [820, 213] width 33 height 40
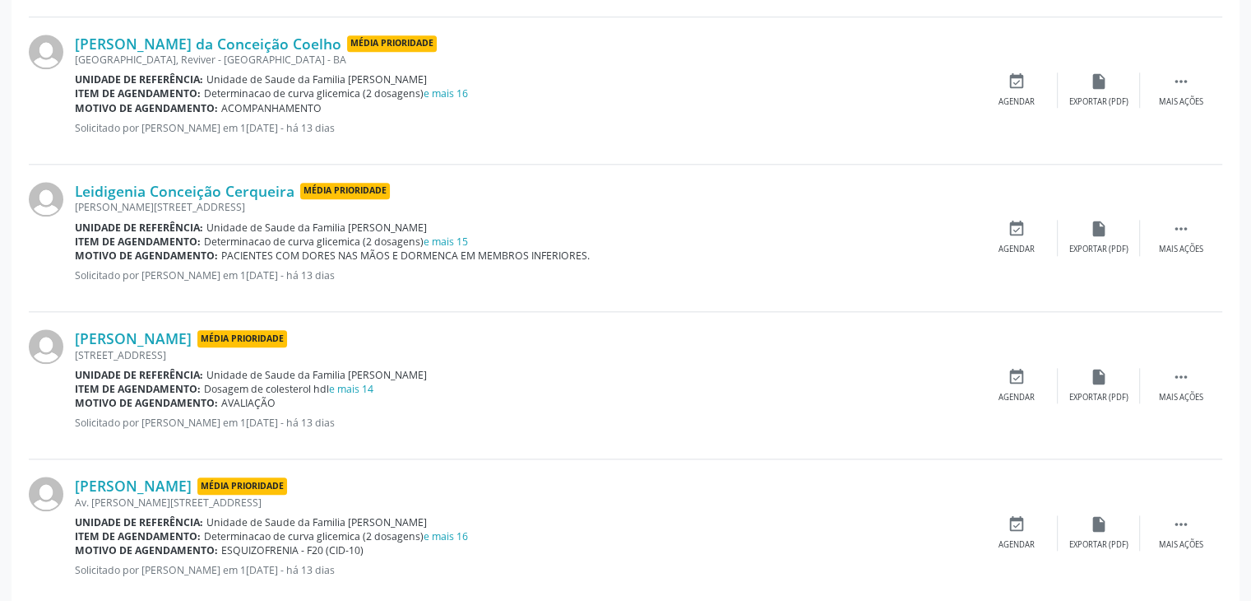
scroll to position [1892, 0]
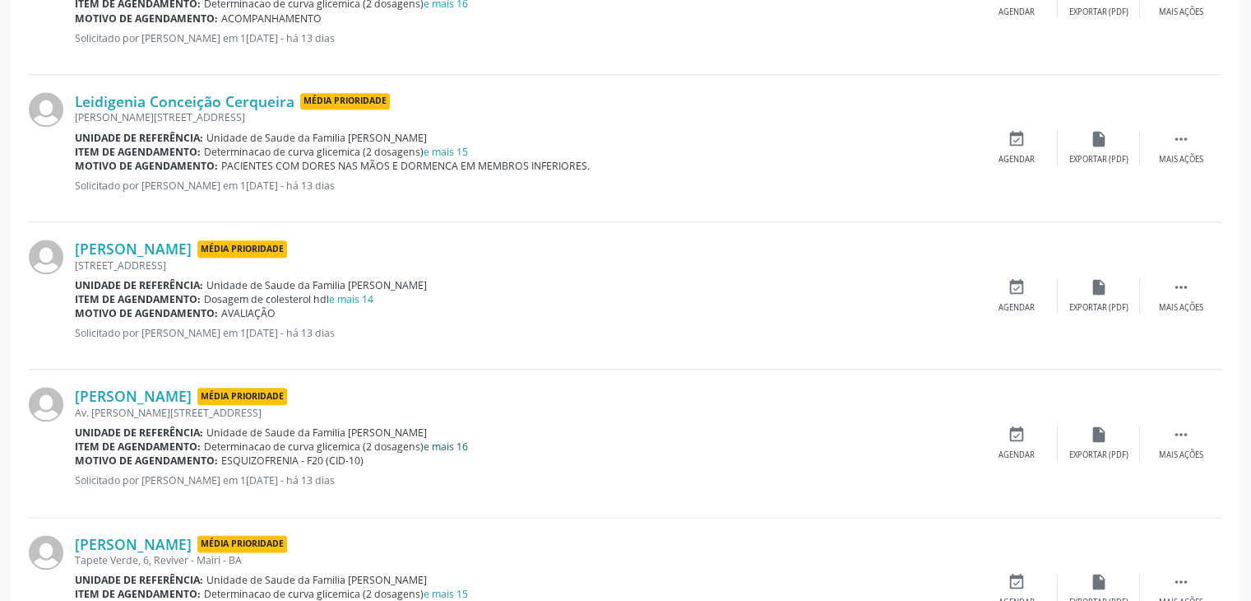
click at [454, 439] on link "e mais 16" at bounding box center [446, 446] width 44 height 14
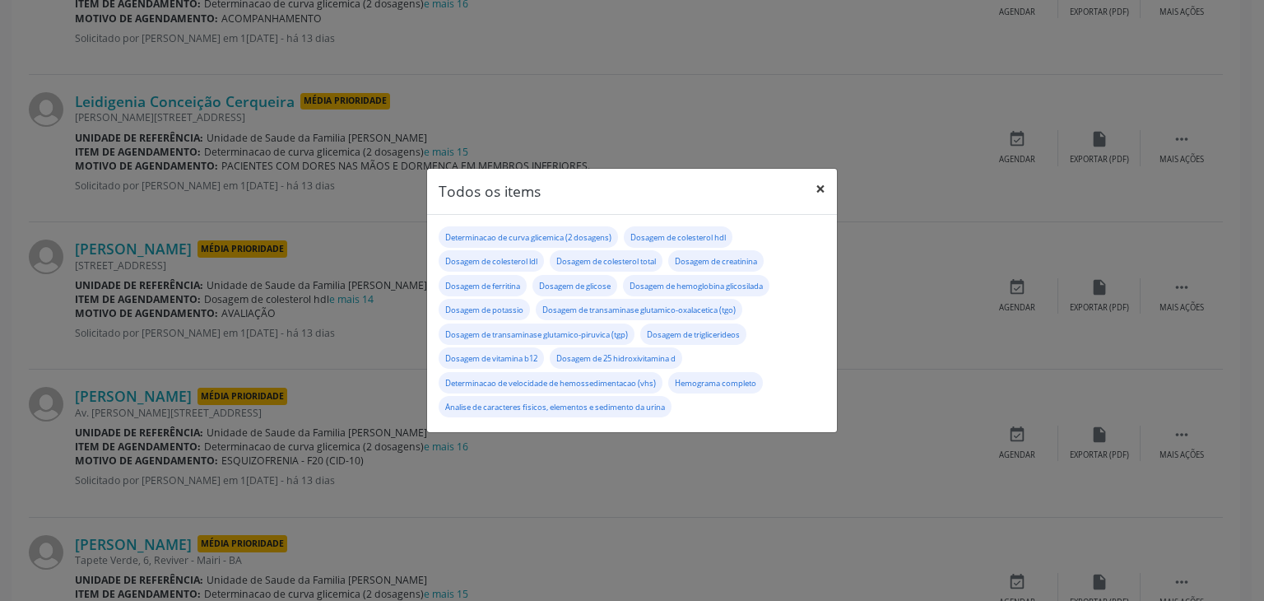
click at [823, 175] on button "×" at bounding box center [820, 189] width 33 height 40
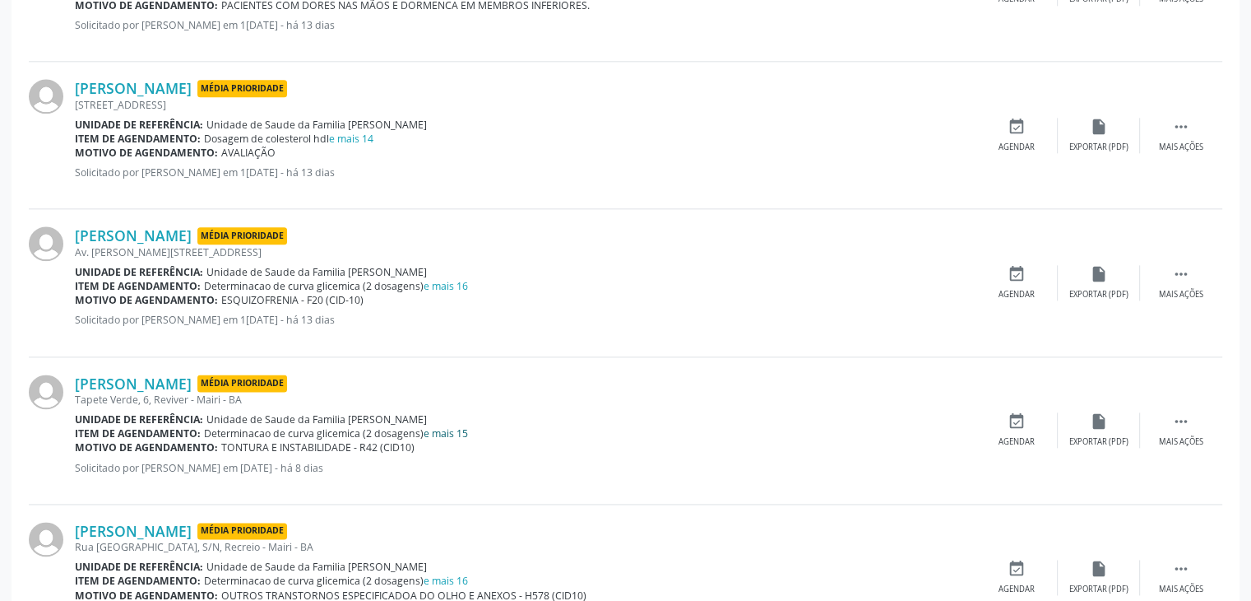
scroll to position [2057, 0]
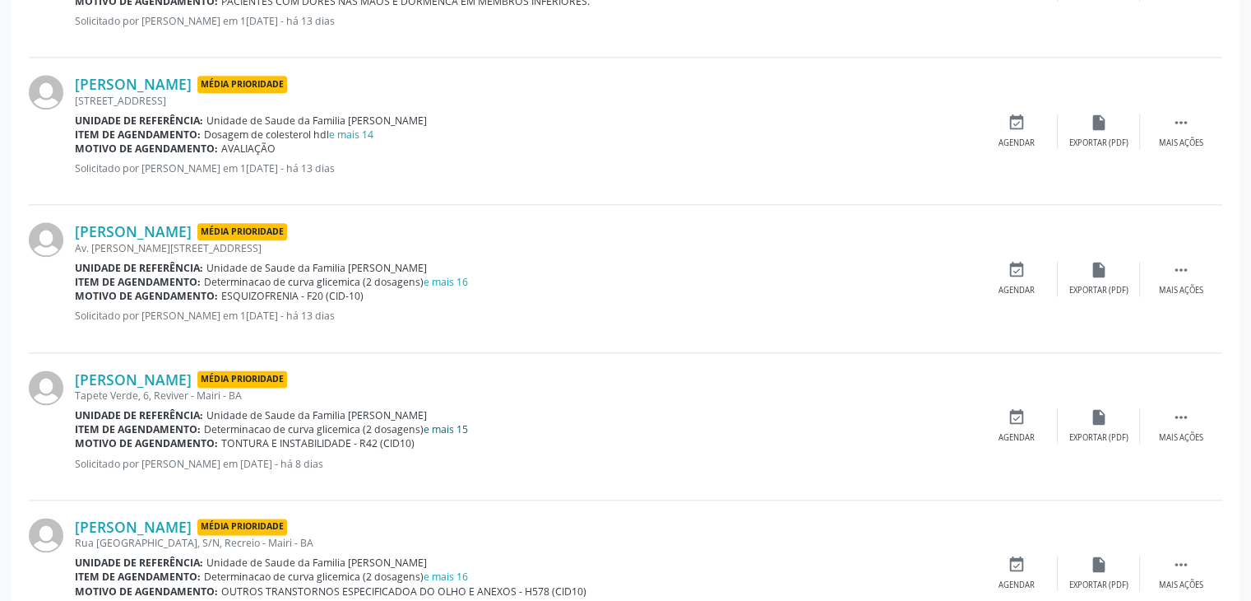
click at [454, 425] on link "e mais 15" at bounding box center [446, 429] width 44 height 14
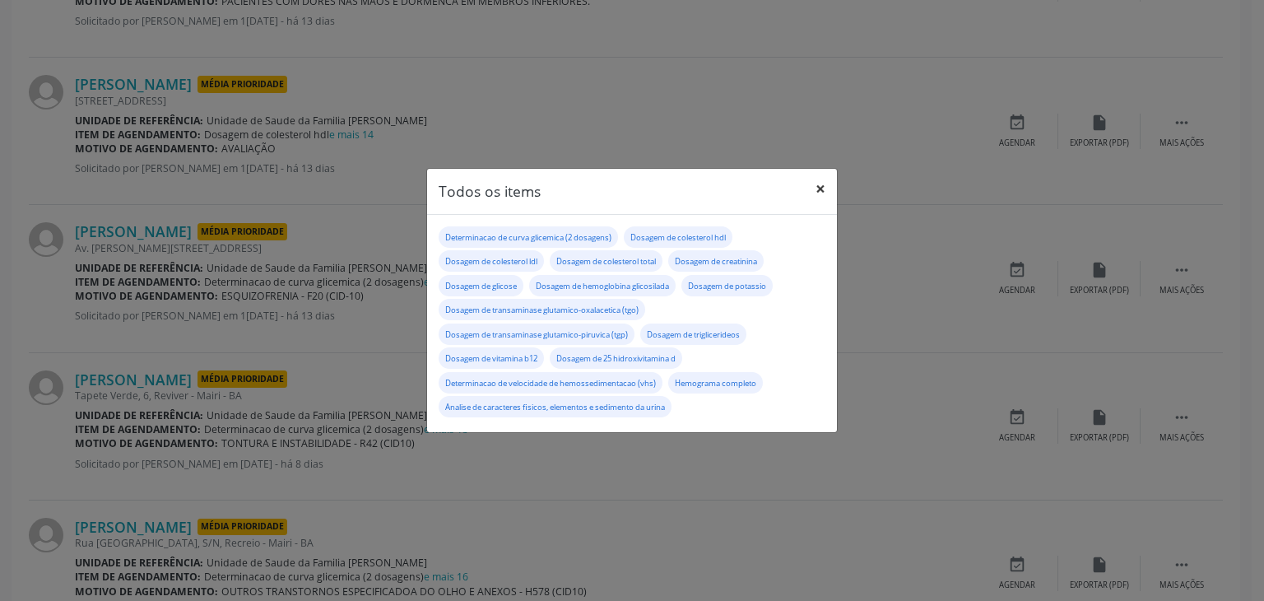
click at [816, 183] on button "×" at bounding box center [820, 189] width 33 height 40
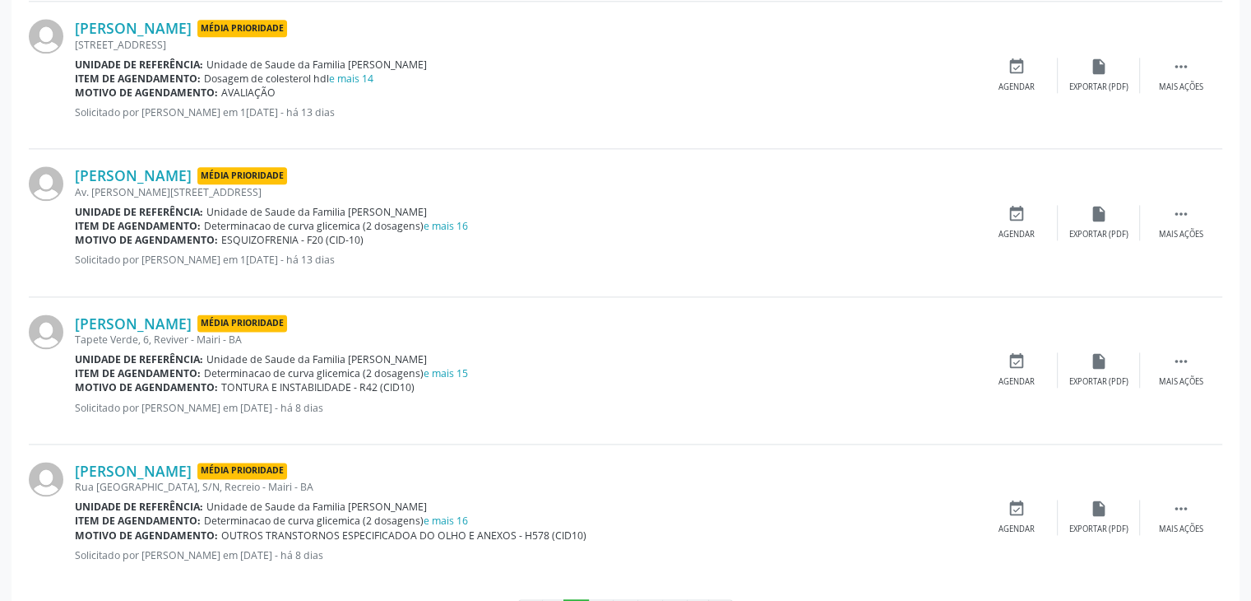
scroll to position [2175, 0]
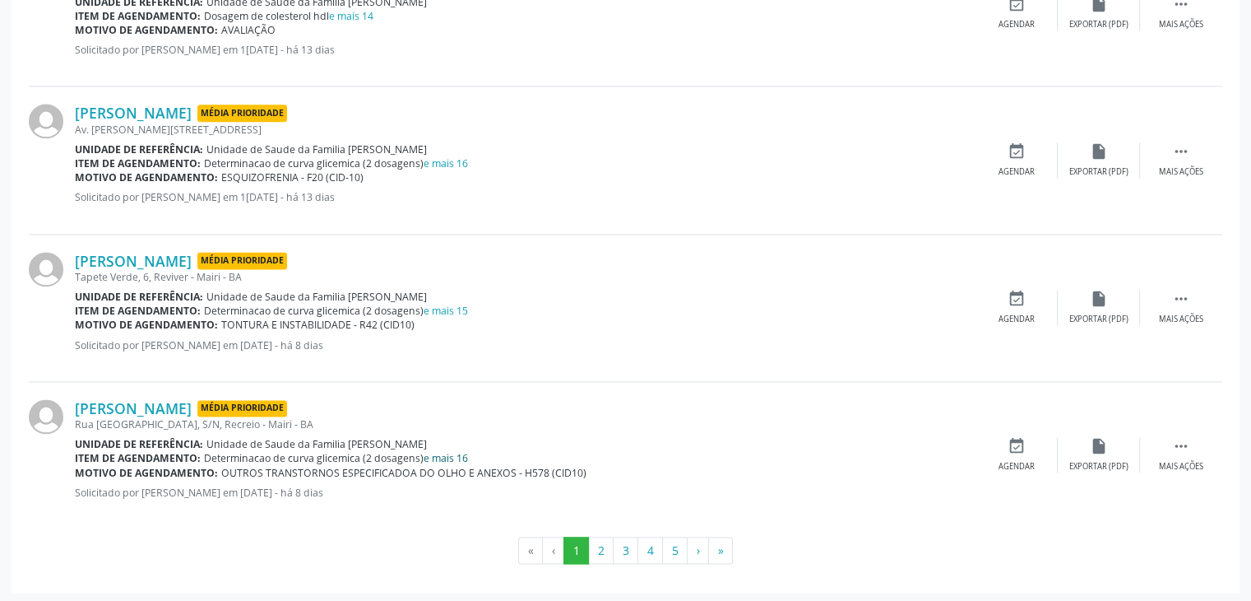
click at [438, 454] on link "e mais 16" at bounding box center [446, 458] width 44 height 14
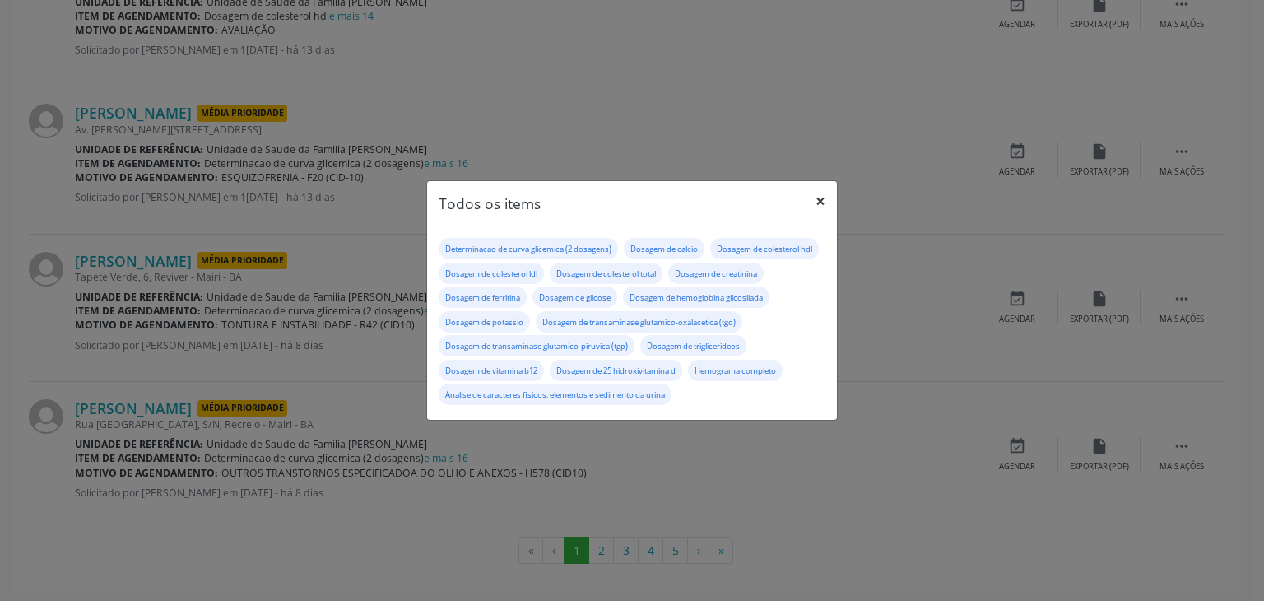
click at [823, 185] on button "×" at bounding box center [820, 201] width 33 height 40
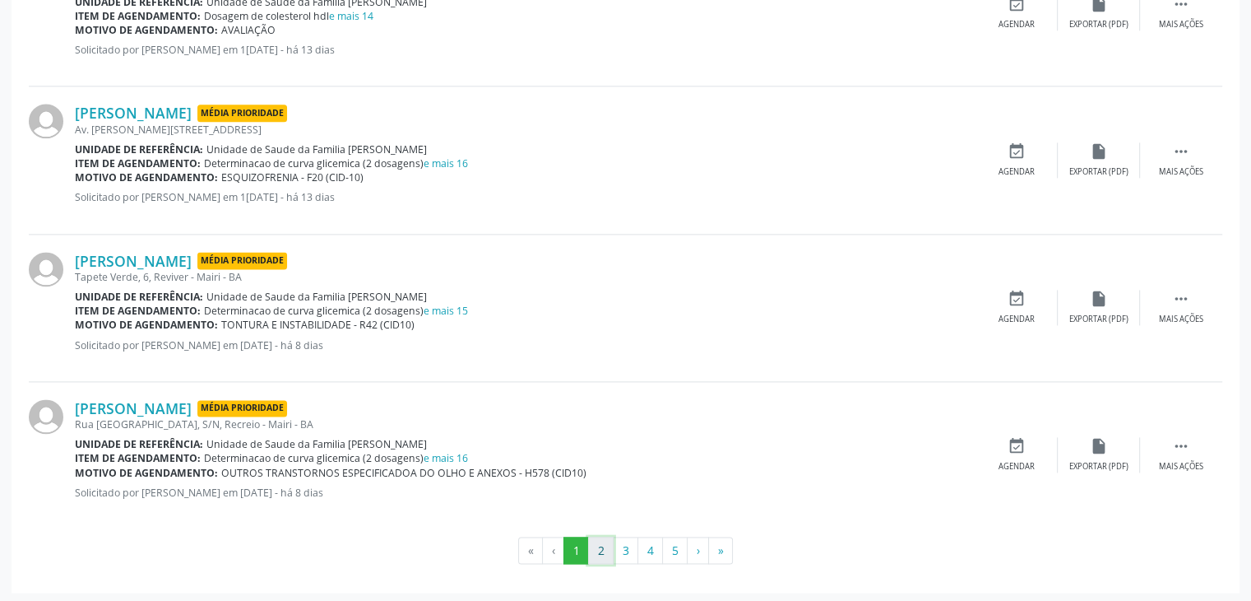
click at [610, 541] on button "2" at bounding box center [601, 550] width 26 height 28
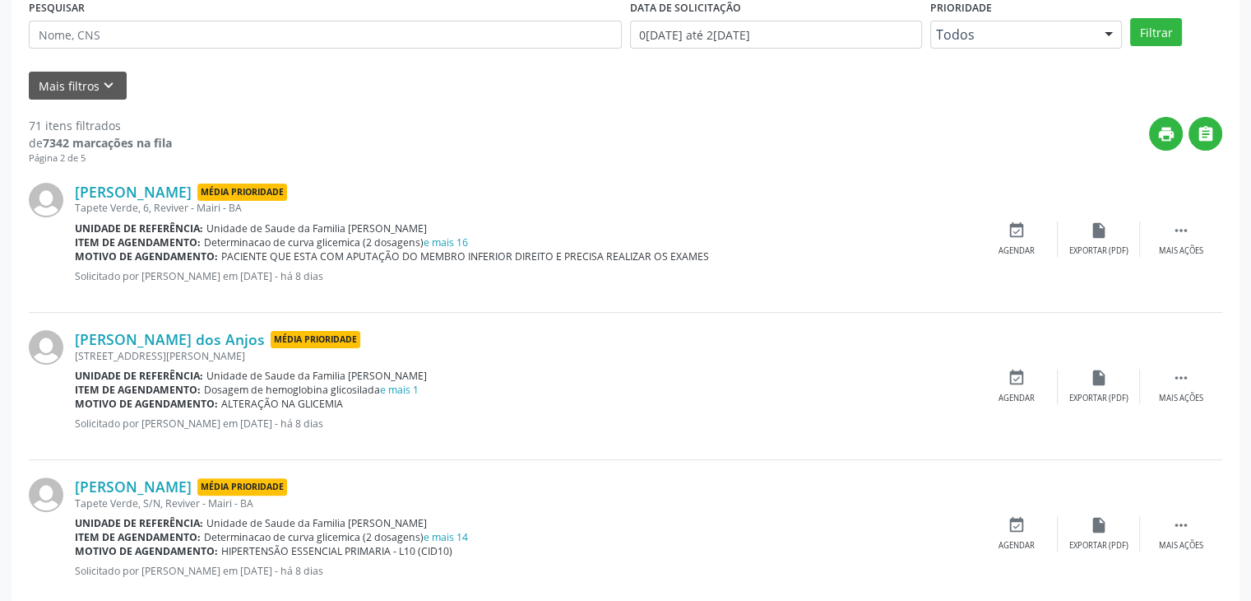
scroll to position [329, 0]
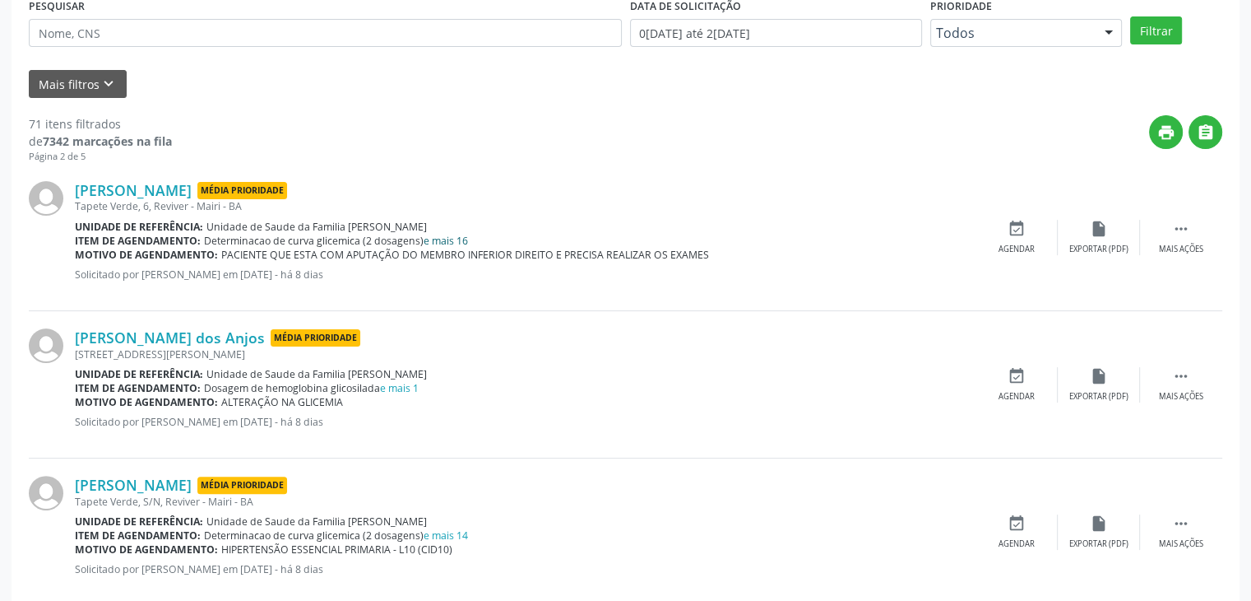
click at [453, 239] on link "e mais 16" at bounding box center [446, 241] width 44 height 14
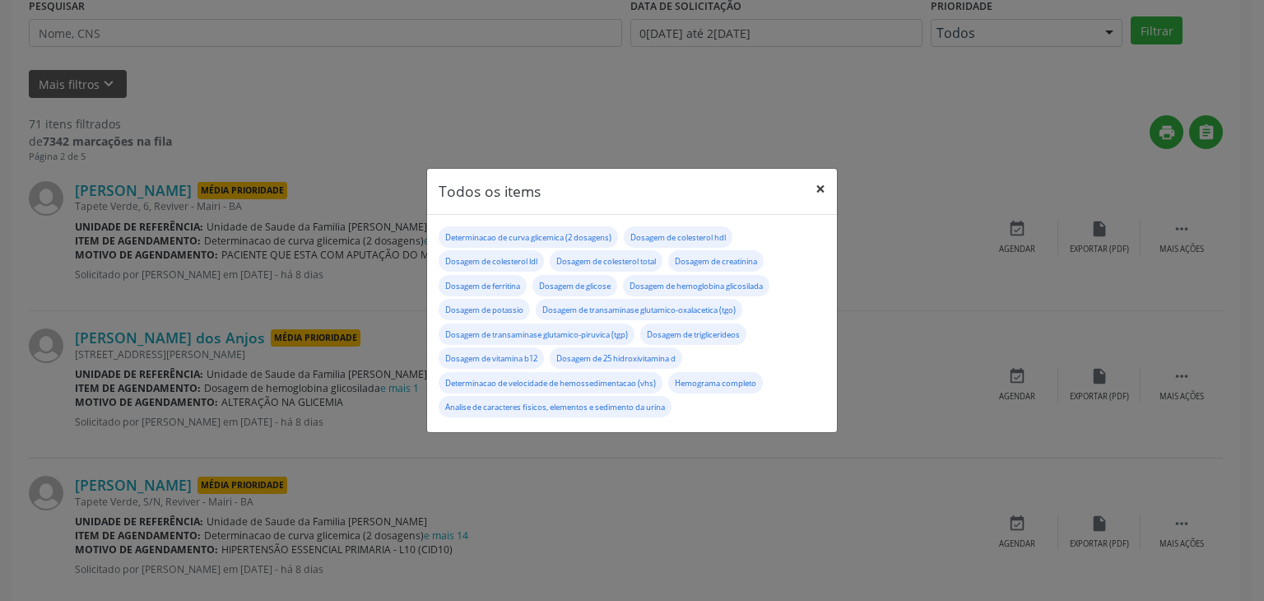
click at [826, 182] on button "×" at bounding box center [820, 189] width 33 height 40
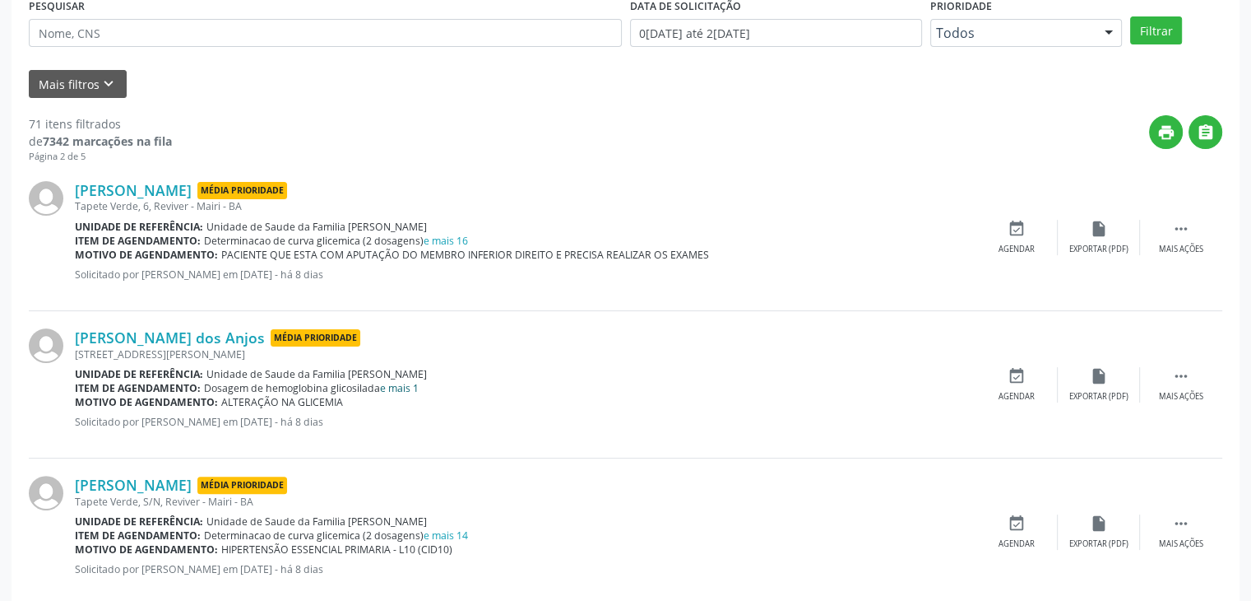
click at [400, 387] on link "e mais 1" at bounding box center [399, 388] width 39 height 14
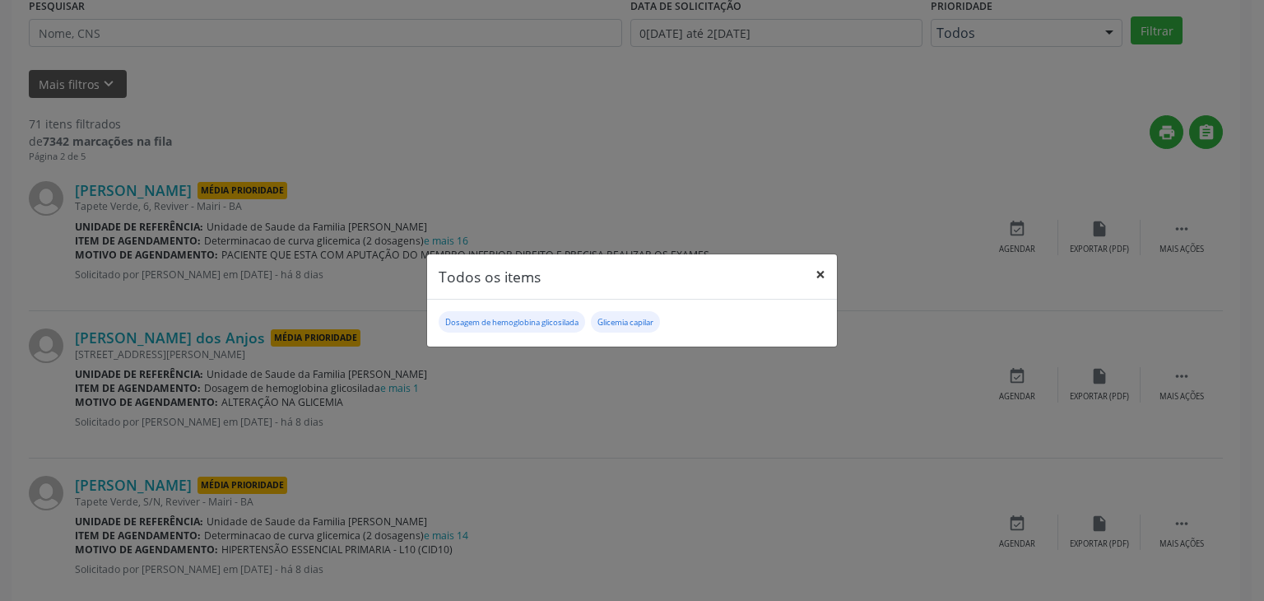
click at [816, 280] on button "×" at bounding box center [820, 274] width 33 height 40
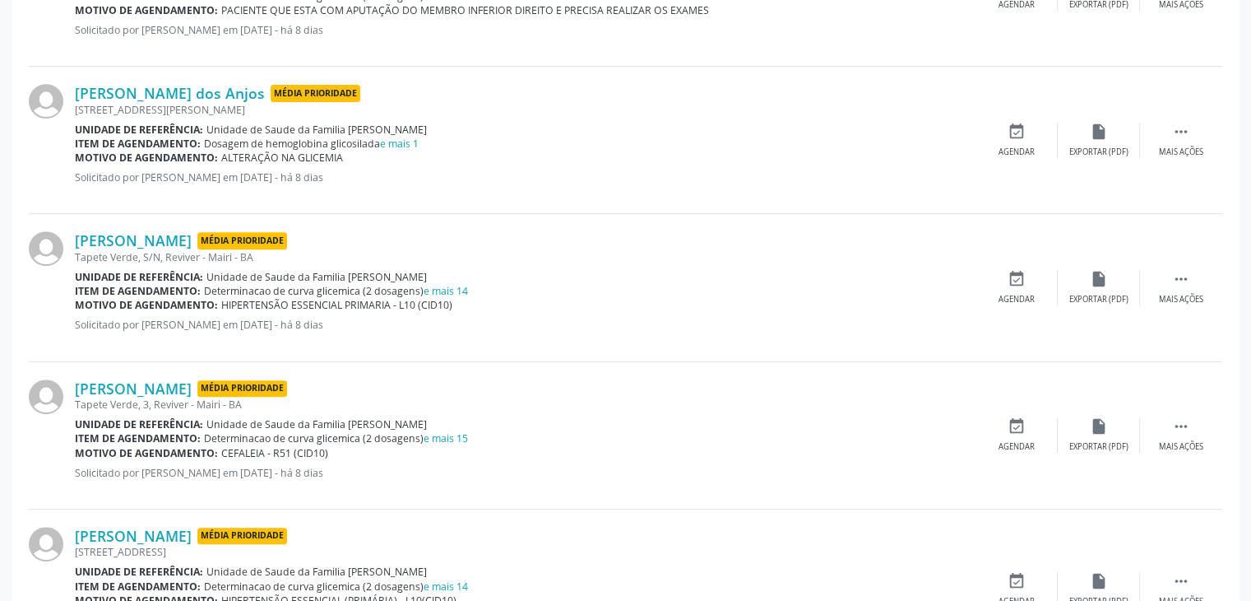
scroll to position [576, 0]
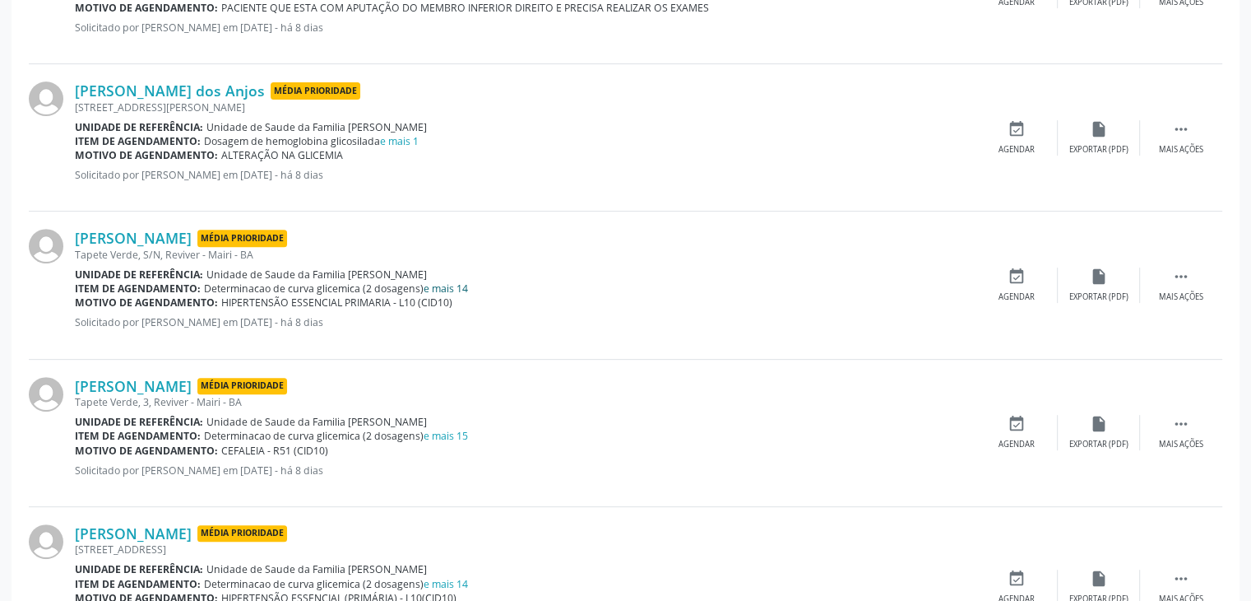
click at [438, 290] on link "e mais 14" at bounding box center [446, 288] width 44 height 14
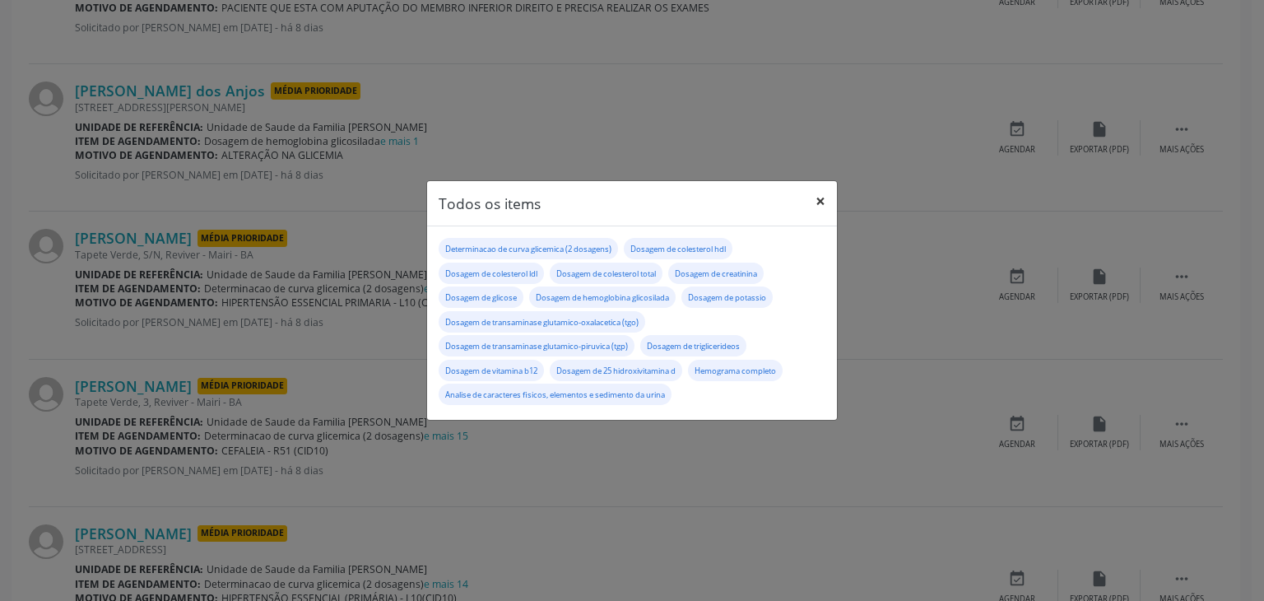
click at [825, 193] on button "×" at bounding box center [820, 201] width 33 height 40
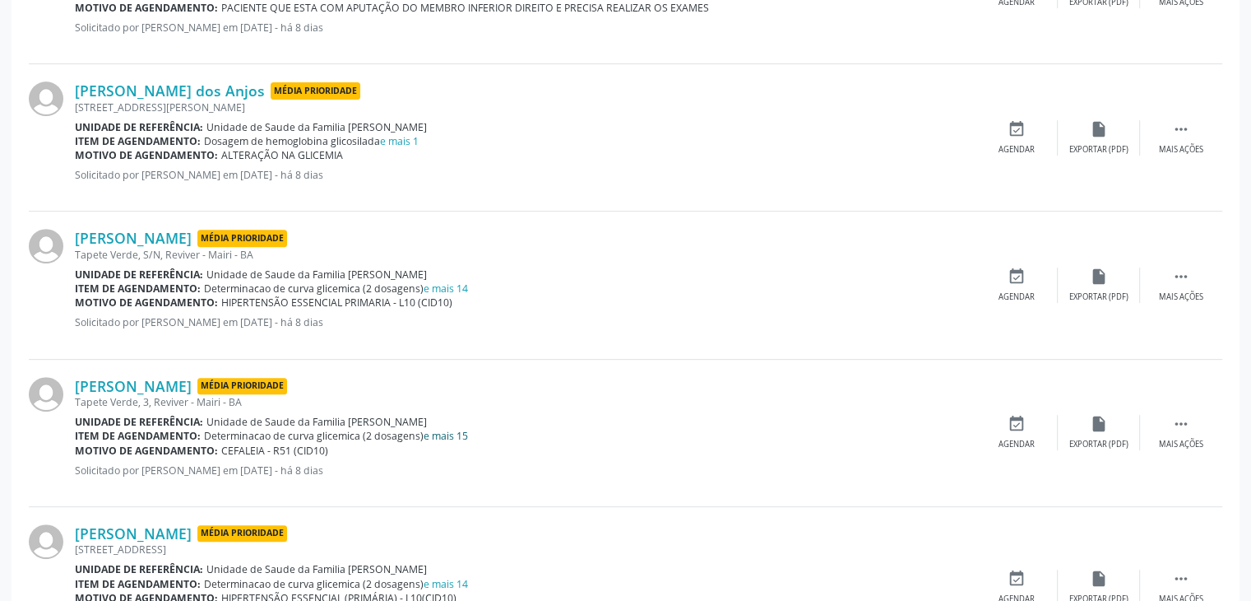
click at [457, 432] on link "e mais 15" at bounding box center [446, 436] width 44 height 14
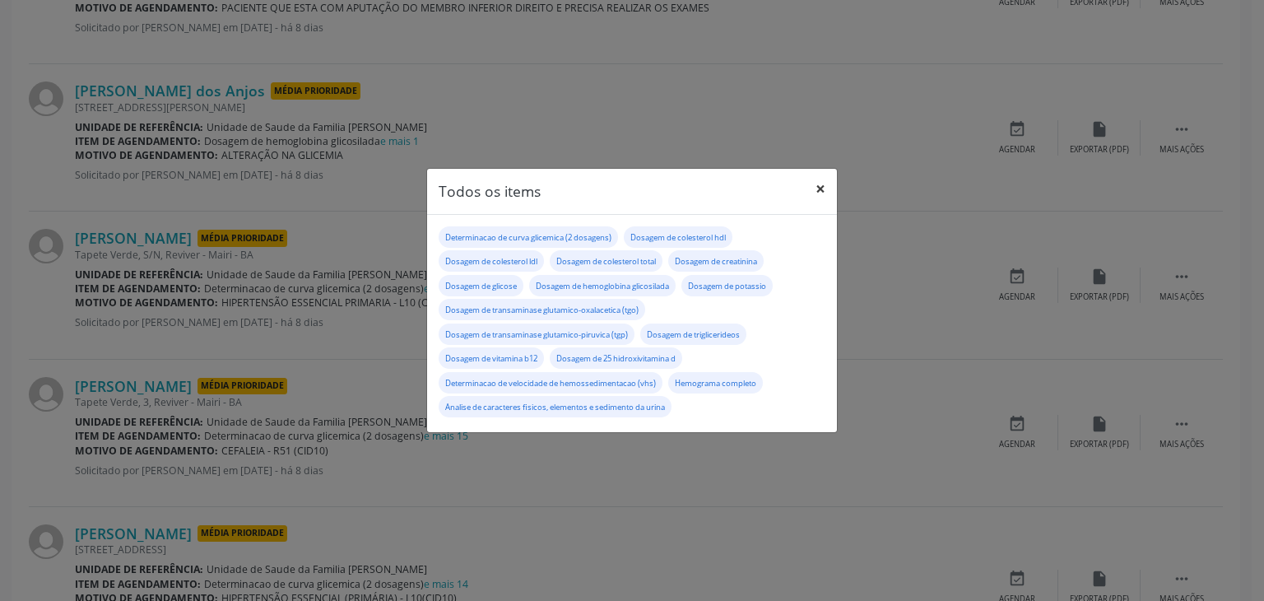
click at [826, 186] on button "×" at bounding box center [820, 189] width 33 height 40
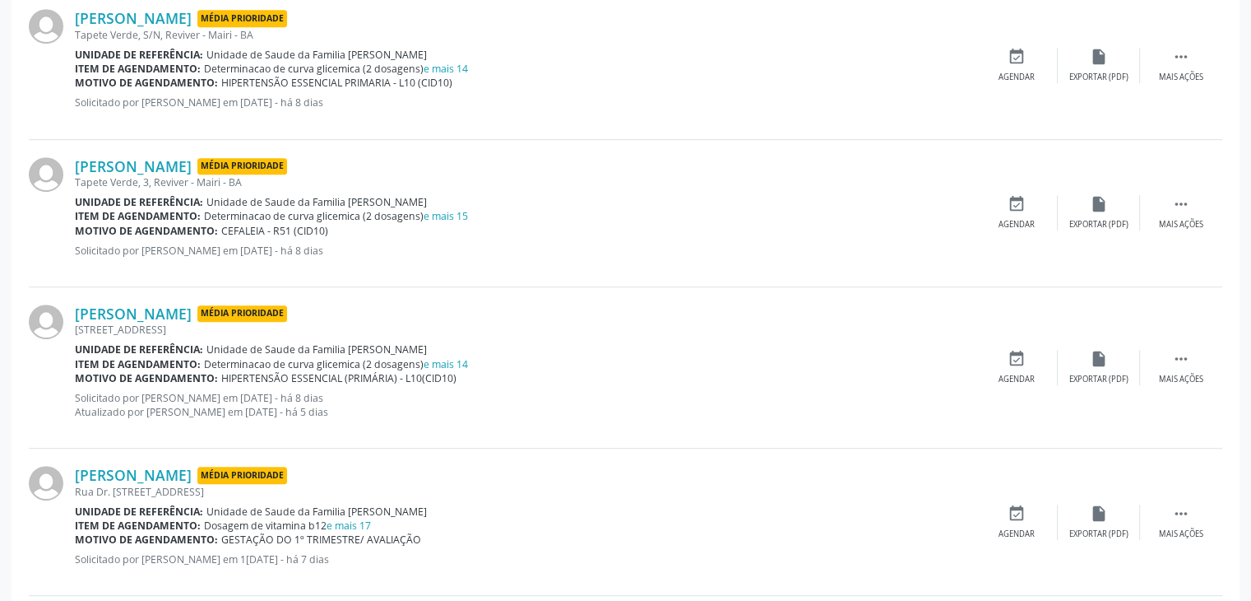
scroll to position [823, 0]
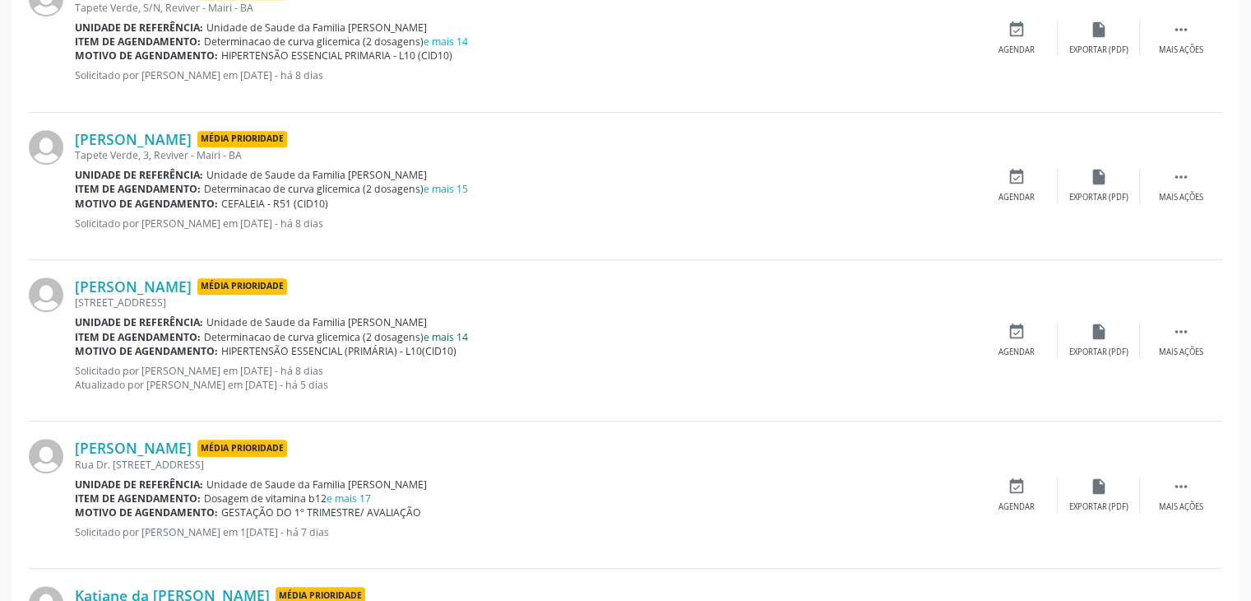
click at [441, 331] on link "e mais 14" at bounding box center [446, 337] width 44 height 14
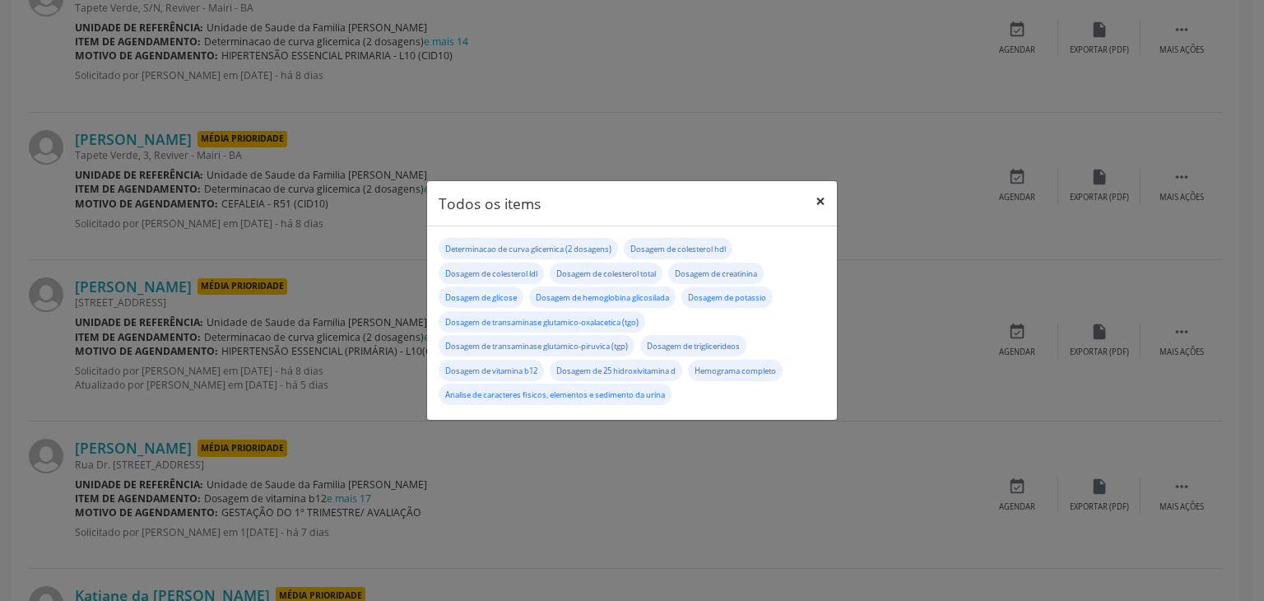
click at [820, 198] on button "×" at bounding box center [820, 201] width 33 height 40
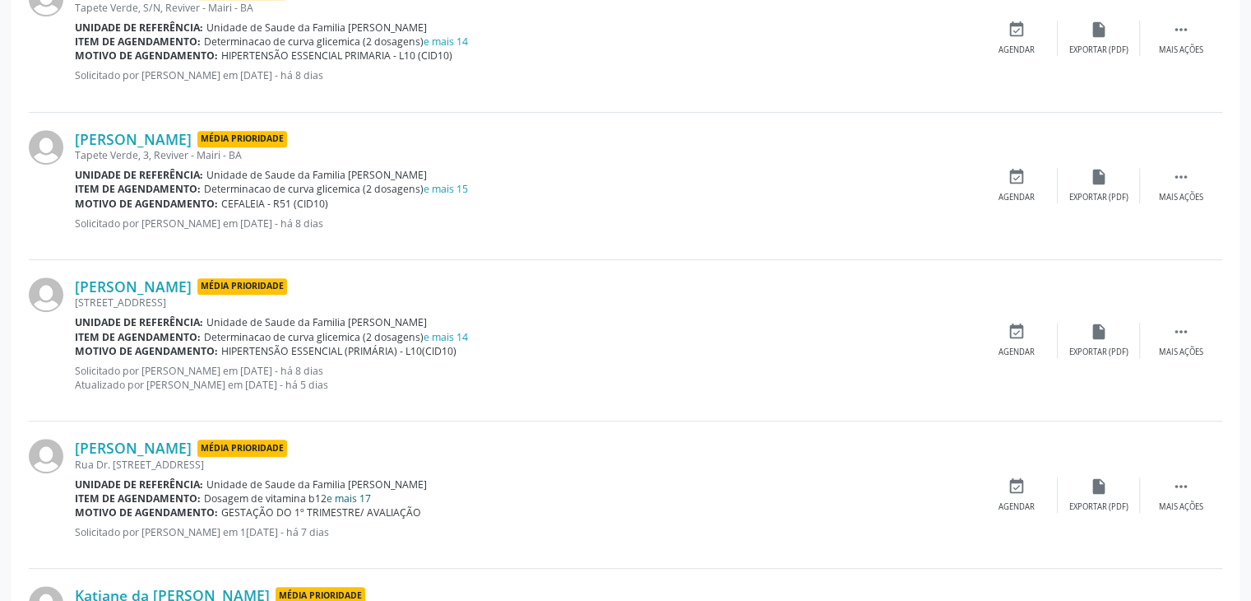
click at [352, 491] on link "e mais 17" at bounding box center [349, 498] width 44 height 14
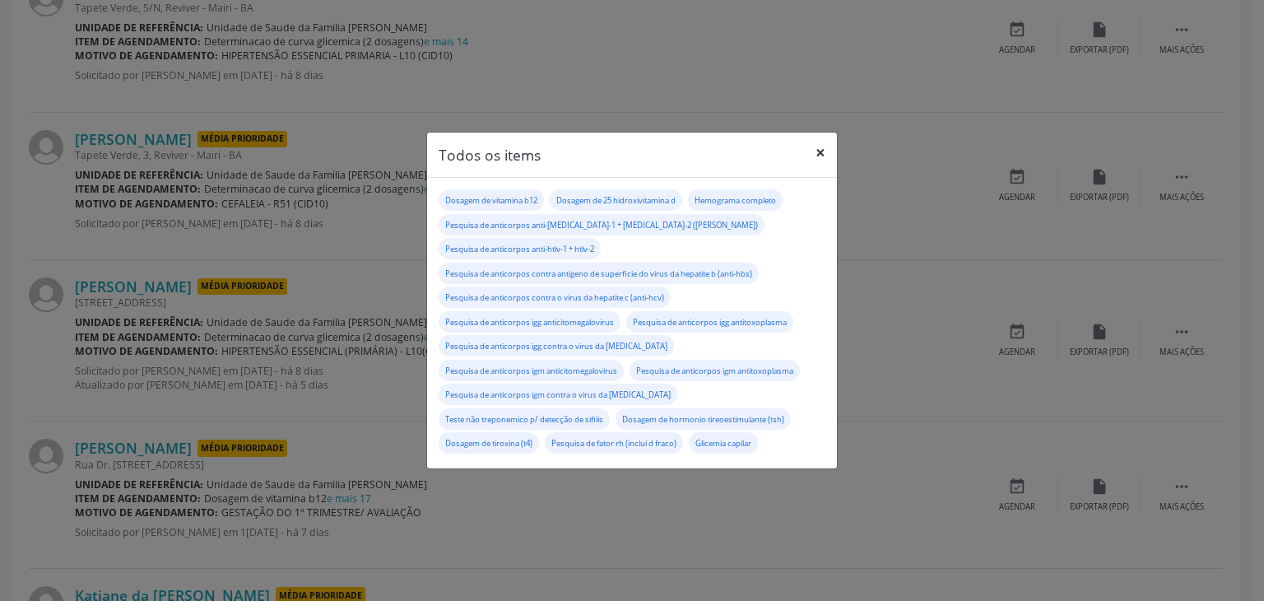
click at [806, 160] on button "×" at bounding box center [820, 152] width 33 height 40
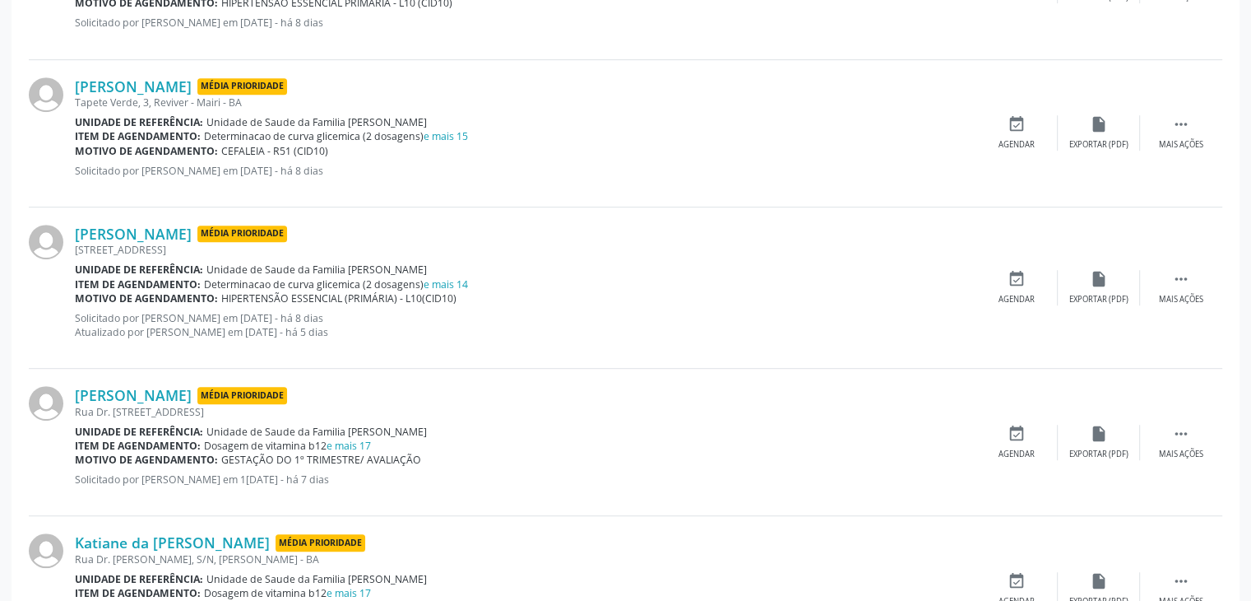
scroll to position [1069, 0]
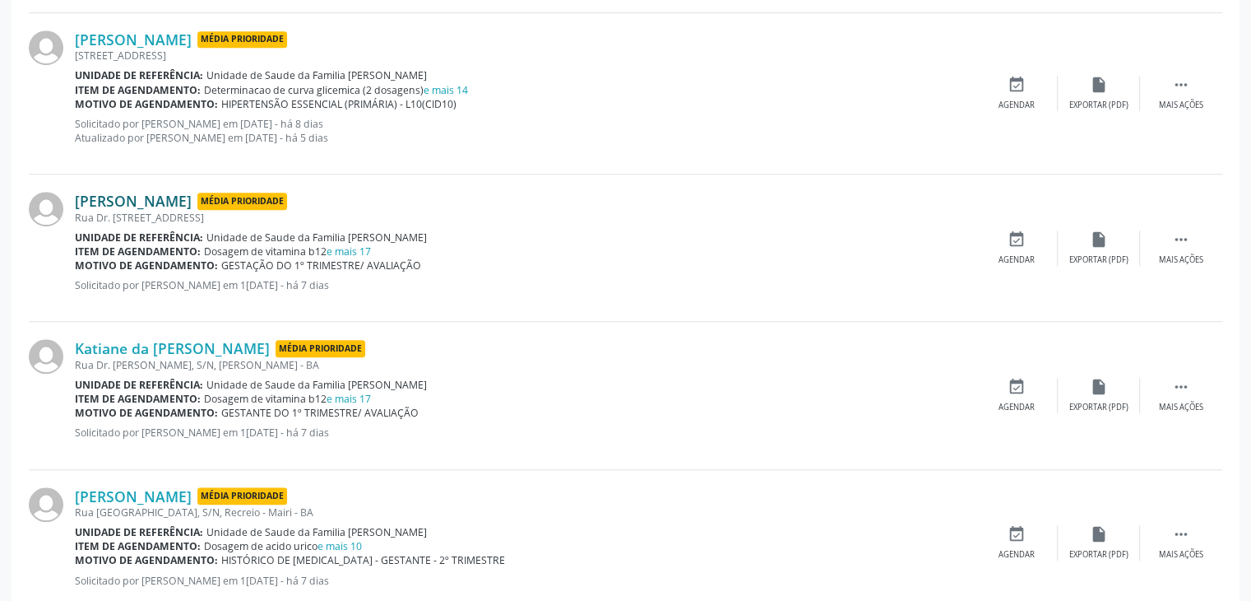
click at [170, 206] on link "[PERSON_NAME]" at bounding box center [133, 201] width 117 height 18
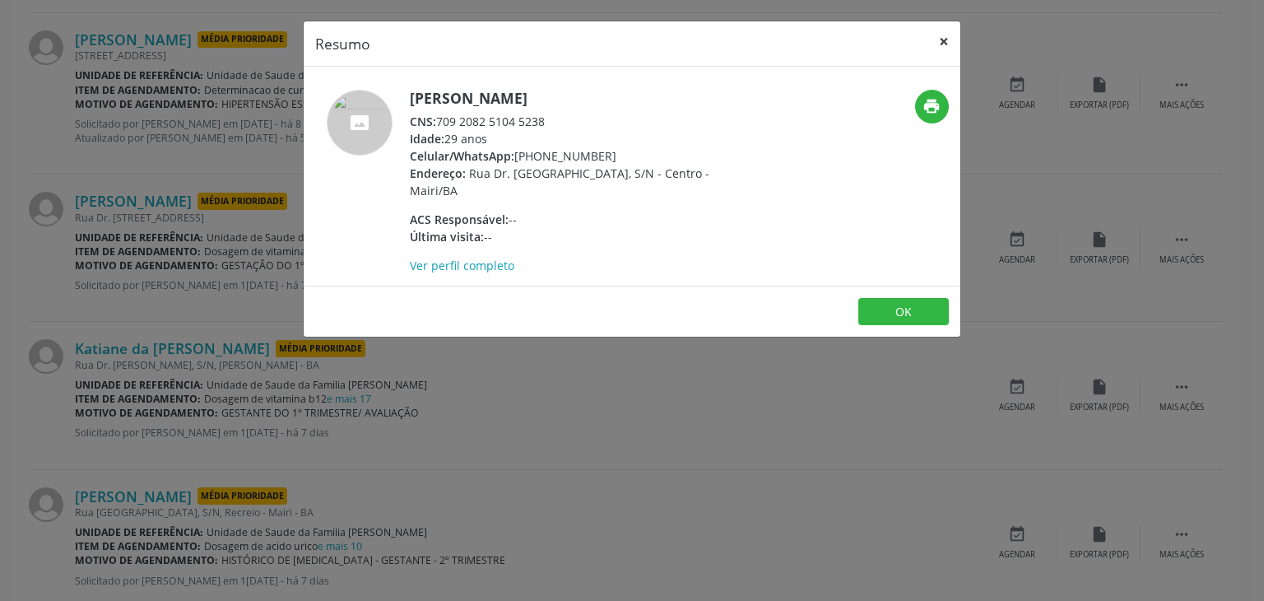
click at [948, 47] on button "×" at bounding box center [943, 41] width 33 height 40
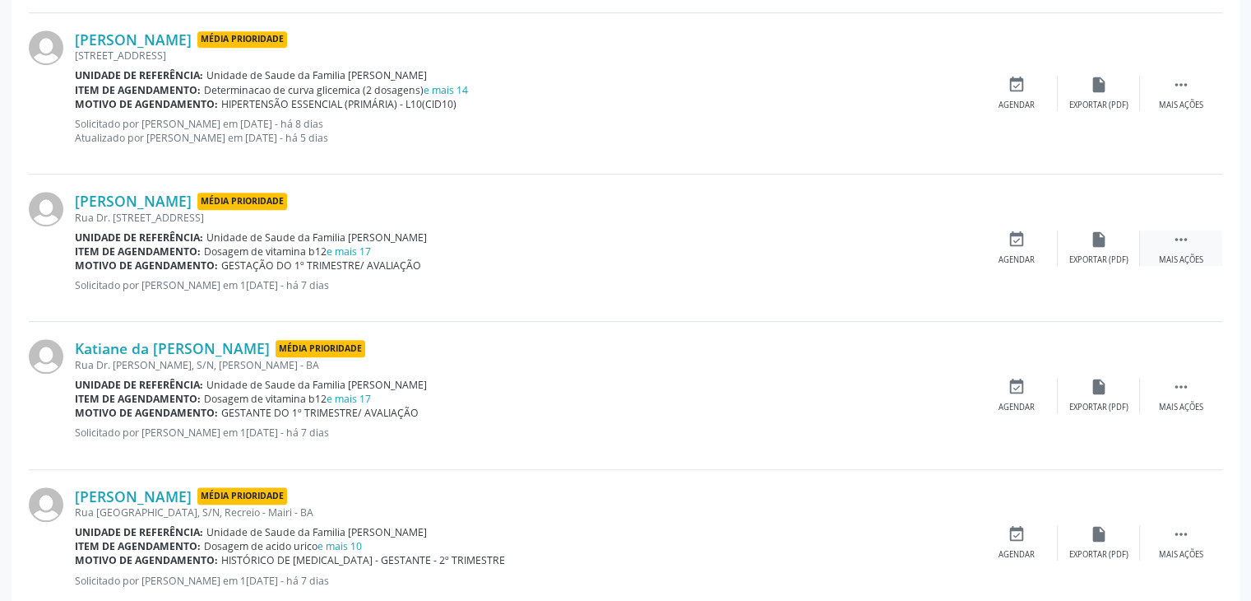
click at [1205, 257] on div " Mais ações" at bounding box center [1181, 247] width 82 height 35
click at [1087, 257] on div "Editar" at bounding box center [1099, 260] width 26 height 12
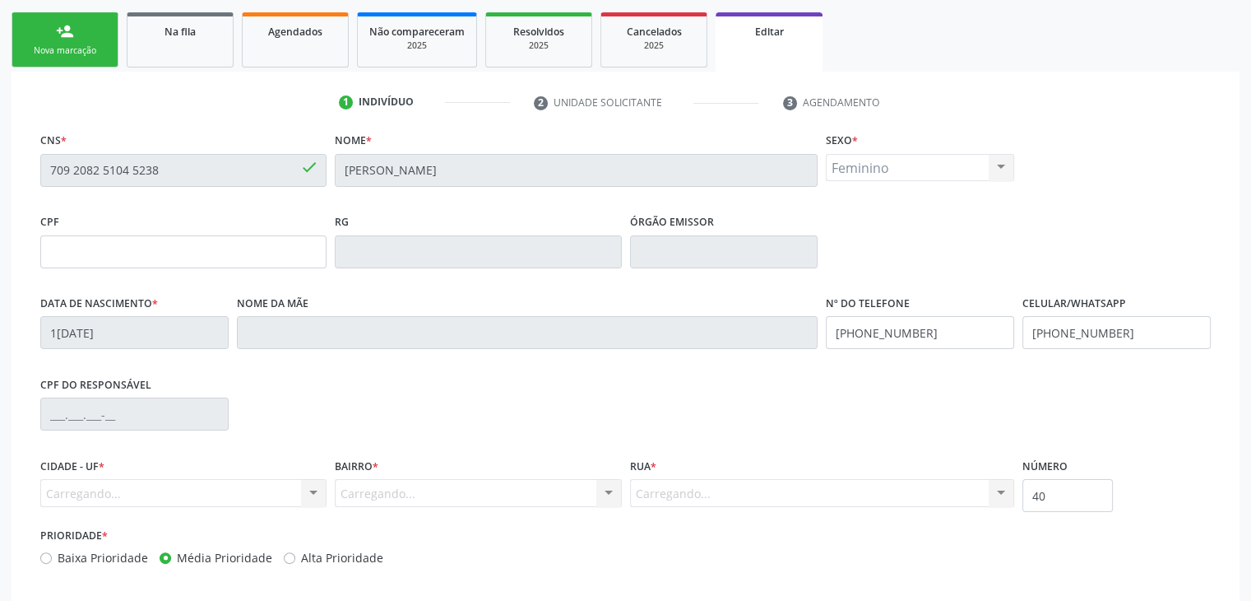
scroll to position [313, 0]
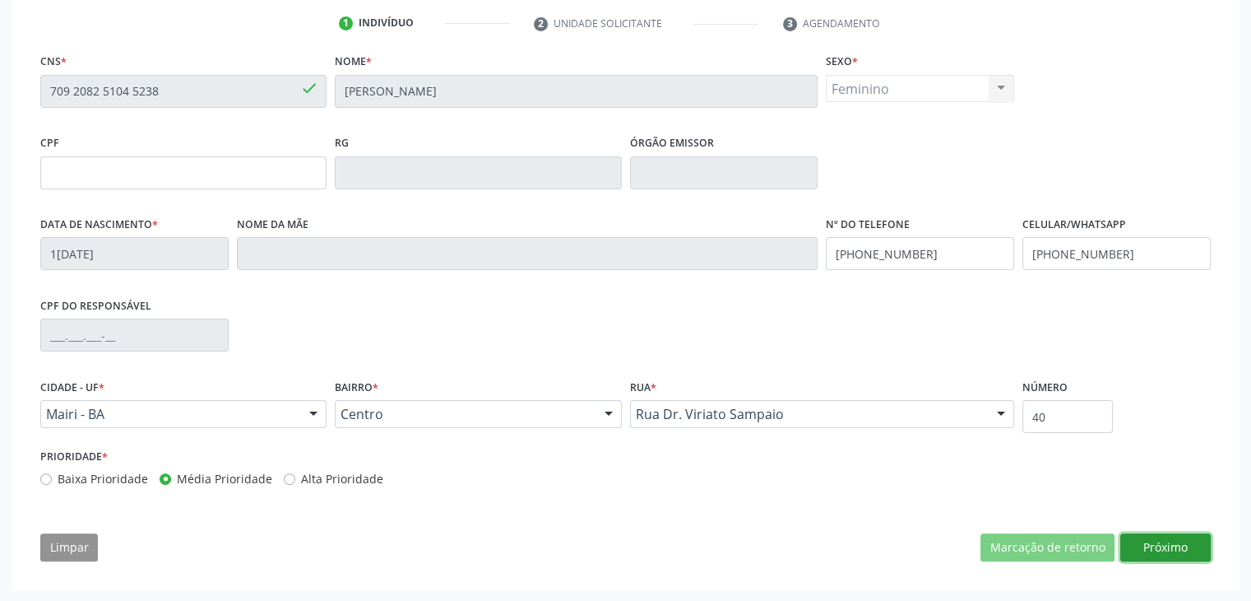
click at [1180, 548] on button "Próximo" at bounding box center [1165, 547] width 90 height 28
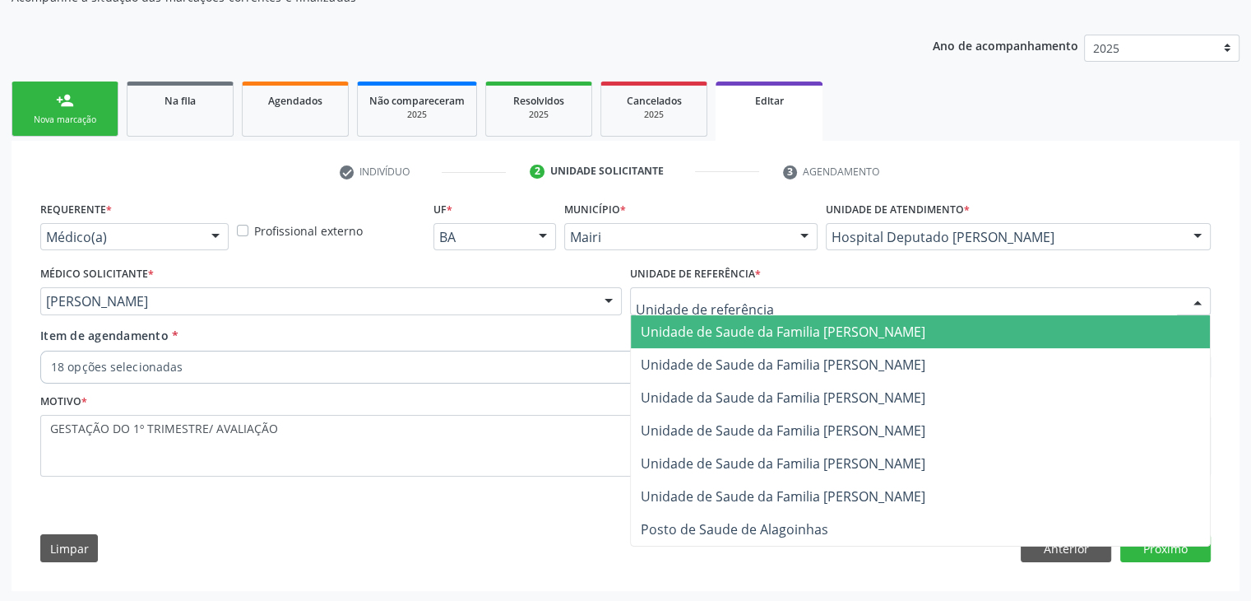
click at [730, 309] on div at bounding box center [921, 301] width 582 height 28
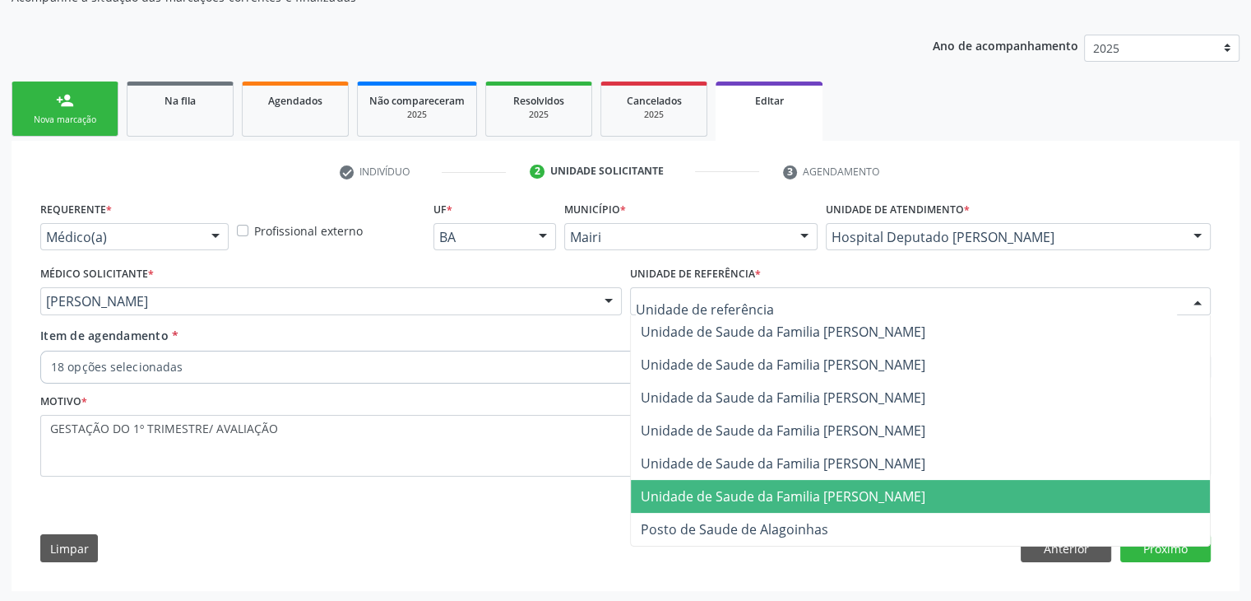
click at [823, 498] on span "Unidade de Saude da Familia [PERSON_NAME]" at bounding box center [783, 496] width 285 height 18
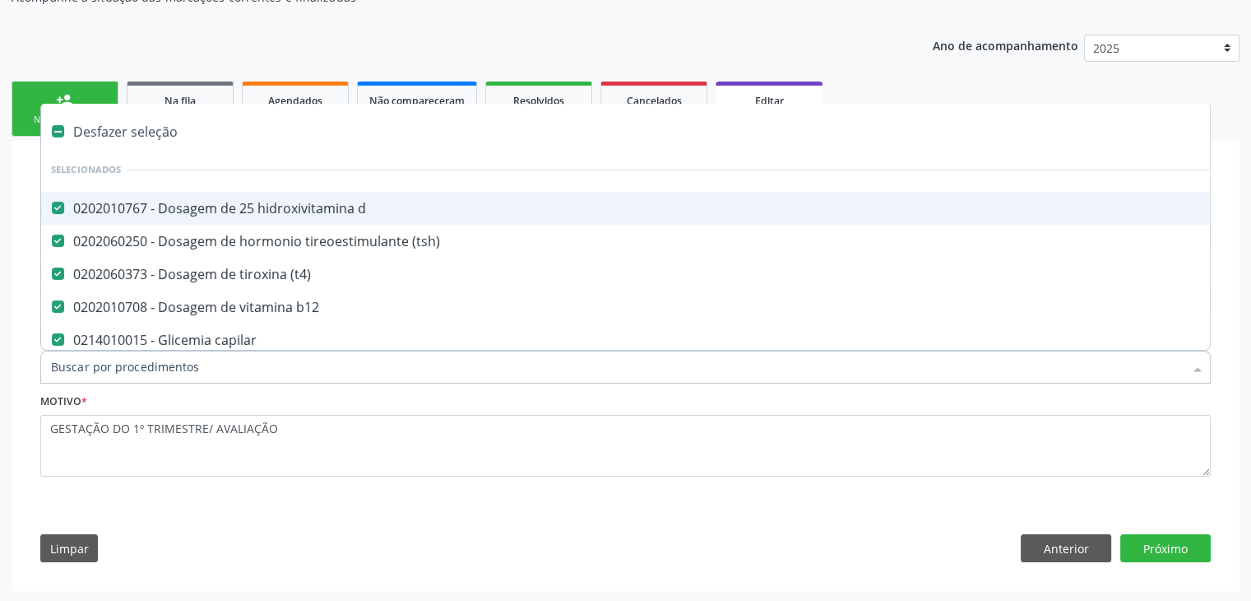
click at [151, 122] on div "Desfazer seleção" at bounding box center [684, 131] width 1286 height 33
checkbox d "false"
checkbox \(tsh\) "false"
checkbox \(t4\) "false"
checkbox b12 "false"
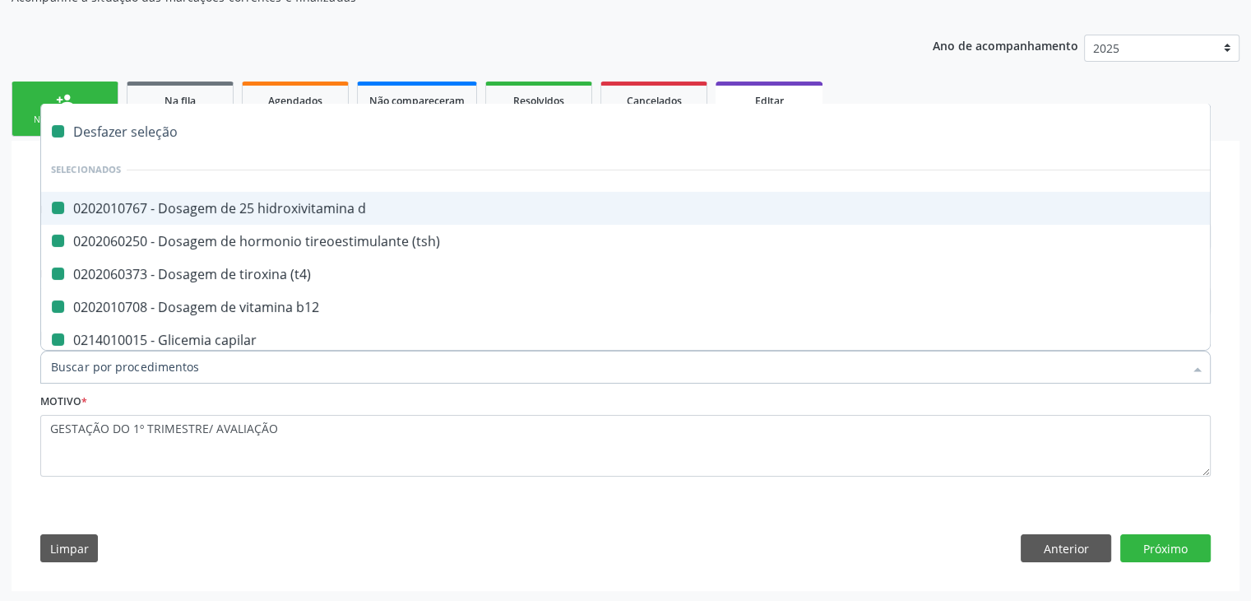
checkbox capilar "false"
checkbox completo "false"
checkbox \(elisa\) "false"
checkbox htlv-2 "false"
checkbox \(anti-hbs\) "false"
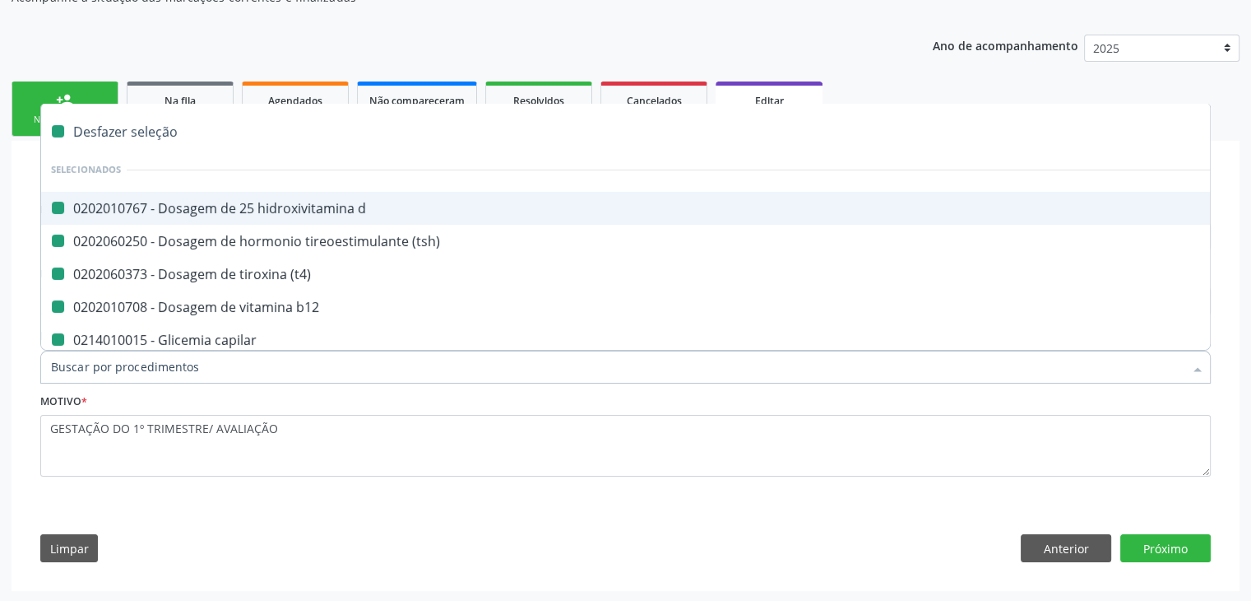
checkbox \(anti-hcv\) "false"
checkbox anticitomegalovirus "false"
checkbox antitoxoplasma "false"
checkbox rubeola "false"
checkbox anticitomegalovirus "false"
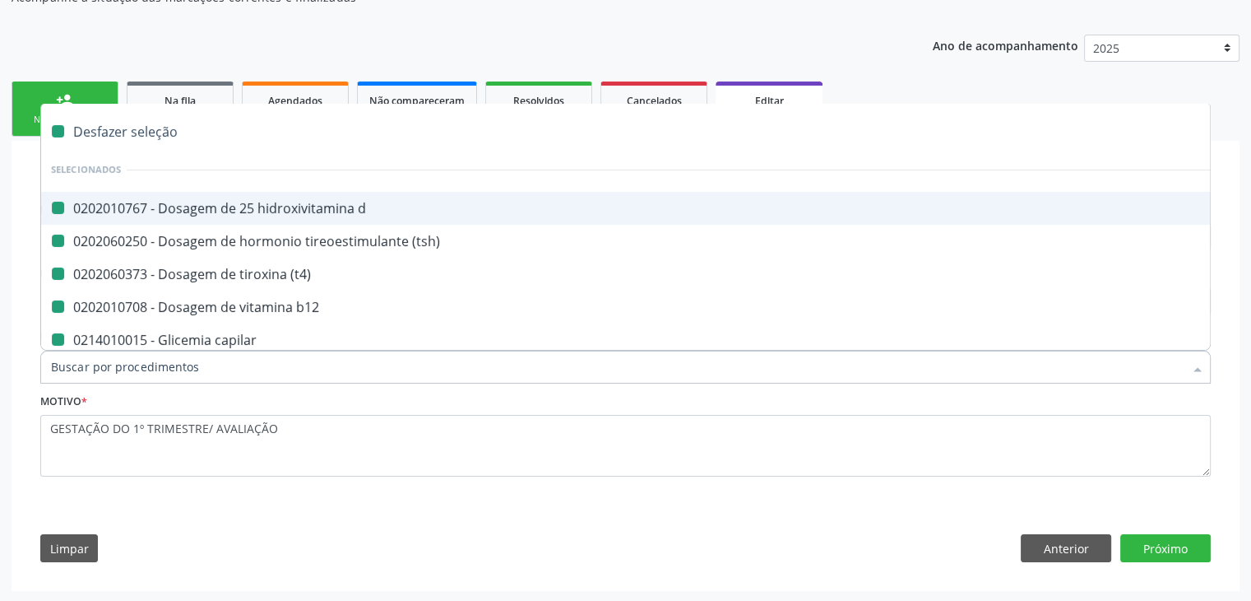
checkbox antitoxoplasma "false"
checkbox rubeola "false"
checkbox fraco\) "false"
checkbox sifilis "false"
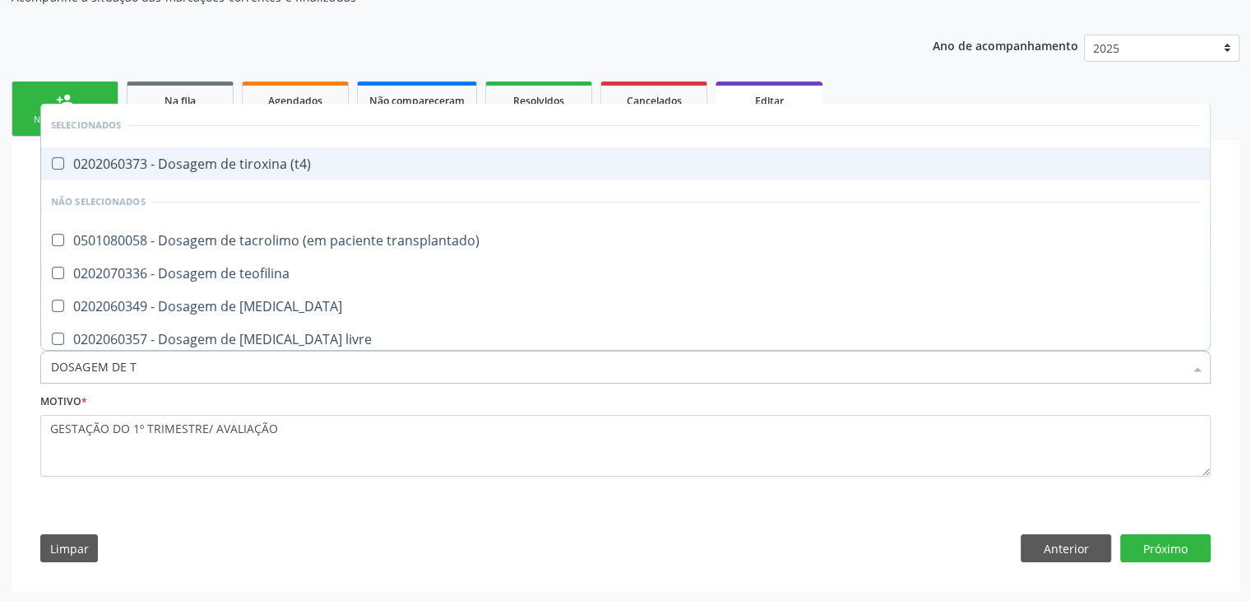
type input "DOSAGEM DE TS"
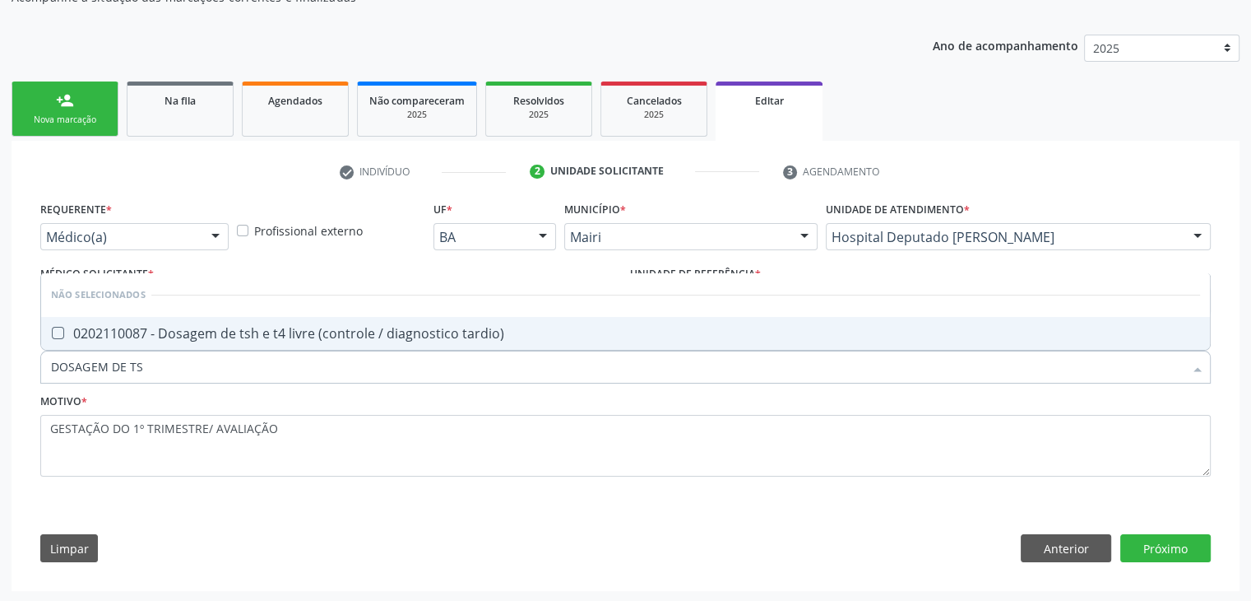
click at [387, 319] on span "0202110087 - Dosagem de tsh e t4 livre (controle / diagnostico tardio)" at bounding box center [625, 333] width 1169 height 33
checkbox tardio\) "true"
click at [1145, 551] on button "Próximo" at bounding box center [1165, 548] width 90 height 28
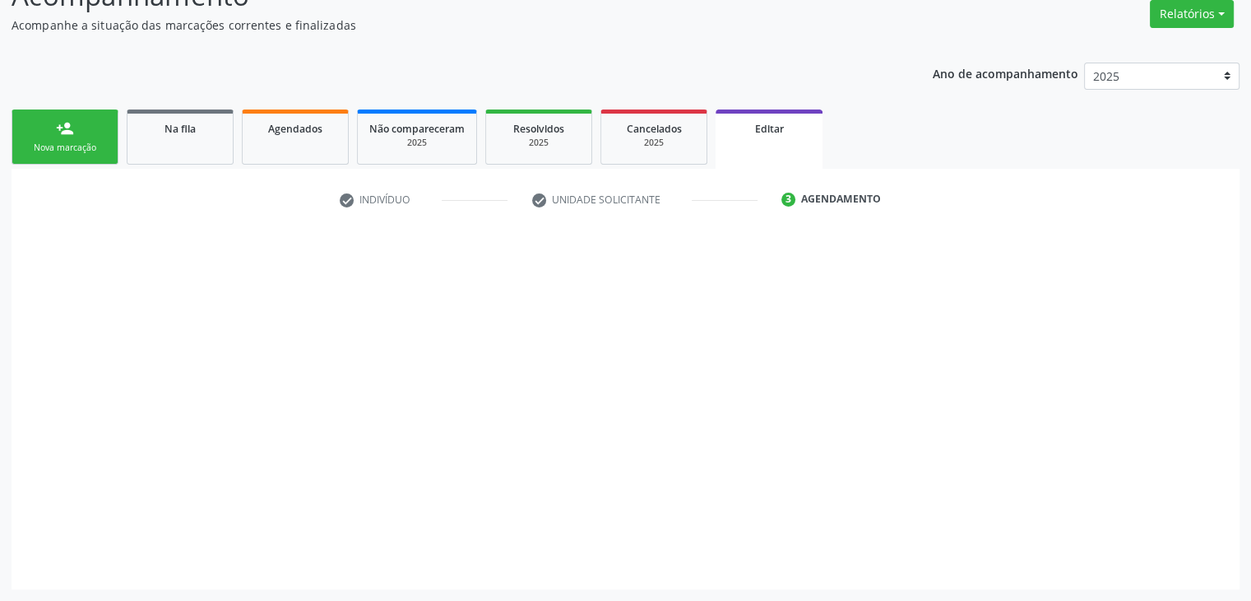
scroll to position [136, 0]
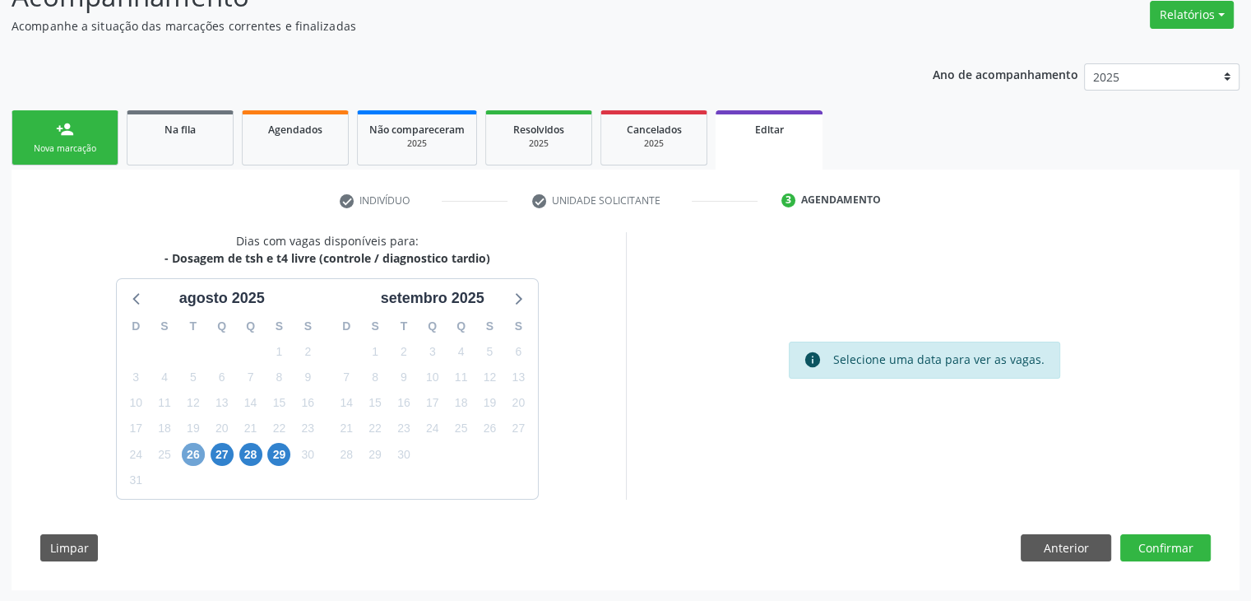
click at [192, 455] on span "26" at bounding box center [193, 454] width 23 height 23
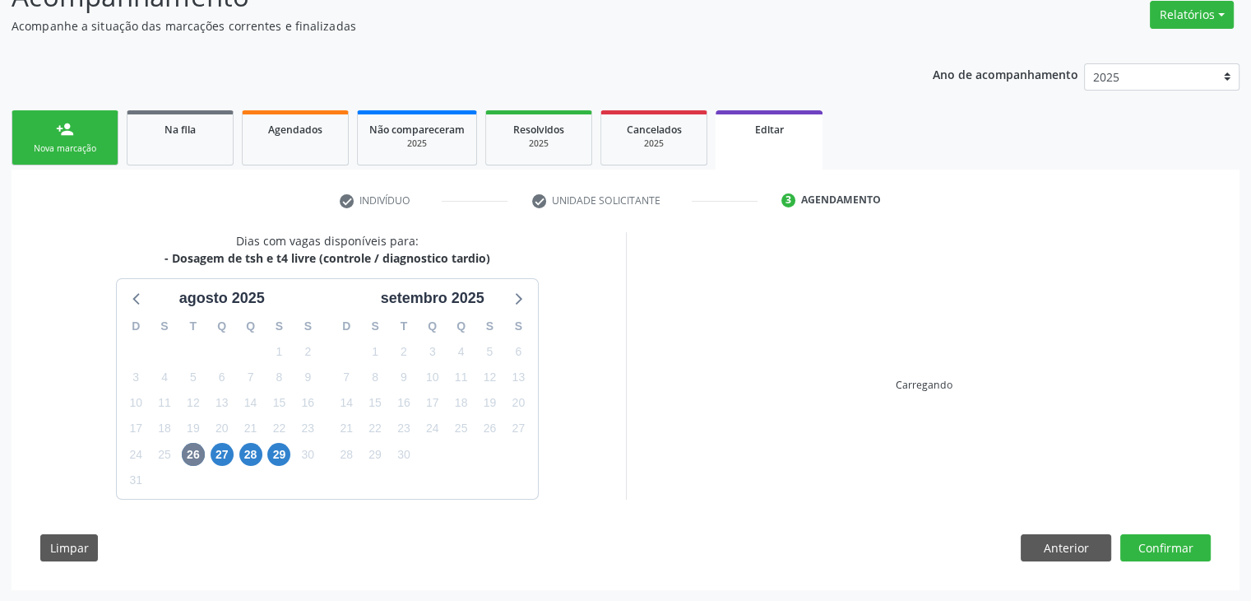
click at [869, 498] on div "Dias com vagas disponíveis para: - Dosagem de tsh e t4 livre (controle / diagno…" at bounding box center [626, 402] width 1194 height 341
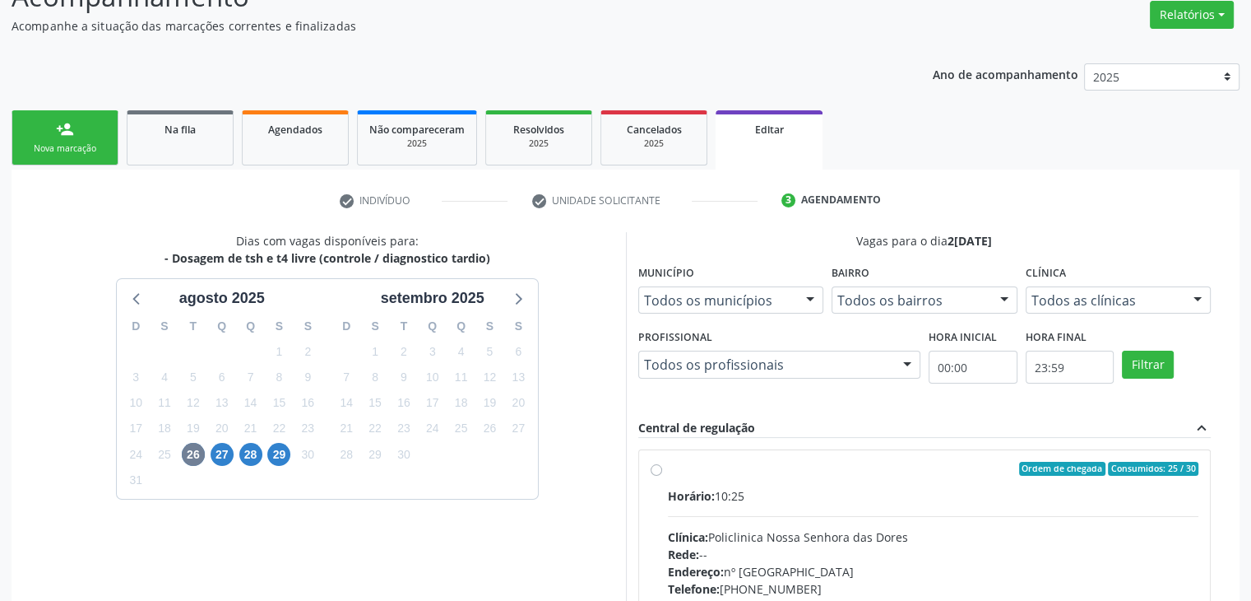
click at [908, 517] on div "Horário: 10:25 Clínica: Policlinica Nossa Senhora das Dores Rede: -- Endereço: …" at bounding box center [933, 600] width 531 height 226
click at [662, 476] on input "Ordem de chegada Consumidos: 25 / 30 Horário: 10:25 Clínica: Policlinica [GEOGR…" at bounding box center [657, 469] width 12 height 15
radio input "true"
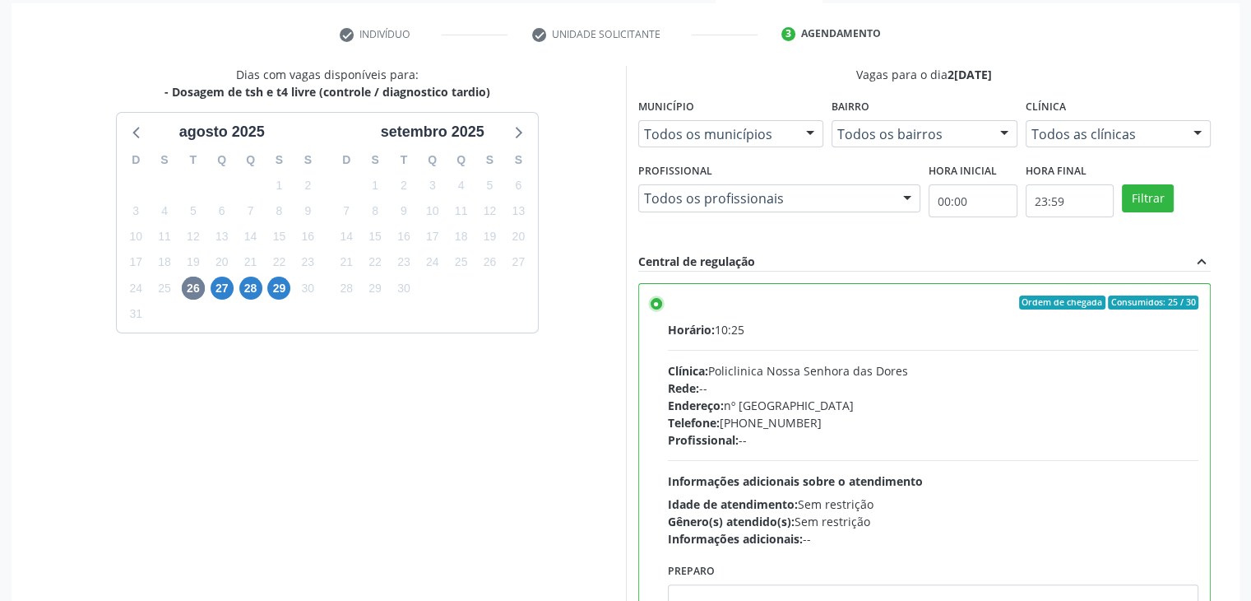
scroll to position [403, 0]
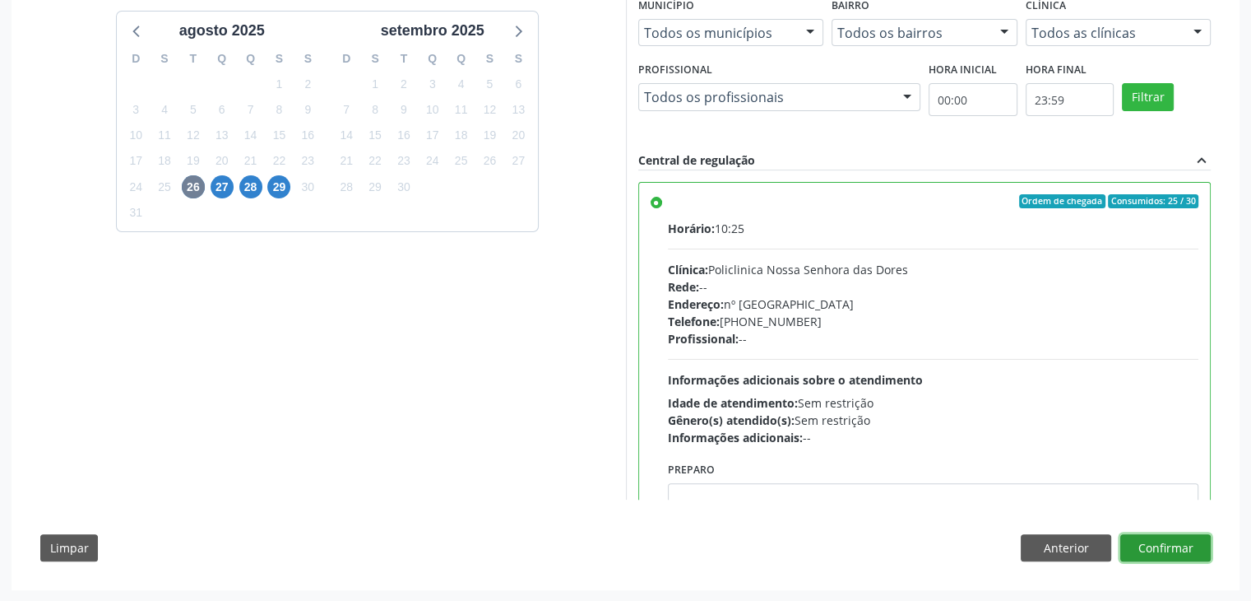
click at [1176, 542] on button "Confirmar" at bounding box center [1165, 548] width 90 height 28
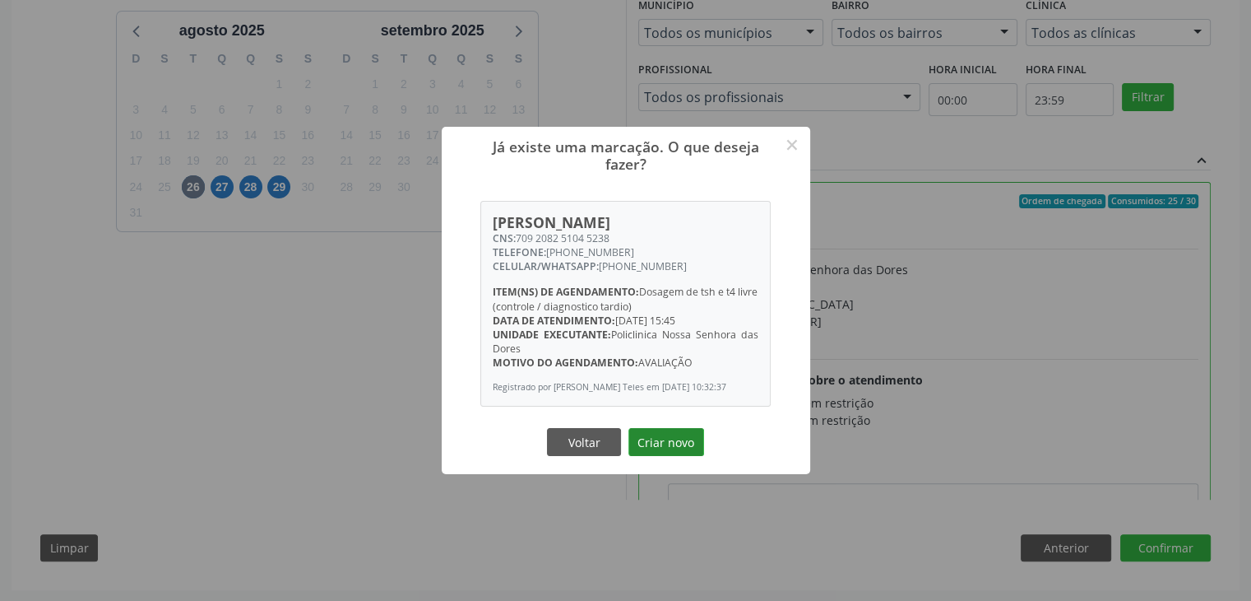
click at [659, 436] on button "Criar novo" at bounding box center [667, 442] width 76 height 28
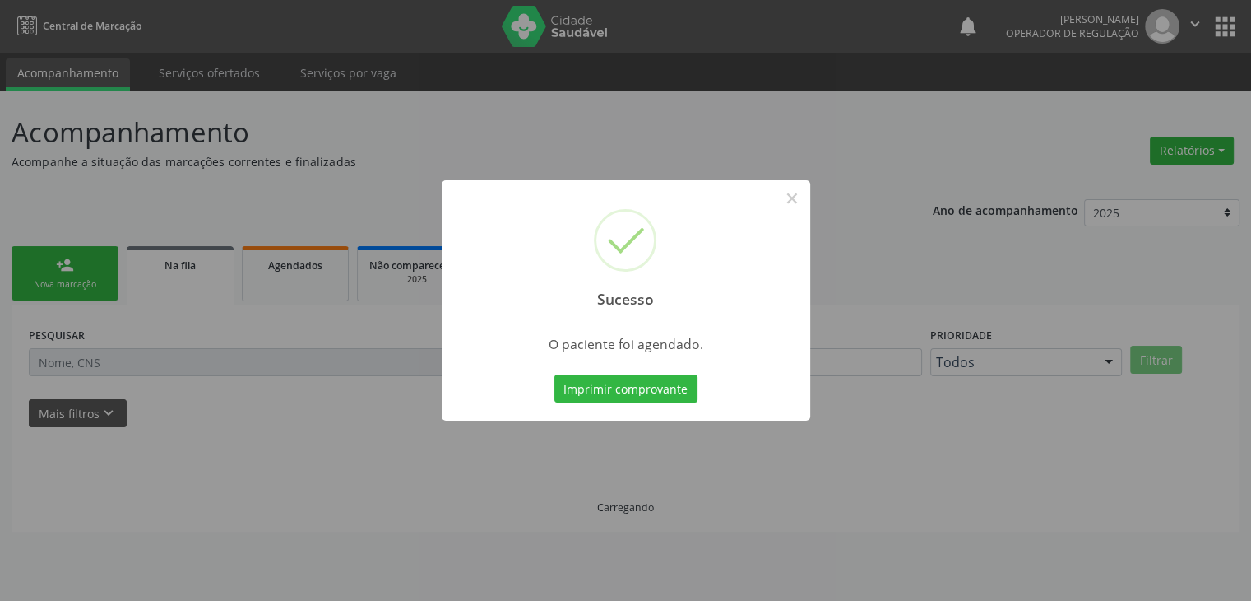
scroll to position [0, 0]
click at [786, 198] on button "×" at bounding box center [798, 198] width 28 height 28
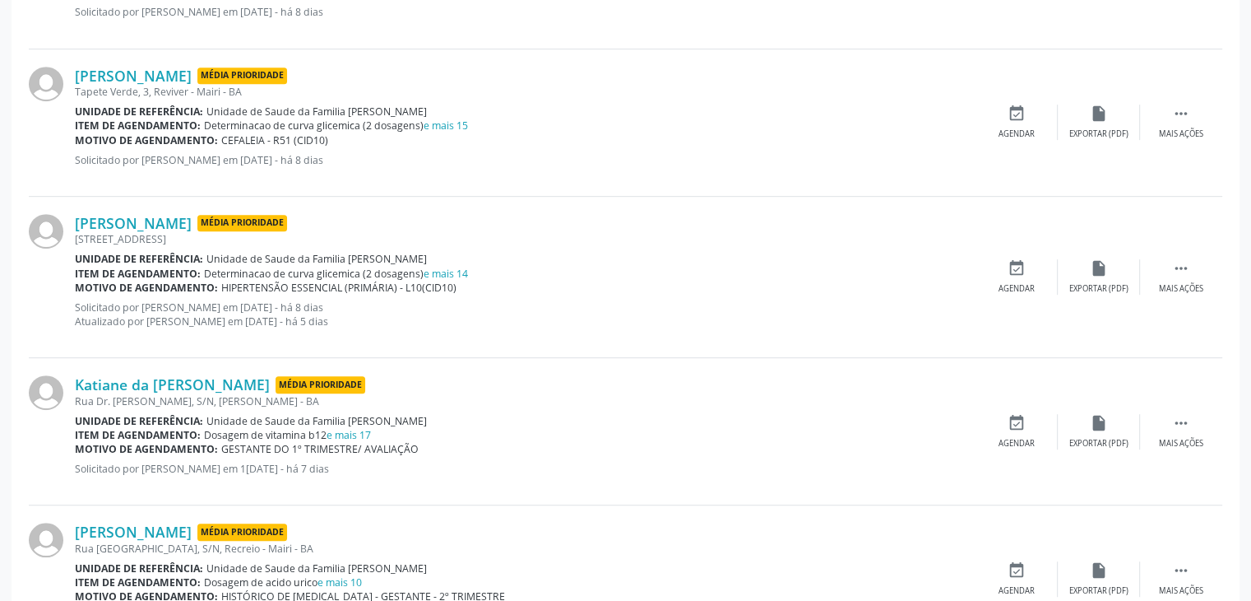
scroll to position [905, 0]
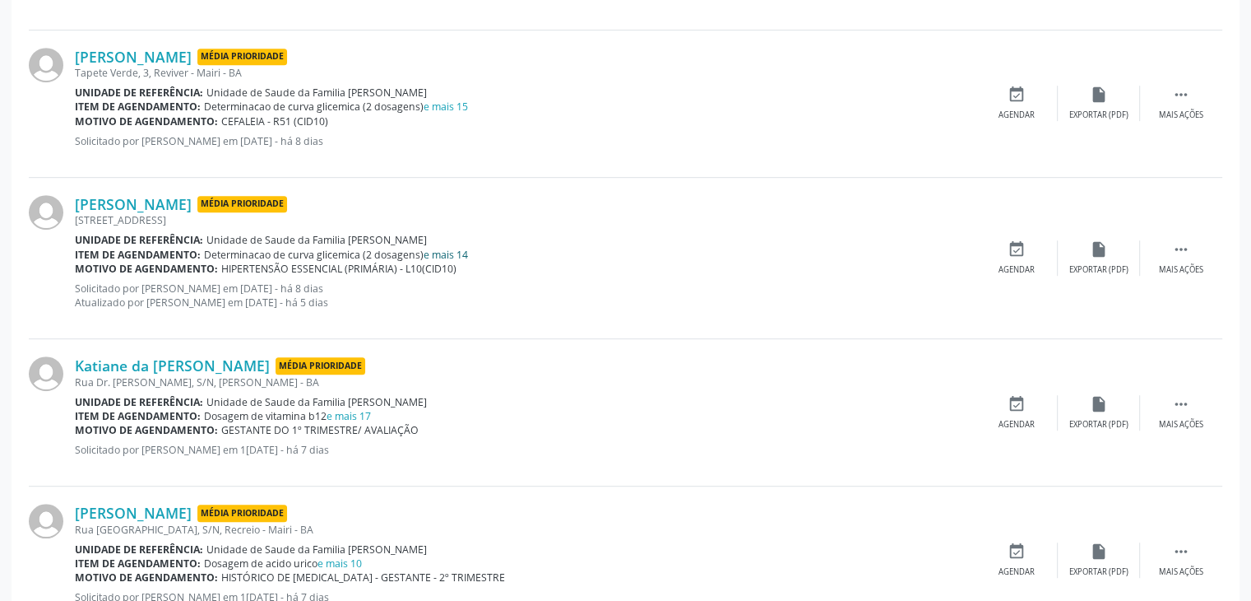
click at [448, 250] on link "e mais 14" at bounding box center [446, 255] width 44 height 14
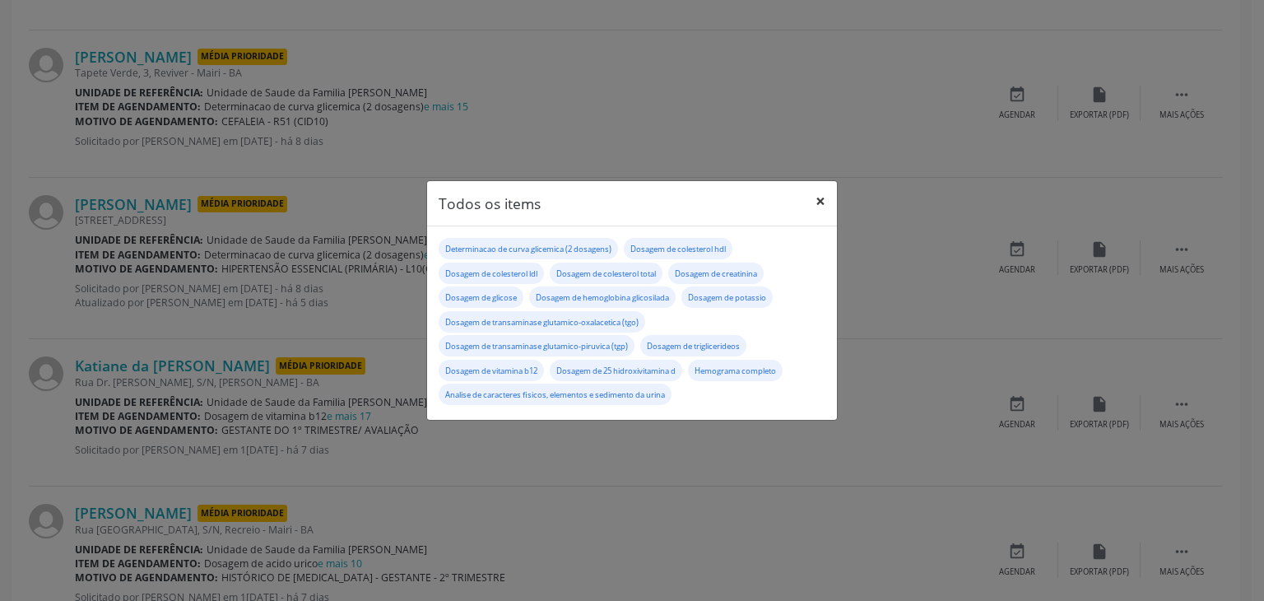
click at [833, 197] on button "×" at bounding box center [820, 201] width 33 height 40
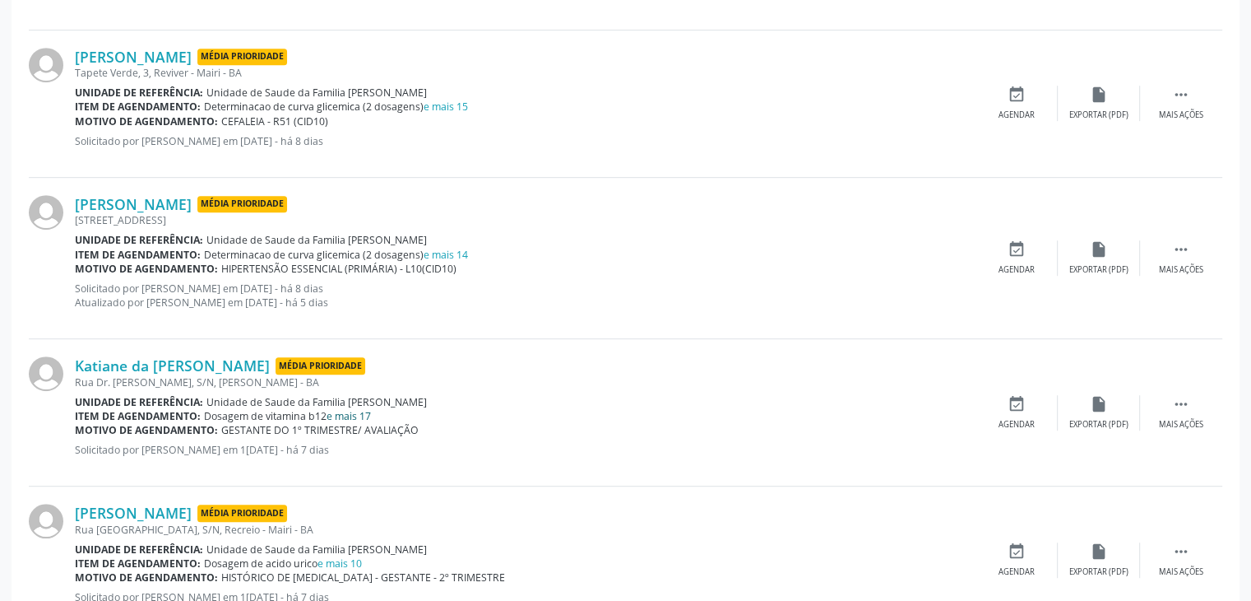
click at [359, 412] on link "e mais 17" at bounding box center [349, 416] width 44 height 14
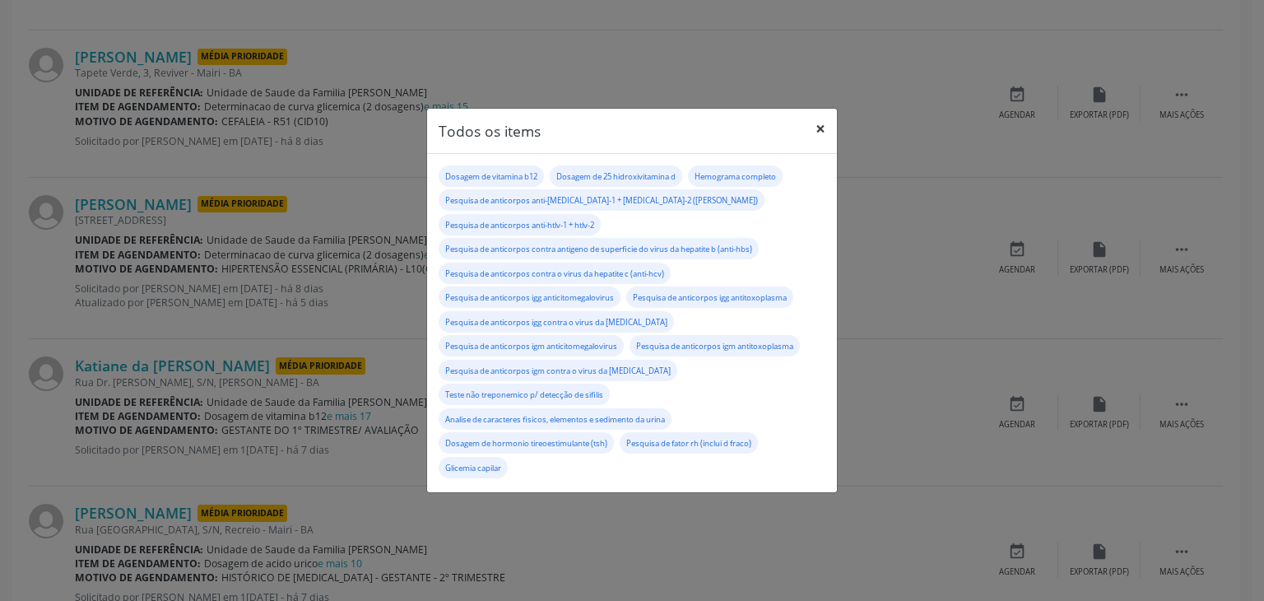
click at [831, 137] on button "×" at bounding box center [820, 129] width 33 height 40
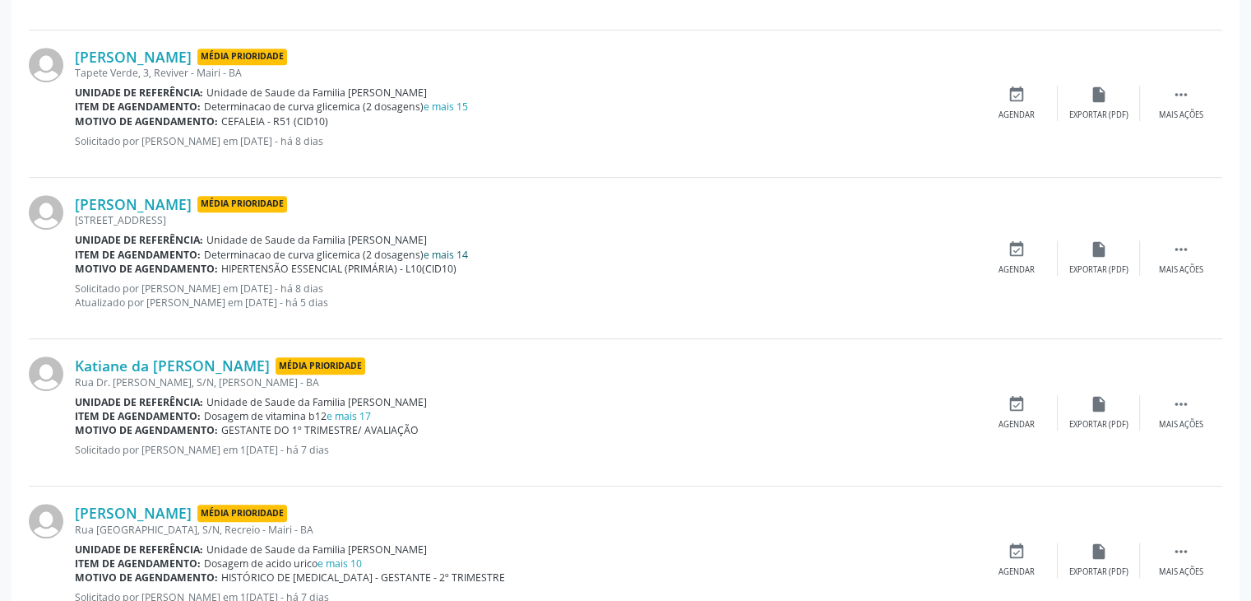
click at [434, 249] on link "e mais 14" at bounding box center [446, 255] width 44 height 14
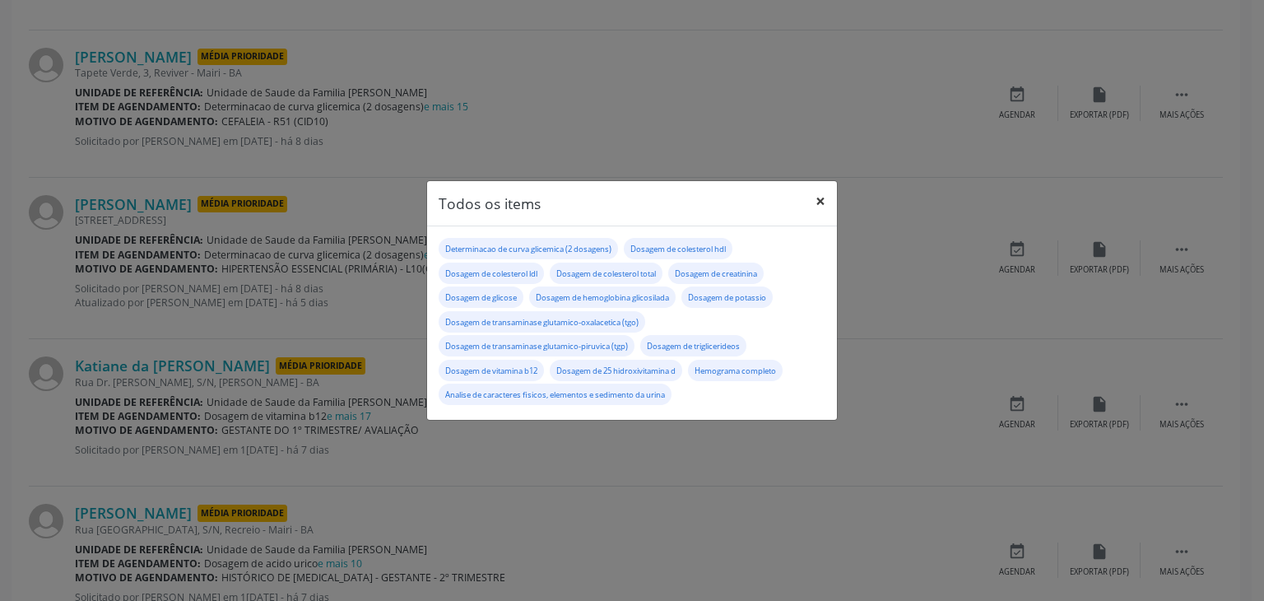
click at [819, 182] on button "×" at bounding box center [820, 201] width 33 height 40
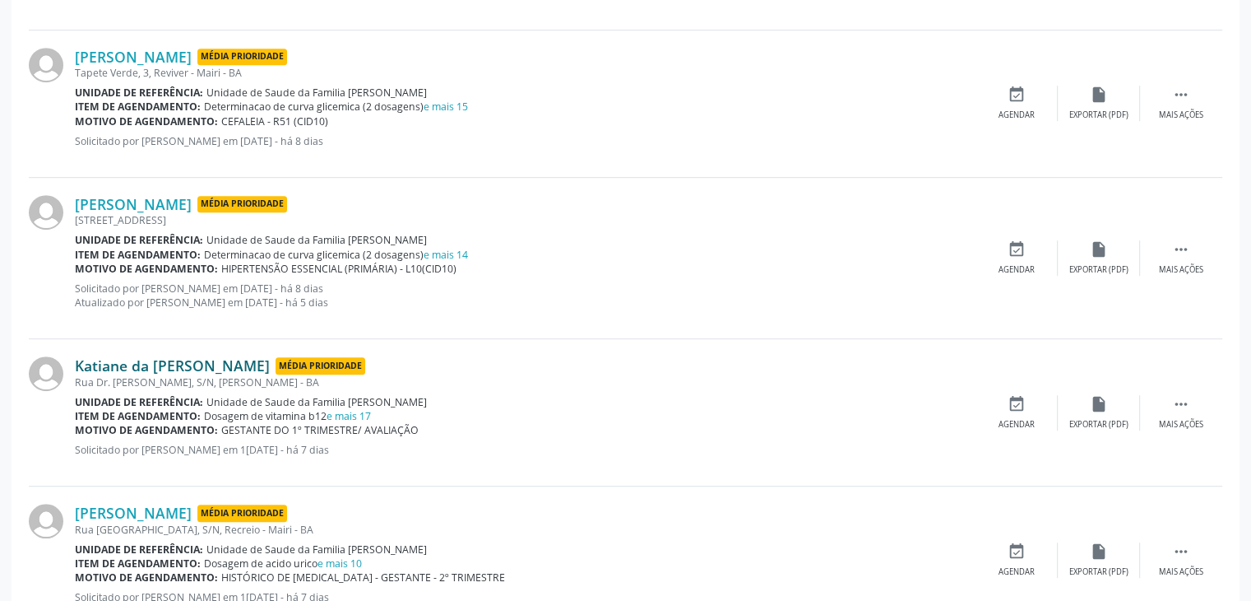
click at [189, 356] on link "Katiane da [PERSON_NAME]" at bounding box center [172, 365] width 195 height 18
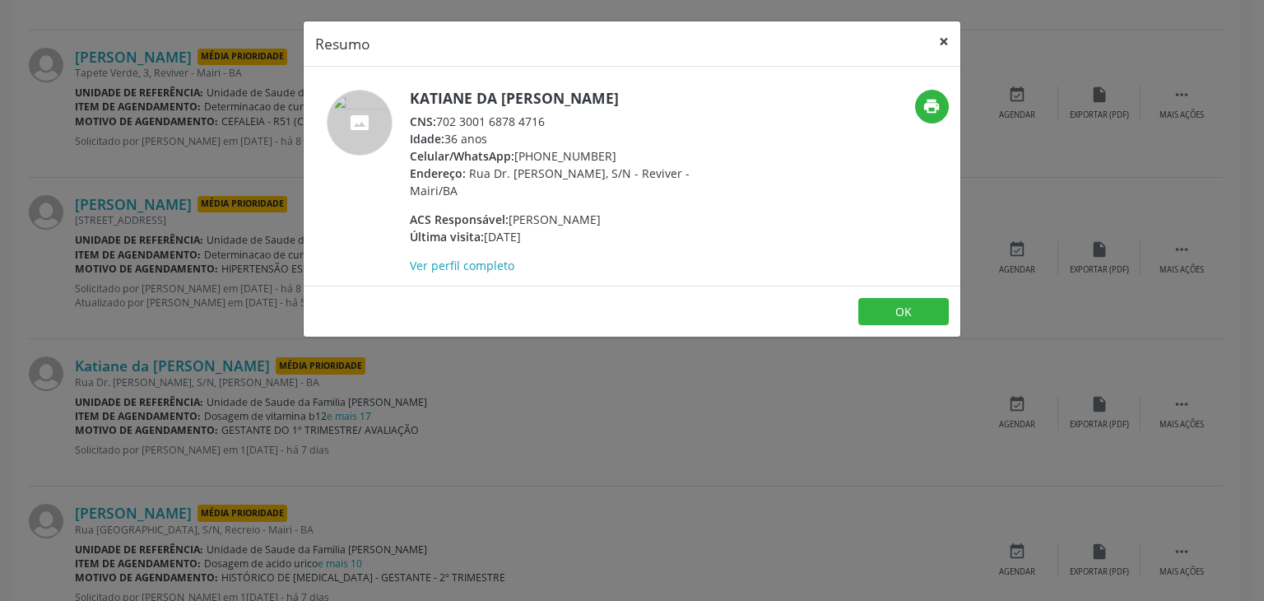
click at [947, 44] on button "×" at bounding box center [943, 41] width 33 height 40
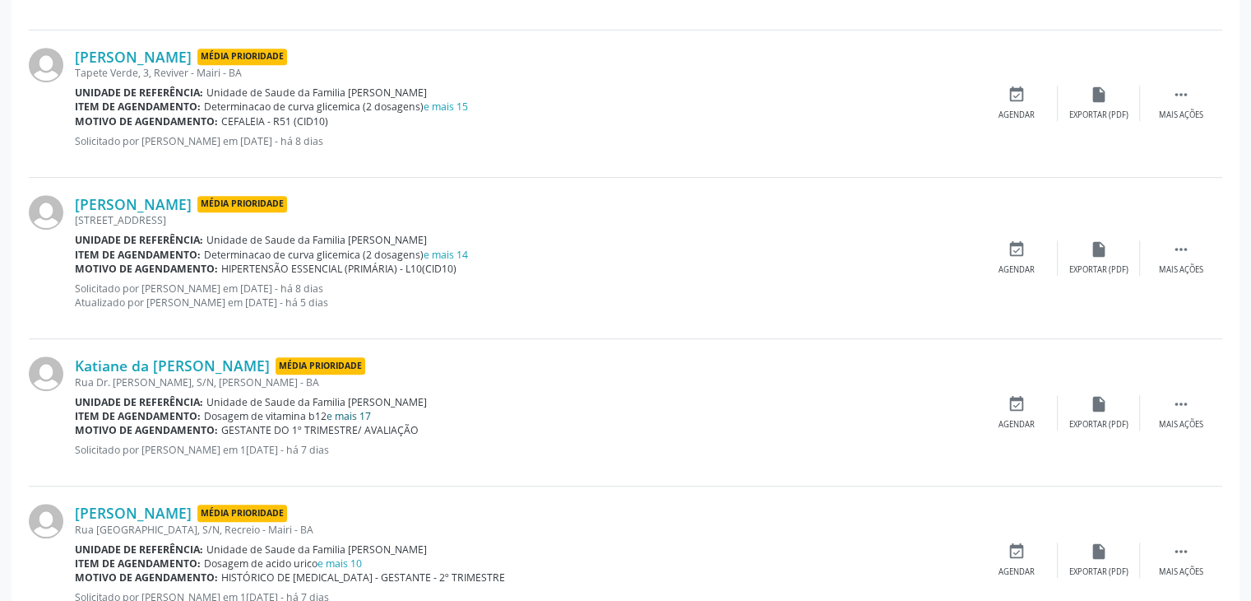
click at [349, 412] on link "e mais 17" at bounding box center [349, 416] width 44 height 14
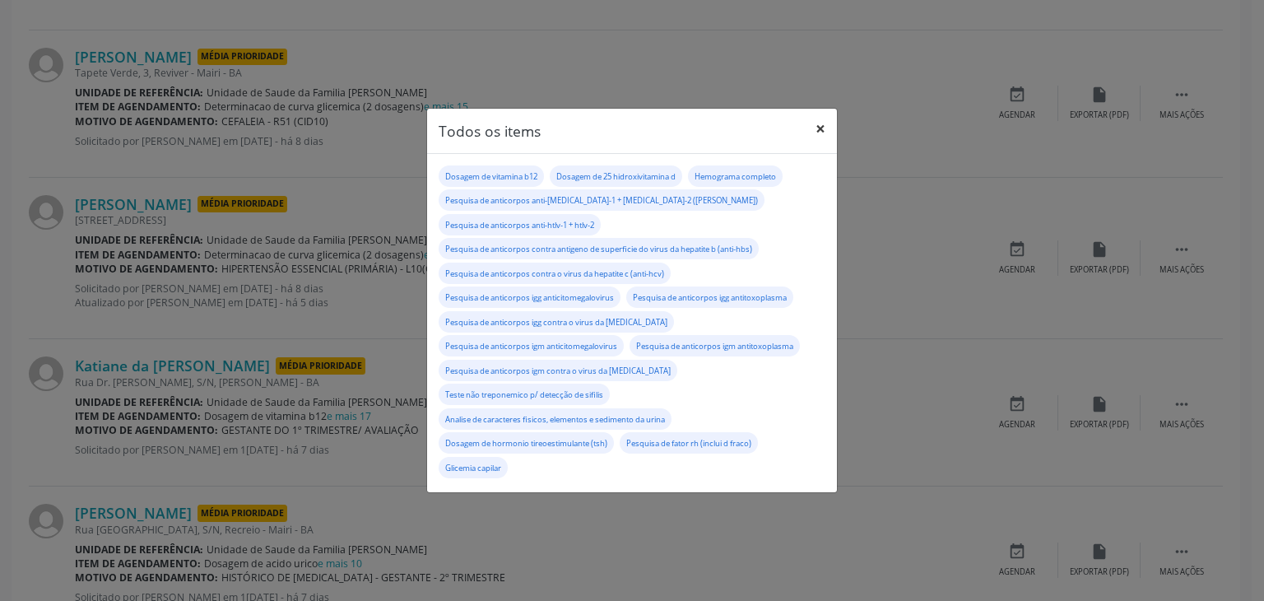
click at [819, 136] on button "×" at bounding box center [820, 129] width 33 height 40
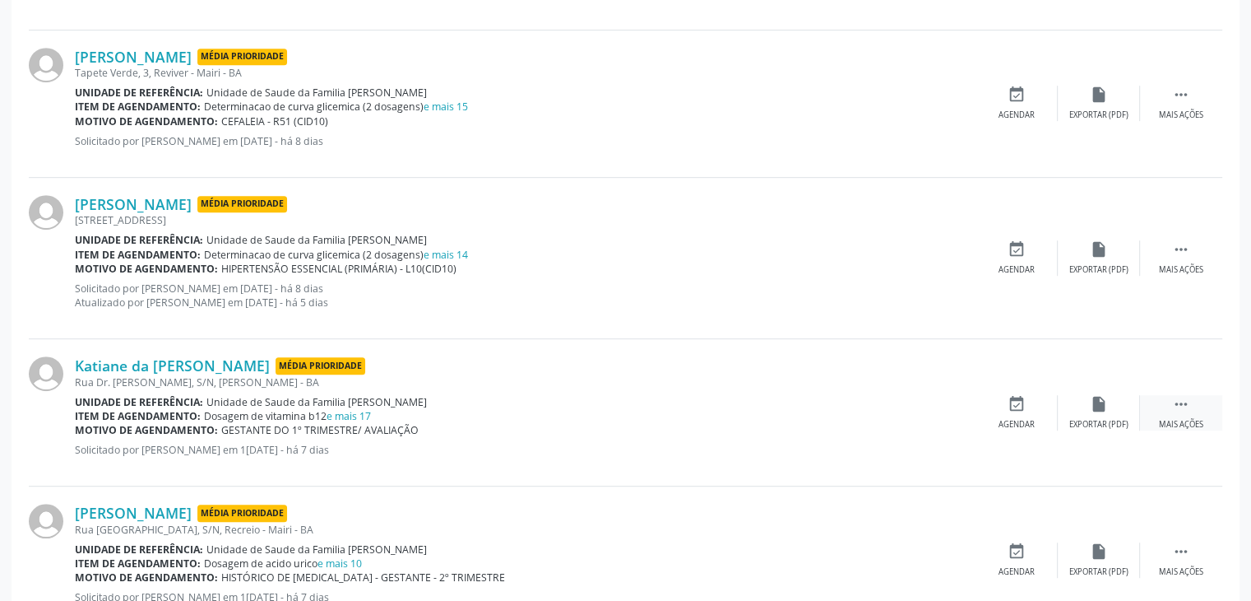
click at [1149, 413] on div " Mais ações" at bounding box center [1181, 412] width 82 height 35
click at [1092, 414] on div "edit Editar" at bounding box center [1099, 412] width 82 height 35
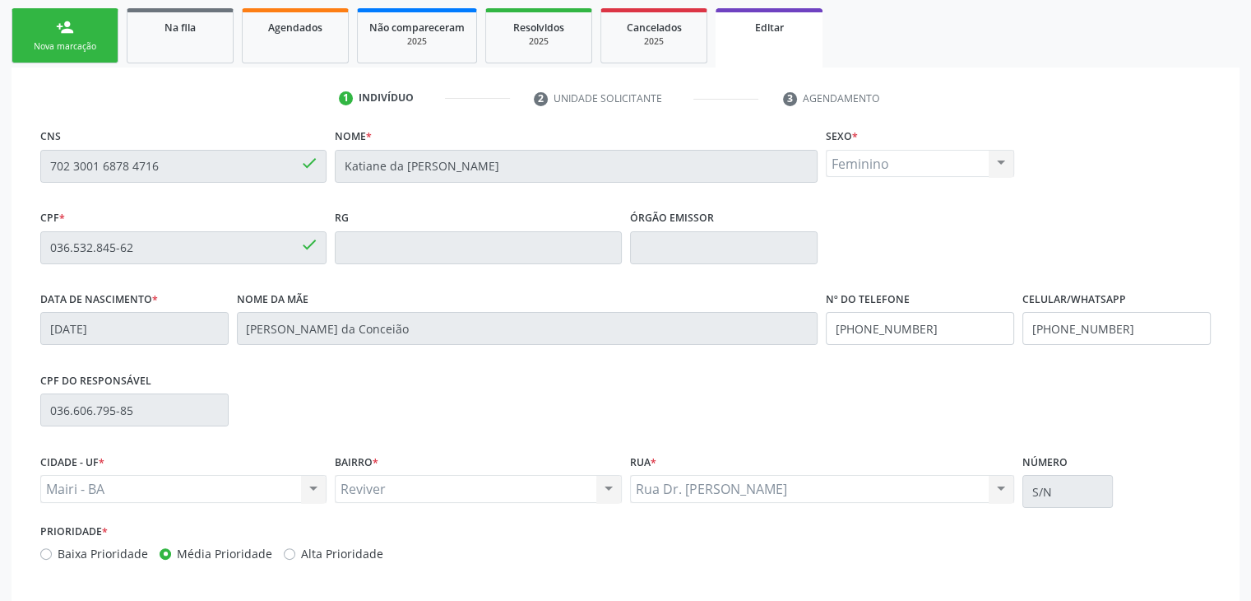
scroll to position [313, 0]
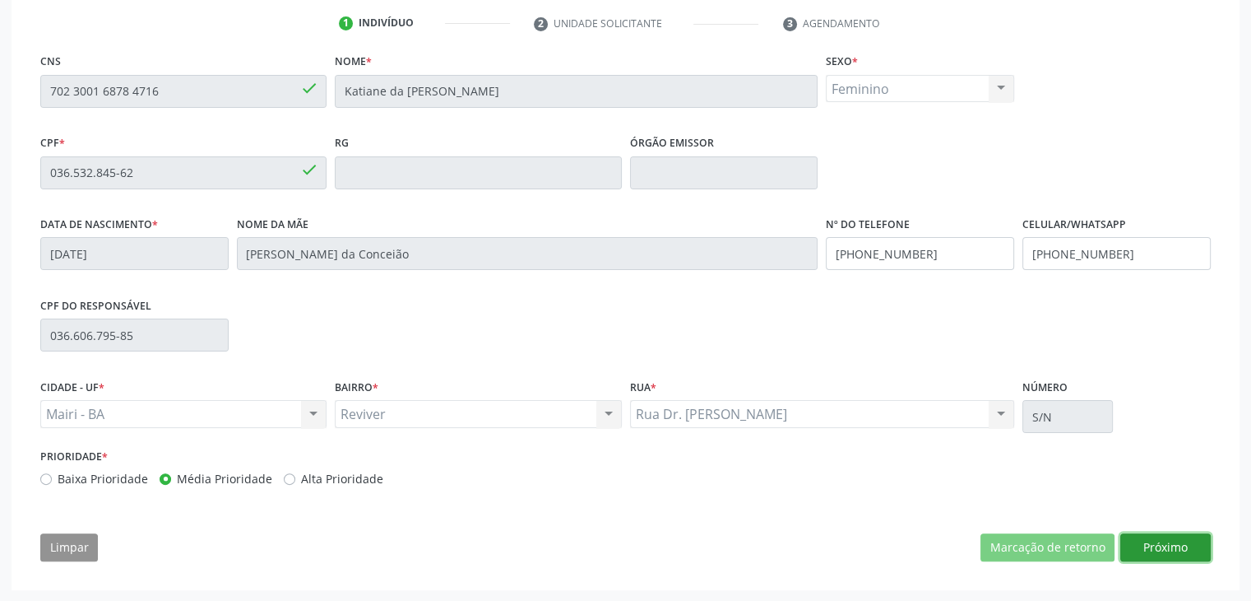
click at [1154, 541] on button "Próximo" at bounding box center [1165, 547] width 90 height 28
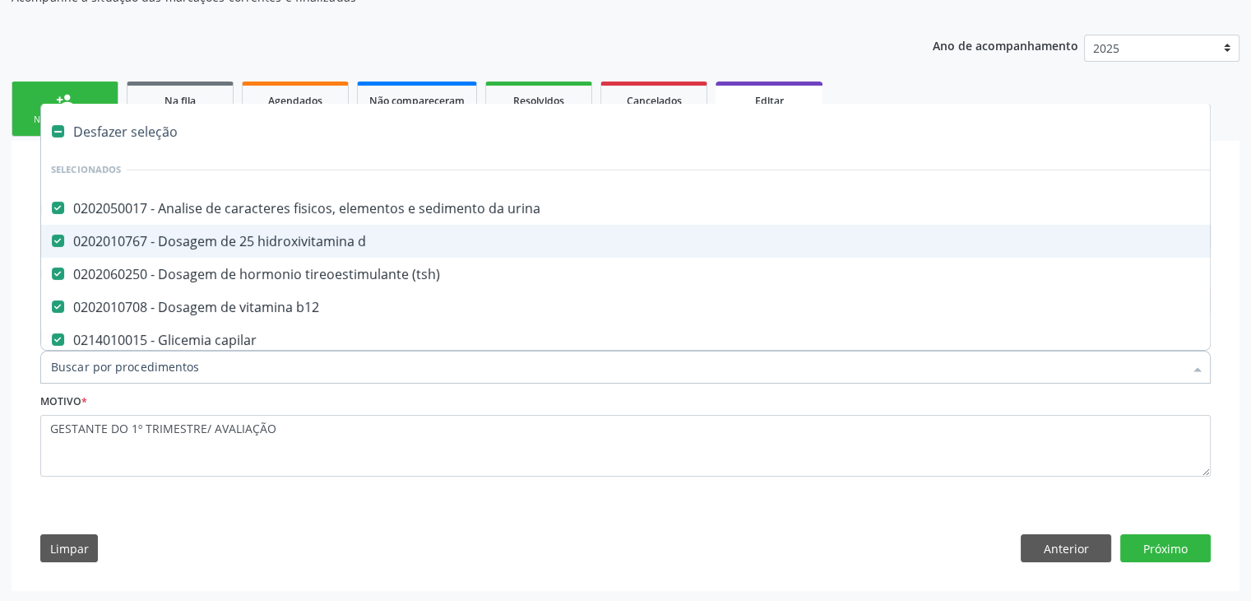
click at [766, 544] on div "Limpar Anterior Próximo" at bounding box center [625, 548] width 1171 height 28
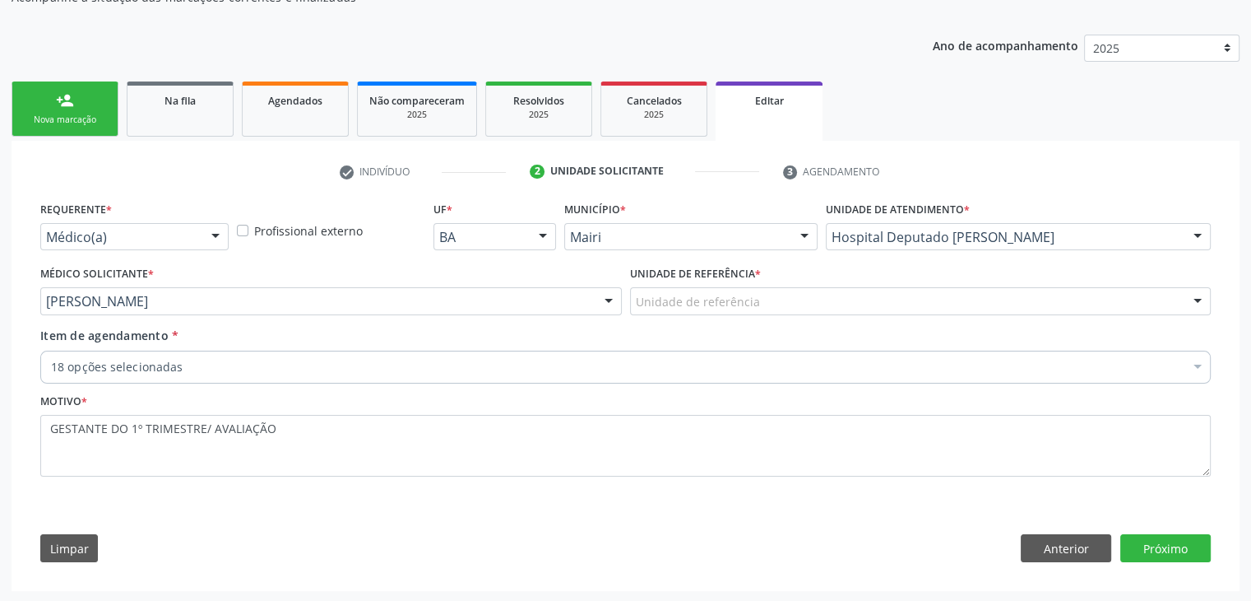
click at [821, 297] on div "Unidade de referência" at bounding box center [921, 301] width 582 height 28
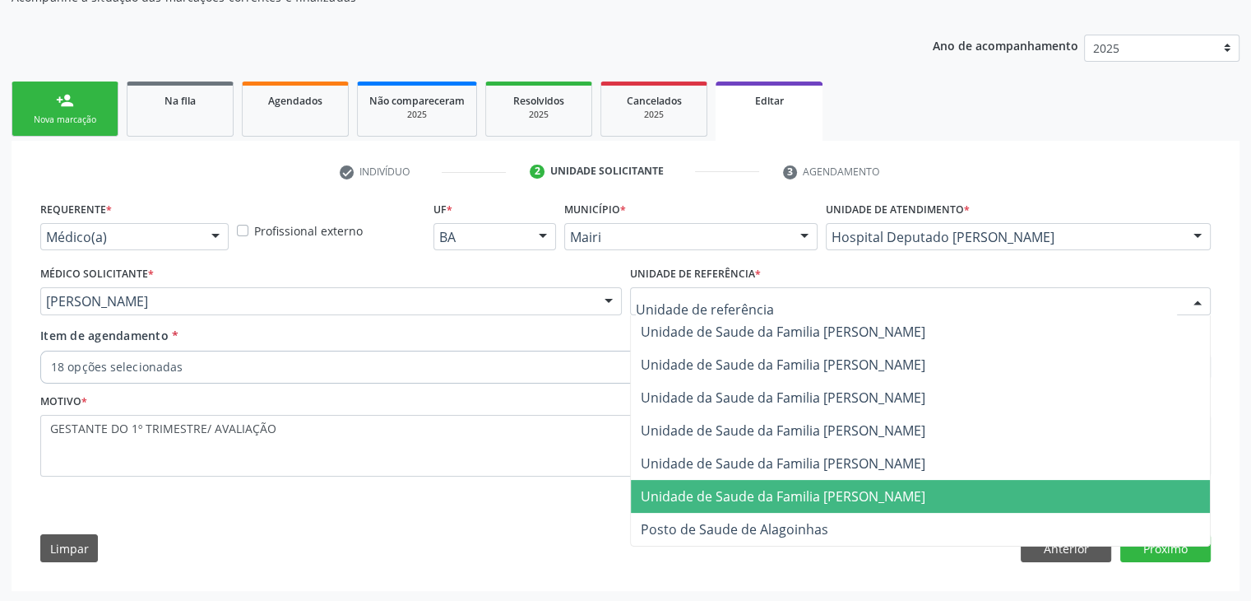
click at [816, 490] on span "Unidade de Saude da Familia [PERSON_NAME]" at bounding box center [783, 496] width 285 height 18
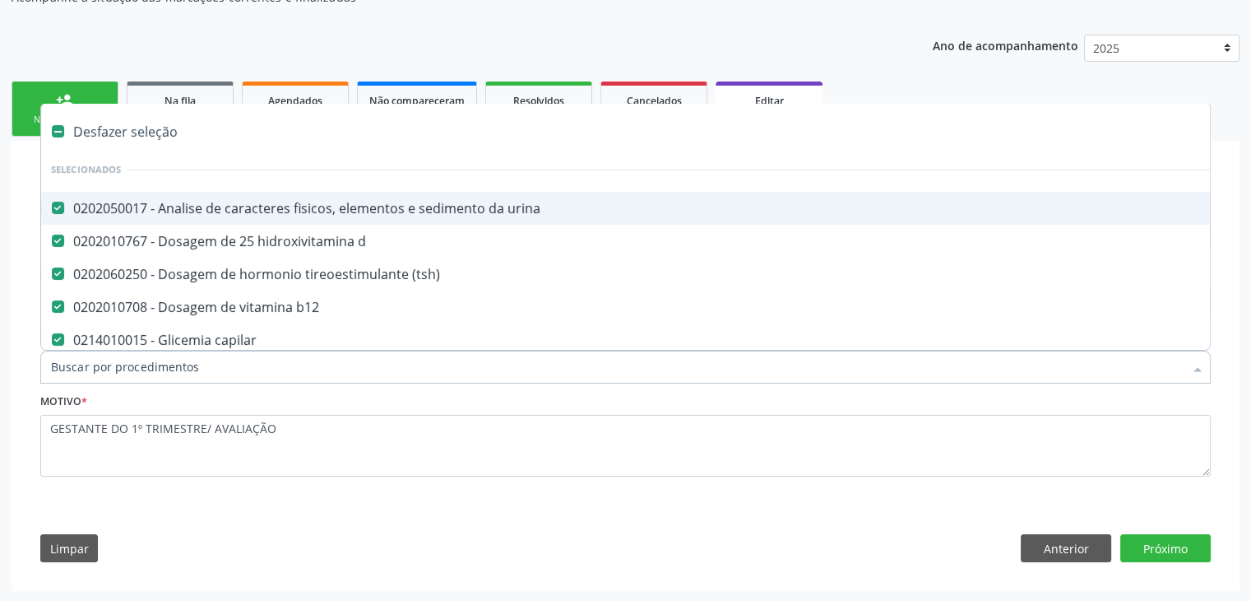
click at [155, 131] on div "Desfazer seleção" at bounding box center [684, 131] width 1286 height 33
checkbox urina "false"
checkbox d "false"
checkbox \(tsh\) "false"
checkbox b12 "false"
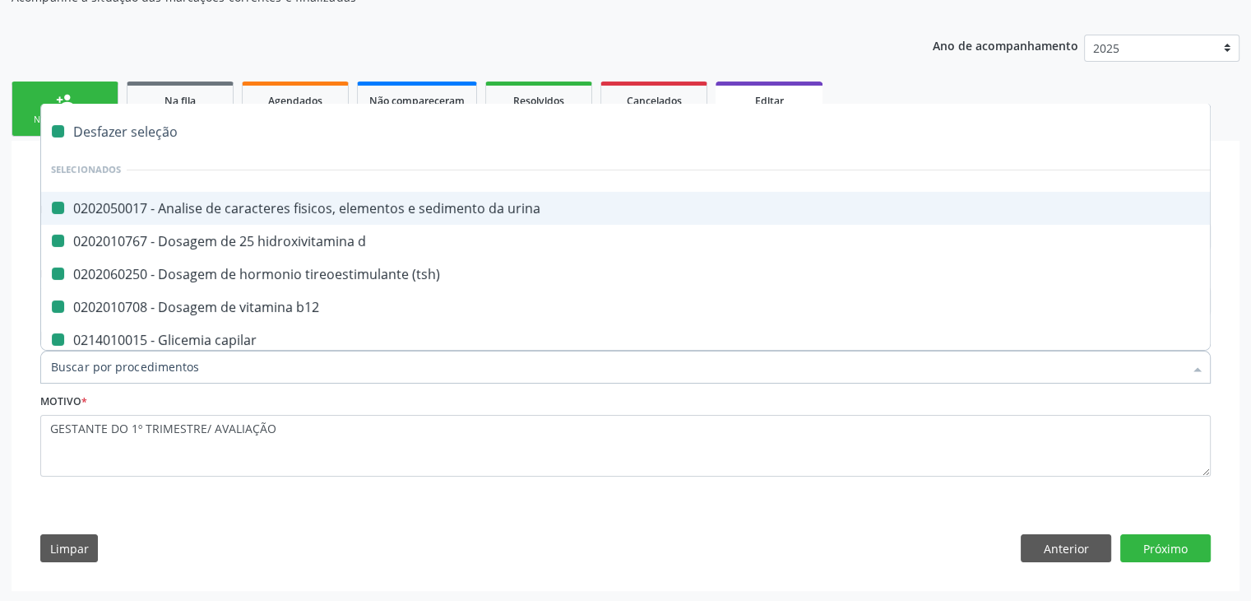
checkbox capilar "false"
checkbox completo "false"
checkbox \(elisa\) "false"
checkbox htlv-2 "false"
checkbox \(anti-hbs\) "false"
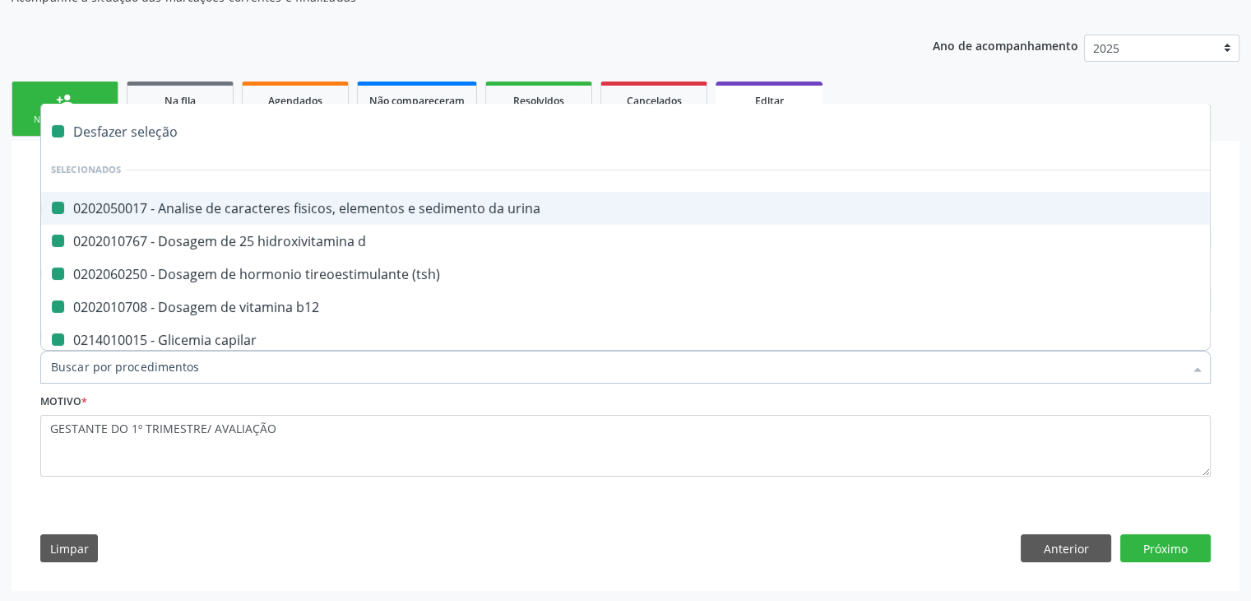
checkbox \(anti-hcv\) "false"
checkbox anticitomegalovirus "false"
checkbox antitoxoplasma "false"
checkbox rubeola "false"
checkbox anticitomegalovirus "false"
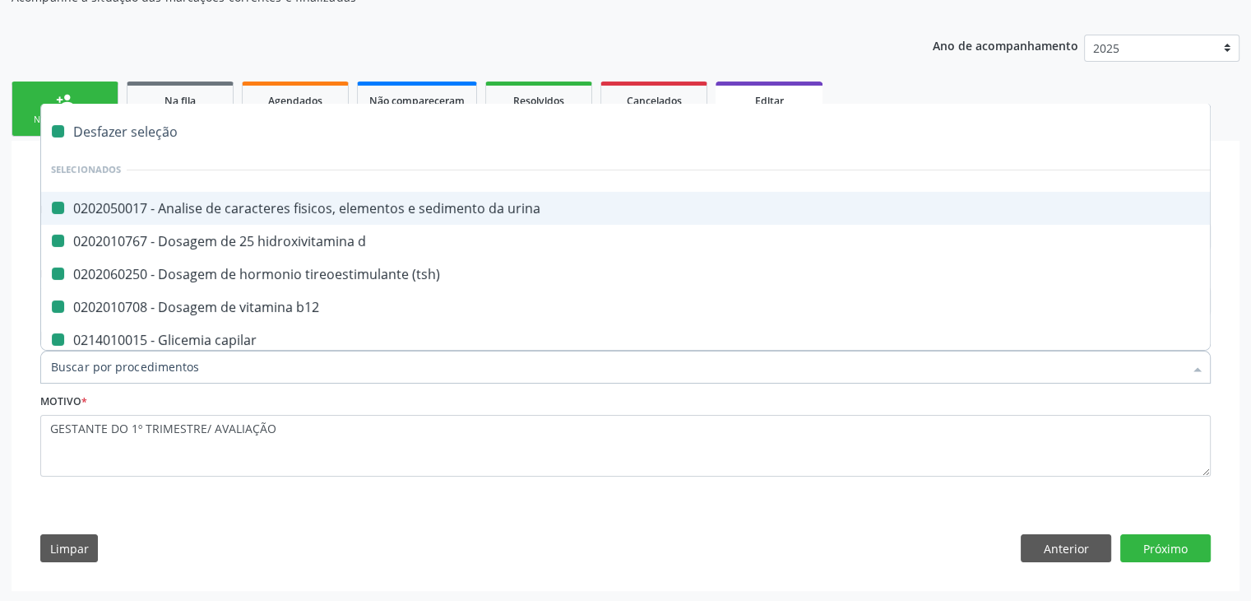
checkbox antitoxoplasma "false"
checkbox rubeola "false"
checkbox fraco\) "false"
checkbox sifilis "false"
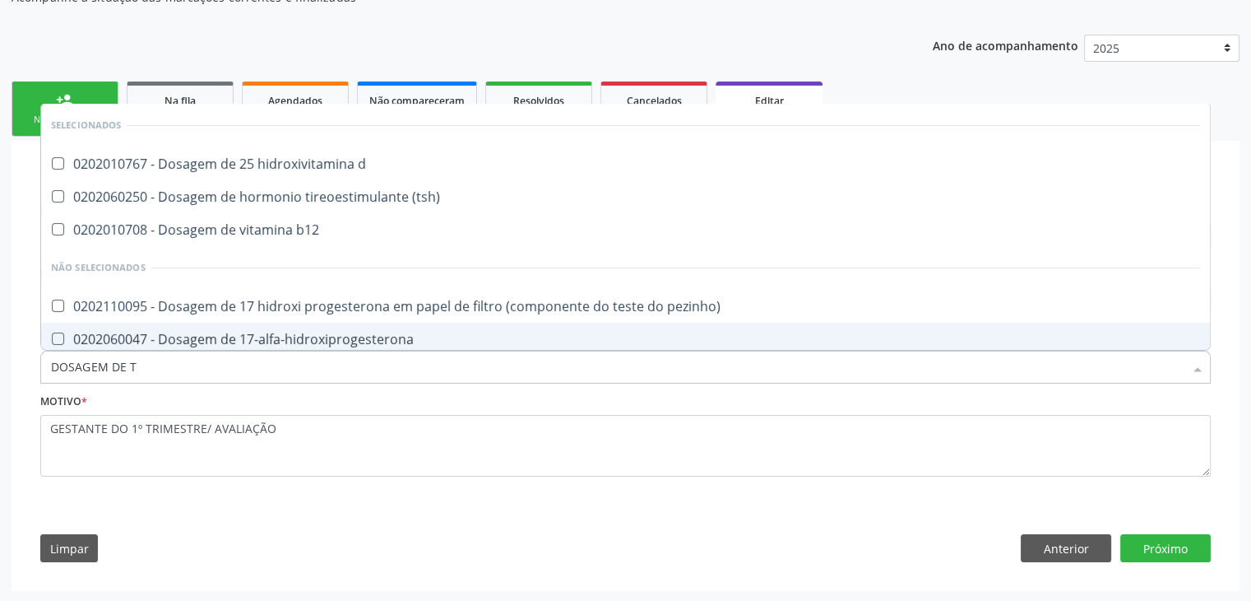
type input "DOSAGEM DE TS"
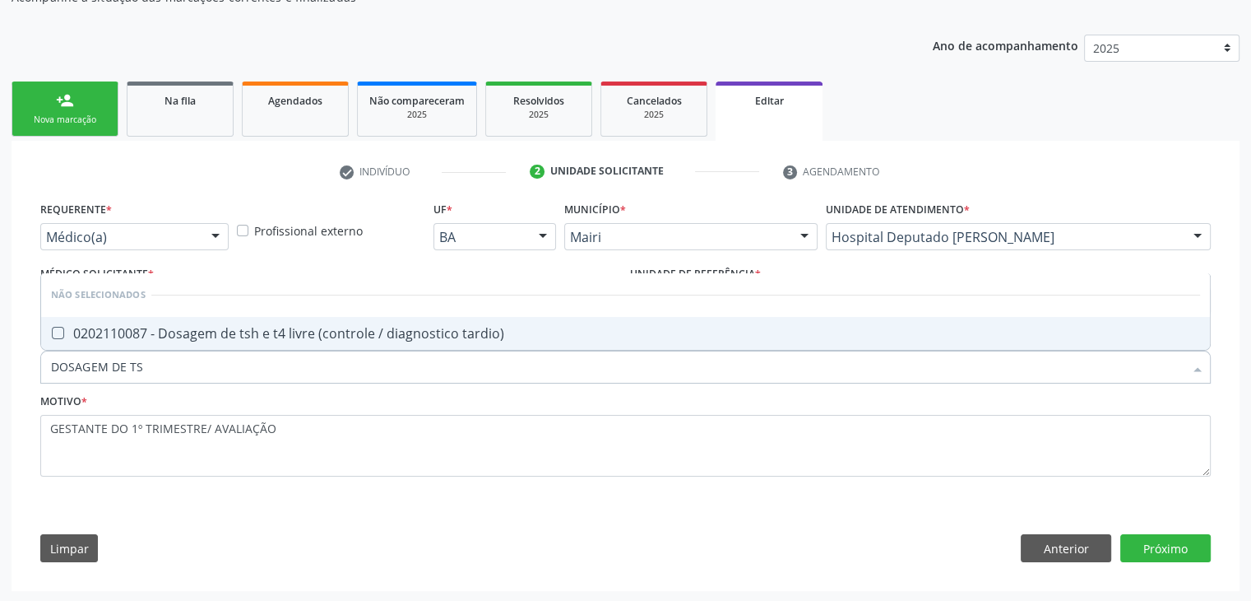
click at [192, 332] on div "0202110087 - Dosagem de tsh e t4 livre (controle / diagnostico tardio)" at bounding box center [625, 333] width 1149 height 13
checkbox tardio\) "true"
click at [1181, 542] on button "Próximo" at bounding box center [1165, 548] width 90 height 28
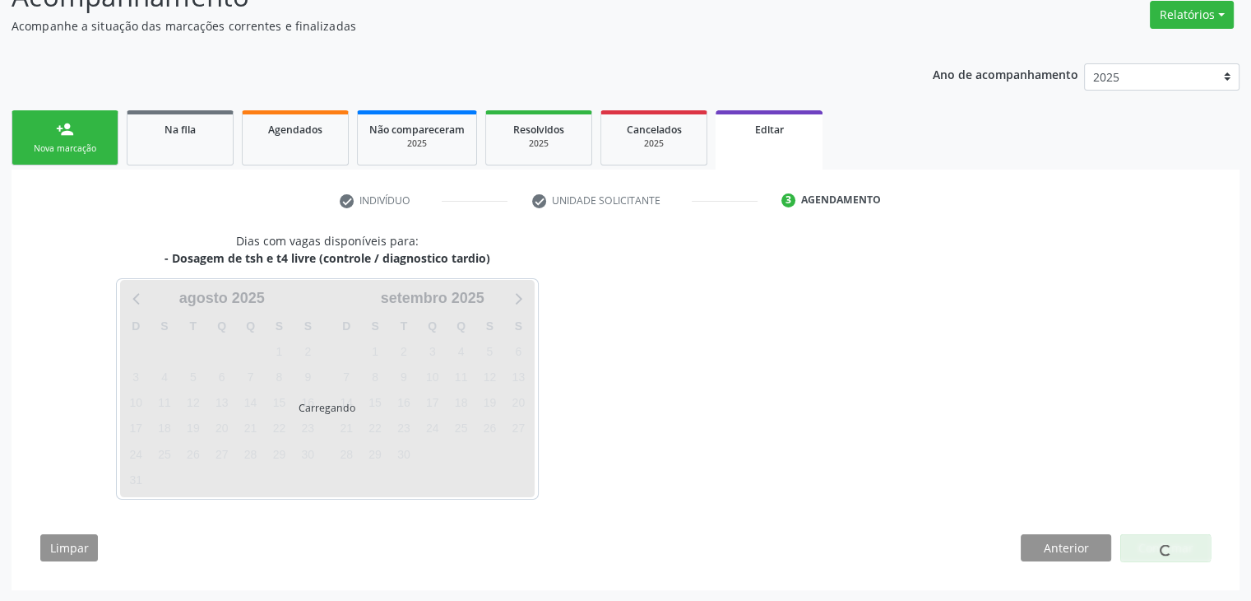
scroll to position [136, 0]
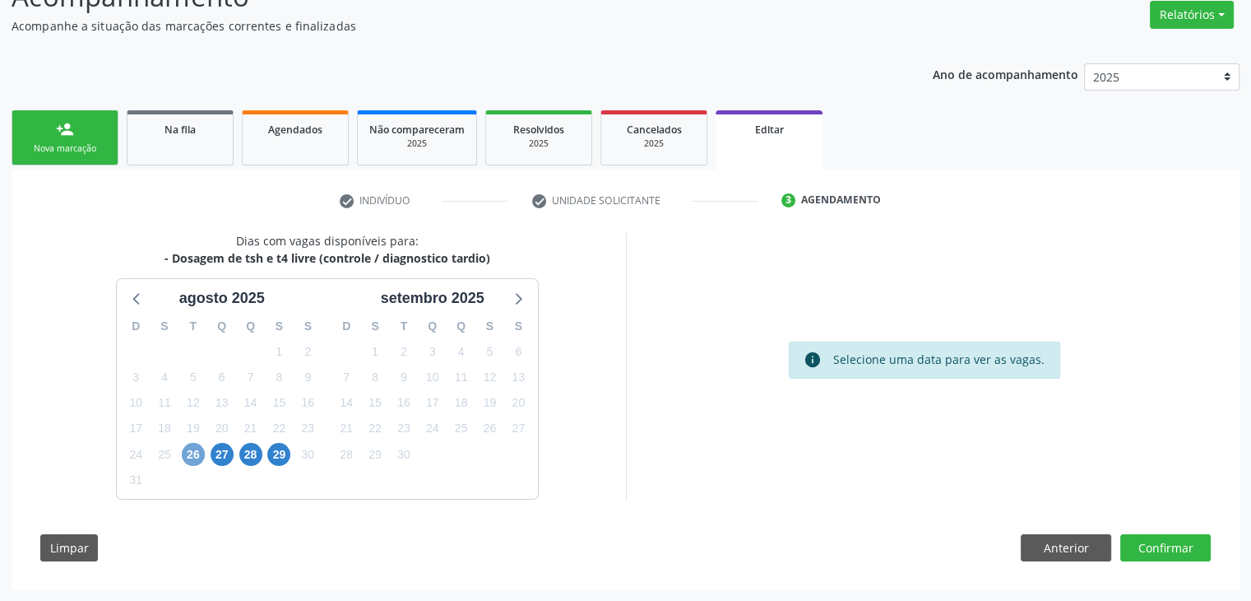
click at [201, 452] on span "26" at bounding box center [193, 454] width 23 height 23
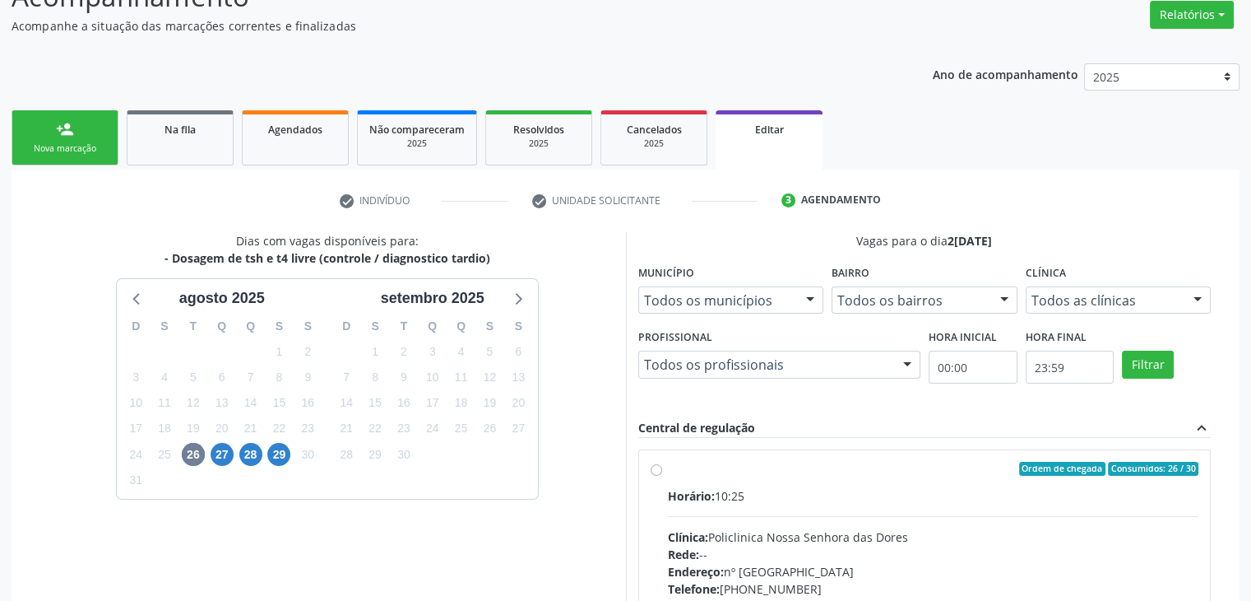
click at [704, 467] on div "Ordem de chegada Consumidos: 26 / 30" at bounding box center [933, 469] width 531 height 15
click at [662, 467] on input "Ordem de chegada Consumidos: 26 / 30 Horário: 10:25 Clínica: Policlinica Nossa …" at bounding box center [657, 469] width 12 height 15
radio input "true"
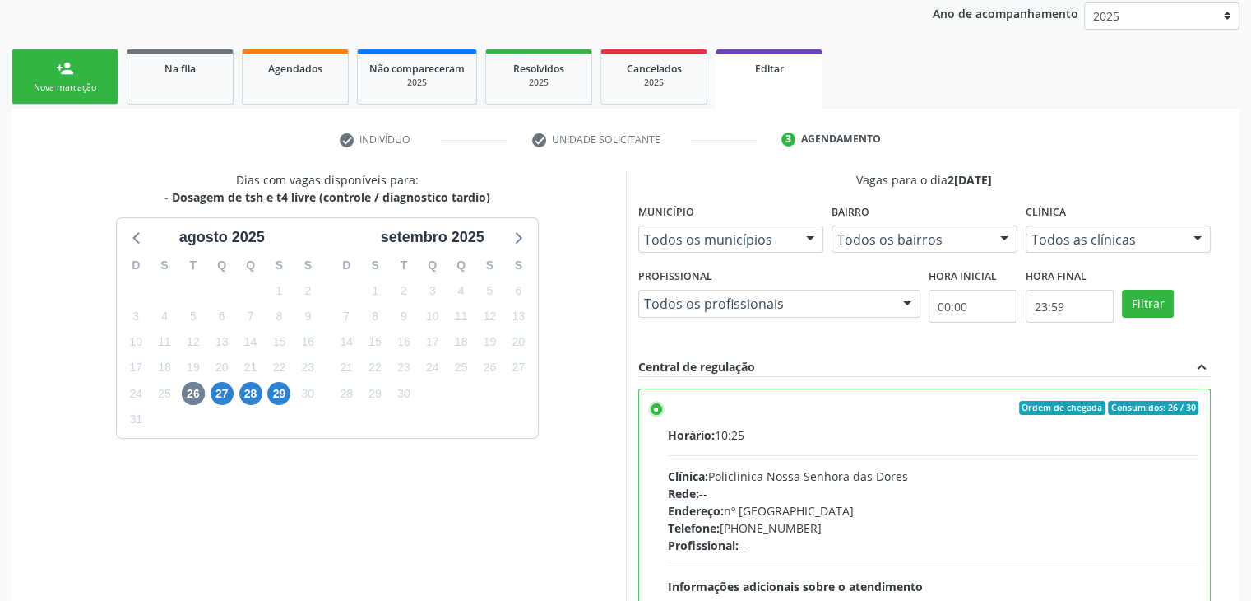
scroll to position [403, 0]
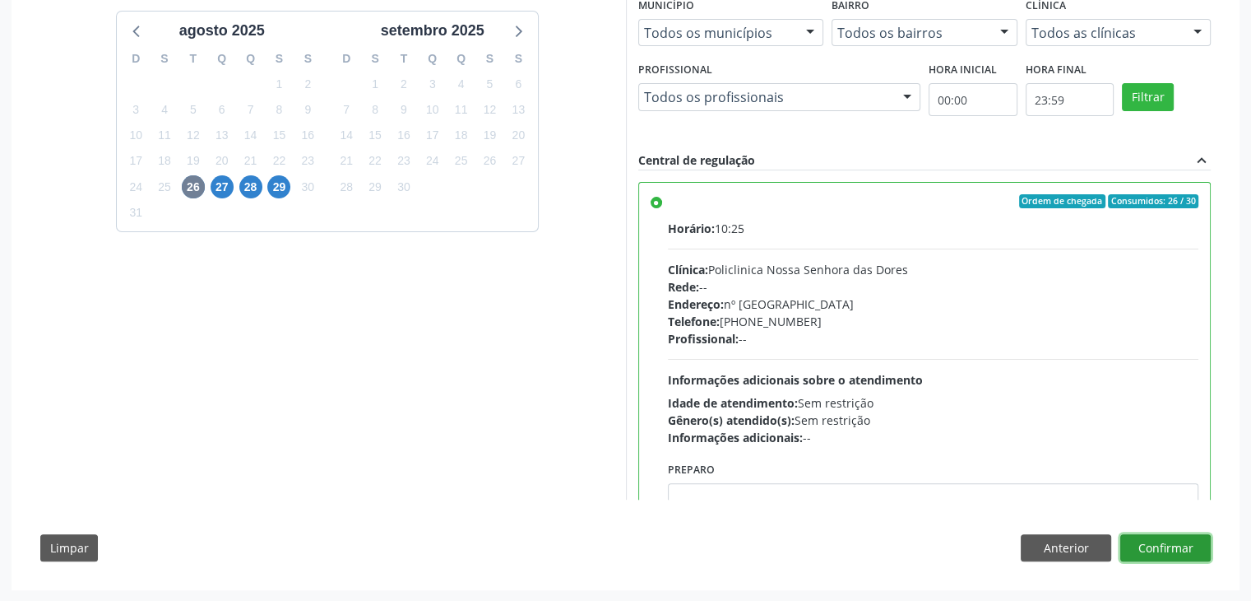
click at [1171, 536] on button "Confirmar" at bounding box center [1165, 548] width 90 height 28
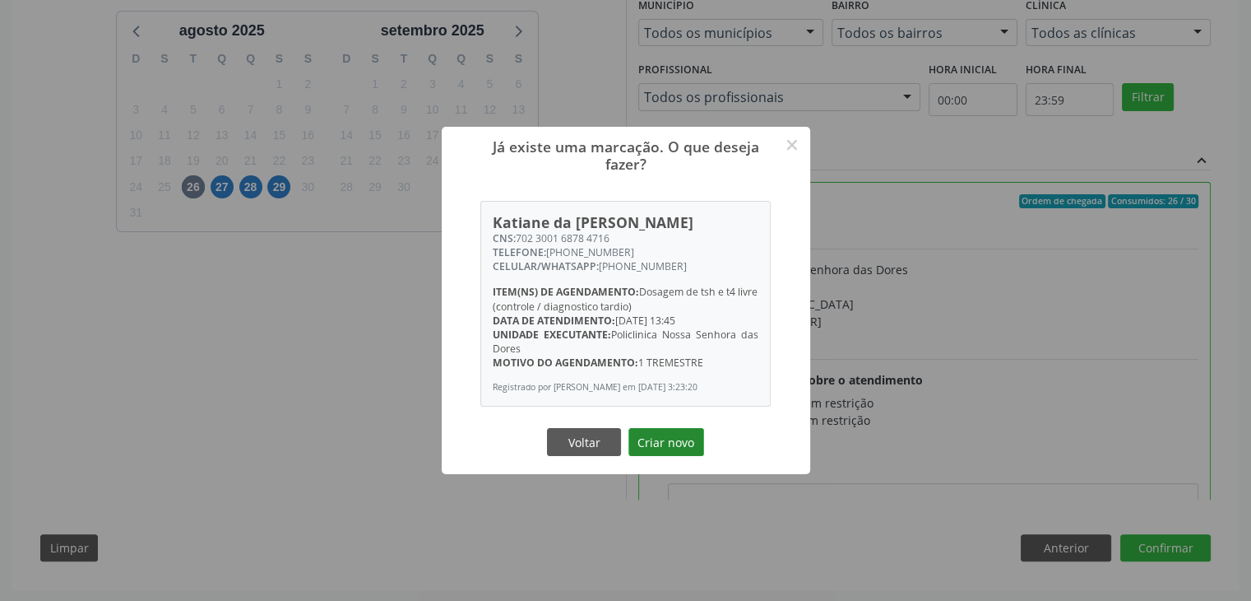
click at [641, 455] on button "Criar novo" at bounding box center [667, 442] width 76 height 28
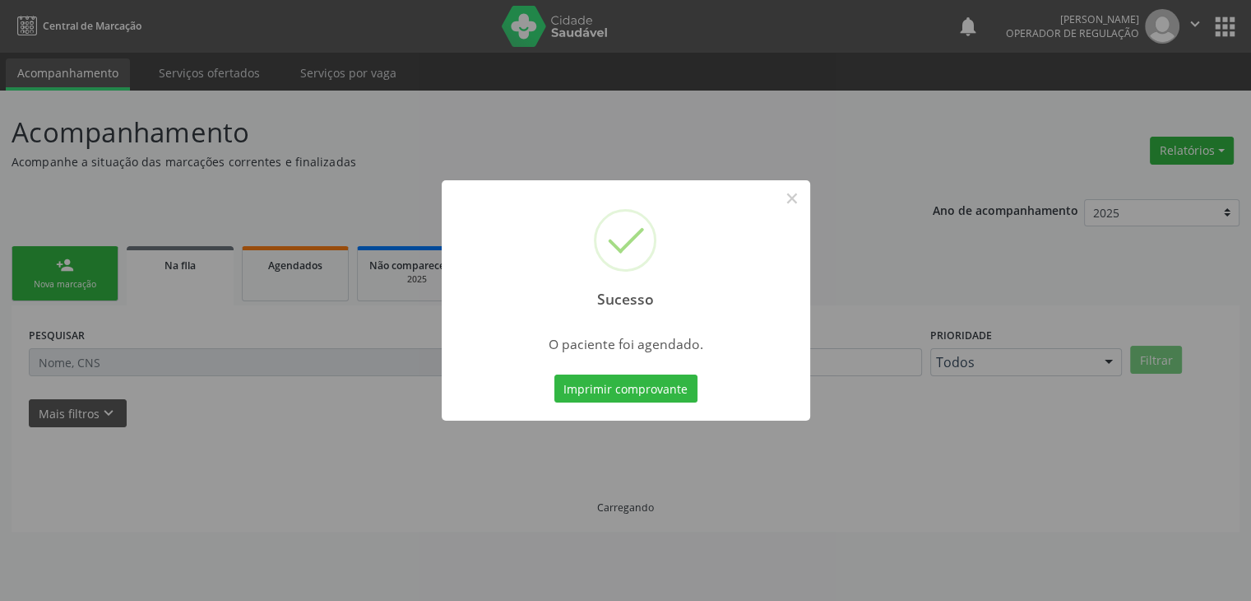
scroll to position [0, 0]
click at [787, 200] on button "×" at bounding box center [798, 198] width 28 height 28
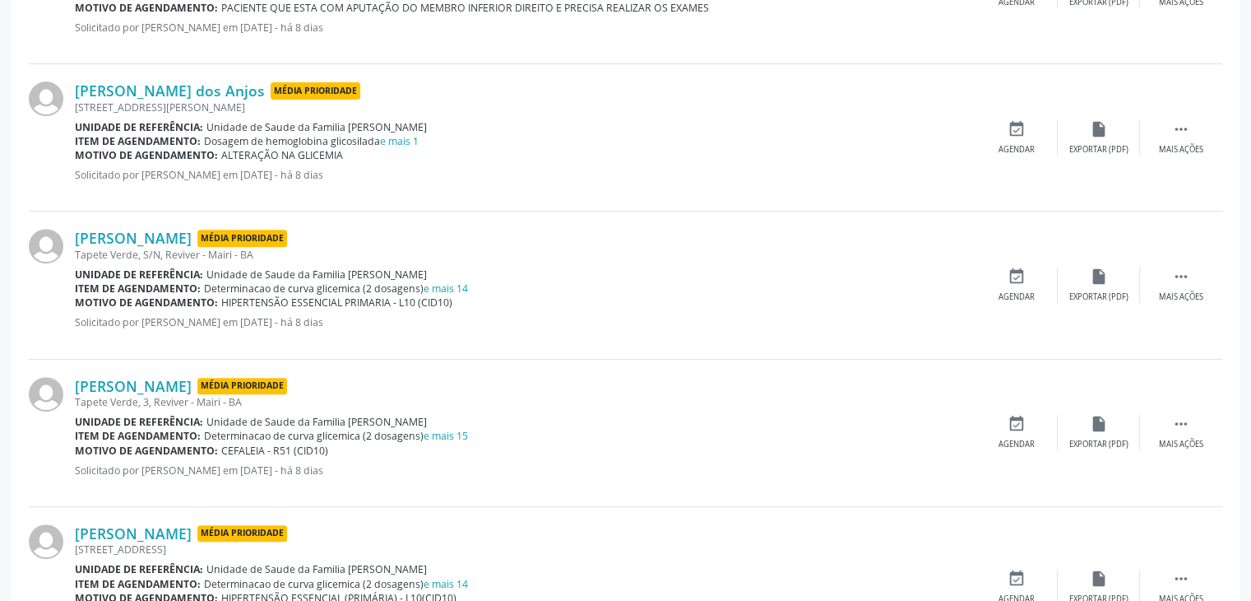
scroll to position [658, 0]
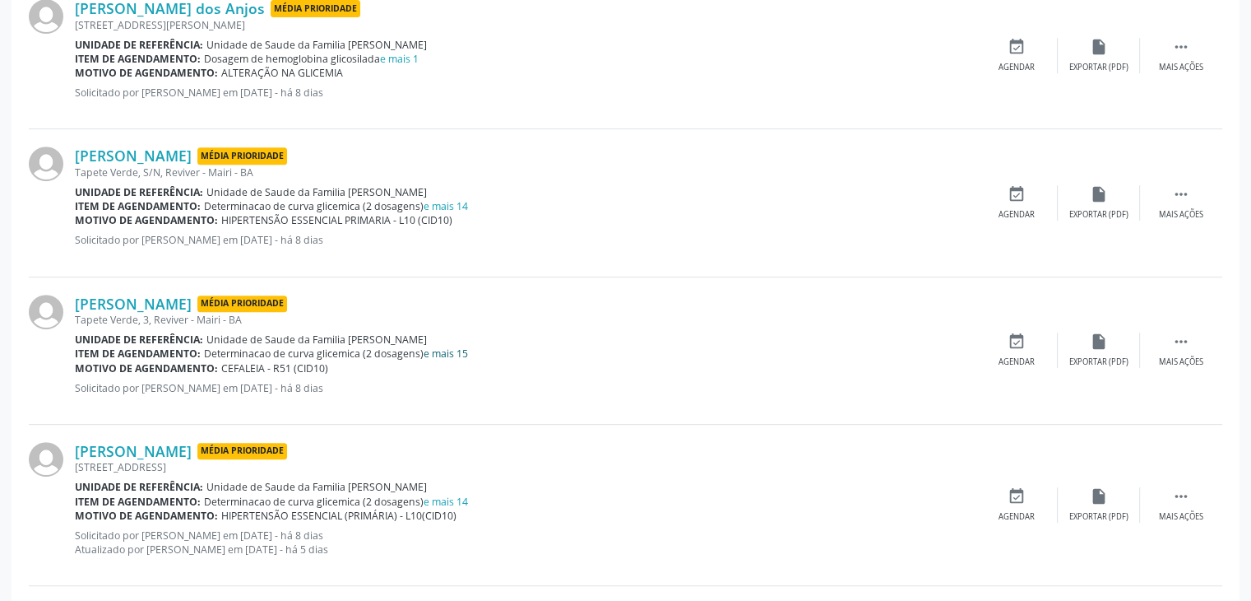
click at [443, 346] on link "e mais 15" at bounding box center [446, 353] width 44 height 14
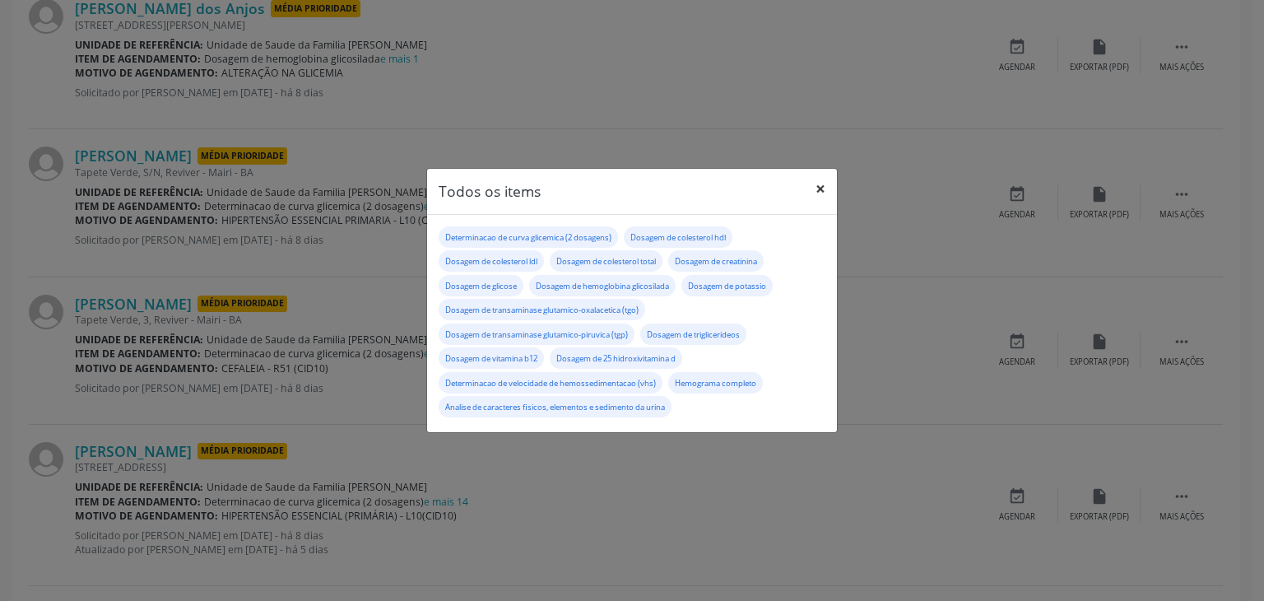
click at [823, 188] on button "×" at bounding box center [820, 189] width 33 height 40
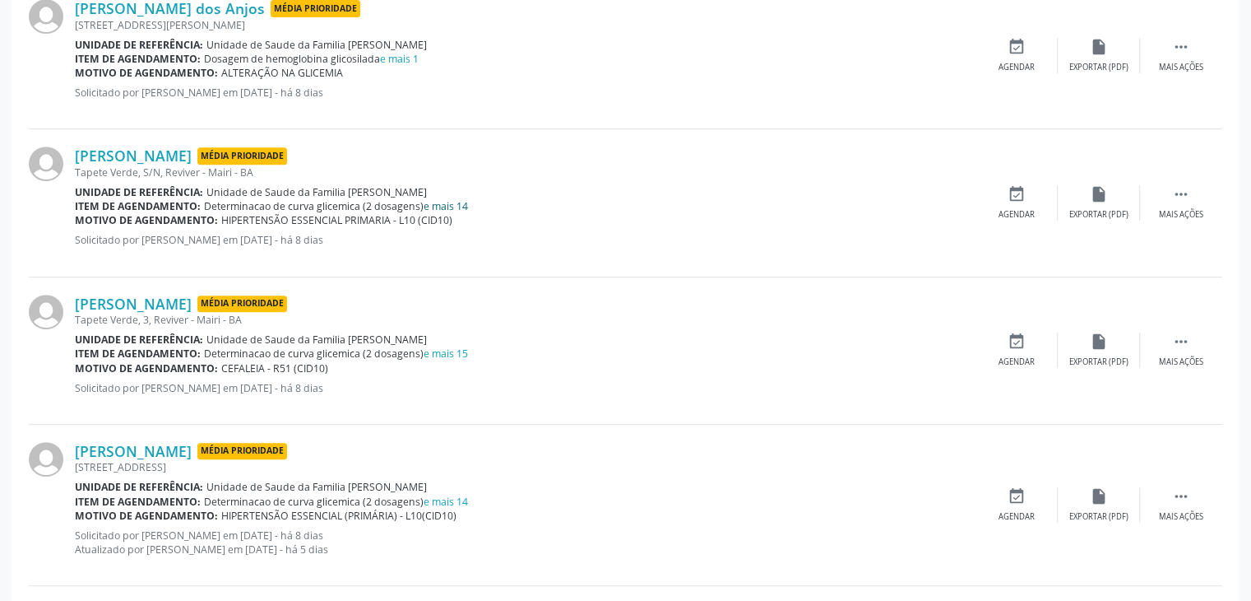
click at [457, 199] on link "e mais 14" at bounding box center [446, 206] width 44 height 14
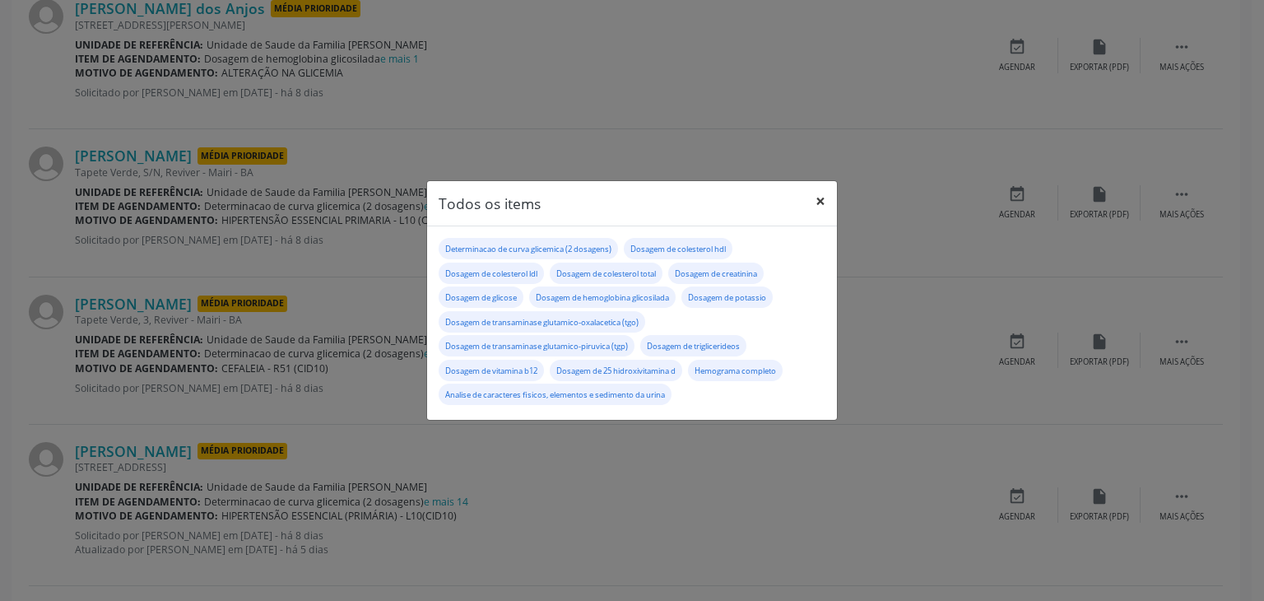
click at [819, 204] on button "×" at bounding box center [820, 201] width 33 height 40
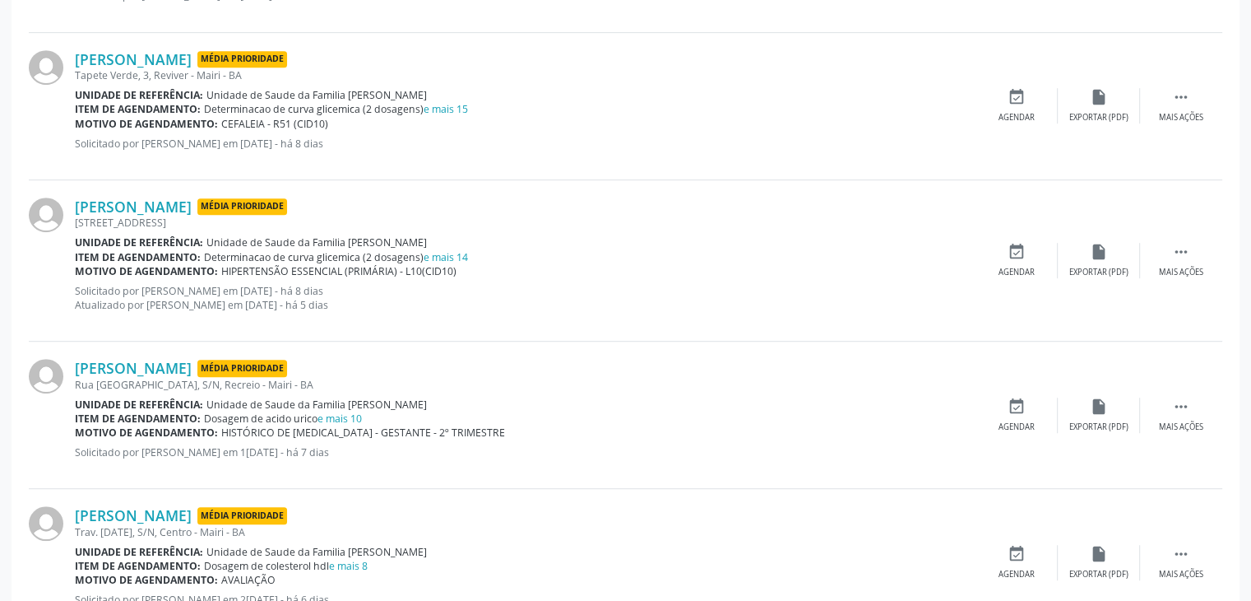
scroll to position [905, 0]
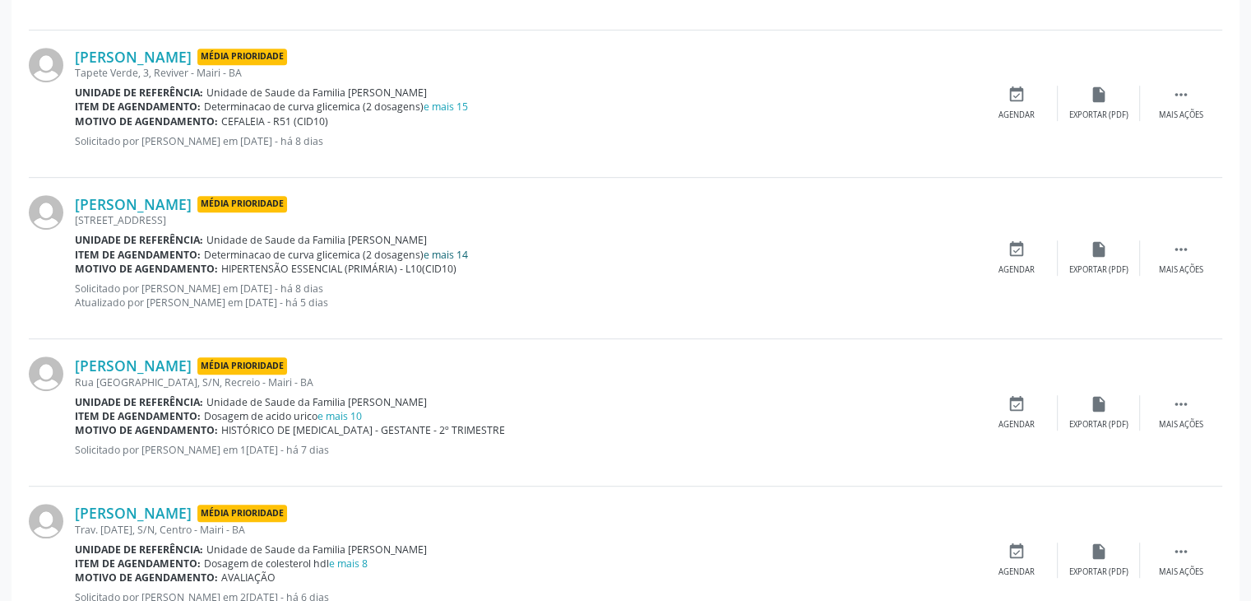
click at [427, 244] on span "Unidade de Saude da Familia [PERSON_NAME]" at bounding box center [316, 240] width 220 height 14
click at [434, 249] on link "e mais 14" at bounding box center [446, 255] width 44 height 14
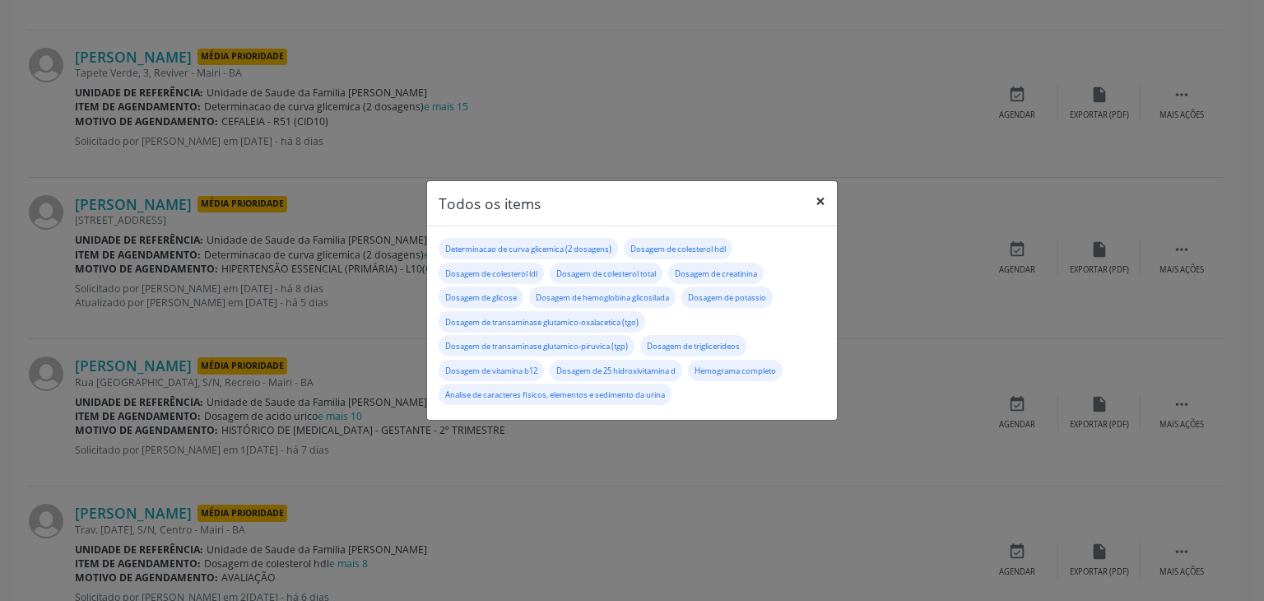
click at [809, 202] on button "×" at bounding box center [820, 201] width 33 height 40
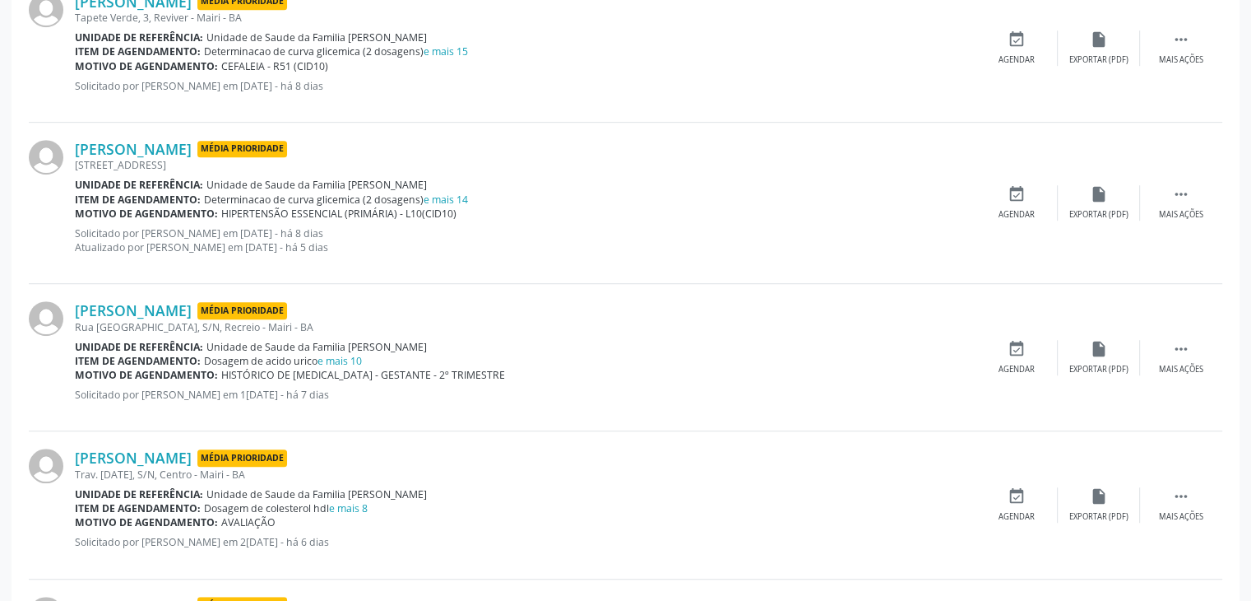
scroll to position [987, 0]
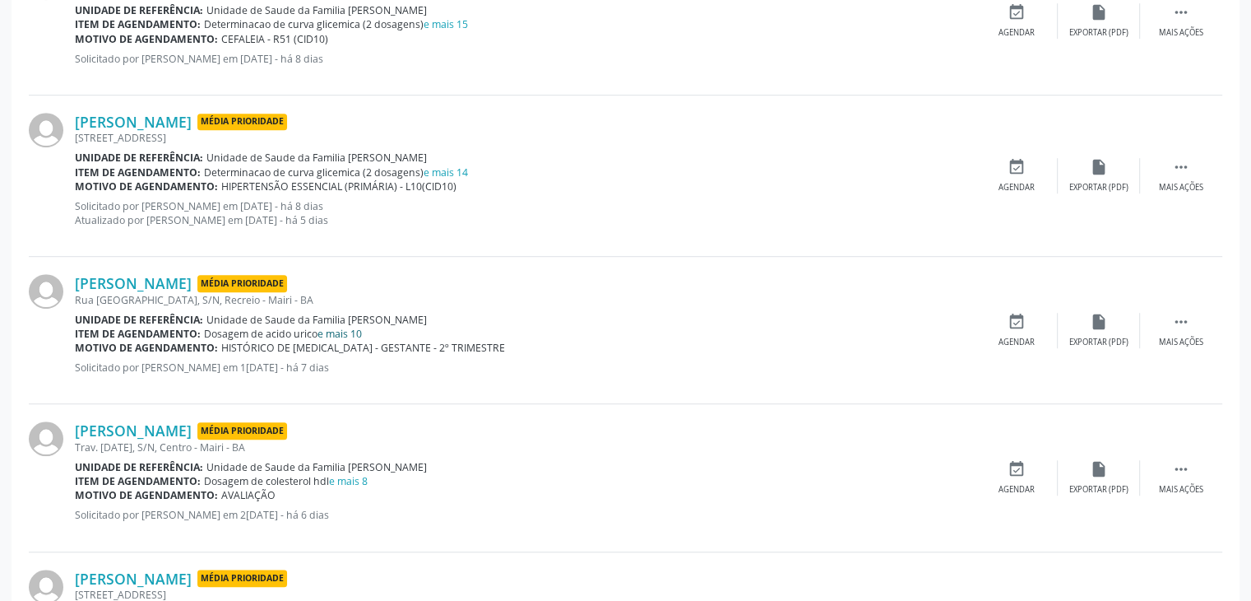
click at [336, 329] on link "e mais 10" at bounding box center [340, 334] width 44 height 14
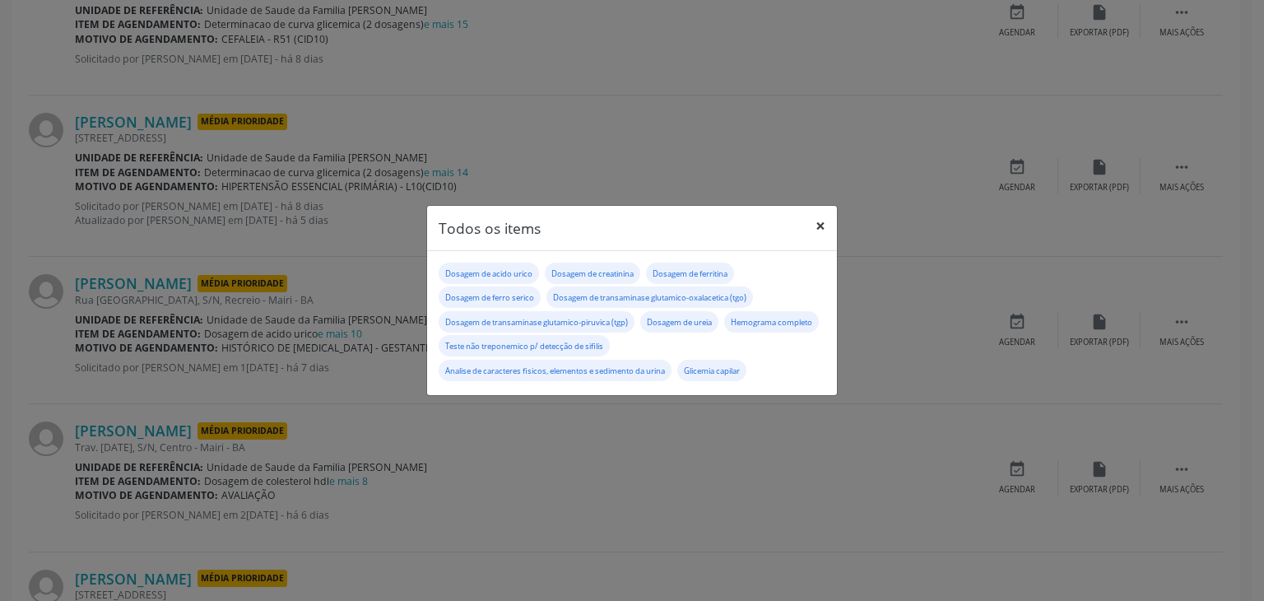
click at [819, 219] on button "×" at bounding box center [820, 226] width 33 height 40
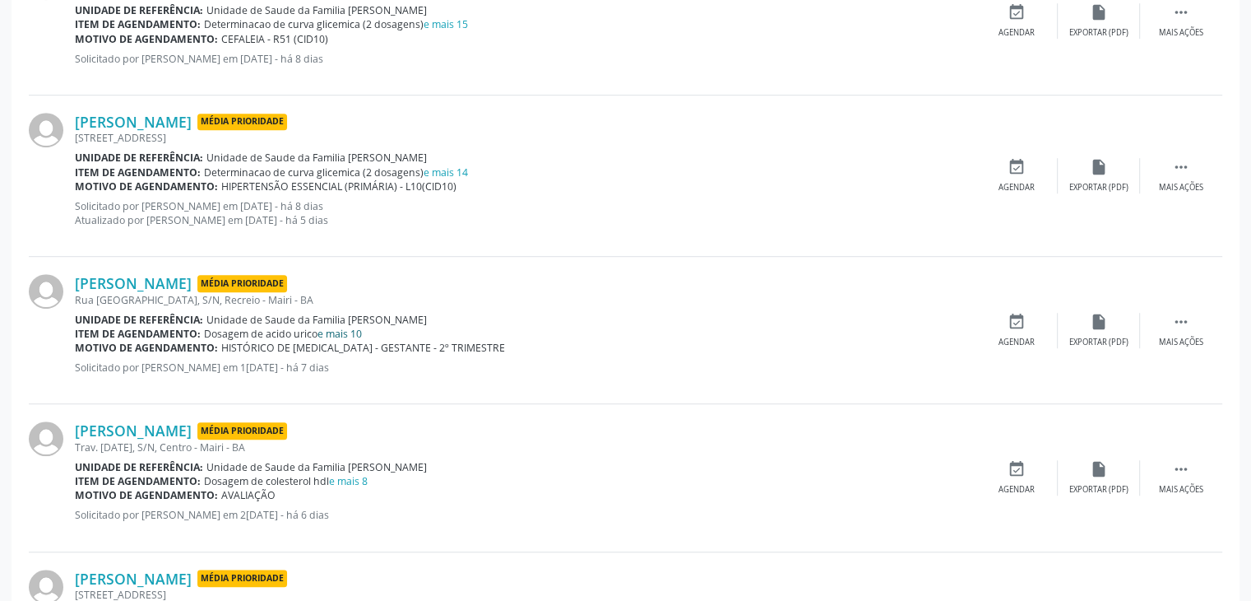
click at [359, 327] on link "e mais 10" at bounding box center [340, 334] width 44 height 14
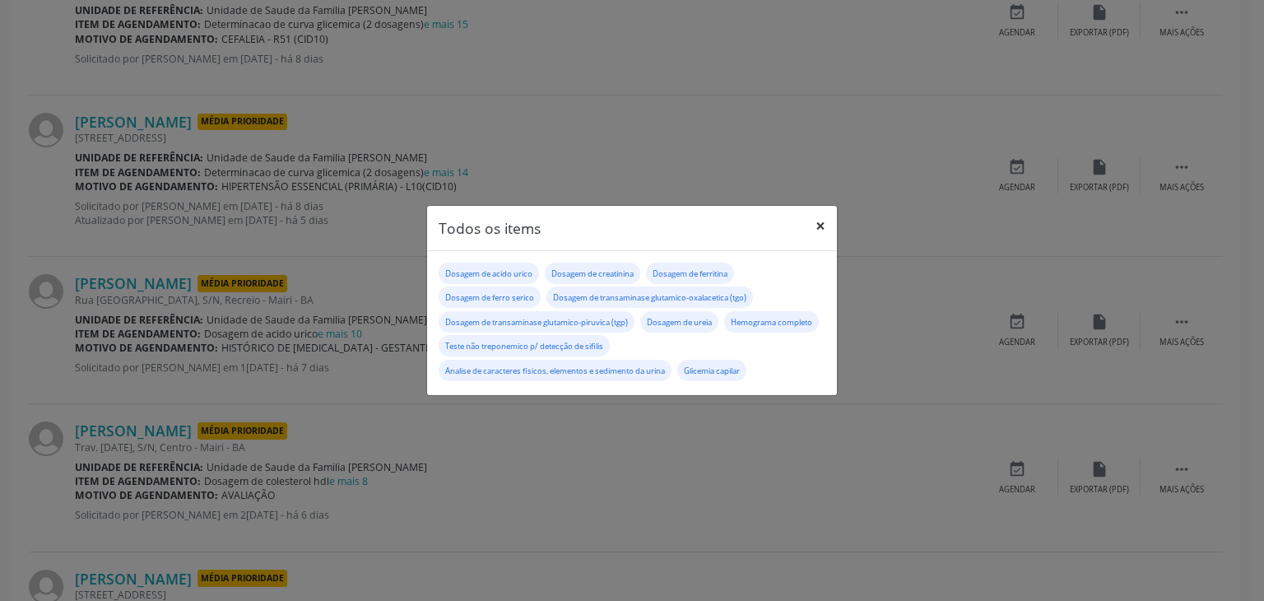
click at [813, 219] on button "×" at bounding box center [820, 226] width 33 height 40
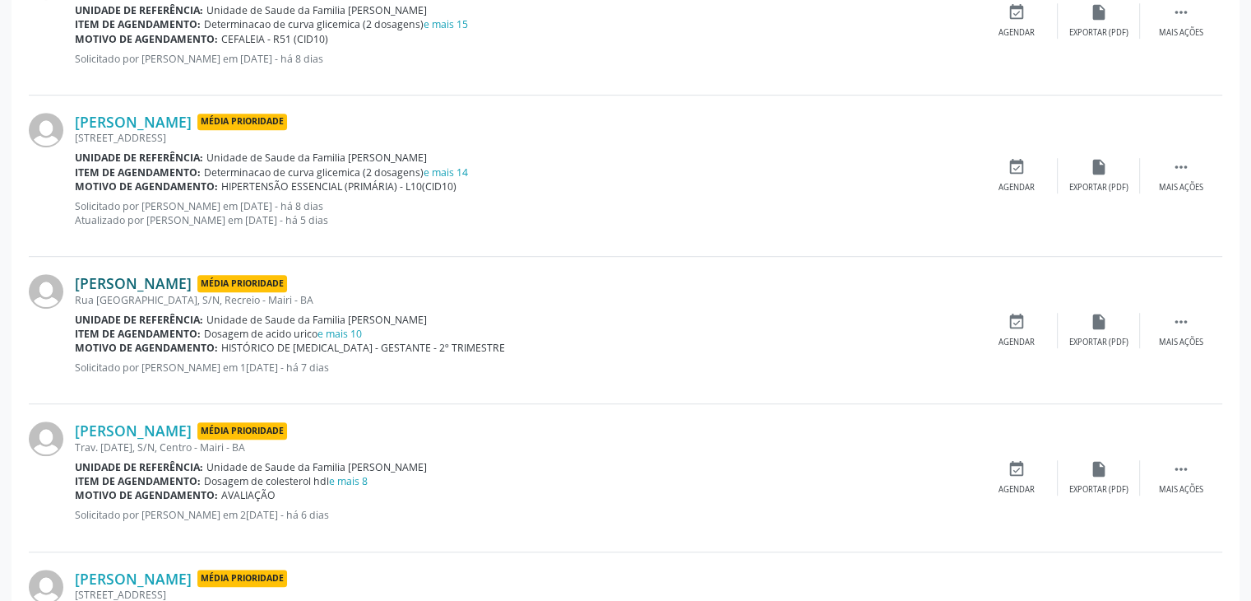
click at [192, 279] on link "[PERSON_NAME]" at bounding box center [133, 283] width 117 height 18
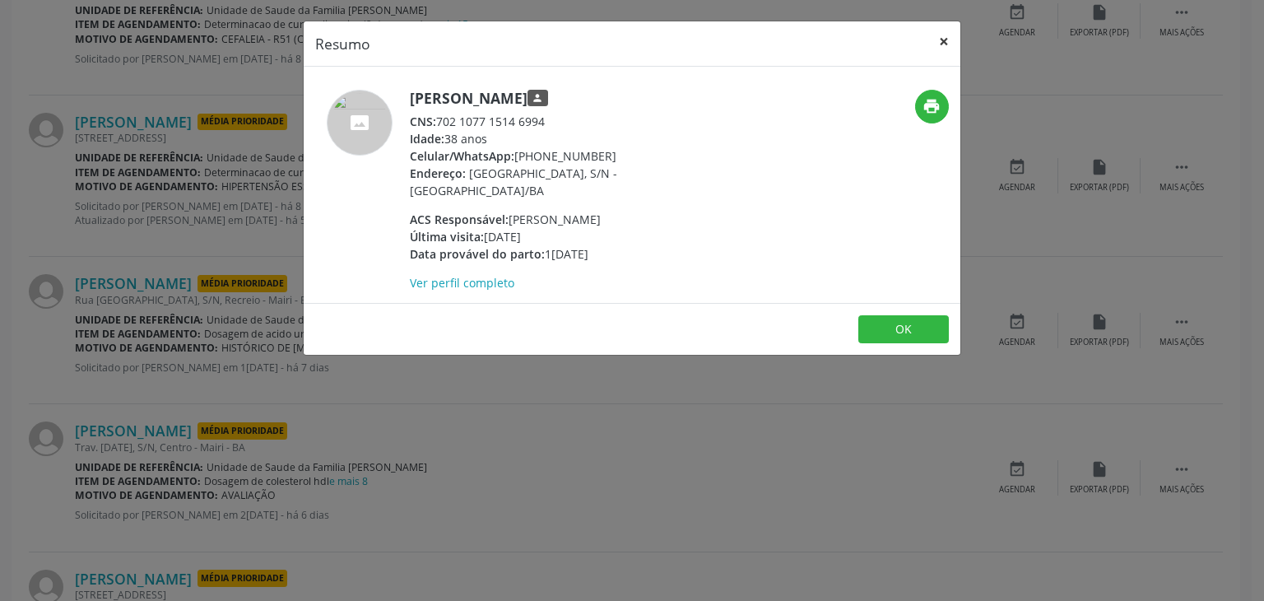
click at [935, 48] on button "×" at bounding box center [943, 41] width 33 height 40
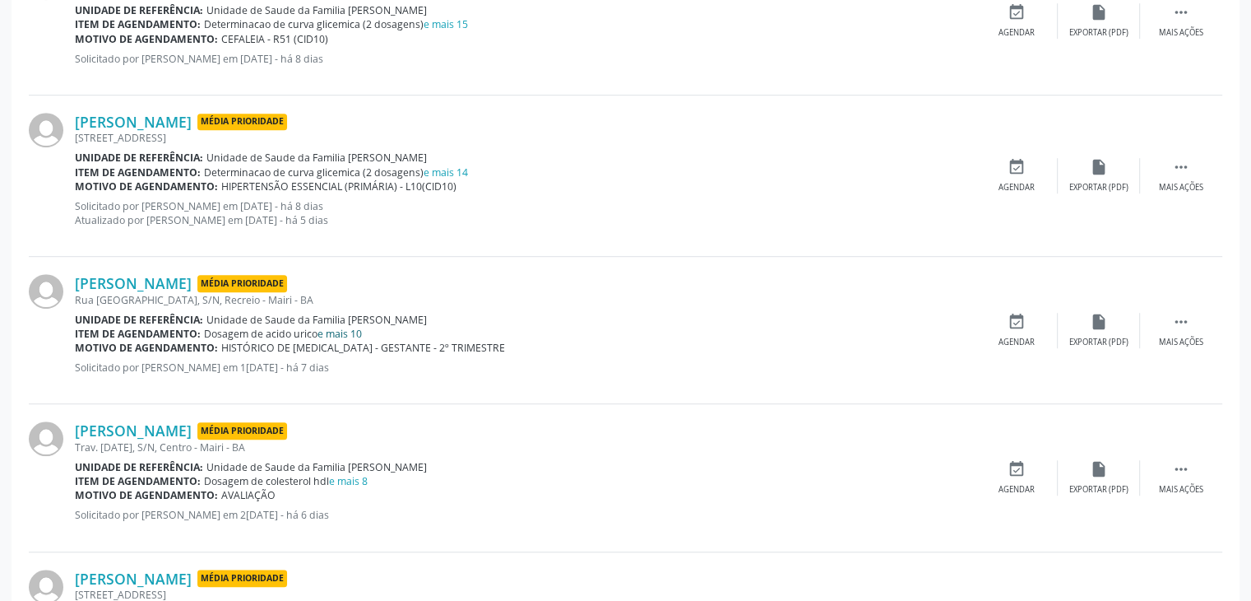
click at [339, 330] on link "e mais 10" at bounding box center [340, 334] width 44 height 14
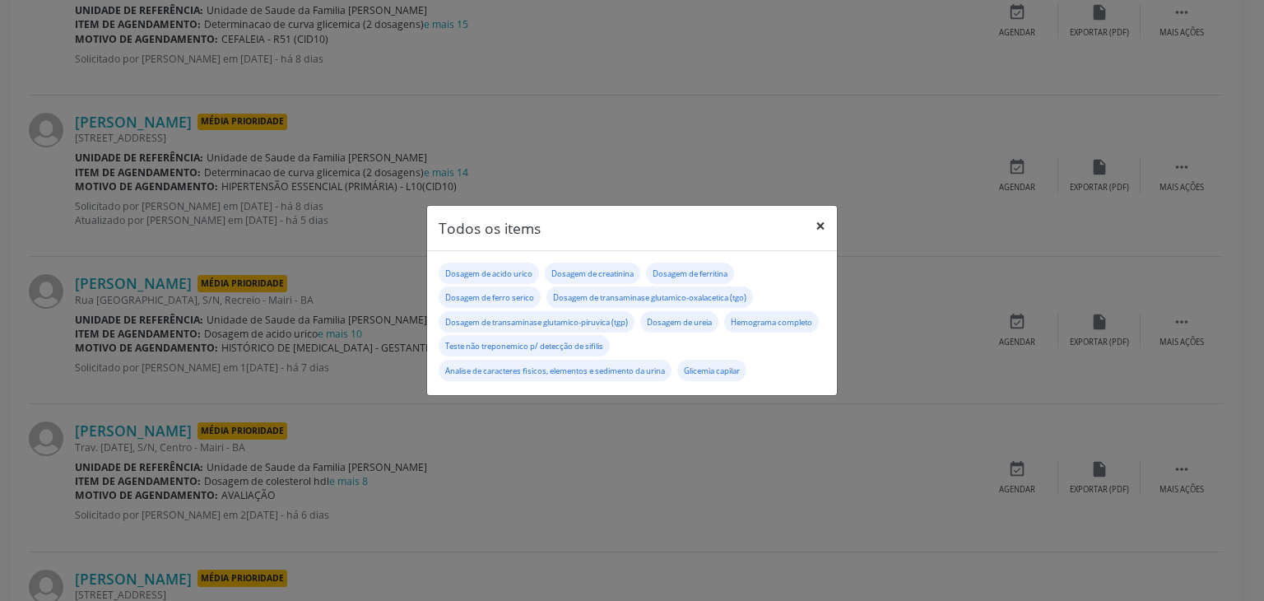
click at [823, 220] on button "×" at bounding box center [820, 226] width 33 height 40
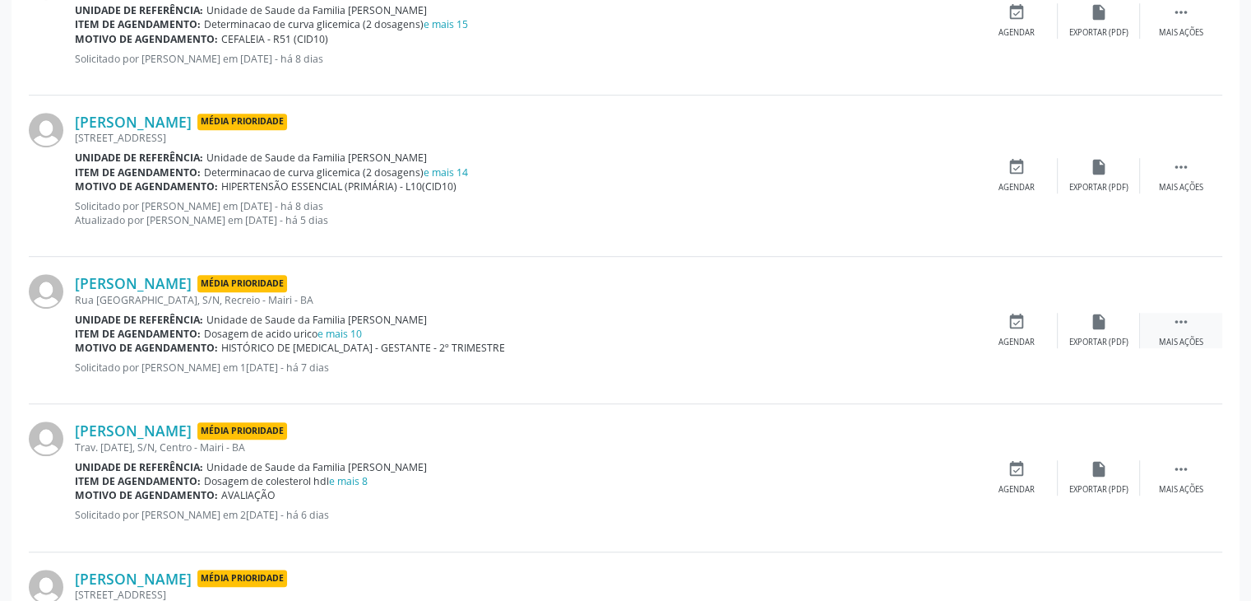
click at [1172, 333] on div " Mais ações" at bounding box center [1181, 330] width 82 height 35
click at [1103, 332] on div "edit Editar" at bounding box center [1099, 330] width 82 height 35
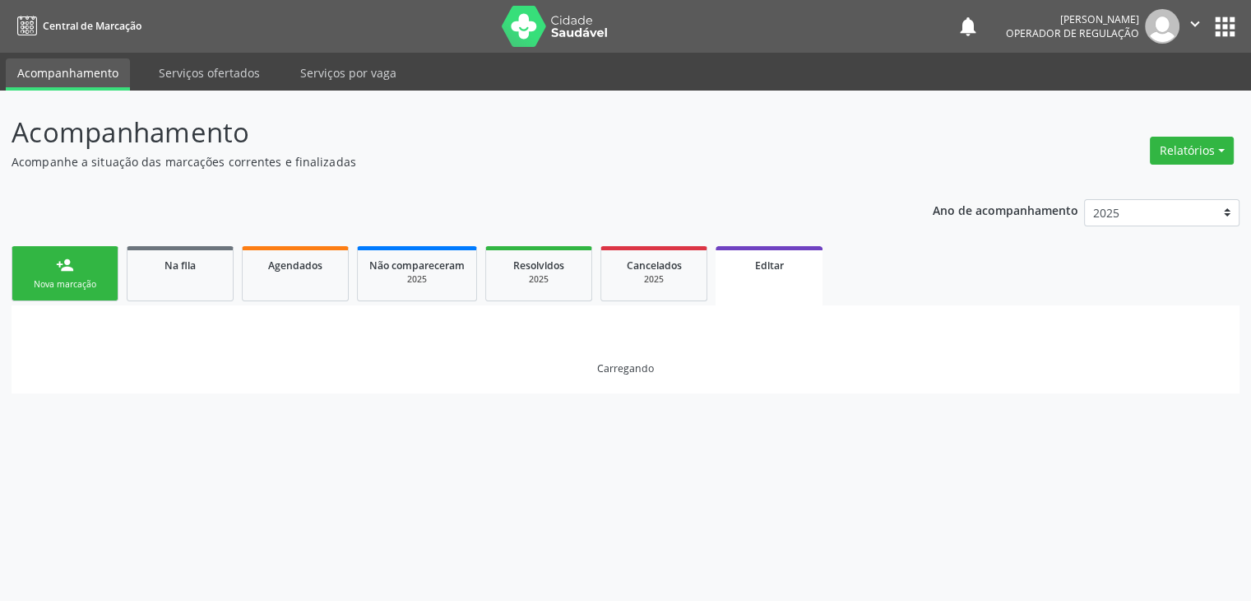
scroll to position [0, 0]
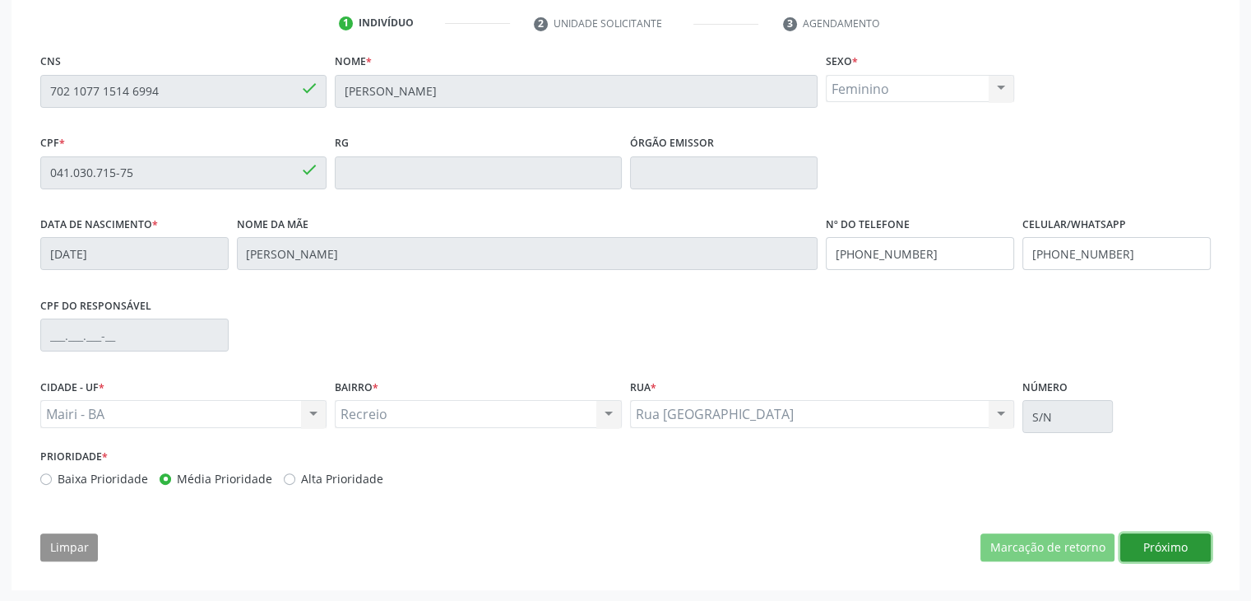
click at [1171, 545] on button "Próximo" at bounding box center [1165, 547] width 90 height 28
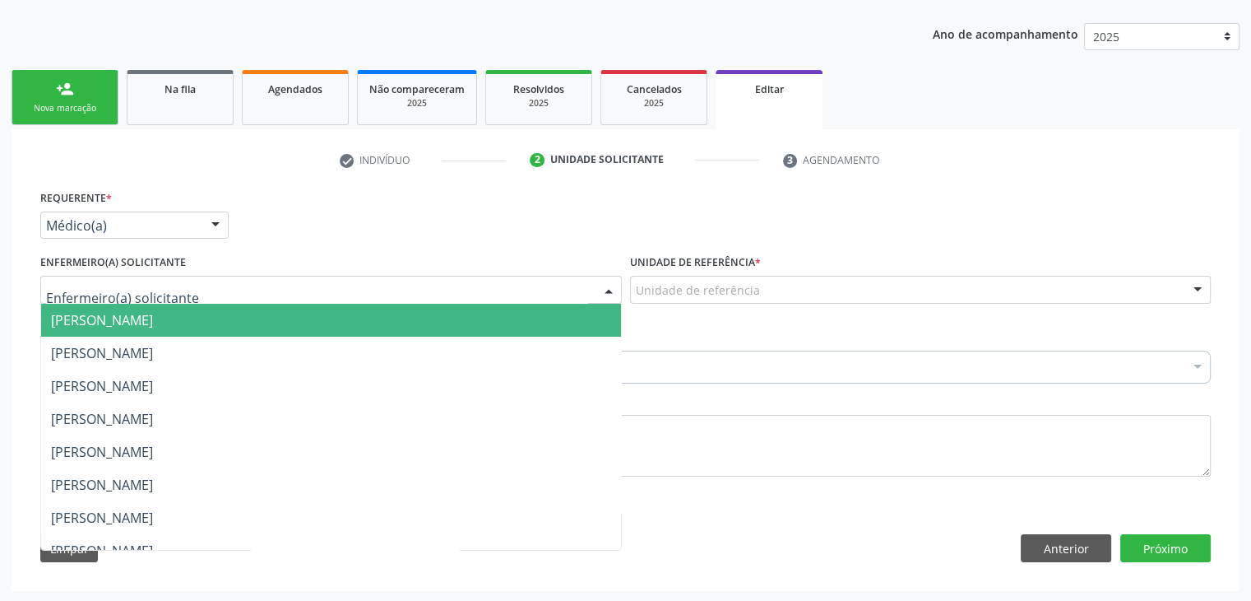
click at [308, 300] on div at bounding box center [331, 290] width 582 height 28
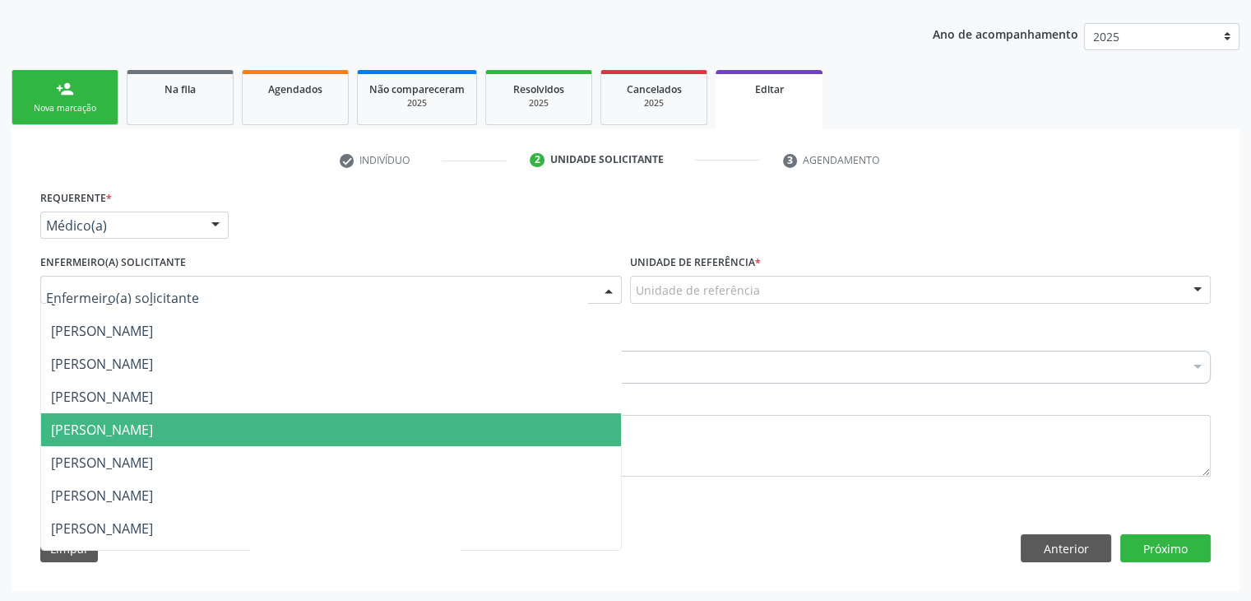
scroll to position [165, 0]
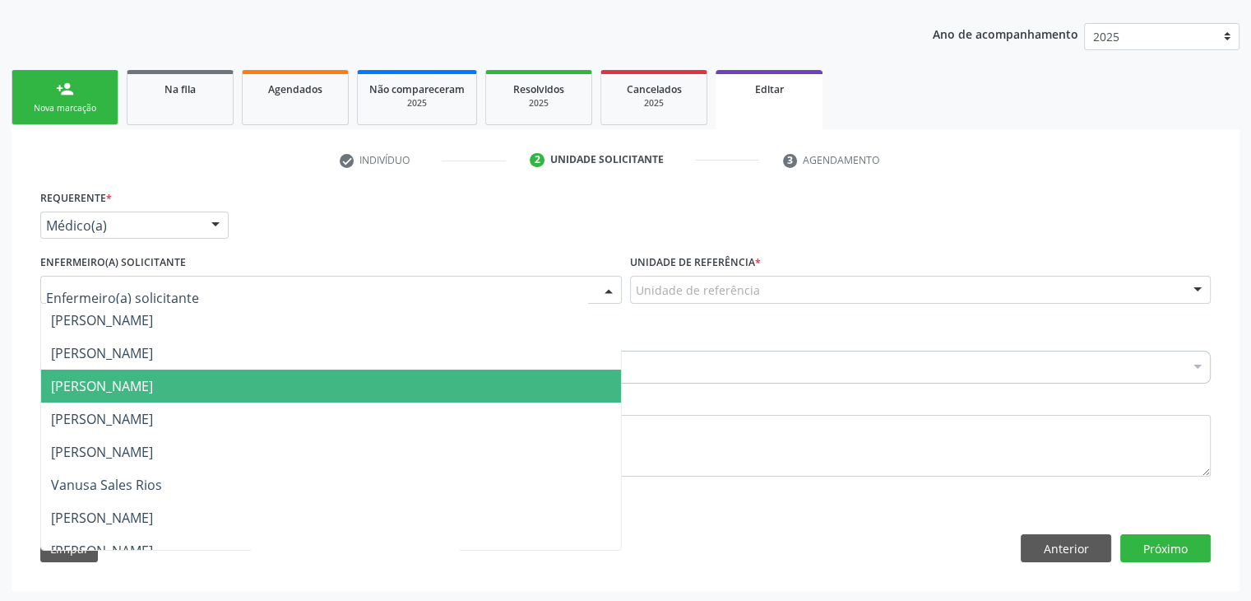
click at [152, 358] on span "[PERSON_NAME]" at bounding box center [102, 353] width 102 height 18
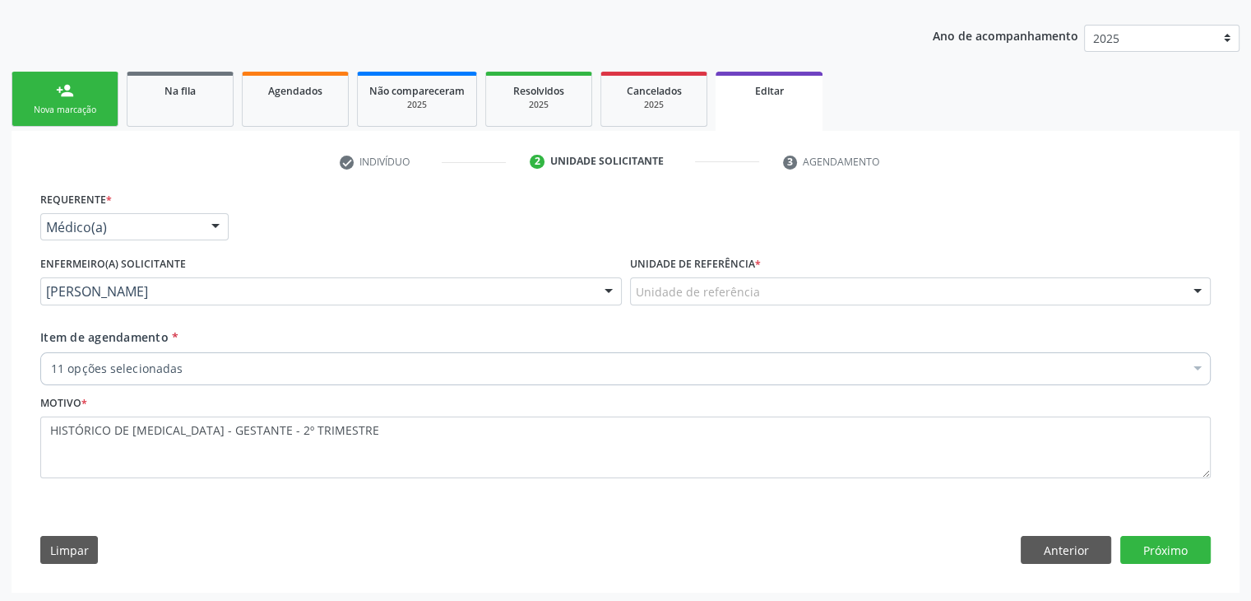
scroll to position [0, 0]
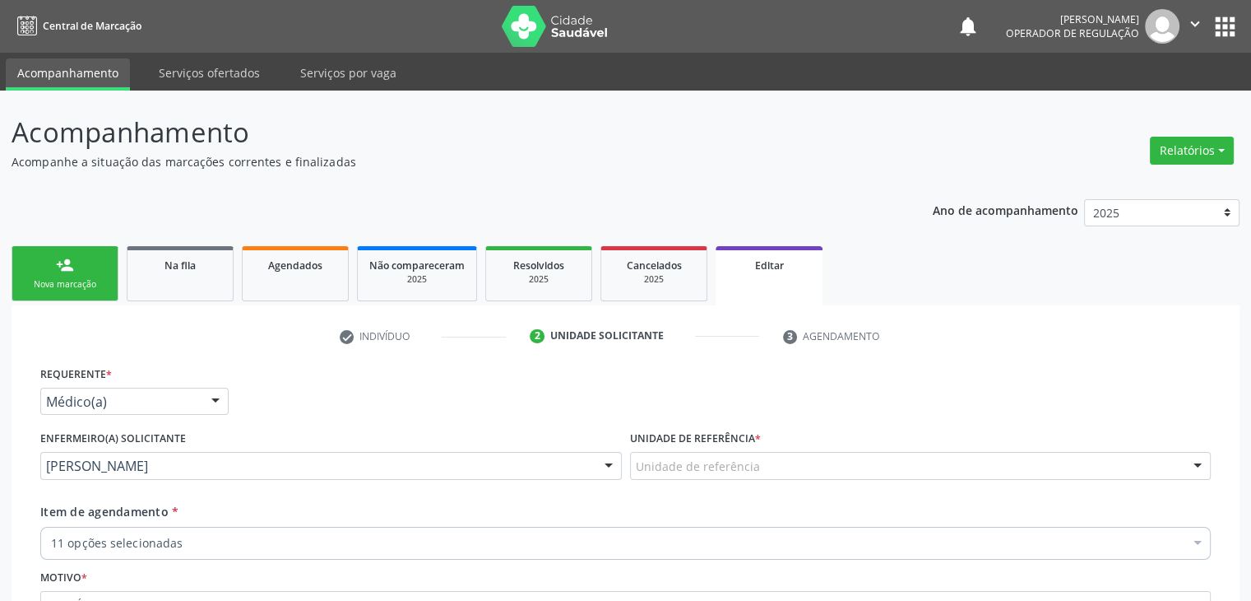
drag, startPoint x: 731, startPoint y: 459, endPoint x: 731, endPoint y: 468, distance: 9.1
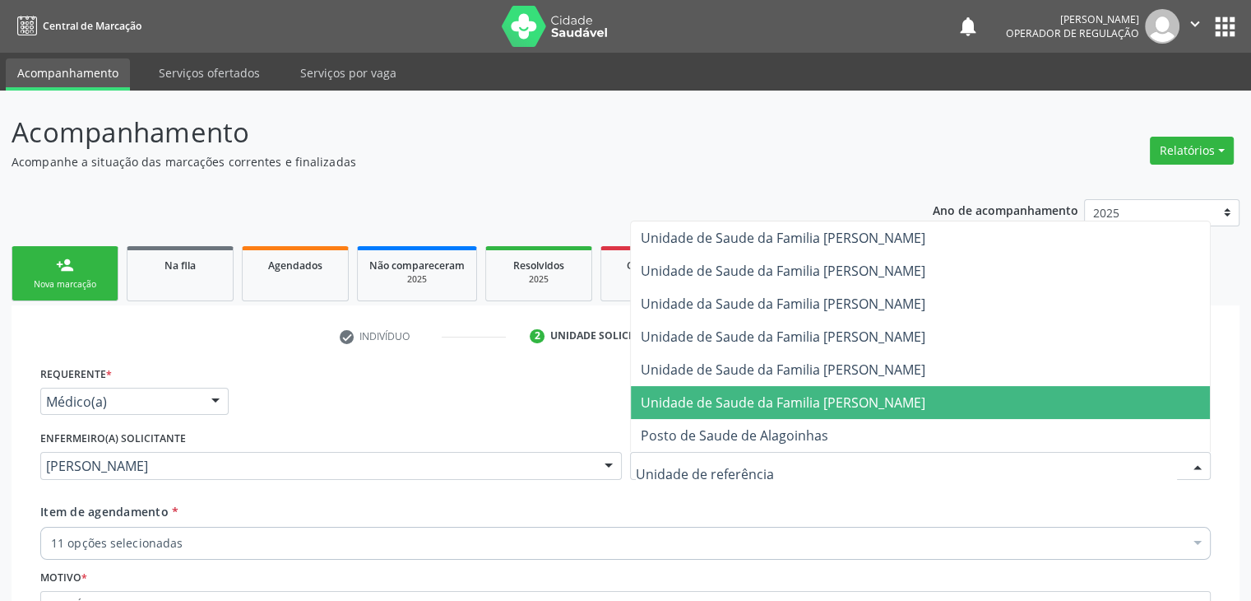
click at [758, 402] on span "Unidade de Saude da Familia [PERSON_NAME]" at bounding box center [783, 402] width 285 height 18
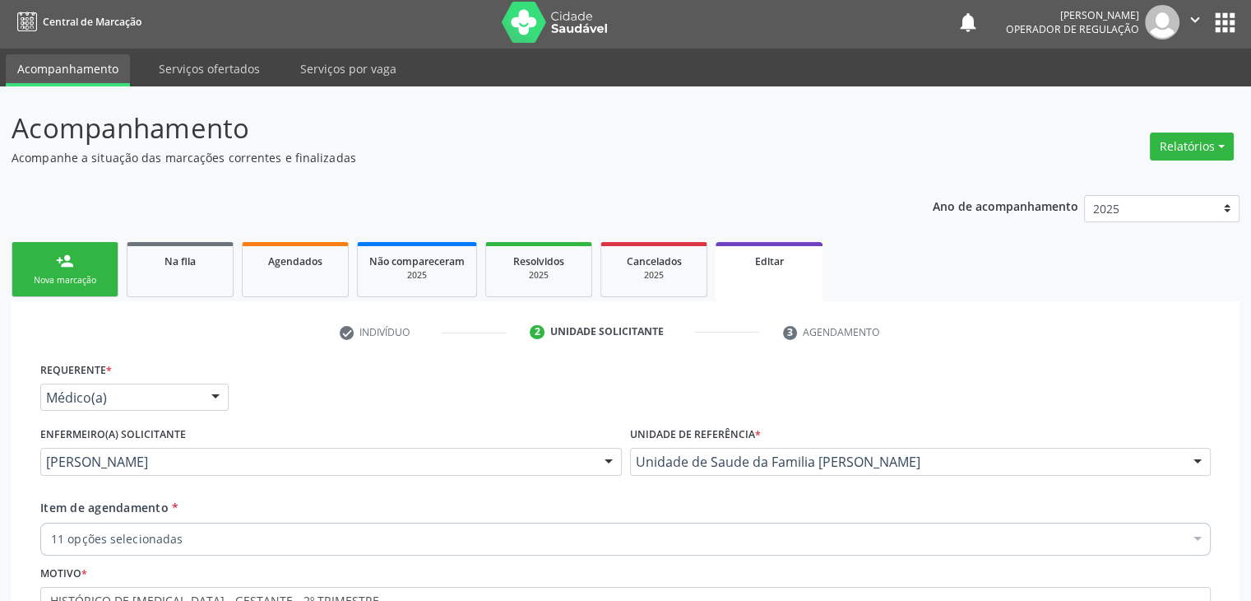
scroll to position [176, 0]
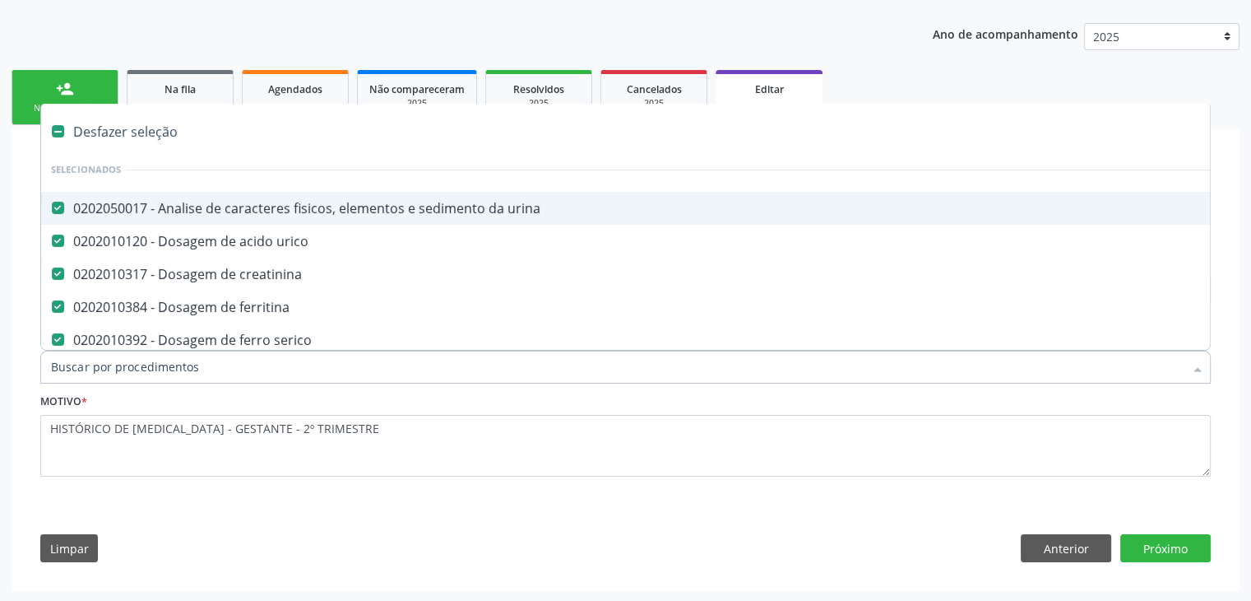
click at [138, 136] on div "Desfazer seleção" at bounding box center [684, 131] width 1286 height 33
checkbox urina "false"
checkbox urico "false"
checkbox creatinina "false"
checkbox ferritina "false"
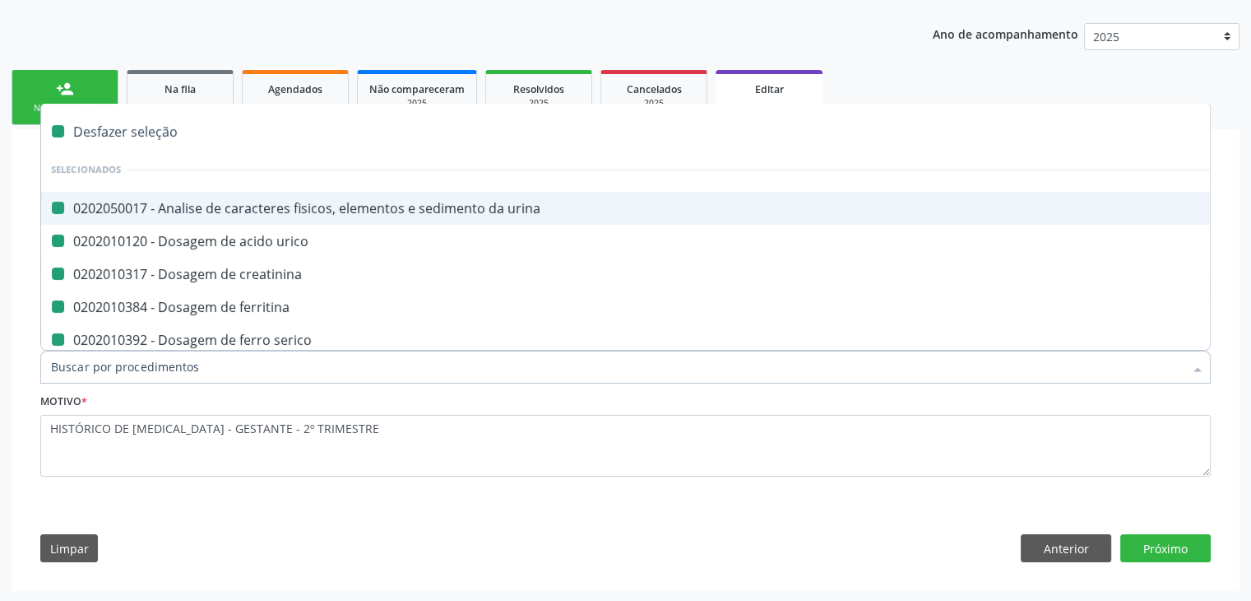
checkbox serico "false"
checkbox \(tgo\) "false"
checkbox \(tgp\) "false"
checkbox ureia "false"
checkbox capilar "false"
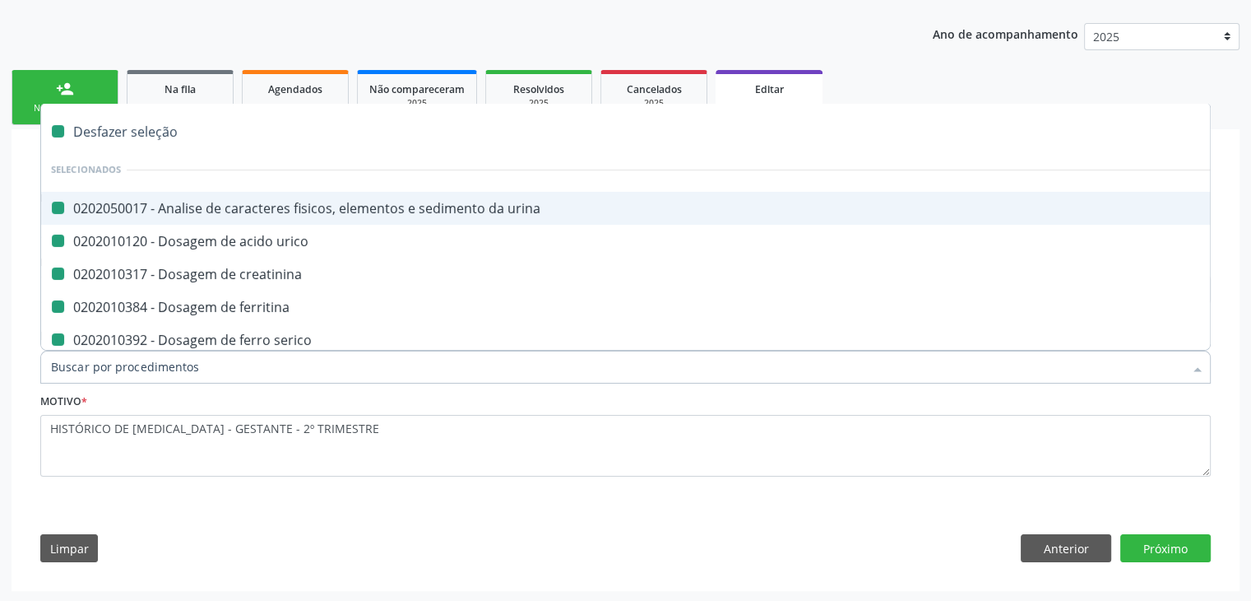
checkbox completo "false"
checkbox sifilis "false"
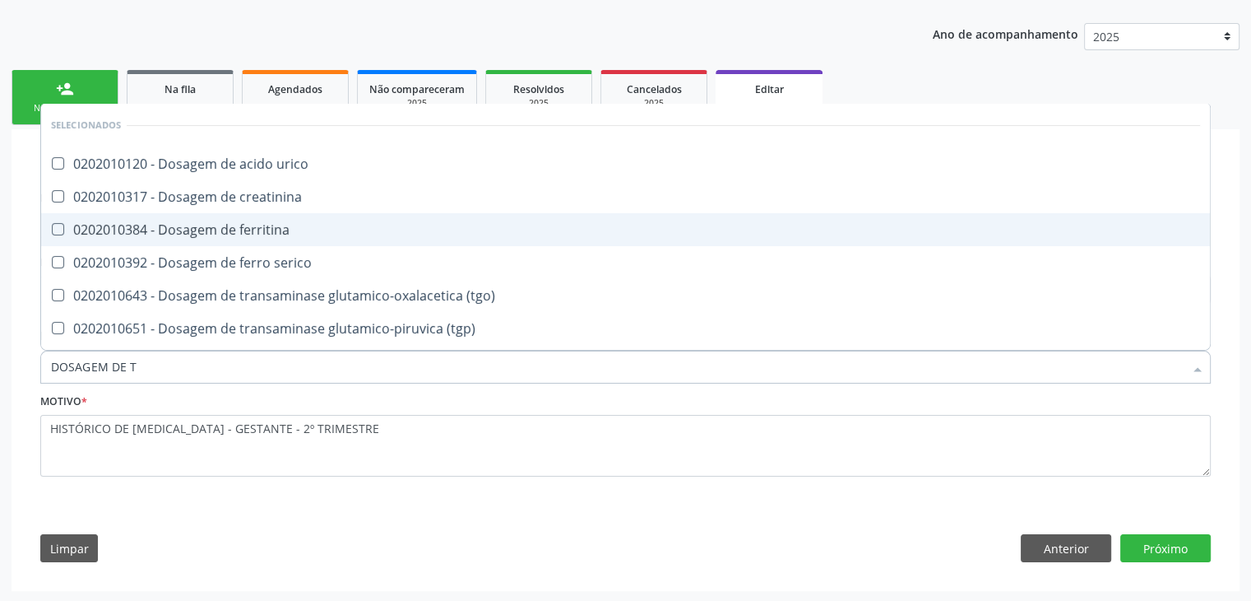
type input "DOSAGEM DE TS"
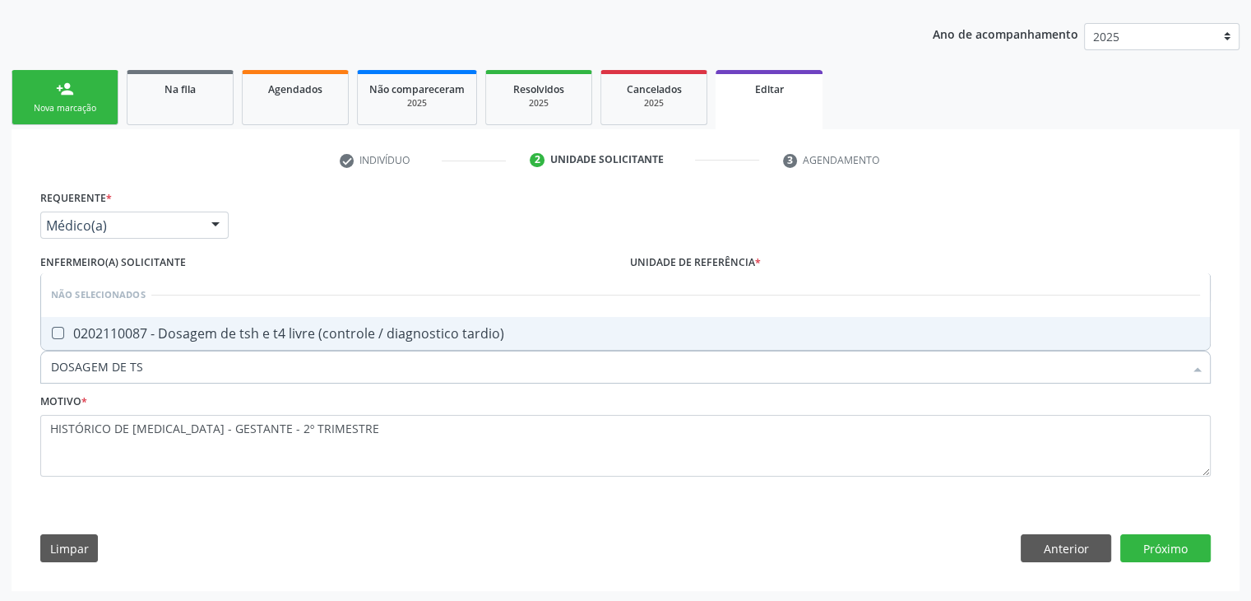
click at [320, 328] on div "0202110087 - Dosagem de tsh e t4 livre (controle / diagnostico tardio)" at bounding box center [625, 333] width 1149 height 13
checkbox tardio\) "true"
click at [1196, 553] on button "Próximo" at bounding box center [1165, 548] width 90 height 28
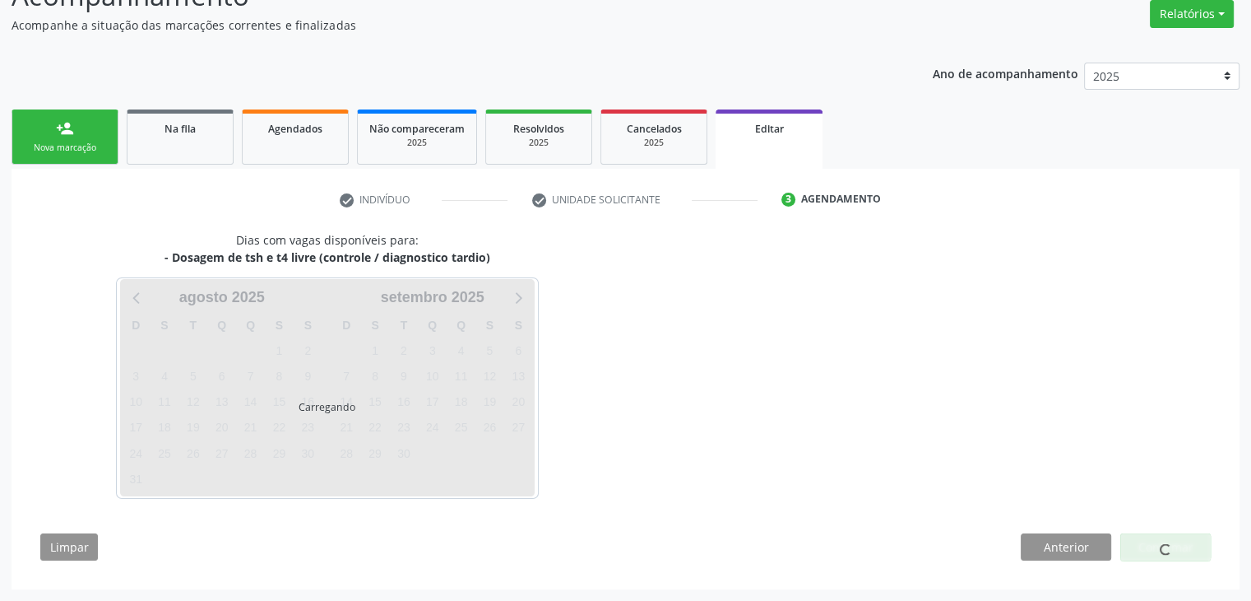
scroll to position [136, 0]
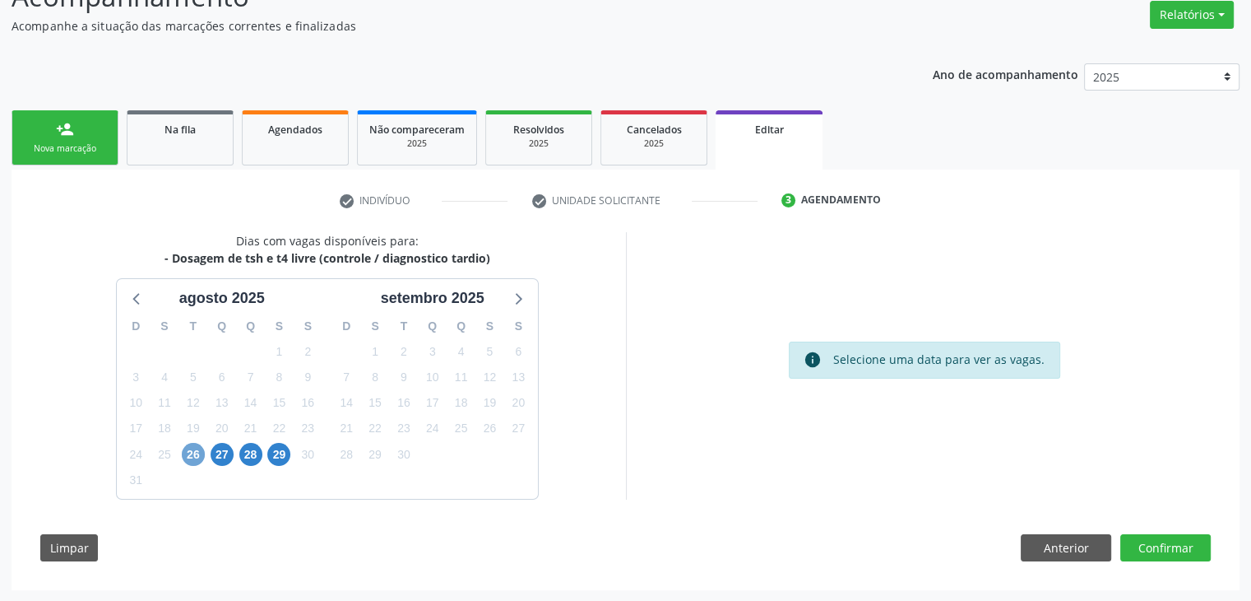
click at [189, 452] on span "26" at bounding box center [193, 454] width 23 height 23
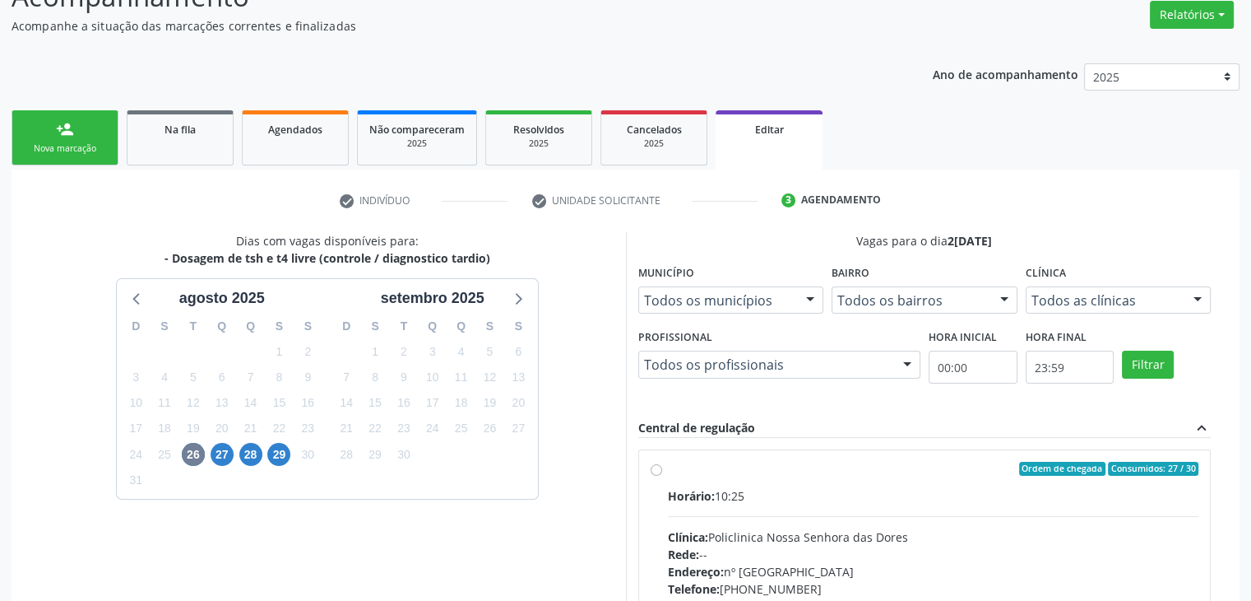
click at [819, 462] on div "Ordem de chegada Consumidos: 27 / 30" at bounding box center [933, 469] width 531 height 15
click at [662, 462] on input "Ordem de chegada Consumidos: 27 / 30 Horário: 10:25 Clínica: Policlinica Nossa …" at bounding box center [657, 469] width 12 height 15
radio input "true"
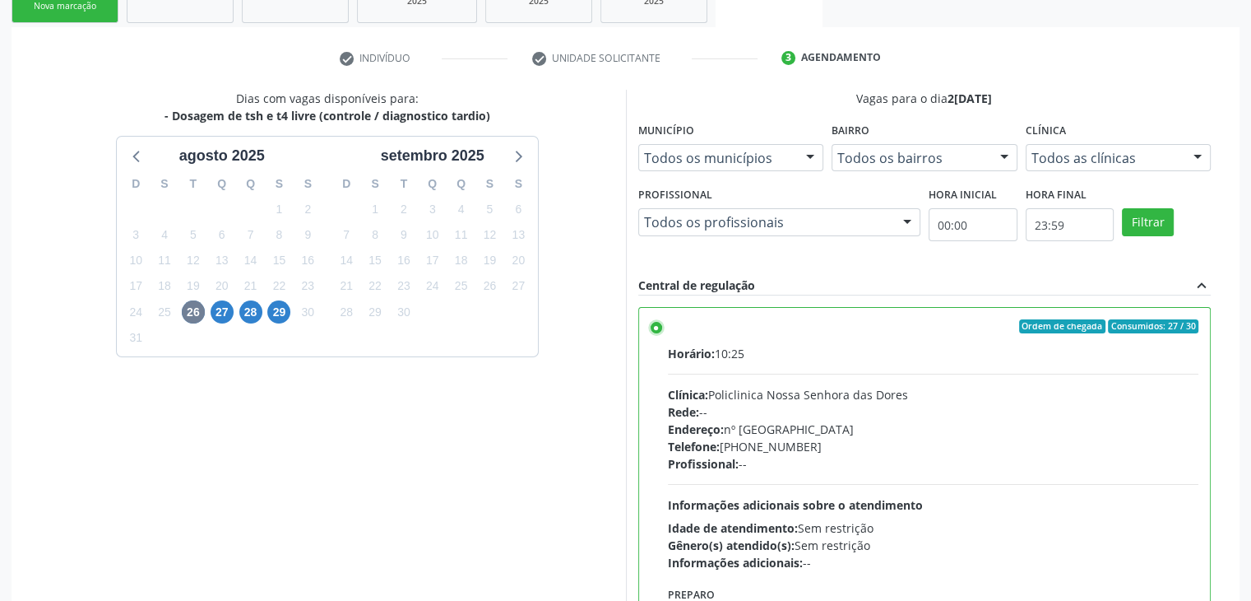
scroll to position [403, 0]
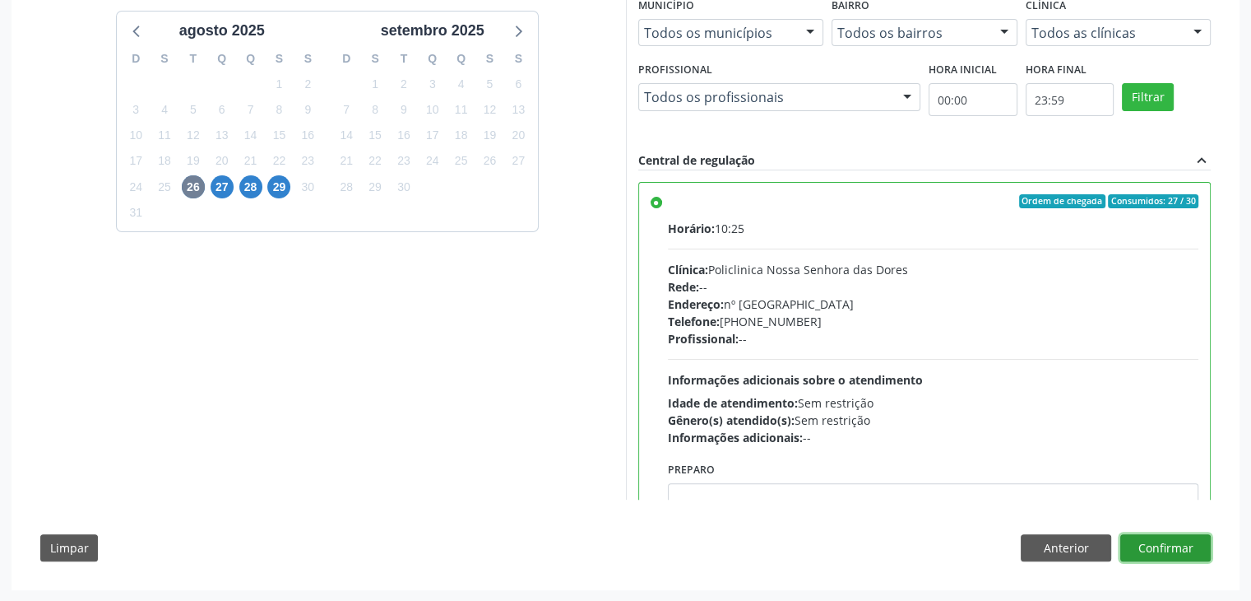
click at [1168, 548] on button "Confirmar" at bounding box center [1165, 548] width 90 height 28
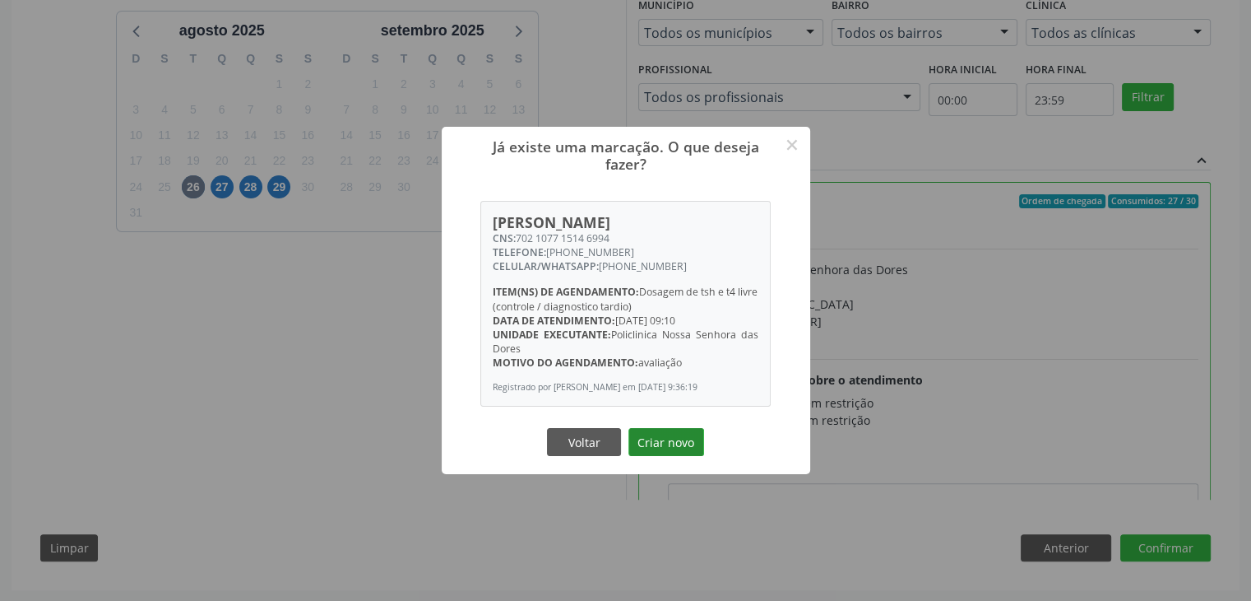
click at [670, 442] on button "Criar novo" at bounding box center [667, 442] width 76 height 28
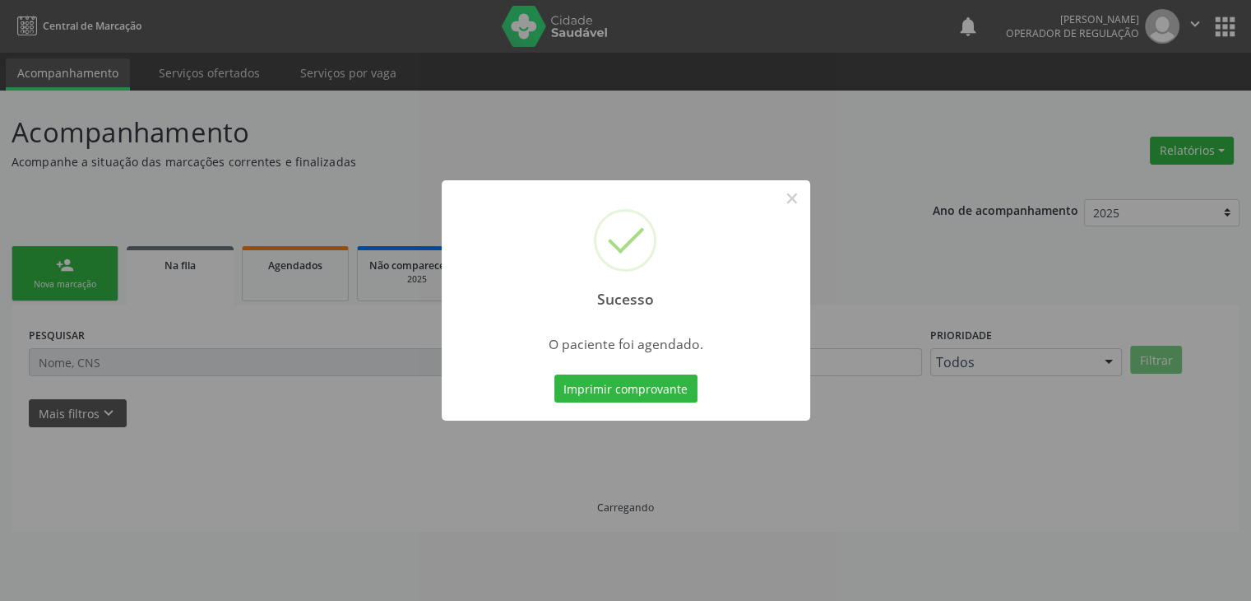
scroll to position [0, 0]
click at [797, 197] on button "×" at bounding box center [798, 198] width 28 height 28
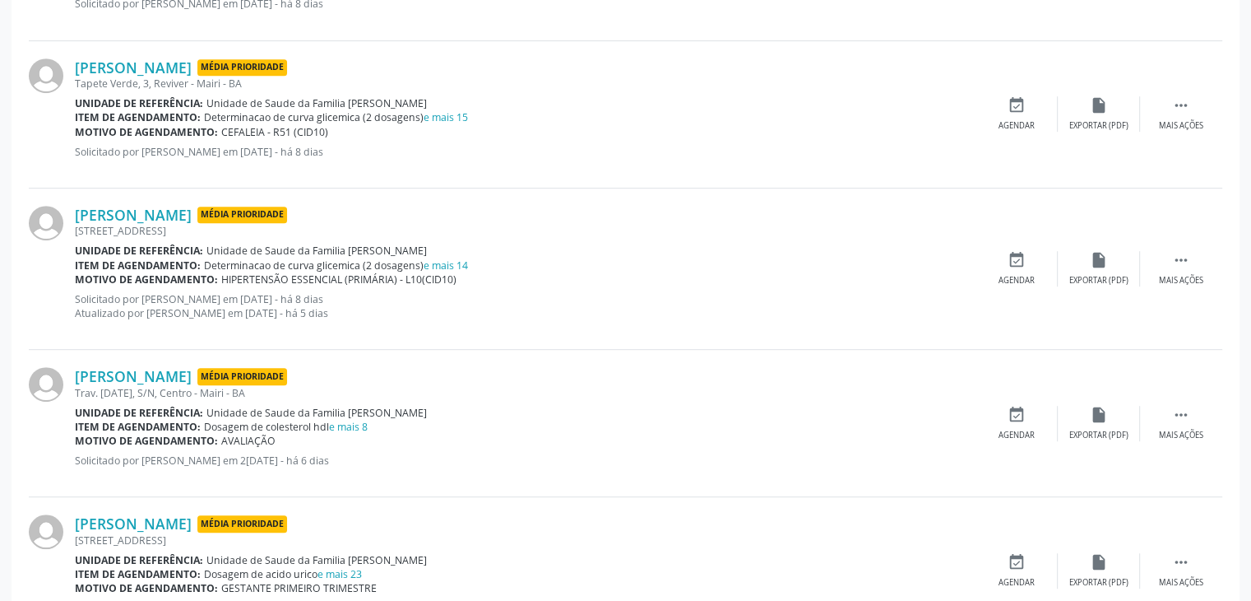
scroll to position [905, 0]
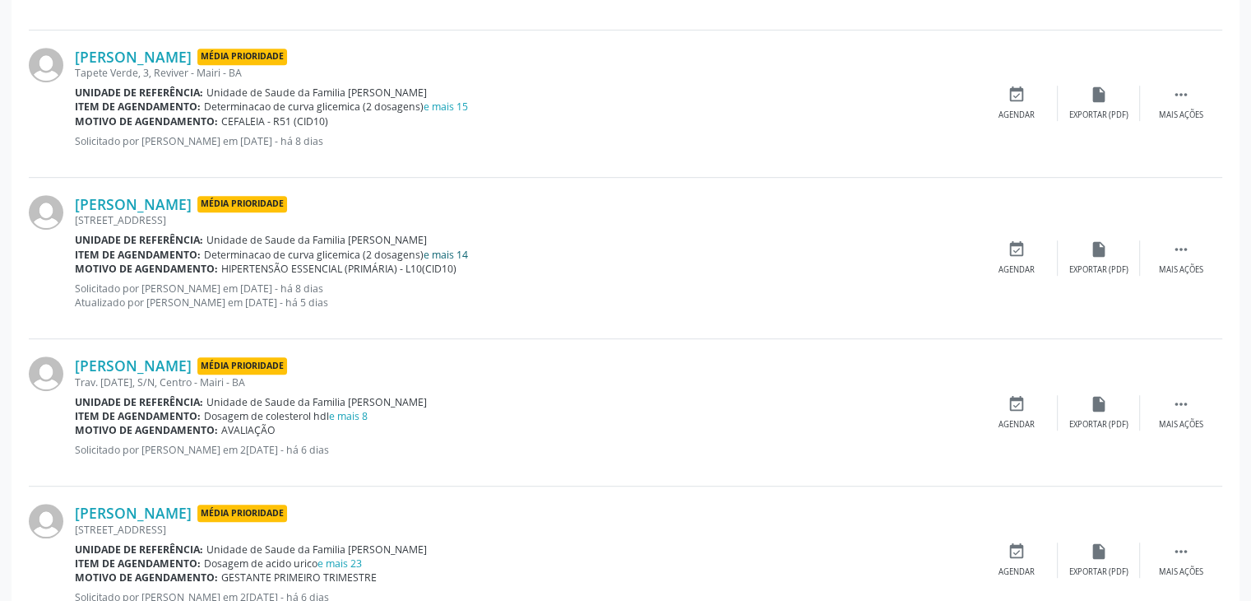
click at [441, 248] on link "e mais 14" at bounding box center [446, 255] width 44 height 14
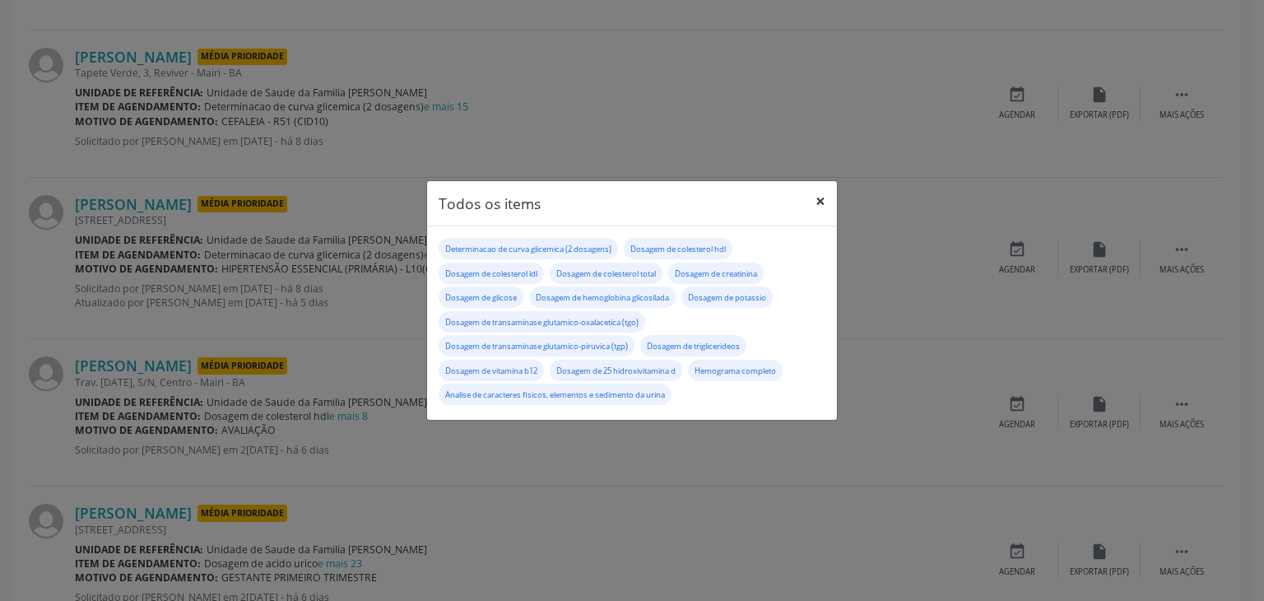
click at [826, 209] on button "×" at bounding box center [820, 201] width 33 height 40
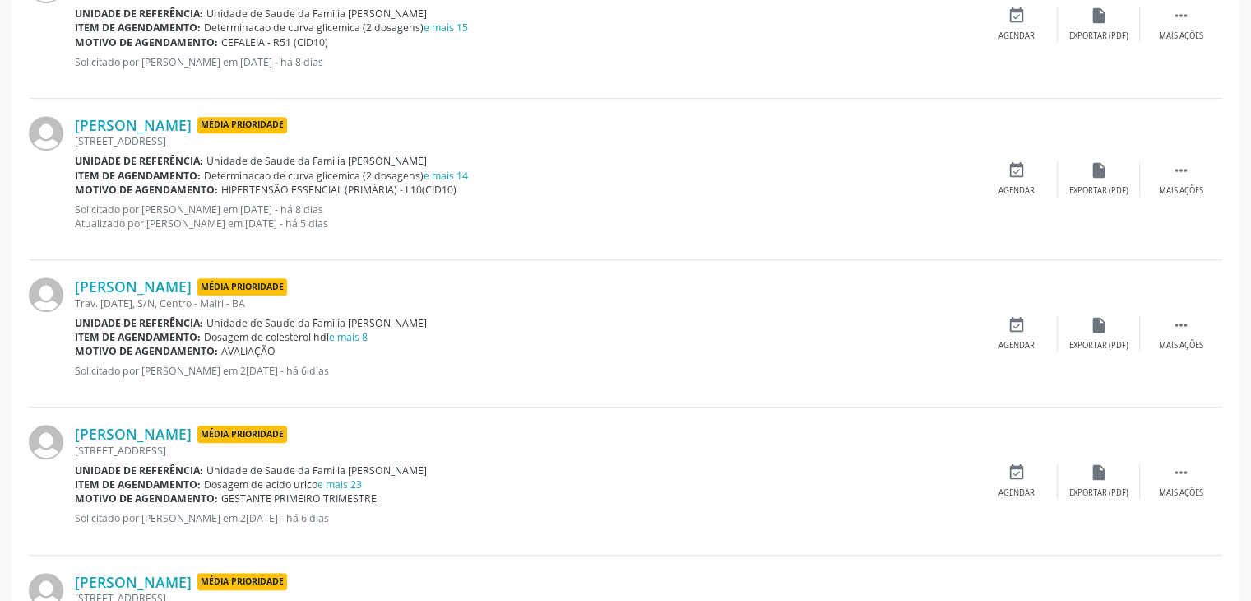
scroll to position [1069, 0]
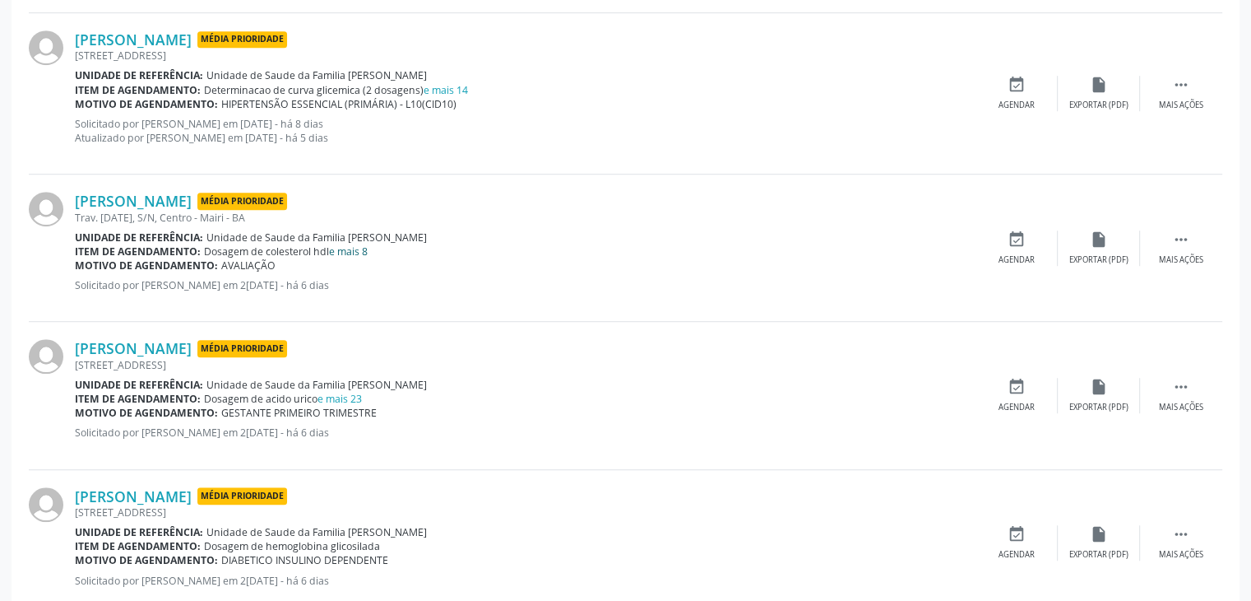
click at [349, 245] on link "e mais 8" at bounding box center [348, 251] width 39 height 14
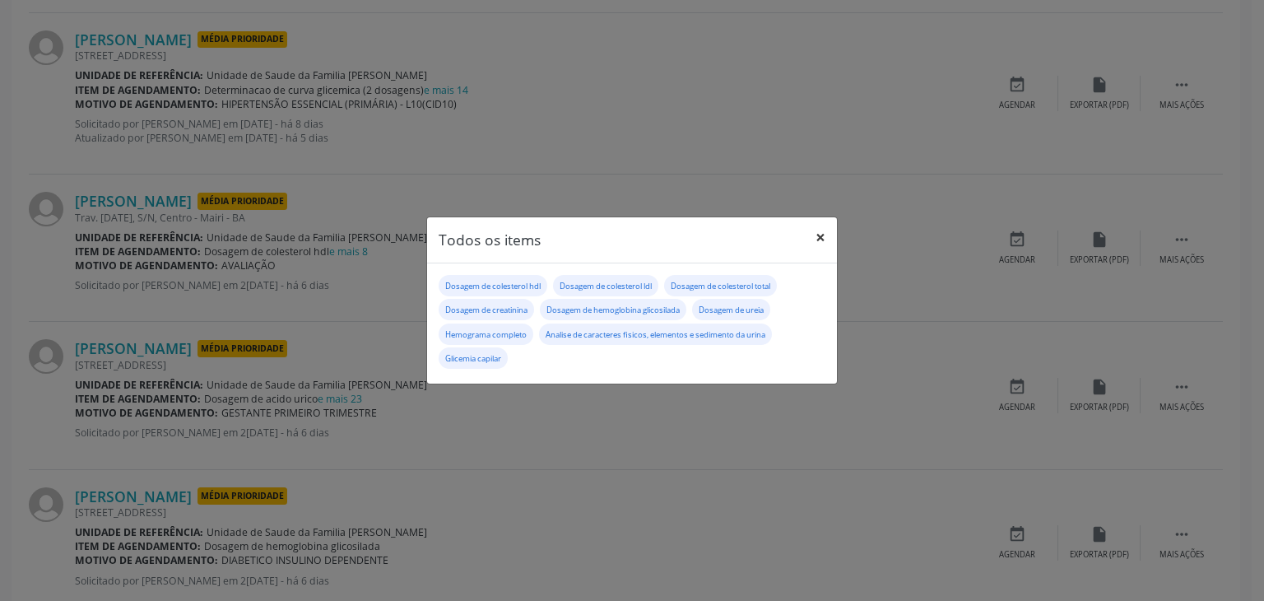
click at [819, 240] on button "×" at bounding box center [820, 237] width 33 height 40
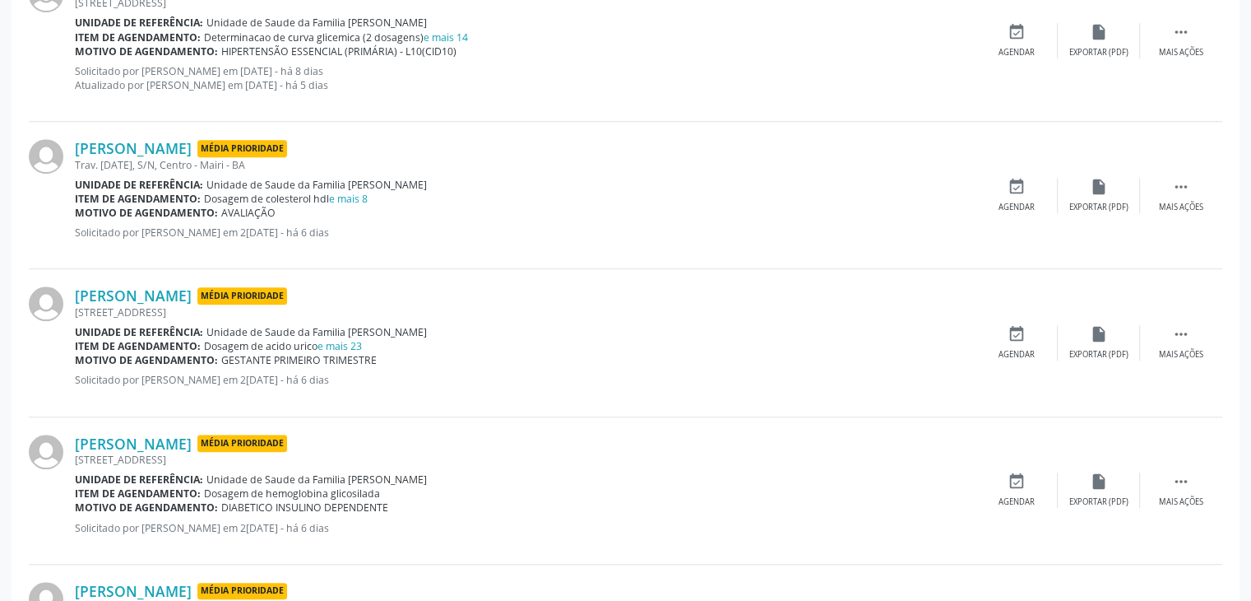
scroll to position [1152, 0]
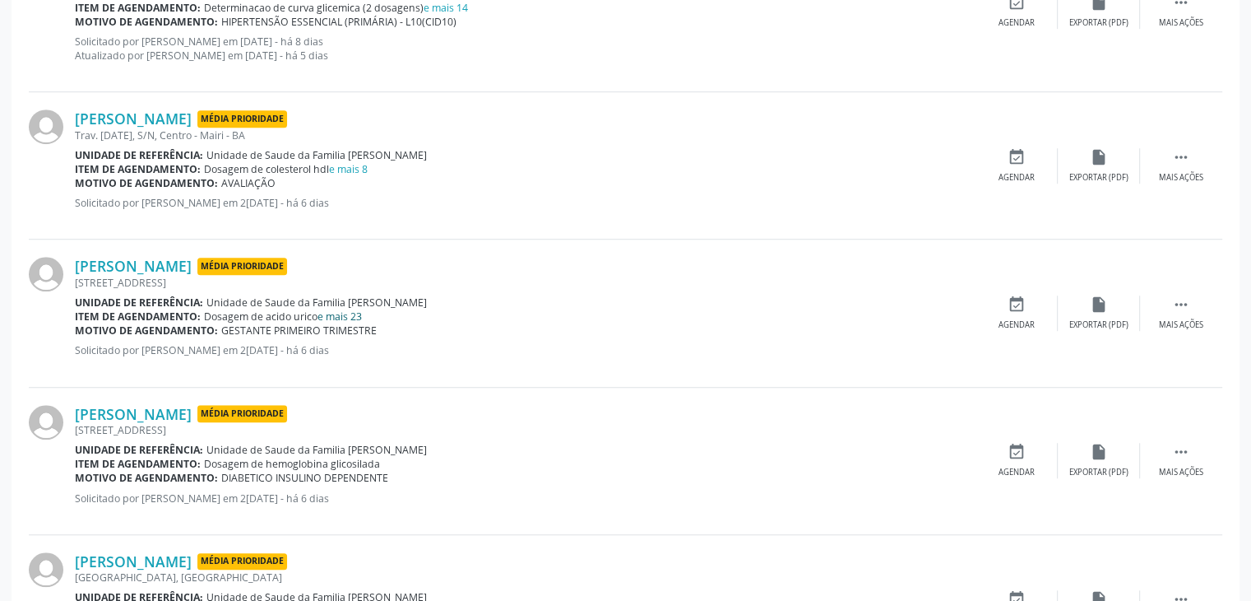
click at [353, 317] on link "e mais 23" at bounding box center [340, 316] width 44 height 14
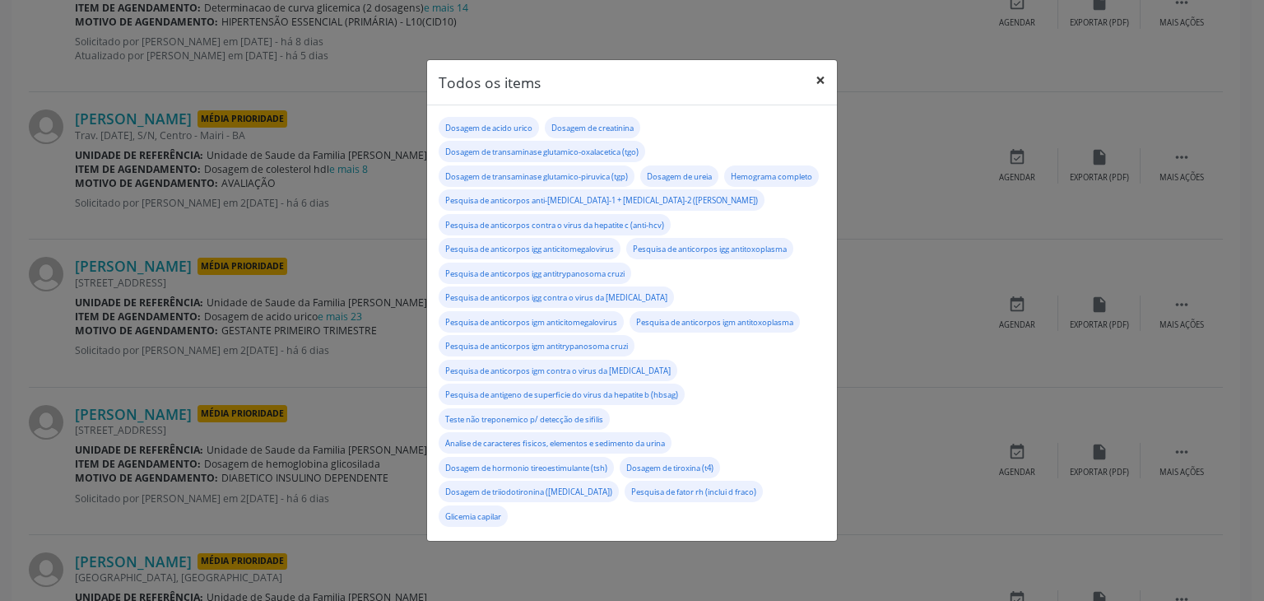
click at [823, 77] on button "×" at bounding box center [820, 80] width 33 height 40
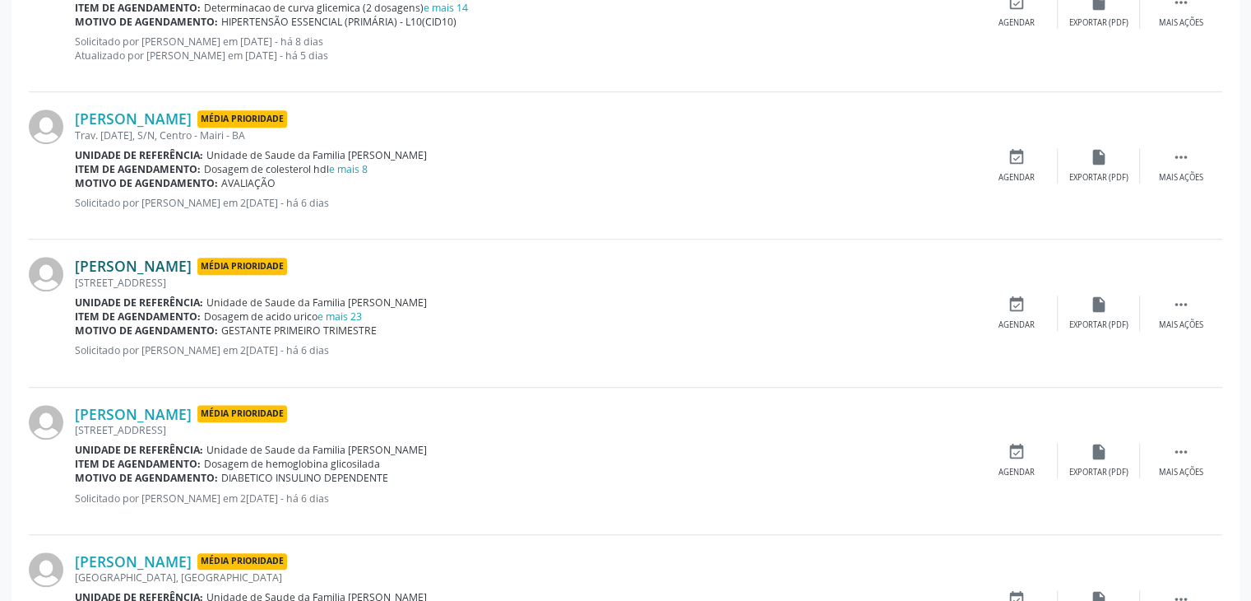
click at [178, 262] on link "[PERSON_NAME]" at bounding box center [133, 266] width 117 height 18
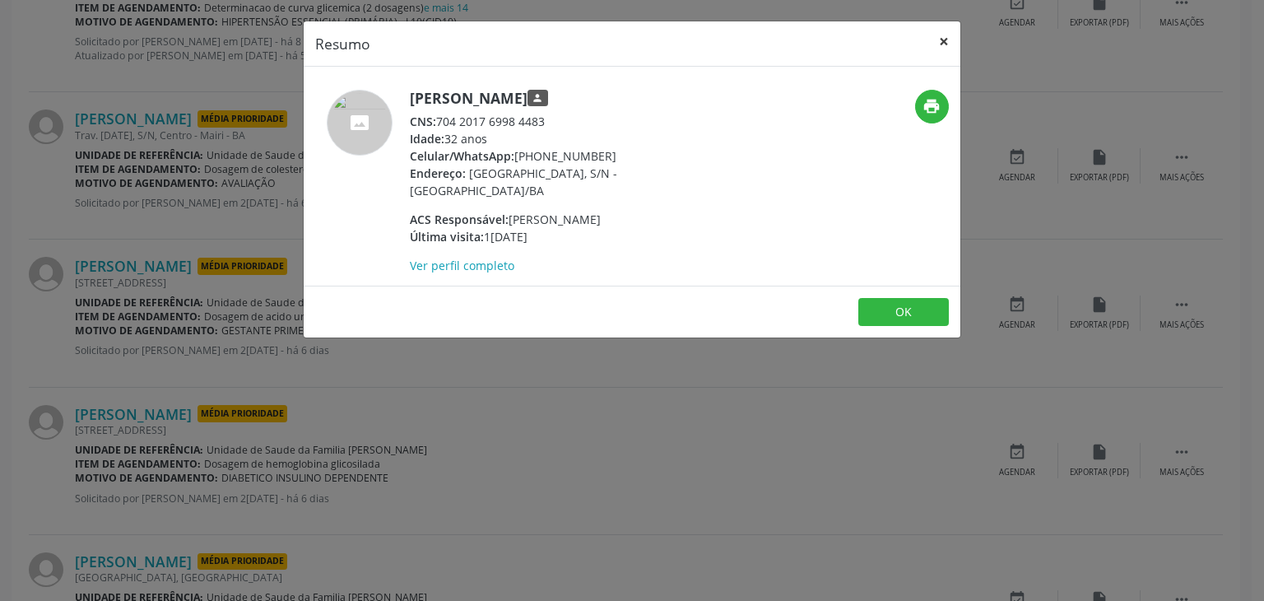
click at [933, 44] on button "×" at bounding box center [943, 41] width 33 height 40
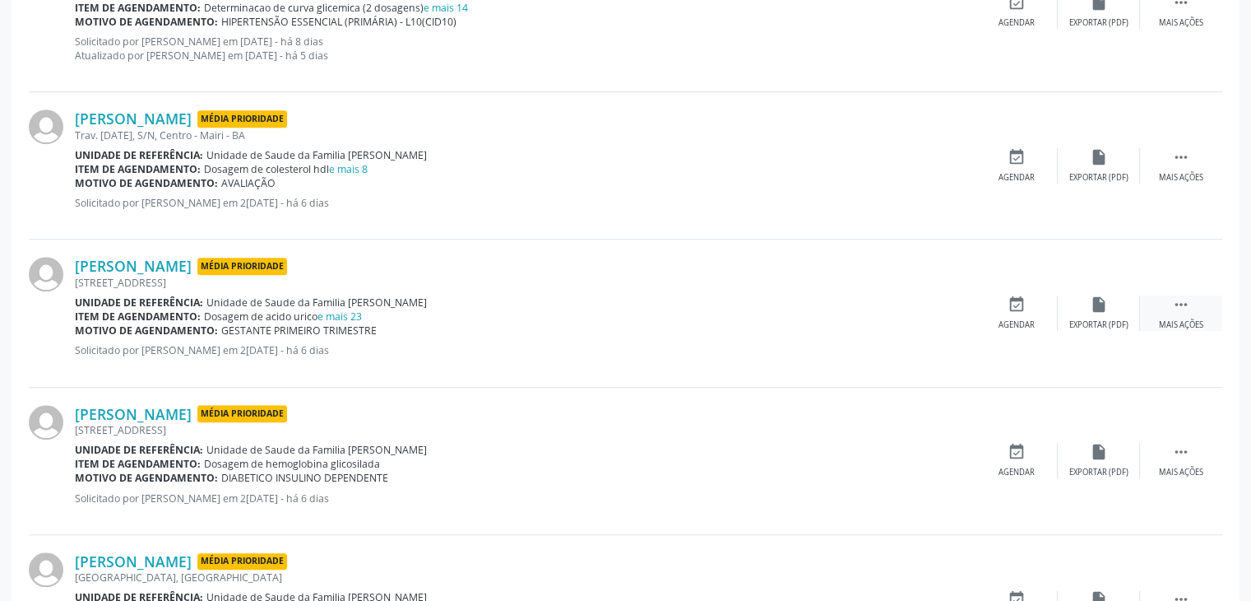
click at [1178, 310] on icon "" at bounding box center [1181, 304] width 18 height 18
click at [1112, 323] on div "edit Editar" at bounding box center [1099, 312] width 82 height 35
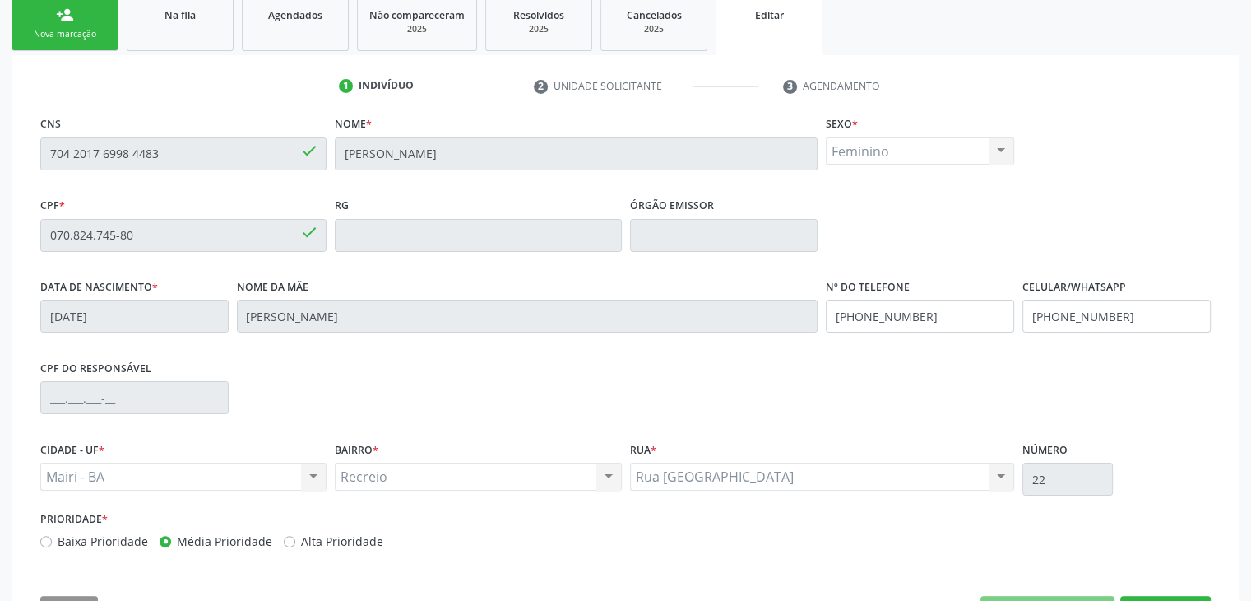
scroll to position [313, 0]
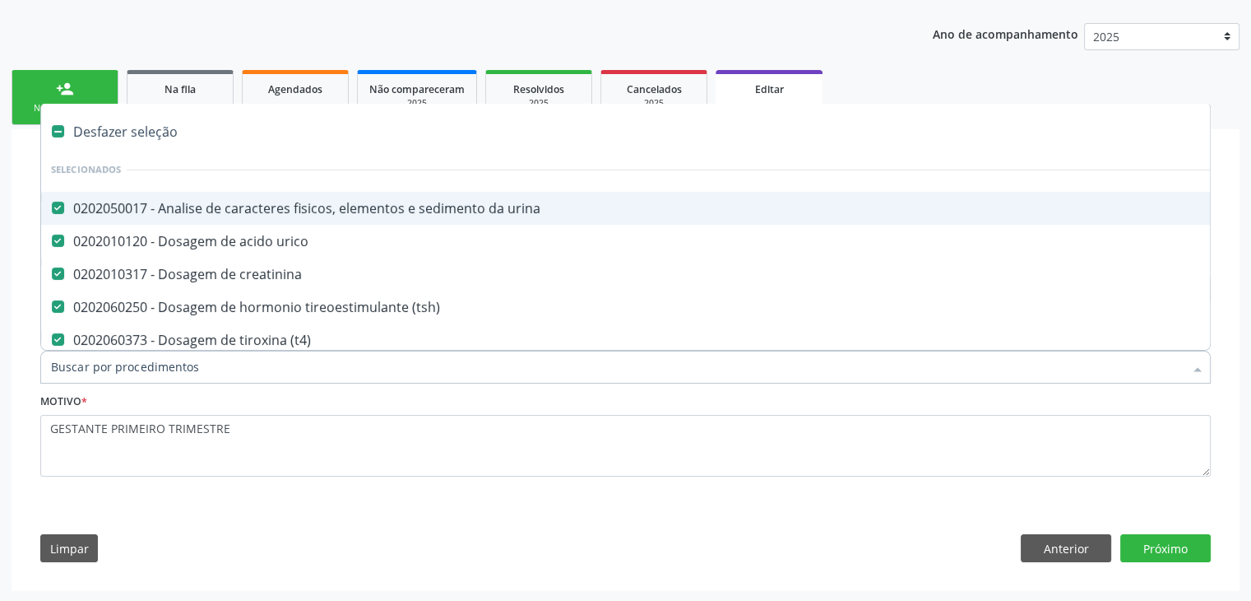
click at [168, 135] on div "Desfazer seleção" at bounding box center [684, 131] width 1286 height 33
checkbox urina "false"
checkbox urico "false"
checkbox creatinina "false"
checkbox \(tsh\) "false"
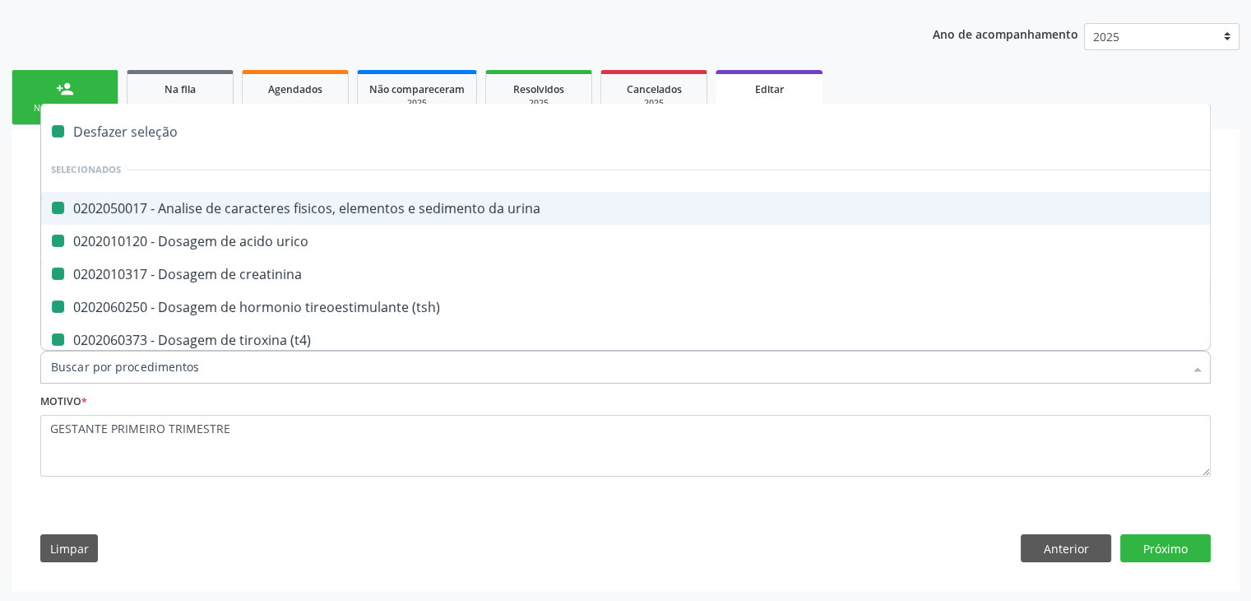
checkbox \(t4\) "false"
checkbox \(tgo\) "false"
checkbox \(tgp\) "false"
checkbox \(t3\) "false"
checkbox ureia "false"
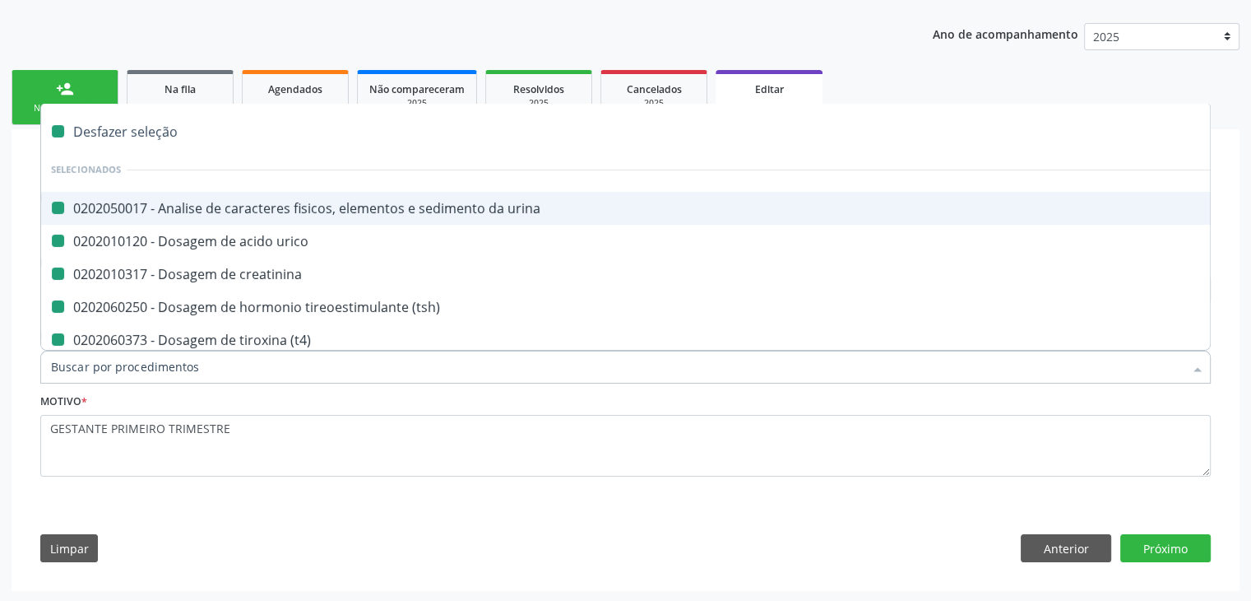
checkbox capilar "false"
checkbox completo "false"
checkbox \(elisa\) "false"
checkbox \(anti-hcv\) "false"
checkbox anticitomegalovirus "false"
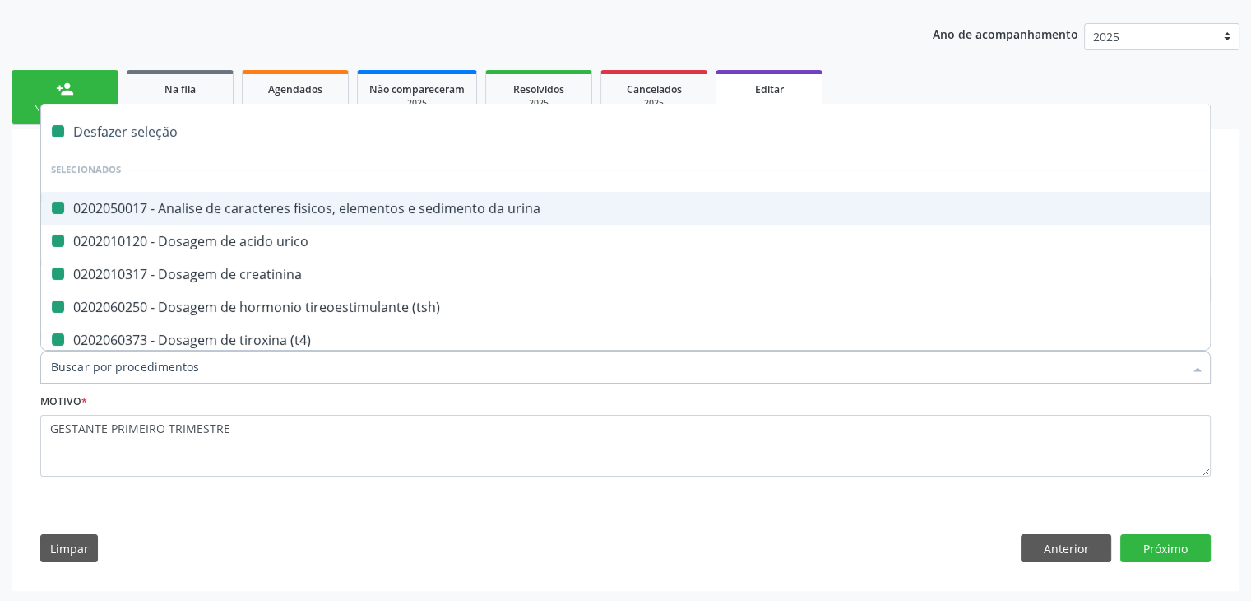
checkbox antitoxoplasma "false"
checkbox cruzi "false"
checkbox rubeola "false"
checkbox anticitomegalovirus "false"
checkbox antitoxoplasma "false"
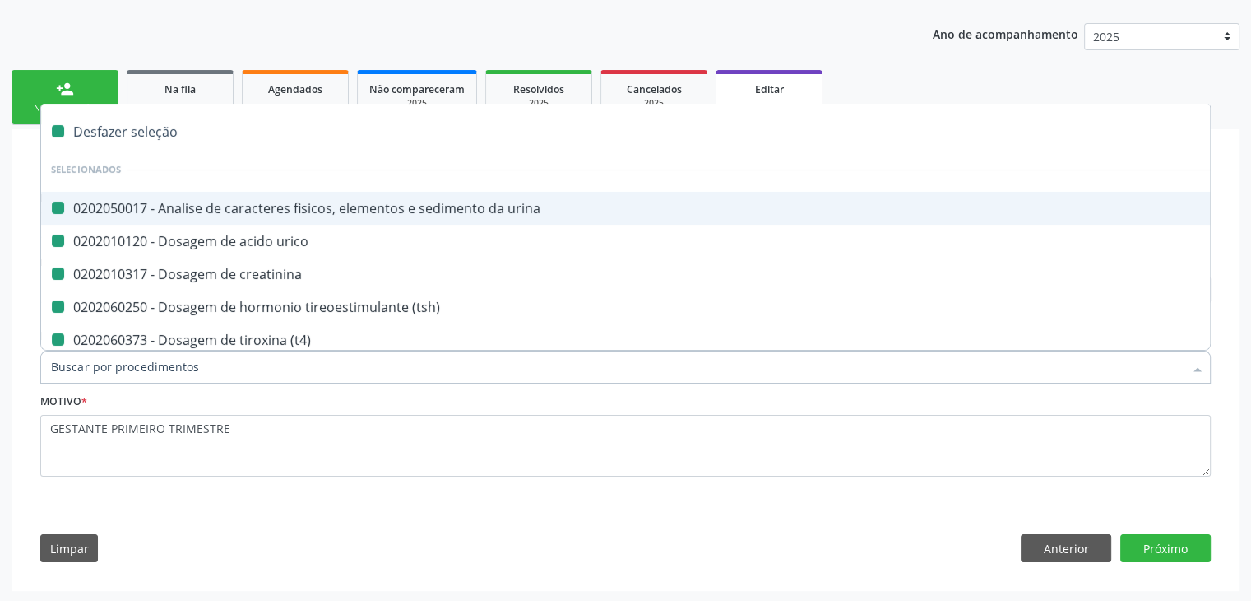
checkbox cruzi "false"
checkbox rubeola "false"
checkbox \(hbsag\) "false"
checkbox fraco\) "false"
checkbox sifilis "false"
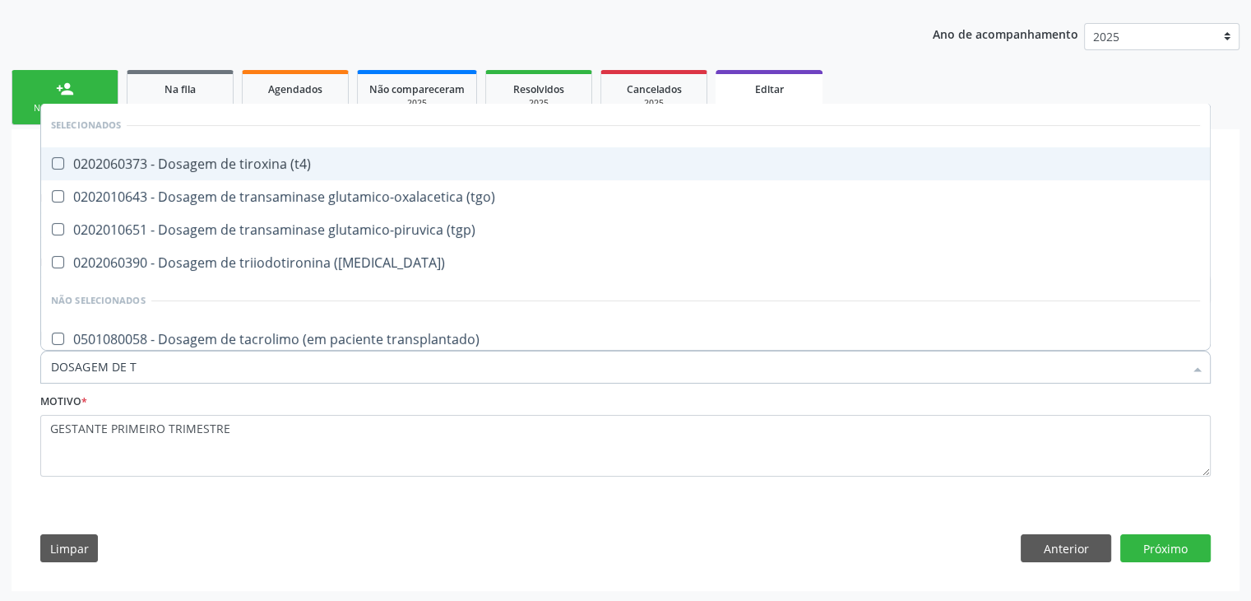
type input "DOSAGEM DE TS"
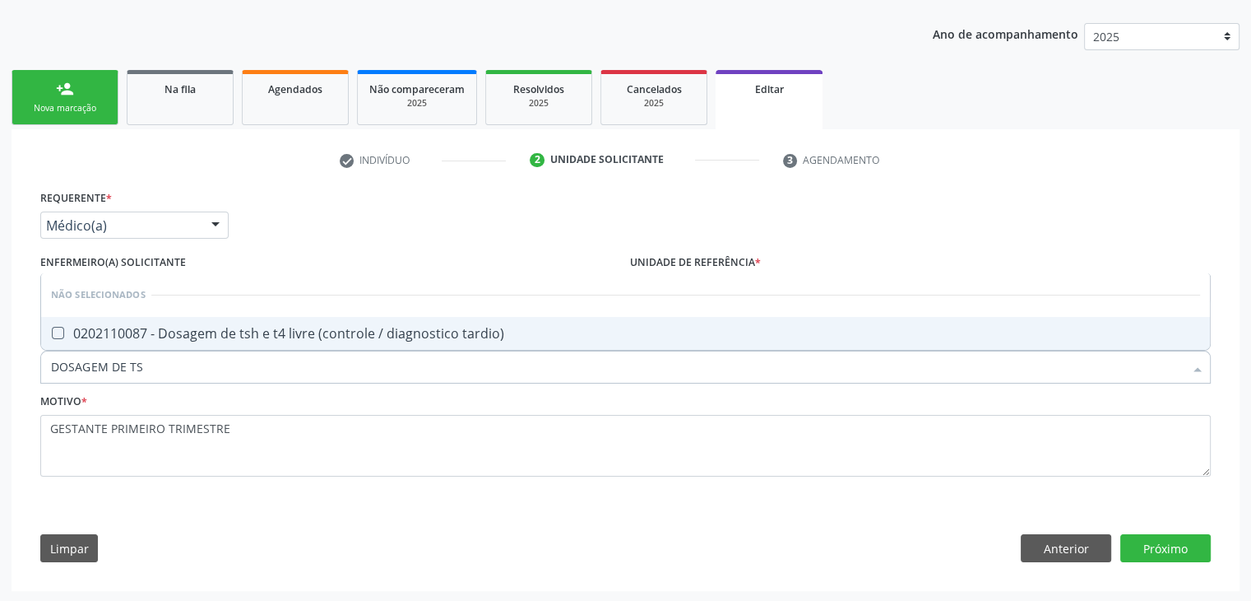
click at [228, 304] on li "Não selecionados" at bounding box center [625, 295] width 1169 height 44
click at [227, 346] on span "0202110087 - Dosagem de tsh e t4 livre (controle / diagnostico tardio)" at bounding box center [625, 333] width 1169 height 33
checkbox tardio\) "true"
click at [1188, 544] on button "Próximo" at bounding box center [1165, 548] width 90 height 28
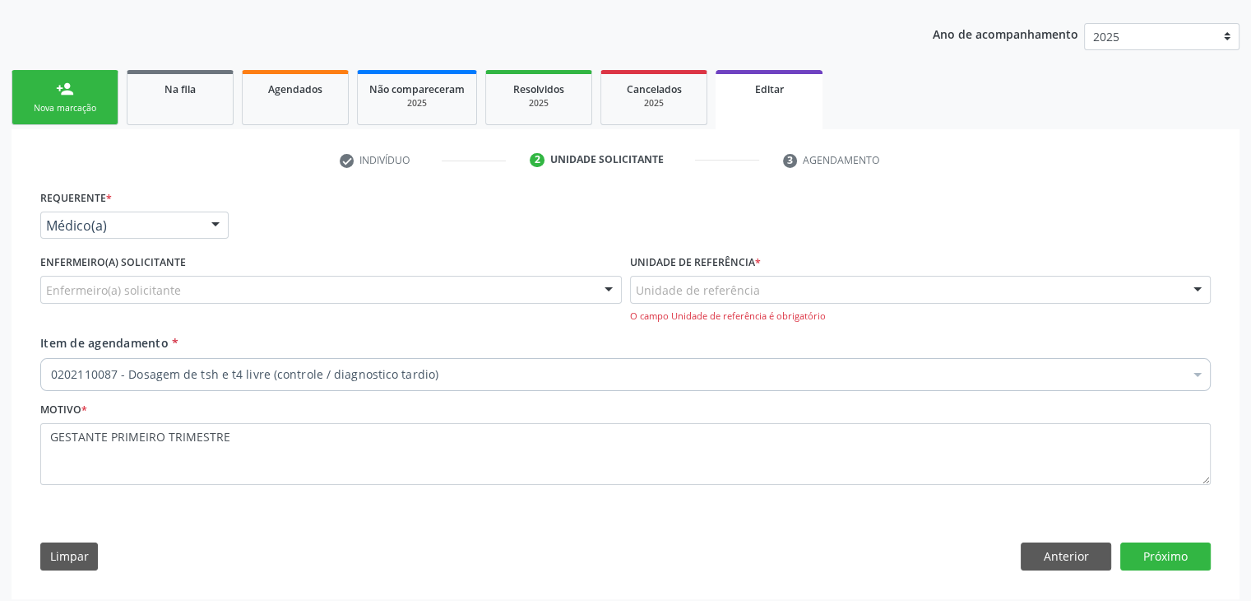
click at [191, 271] on div "Enfermeiro(a) solicitante Enfermeiro(a) solicitante Jaqueline Soares Lima Karol…" at bounding box center [331, 276] width 582 height 53
click at [188, 277] on div "Enfermeiro(a) solicitante" at bounding box center [331, 290] width 582 height 28
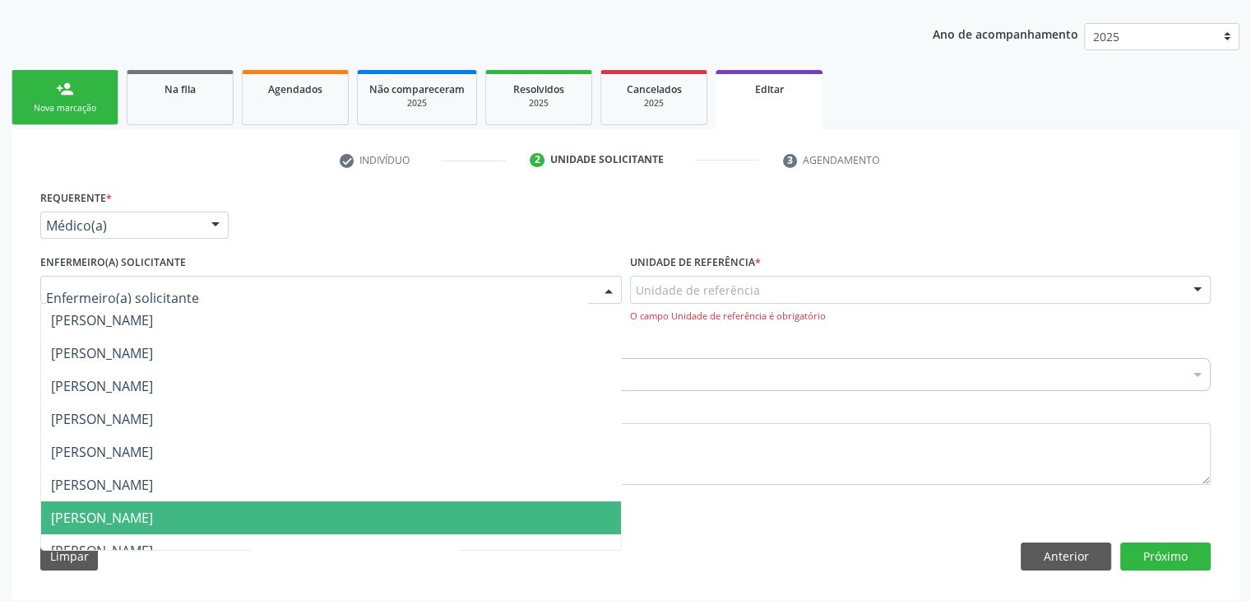
click at [153, 512] on span "[PERSON_NAME]" at bounding box center [102, 517] width 102 height 18
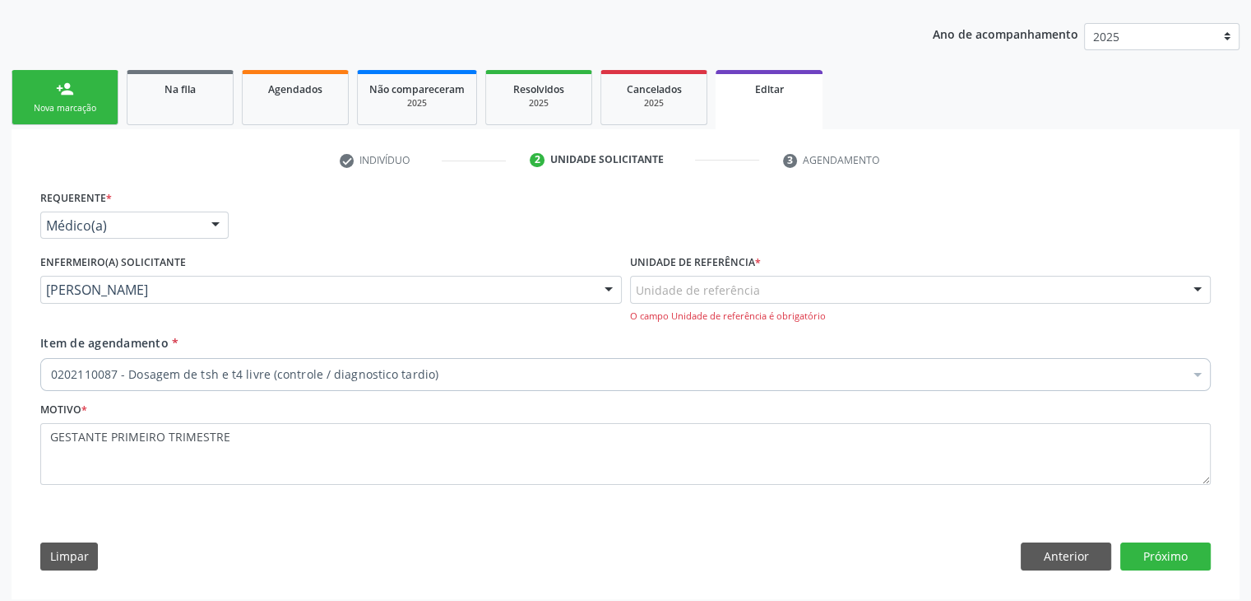
click at [838, 276] on div "Unidade de referência" at bounding box center [921, 290] width 582 height 28
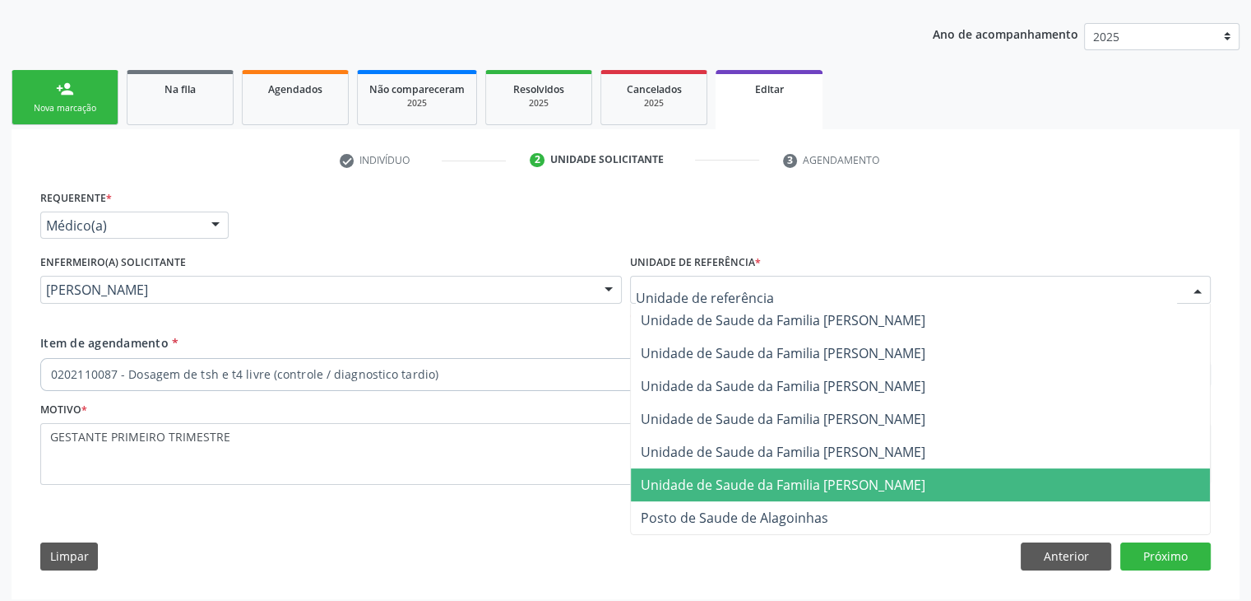
click at [838, 478] on span "Unidade de Saude da Familia [PERSON_NAME]" at bounding box center [783, 484] width 285 height 18
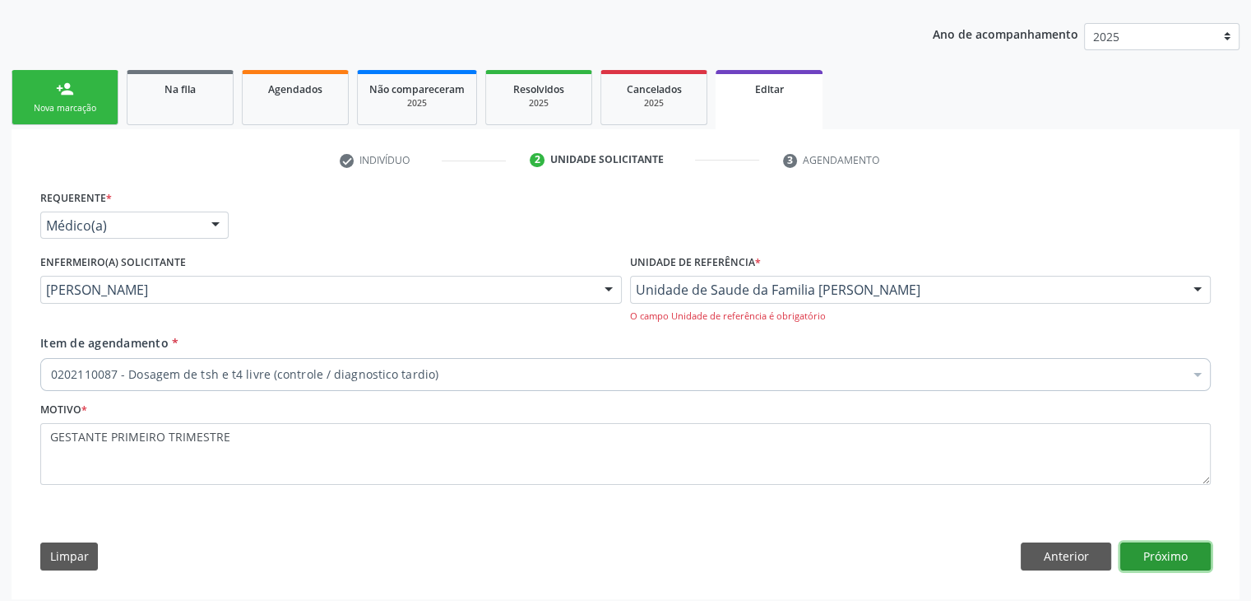
click at [1158, 550] on button "Próximo" at bounding box center [1165, 556] width 90 height 28
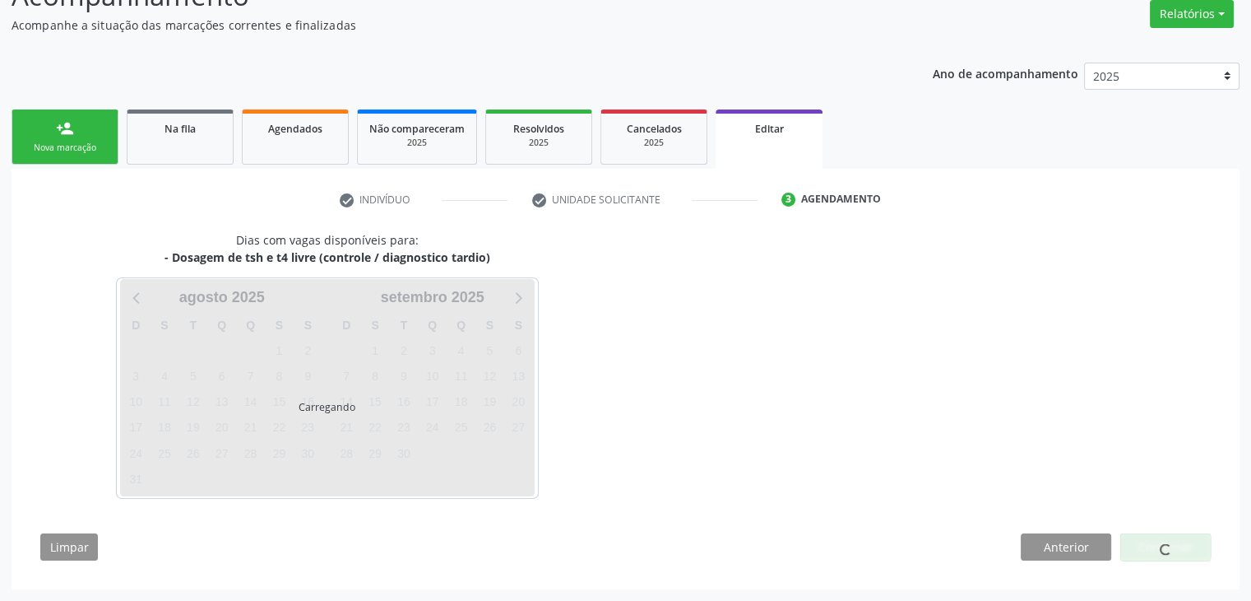
scroll to position [136, 0]
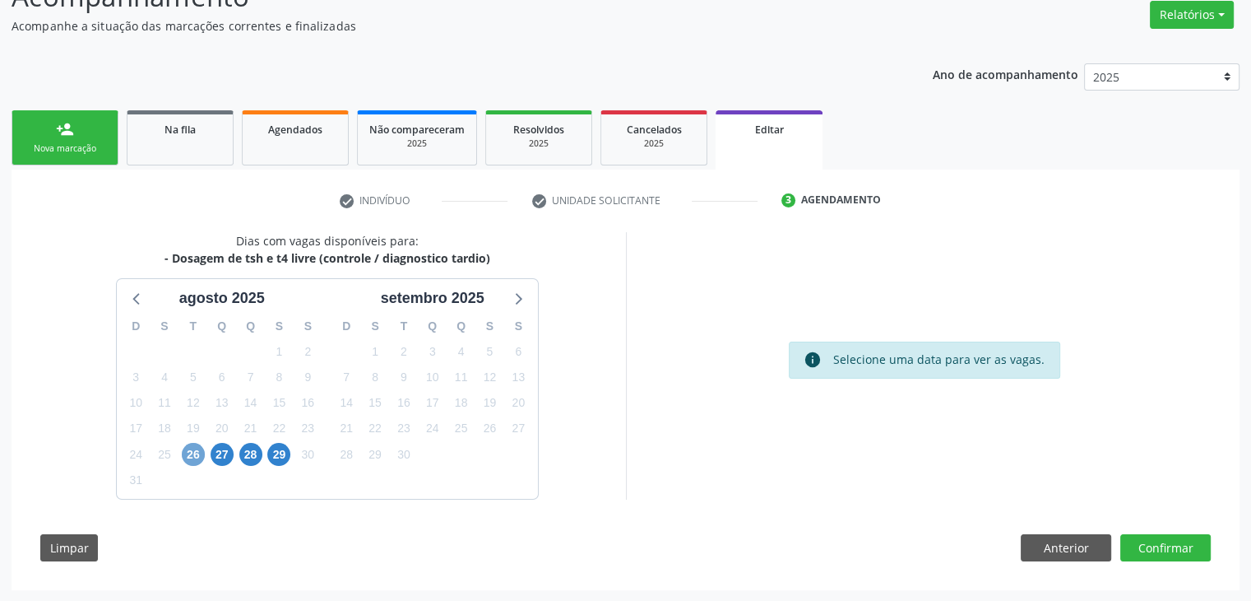
click at [194, 456] on span "26" at bounding box center [193, 454] width 23 height 23
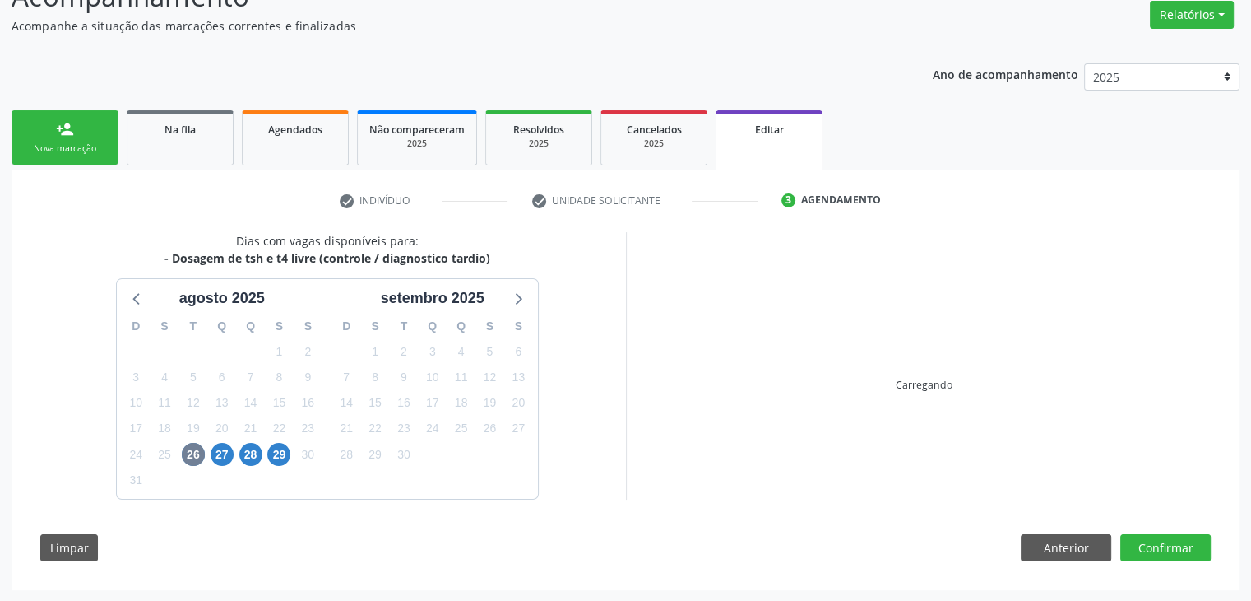
click at [799, 494] on div "Carregando" at bounding box center [924, 365] width 597 height 267
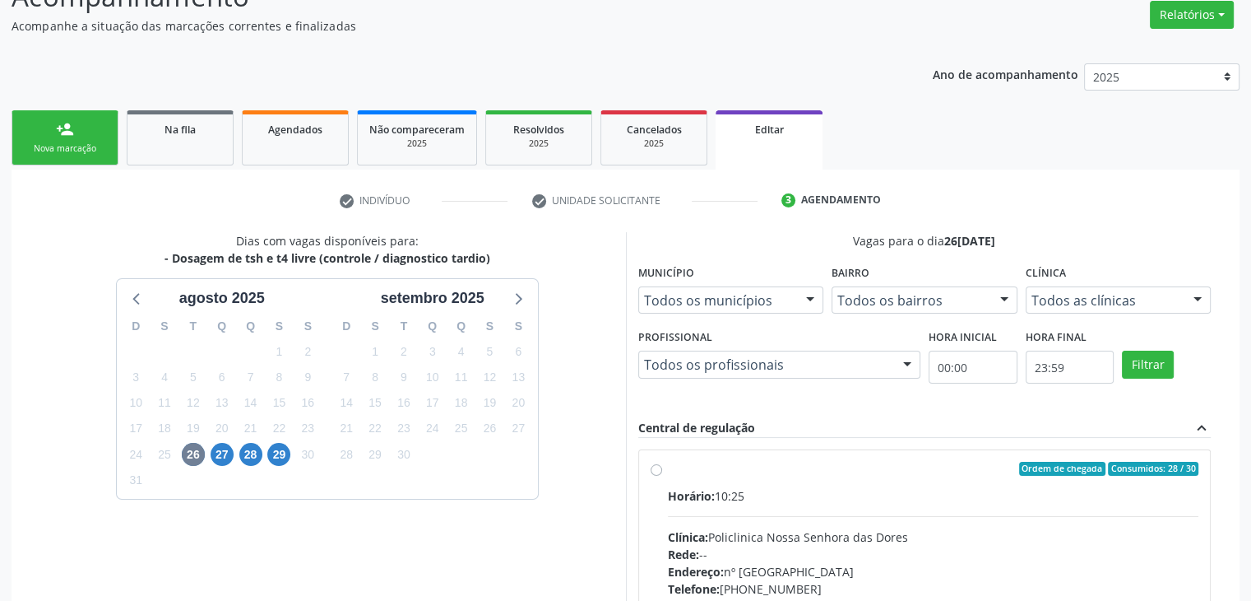
click at [1089, 524] on div "Horário: 10:25 Clínica: Policlinica Nossa Senhora das Dores Rede: -- Endereço: …" at bounding box center [933, 600] width 531 height 226
click at [662, 476] on input "Ordem de chegada Consumidos: 28 / 30 Horário: 10:25 Clínica: Policlinica Nossa …" at bounding box center [657, 469] width 12 height 15
radio input "true"
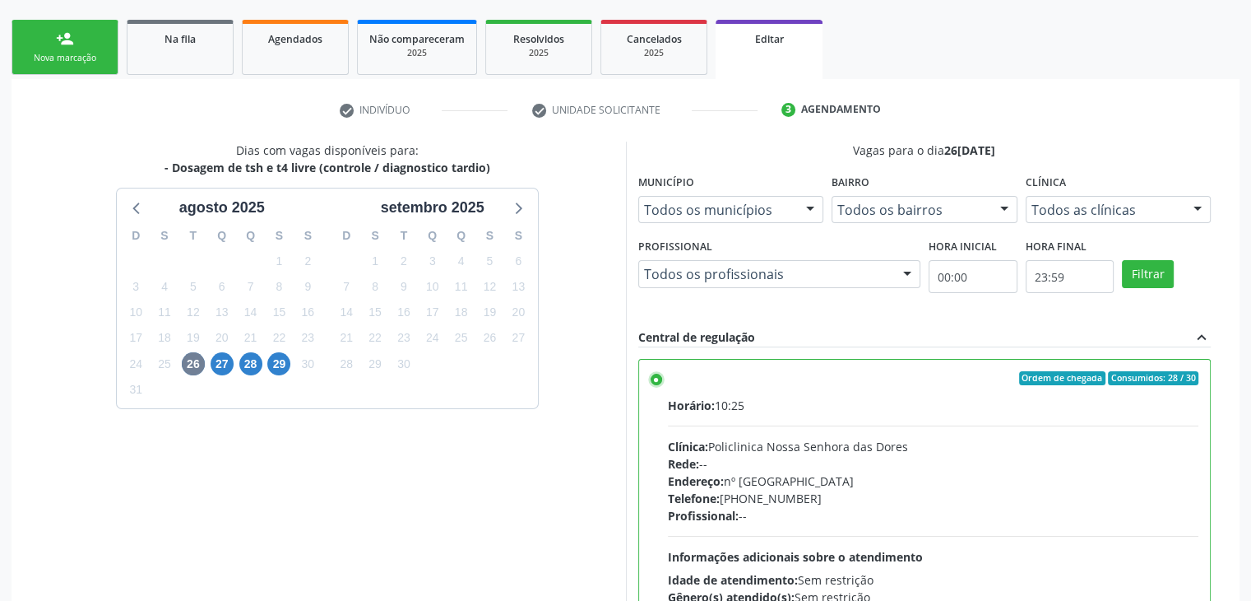
scroll to position [403, 0]
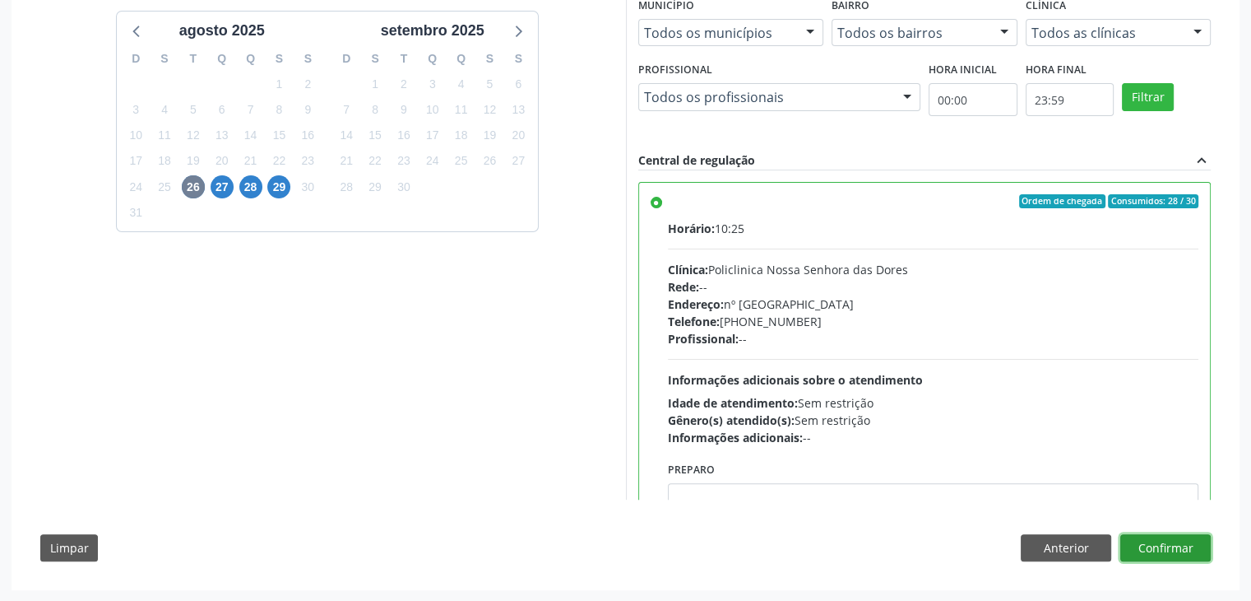
click at [1174, 546] on button "Confirmar" at bounding box center [1165, 548] width 90 height 28
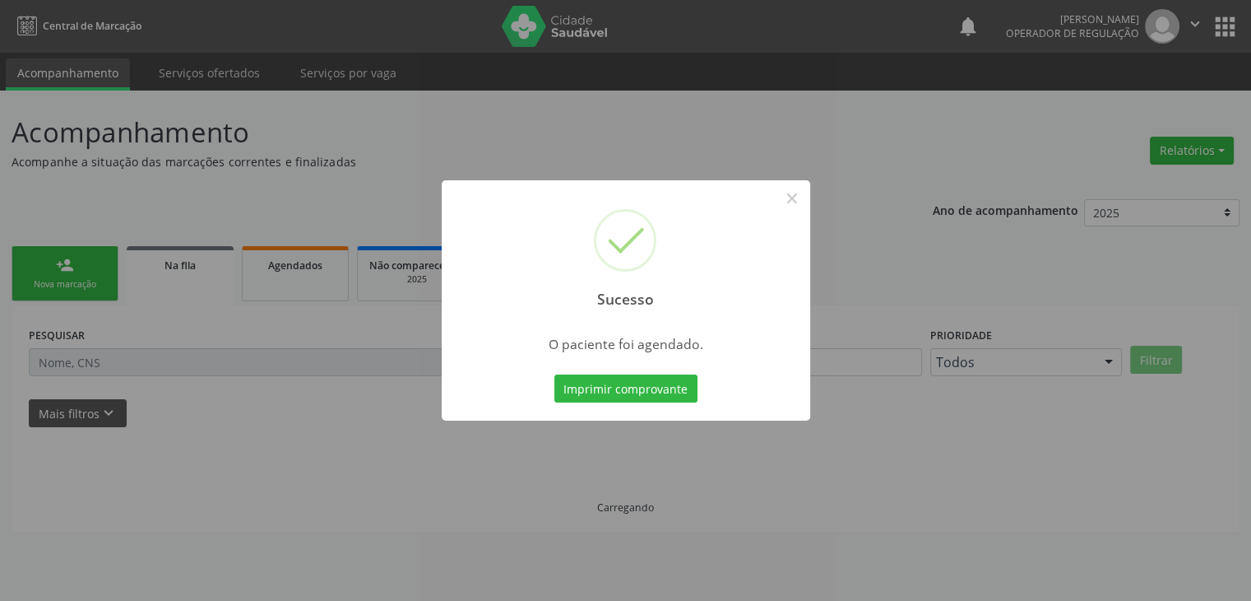
scroll to position [0, 0]
click at [803, 205] on button "×" at bounding box center [798, 198] width 28 height 28
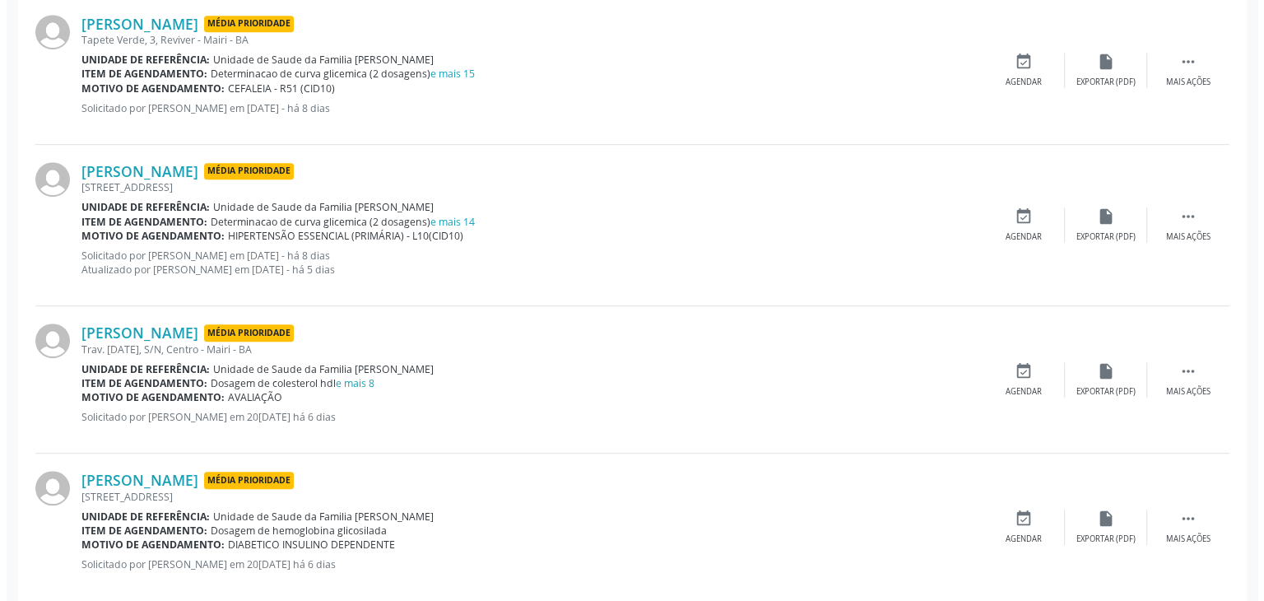
scroll to position [987, 0]
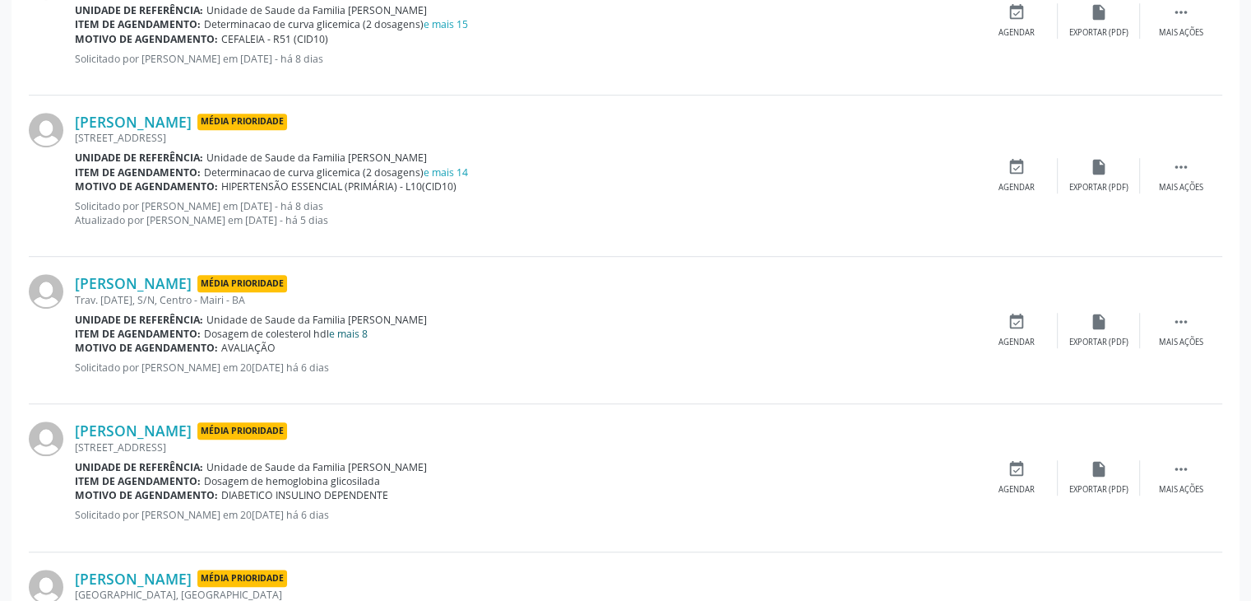
click at [348, 328] on link "e mais 8" at bounding box center [348, 334] width 39 height 14
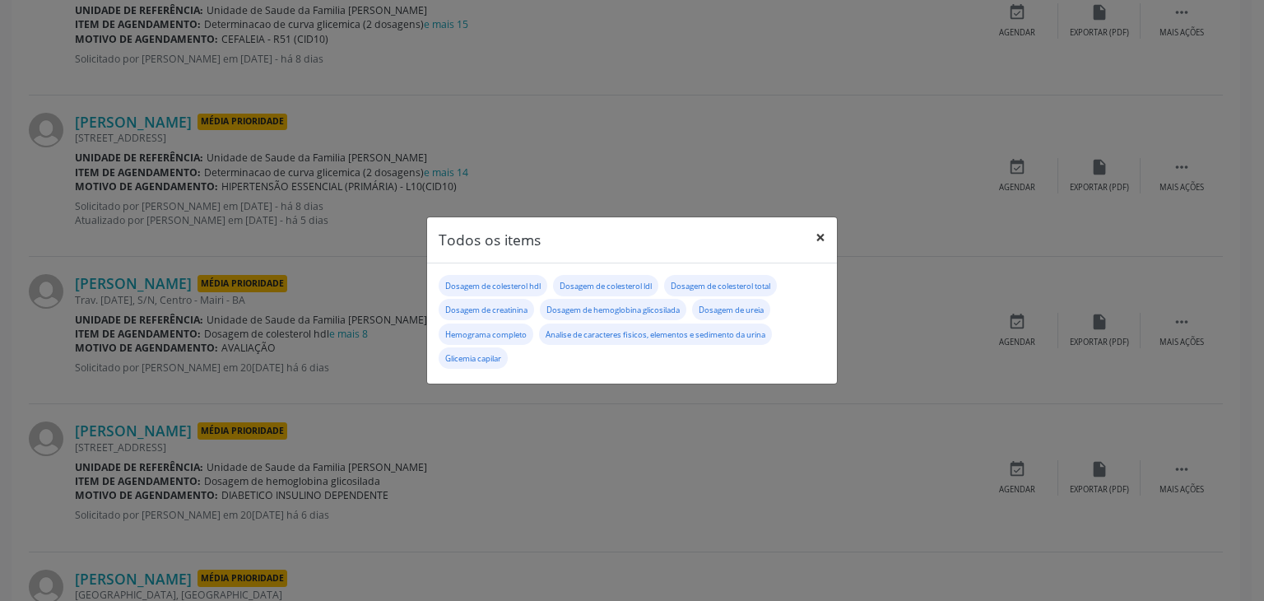
click at [812, 236] on button "×" at bounding box center [820, 237] width 33 height 40
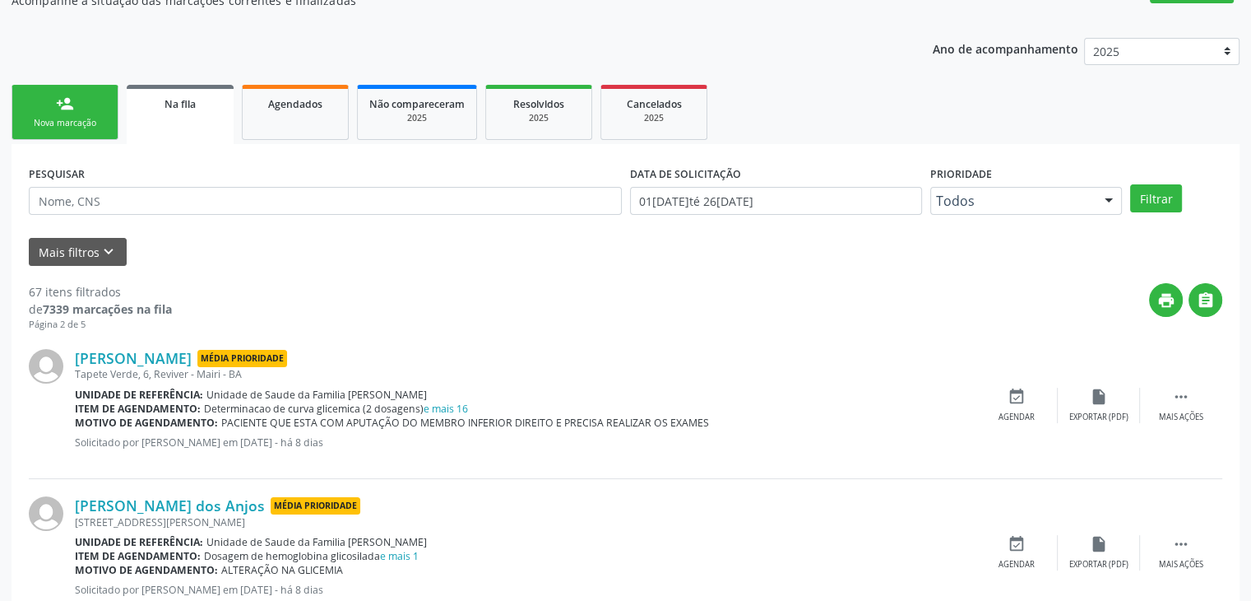
scroll to position [0, 0]
